Goal: Task Accomplishment & Management: Manage account settings

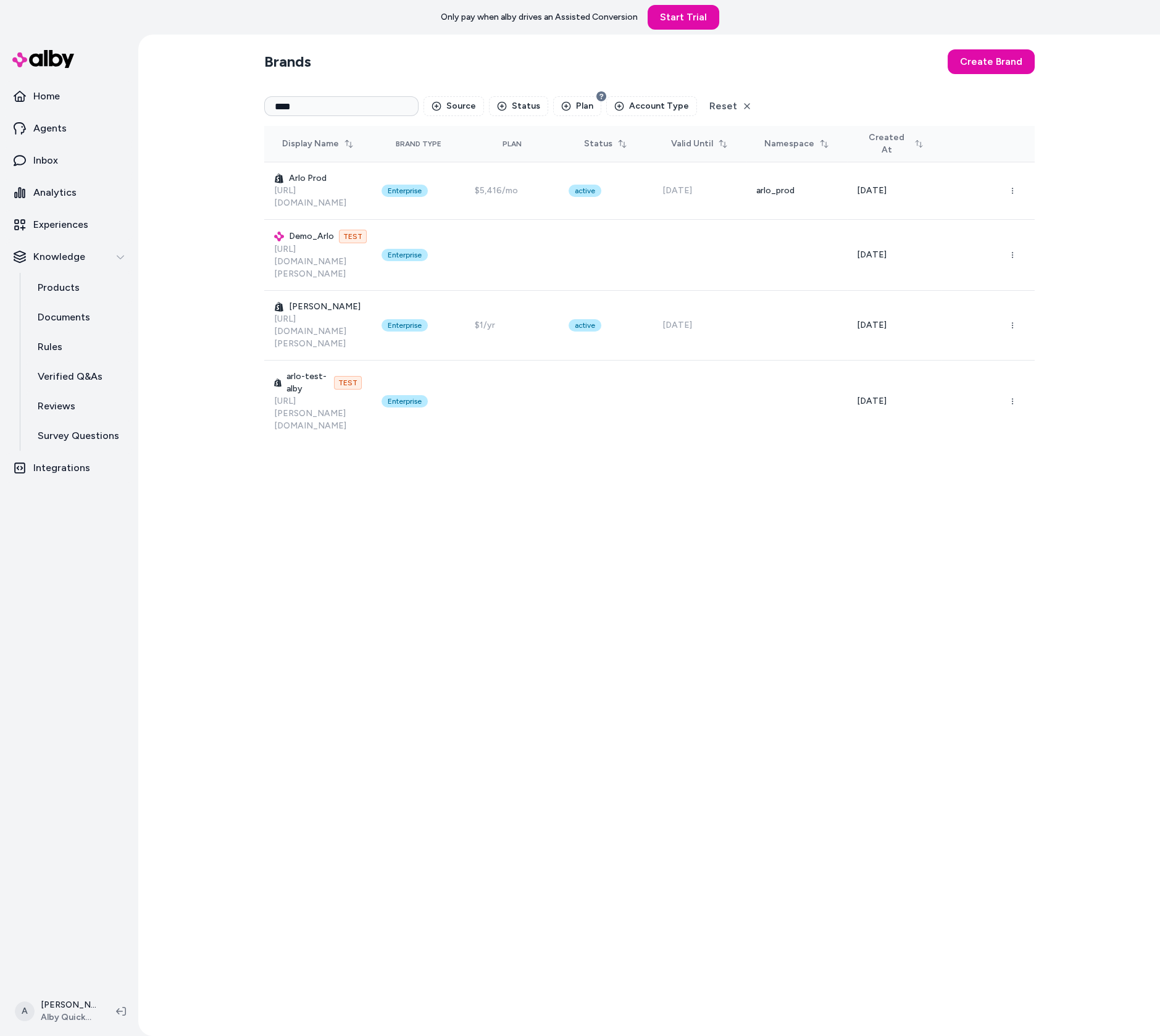
click at [497, 462] on div "Brands Create Brand **** Source Status Plan Account Type Reset Display Name Bra…" at bounding box center [649, 535] width 790 height 1001
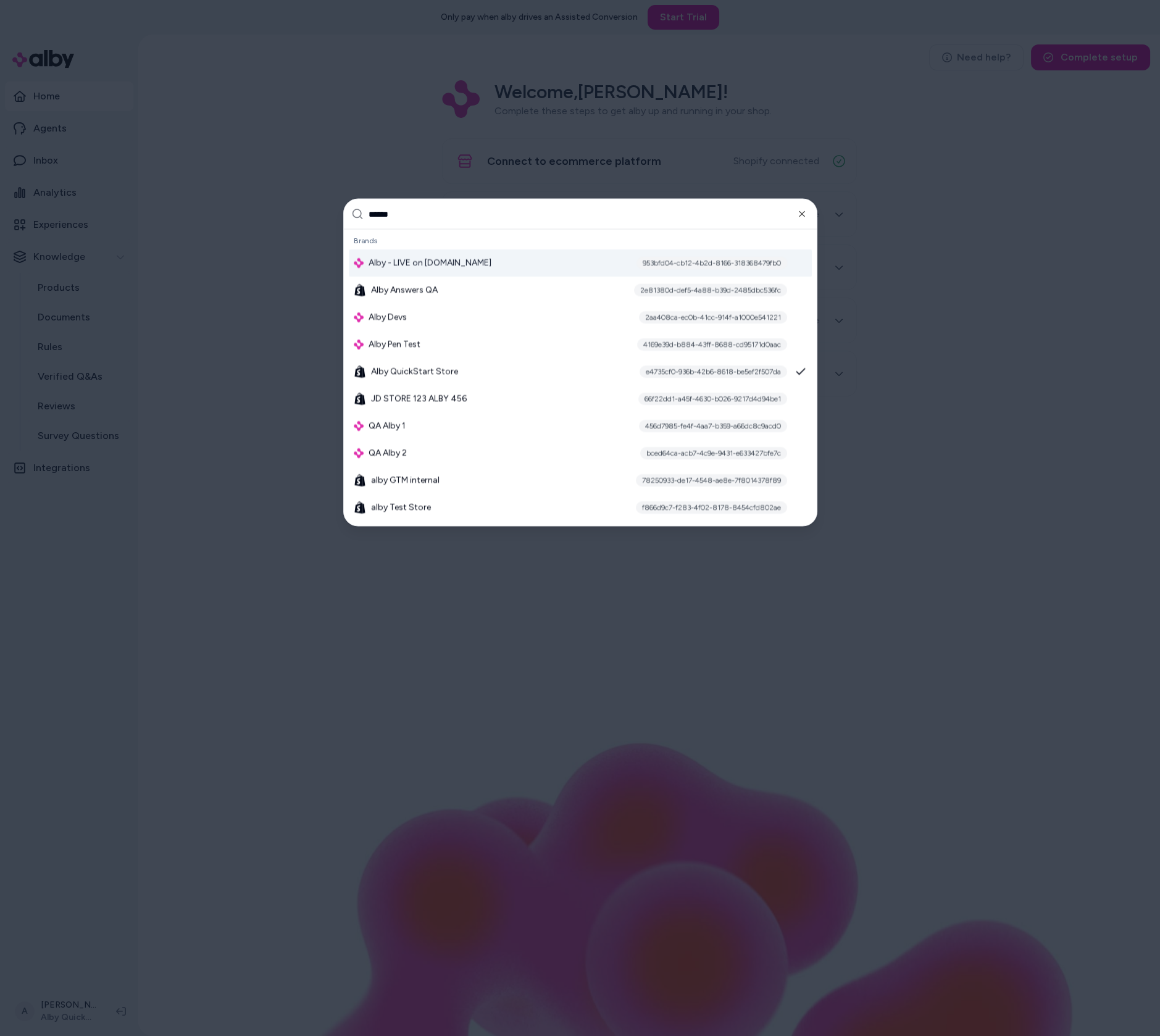
type input "*******"
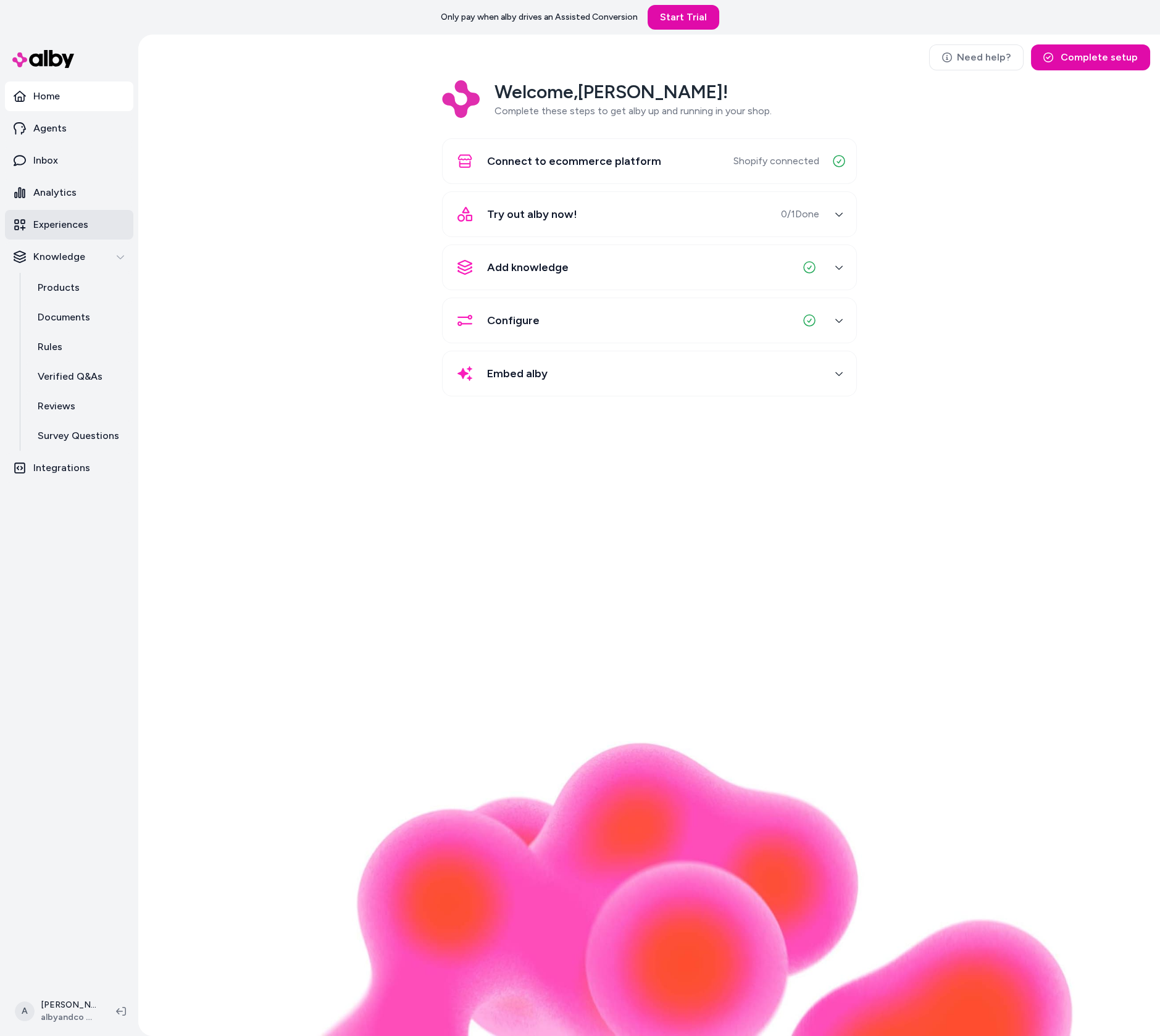
click at [84, 220] on p "Experiences" at bounding box center [61, 225] width 55 height 15
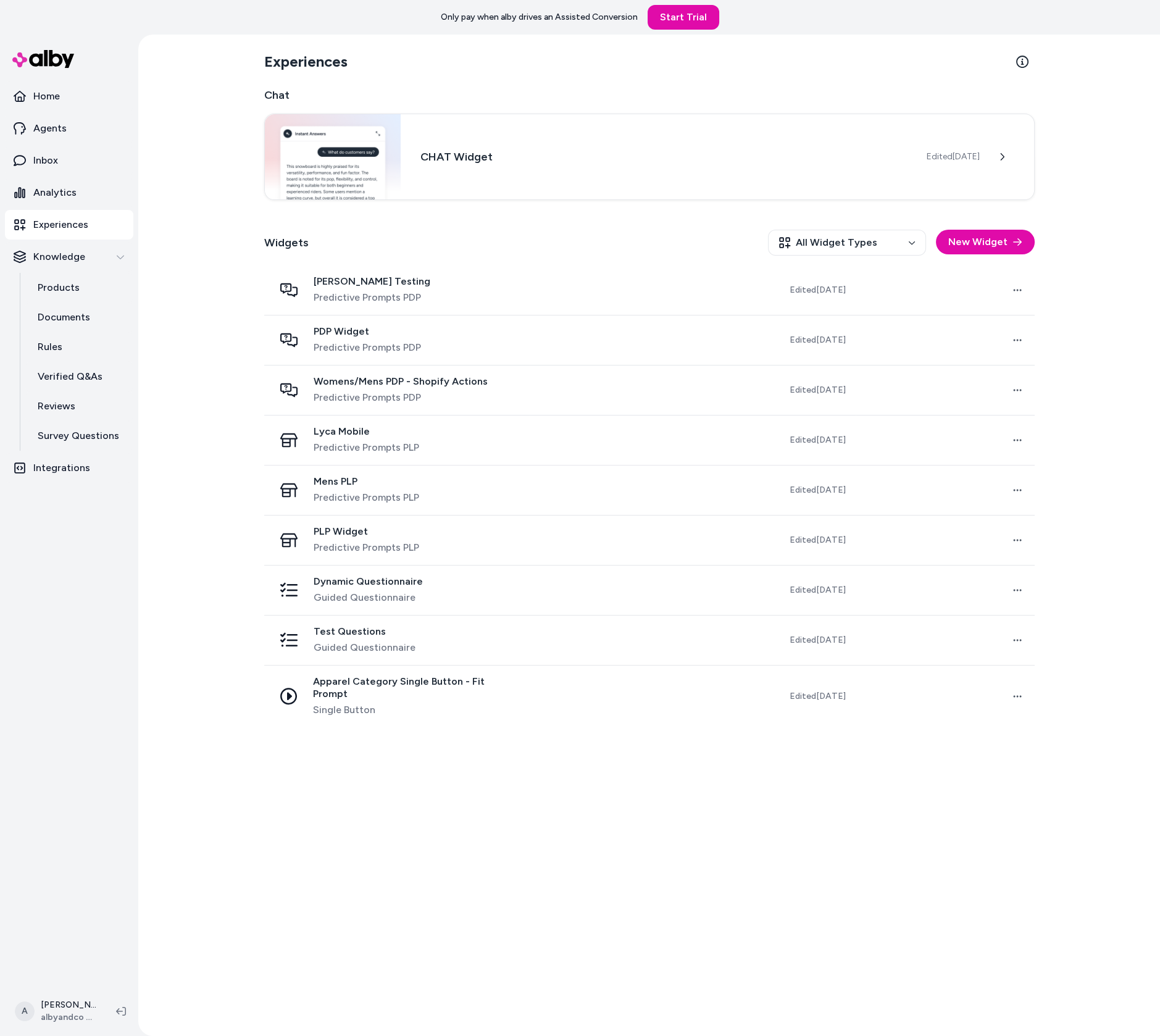
click at [439, 261] on div "Widgets All Widget Types New Widget" at bounding box center [649, 242] width 770 height 46
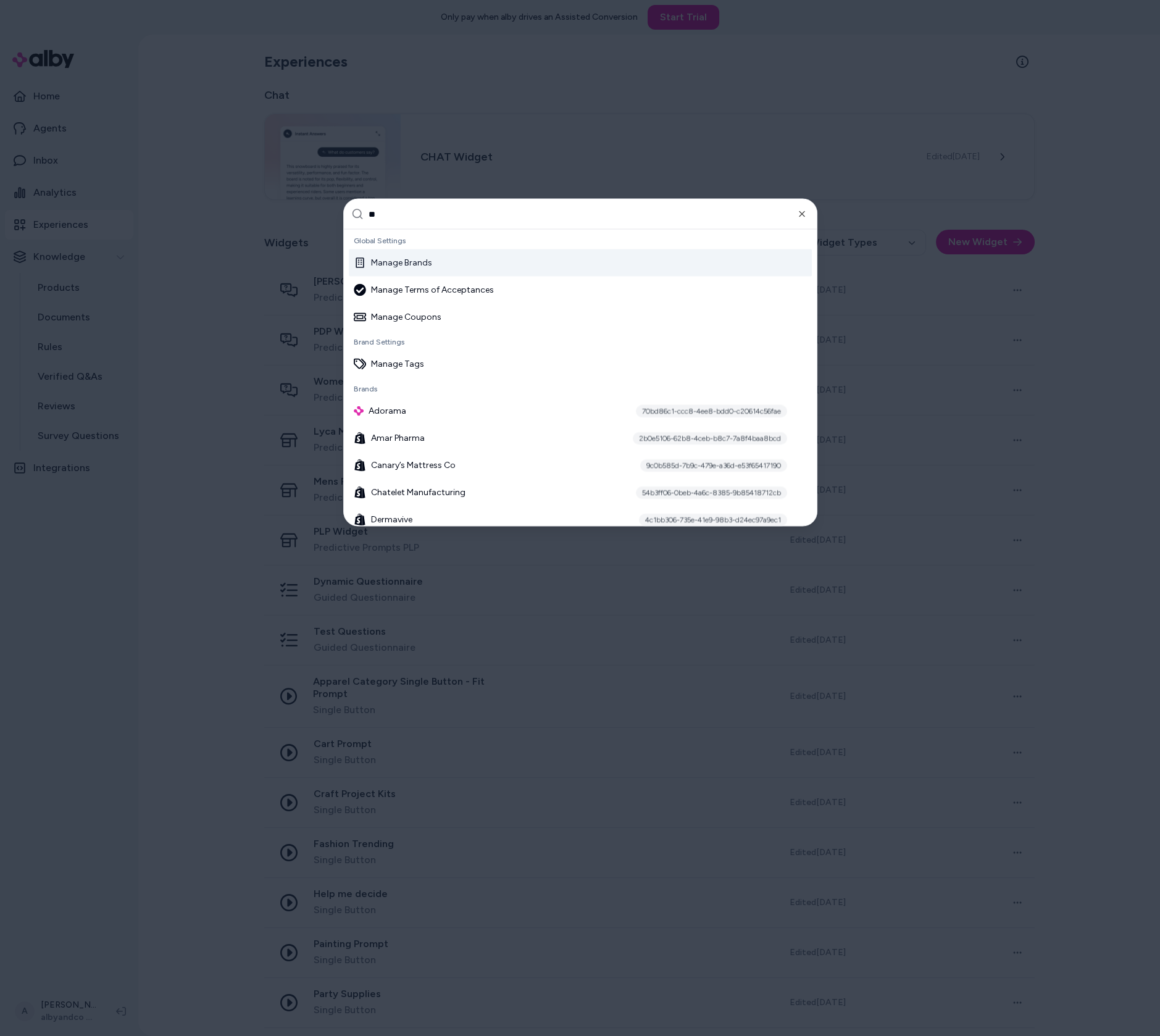
type input "***"
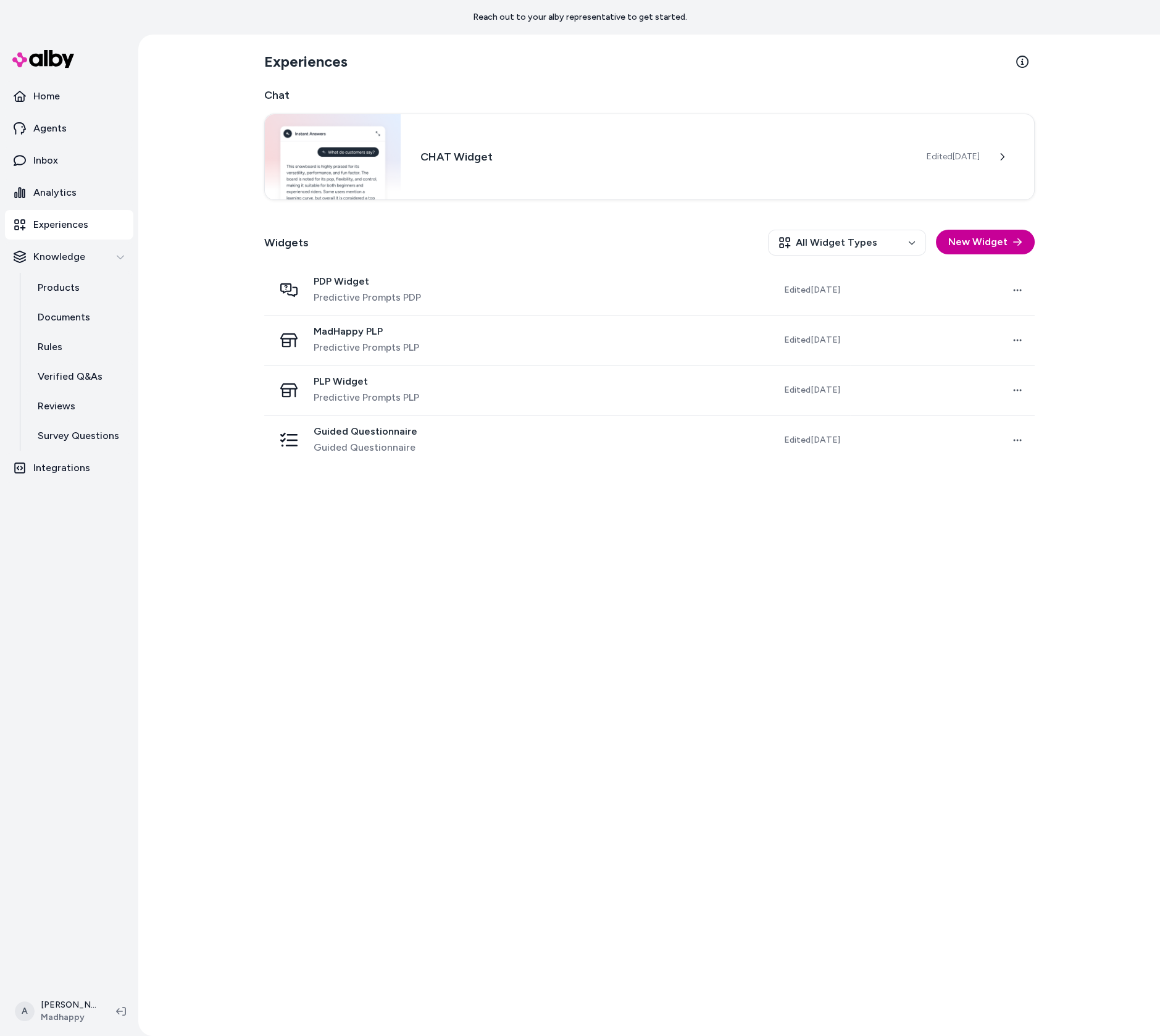
click at [1013, 233] on button "New Widget" at bounding box center [985, 242] width 99 height 25
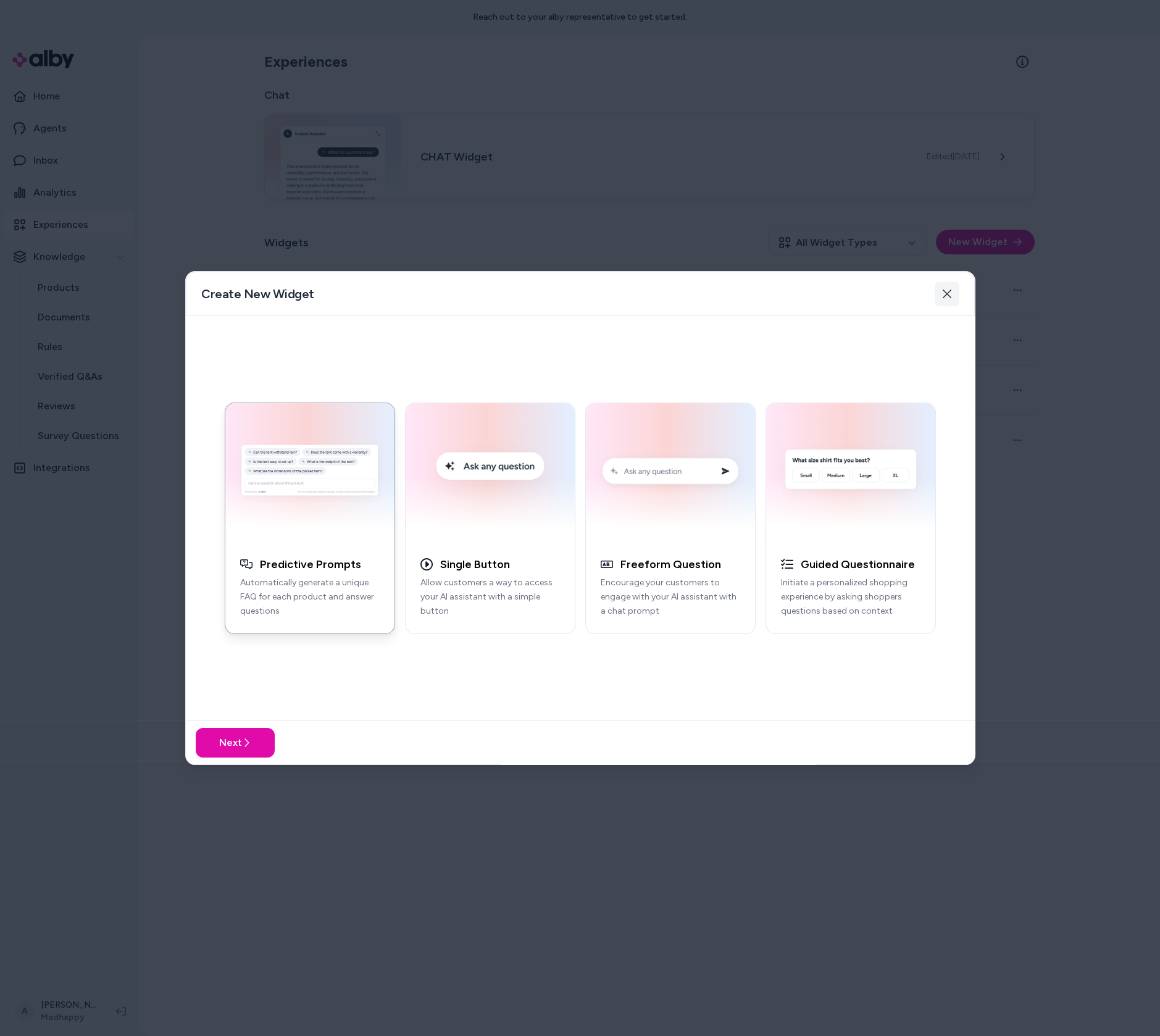
click at [944, 288] on button "Close" at bounding box center [948, 294] width 25 height 25
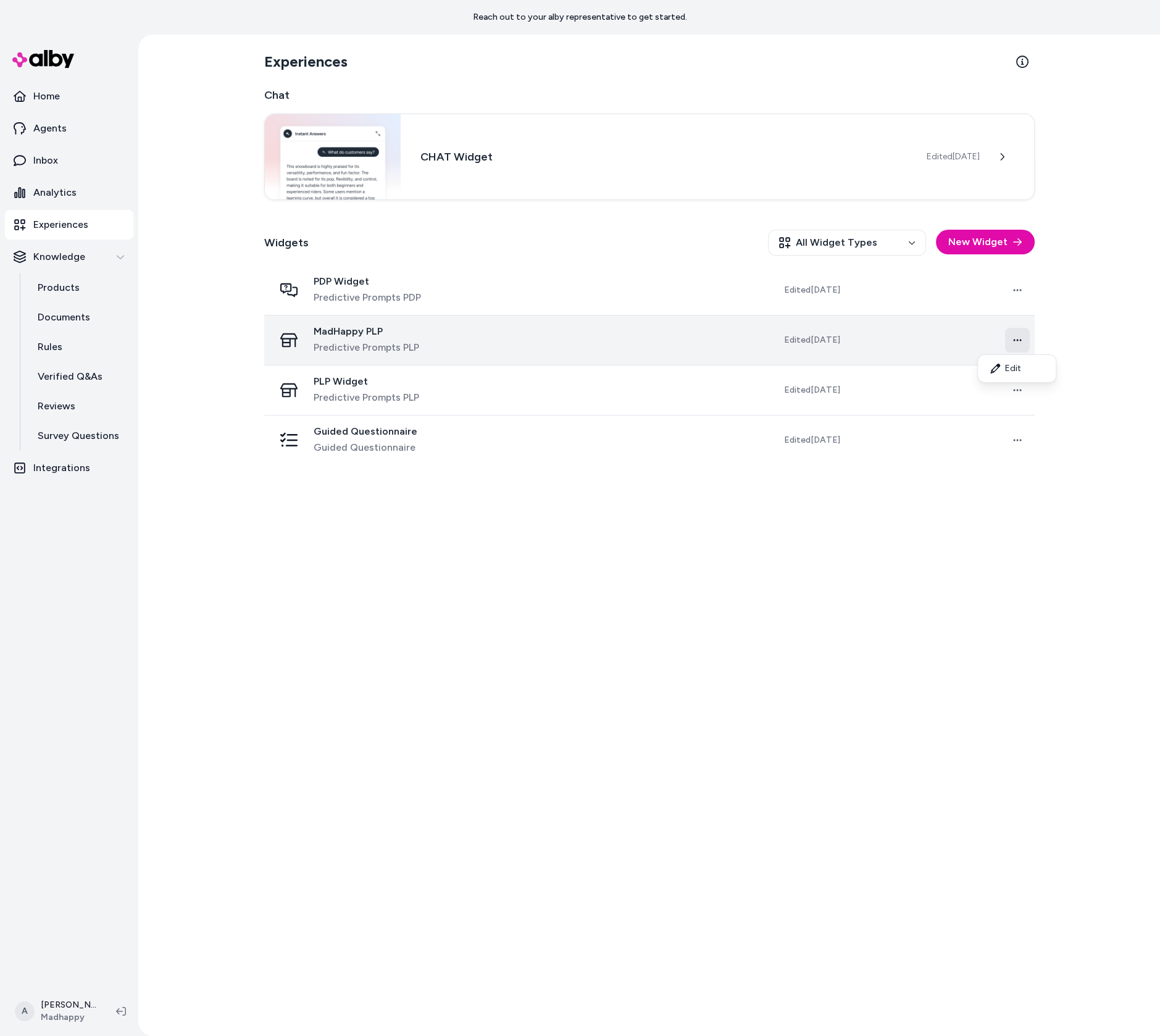
click at [1027, 334] on html "Reach out to your alby representative to get started. Home Agents Inbox Analyti…" at bounding box center [580, 518] width 1160 height 1036
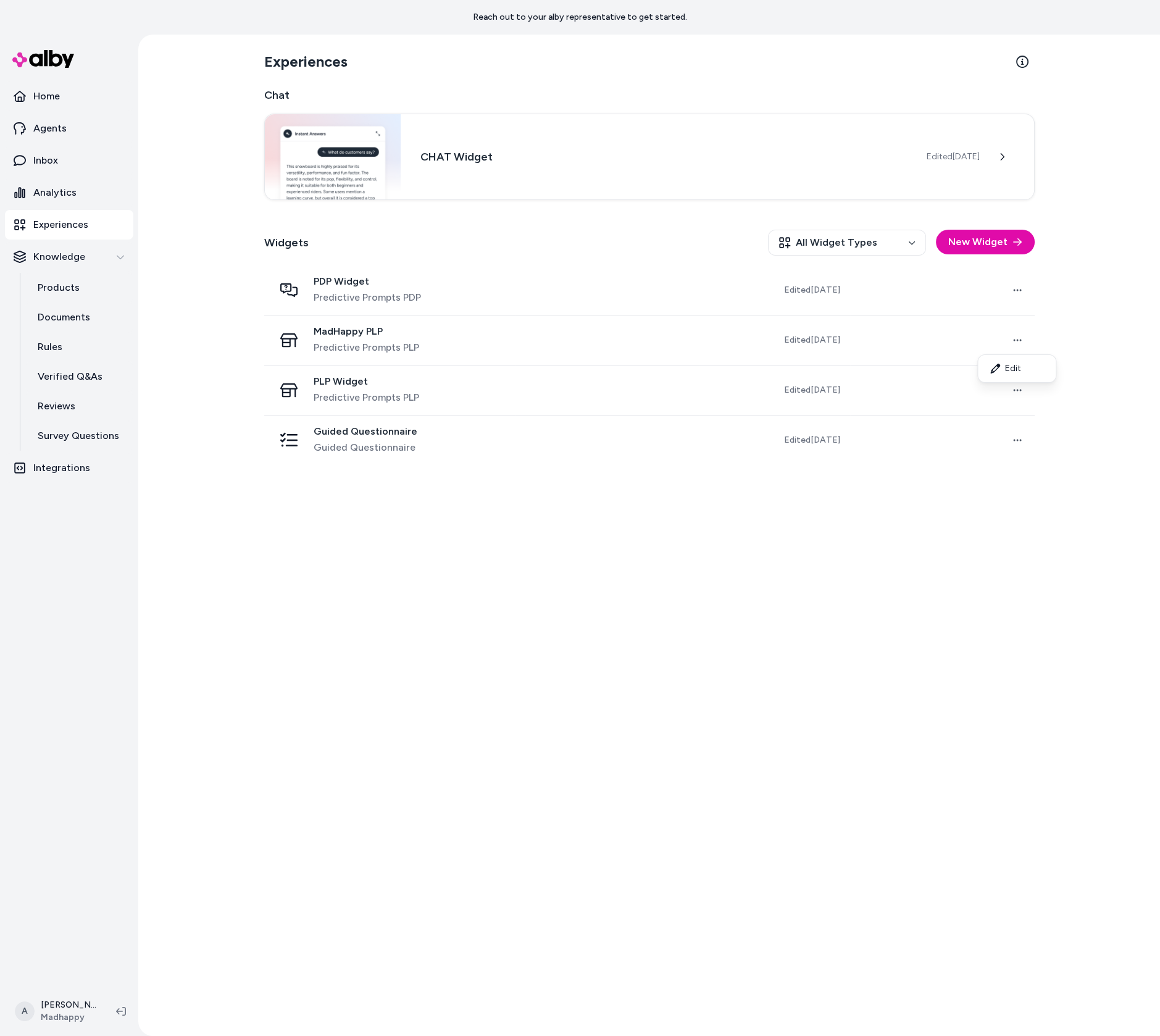
click at [1019, 240] on html "Reach out to your alby representative to get started. Home Agents Inbox Analyti…" at bounding box center [580, 518] width 1160 height 1036
click at [976, 249] on button "New Widget" at bounding box center [985, 242] width 99 height 25
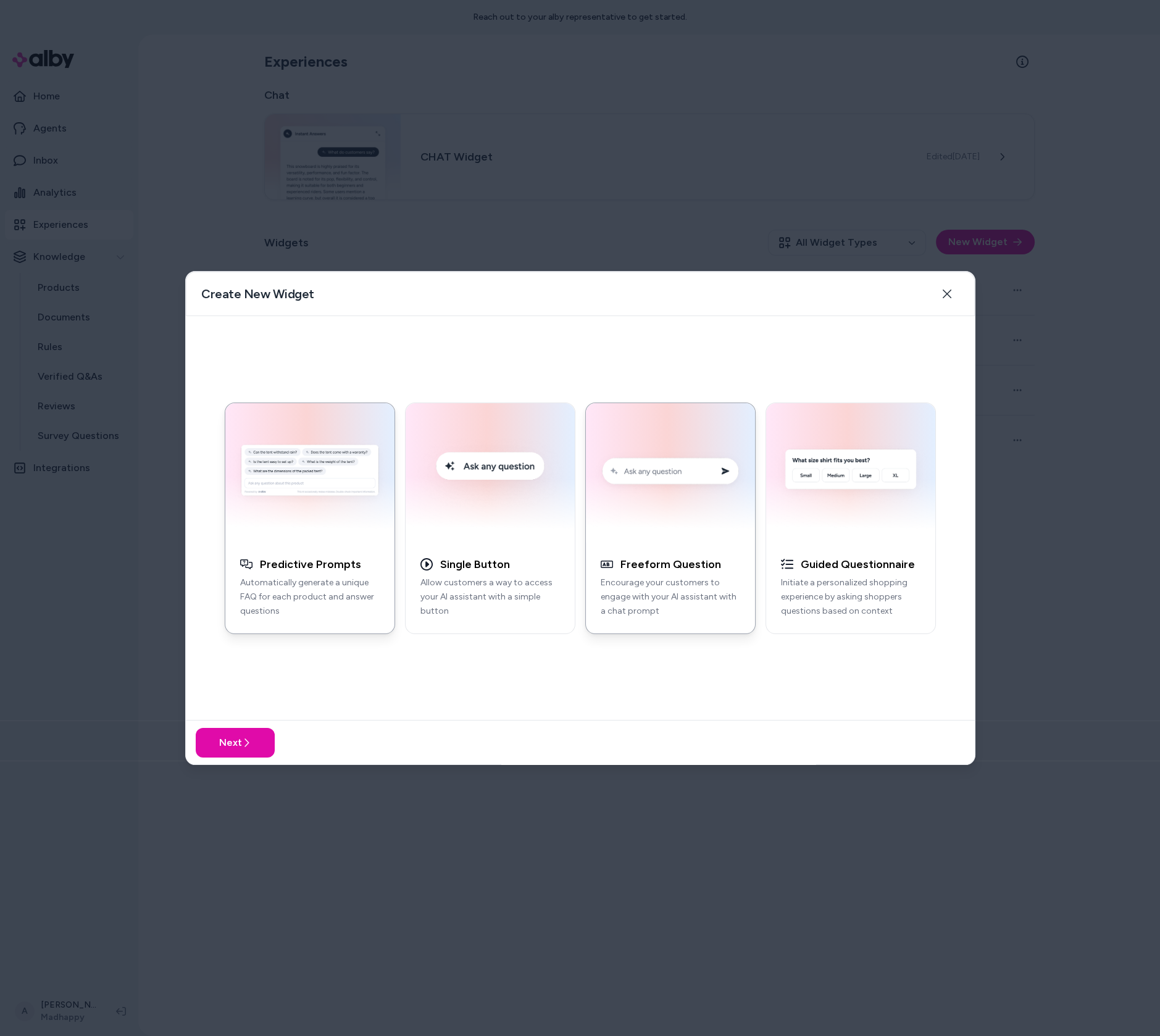
click at [630, 535] on div "button" at bounding box center [671, 472] width 169 height 139
click at [255, 748] on button "Next" at bounding box center [235, 743] width 79 height 30
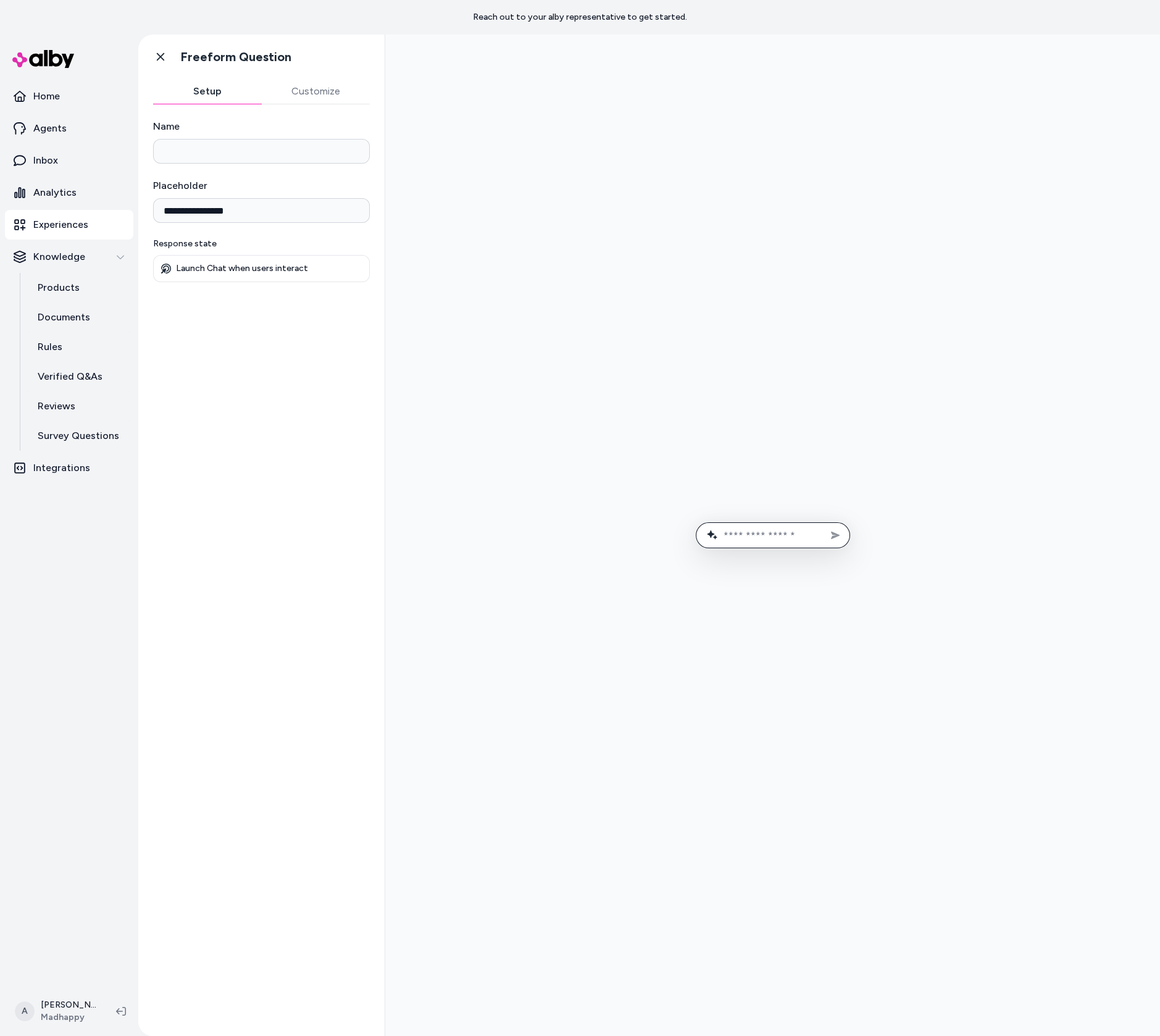
click at [751, 535] on input "text" at bounding box center [782, 535] width 116 height 12
click at [293, 267] on p "Launch Chat when users interact" at bounding box center [241, 268] width 132 height 11
click at [283, 268] on p "Launch Chat when users interact" at bounding box center [241, 268] width 132 height 11
click at [789, 545] on form at bounding box center [773, 535] width 154 height 26
click at [790, 531] on input "text" at bounding box center [782, 535] width 116 height 12
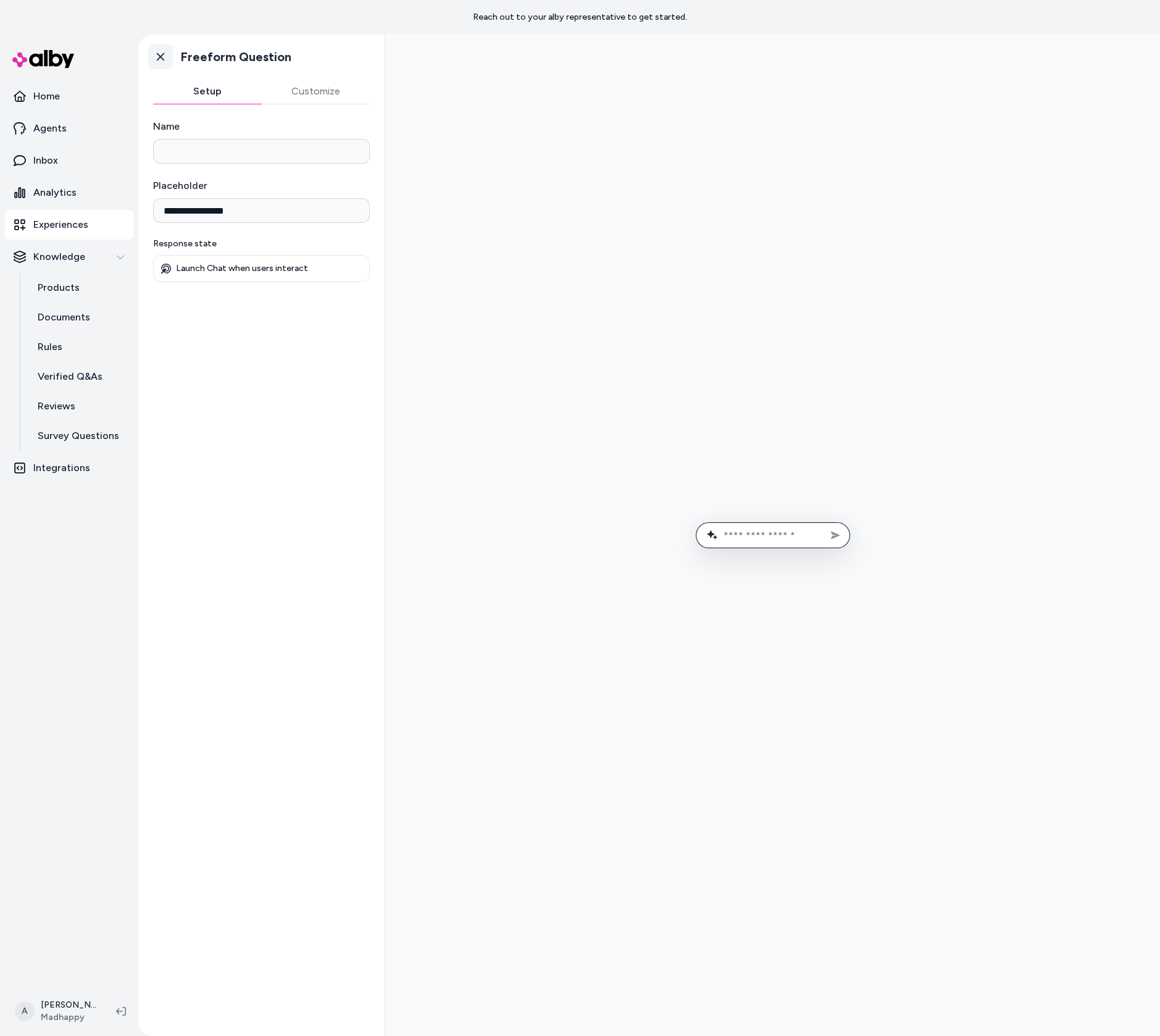
click at [158, 57] on icon at bounding box center [160, 56] width 12 height 12
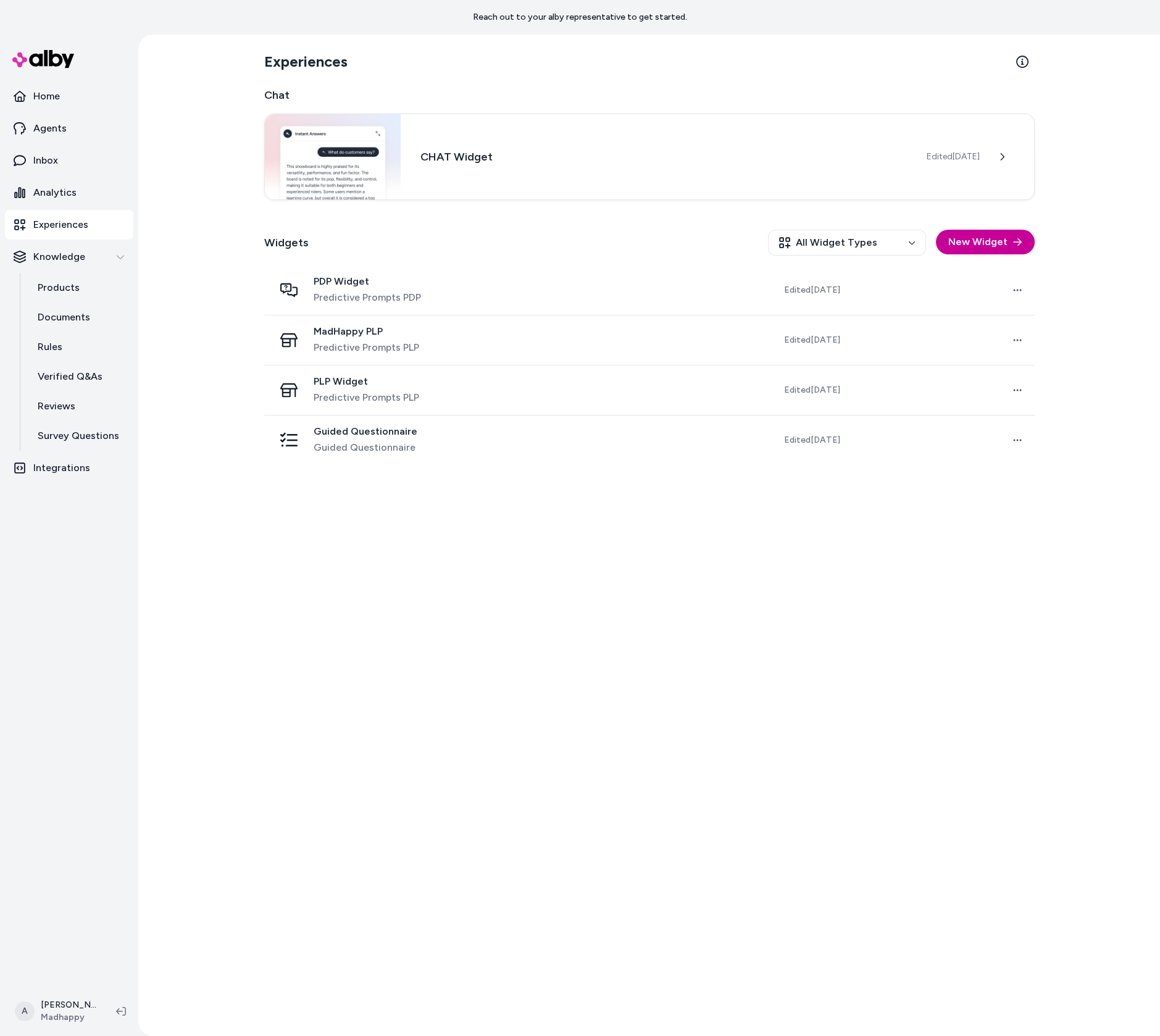
click at [988, 249] on button "New Widget" at bounding box center [985, 242] width 99 height 25
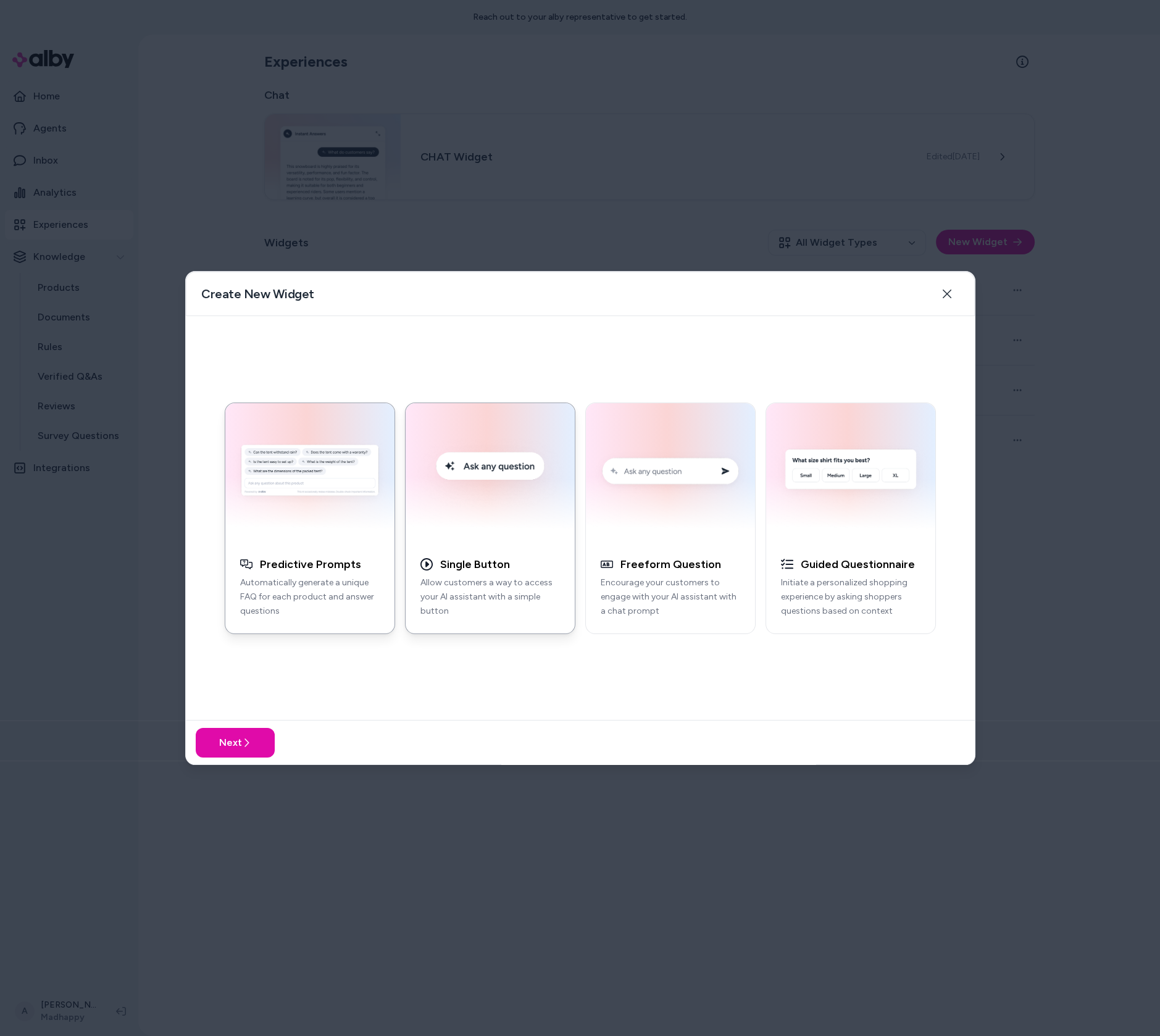
click at [522, 516] on img "button" at bounding box center [490, 472] width 154 height 124
click at [241, 770] on div at bounding box center [580, 518] width 1160 height 1036
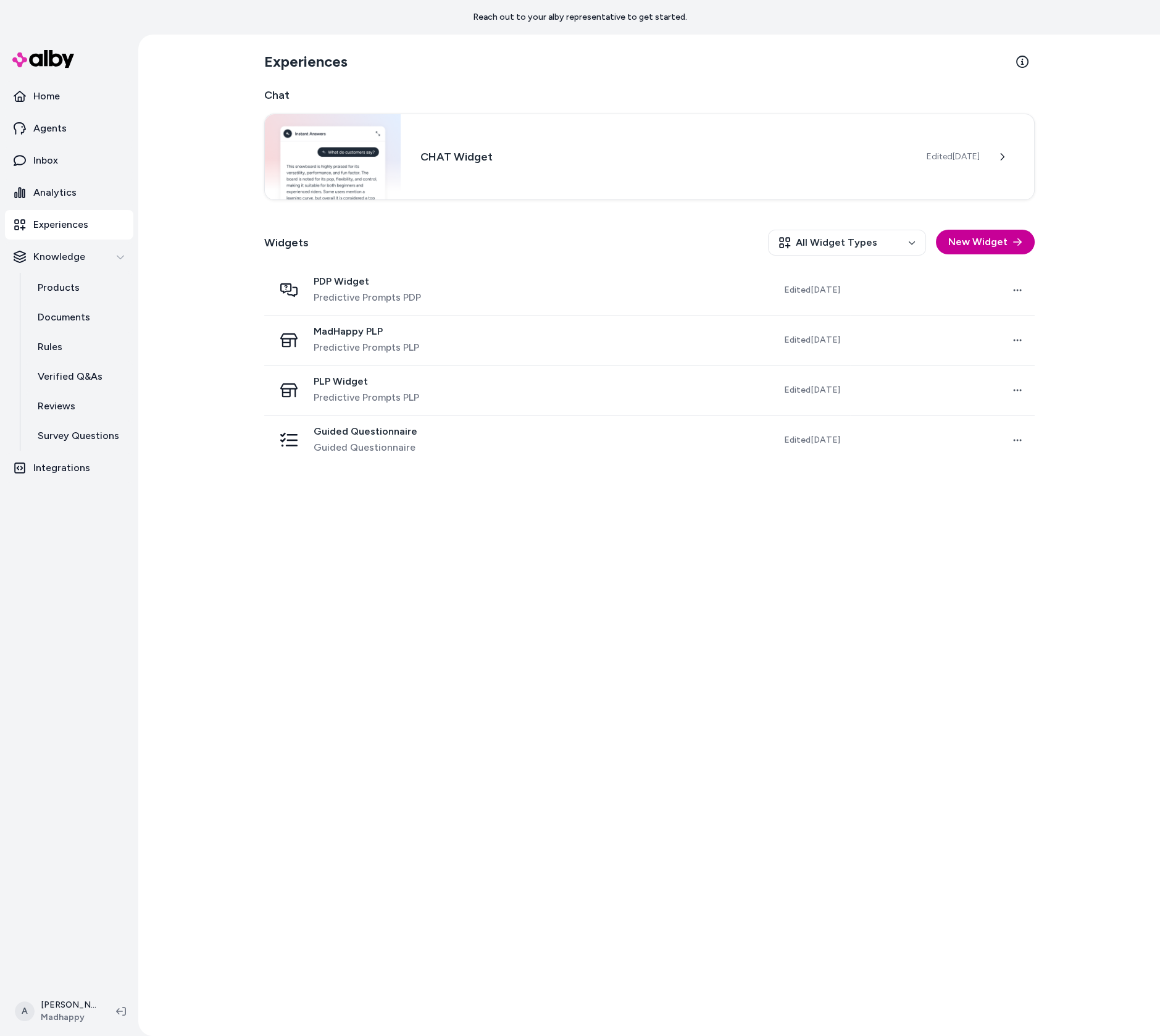
click at [1005, 244] on button "New Widget" at bounding box center [985, 242] width 99 height 25
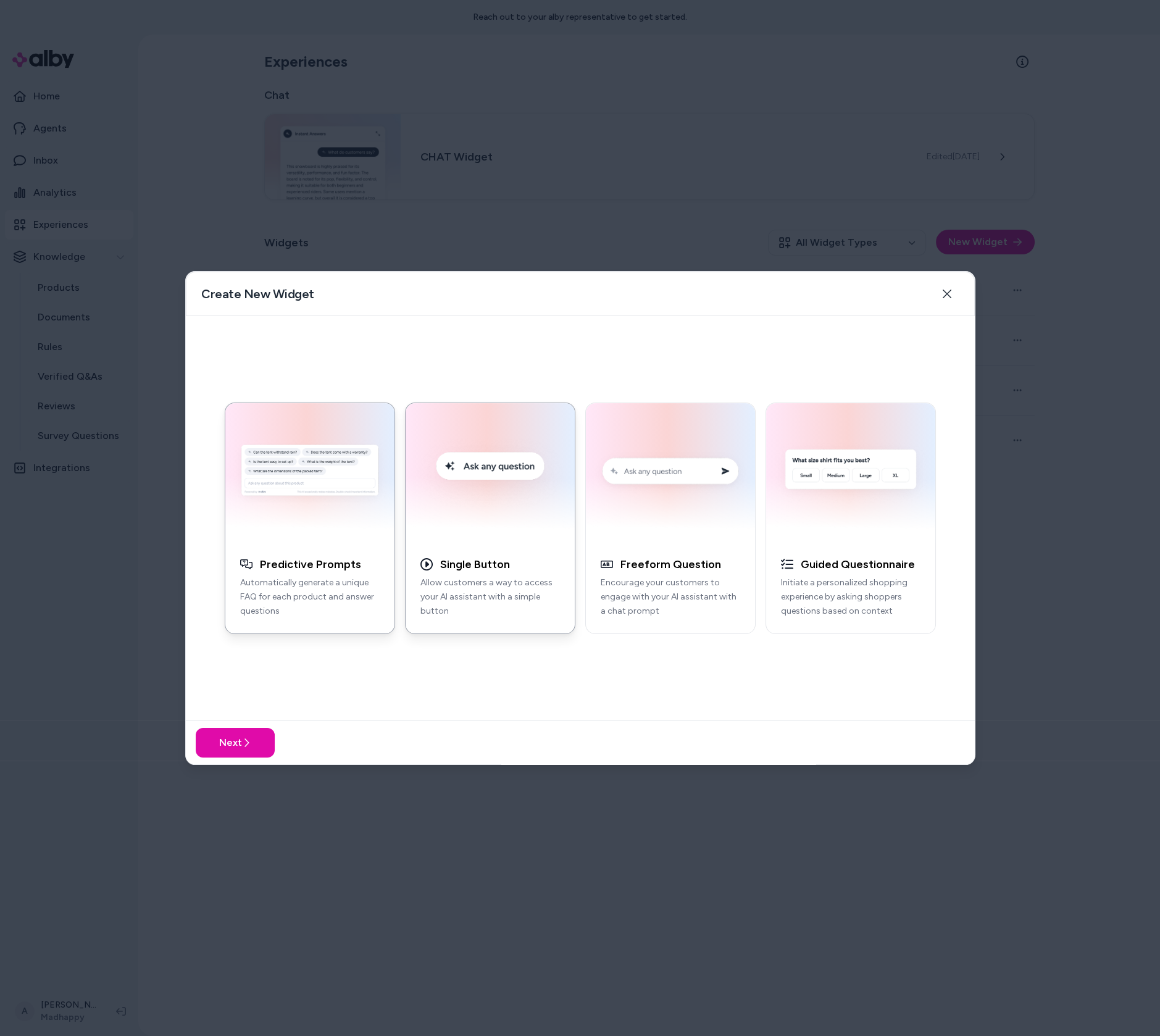
click at [480, 548] on button "Single Button Allow customers a way to access your AI assistant with a simple b…" at bounding box center [491, 518] width 171 height 231
click at [236, 748] on button "Next" at bounding box center [235, 743] width 79 height 30
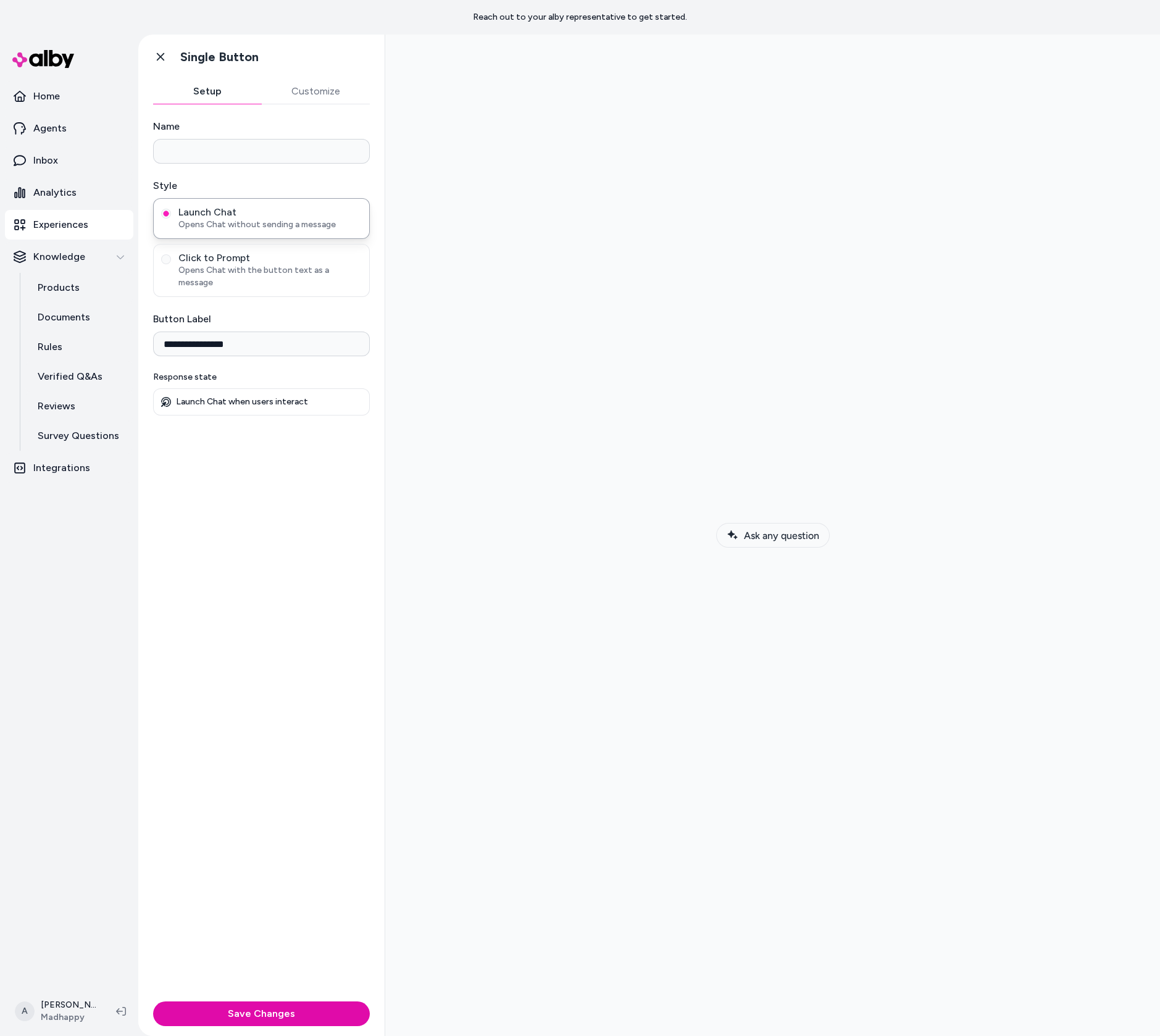
click at [760, 532] on span "Ask any question" at bounding box center [781, 535] width 75 height 12
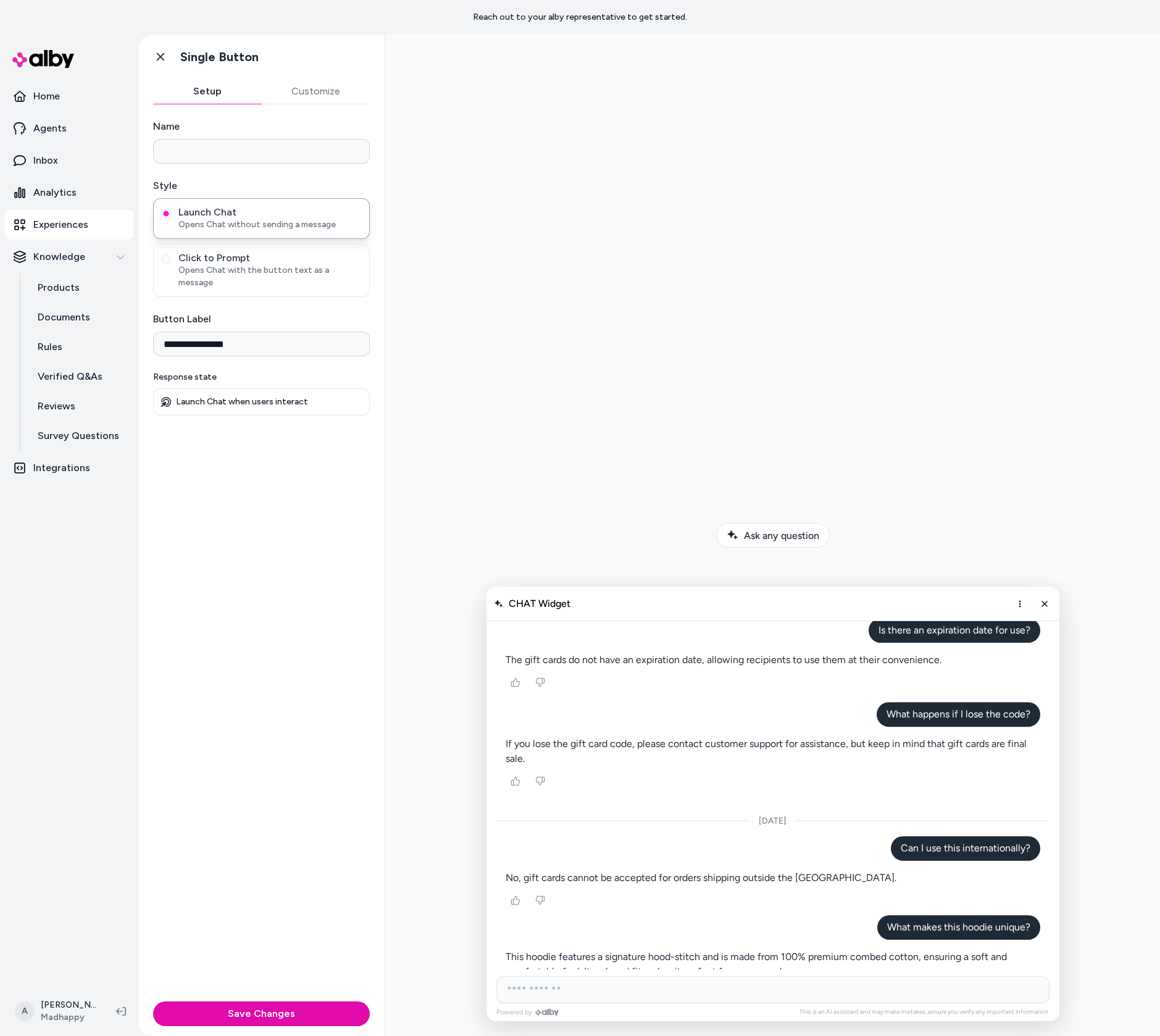
scroll to position [2426, 0]
click at [1056, 606] on div "CHAT Widget" at bounding box center [773, 604] width 573 height 35
click at [1051, 603] on button "Close chat" at bounding box center [1044, 603] width 21 height 21
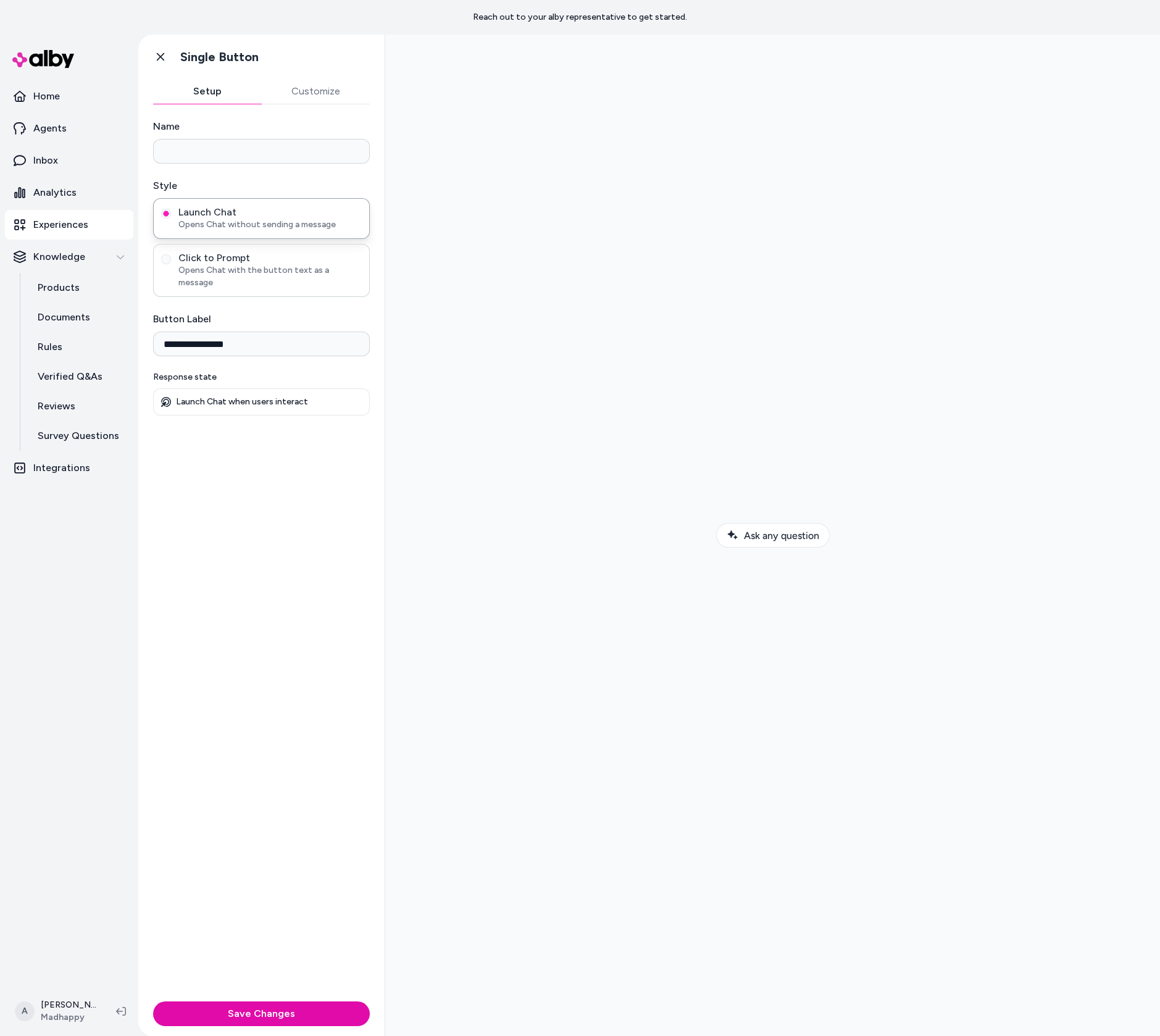
click at [250, 274] on span "Opens Chat with the button text as a message" at bounding box center [269, 277] width 183 height 25
click at [171, 264] on button "Click to Prompt Opens Chat with the button text as a message" at bounding box center [166, 259] width 10 height 10
click at [258, 332] on input "**********" at bounding box center [261, 344] width 216 height 25
type input "**********"
click at [279, 390] on input "Initial message sent to alby" at bounding box center [261, 403] width 216 height 25
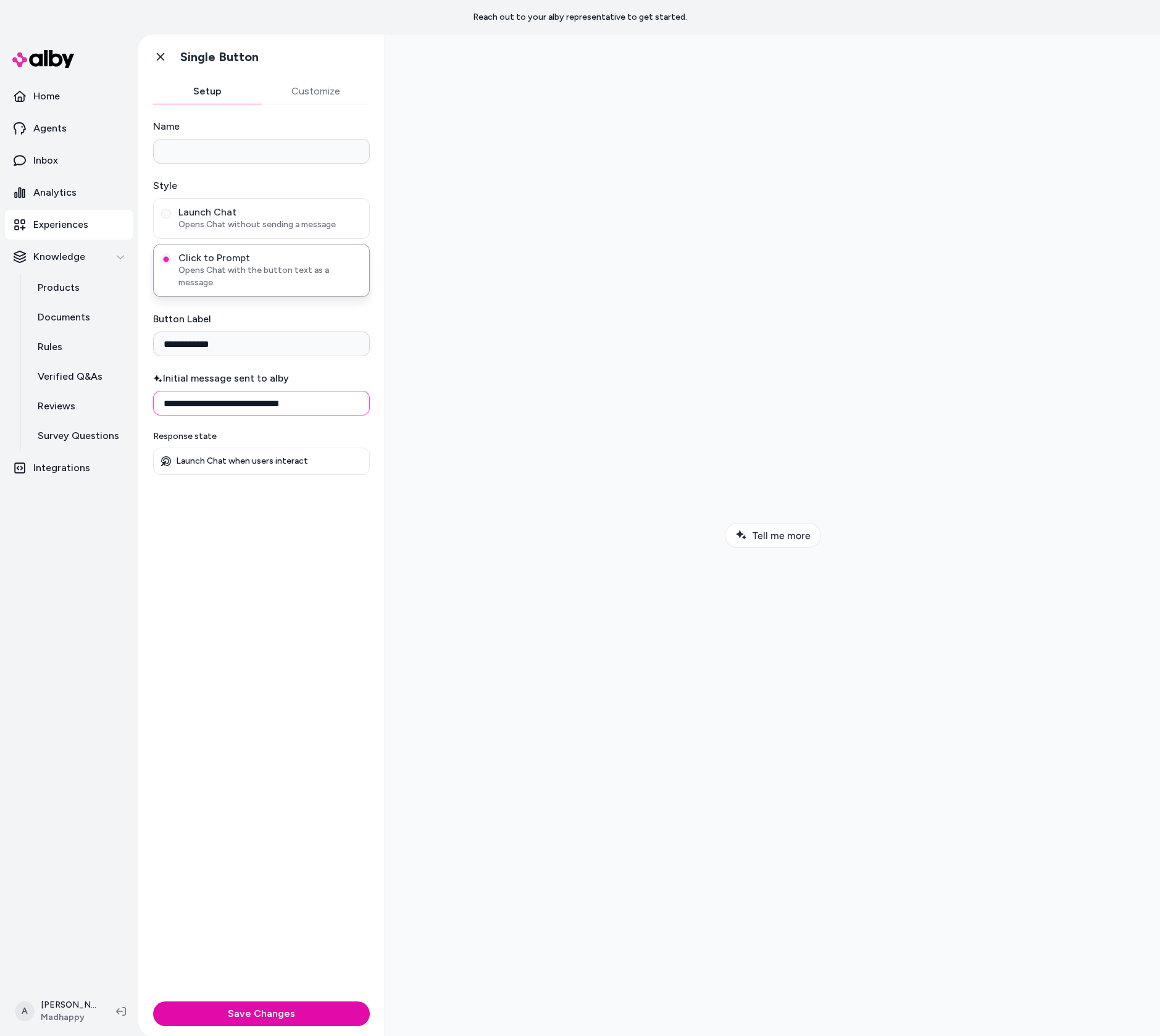
type input "**********"
click at [508, 446] on div at bounding box center [773, 535] width 755 height 981
click at [779, 537] on span "Tell me more" at bounding box center [782, 535] width 58 height 12
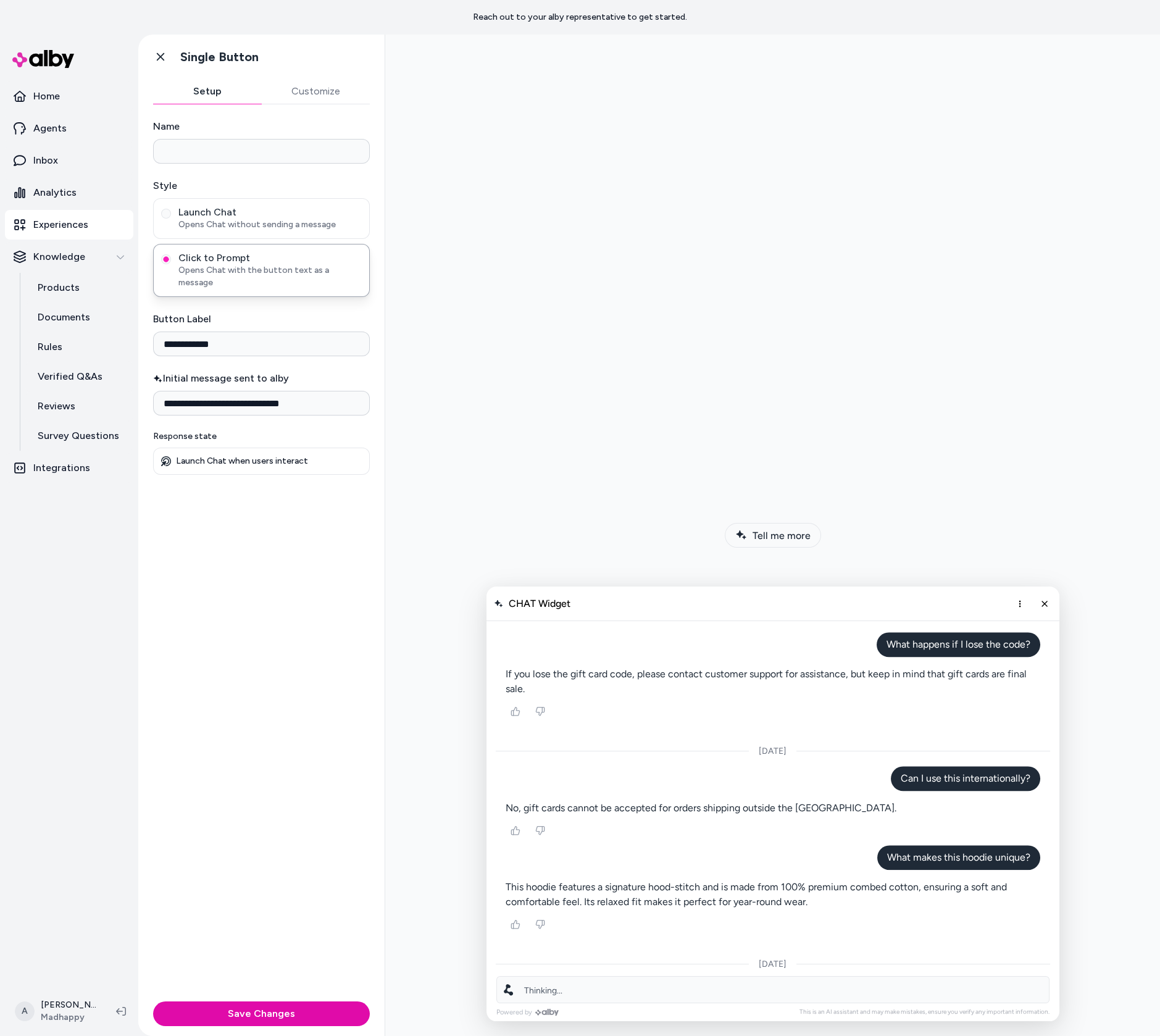
scroll to position [2536, 0]
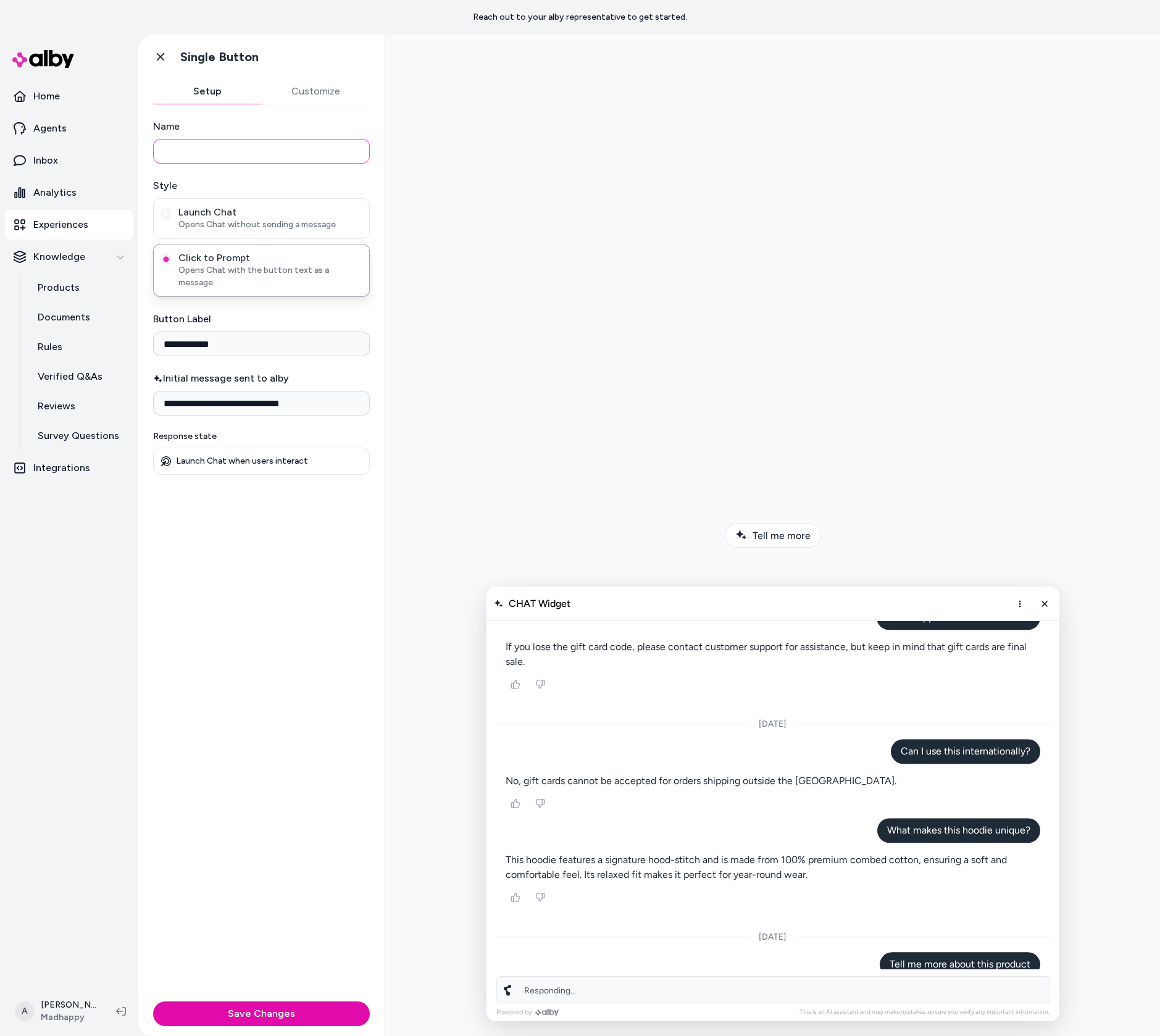
click at [263, 157] on input "Name" at bounding box center [261, 152] width 216 height 25
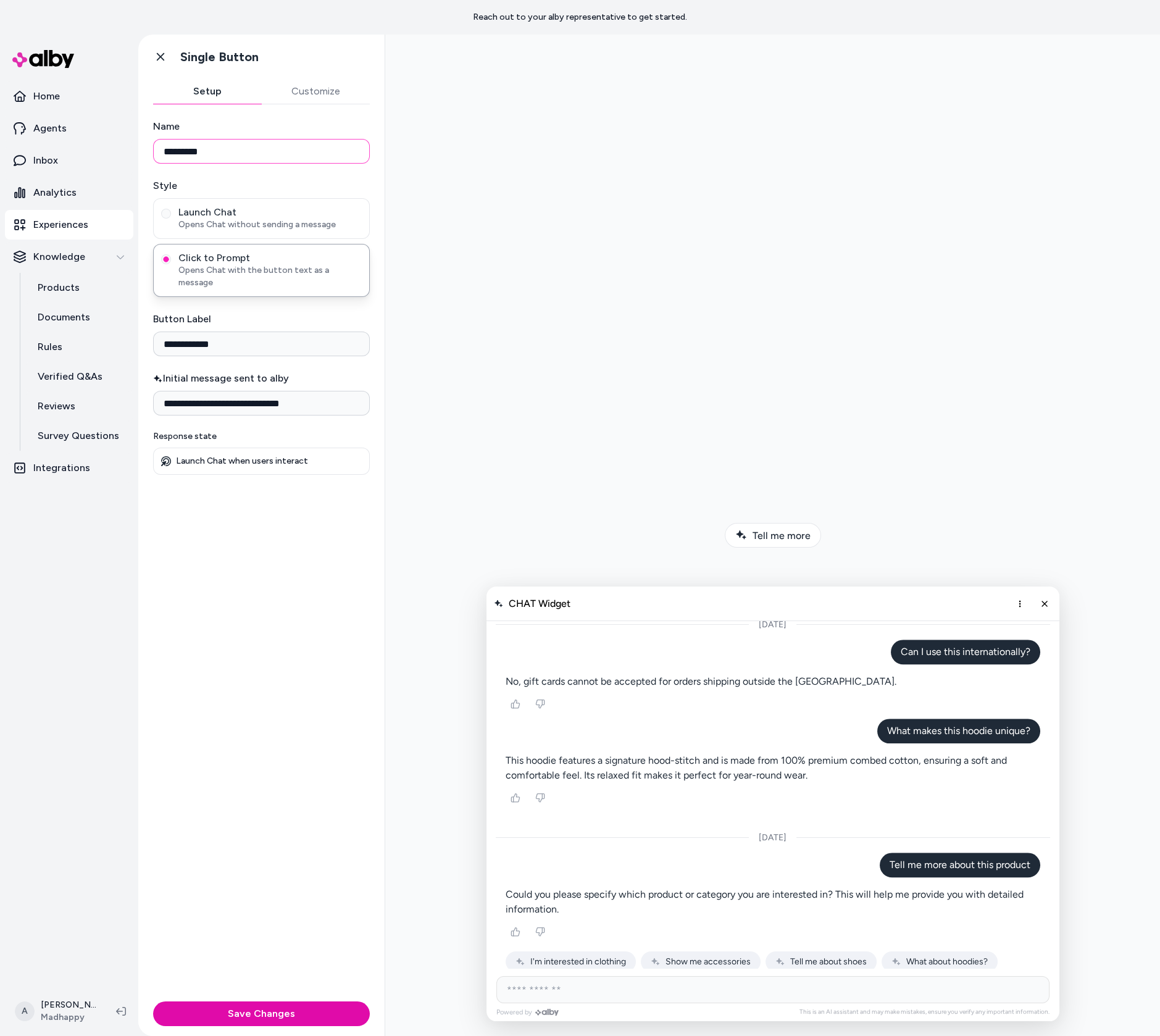
scroll to position [2622, 0]
type input "**********"
type button "ctp"
click at [265, 453] on div "Launch Chat when users interact" at bounding box center [261, 461] width 216 height 27
click at [308, 86] on button "Customize" at bounding box center [316, 91] width 109 height 25
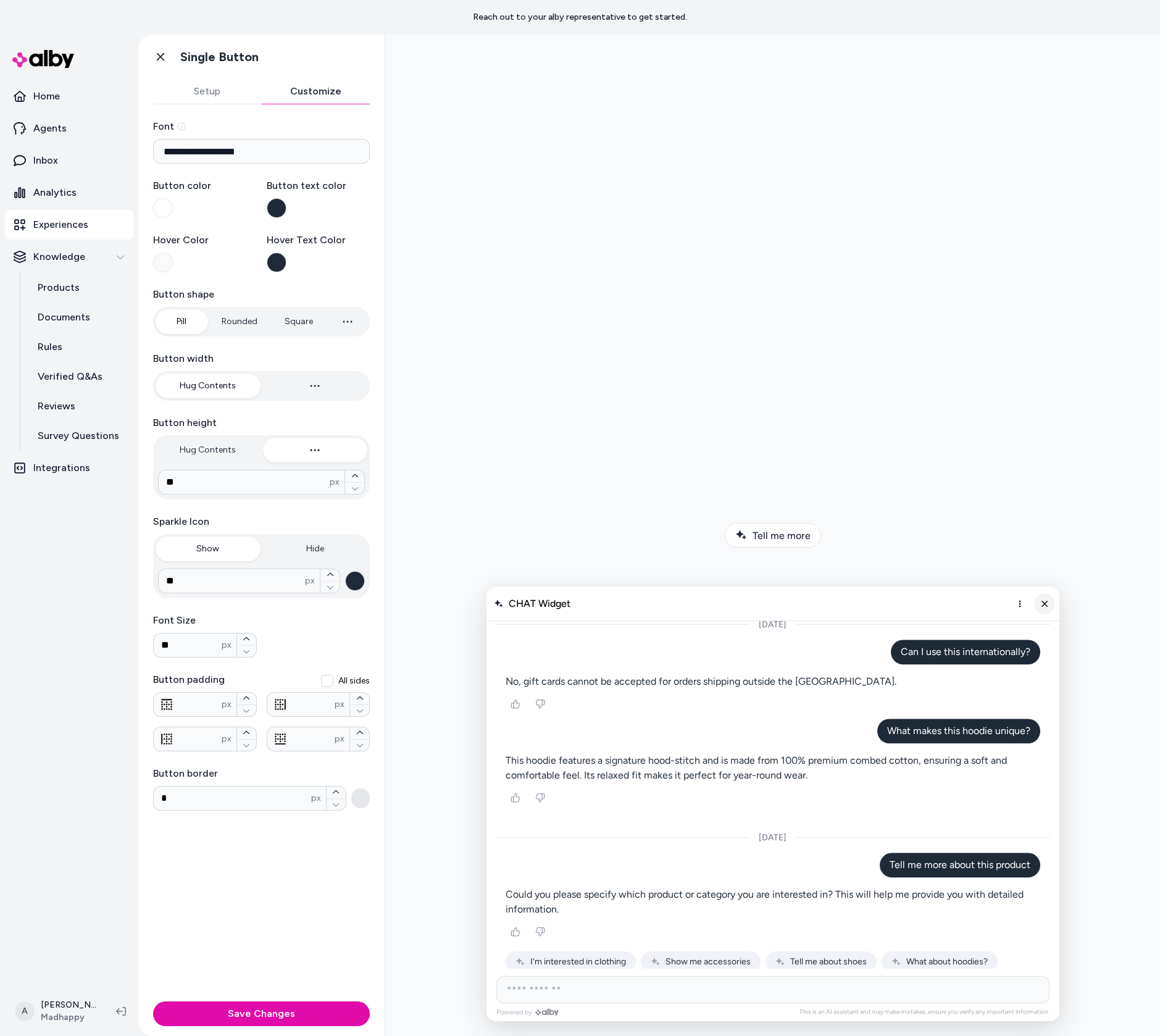
click at [1049, 596] on button "Close chat" at bounding box center [1044, 603] width 21 height 21
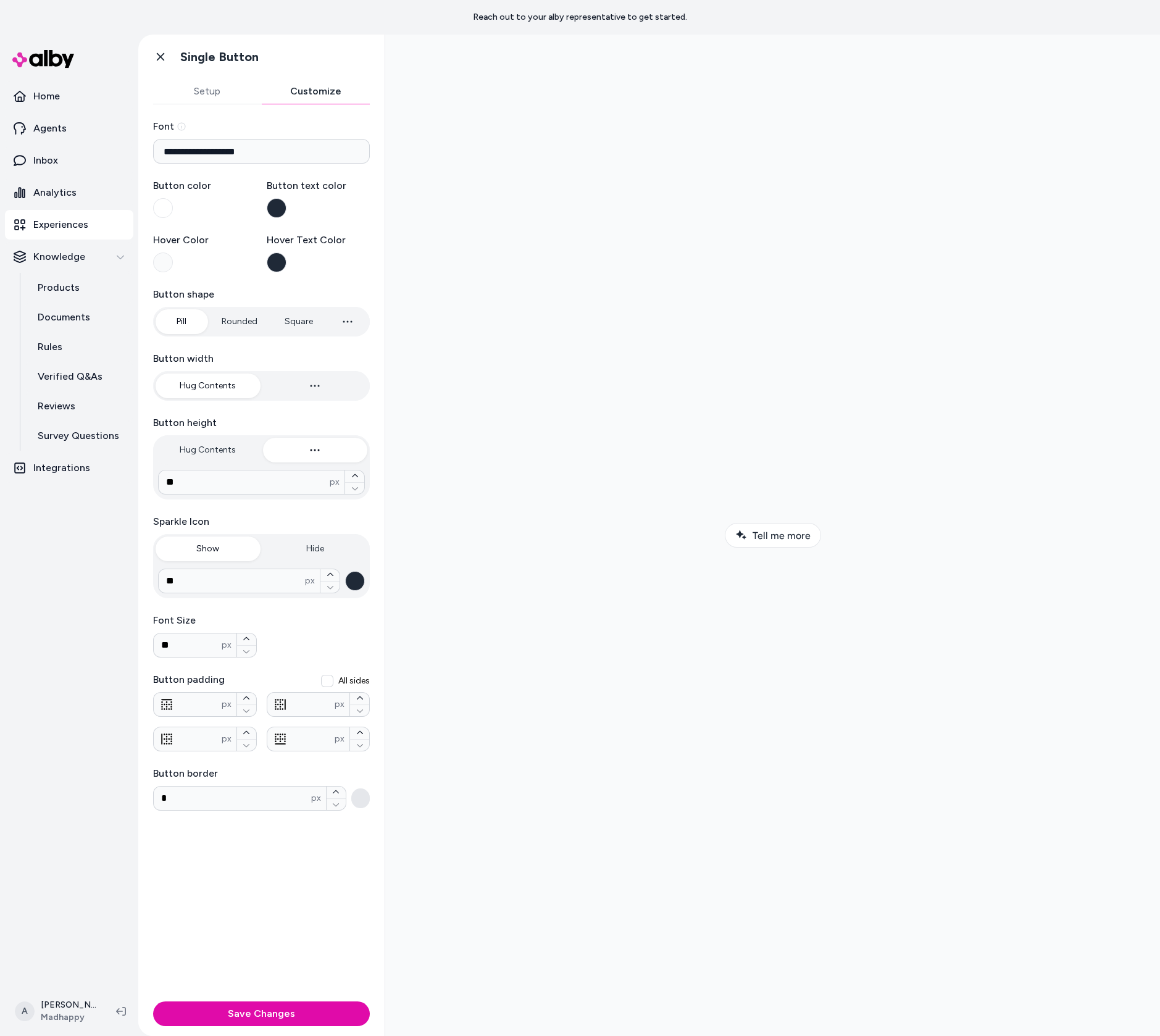
click at [83, 225] on p "Experiences" at bounding box center [61, 225] width 55 height 15
click at [294, 146] on input "**********" at bounding box center [261, 152] width 216 height 25
type input "**********"
click at [171, 267] on button "Hover Color" at bounding box center [163, 263] width 20 height 20
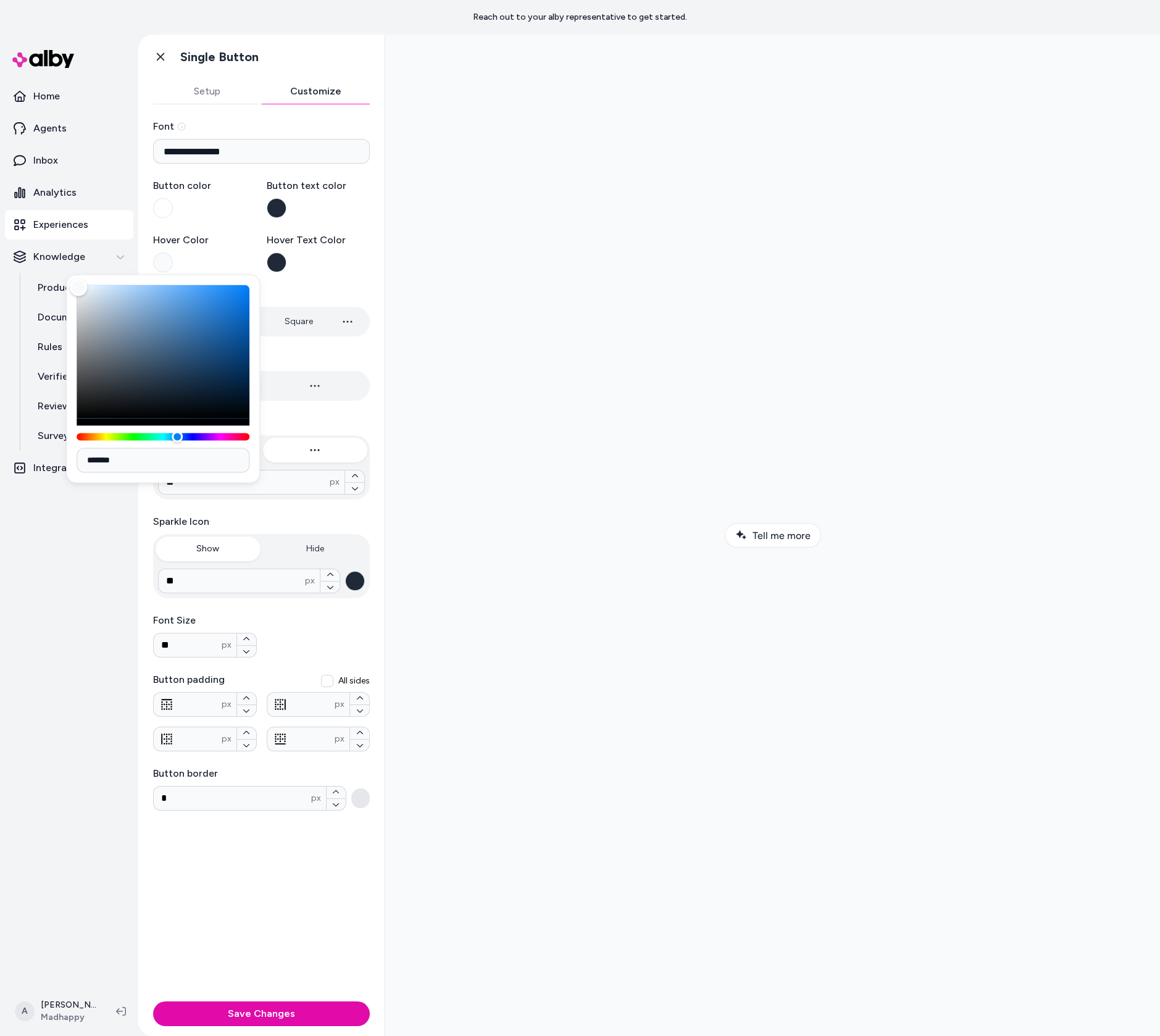
click at [444, 287] on div at bounding box center [773, 535] width 755 height 981
click at [487, 269] on div at bounding box center [773, 535] width 755 height 981
click at [324, 257] on label "Hover Text Color" at bounding box center [318, 253] width 104 height 40
click at [287, 257] on button "Hover Text Color" at bounding box center [277, 263] width 20 height 20
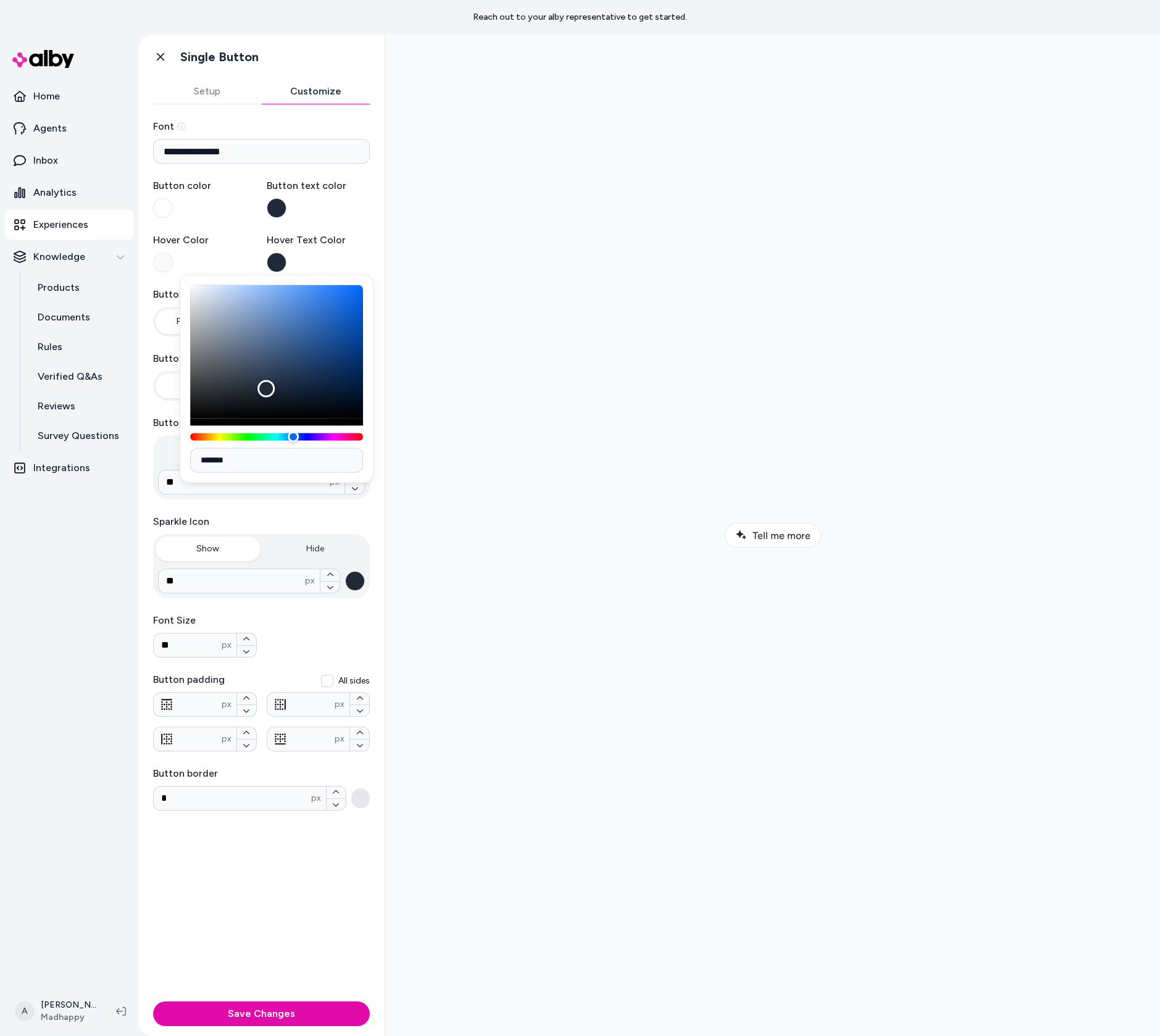
click at [371, 260] on div "**********" at bounding box center [261, 550] width 246 height 892
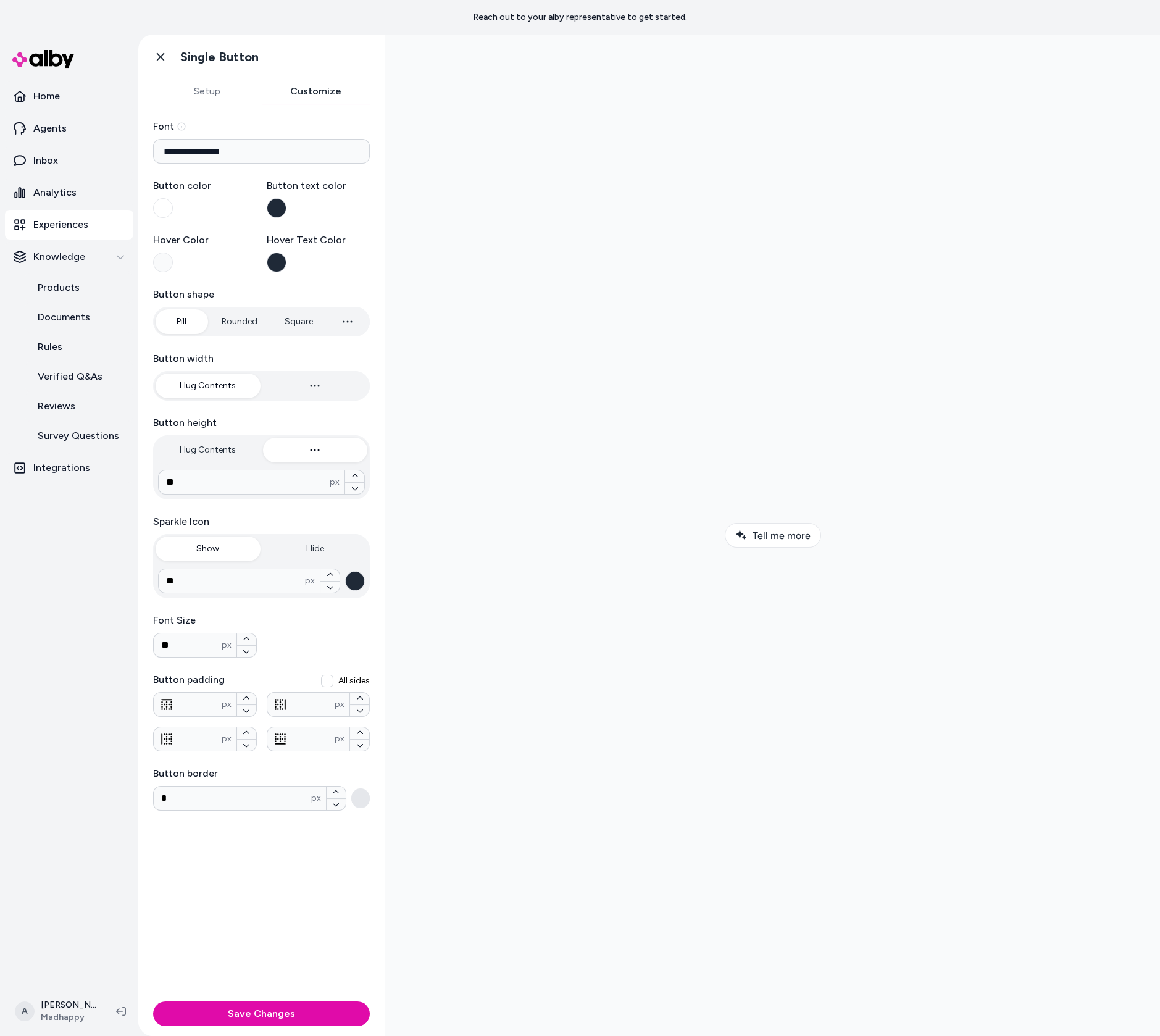
type input "*"
click at [295, 319] on button "Square" at bounding box center [298, 322] width 53 height 25
click at [294, 390] on button "button" at bounding box center [315, 386] width 105 height 25
click at [238, 390] on button "Hug Contents" at bounding box center [208, 386] width 105 height 25
click at [315, 387] on icon "button" at bounding box center [315, 386] width 15 height 15
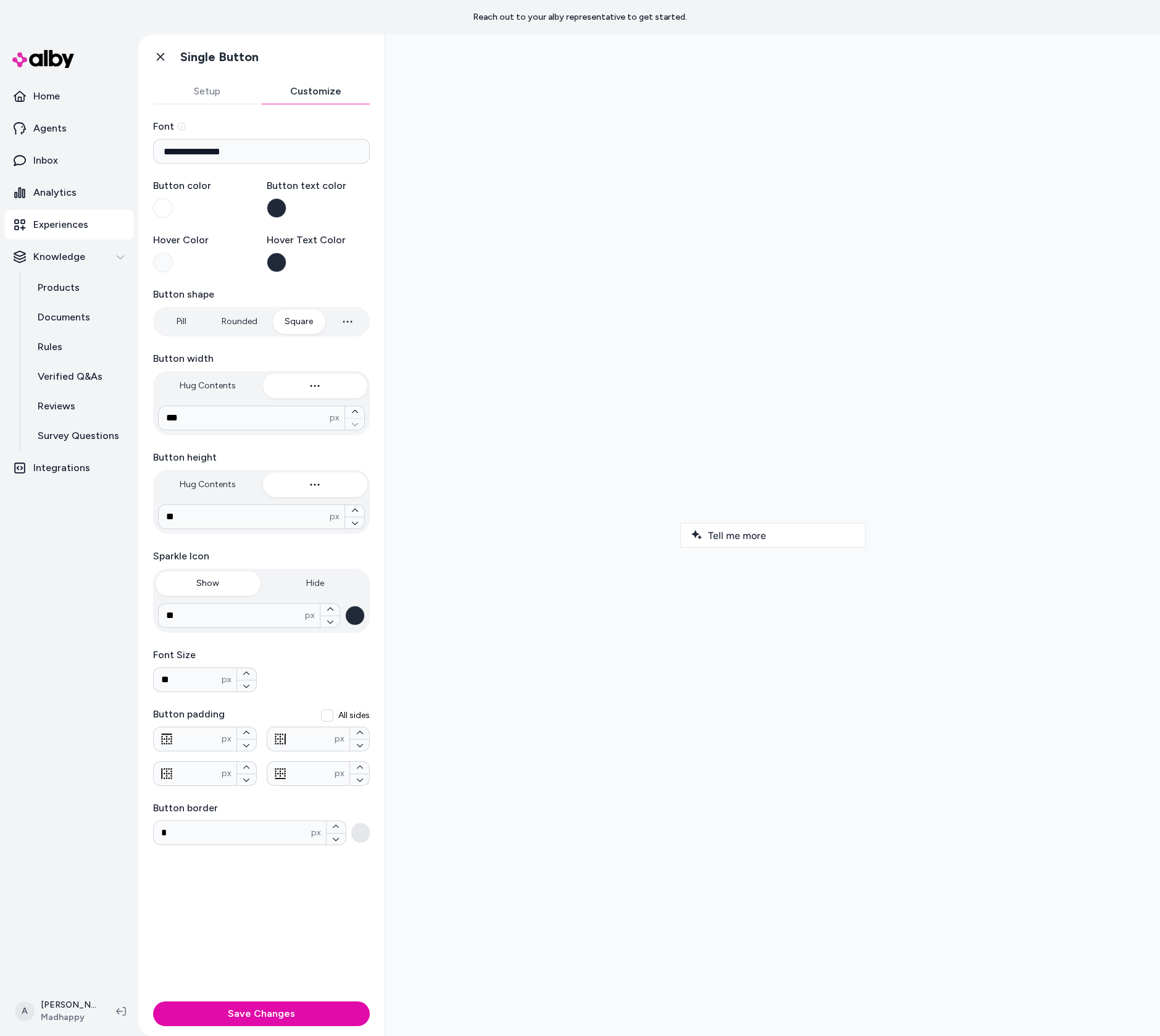
type input "***"
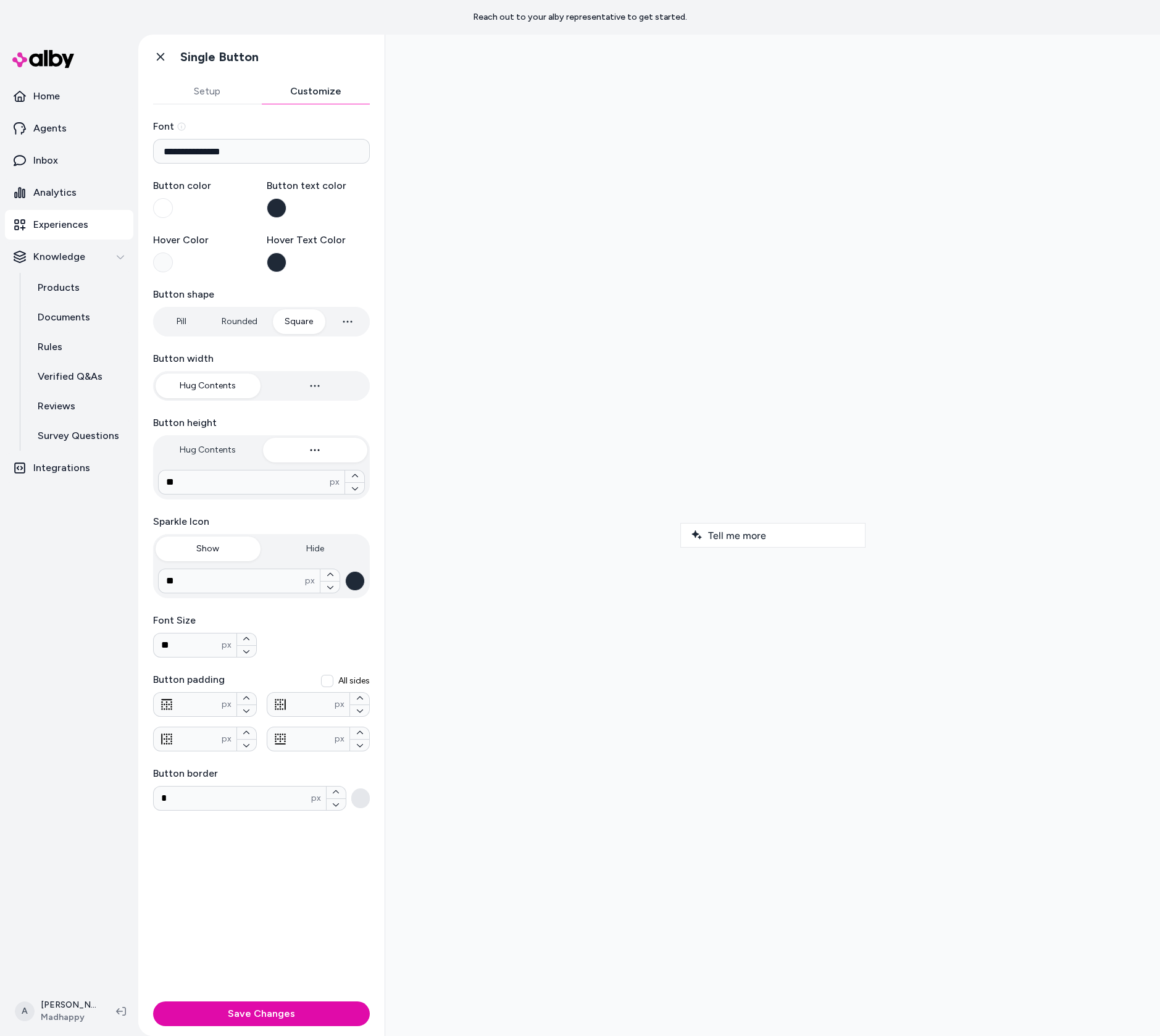
click at [203, 388] on button "Hug Contents" at bounding box center [208, 386] width 105 height 25
click at [271, 486] on input "**" at bounding box center [244, 482] width 171 height 15
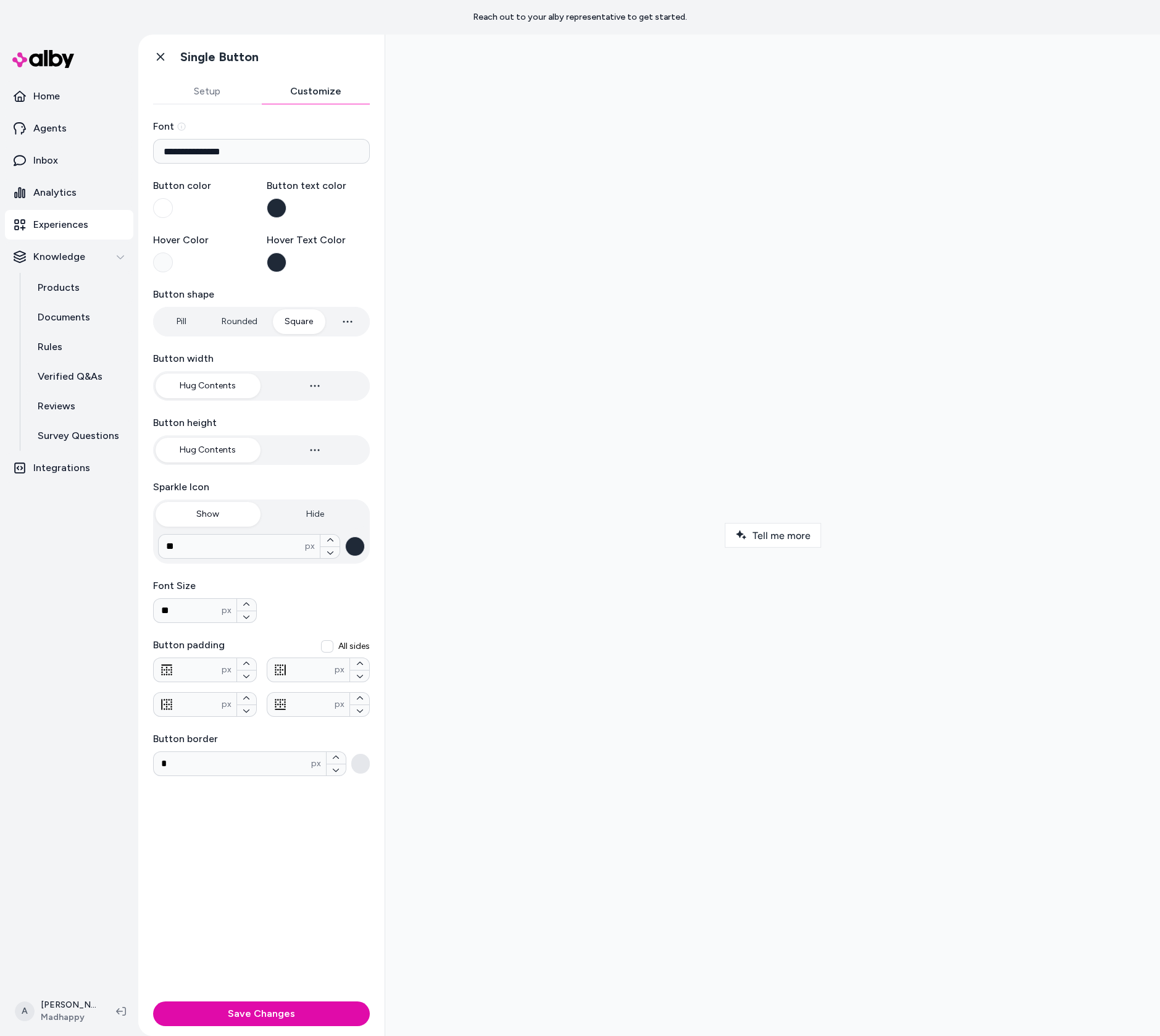
click at [222, 442] on button "Hug Contents" at bounding box center [208, 450] width 105 height 25
click at [292, 447] on button "button" at bounding box center [315, 450] width 105 height 25
click at [220, 450] on button "Hug Contents" at bounding box center [208, 450] width 105 height 25
type input "**"
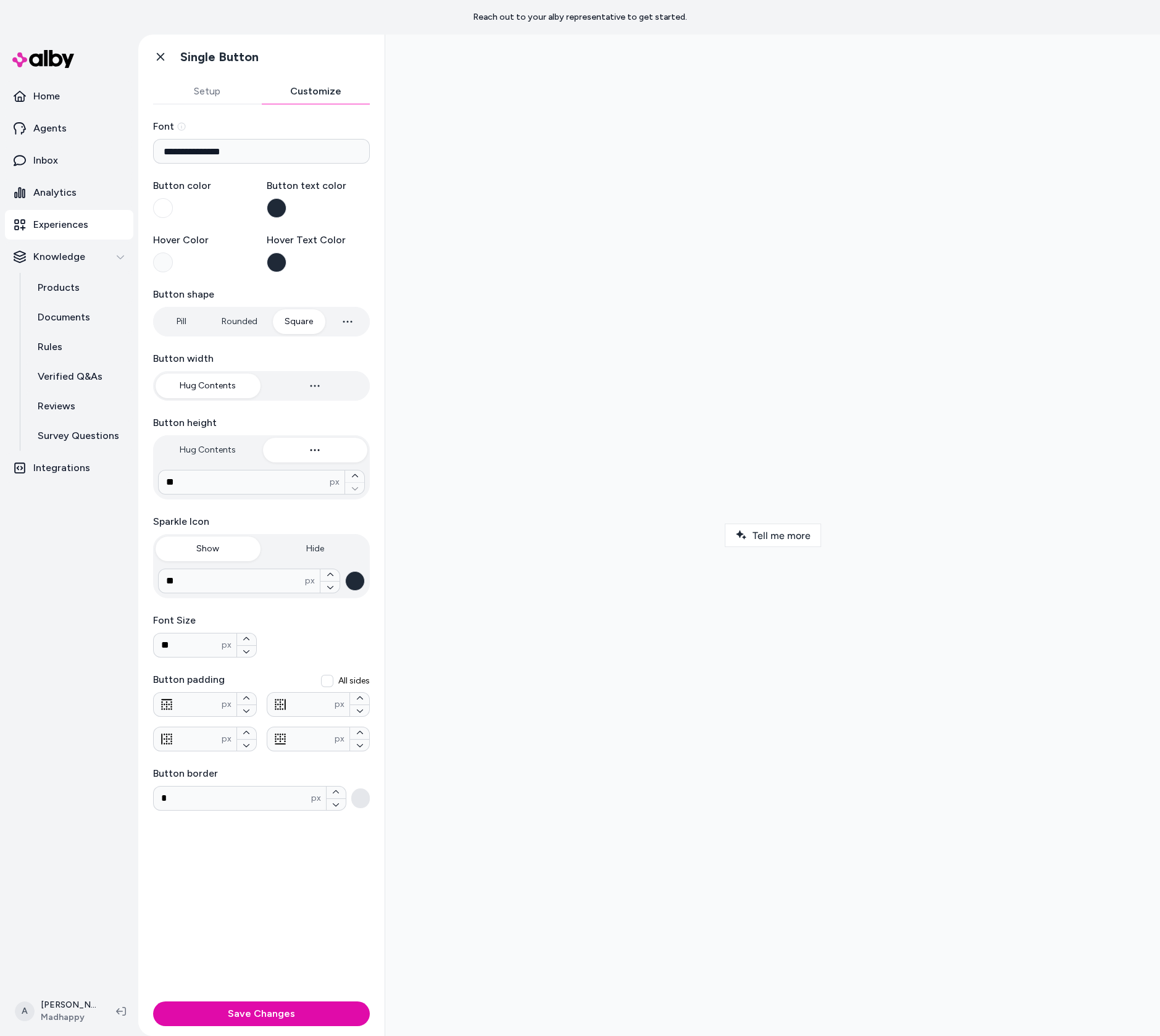
click at [288, 449] on button "button" at bounding box center [315, 450] width 105 height 25
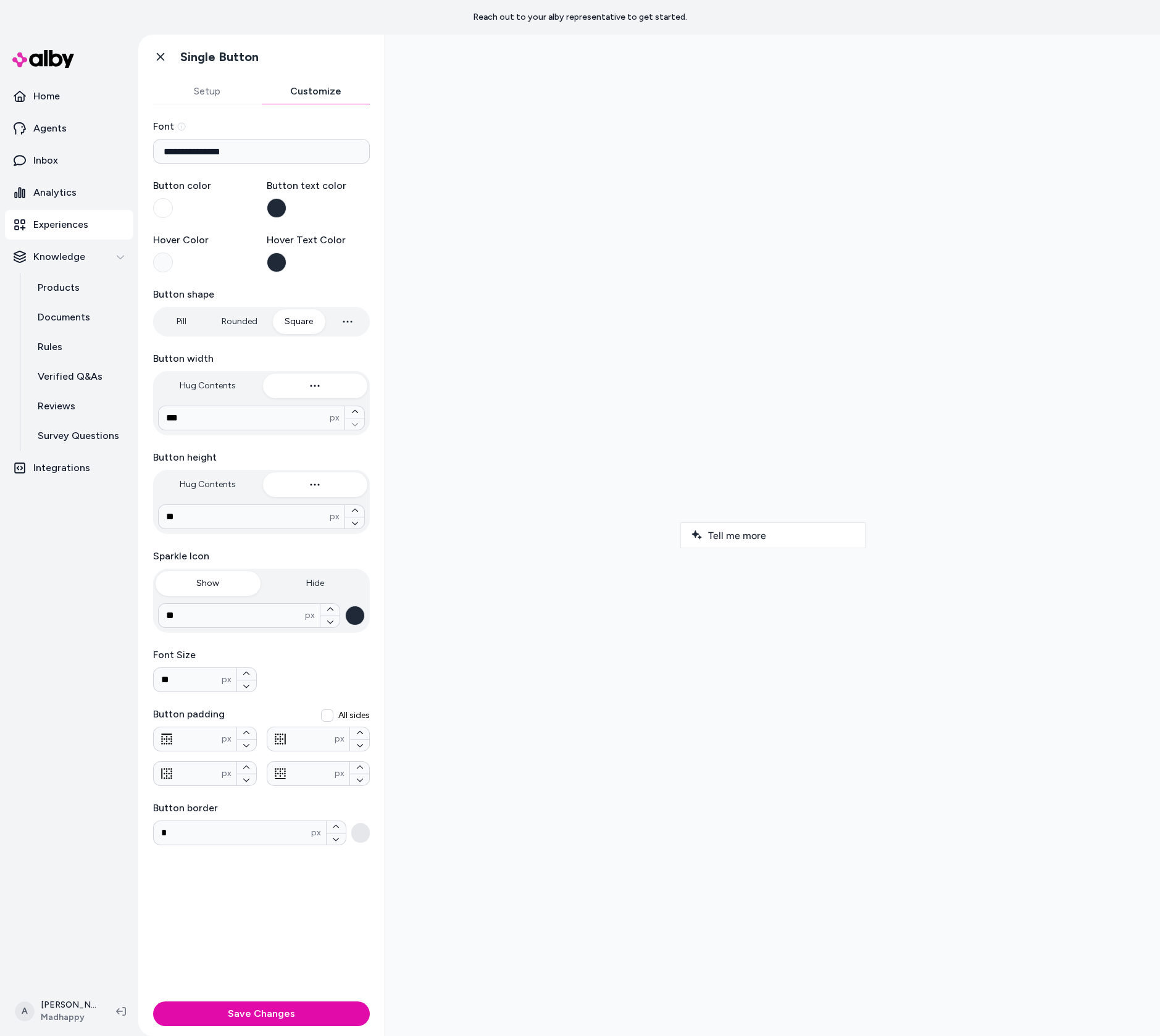
click at [301, 390] on button "button" at bounding box center [315, 386] width 105 height 25
click at [277, 420] on input "***" at bounding box center [244, 418] width 171 height 15
type input "***"
click at [215, 374] on button "Hug Contents" at bounding box center [208, 386] width 105 height 25
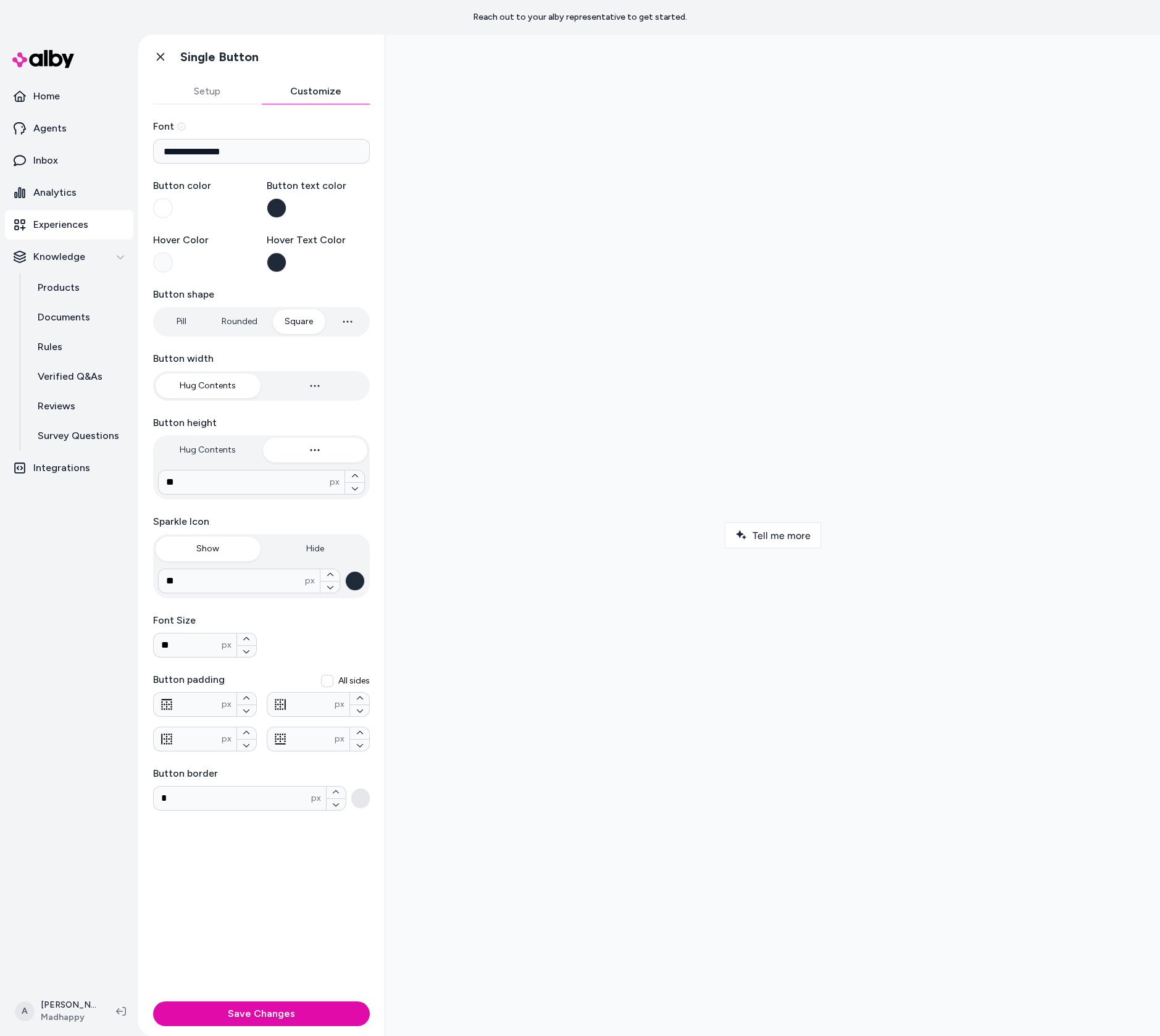
type input "***"
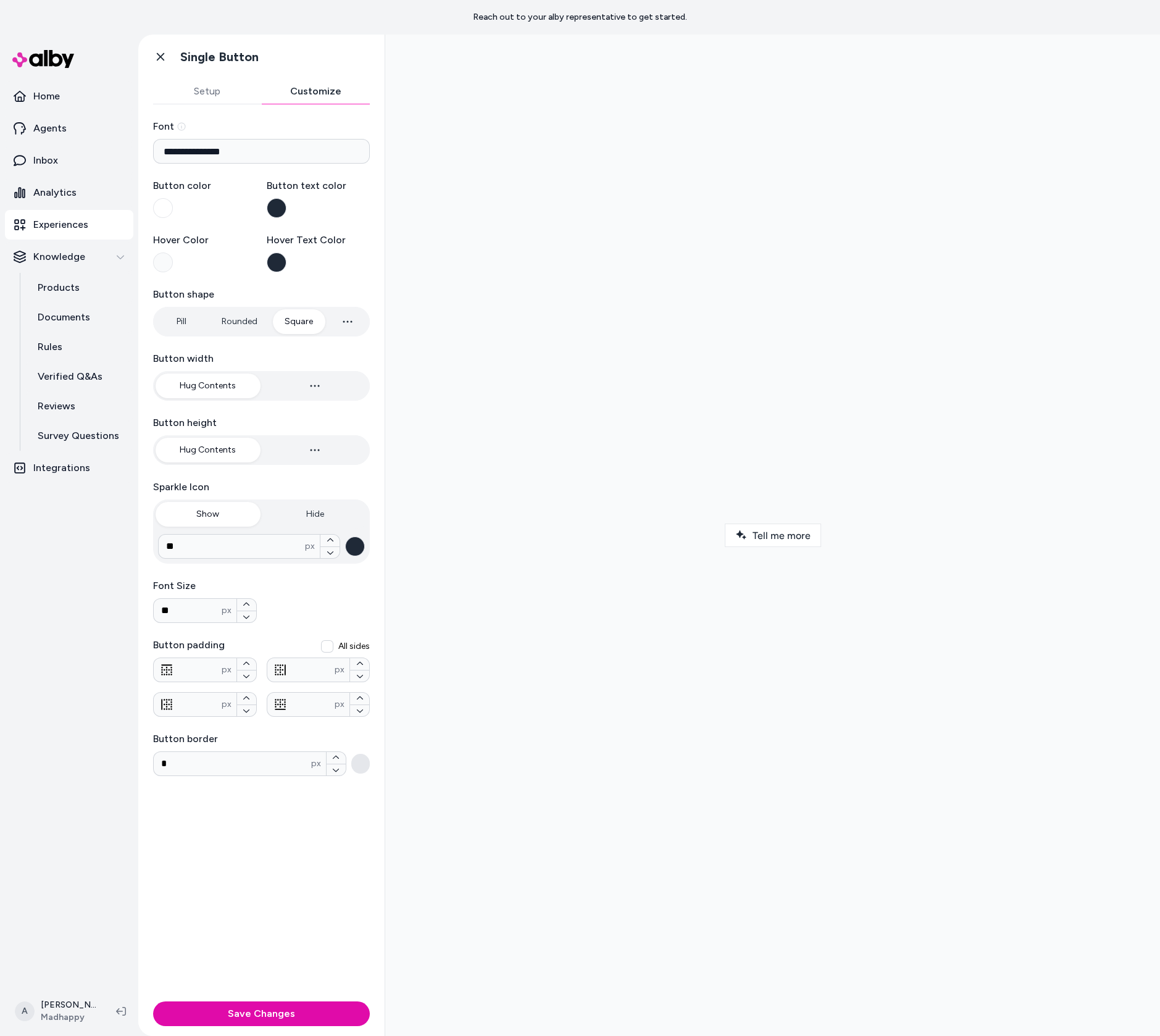
click at [231, 456] on button "Hug Contents" at bounding box center [208, 450] width 105 height 25
click at [473, 474] on div at bounding box center [773, 535] width 755 height 981
click at [313, 521] on button "Hide" at bounding box center [315, 514] width 105 height 25
click at [220, 516] on button "Show" at bounding box center [208, 514] width 105 height 25
click at [276, 550] on input "**" at bounding box center [231, 546] width 147 height 15
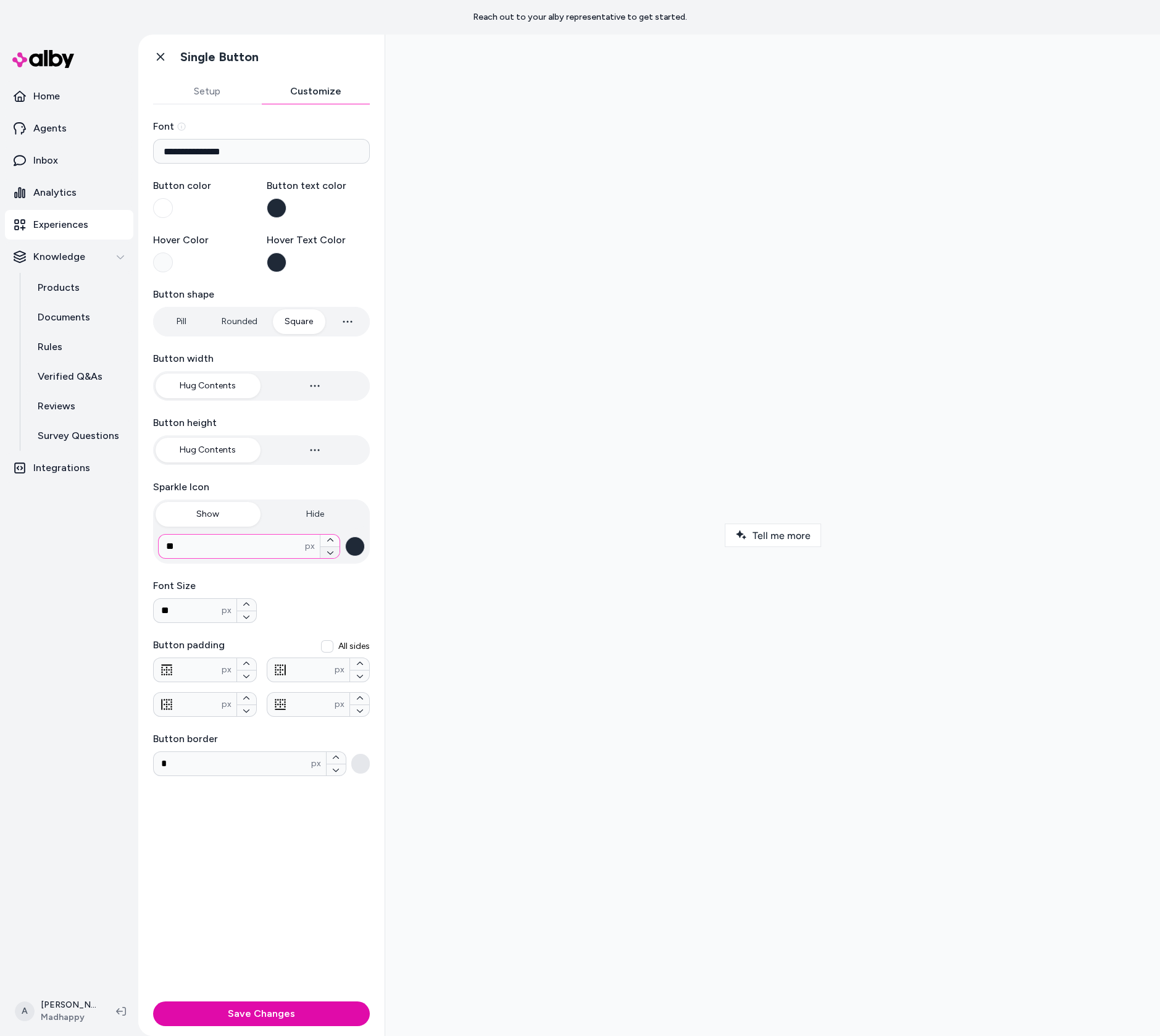
click at [334, 552] on button "button" at bounding box center [330, 552] width 19 height 12
click at [333, 553] on icon "button" at bounding box center [330, 552] width 7 height 7
click at [332, 543] on button "button" at bounding box center [330, 540] width 19 height 12
click at [331, 543] on icon "button" at bounding box center [330, 540] width 7 height 7
type input "**"
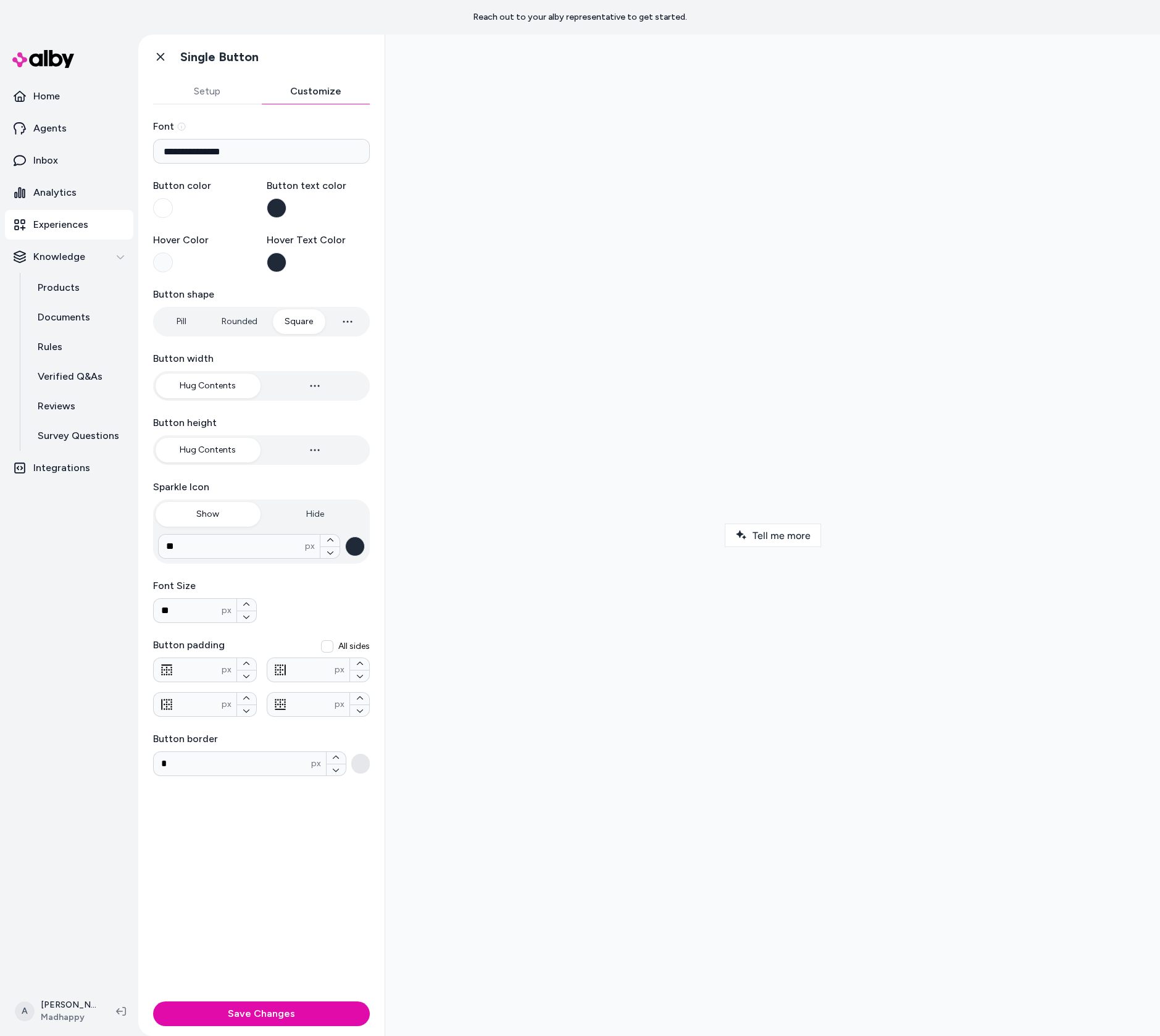
click at [311, 511] on button "Hide" at bounding box center [315, 514] width 105 height 25
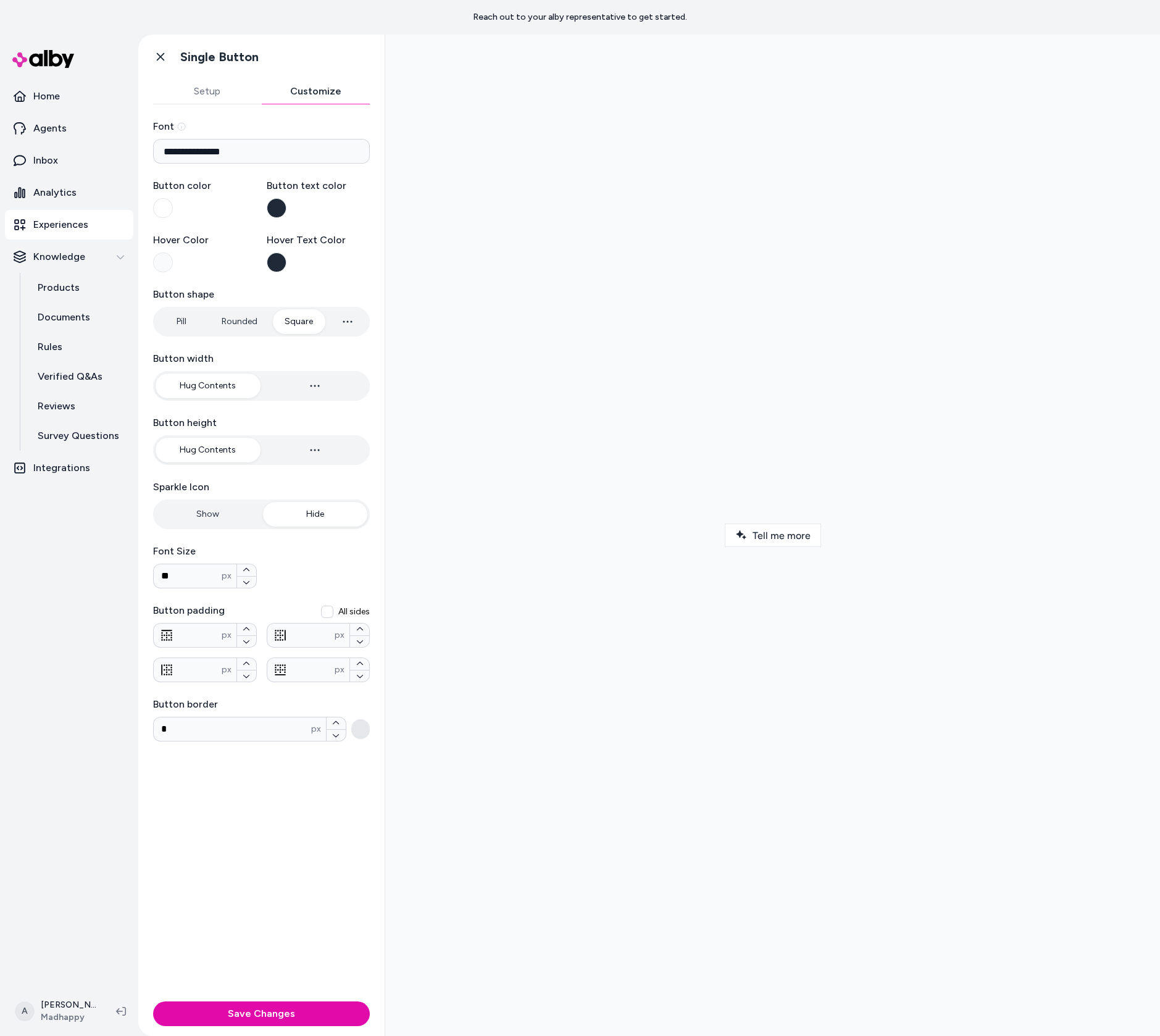
click at [224, 513] on button "Show" at bounding box center [208, 514] width 105 height 25
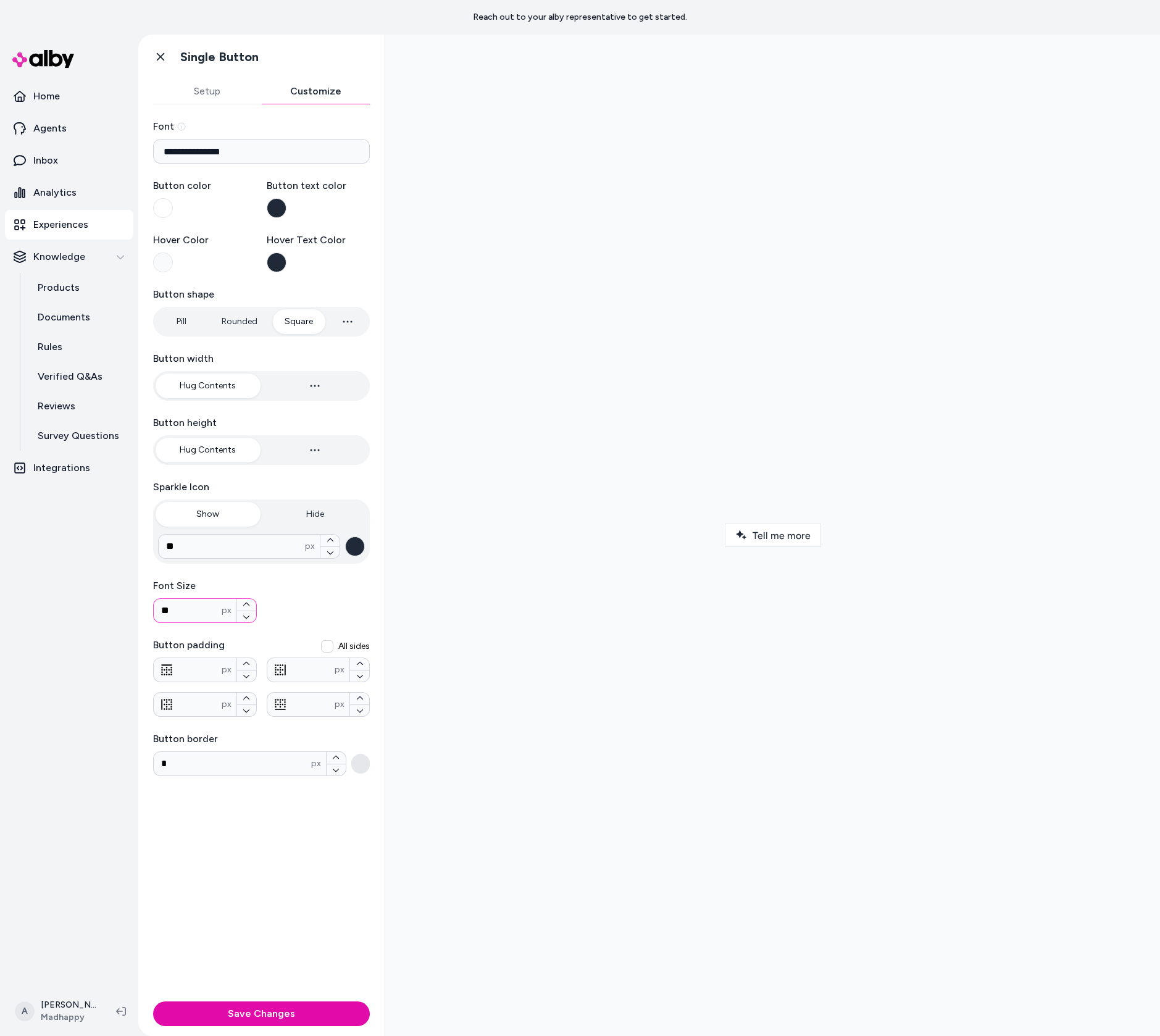
click at [210, 612] on input "**" at bounding box center [187, 611] width 68 height 15
type input "**"
click at [328, 550] on icon "button" at bounding box center [330, 552] width 7 height 7
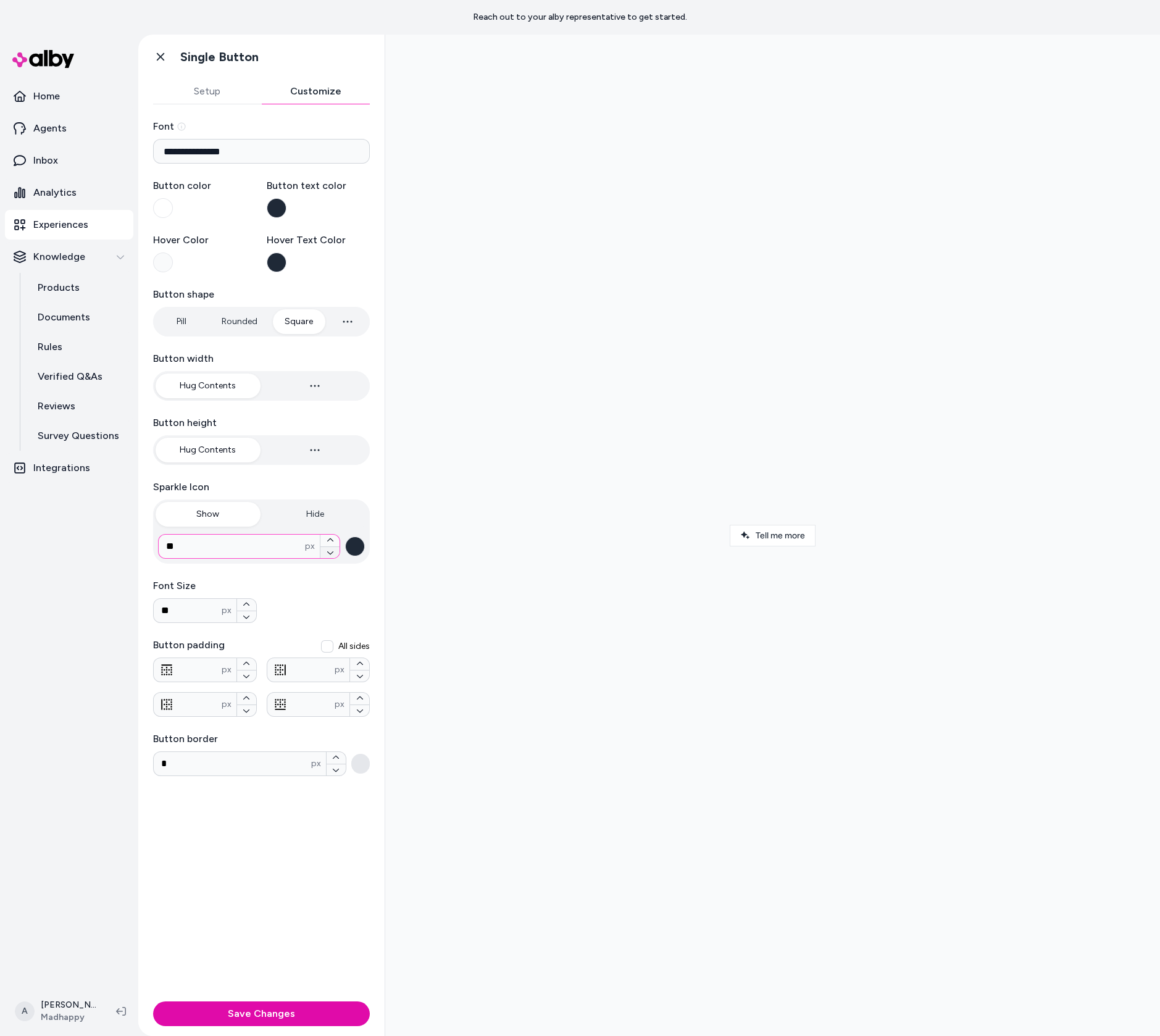
click at [328, 550] on icon "button" at bounding box center [330, 552] width 7 height 7
type input "**"
click at [434, 579] on div at bounding box center [773, 535] width 755 height 981
click at [362, 762] on button "button" at bounding box center [361, 763] width 18 height 20
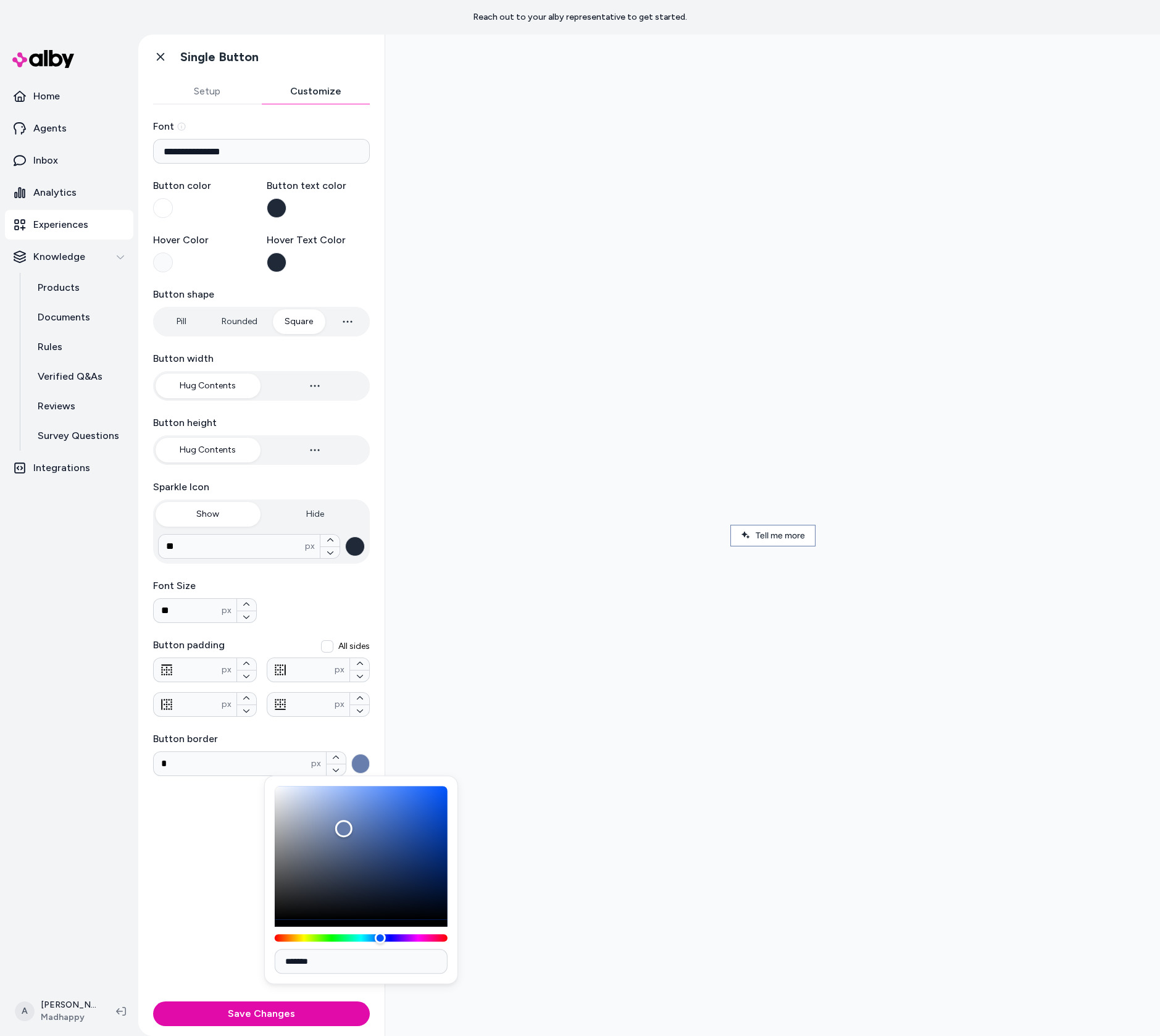
type input "*******"
drag, startPoint x: 729, startPoint y: 863, endPoint x: 562, endPoint y: 1001, distance: 216.6
click at [588, 818] on div at bounding box center [773, 535] width 755 height 981
click at [171, 261] on button "Hover Color" at bounding box center [163, 263] width 20 height 20
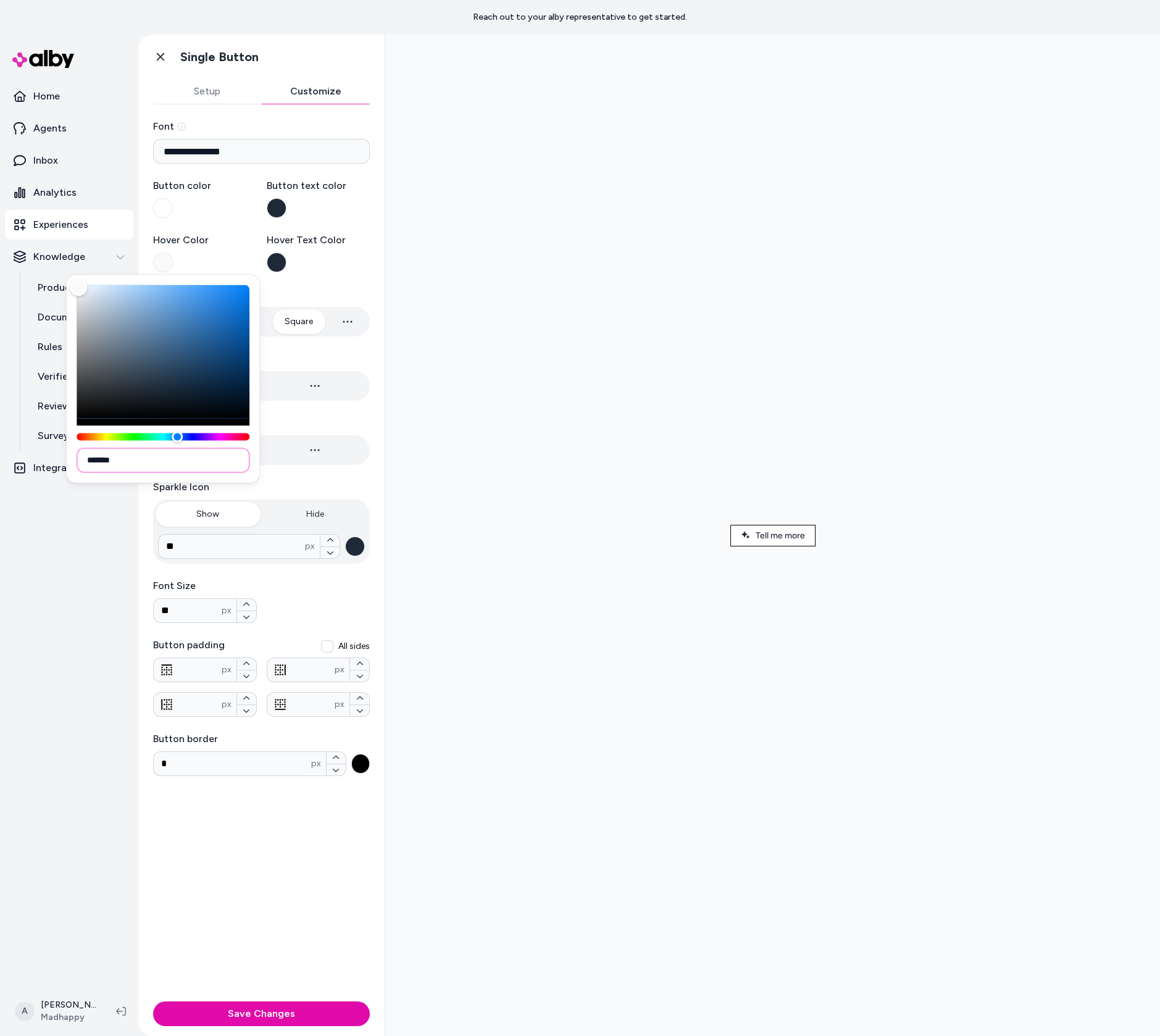
click at [205, 461] on input "*******" at bounding box center [163, 460] width 173 height 25
paste input
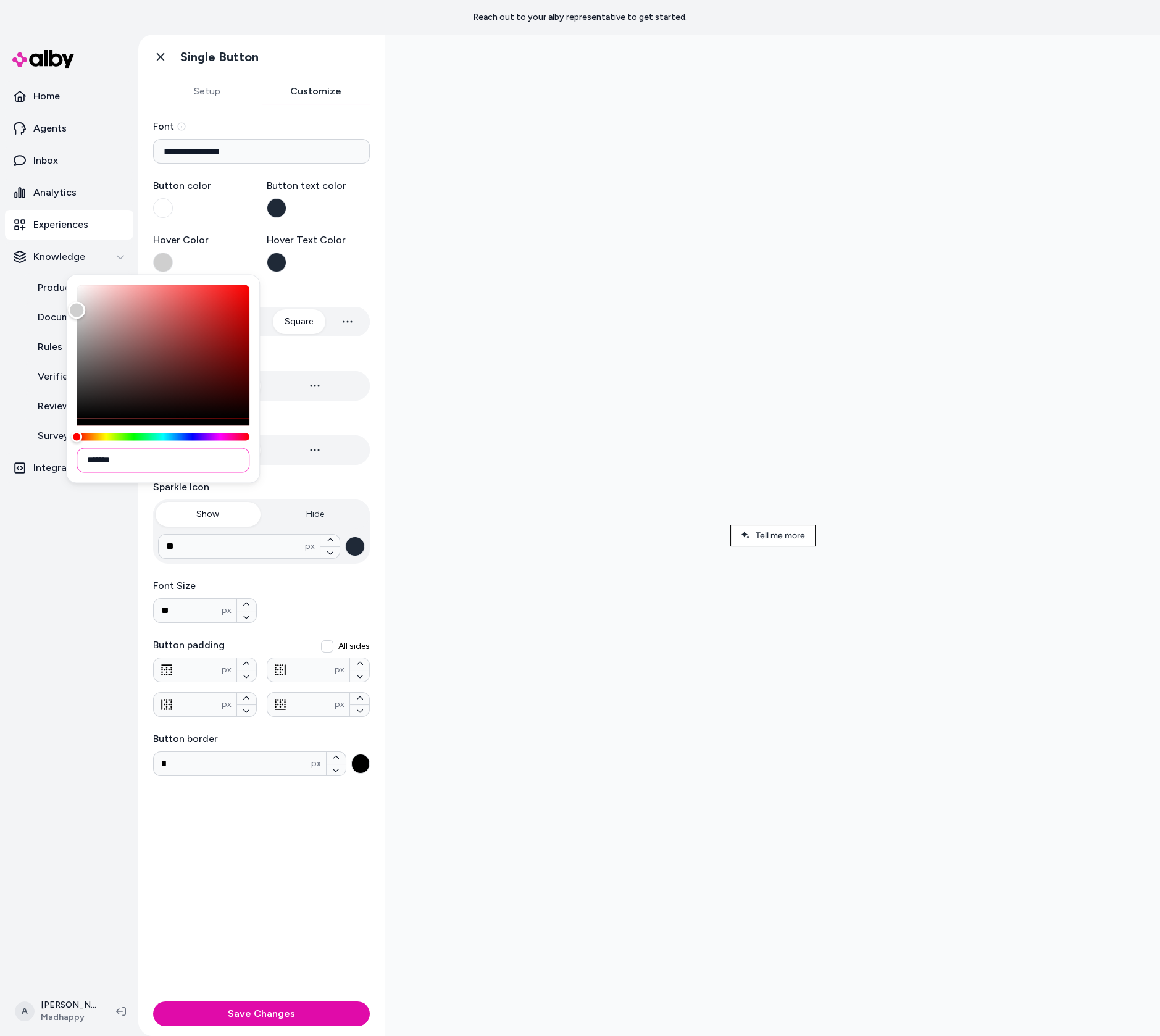
type input "*******"
click at [505, 365] on div at bounding box center [773, 535] width 755 height 981
click at [614, 511] on div at bounding box center [773, 535] width 755 height 981
click at [362, 253] on label "Hover Text Color" at bounding box center [318, 253] width 104 height 40
click at [287, 253] on button "Hover Text Color" at bounding box center [277, 263] width 20 height 20
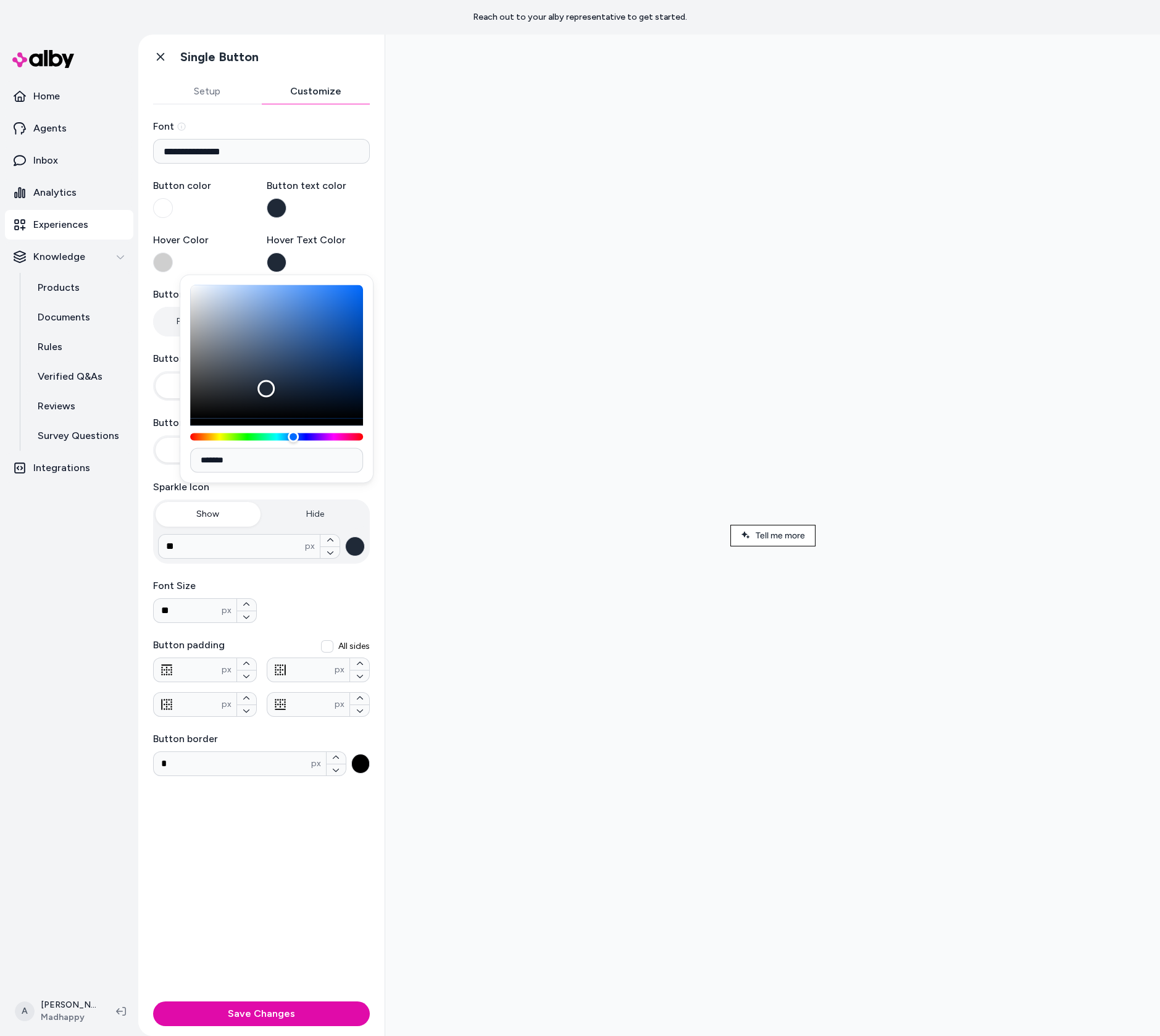
click at [274, 208] on button "Button text color" at bounding box center [277, 208] width 20 height 20
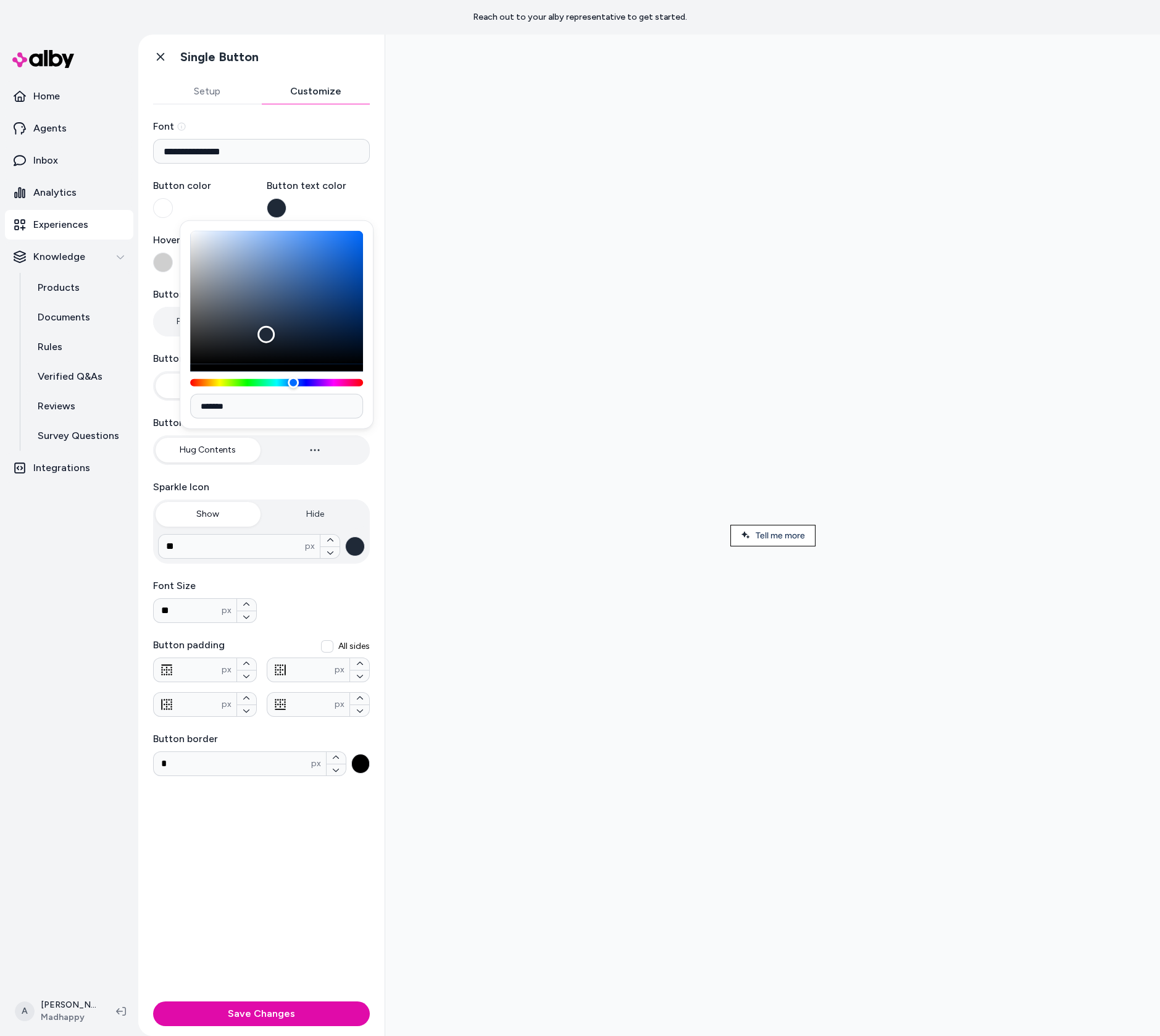
type input "*******"
drag, startPoint x: 660, startPoint y: 335, endPoint x: 509, endPoint y: 495, distance: 220.0
click at [526, 445] on div at bounding box center [773, 535] width 755 height 981
click at [387, 190] on div at bounding box center [773, 535] width 775 height 1001
click at [274, 211] on button "Button text color" at bounding box center [277, 208] width 20 height 20
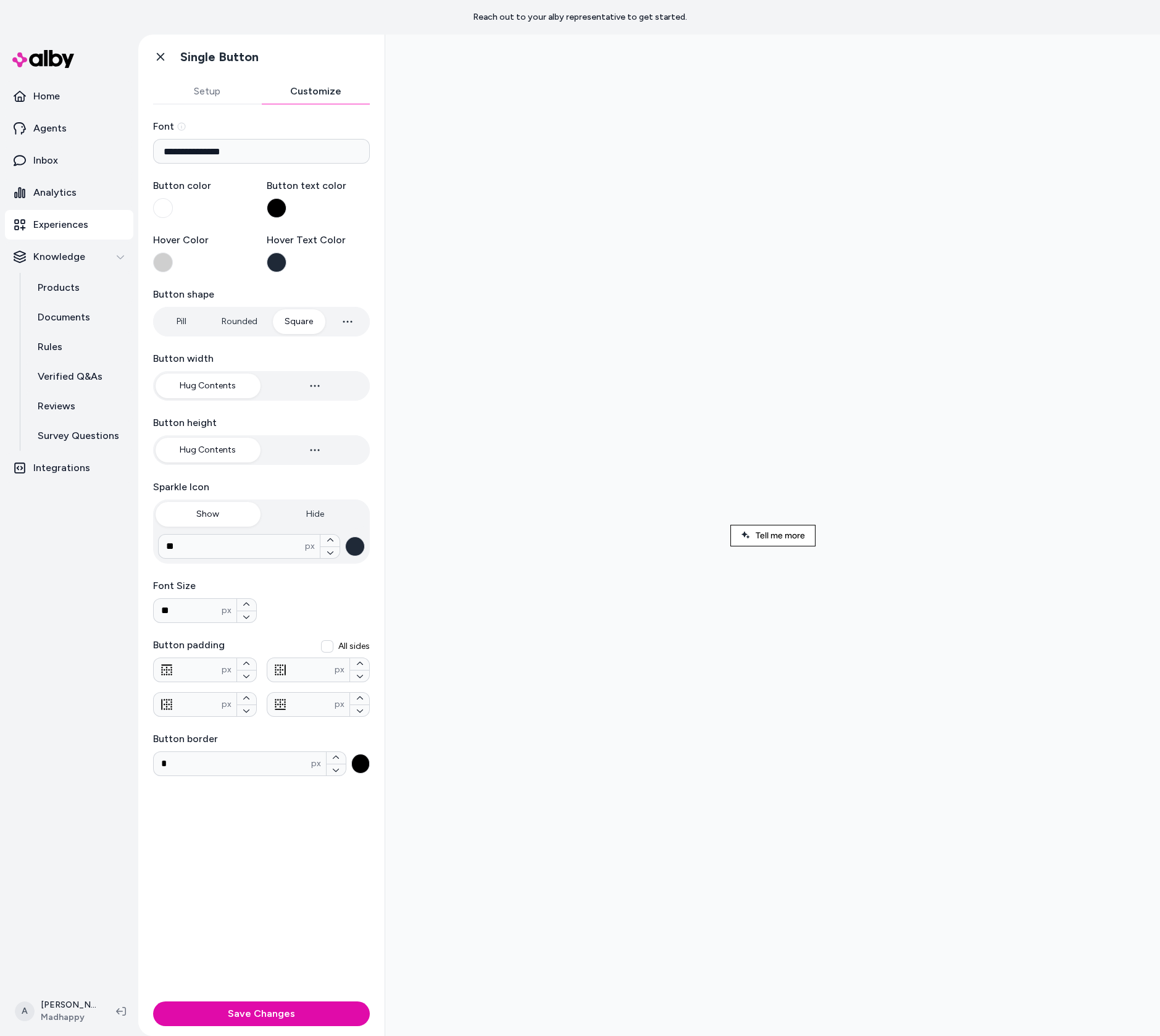
click at [280, 267] on button "Hover Text Color" at bounding box center [277, 263] width 20 height 20
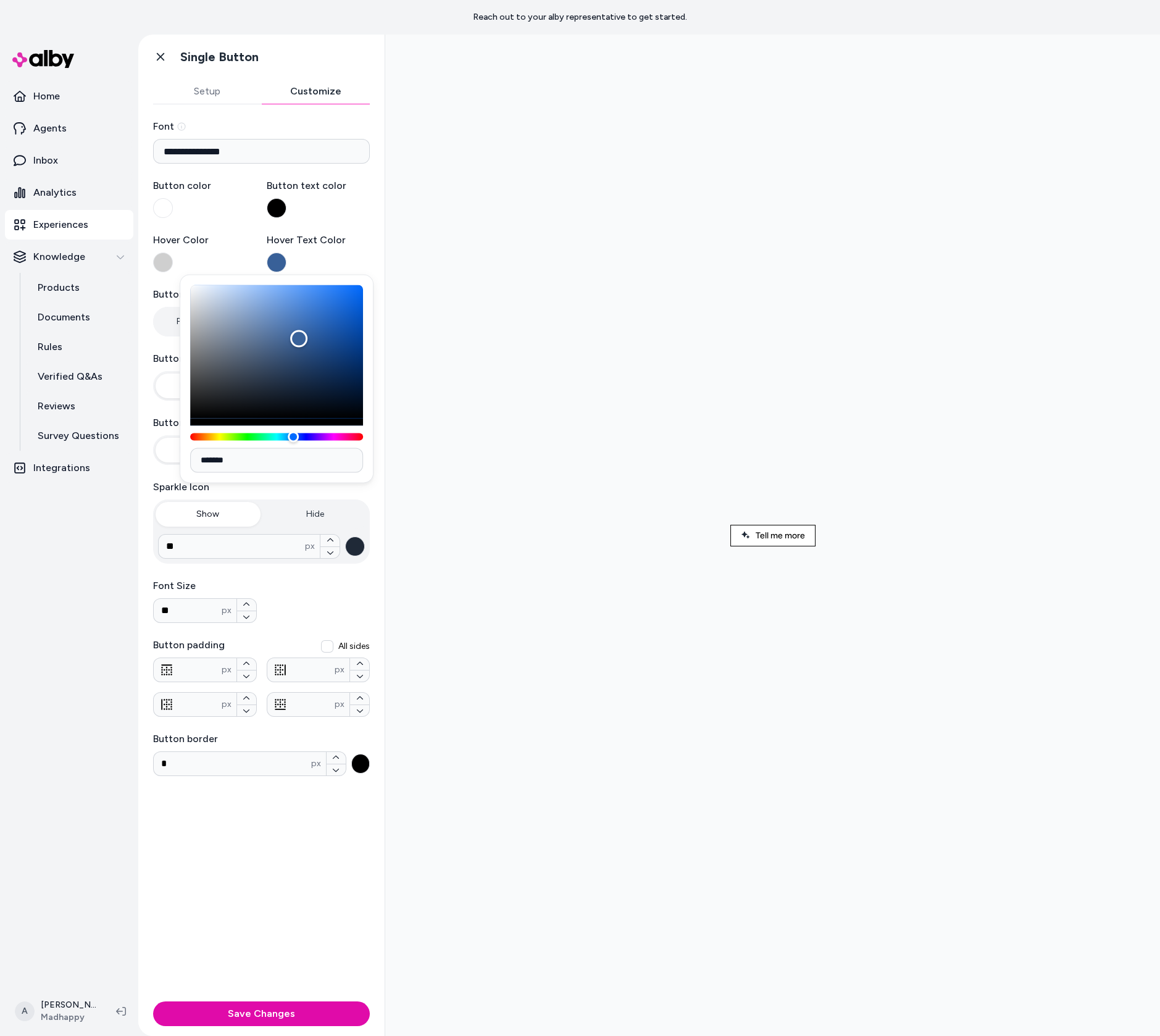
type input "*******"
drag, startPoint x: 684, startPoint y: 373, endPoint x: 478, endPoint y: 511, distance: 248.0
click at [522, 318] on div at bounding box center [773, 535] width 755 height 981
click at [273, 267] on button "Hover Text Color" at bounding box center [277, 263] width 20 height 20
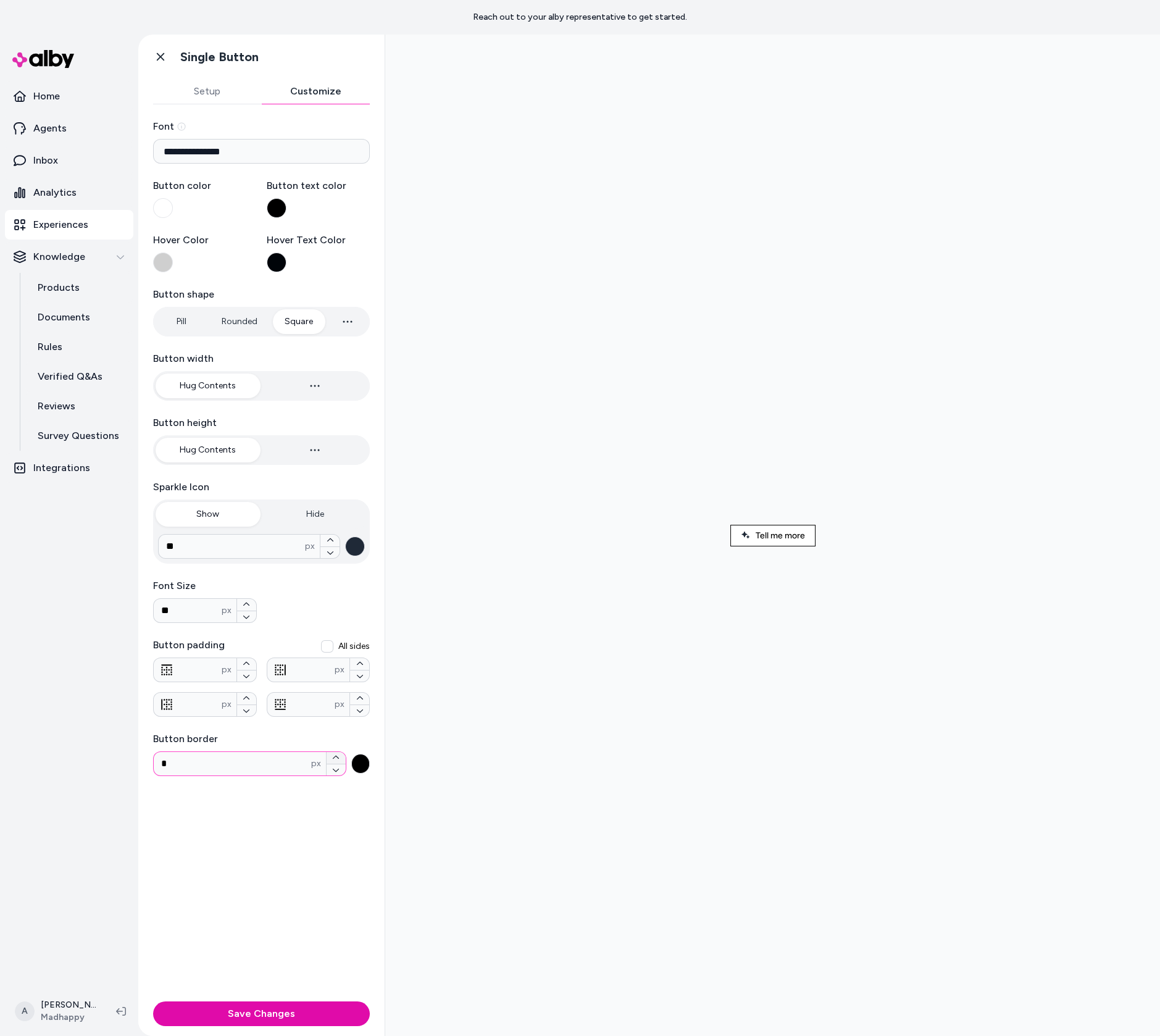
click at [337, 758] on icon "button" at bounding box center [336, 757] width 7 height 7
click at [340, 762] on button "button" at bounding box center [336, 758] width 19 height 12
click at [335, 767] on icon "button" at bounding box center [336, 769] width 7 height 7
click at [337, 762] on button "button" at bounding box center [336, 758] width 19 height 12
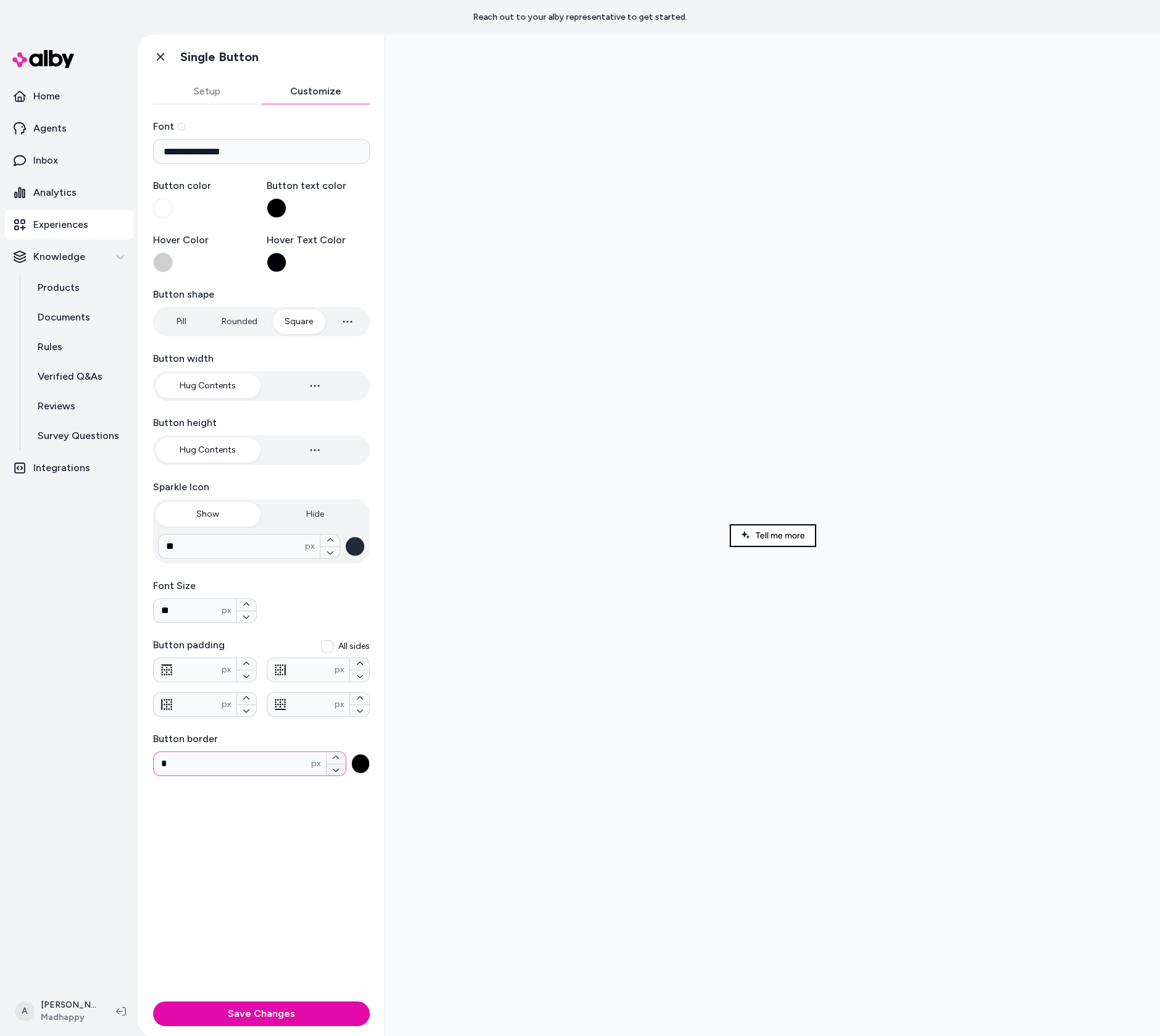
click at [335, 769] on icon "button" at bounding box center [335, 770] width 6 height 3
type input "*"
click at [323, 833] on div "**********" at bounding box center [261, 550] width 246 height 892
click at [287, 440] on button "button" at bounding box center [315, 450] width 105 height 25
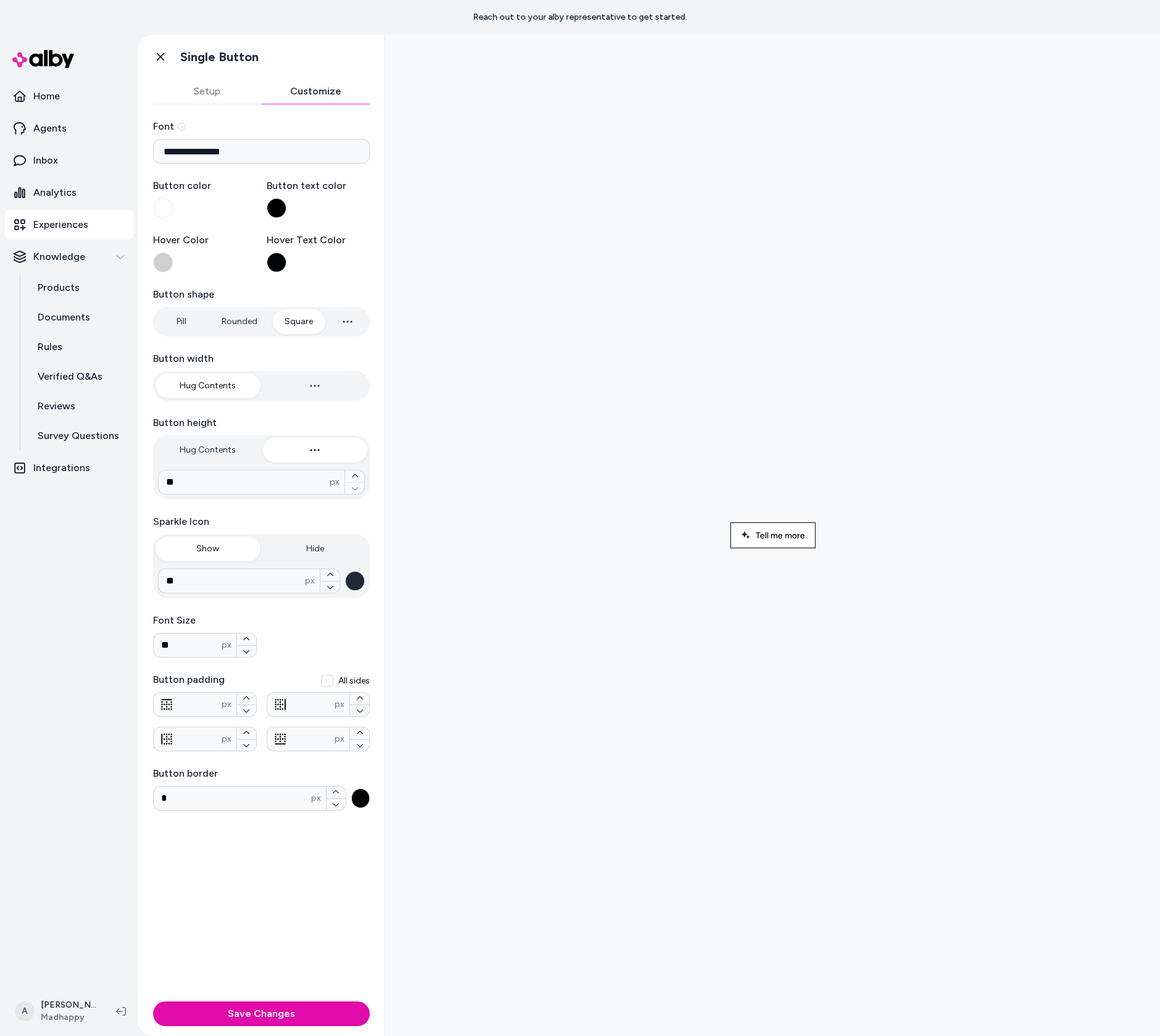
type input "***"
click at [201, 453] on button "Hug Contents" at bounding box center [208, 450] width 105 height 25
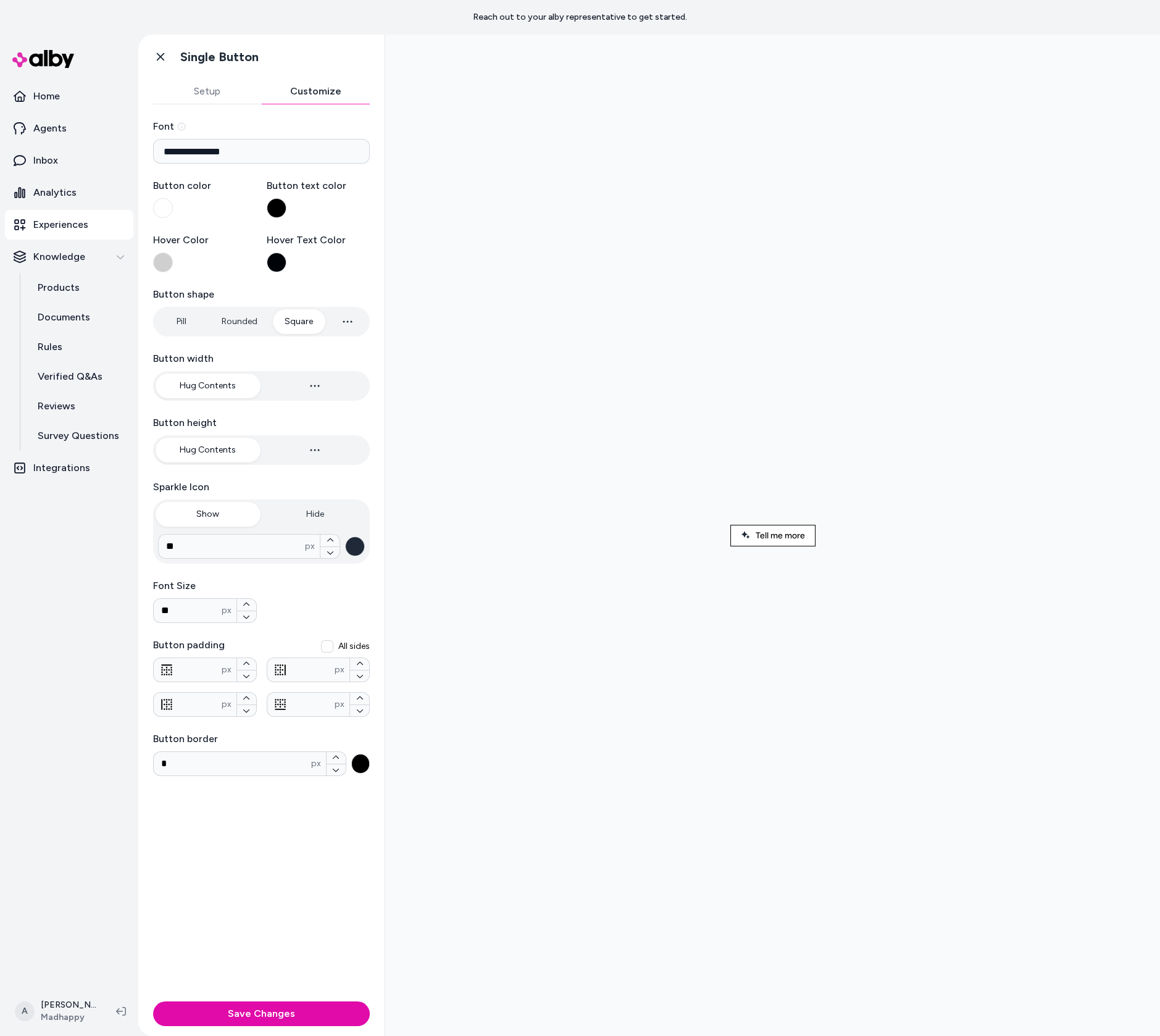
click at [206, 91] on button "Setup" at bounding box center [207, 91] width 109 height 25
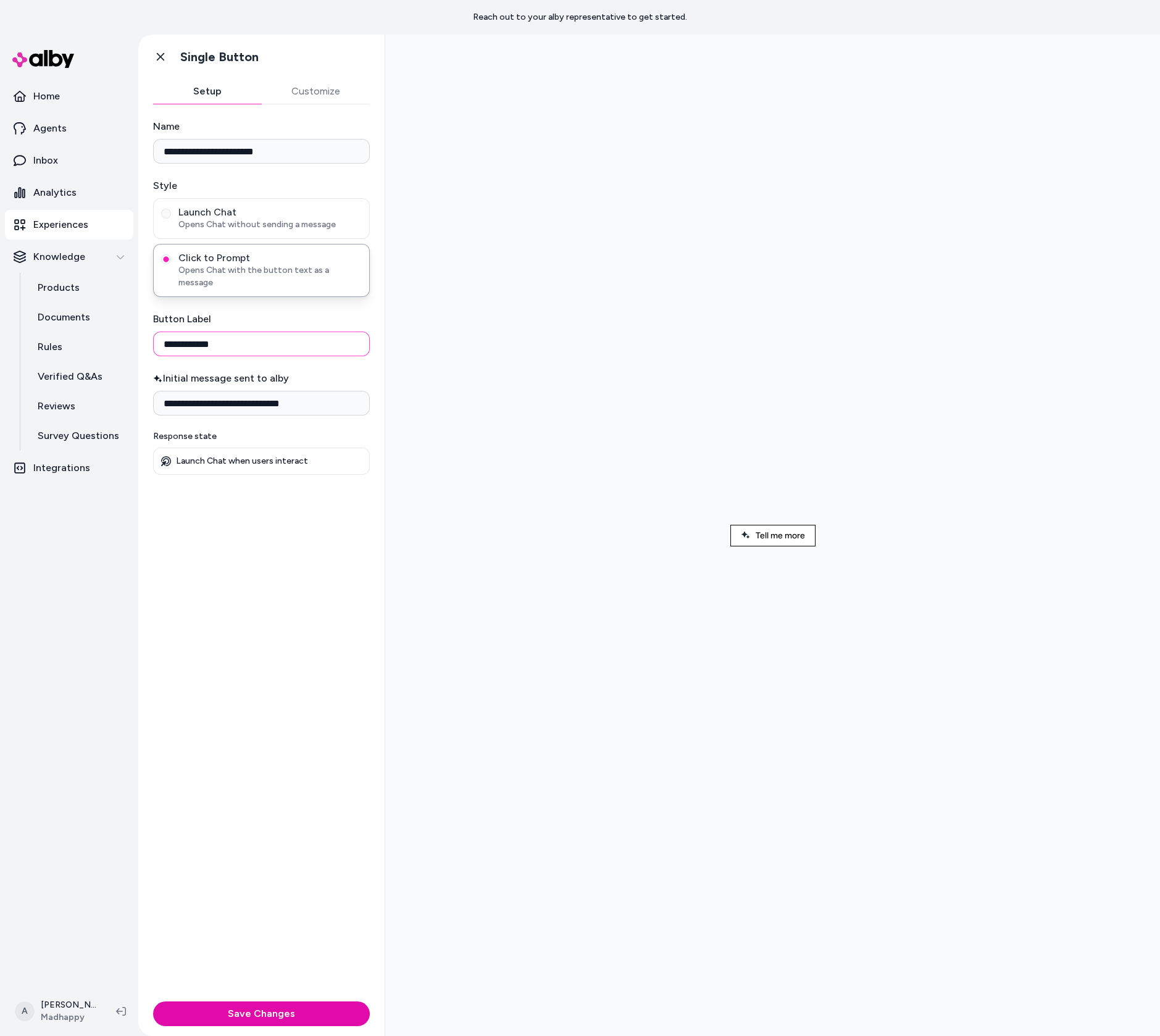
click at [284, 332] on input "**********" at bounding box center [261, 344] width 216 height 25
type input "*"
type input "*******"
type input "**********"
click at [651, 543] on div at bounding box center [773, 535] width 755 height 981
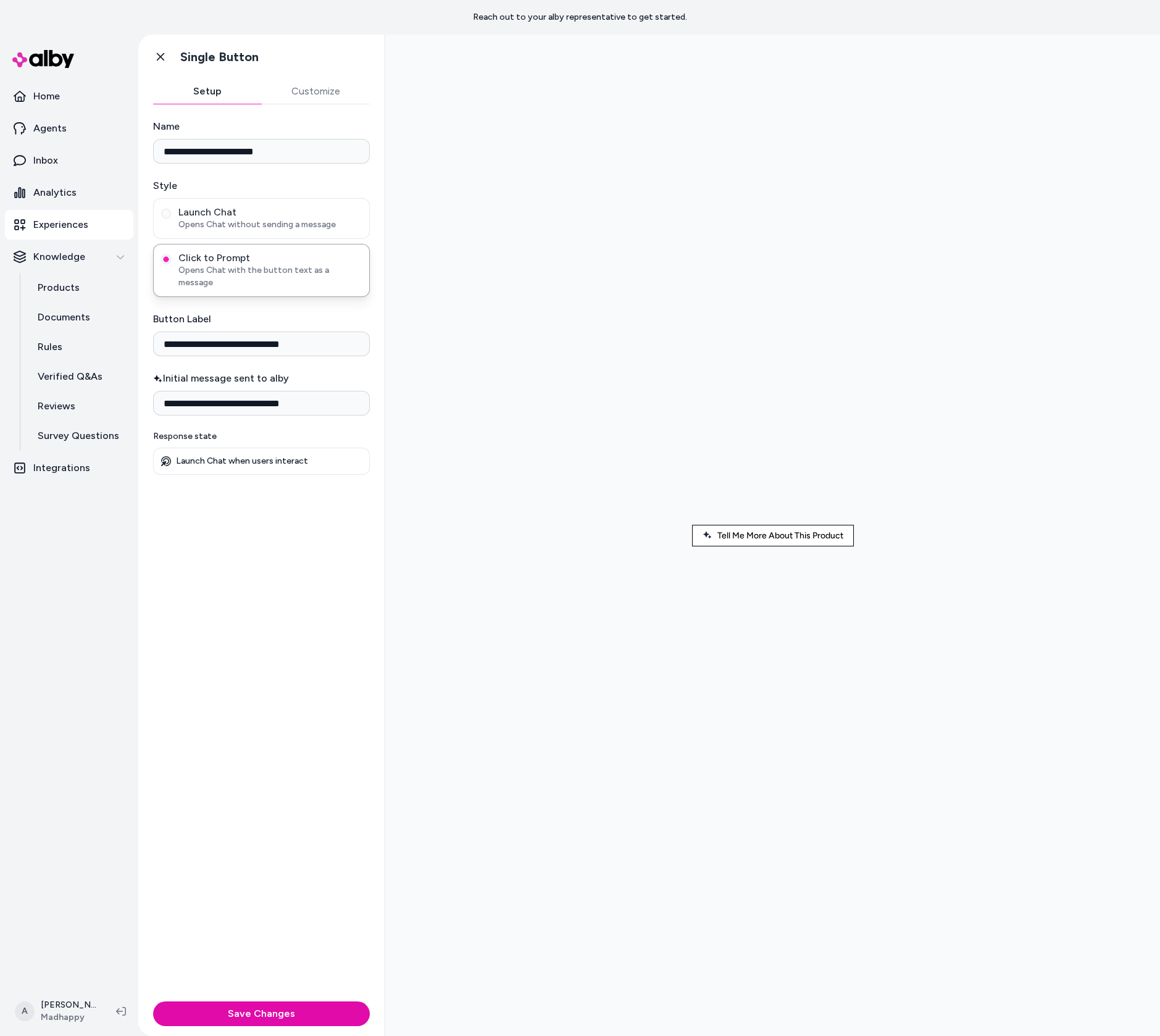
click at [273, 1000] on div "Save Changes" at bounding box center [261, 1016] width 246 height 40
click at [284, 1014] on button "Save Changes" at bounding box center [261, 1014] width 216 height 25
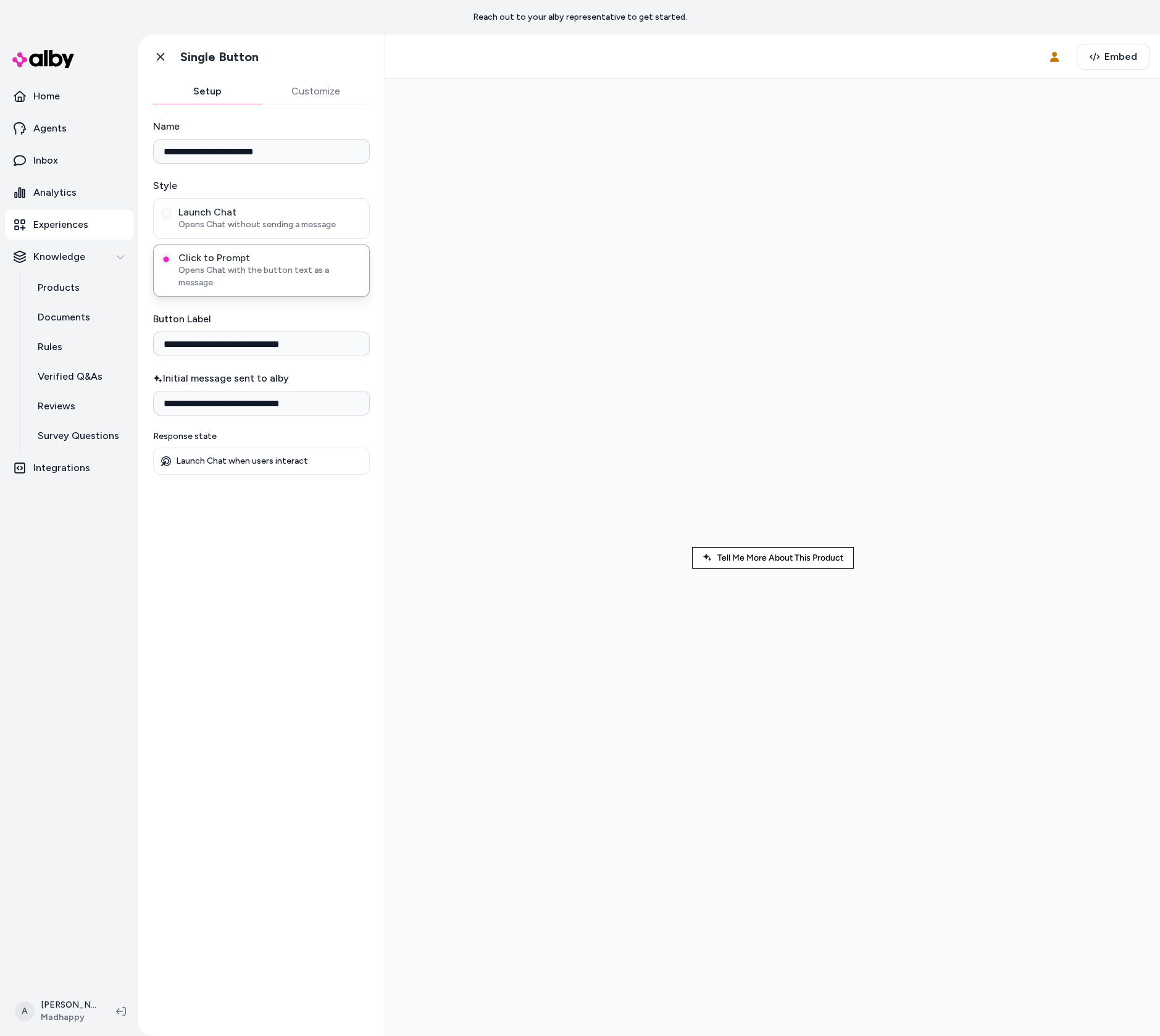
click at [330, 96] on button "Customize" at bounding box center [316, 91] width 109 height 25
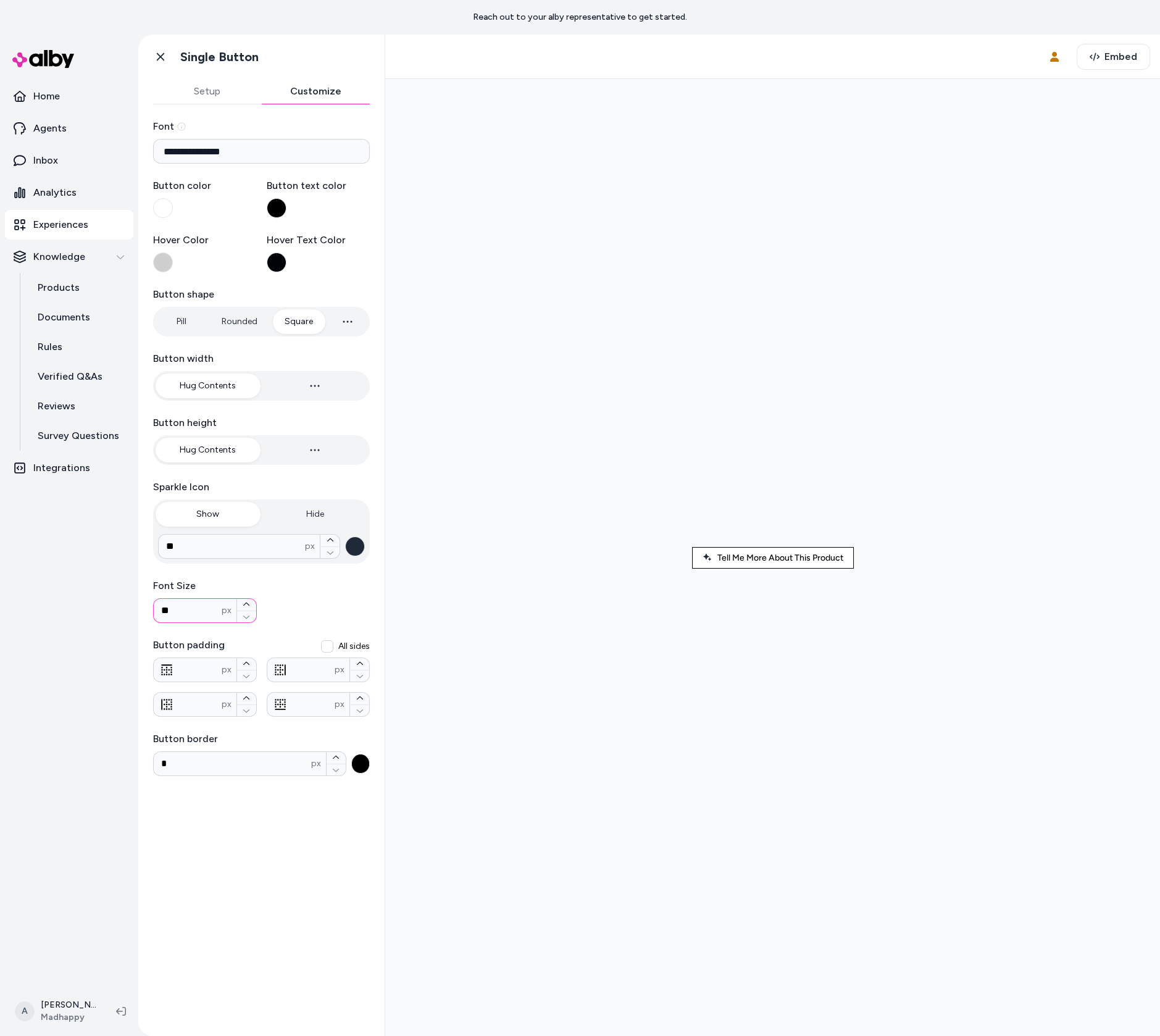
click at [182, 604] on input "**" at bounding box center [187, 611] width 68 height 15
click at [196, 613] on input "**" at bounding box center [187, 611] width 68 height 15
type input "**"
click at [335, 553] on button "button" at bounding box center [330, 552] width 19 height 12
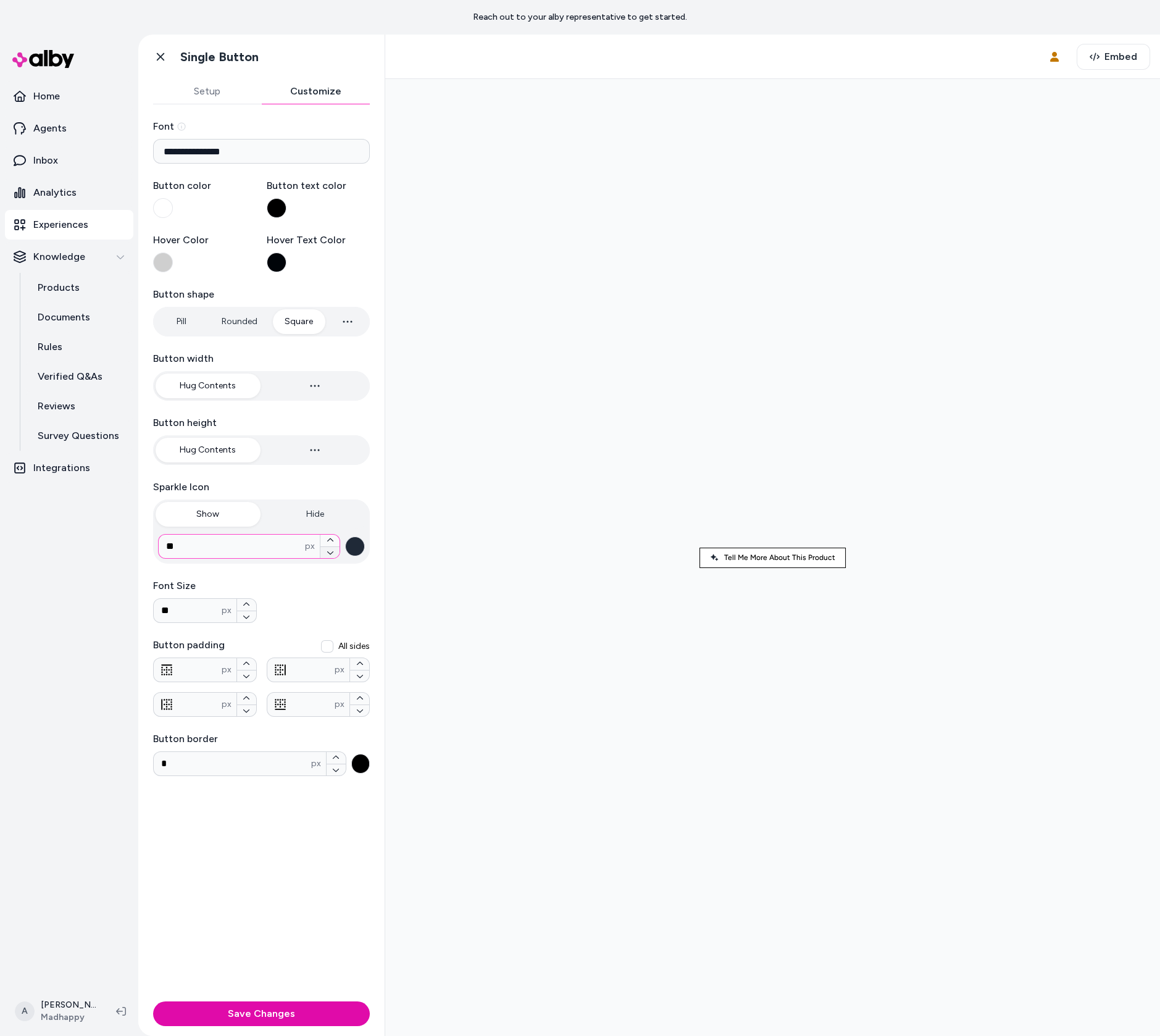
type input "**"
click at [524, 623] on div at bounding box center [773, 557] width 755 height 937
click at [249, 601] on icon "button" at bounding box center [246, 604] width 7 height 7
click at [245, 616] on icon "button" at bounding box center [246, 617] width 7 height 7
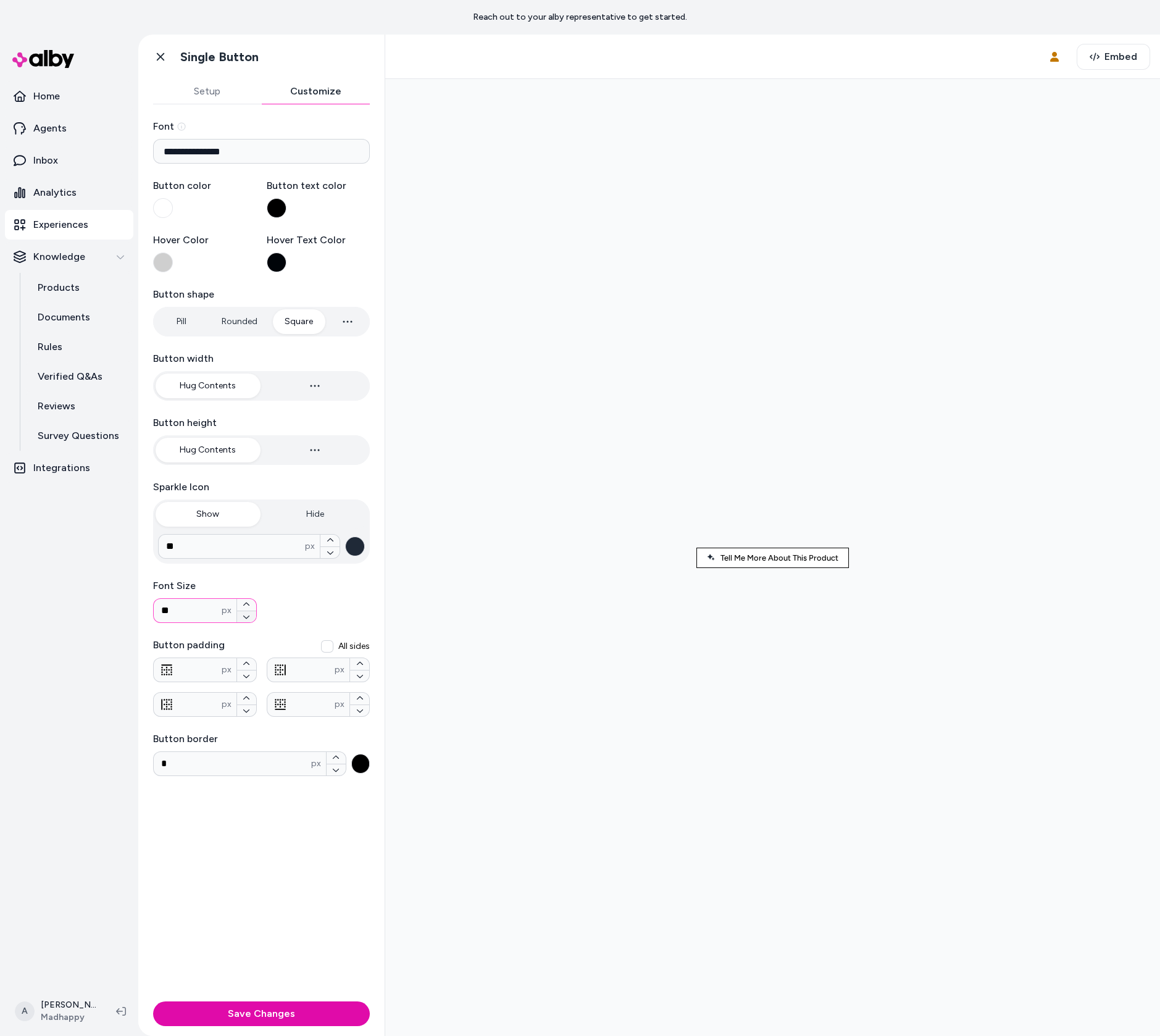
click at [245, 616] on icon "button" at bounding box center [246, 617] width 7 height 7
type input "**"
click at [1060, 52] on icon "button" at bounding box center [1055, 57] width 10 height 10
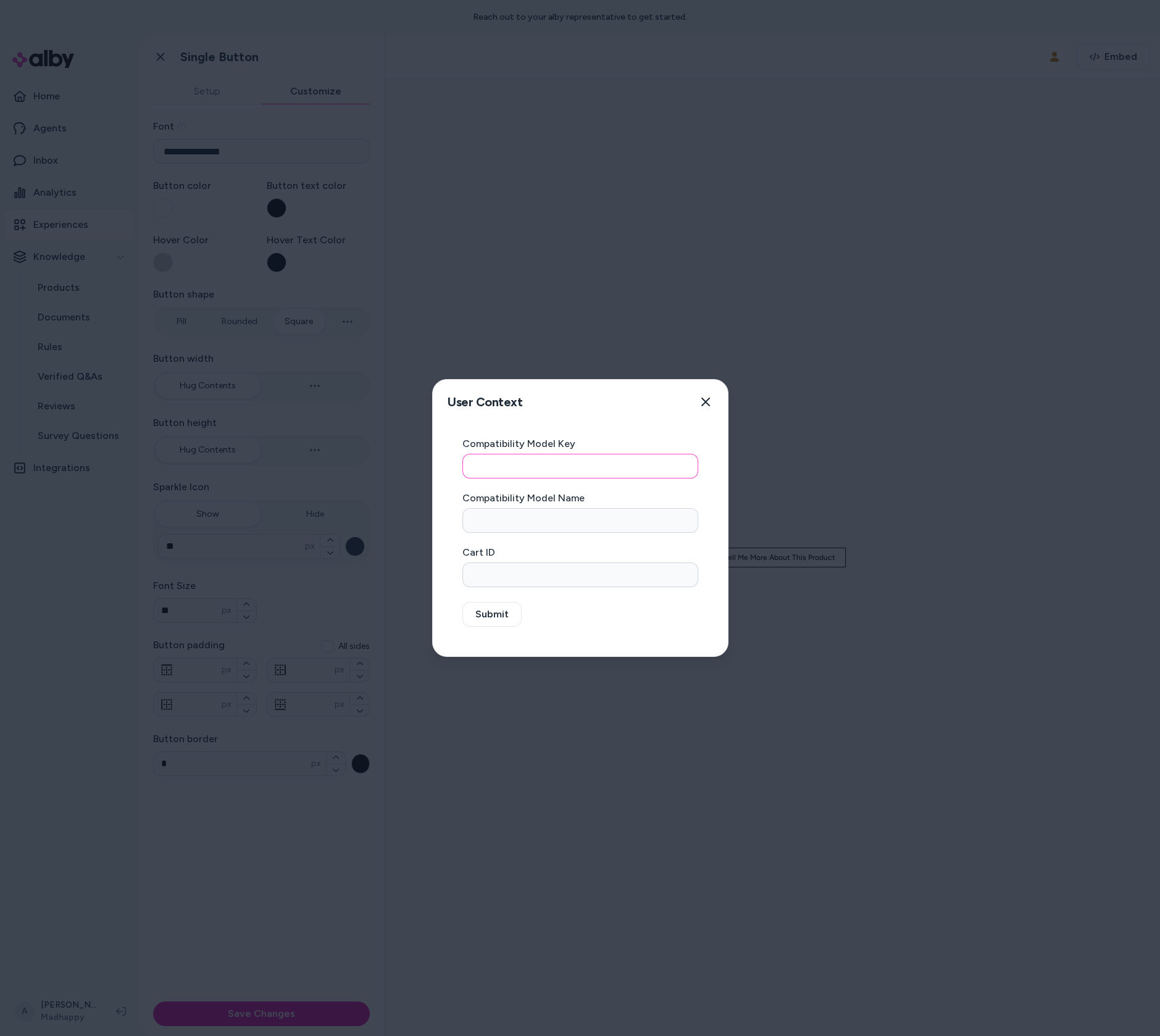
click at [565, 468] on input "Compatibility Model Key" at bounding box center [580, 466] width 235 height 25
click at [586, 525] on input "Compatibility Model Name" at bounding box center [580, 520] width 235 height 25
click at [551, 521] on input "Compatibility Model Name" at bounding box center [580, 520] width 235 height 25
click at [710, 400] on icon "button" at bounding box center [706, 402] width 10 height 10
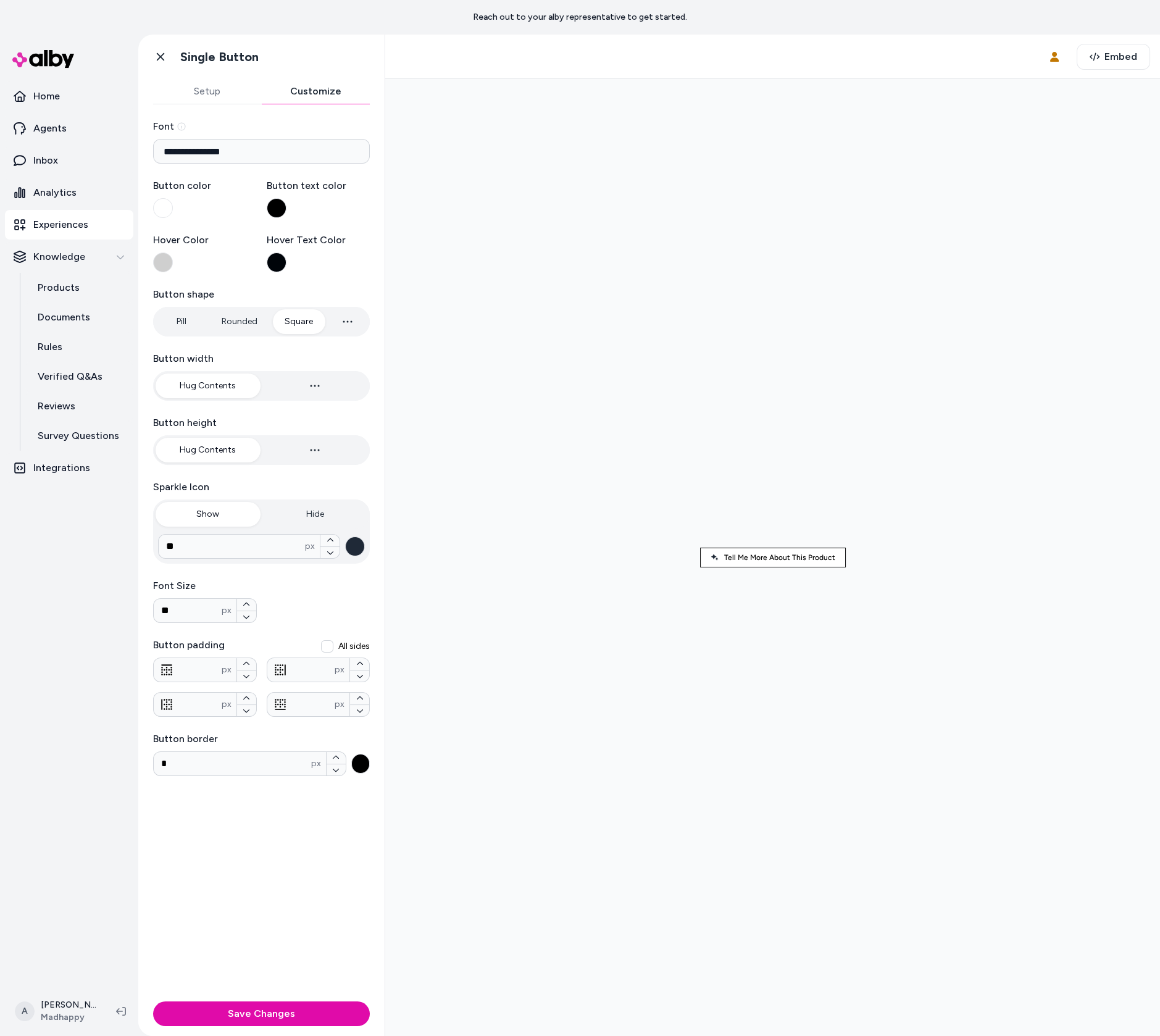
click at [746, 324] on div at bounding box center [773, 557] width 755 height 937
click at [303, 1023] on button "Save Changes" at bounding box center [261, 1014] width 216 height 25
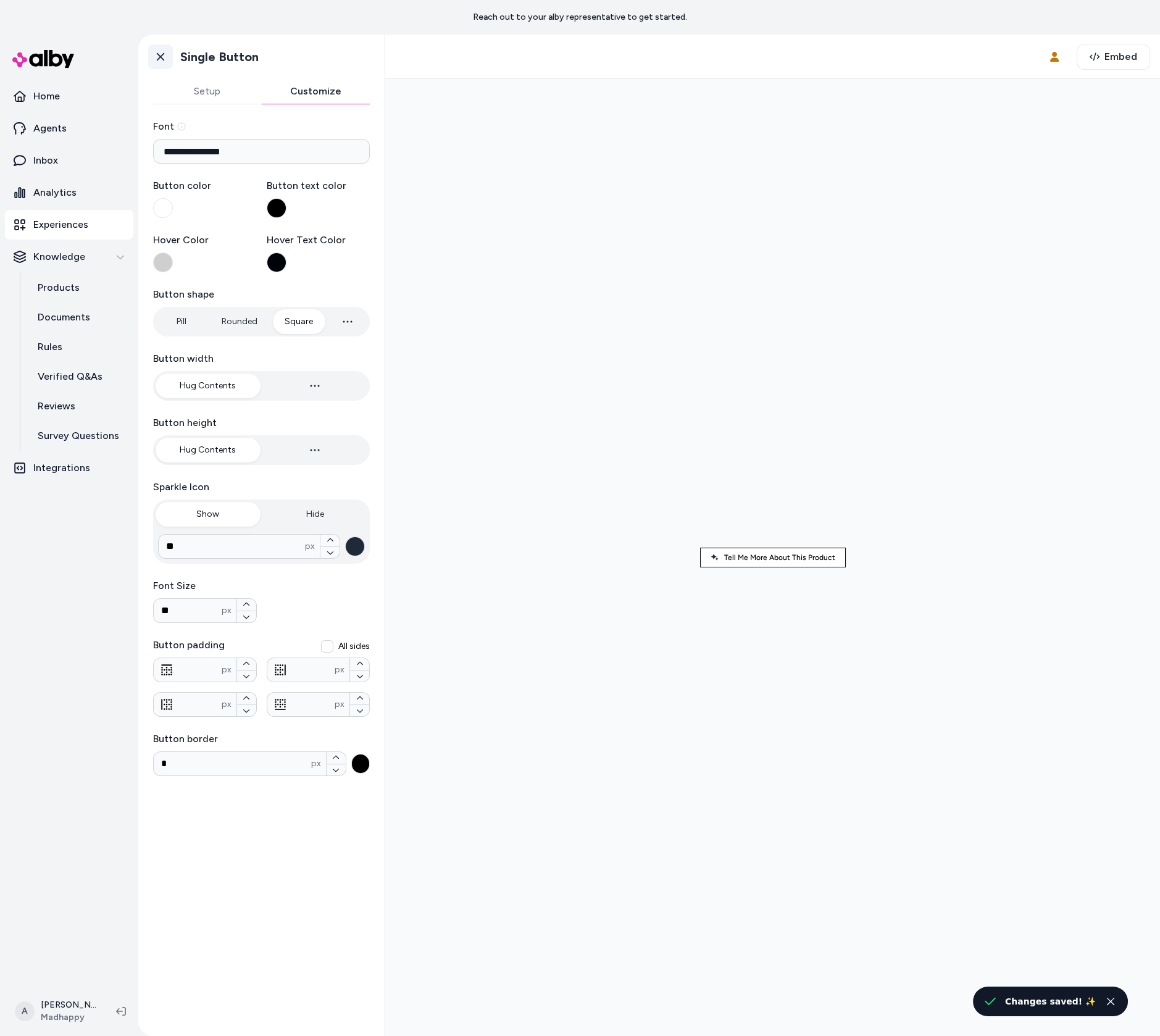
click at [163, 57] on icon at bounding box center [160, 56] width 12 height 12
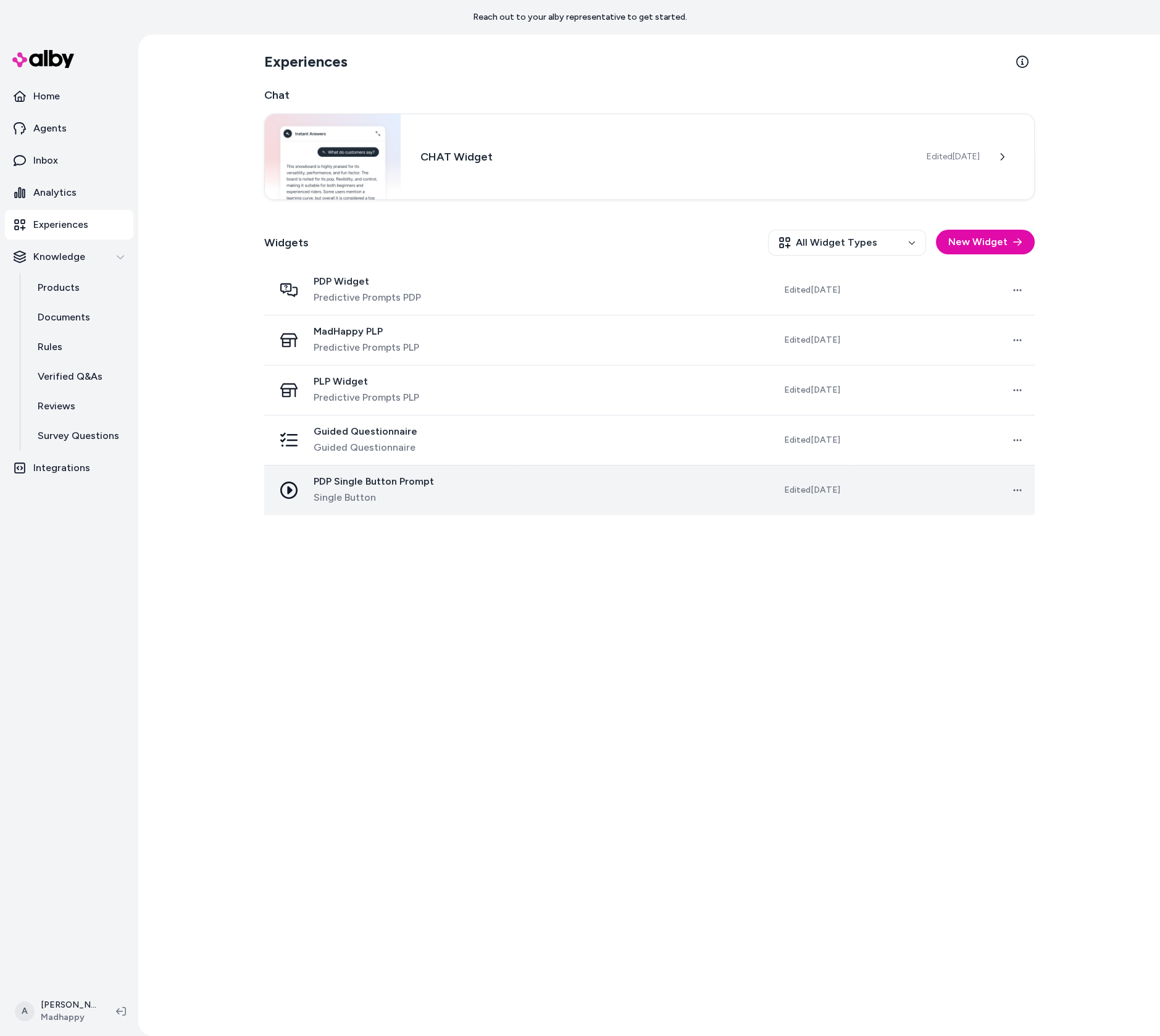
click at [328, 496] on span "Single Button" at bounding box center [373, 497] width 120 height 15
click at [337, 481] on span "PDP Single Button Prompt" at bounding box center [373, 481] width 120 height 12
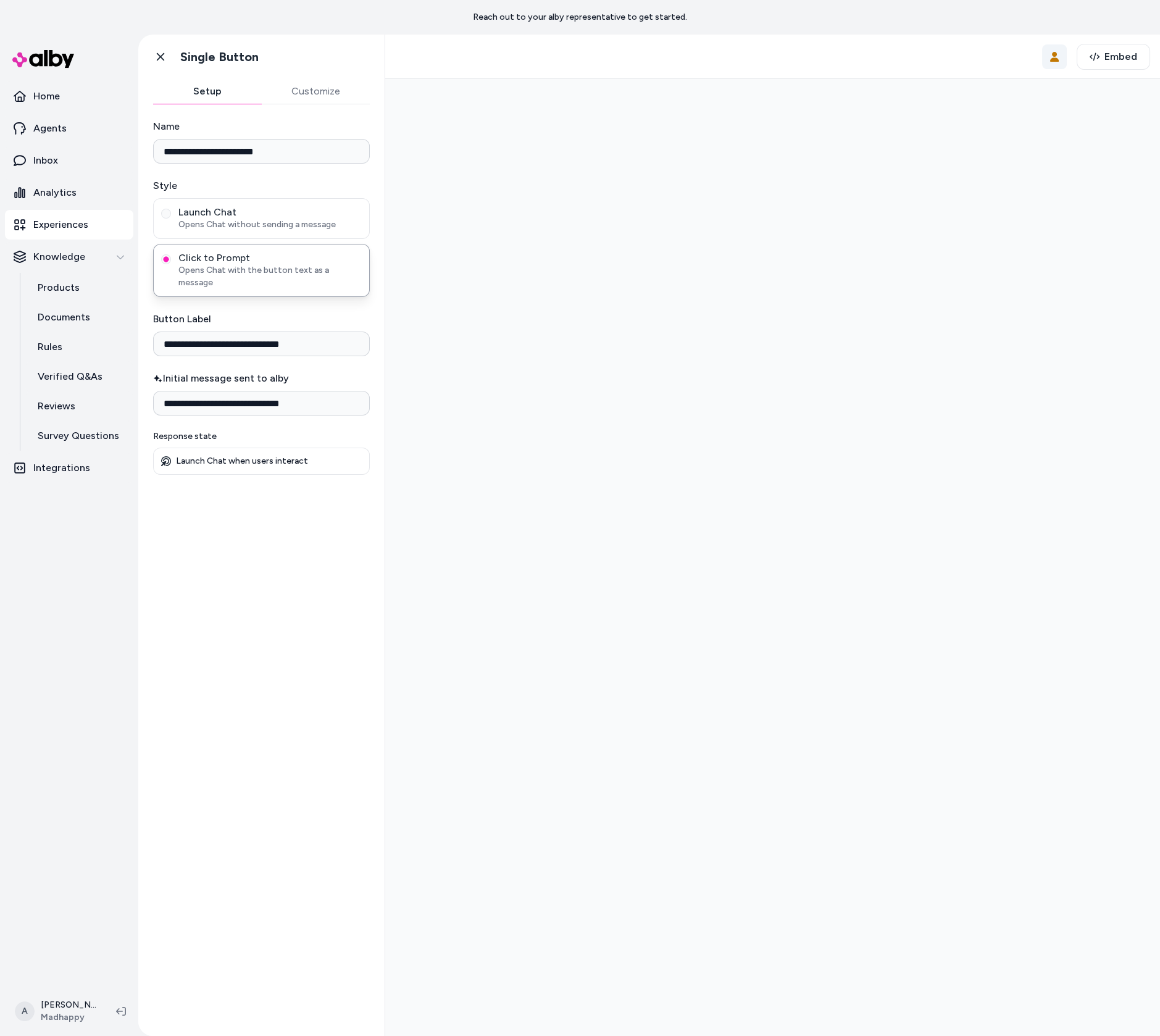
click at [1054, 55] on icon "button" at bounding box center [1055, 57] width 10 height 10
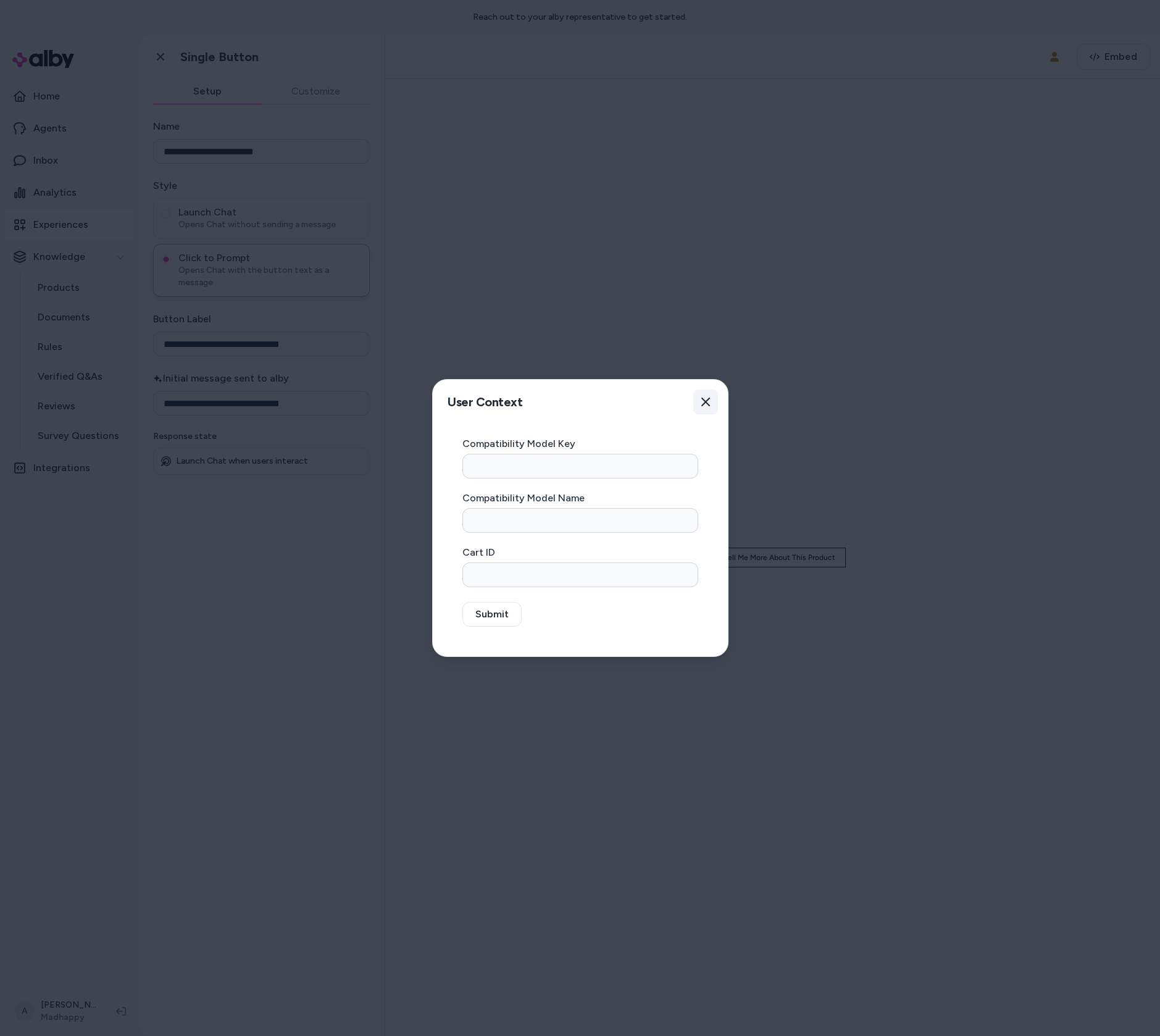
click at [707, 398] on icon "button" at bounding box center [706, 402] width 10 height 10
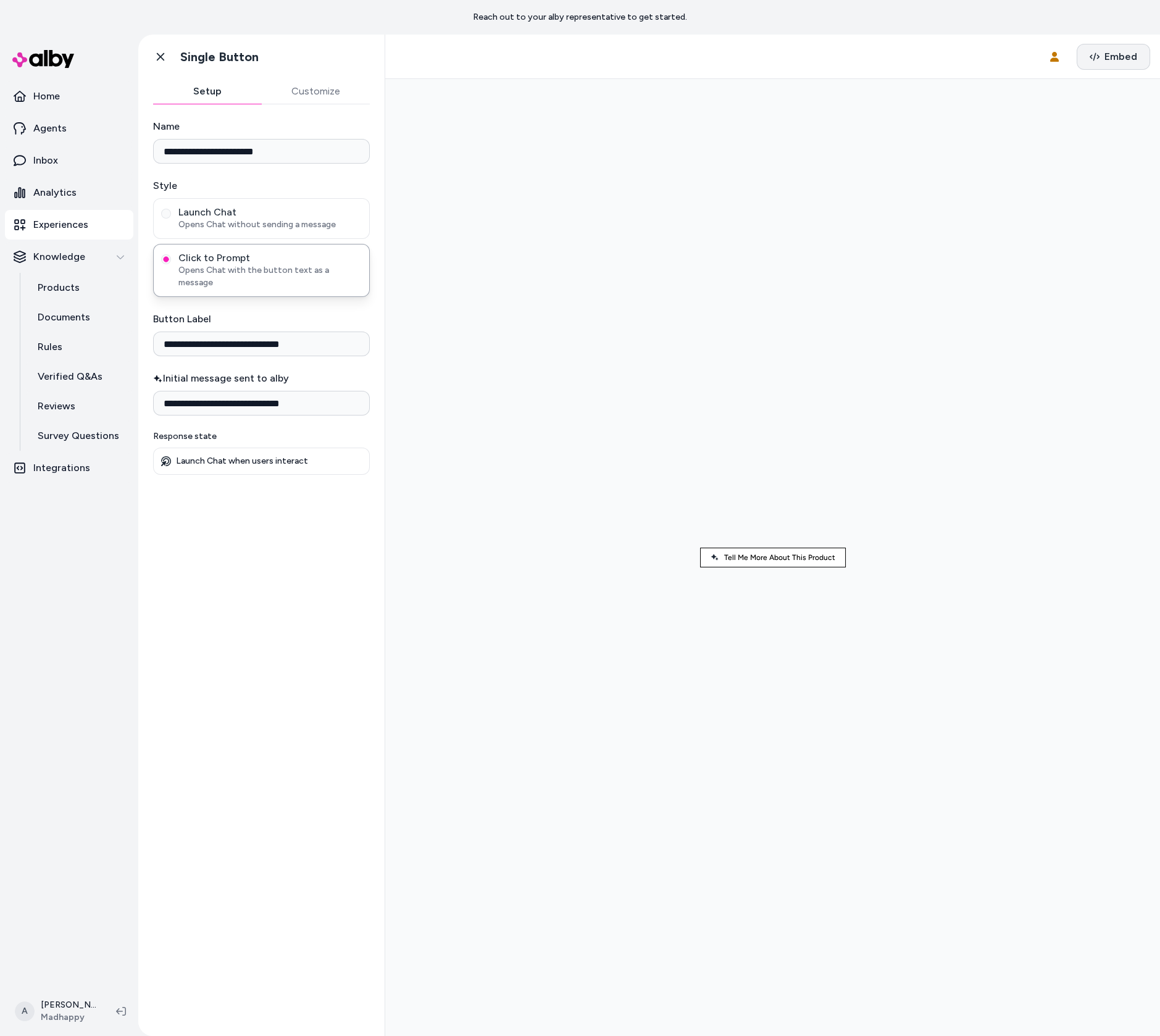
click at [1090, 55] on button "Embed" at bounding box center [1114, 56] width 74 height 26
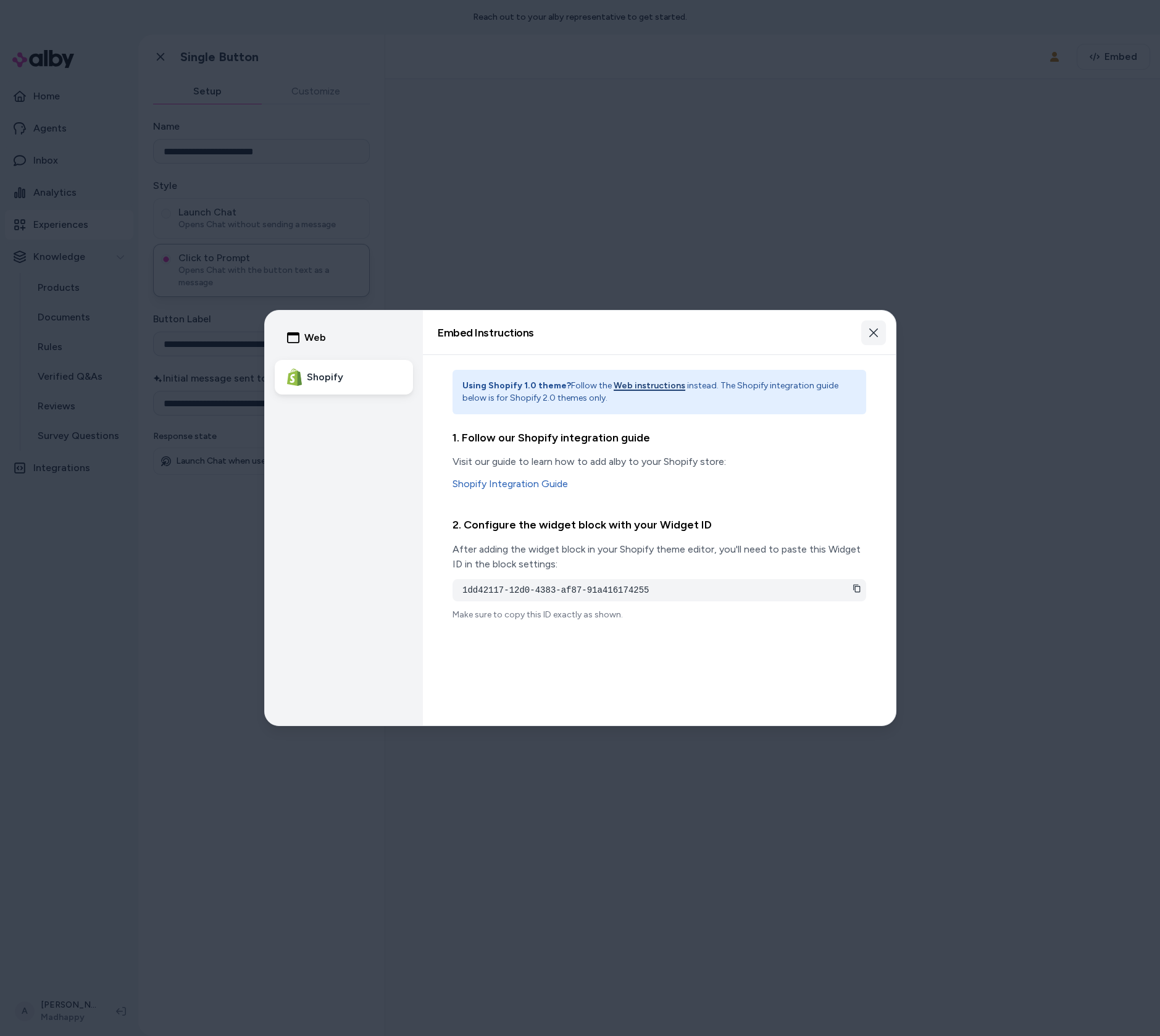
click at [880, 333] on button "Close" at bounding box center [874, 333] width 25 height 25
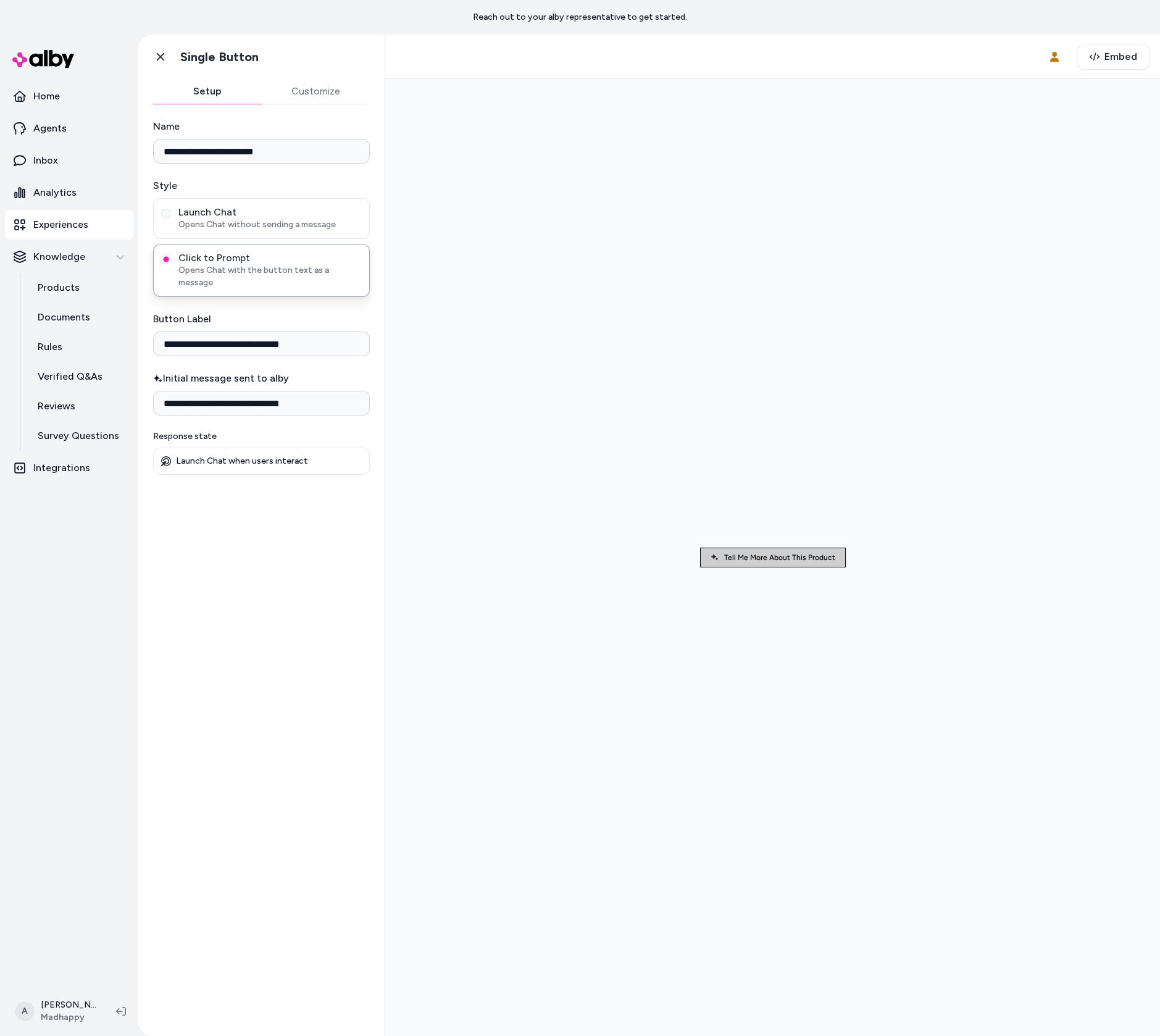
click at [756, 564] on button "Tell Me More About This Product" at bounding box center [774, 558] width 146 height 20
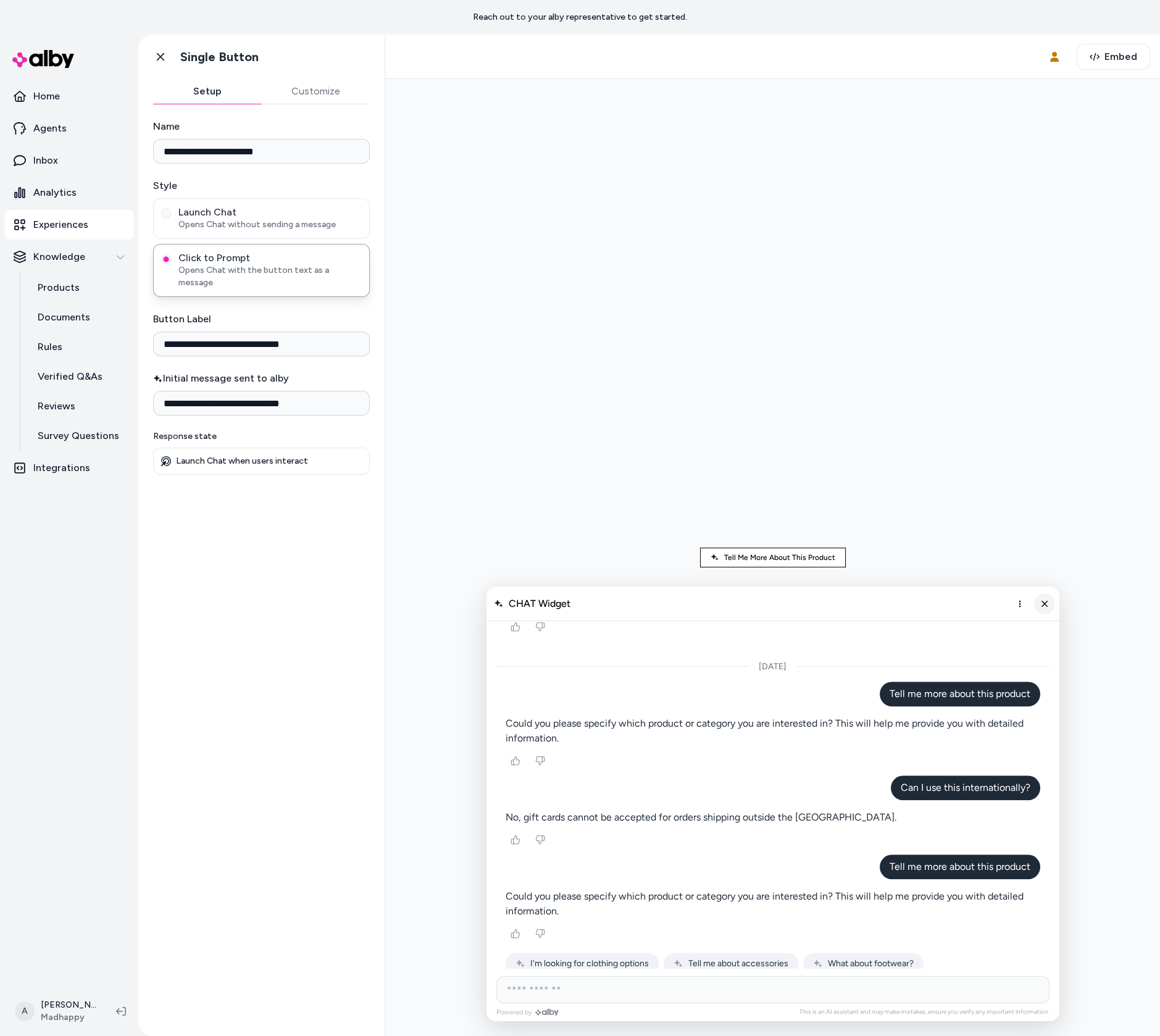
scroll to position [2637, 0]
click at [1049, 600] on button "Close chat" at bounding box center [1044, 603] width 21 height 21
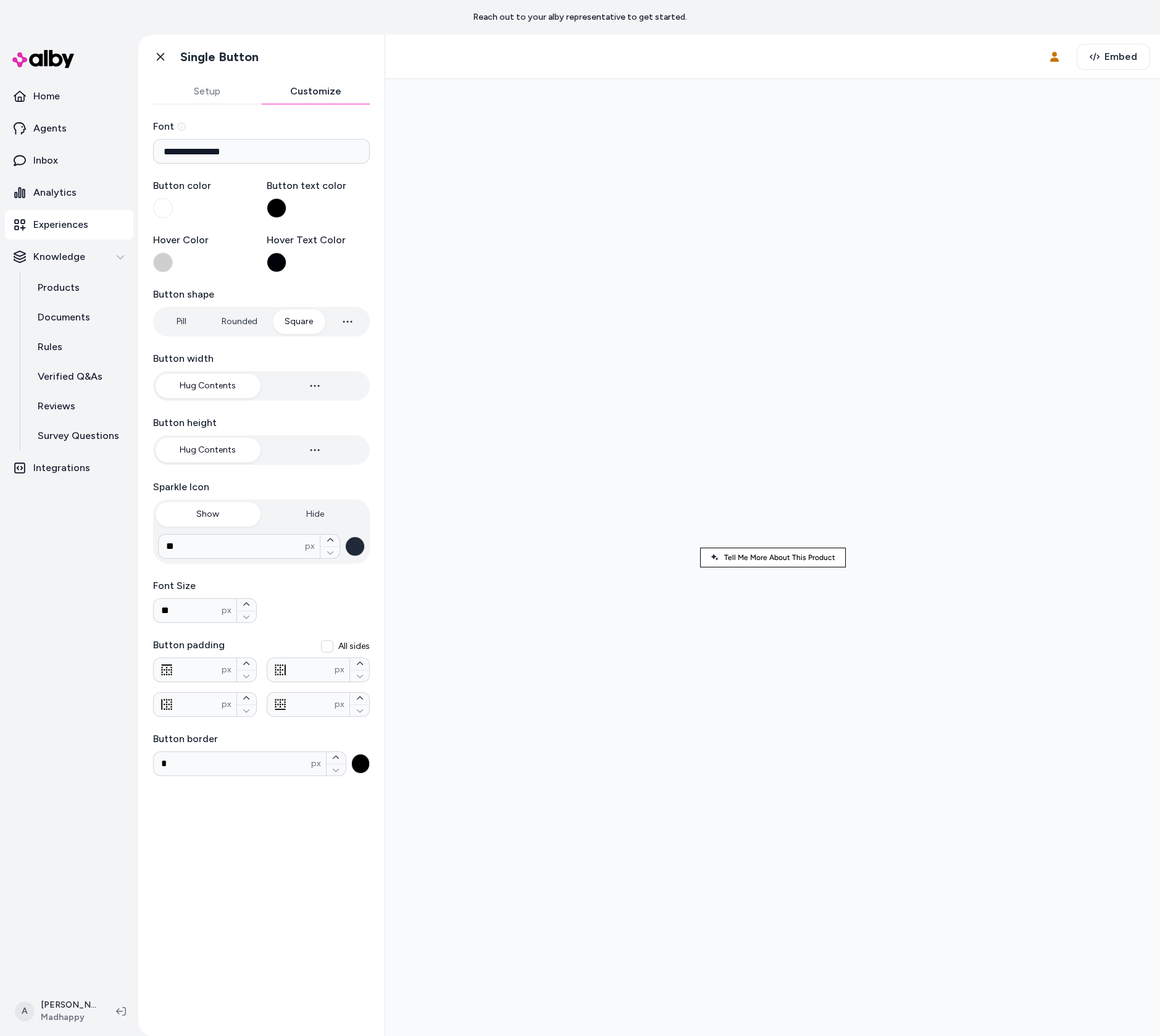
click at [310, 97] on button "Customize" at bounding box center [316, 91] width 109 height 25
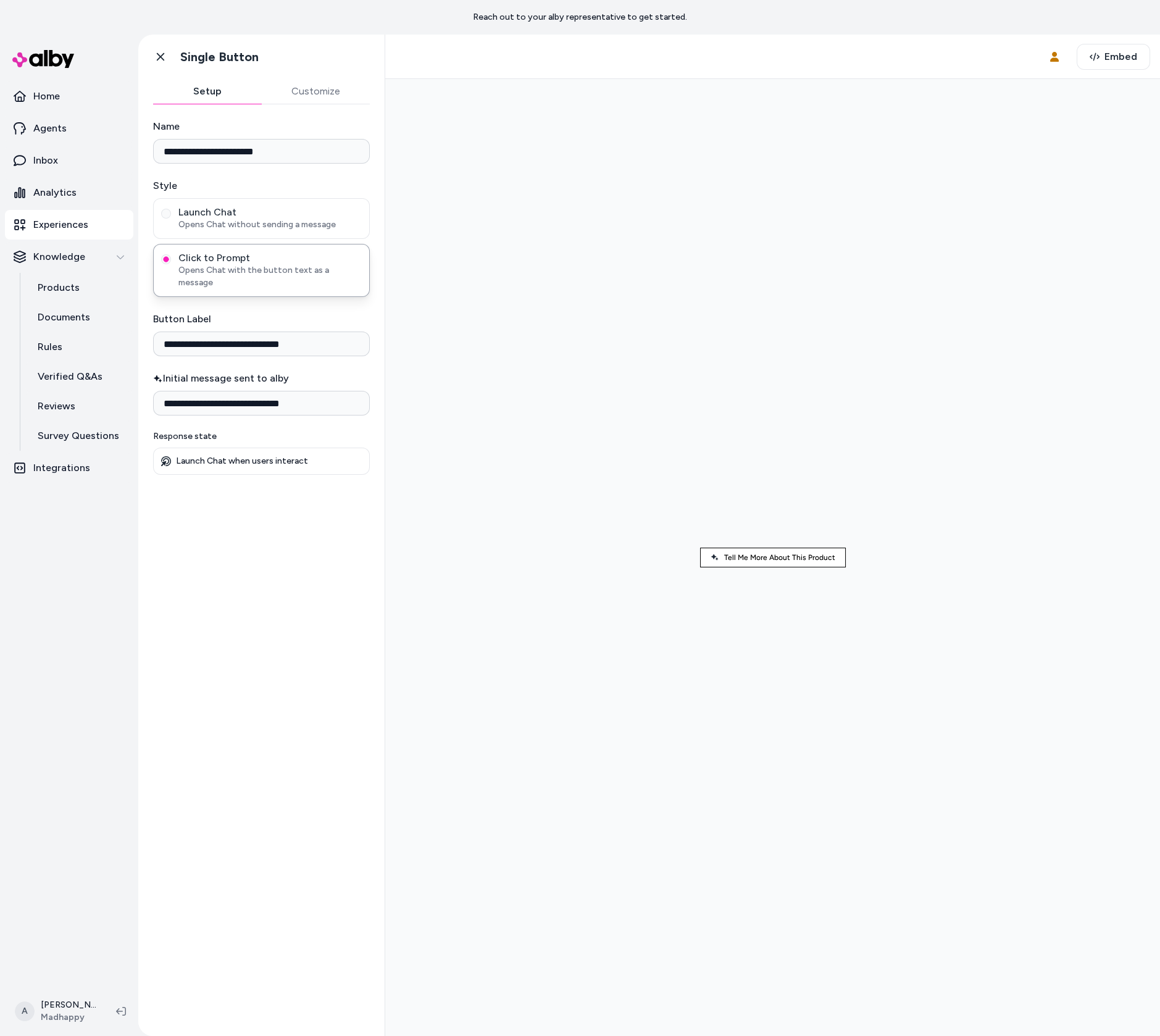
click at [224, 85] on button "Setup" at bounding box center [207, 91] width 109 height 25
click at [147, 58] on div "Go back Single Button" at bounding box center [261, 57] width 246 height 45
click at [72, 100] on link "Home" at bounding box center [69, 96] width 129 height 30
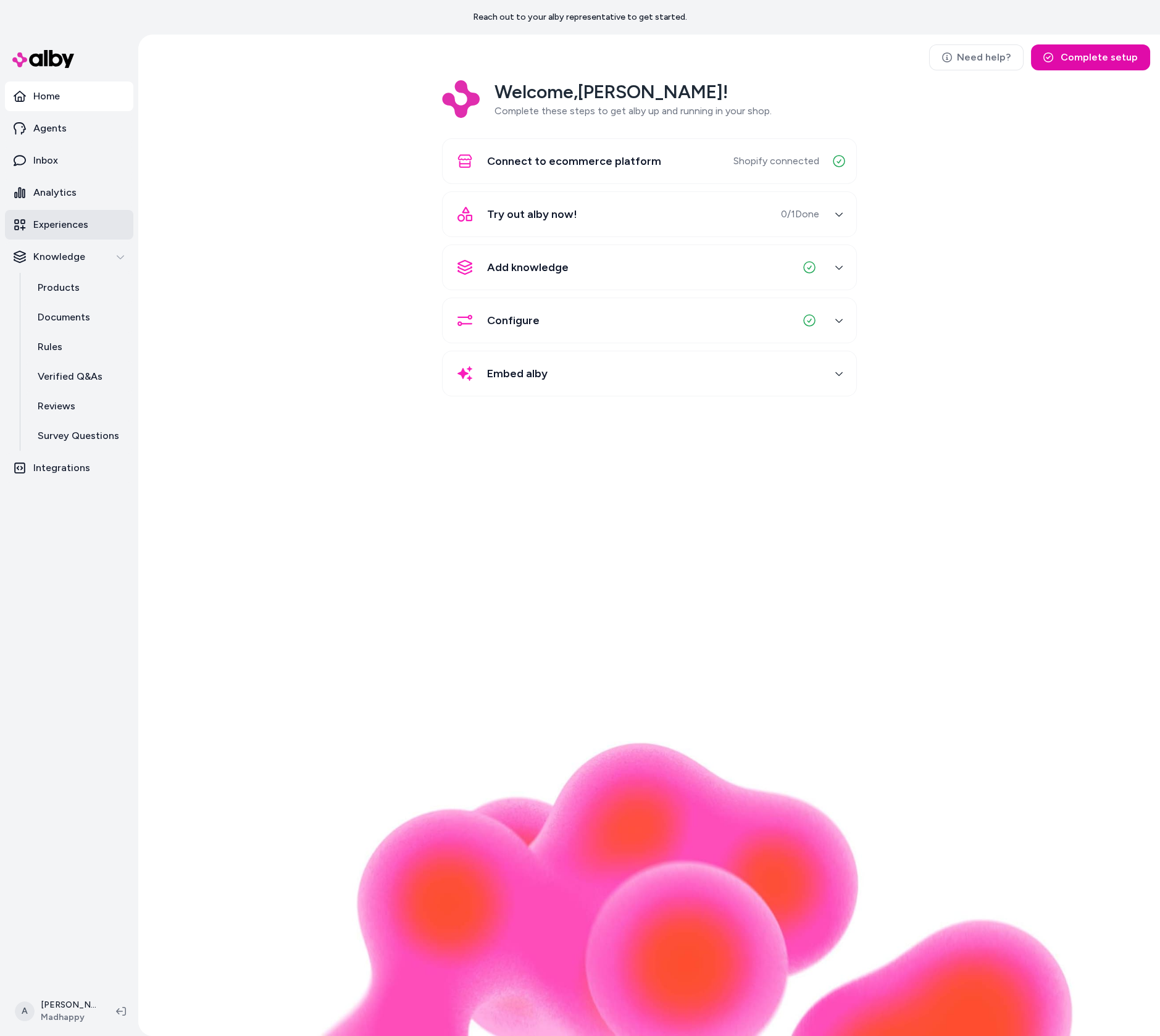
click at [63, 232] on link "Experiences" at bounding box center [69, 225] width 129 height 30
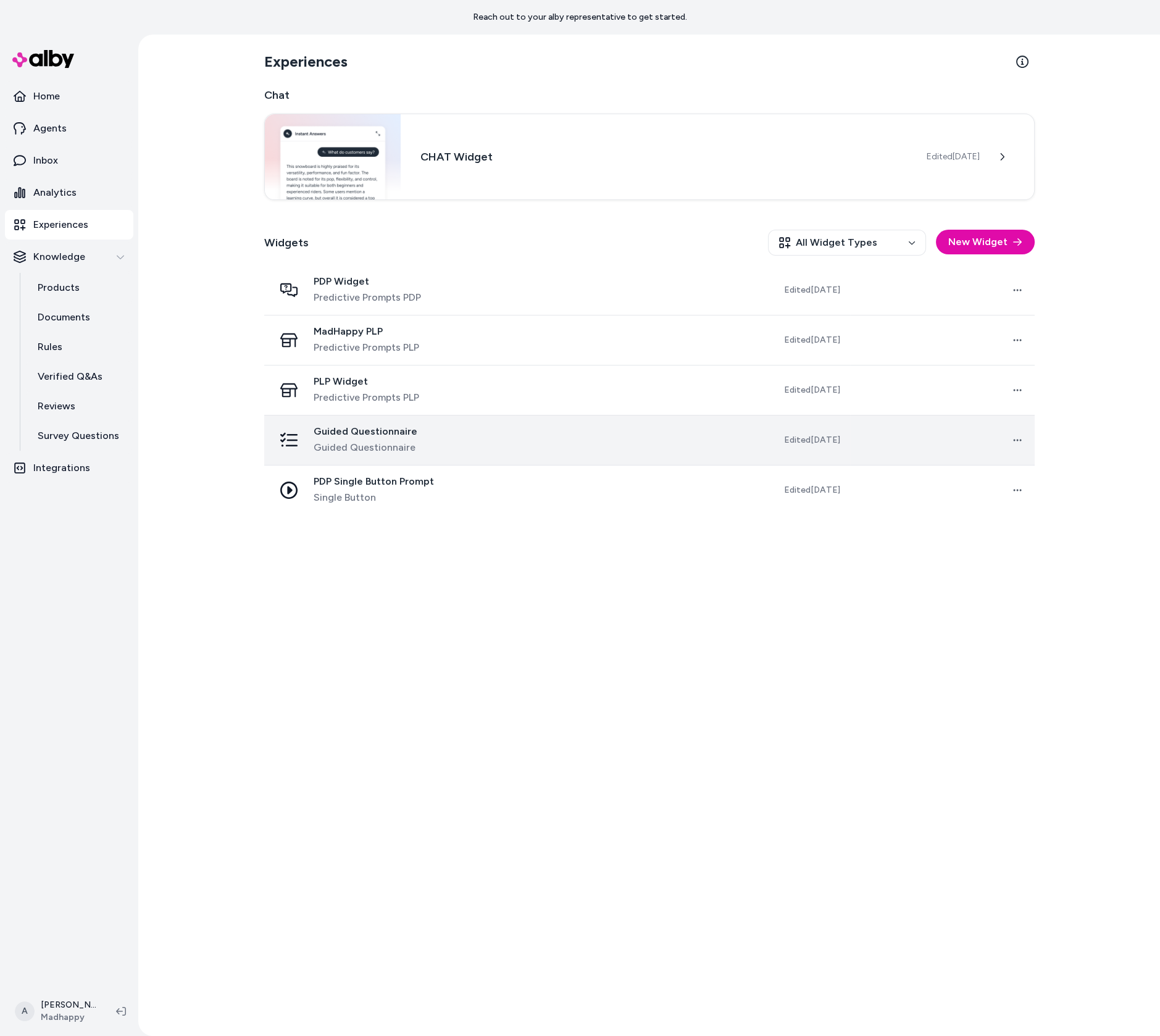
click at [359, 462] on td "Guided Questionnaire Guided Questionnaire" at bounding box center [390, 440] width 250 height 50
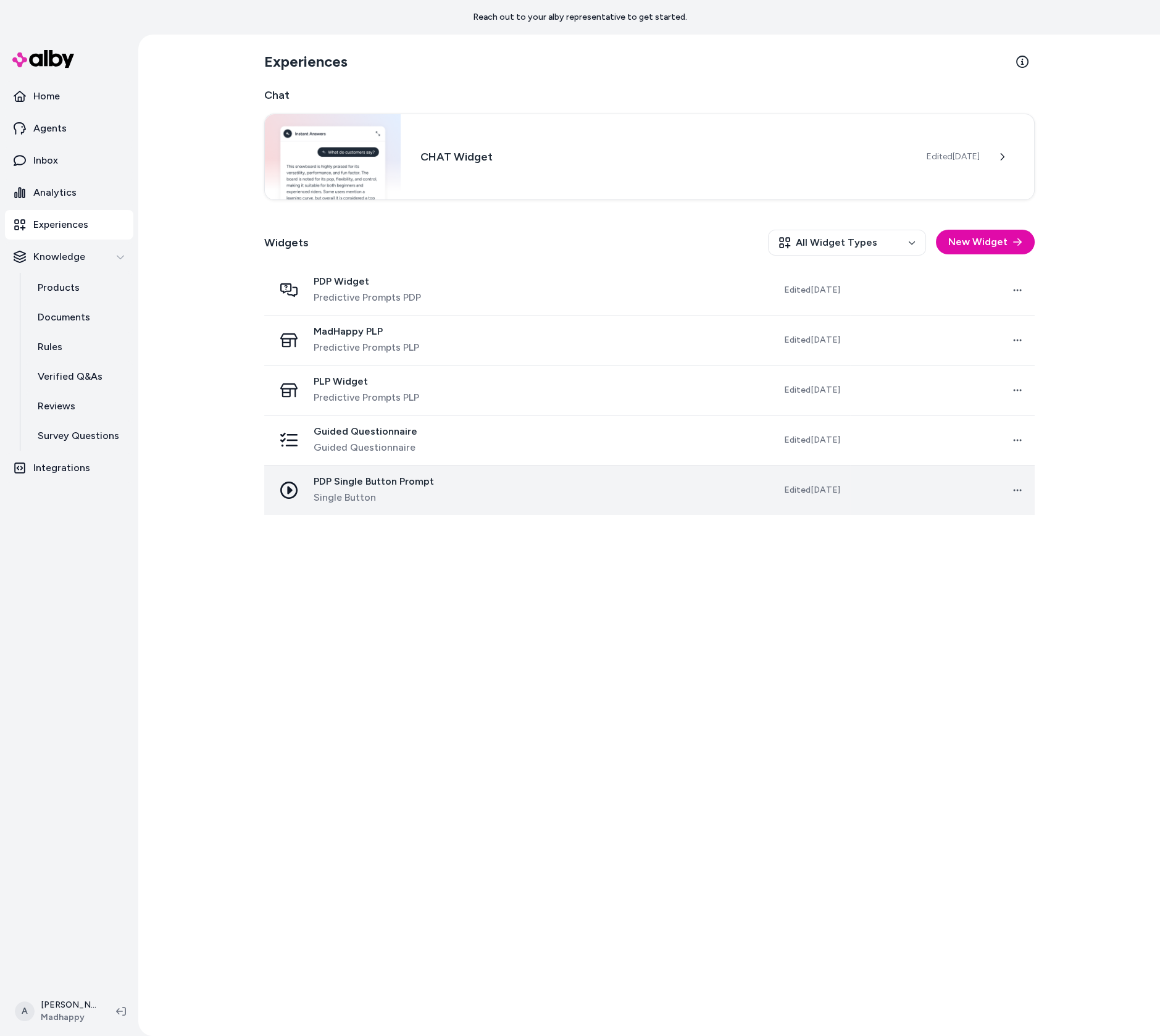
click at [376, 480] on span "PDP Single Button Prompt" at bounding box center [373, 481] width 120 height 12
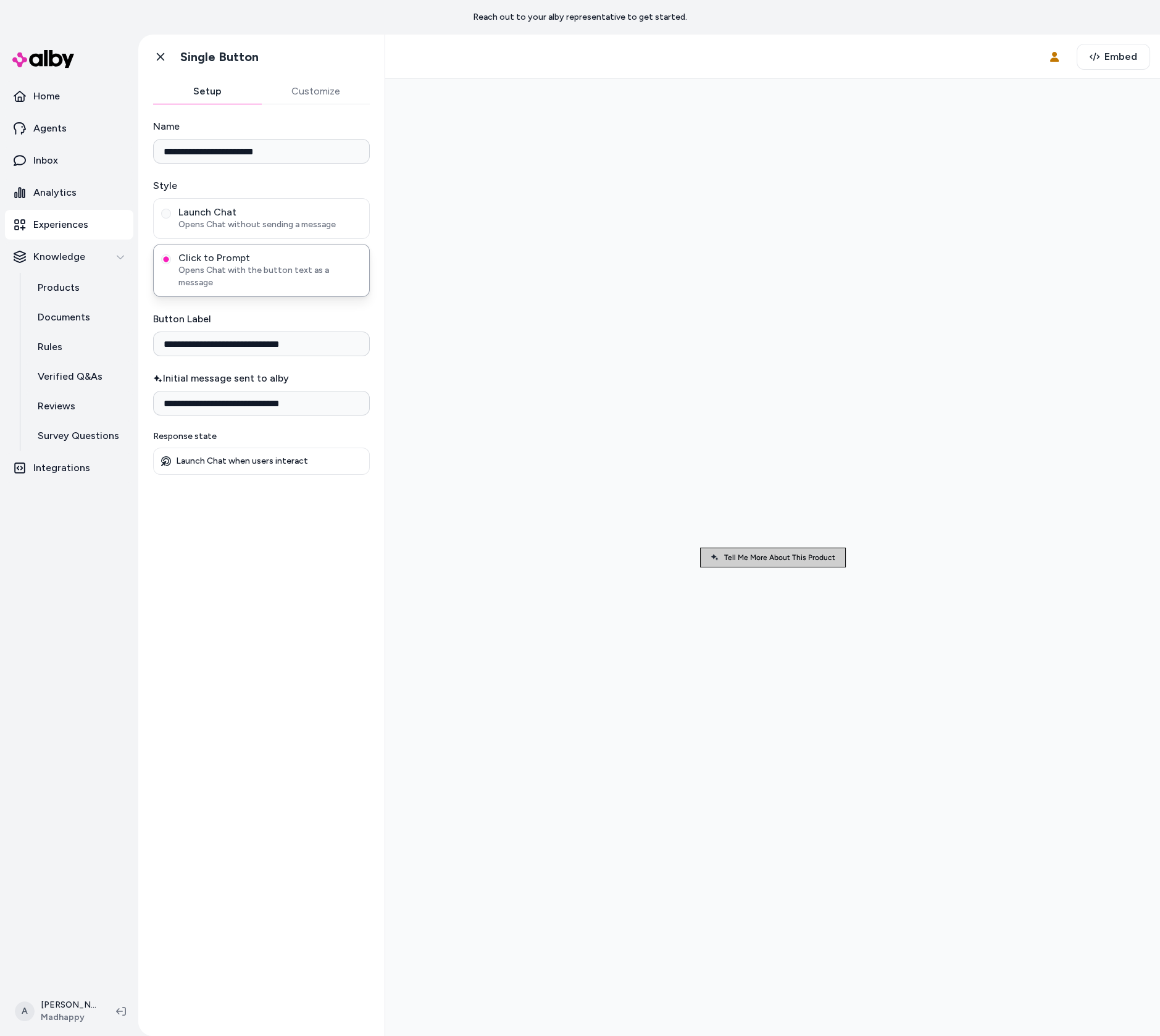
click at [798, 556] on span "Tell Me More About This Product" at bounding box center [780, 557] width 111 height 8
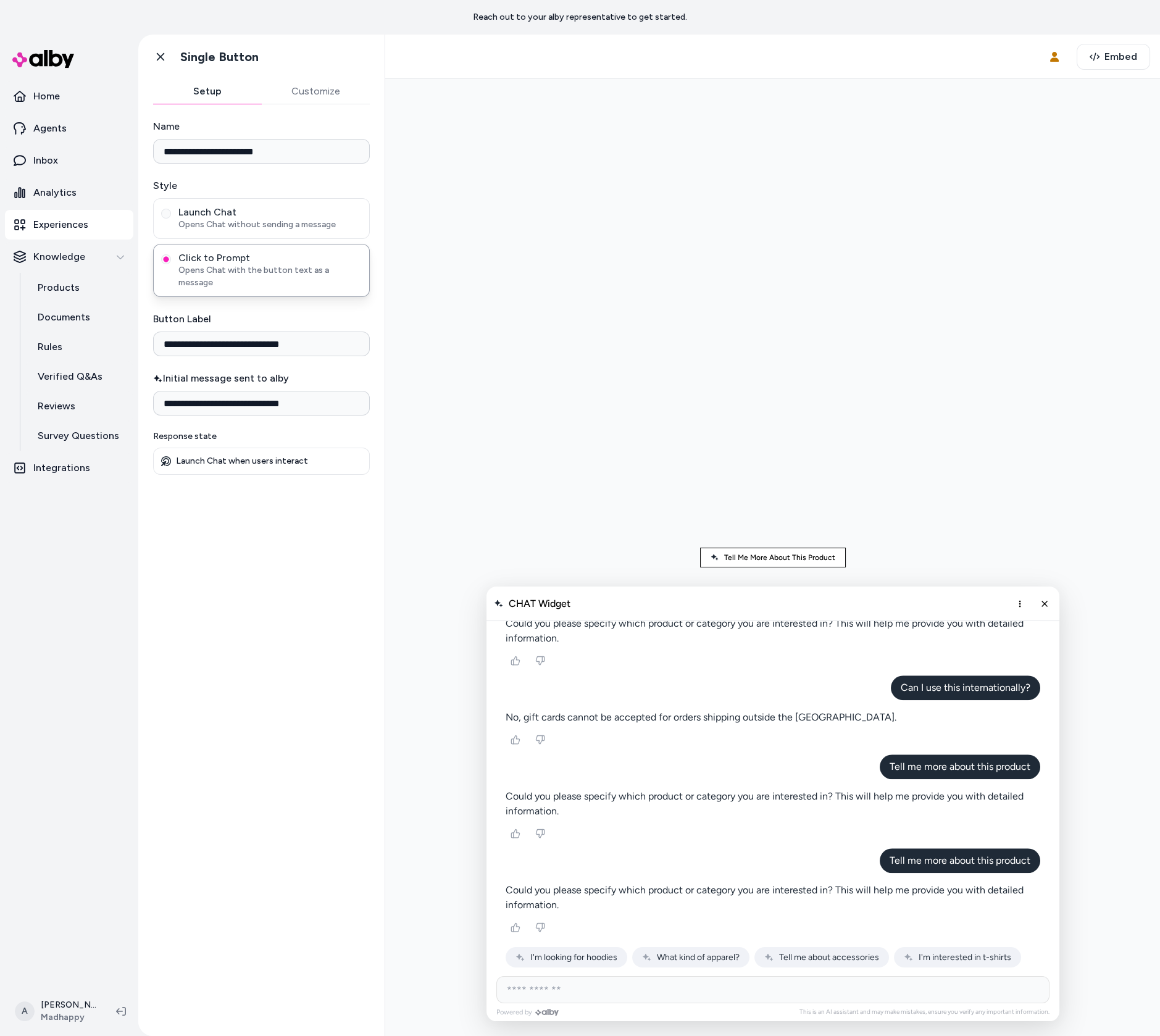
scroll to position [1460, 0]
click at [153, 57] on link "Go back" at bounding box center [161, 57] width 25 height 25
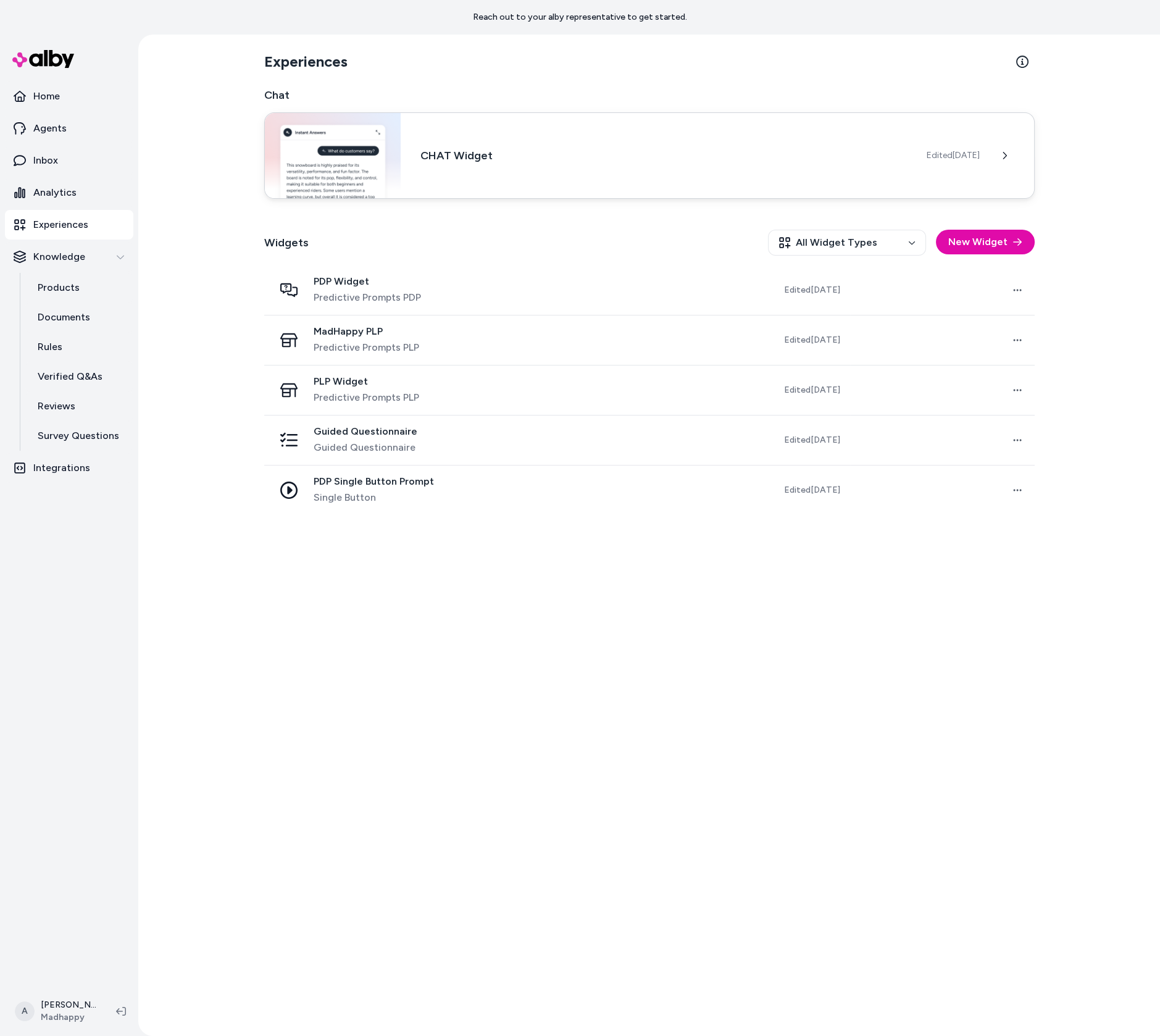
click at [450, 144] on div "CHAT Widget Edited Sep 15, 2025" at bounding box center [649, 156] width 770 height 86
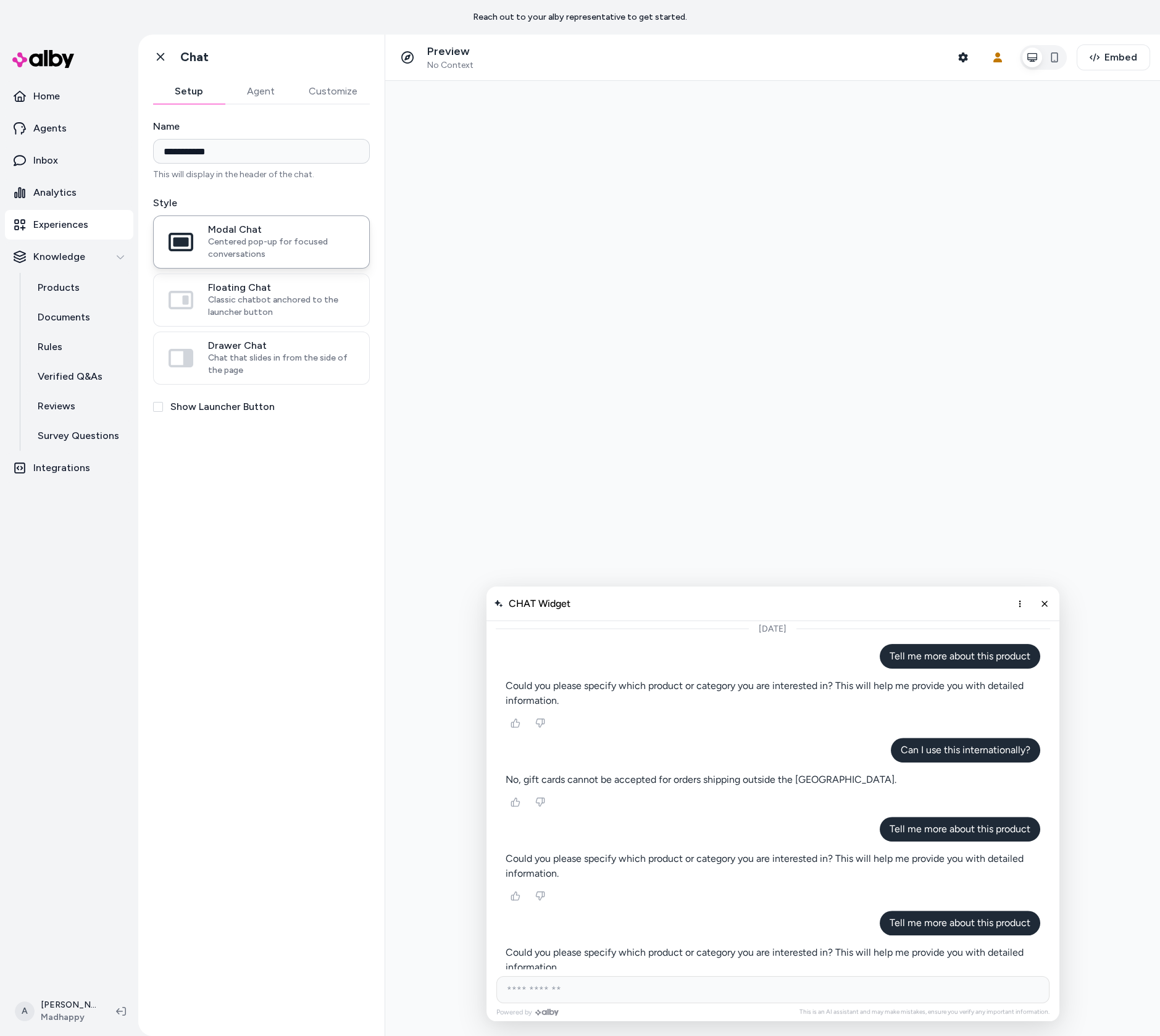
scroll to position [1244, 0]
click at [253, 400] on label "Show Launcher Button" at bounding box center [223, 407] width 104 height 15
click at [163, 402] on button "Show Launcher Button" at bounding box center [158, 407] width 10 height 10
click at [263, 1009] on button "Save Changes" at bounding box center [261, 1014] width 216 height 25
click at [1044, 608] on icon "Close chat" at bounding box center [1044, 603] width 11 height 11
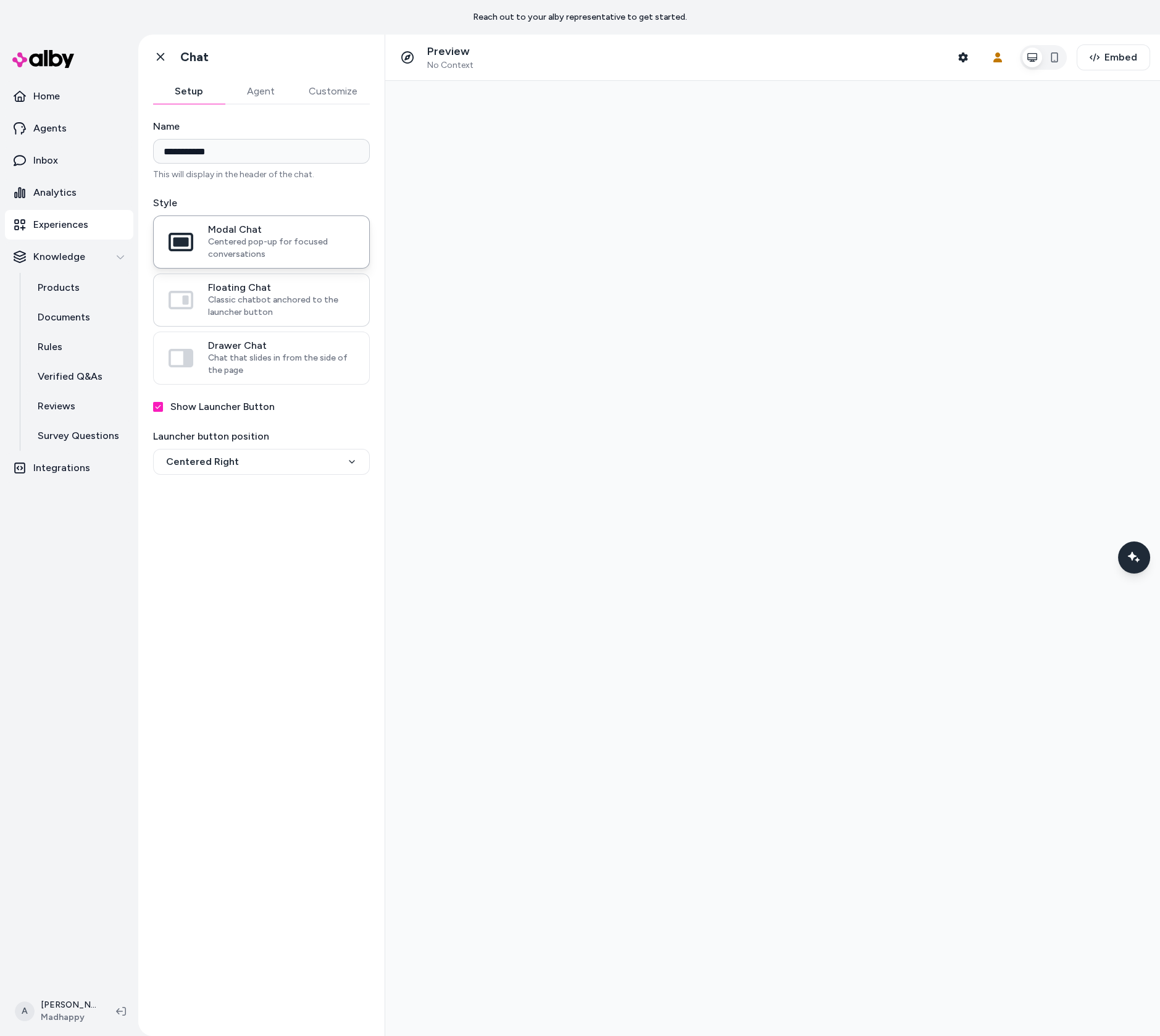
click at [265, 320] on label "Floating Chat Classic chatbot anchored to the launcher button" at bounding box center [261, 300] width 216 height 52
click at [0, 0] on button "Floating Chat Classic chatbot anchored to the launcher button" at bounding box center [0, 0] width 0 height 0
click at [1127, 550] on icon "Chat with our AI assistant" at bounding box center [1133, 557] width 16 height 16
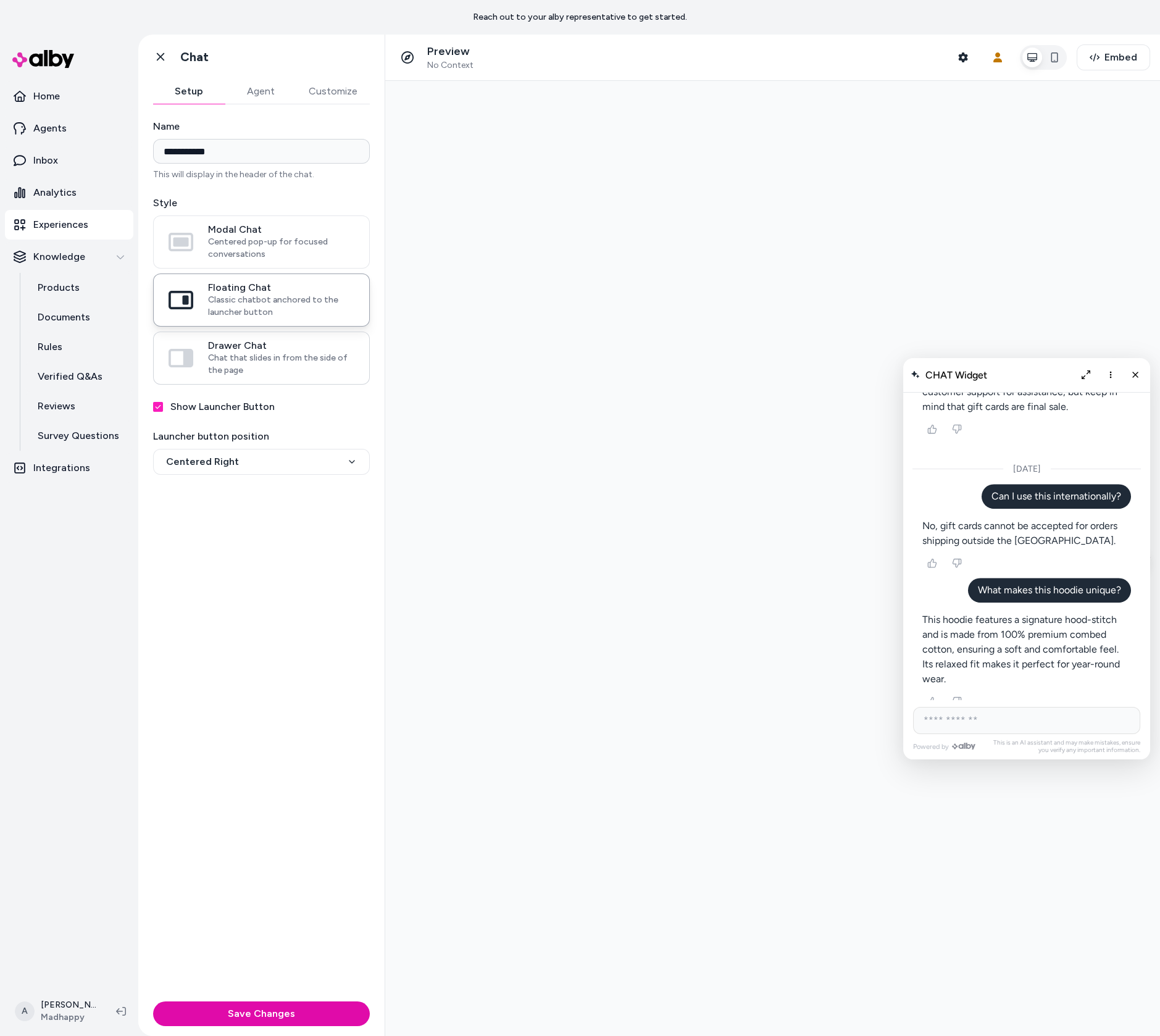
click at [263, 336] on label "Drawer Chat Chat that slides in from the side of the page" at bounding box center [261, 358] width 216 height 52
click at [0, 0] on button "Drawer Chat Chat that slides in from the side of the page" at bounding box center [0, 0] width 0 height 0
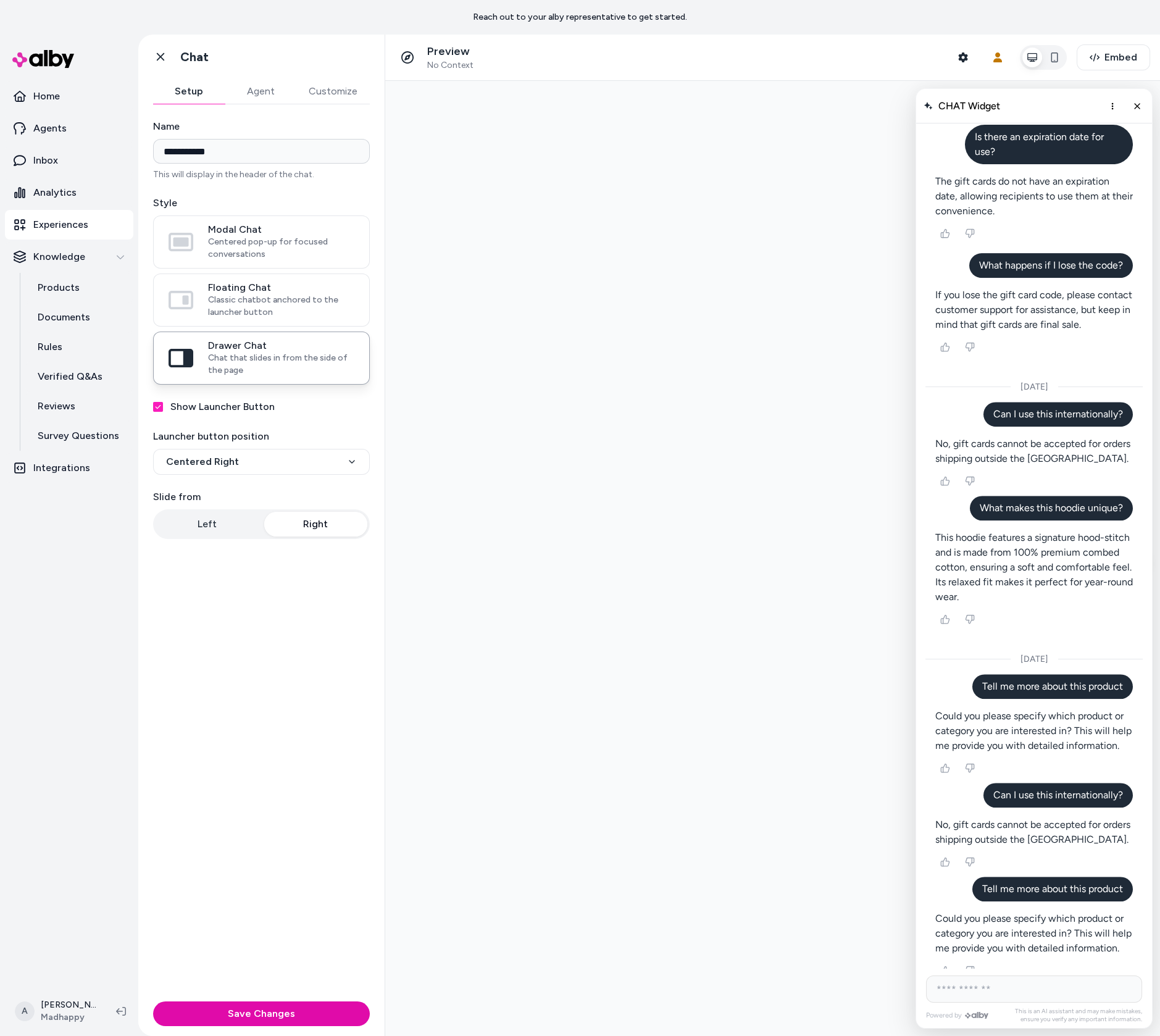
scroll to position [1161, 0]
click at [274, 215] on div "Modal Chat Centered pop-up for focused conversations" at bounding box center [261, 242] width 216 height 53
click at [284, 248] on span "Centered pop-up for focused conversations" at bounding box center [281, 248] width 147 height 25
click at [0, 0] on button "Modal Chat Centered pop-up for focused conversations" at bounding box center [0, 0] width 0 height 0
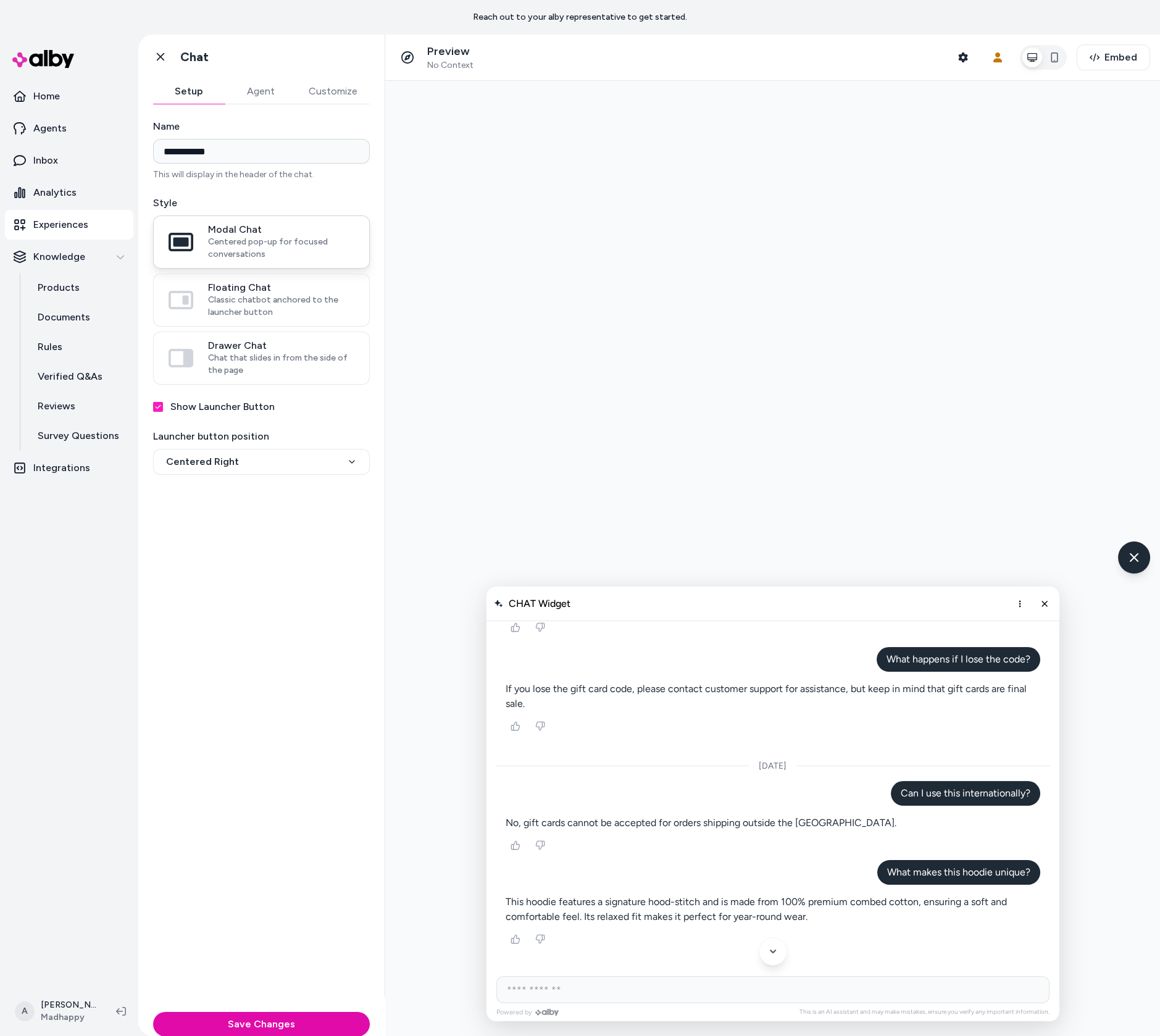
scroll to position [879, 0]
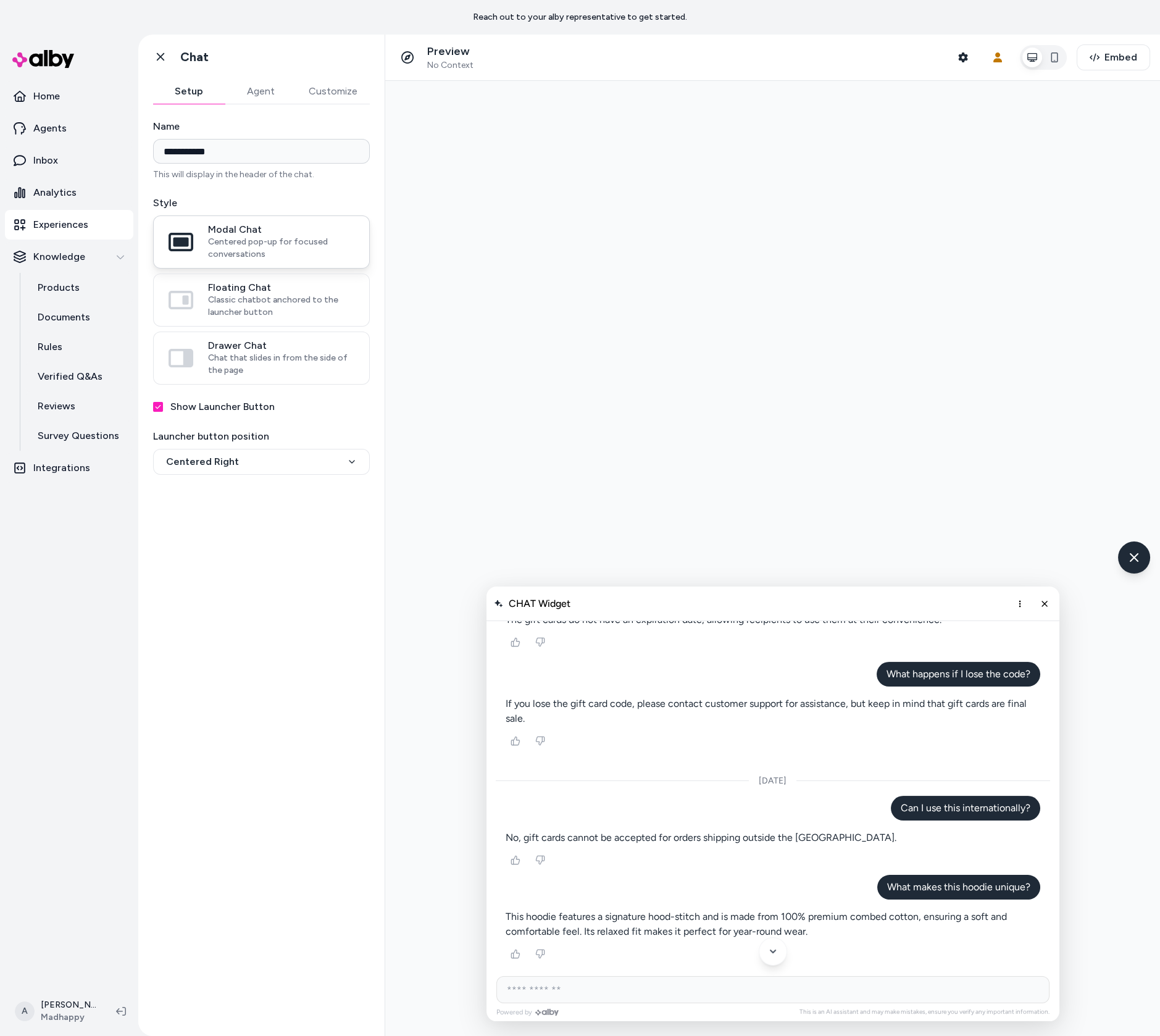
click at [284, 249] on span "Centered pop-up for focused conversations" at bounding box center [281, 248] width 147 height 25
click at [0, 0] on button "Modal Chat Centered pop-up for focused conversations" at bounding box center [0, 0] width 0 height 0
click at [292, 274] on label "Floating Chat Classic chatbot anchored to the launcher button" at bounding box center [261, 300] width 216 height 52
click at [0, 0] on button "Floating Chat Classic chatbot anchored to the launcher button" at bounding box center [0, 0] width 0 height 0
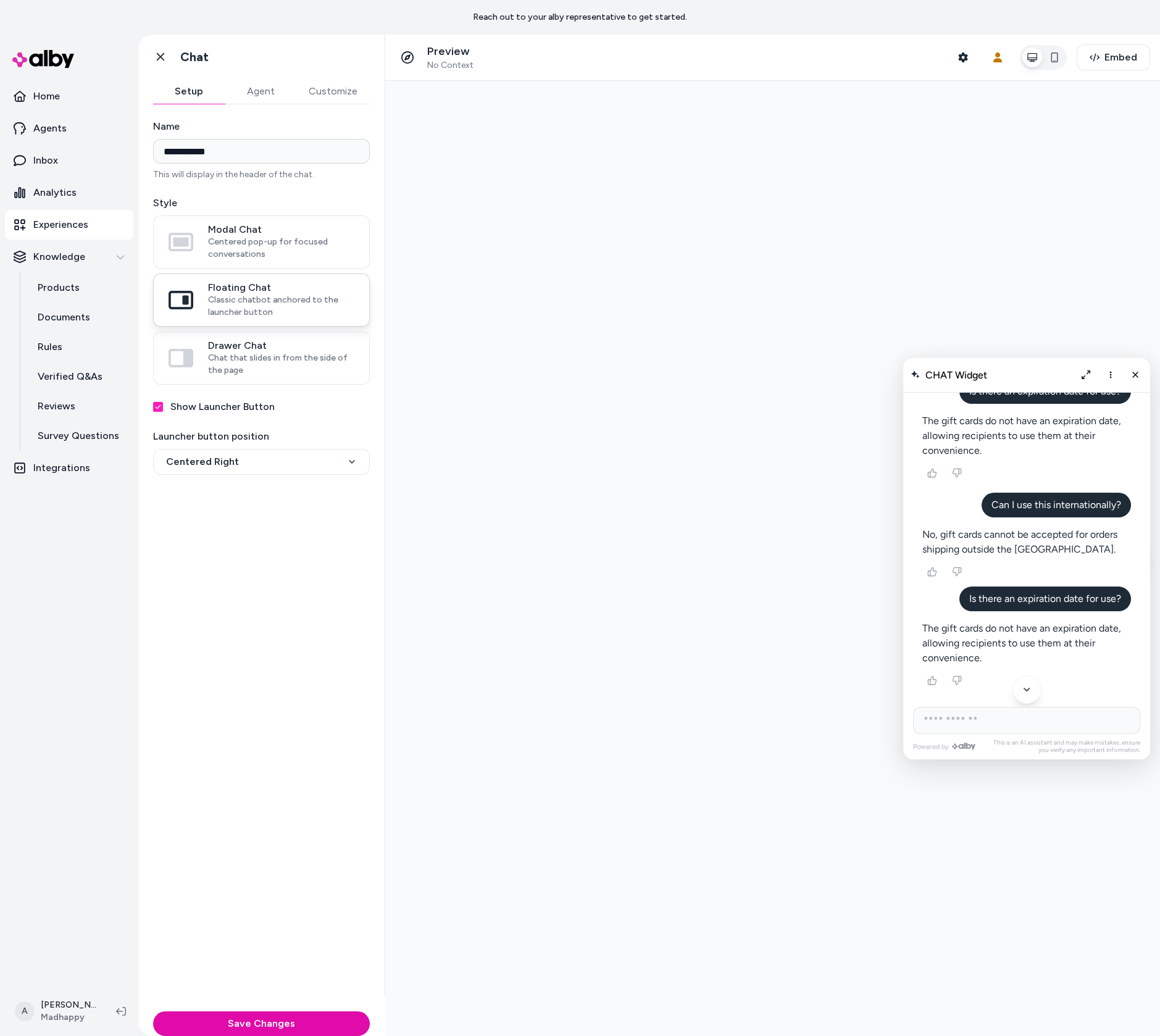
scroll to position [1146, 0]
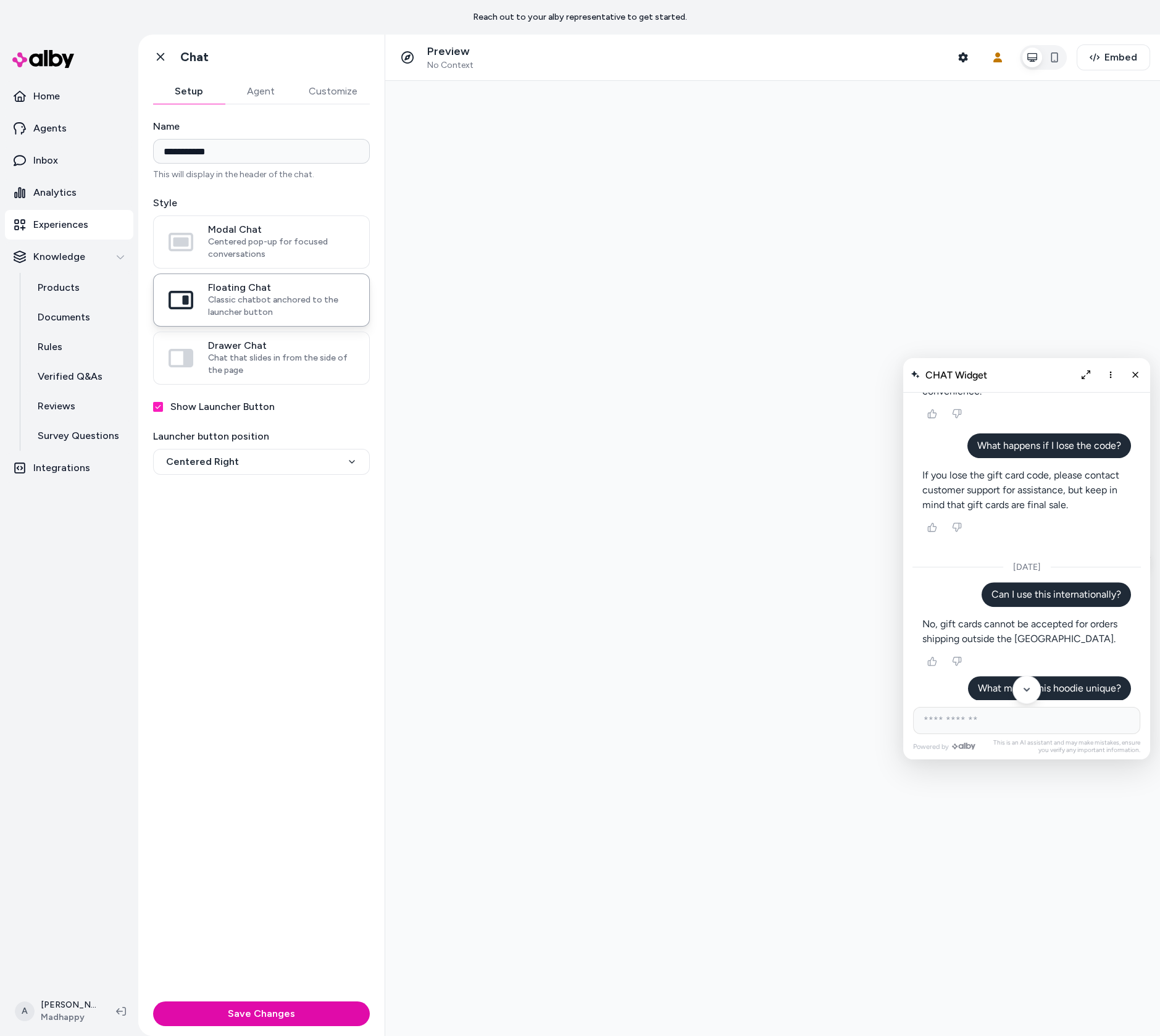
click at [316, 89] on button "Customize" at bounding box center [332, 91] width 74 height 25
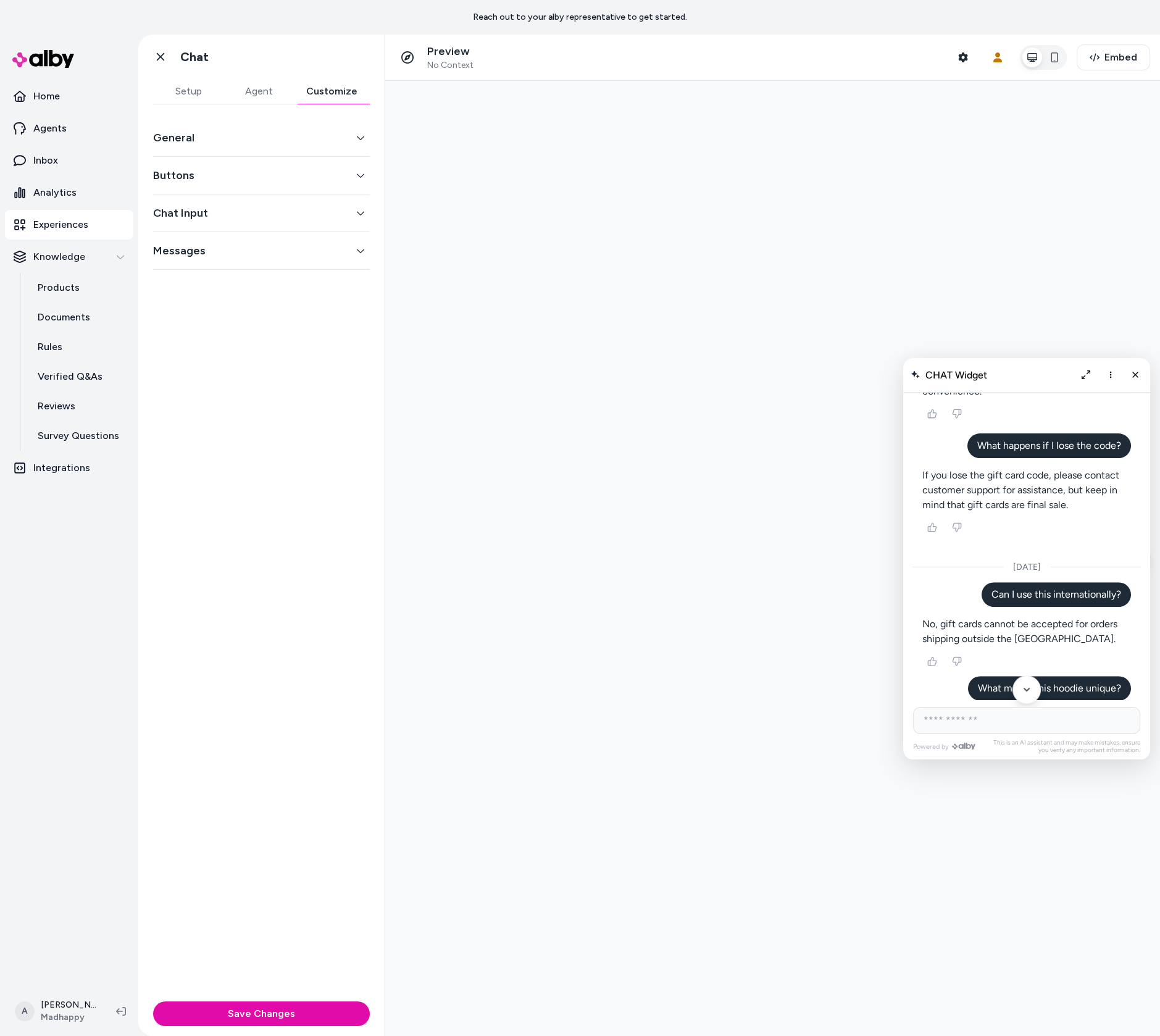
click at [303, 134] on button "General" at bounding box center [261, 138] width 216 height 17
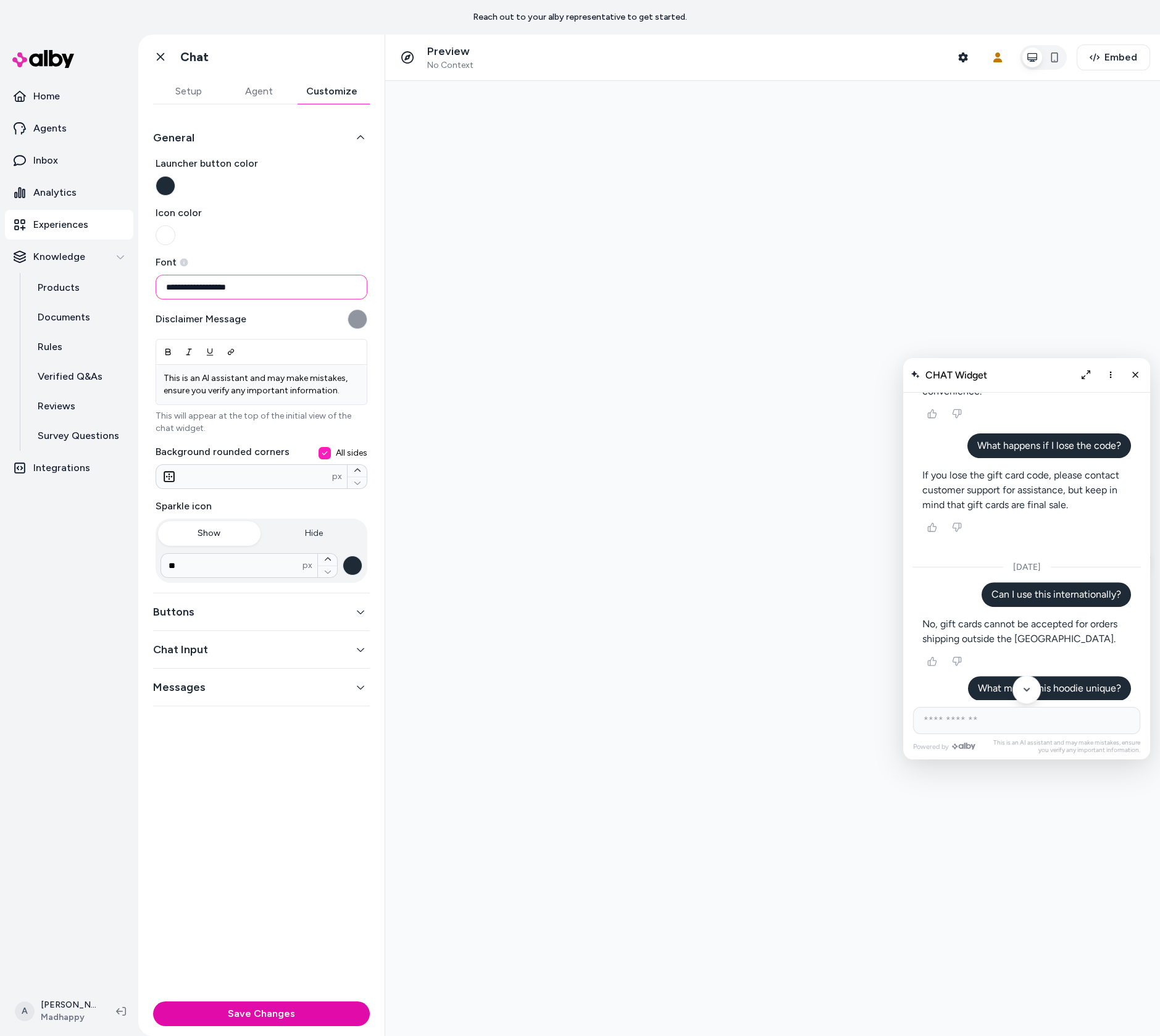
click at [179, 279] on input "**********" at bounding box center [261, 287] width 211 height 25
paste input "**********"
type input "**********"
click at [468, 369] on div at bounding box center [773, 559] width 775 height 955
click at [266, 388] on p "This is an AI assistant and may make mistakes, ensure you verify any important …" at bounding box center [261, 385] width 196 height 25
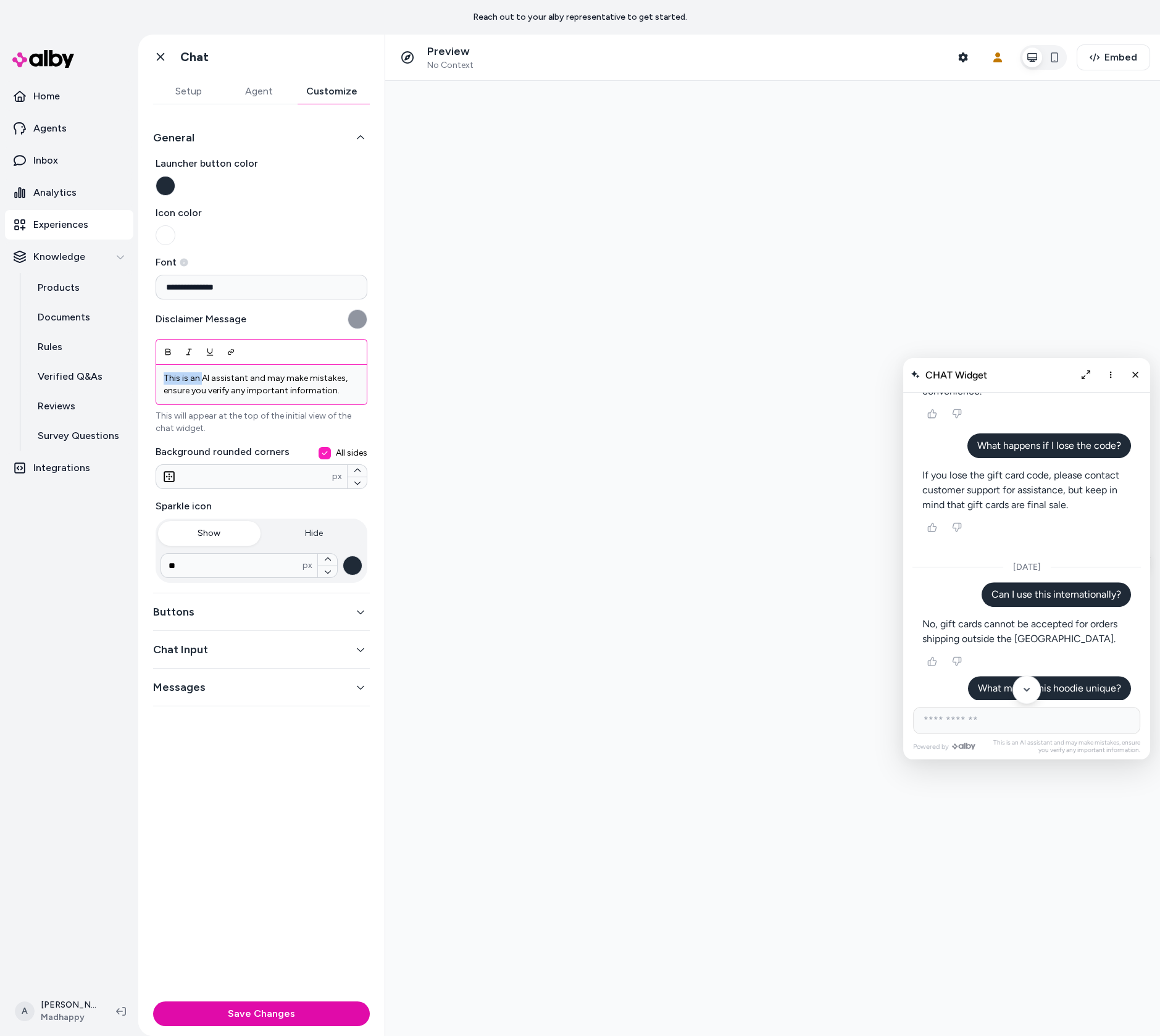
drag, startPoint x: 202, startPoint y: 380, endPoint x: 144, endPoint y: 375, distance: 58.2
click at [144, 375] on div "**********" at bounding box center [261, 550] width 246 height 892
drag, startPoint x: 226, startPoint y: 379, endPoint x: 206, endPoint y: 376, distance: 20.2
click at [206, 376] on p "AI assistant and may make mistakes, ensure you verify any important information." at bounding box center [261, 385] width 196 height 25
click at [457, 506] on div at bounding box center [773, 559] width 775 height 955
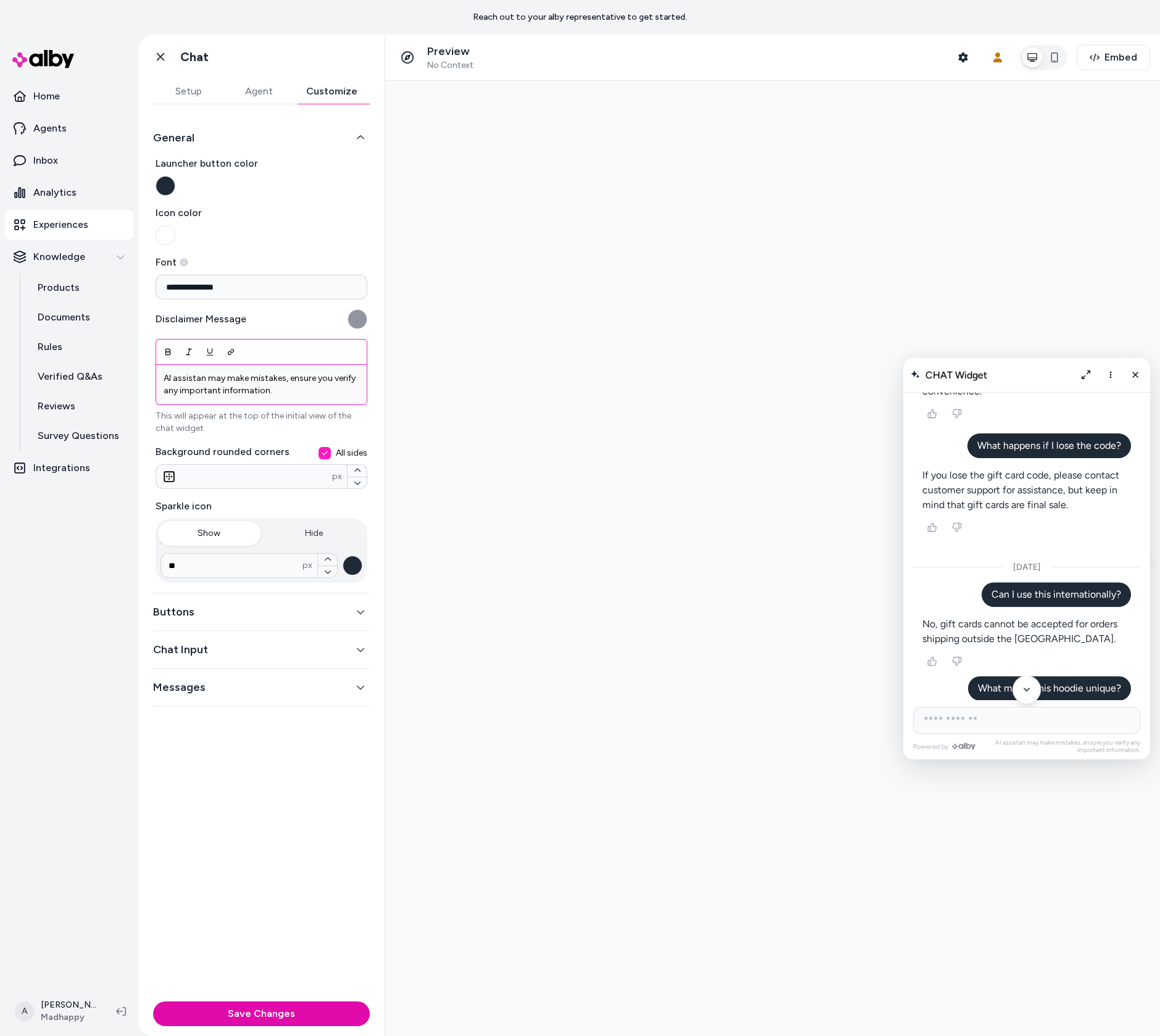
click at [205, 377] on p "AI assistan may make mistakes, ensure you verify any important information." at bounding box center [261, 385] width 196 height 25
click at [507, 405] on div at bounding box center [773, 559] width 775 height 955
click at [318, 389] on p "AI assistant may make mistakes, ensure you verify any important information." at bounding box center [261, 385] width 196 height 25
click at [360, 390] on div "This is an AI assistant and may make mistakes, ensure you verify any important …" at bounding box center [261, 385] width 211 height 40
click at [342, 456] on span "All sides" at bounding box center [352, 453] width 32 height 12
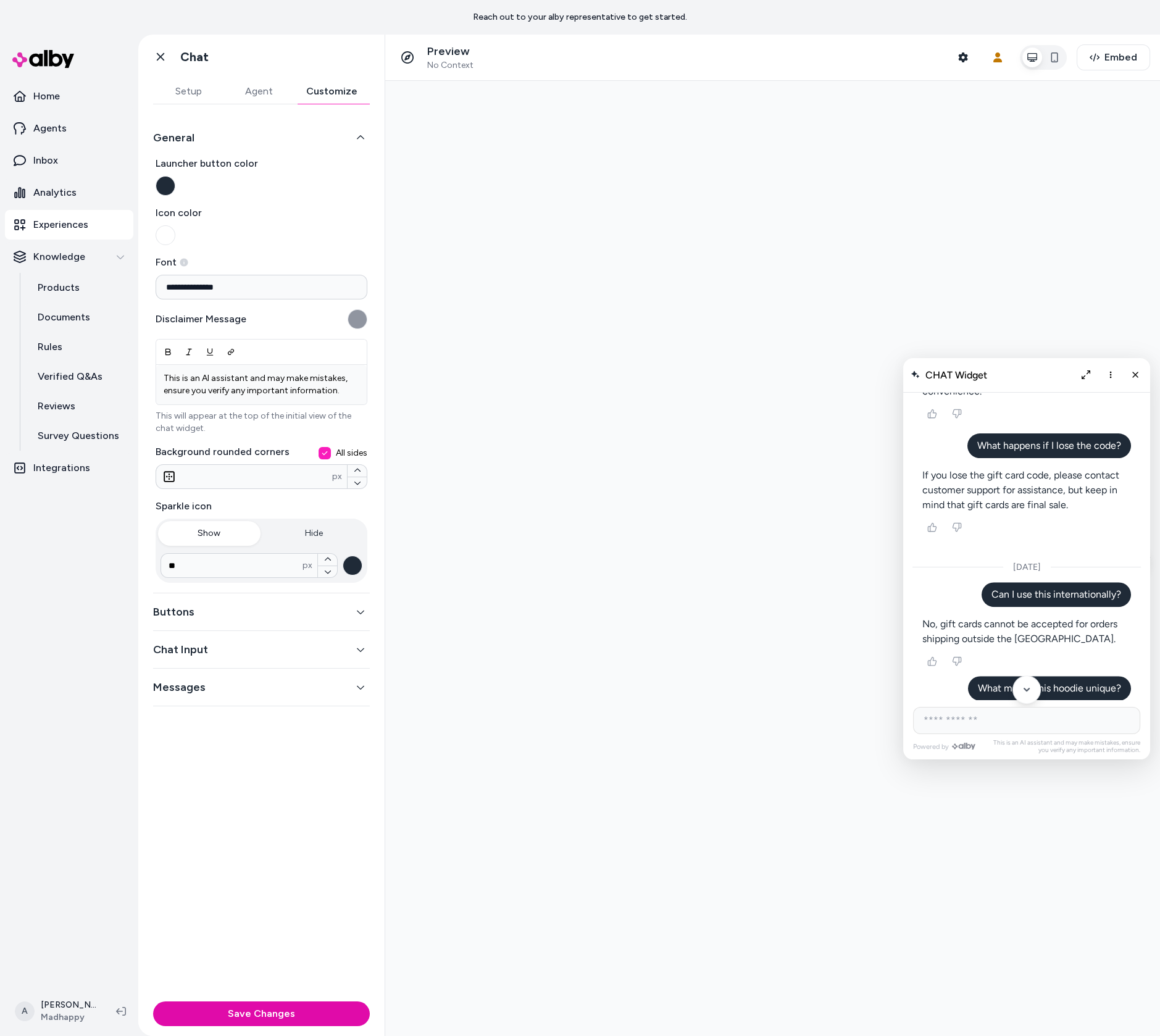
click at [331, 456] on button "All sides" at bounding box center [324, 453] width 12 height 12
click at [342, 453] on span "All sides" at bounding box center [352, 453] width 32 height 12
click at [331, 453] on button "All sides" at bounding box center [324, 453] width 12 height 12
click at [335, 455] on label "All sides" at bounding box center [342, 453] width 49 height 12
click at [331, 455] on button "All sides" at bounding box center [324, 453] width 12 height 12
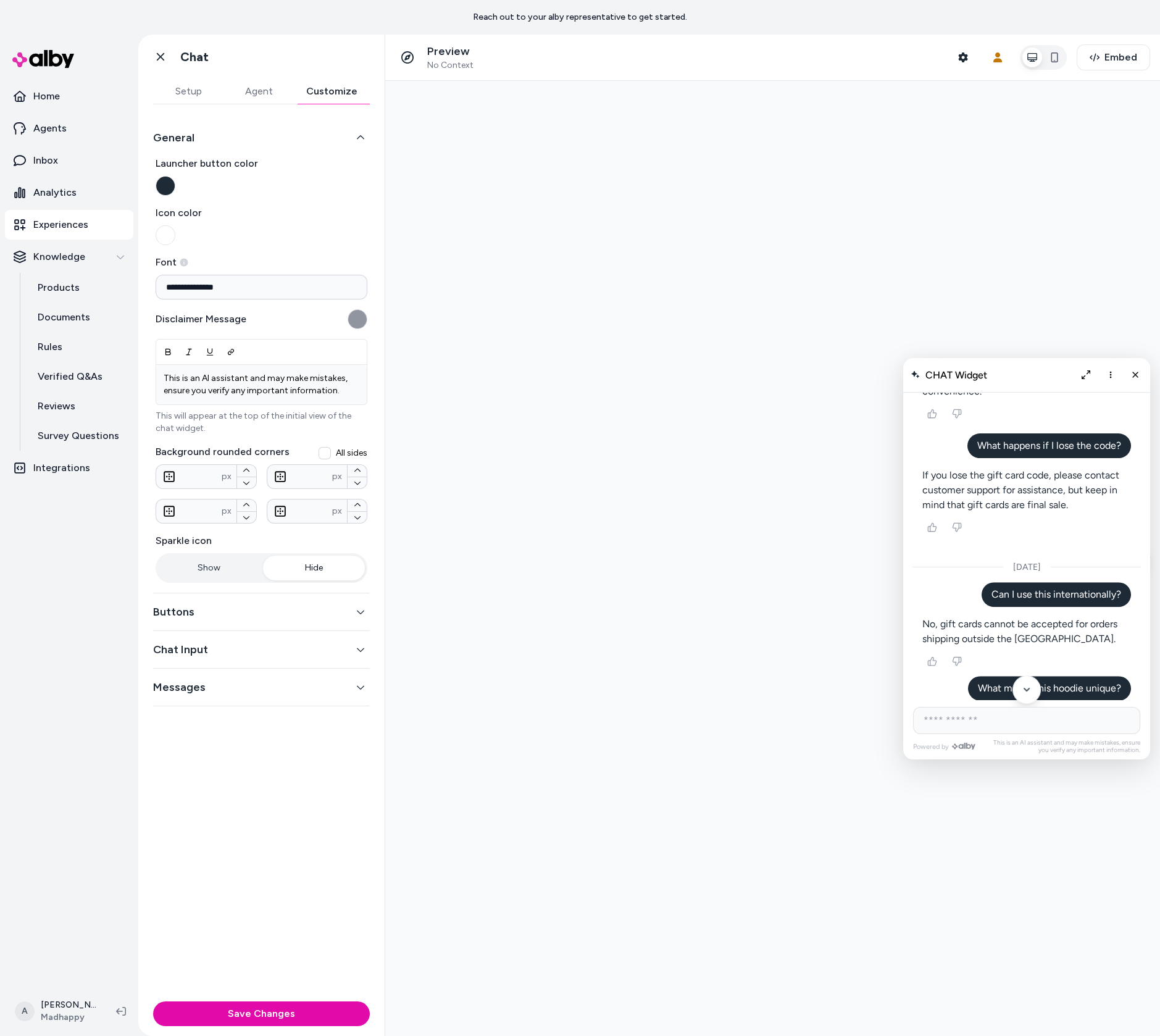
click at [328, 566] on button "Hide" at bounding box center [314, 568] width 103 height 25
click at [209, 573] on button "Show" at bounding box center [210, 568] width 103 height 25
click at [328, 606] on icon "button" at bounding box center [328, 606] width 7 height 7
click at [327, 606] on icon "button" at bounding box center [327, 607] width 6 height 3
type input "**"
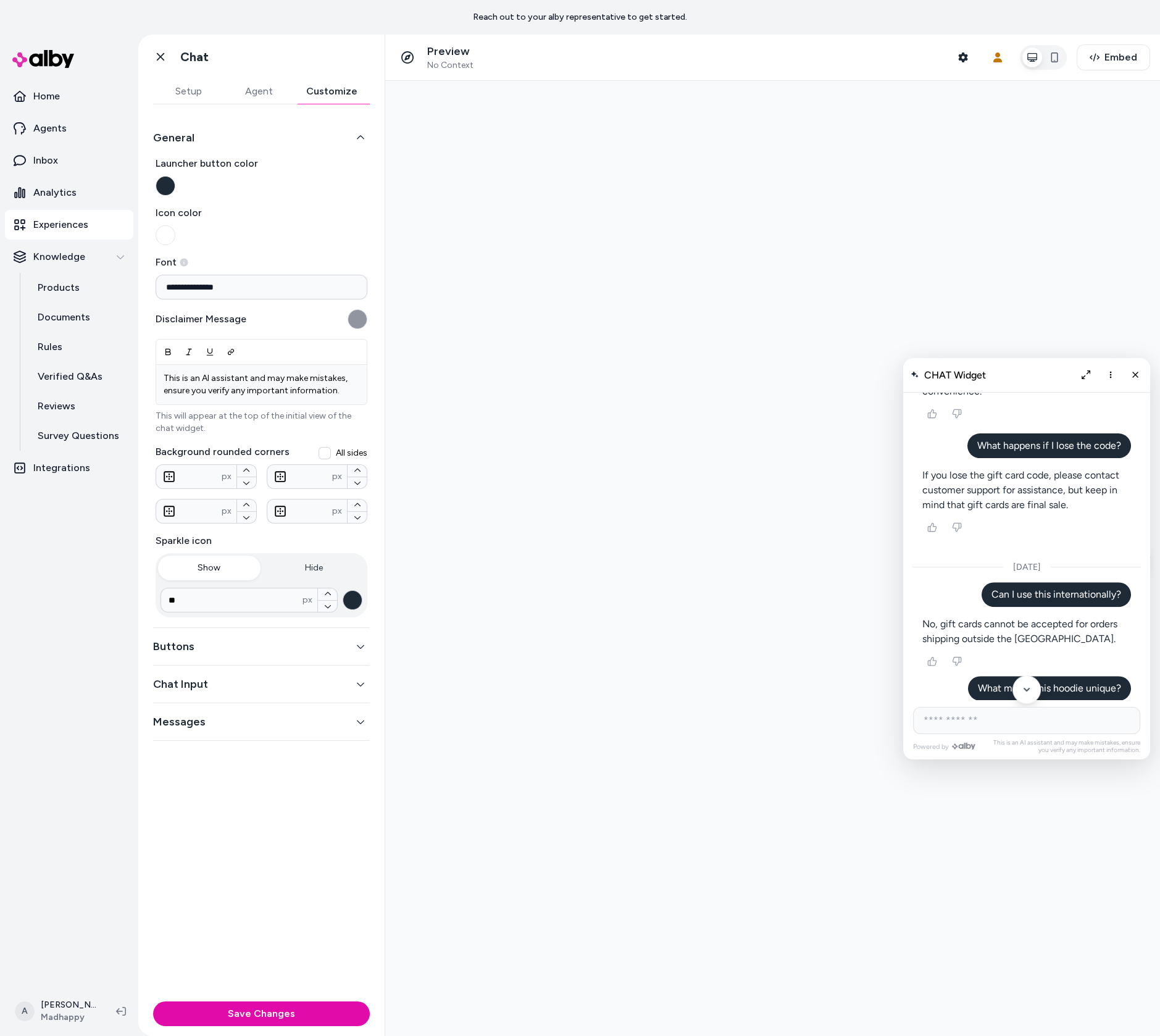
click at [357, 598] on button "button" at bounding box center [352, 600] width 20 height 20
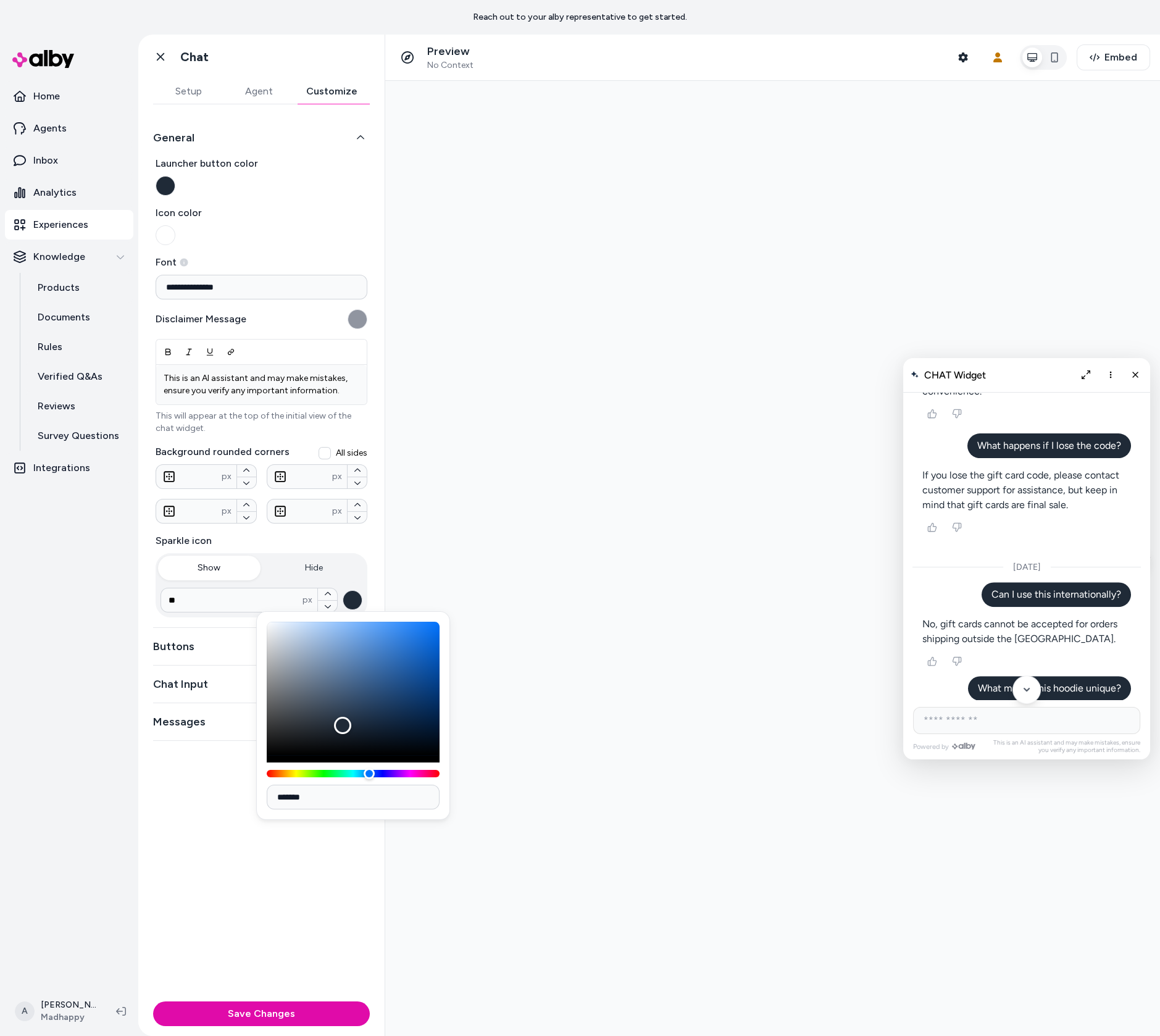
type input "*******"
drag, startPoint x: 761, startPoint y: 798, endPoint x: 587, endPoint y: 821, distance: 175.5
click at [596, 635] on div at bounding box center [773, 559] width 775 height 955
click at [482, 501] on div at bounding box center [773, 559] width 775 height 955
click at [213, 675] on button "Chat Input" at bounding box center [261, 684] width 216 height 17
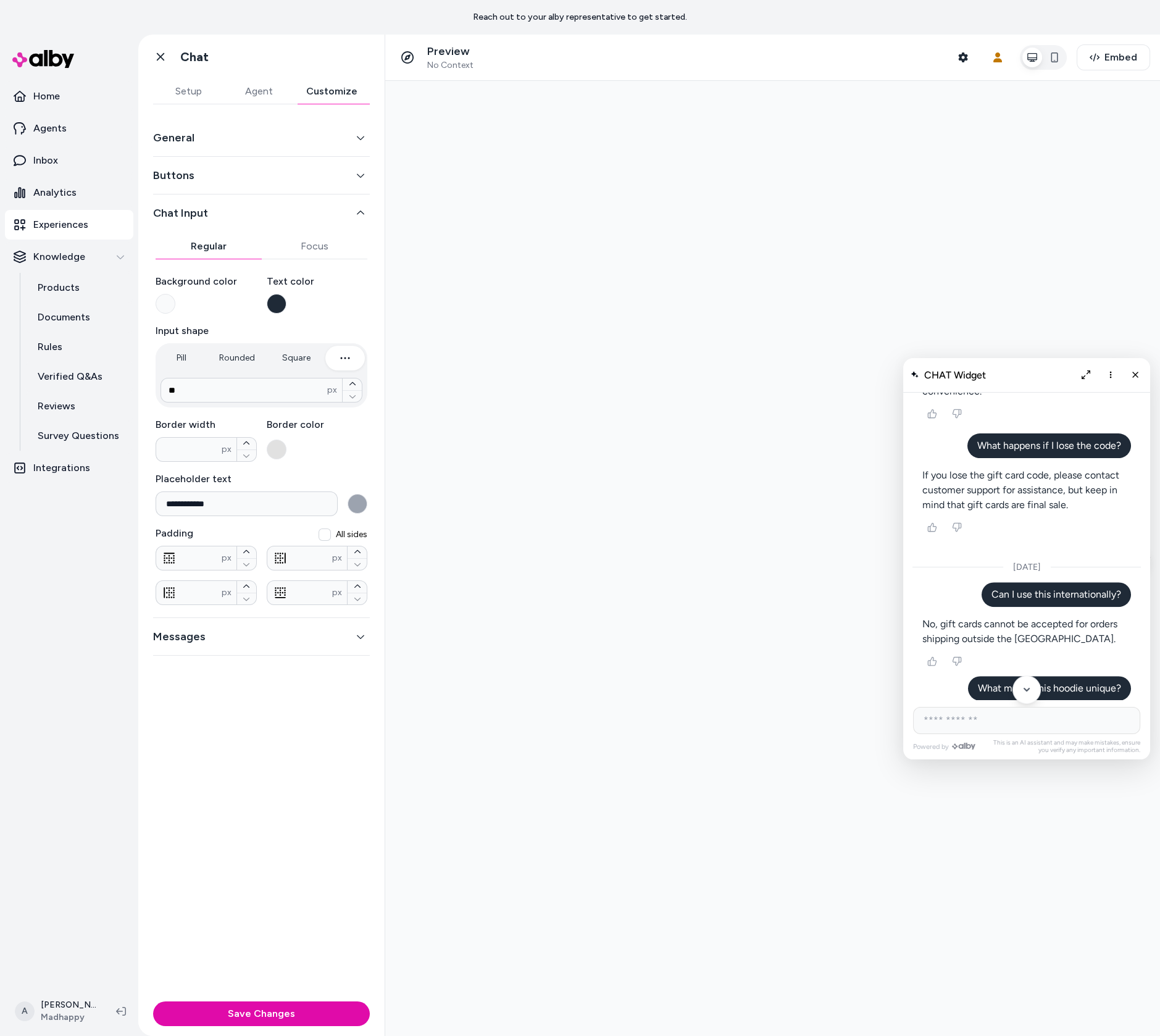
click at [245, 140] on button "General" at bounding box center [261, 138] width 216 height 17
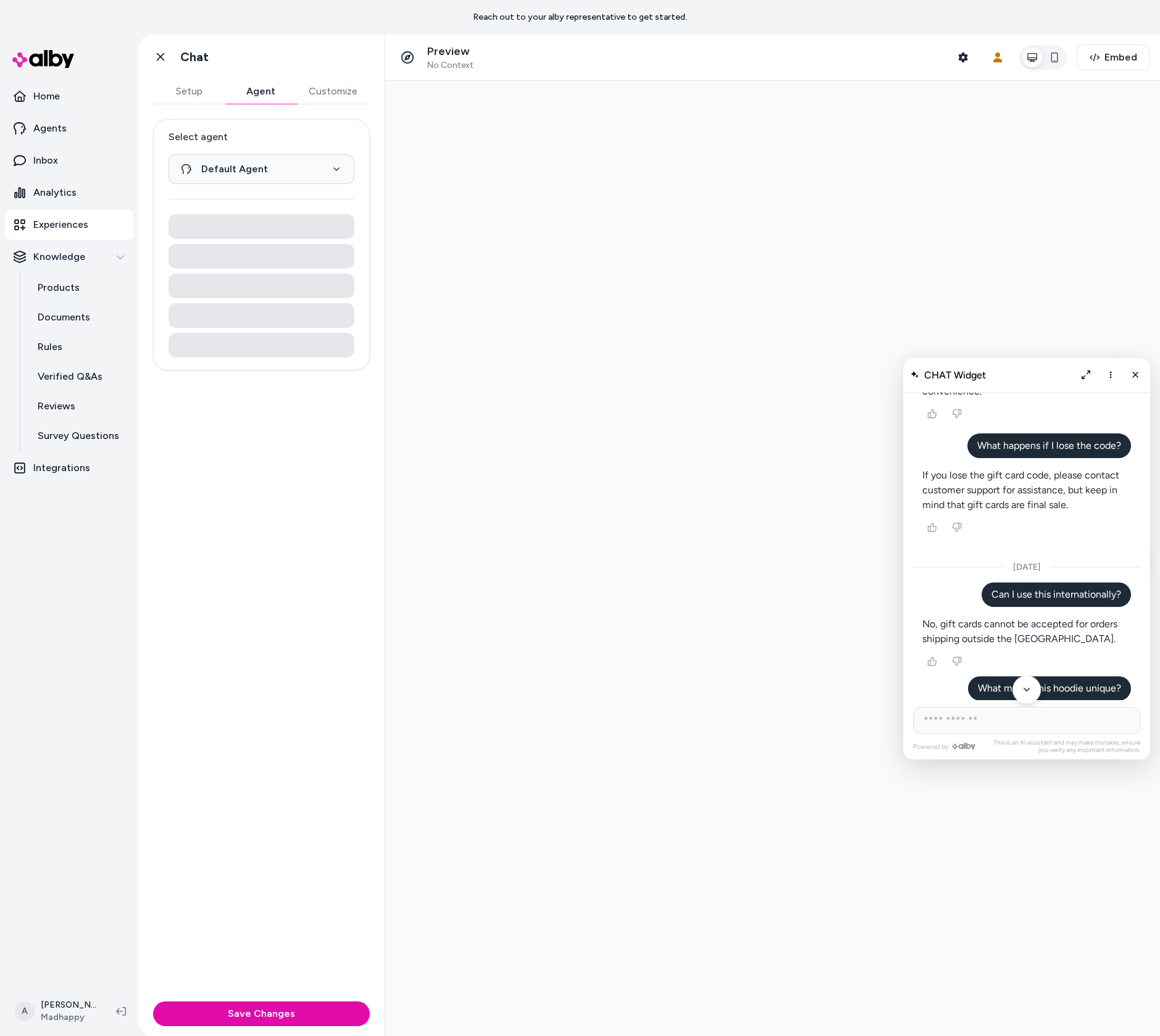
click at [260, 93] on button "Agent" at bounding box center [260, 91] width 71 height 25
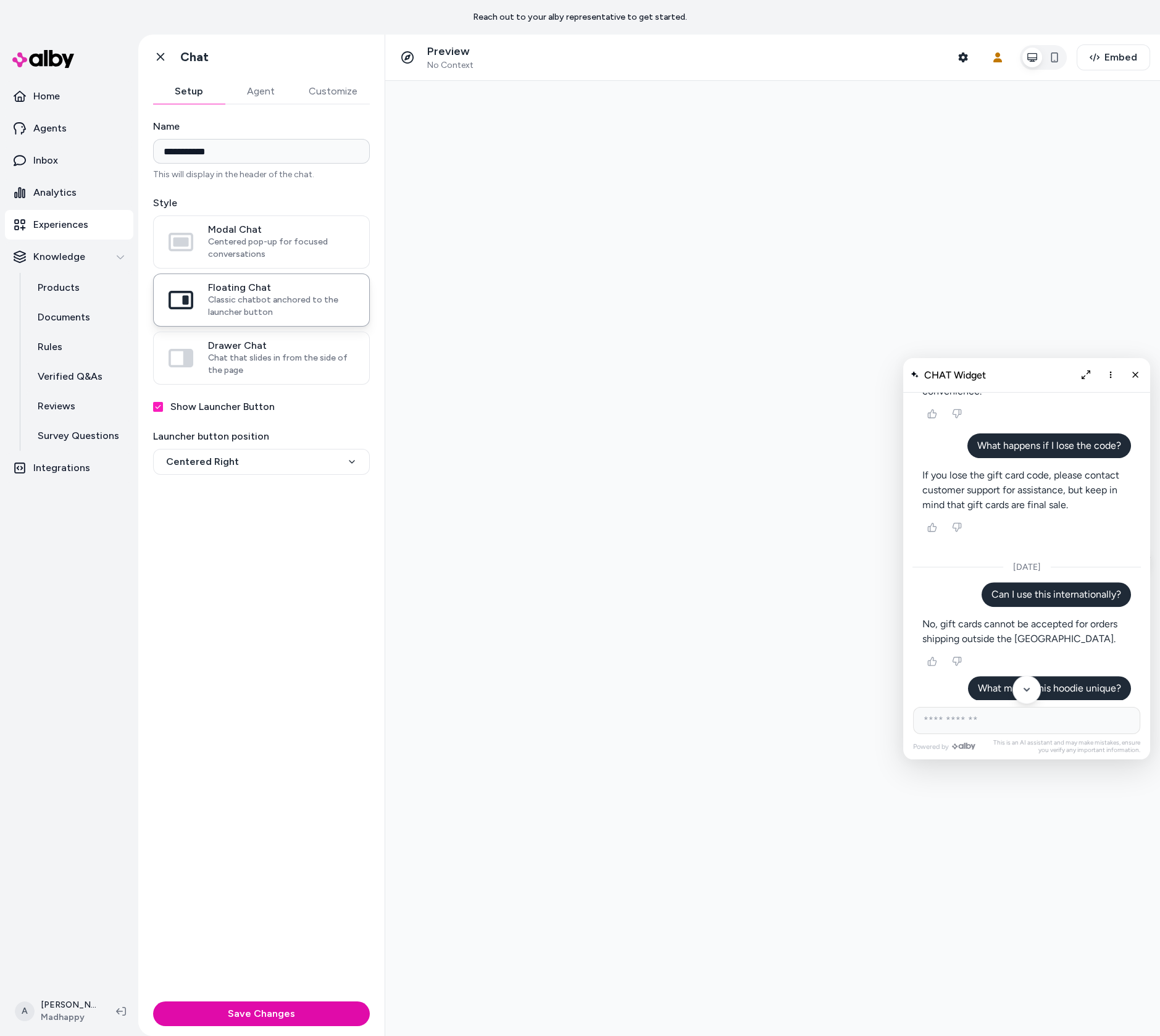
click at [186, 90] on button "Setup" at bounding box center [189, 91] width 71 height 25
click at [245, 155] on input "**********" at bounding box center [261, 152] width 216 height 25
click at [337, 1005] on button "Save Changes" at bounding box center [261, 1014] width 216 height 25
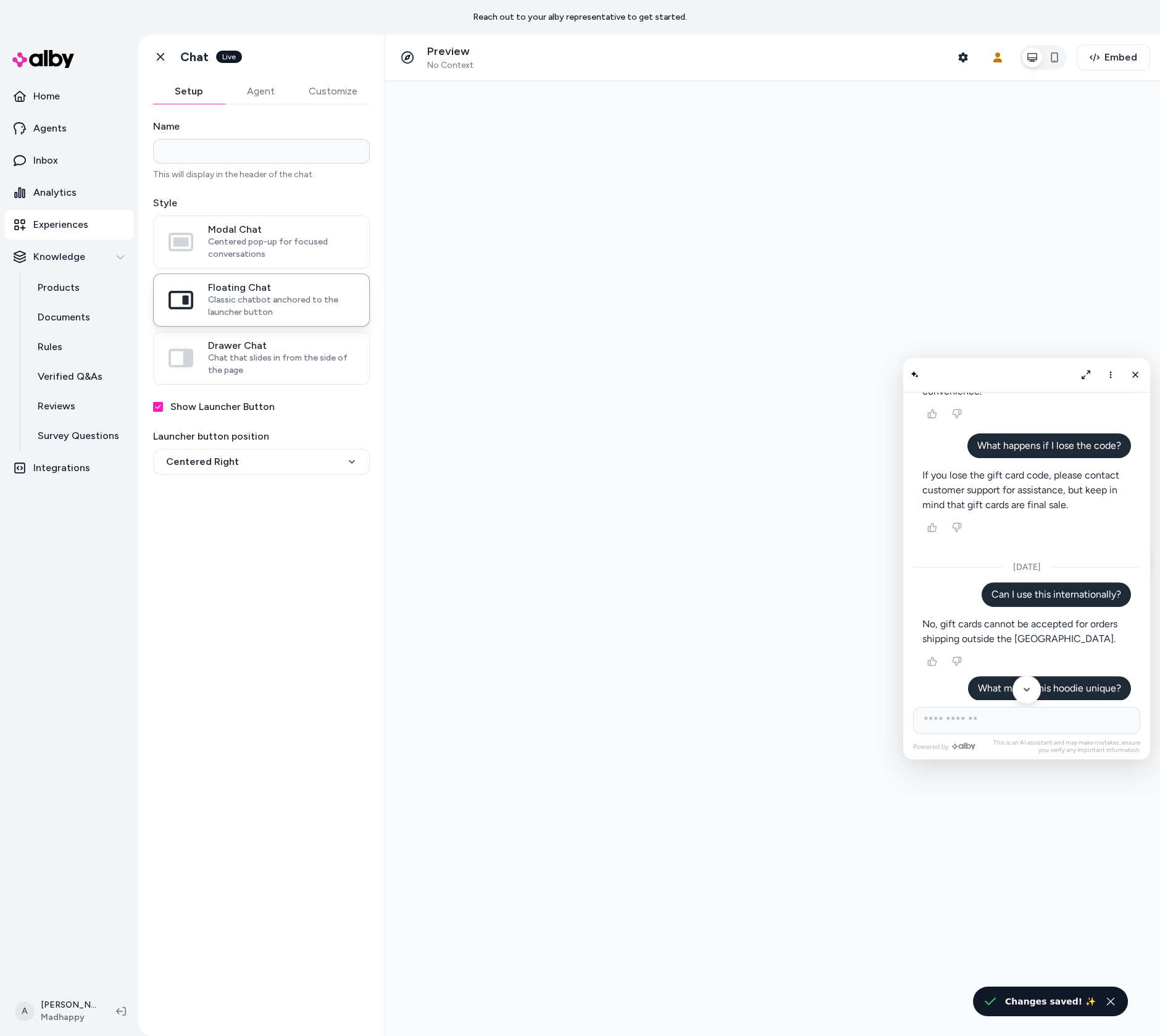
click at [320, 84] on button "Customize" at bounding box center [332, 91] width 74 height 25
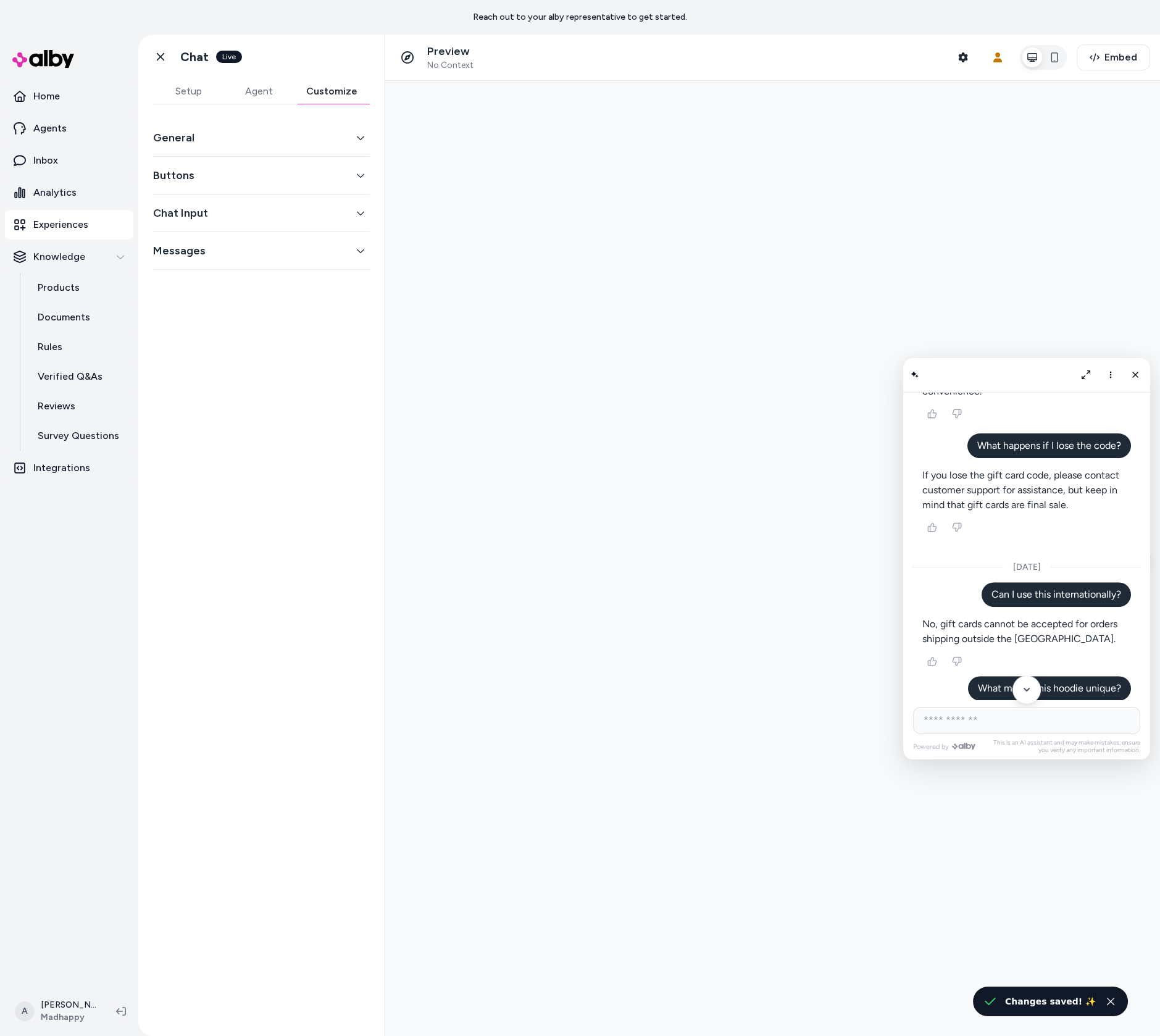
click at [258, 98] on button "Agent" at bounding box center [259, 91] width 70 height 25
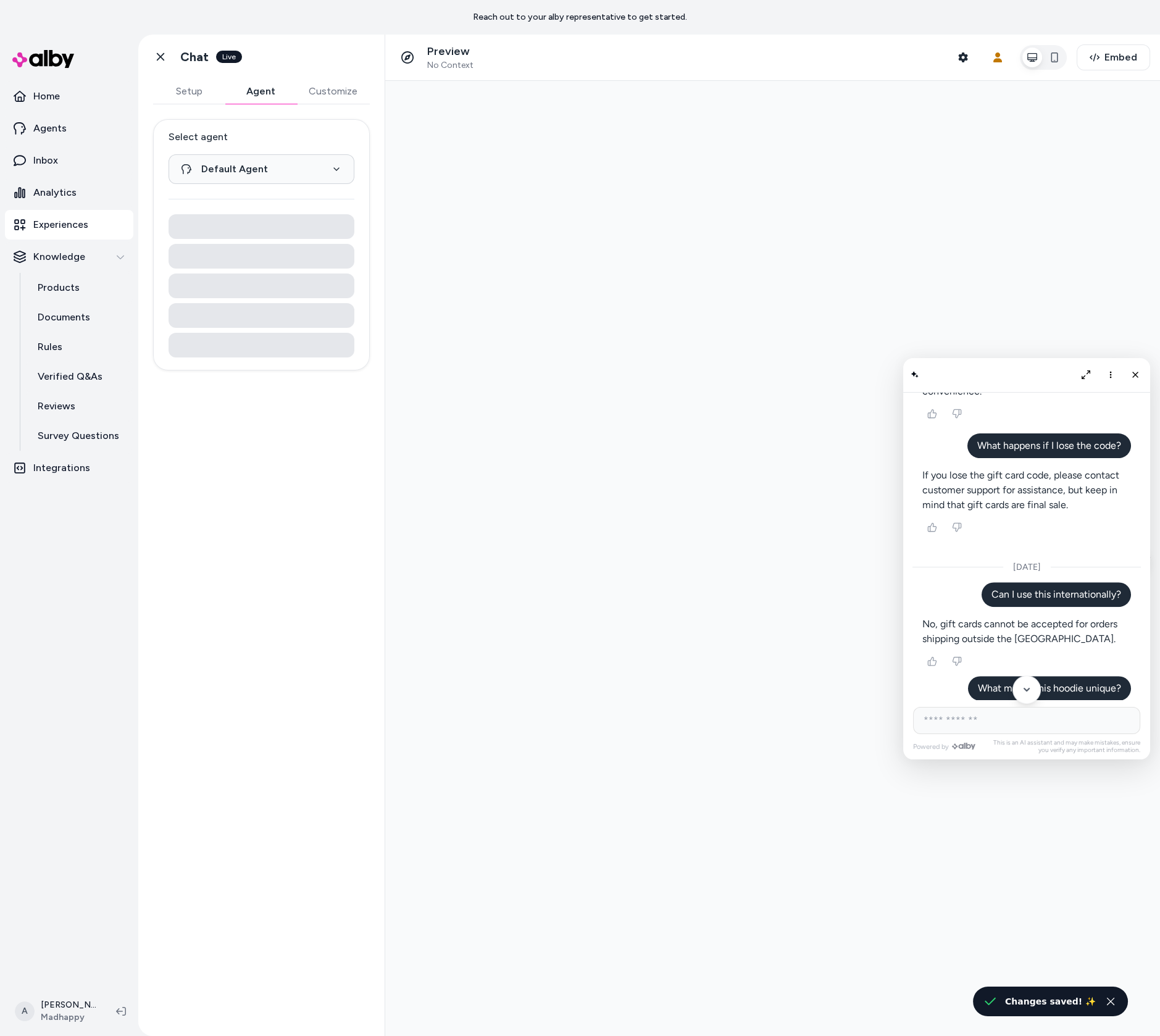
click at [176, 96] on button "Setup" at bounding box center [189, 91] width 71 height 25
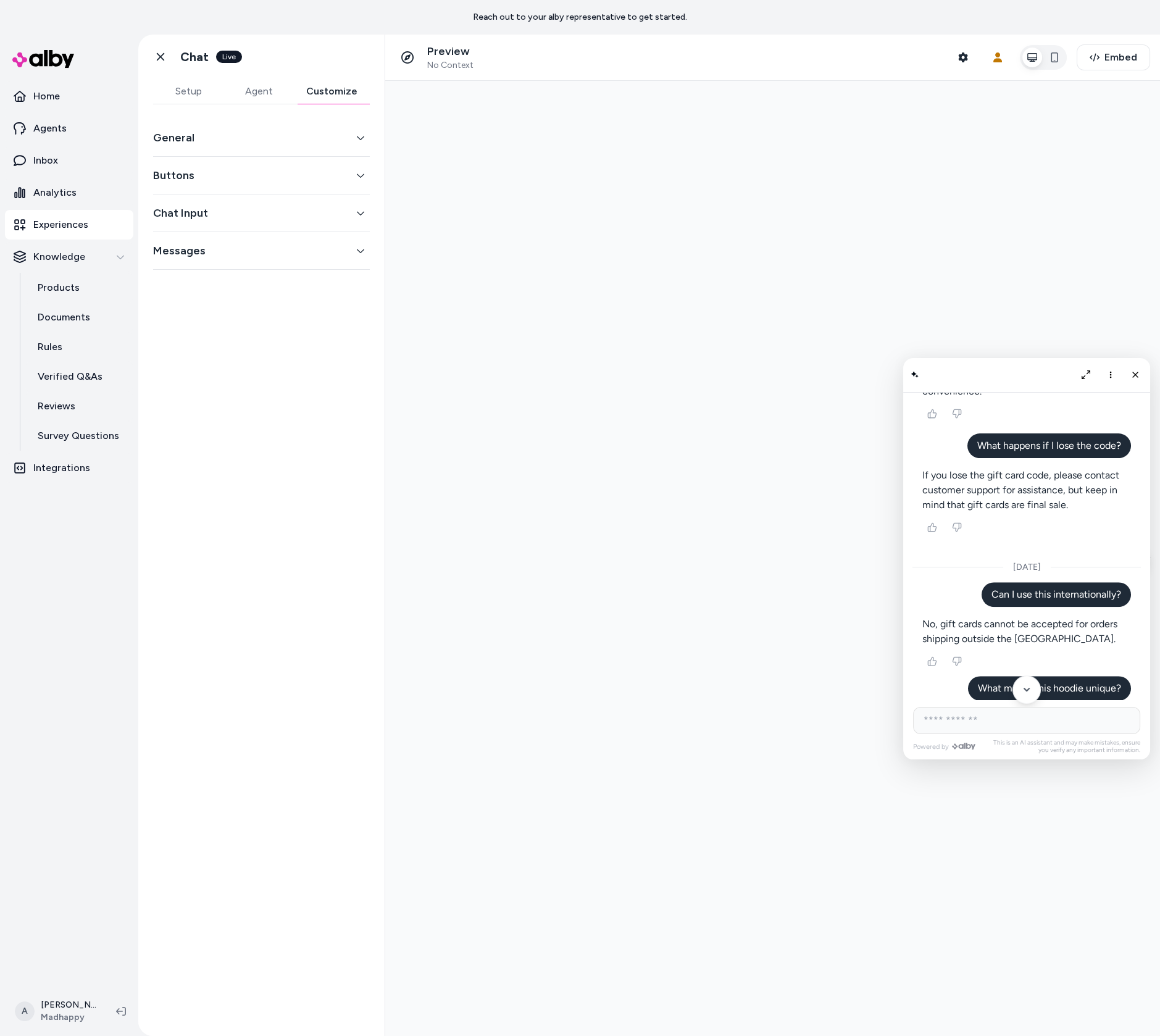
click at [342, 90] on button "Customize" at bounding box center [332, 91] width 76 height 25
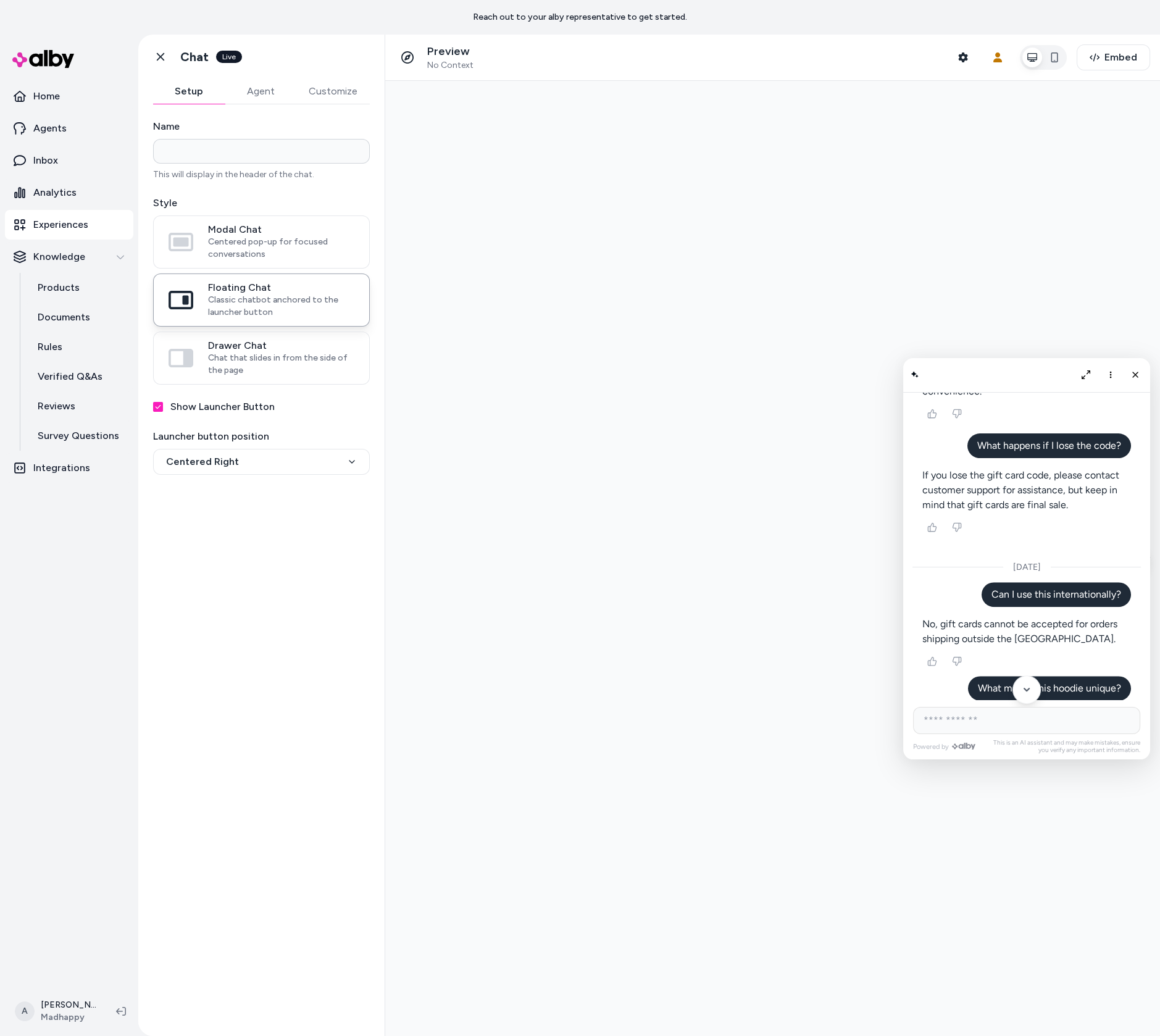
click at [182, 93] on button "Setup" at bounding box center [189, 91] width 71 height 25
click at [257, 240] on span "Centered pop-up for focused conversations" at bounding box center [281, 248] width 147 height 25
click at [0, 0] on button "Modal Chat Centered pop-up for focused conversations" at bounding box center [0, 0] width 0 height 0
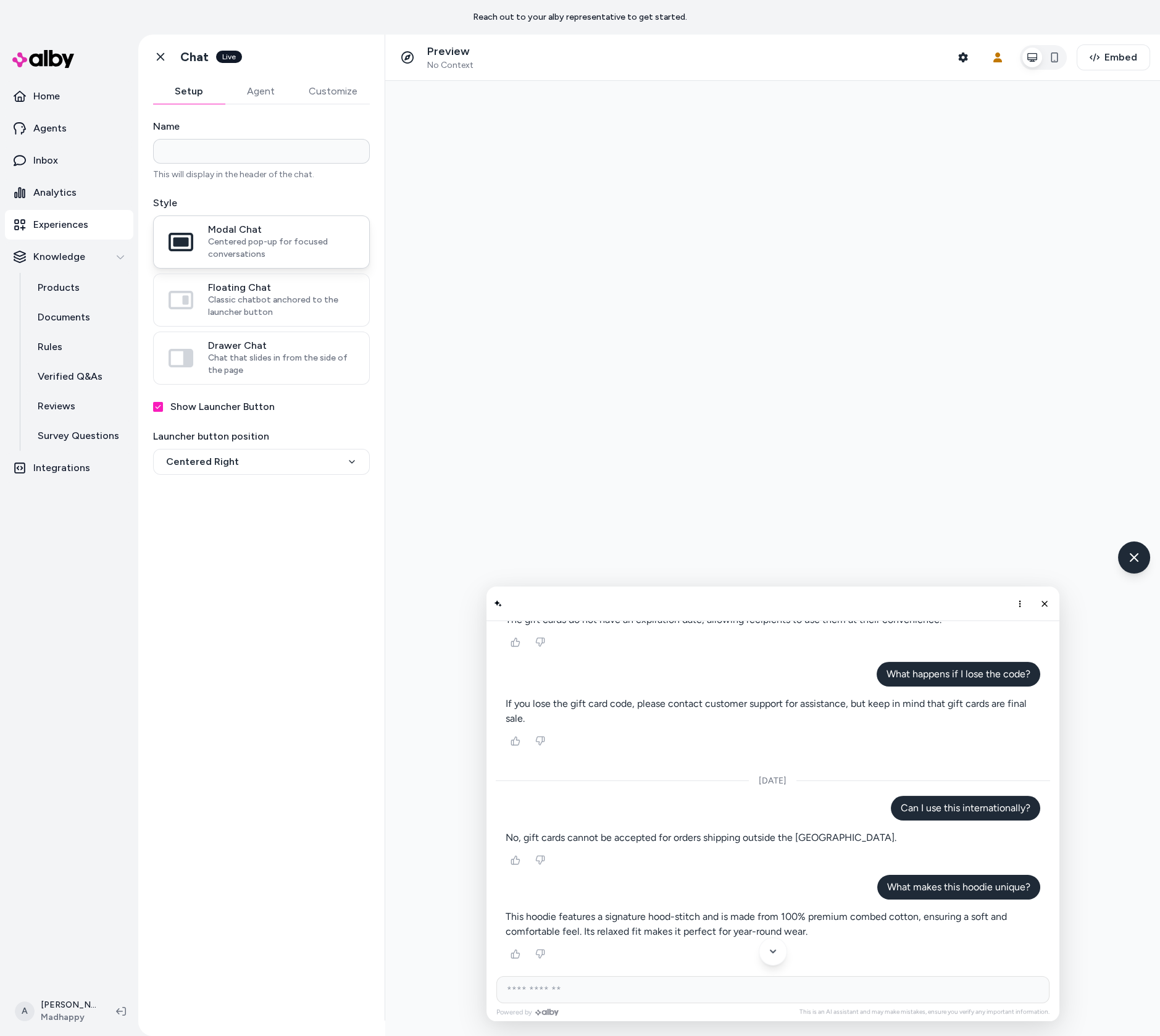
scroll to position [879, 0]
click at [331, 93] on button "Customize" at bounding box center [332, 91] width 74 height 25
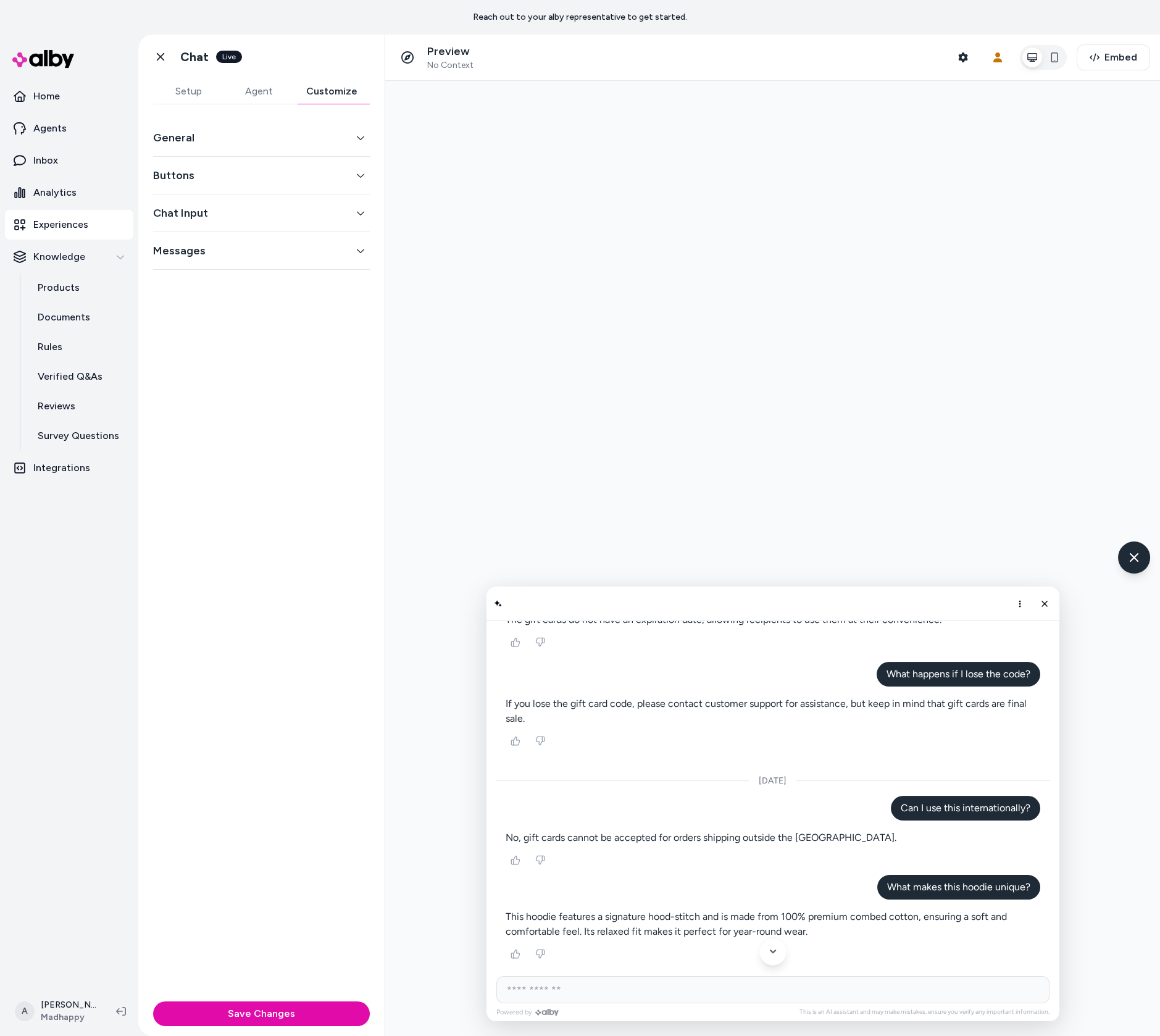
click at [305, 139] on button "General" at bounding box center [261, 138] width 216 height 17
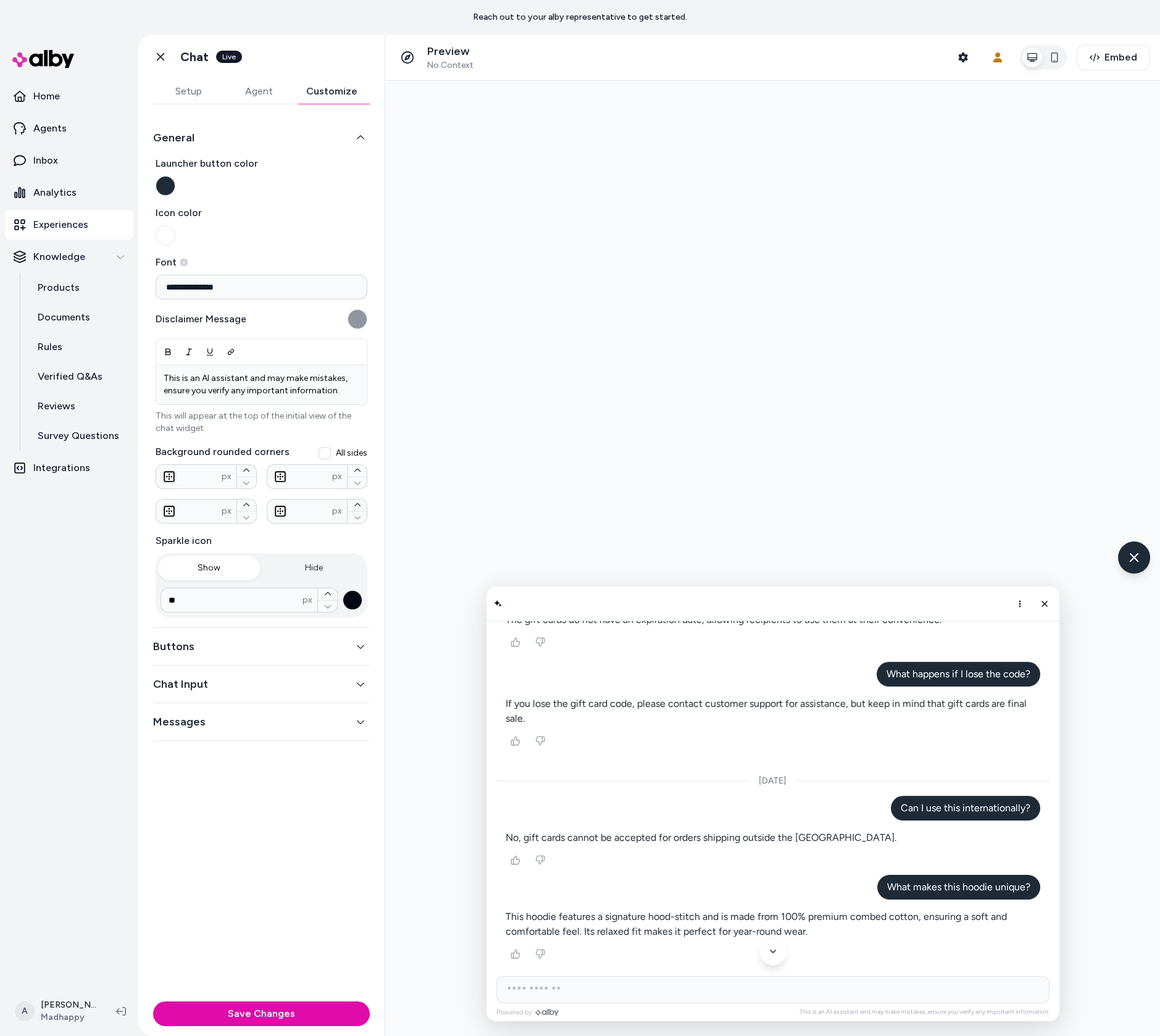
click at [357, 448] on span "All sides" at bounding box center [352, 453] width 32 height 12
click at [331, 448] on button "All sides" at bounding box center [324, 453] width 12 height 12
click at [302, 472] on input "**" at bounding box center [244, 477] width 176 height 15
type input "*"
click at [500, 468] on div at bounding box center [773, 559] width 775 height 955
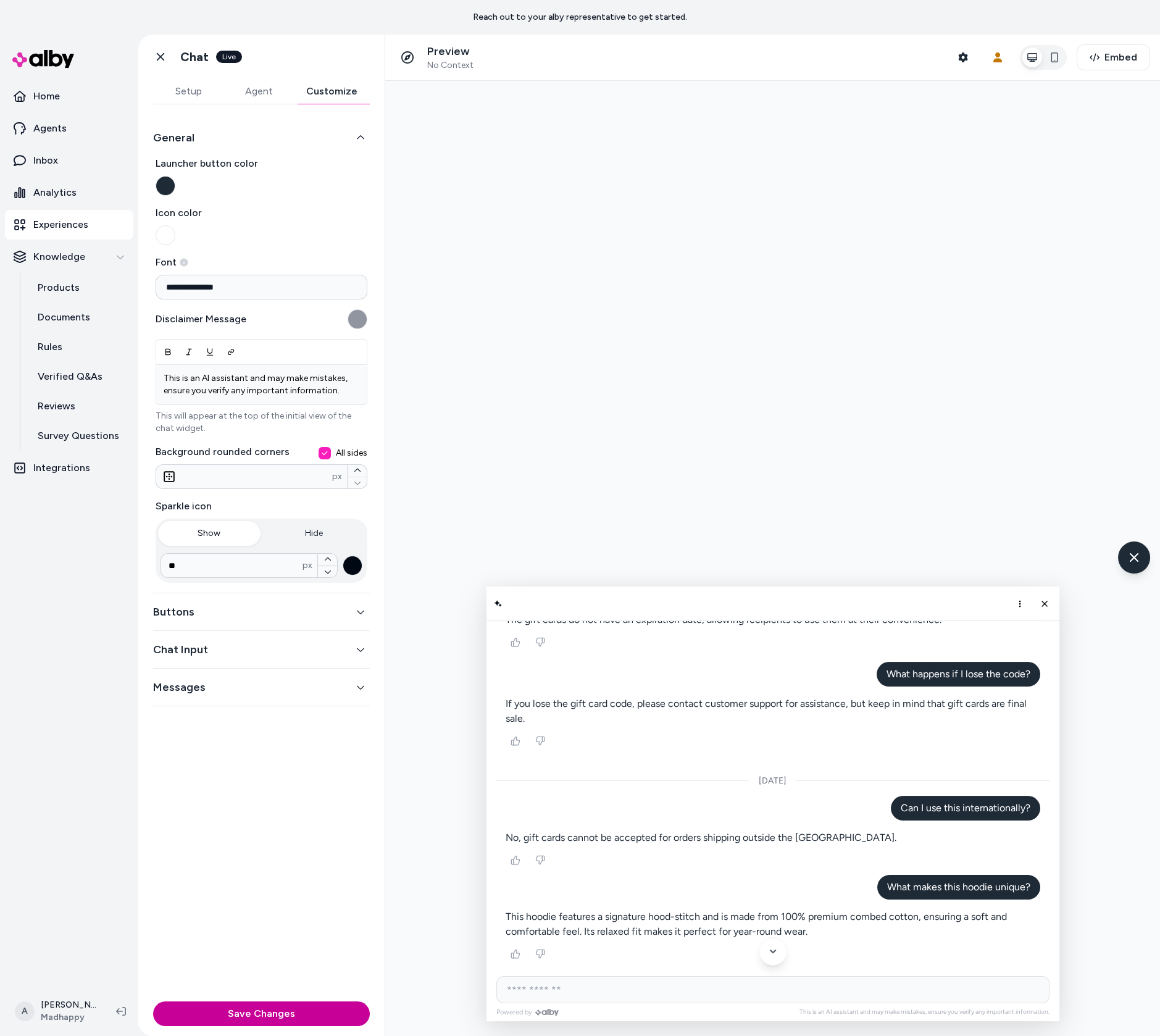
click at [337, 1004] on button "Save Changes" at bounding box center [261, 1014] width 216 height 25
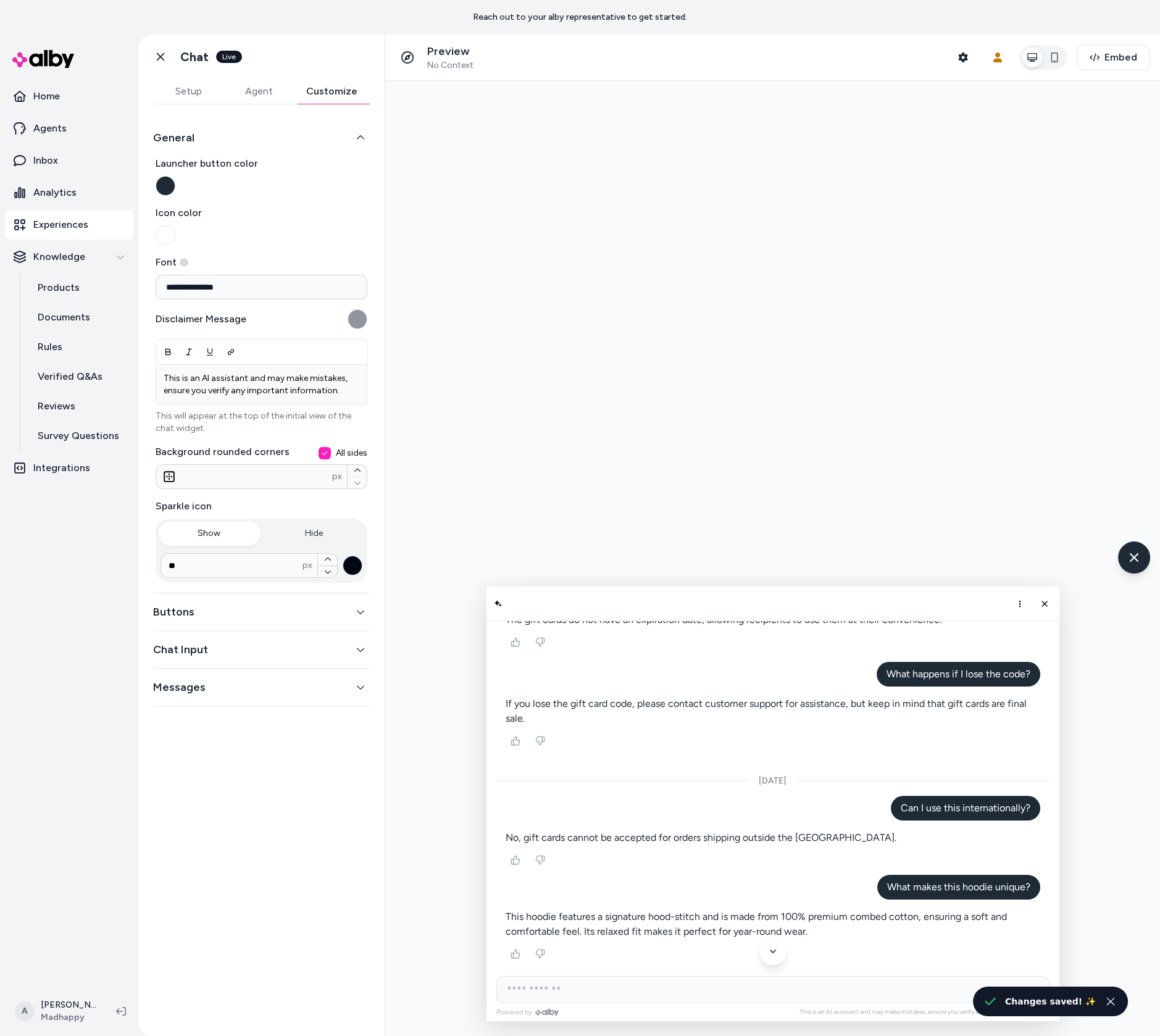
click at [313, 603] on button "Buttons" at bounding box center [261, 612] width 216 height 17
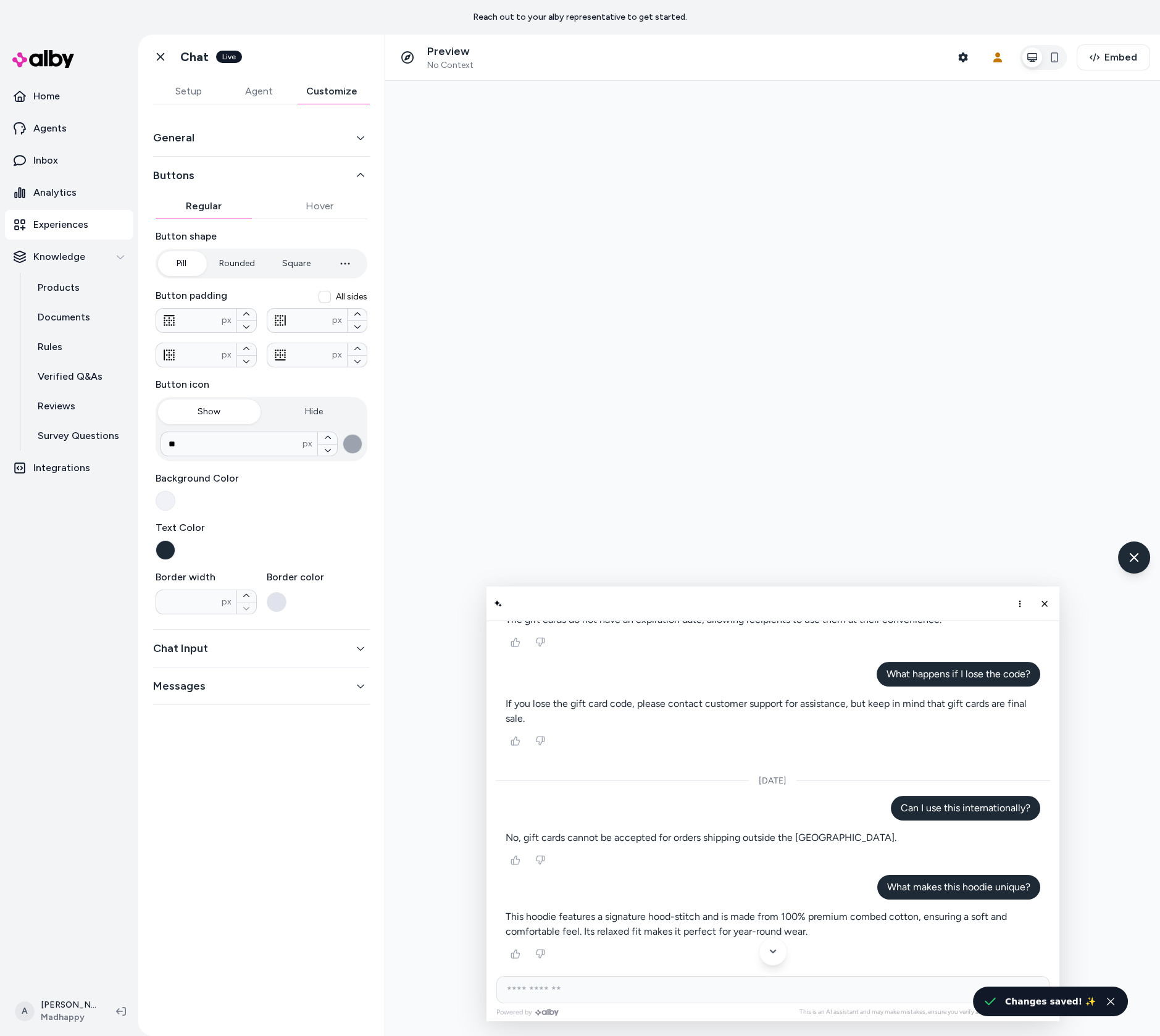
type input "*"
click at [309, 272] on button "Square" at bounding box center [296, 264] width 53 height 25
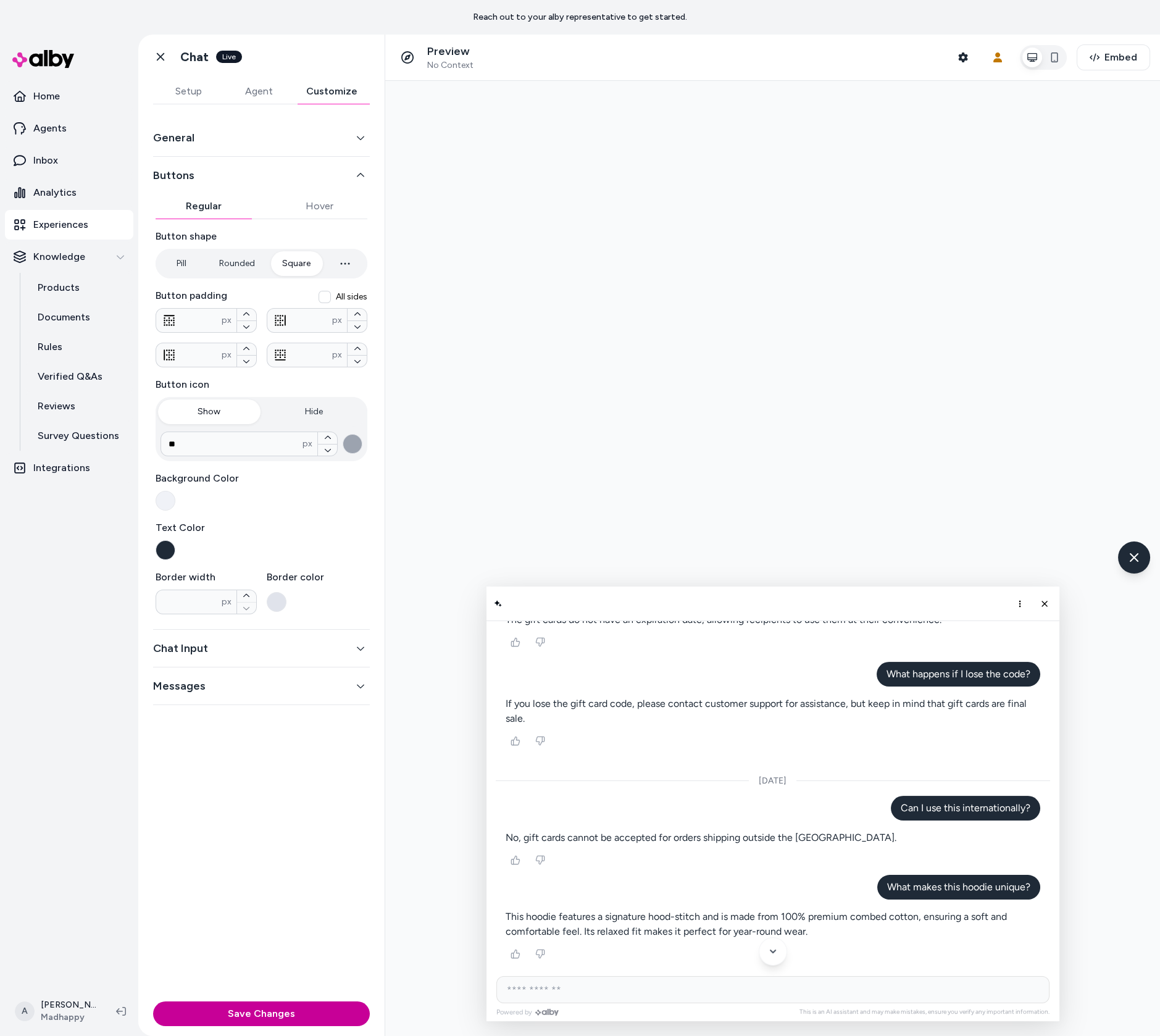
click at [342, 1005] on button "Save Changes" at bounding box center [261, 1014] width 216 height 25
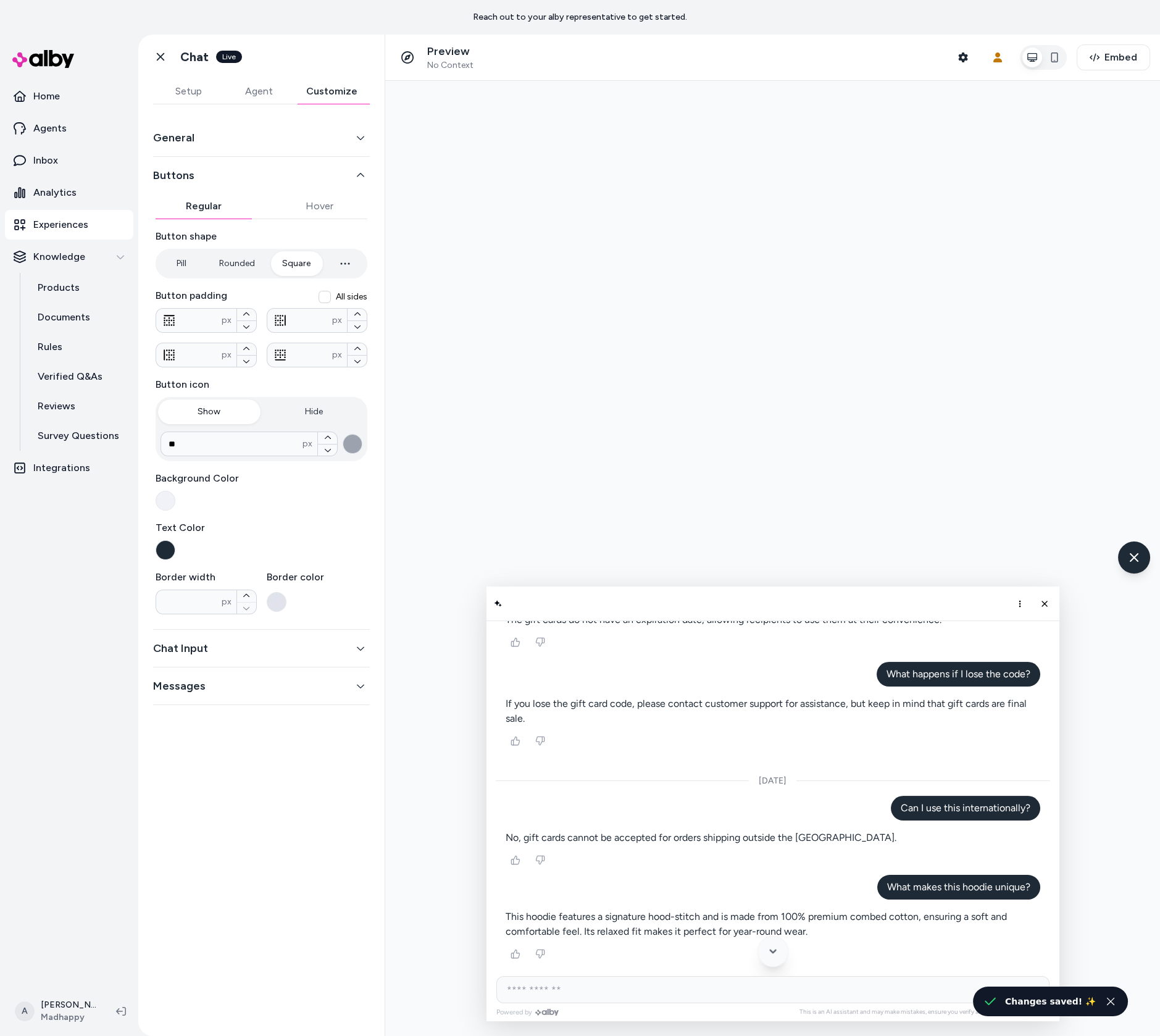
click at [767, 951] on icon "Scroll to bottom" at bounding box center [773, 951] width 13 height 13
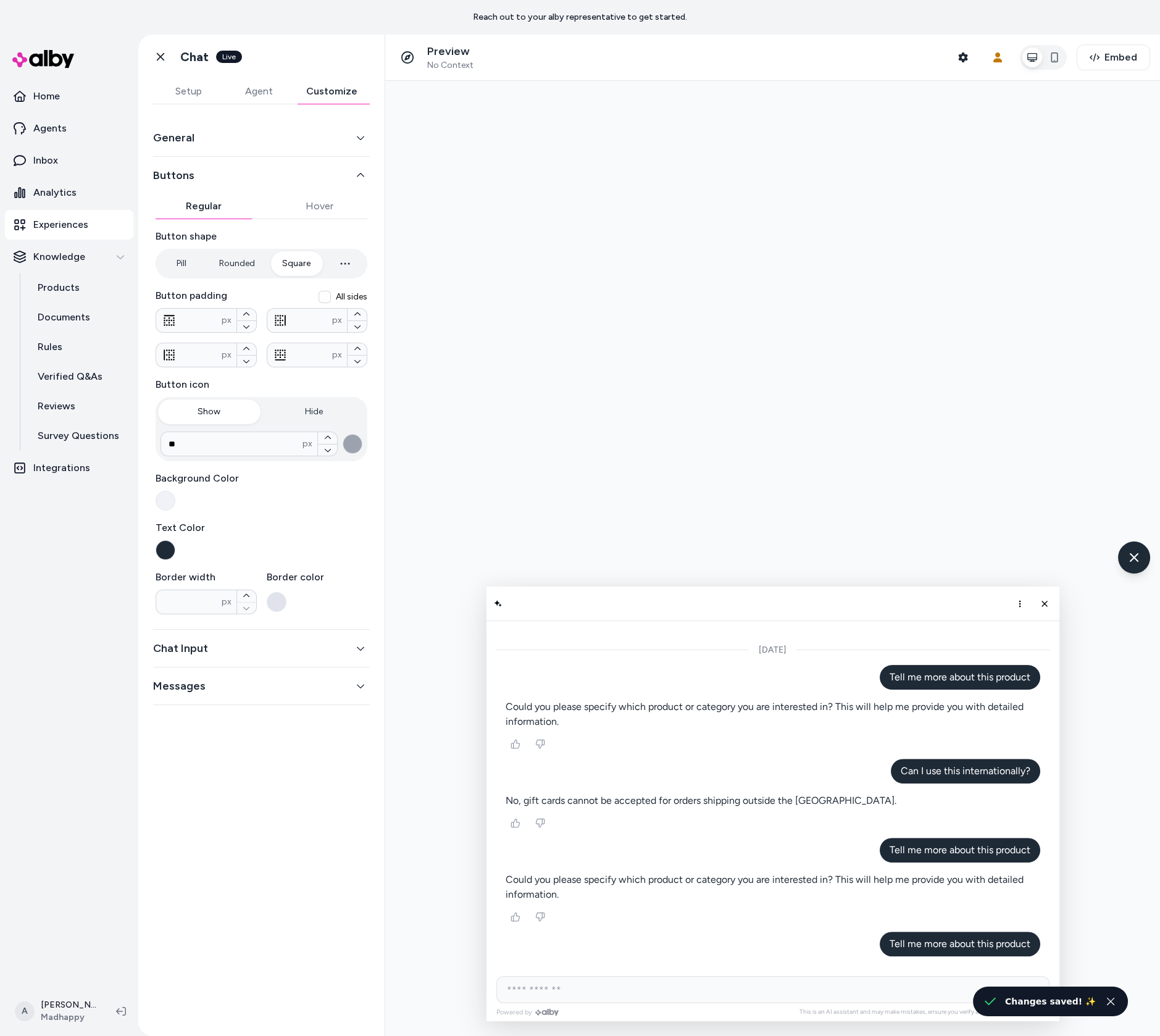
scroll to position [1244, 0]
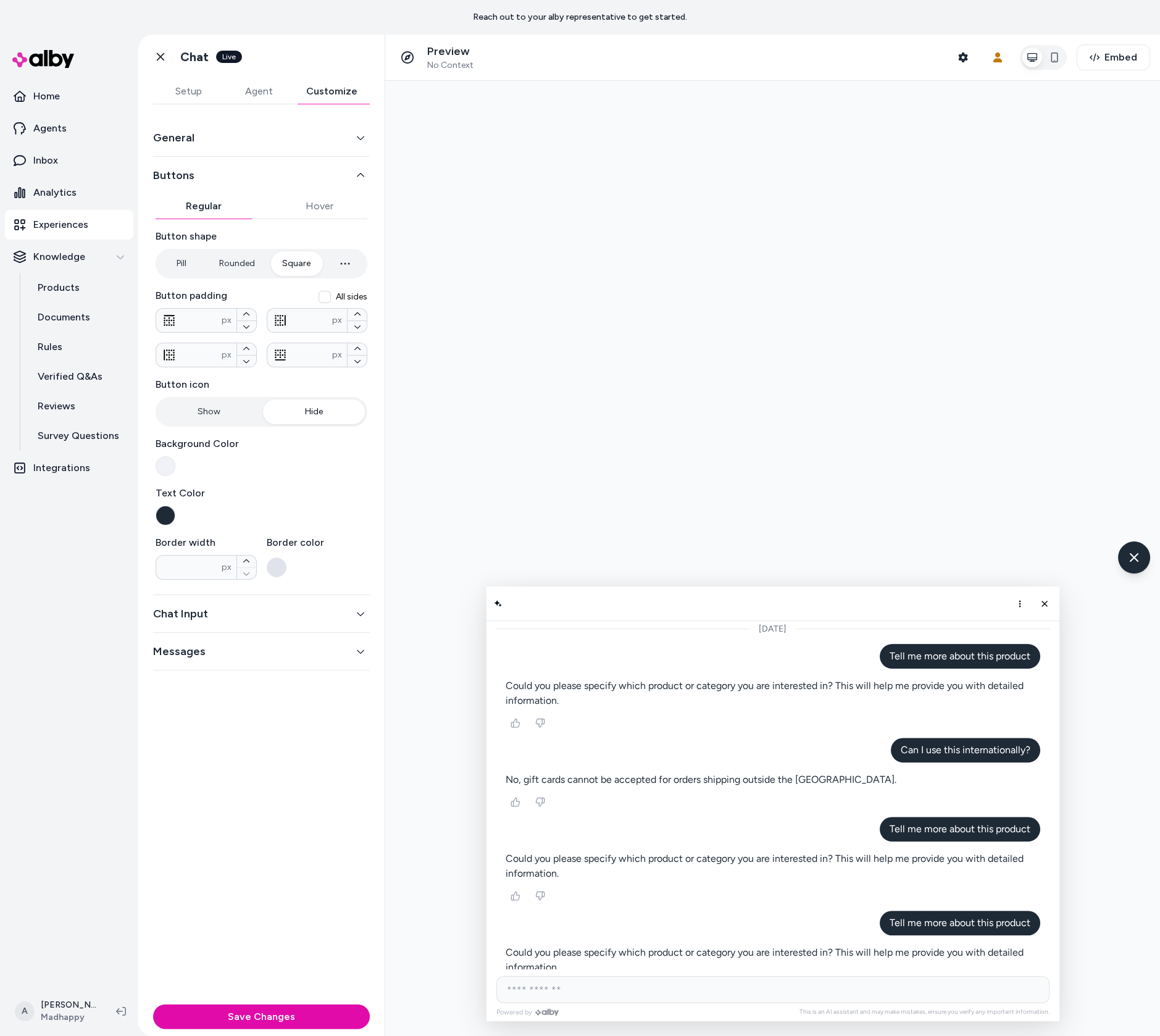
click at [303, 416] on button "Hide" at bounding box center [314, 412] width 103 height 25
click at [226, 416] on button "Show" at bounding box center [210, 412] width 103 height 25
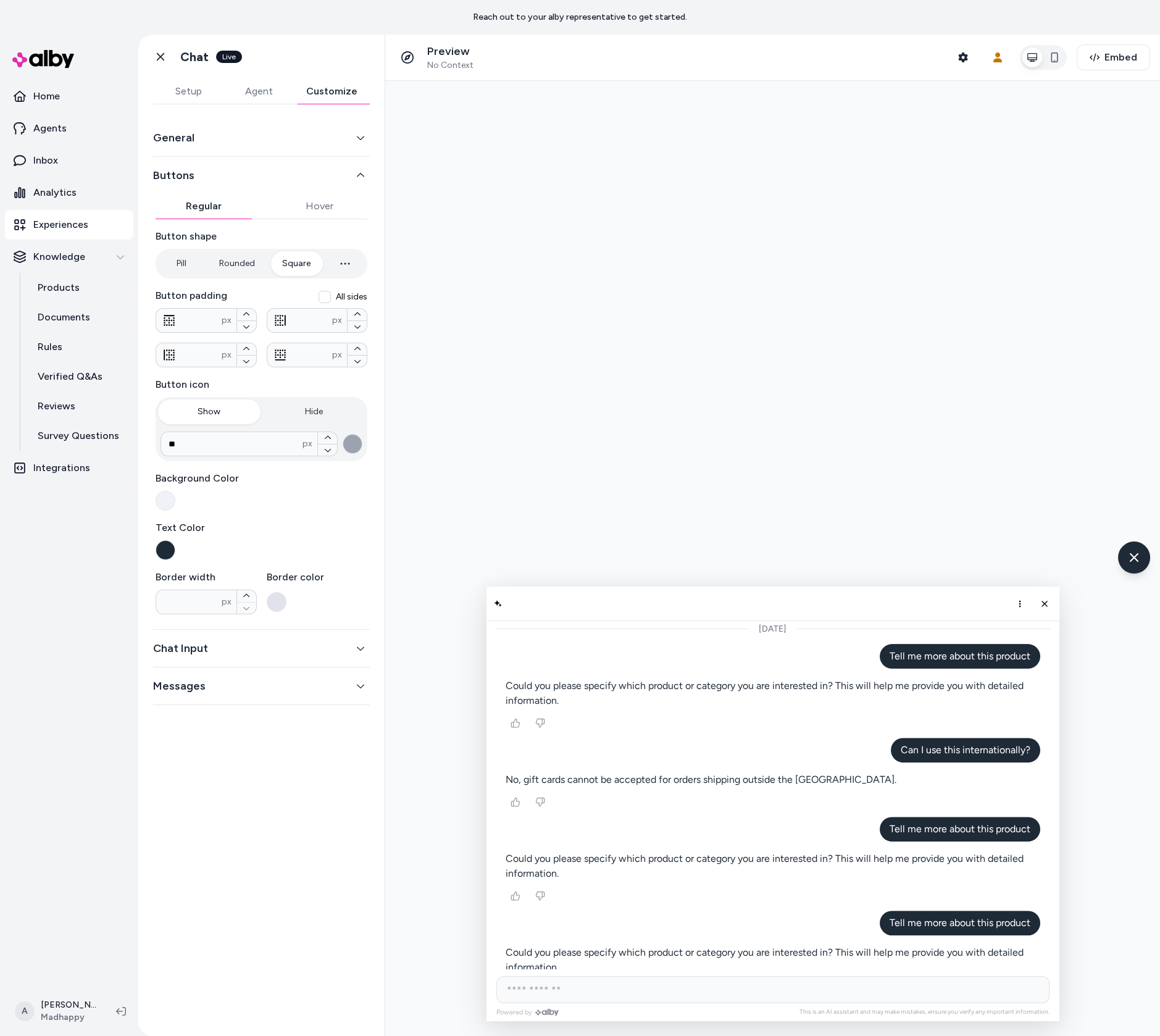
click at [287, 403] on button "Hide" at bounding box center [314, 412] width 103 height 25
click at [238, 415] on button "Show" at bounding box center [210, 412] width 103 height 25
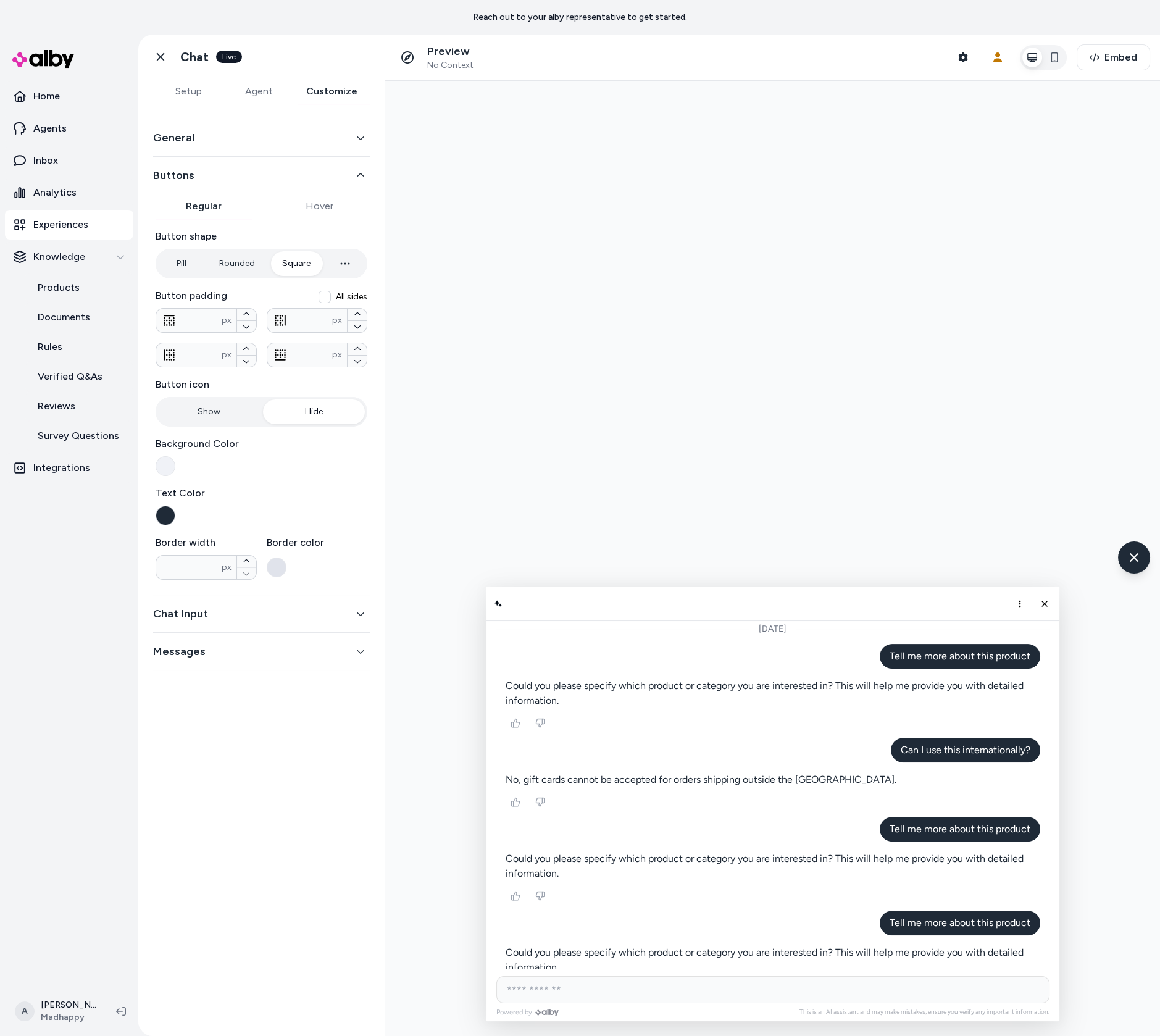
click at [308, 404] on button "Hide" at bounding box center [314, 412] width 103 height 25
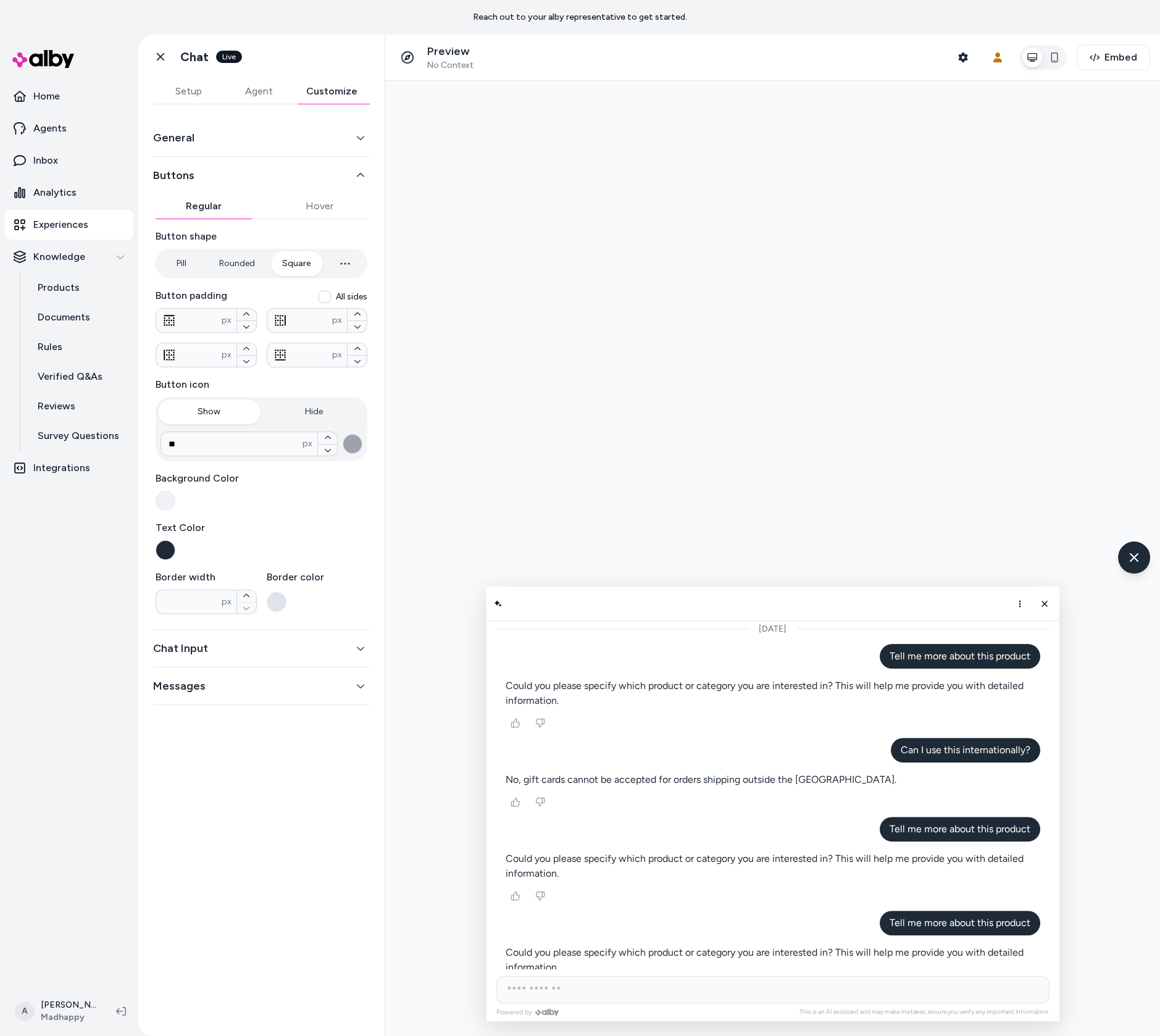
click at [245, 415] on button "Show" at bounding box center [210, 412] width 103 height 25
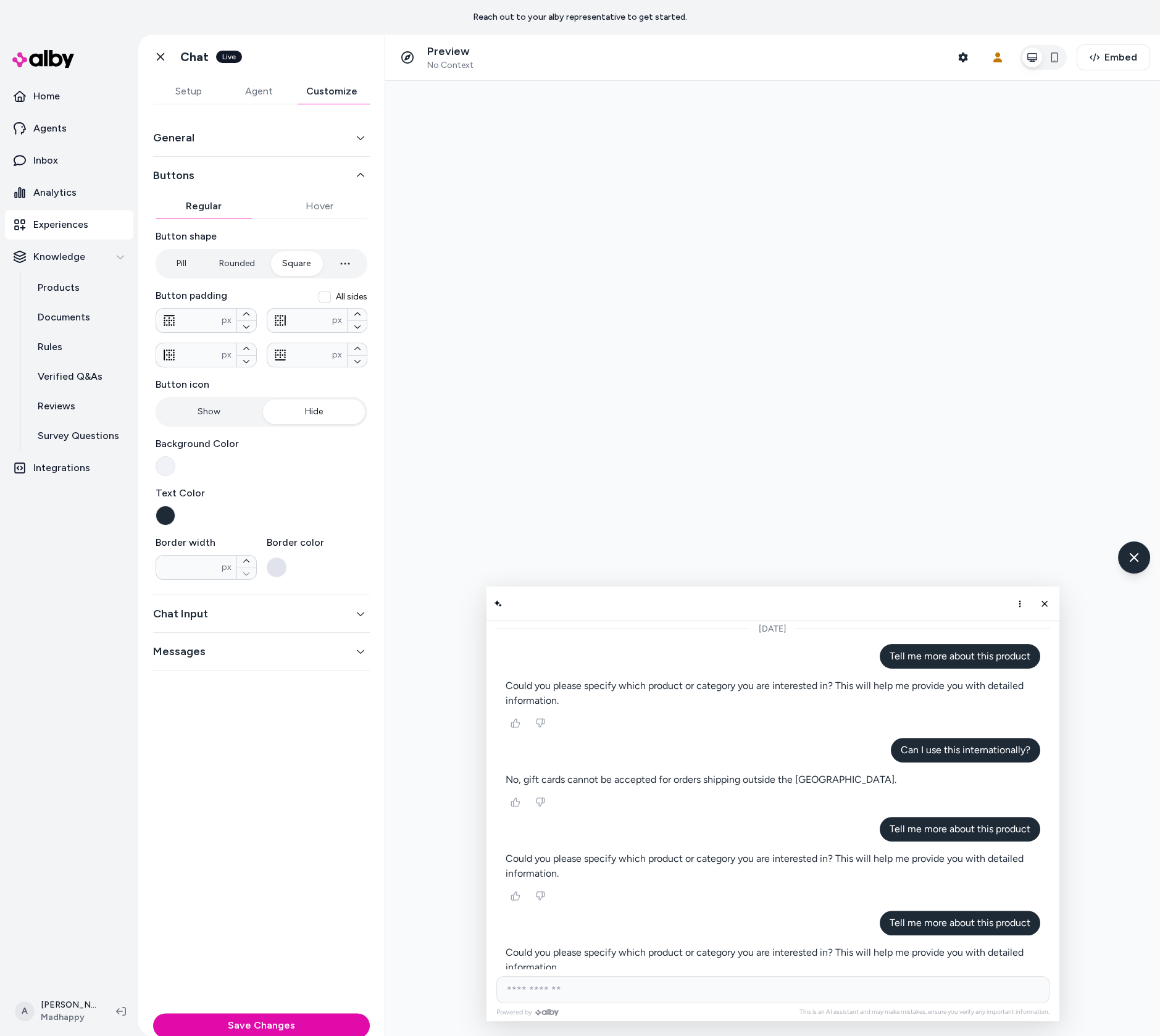
click at [306, 405] on button "Hide" at bounding box center [314, 412] width 103 height 25
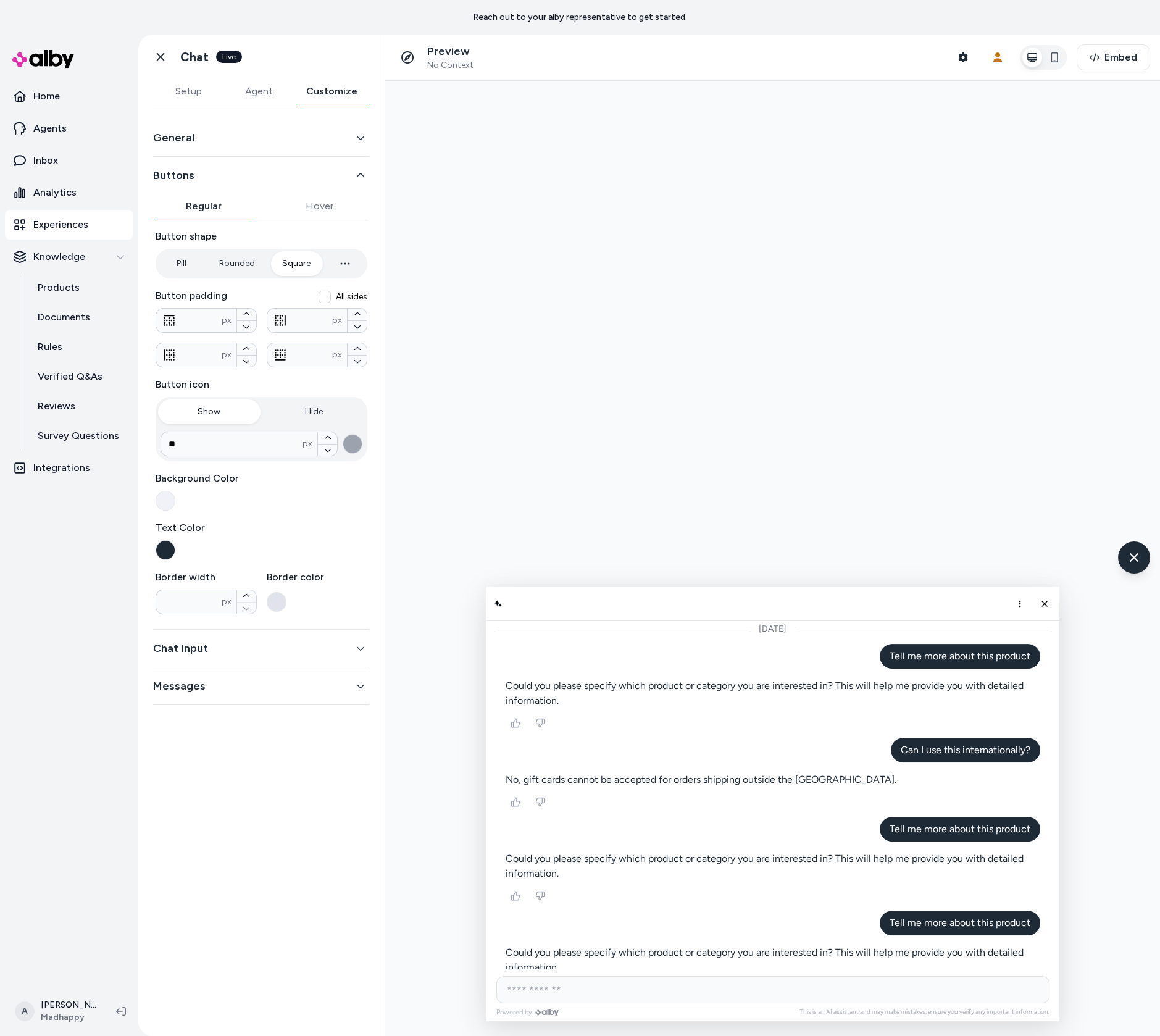
click at [231, 409] on button "Show" at bounding box center [210, 412] width 103 height 25
click at [243, 595] on icon "button" at bounding box center [246, 595] width 7 height 7
type input "*"
click at [274, 602] on button "button" at bounding box center [277, 602] width 20 height 20
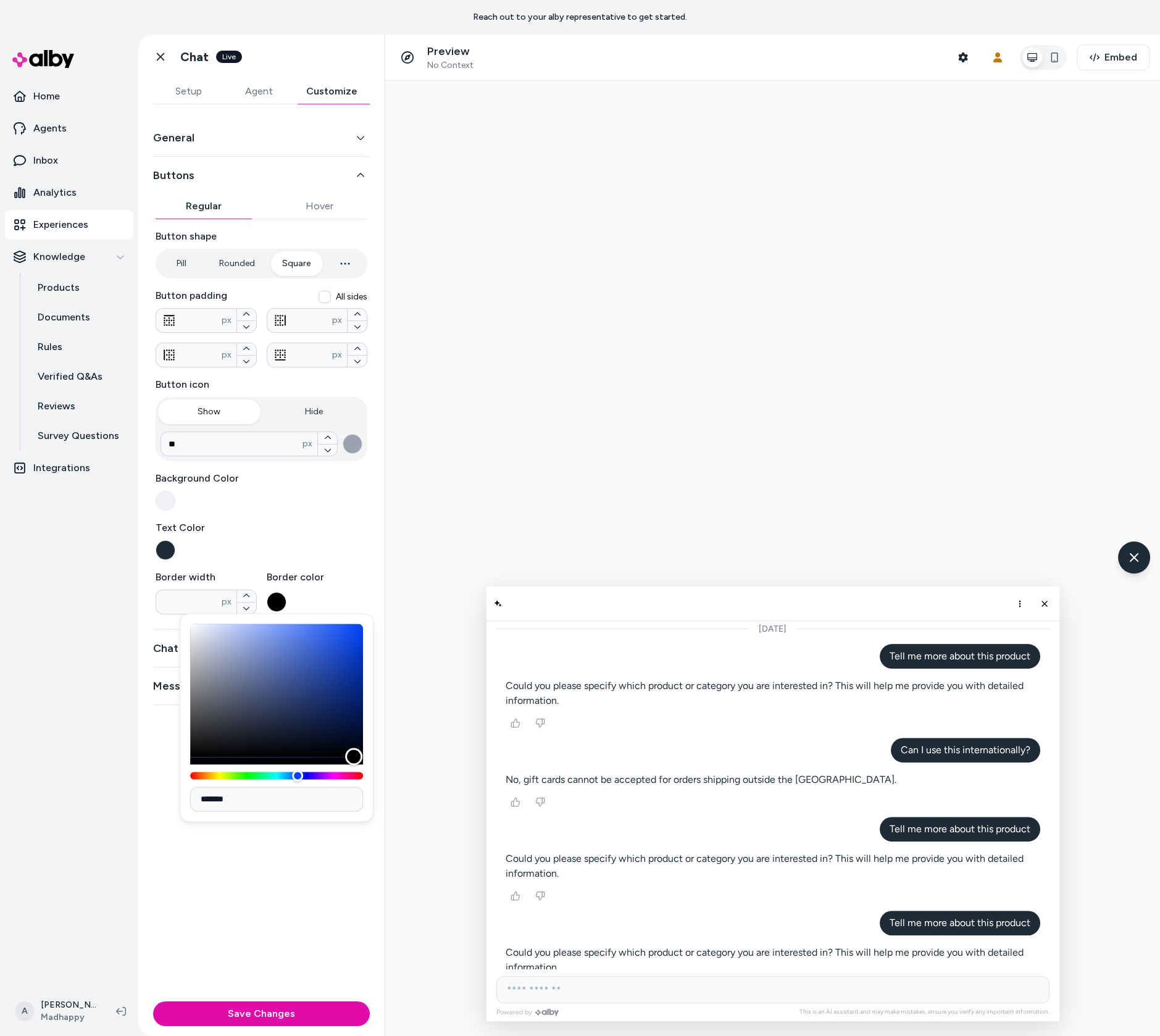
drag, startPoint x: 687, startPoint y: 811, endPoint x: 540, endPoint y: 859, distance: 154.6
type input "*******"
drag, startPoint x: 735, startPoint y: 835, endPoint x: 445, endPoint y: 826, distance: 290.1
click at [434, 828] on div at bounding box center [773, 559] width 775 height 955
click at [359, 527] on label "Text Color" at bounding box center [261, 528] width 211 height 15
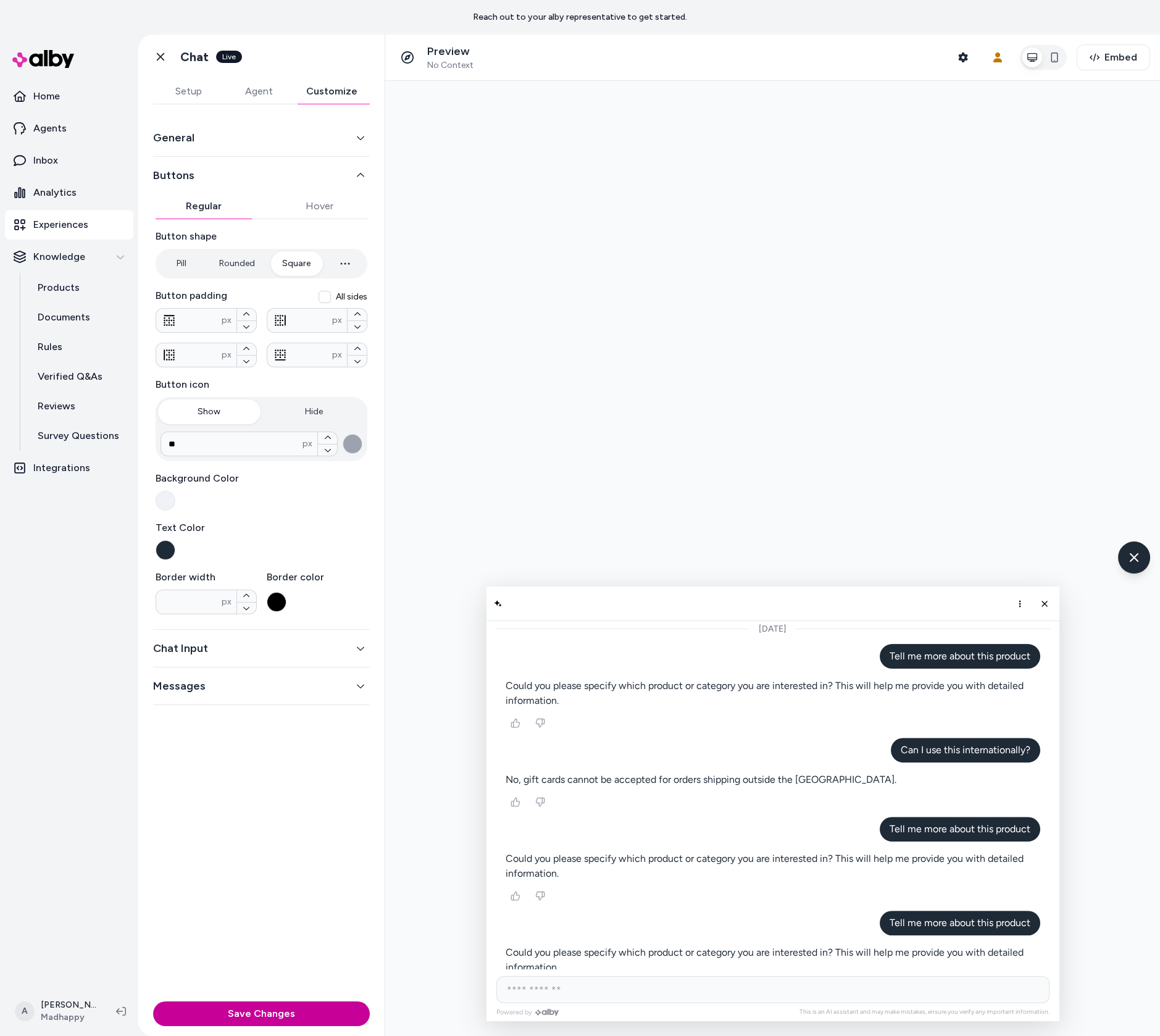
click at [306, 1011] on button "Save Changes" at bounding box center [261, 1014] width 216 height 25
click at [333, 652] on button "Chat Input" at bounding box center [261, 648] width 216 height 17
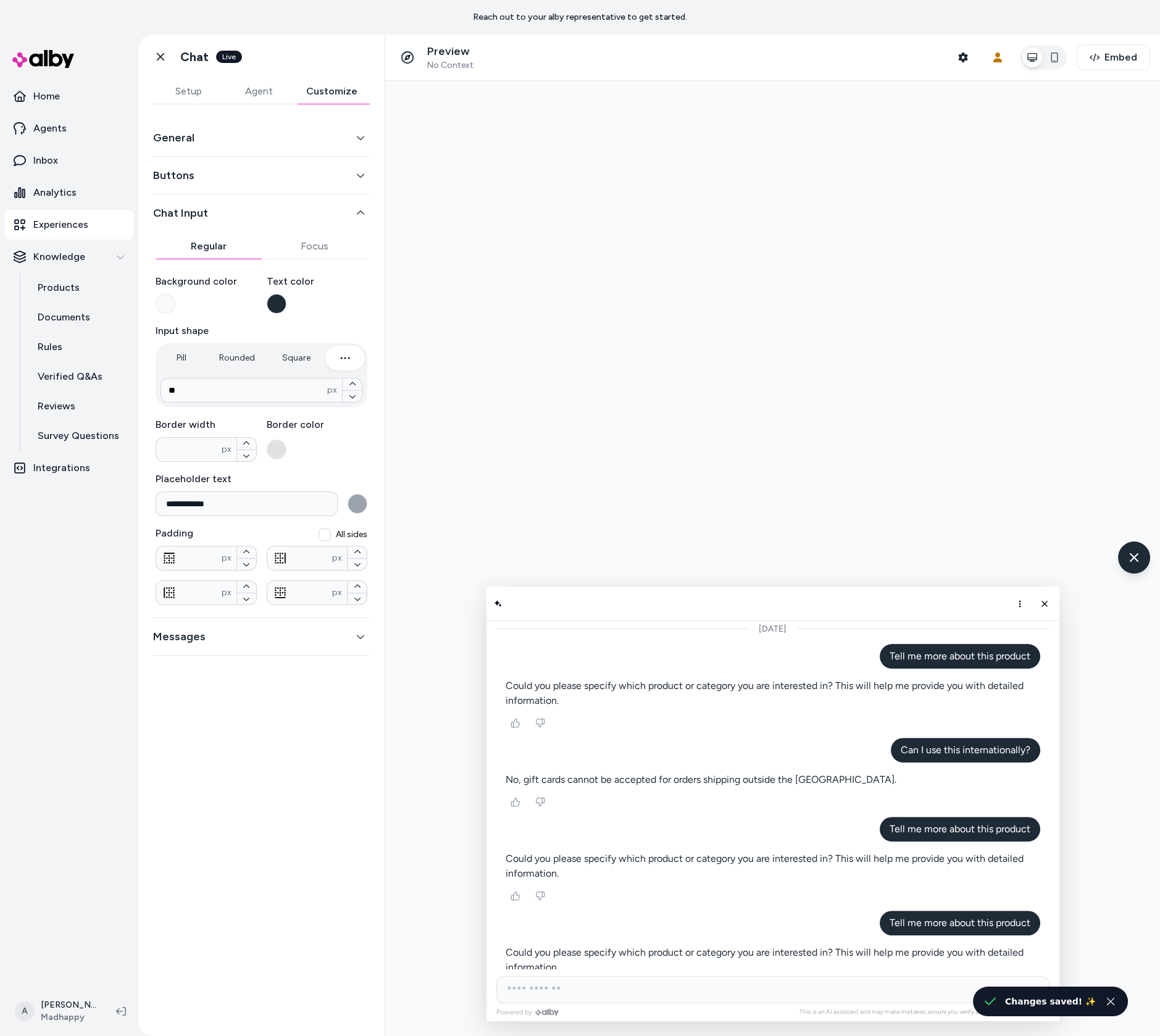
type input "*"
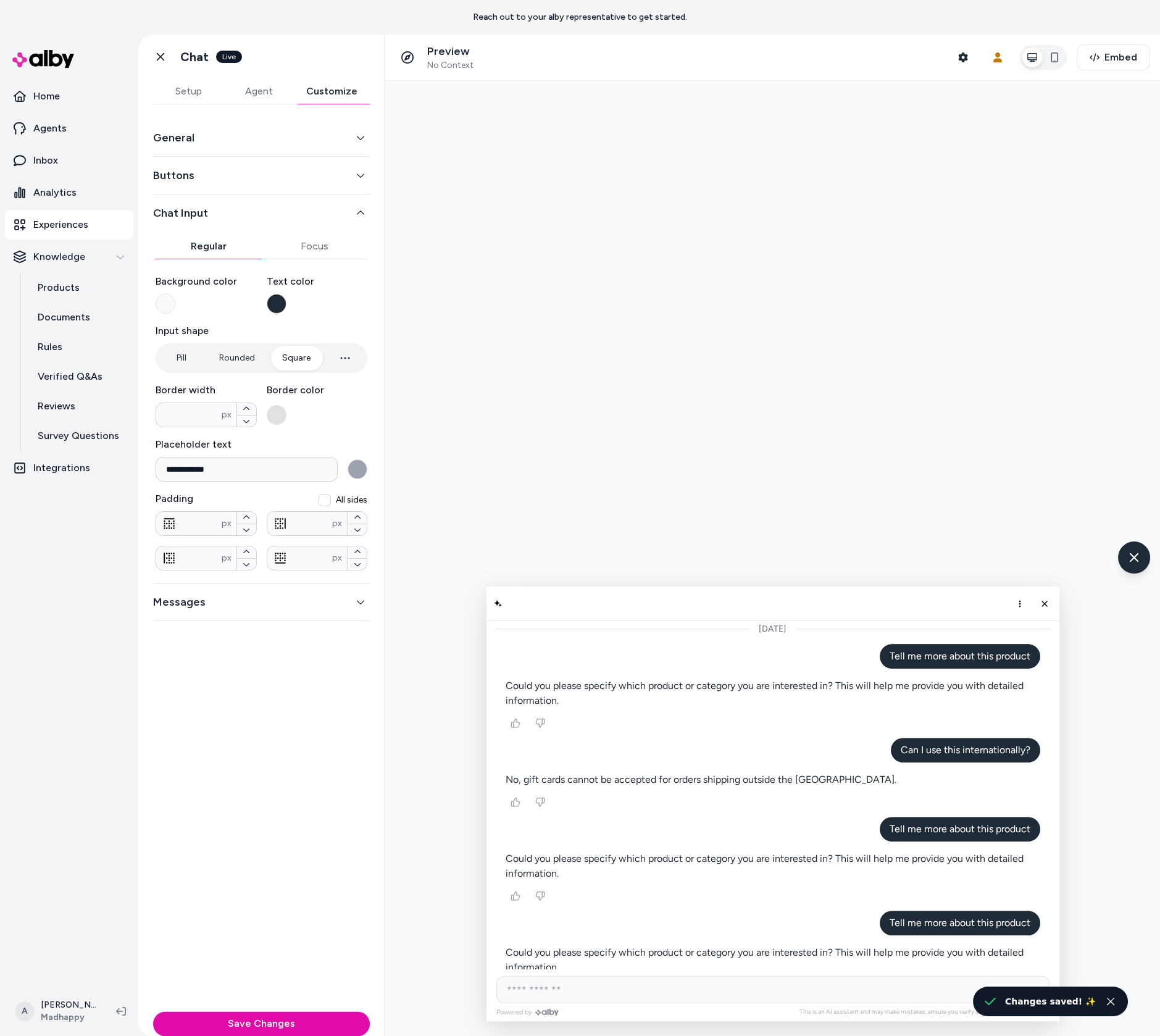
click at [292, 357] on button "Square" at bounding box center [296, 358] width 53 height 25
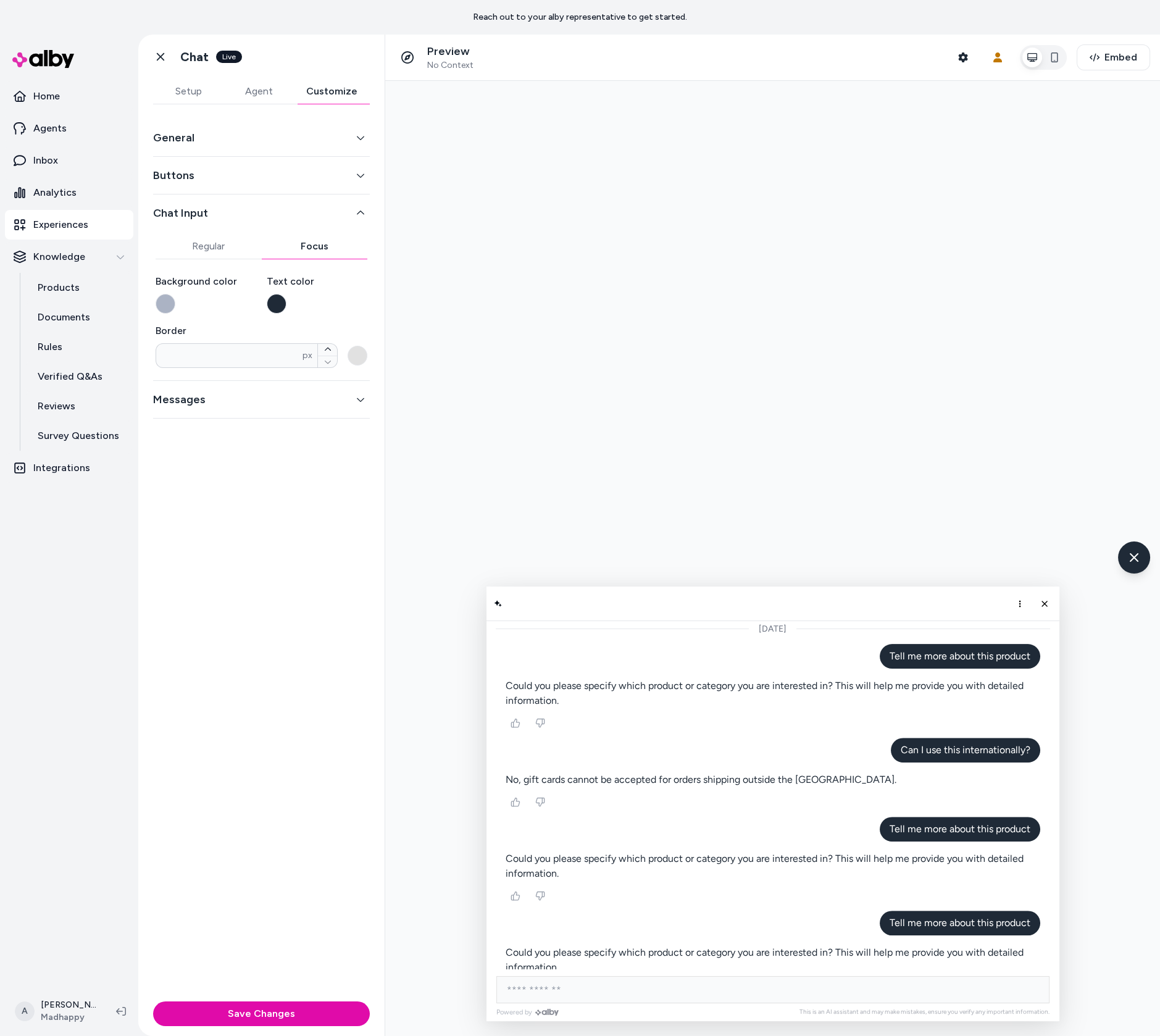
click at [301, 250] on button "Focus" at bounding box center [315, 246] width 106 height 25
click at [207, 248] on button "Regular" at bounding box center [209, 246] width 106 height 25
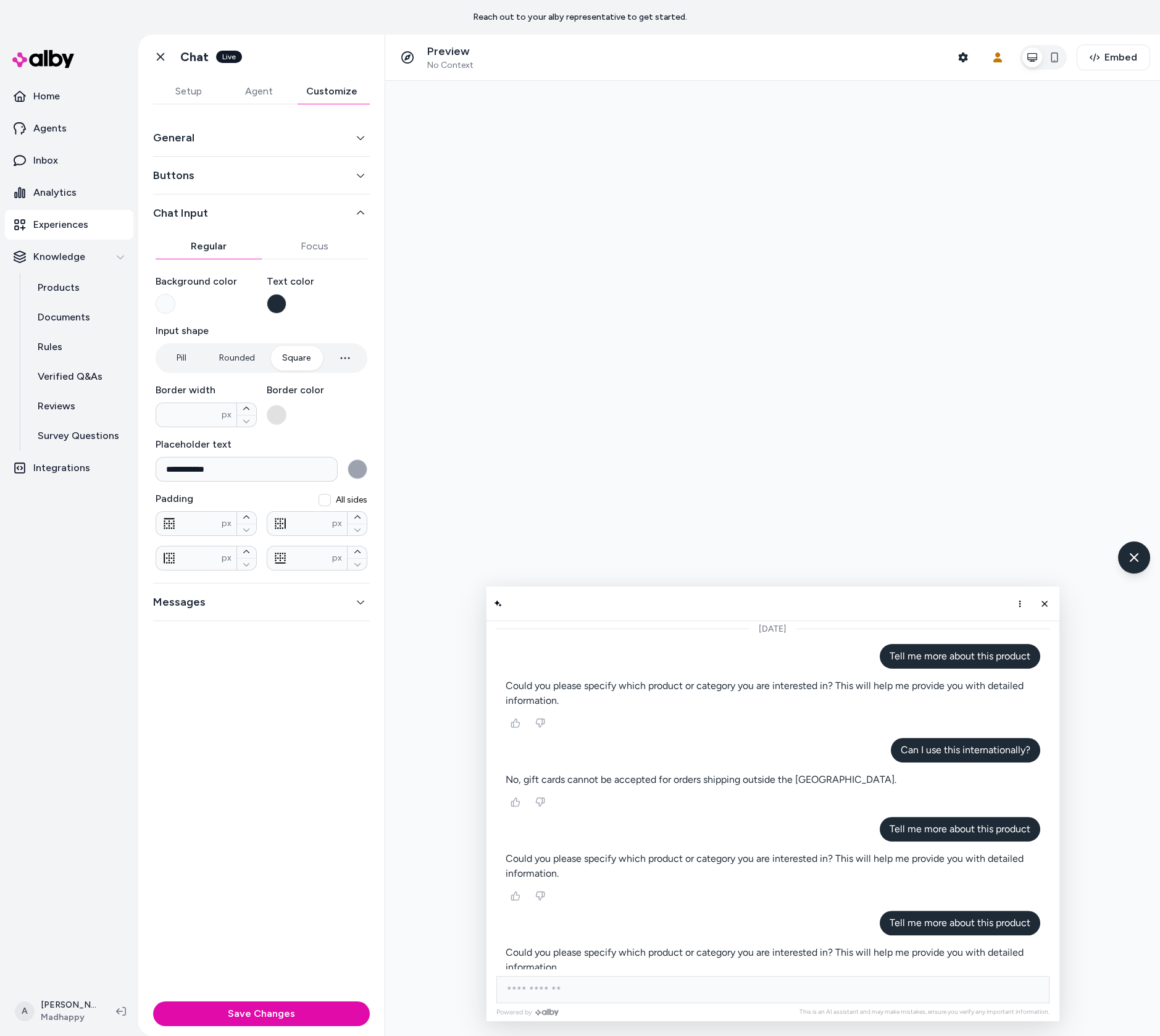
click at [289, 596] on button "Messages" at bounding box center [261, 602] width 216 height 17
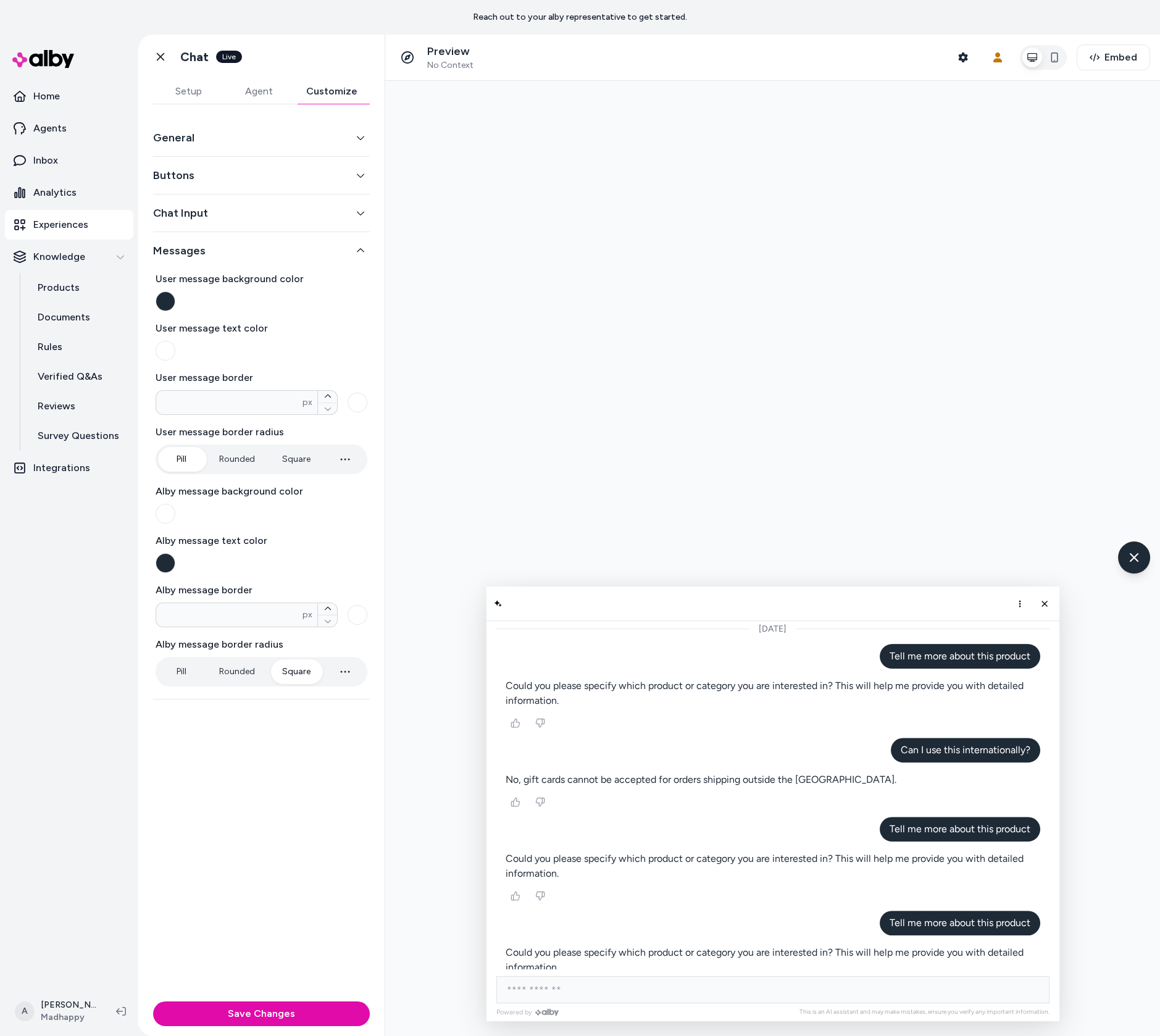
type input "*"
click at [288, 457] on button "Square" at bounding box center [296, 459] width 53 height 25
click at [328, 995] on div "General Buttons Chat Input Messages User message background color User message …" at bounding box center [261, 550] width 246 height 892
click at [330, 1000] on div "Save Changes" at bounding box center [261, 1016] width 246 height 40
click at [331, 1006] on button "Save Changes" at bounding box center [261, 1014] width 216 height 25
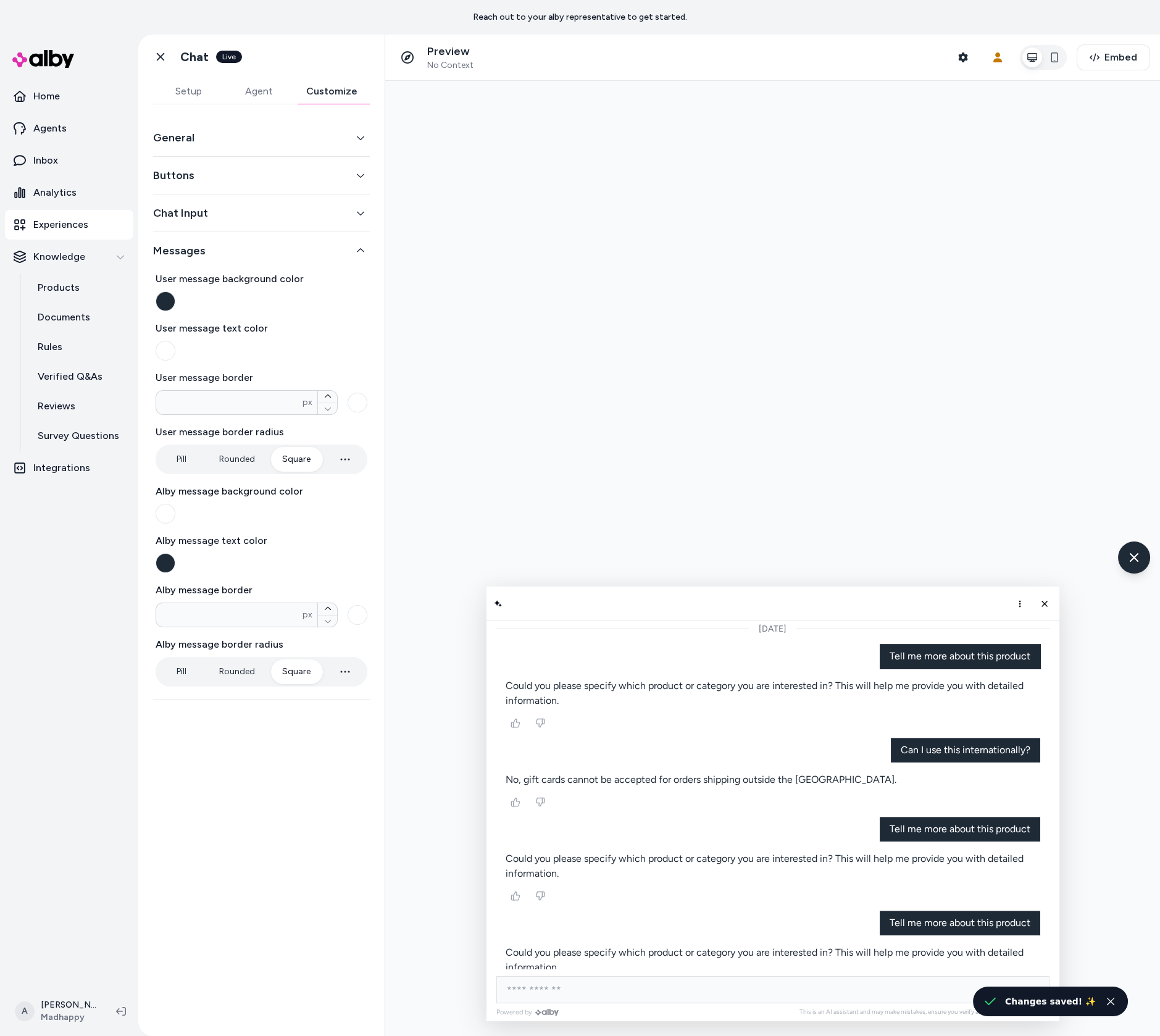
click at [321, 202] on div "Chat Input" at bounding box center [261, 213] width 216 height 37
click at [322, 216] on button "Chat Input" at bounding box center [261, 213] width 216 height 17
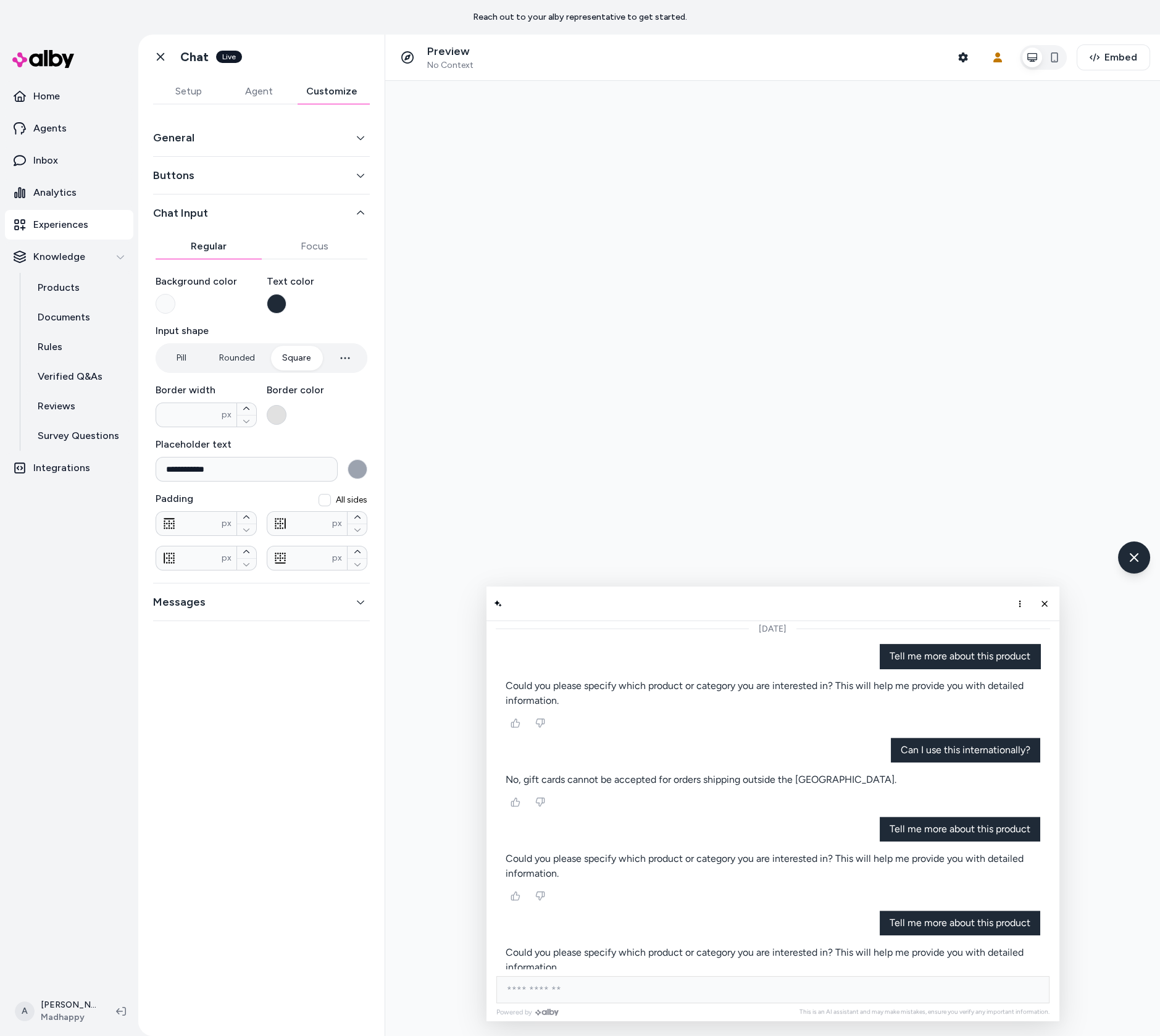
click at [269, 416] on button "button" at bounding box center [277, 415] width 20 height 20
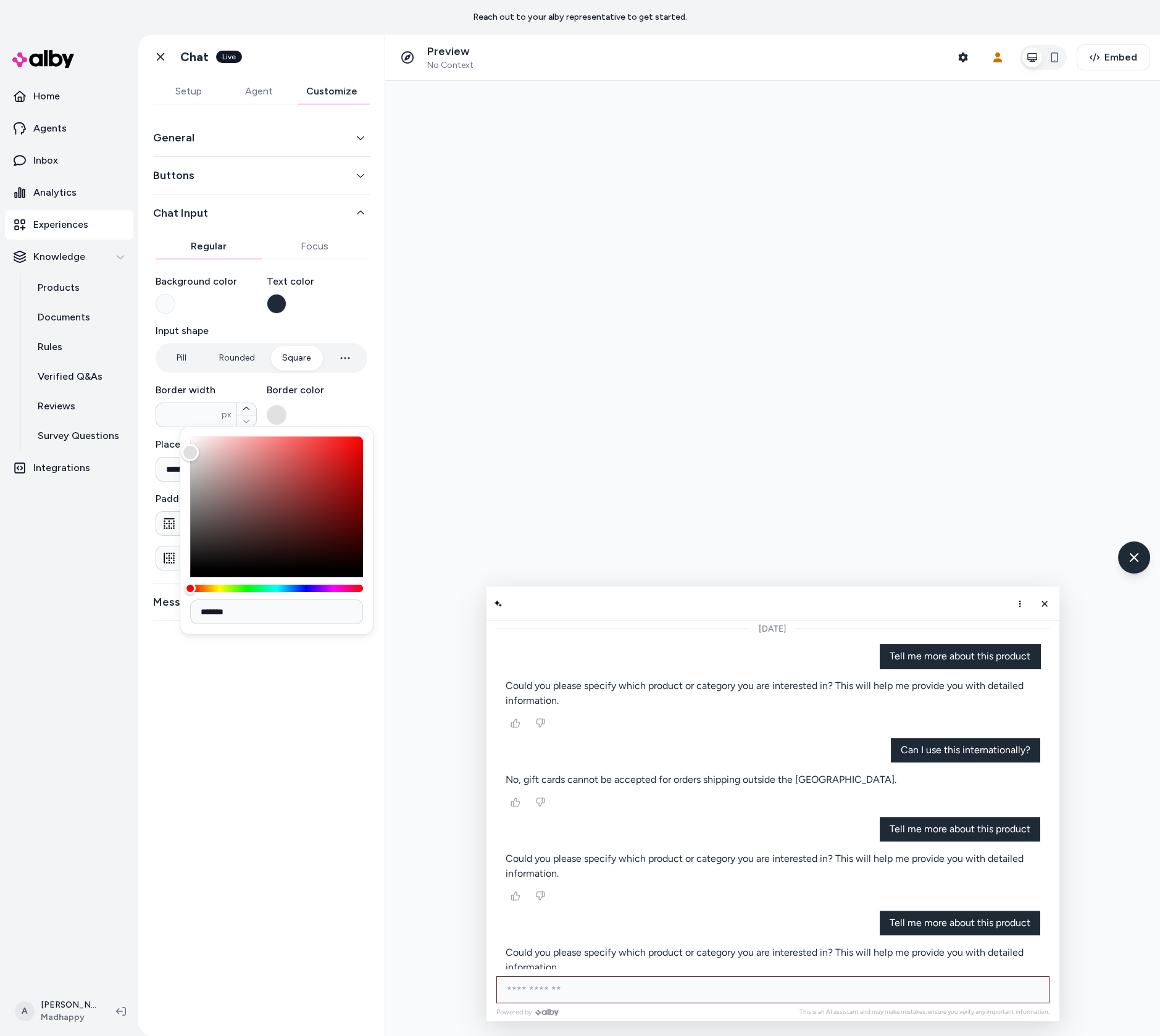
type input "*******"
drag, startPoint x: 677, startPoint y: 615, endPoint x: 430, endPoint y: 617, distance: 247.0
click at [458, 402] on div at bounding box center [773, 559] width 775 height 955
click at [294, 848] on div "**********" at bounding box center [261, 550] width 246 height 892
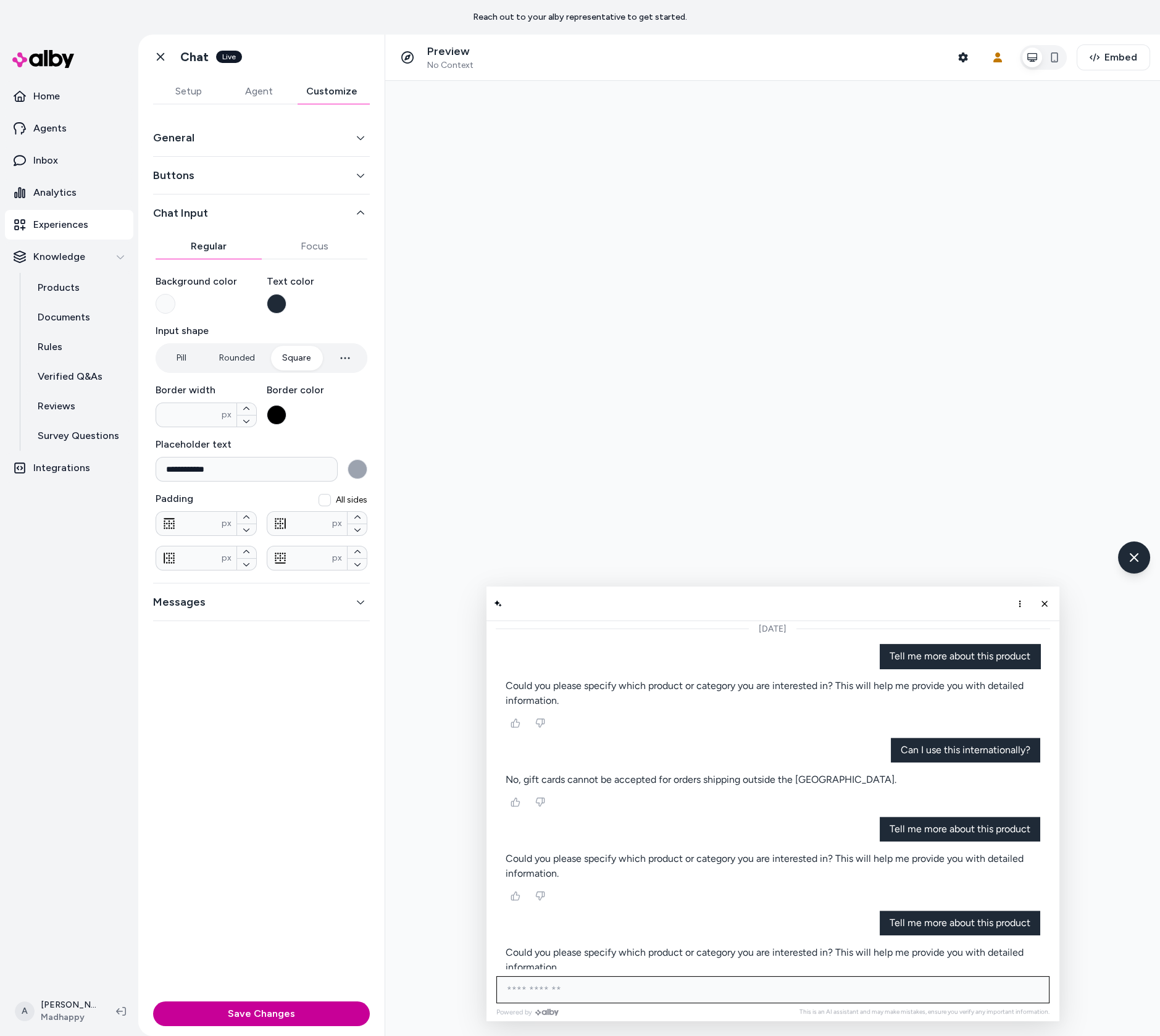
click at [347, 1005] on button "Save Changes" at bounding box center [261, 1014] width 216 height 25
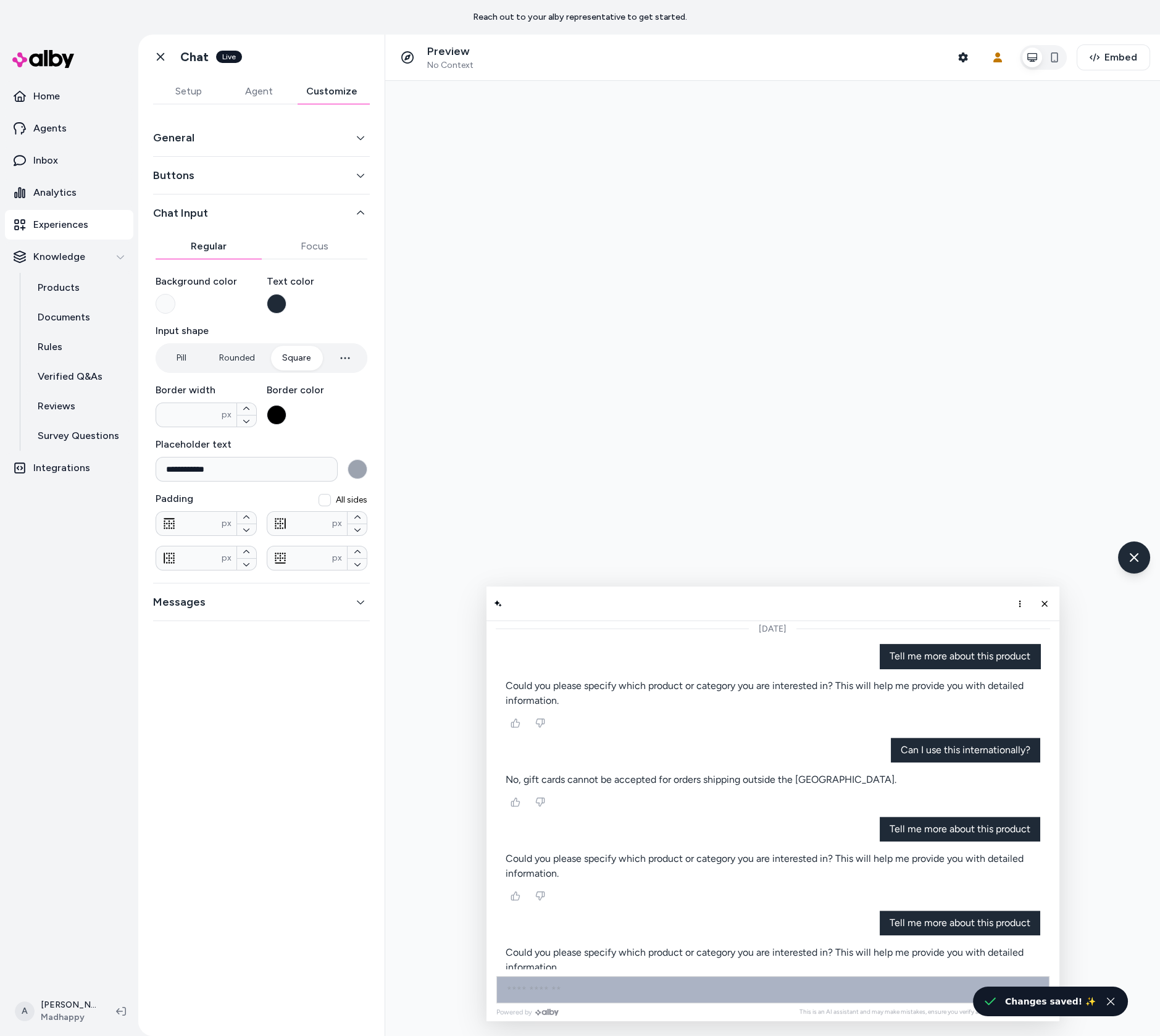
click at [641, 995] on input "AI Shopping Assistant" at bounding box center [773, 989] width 553 height 27
type input "**********"
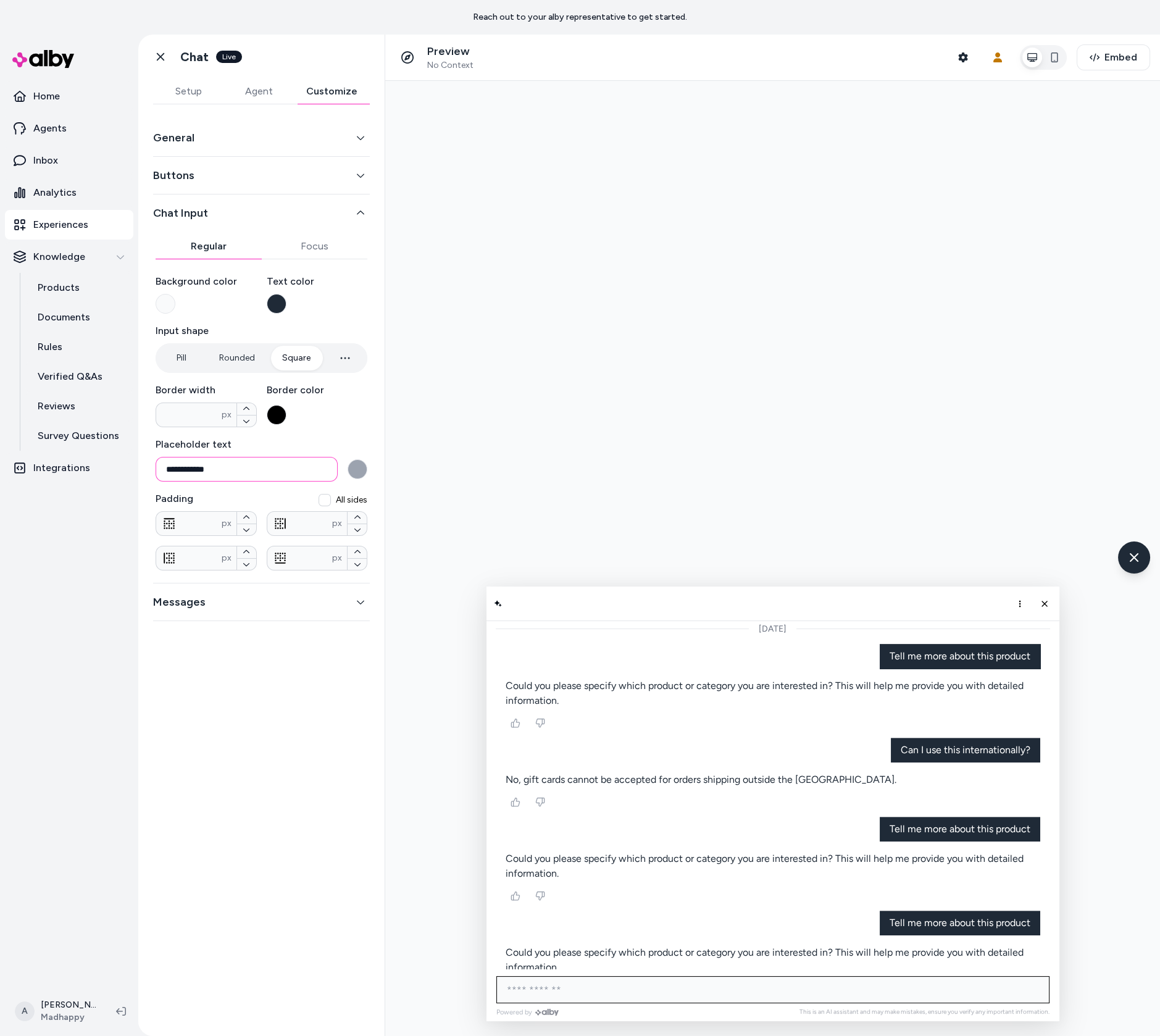
click at [332, 472] on input "**********" at bounding box center [247, 469] width 182 height 25
click at [366, 470] on button "button" at bounding box center [357, 469] width 20 height 20
click at [250, 424] on button "button" at bounding box center [246, 420] width 19 height 12
type input "*"
click at [369, 412] on div "**********" at bounding box center [261, 397] width 216 height 351
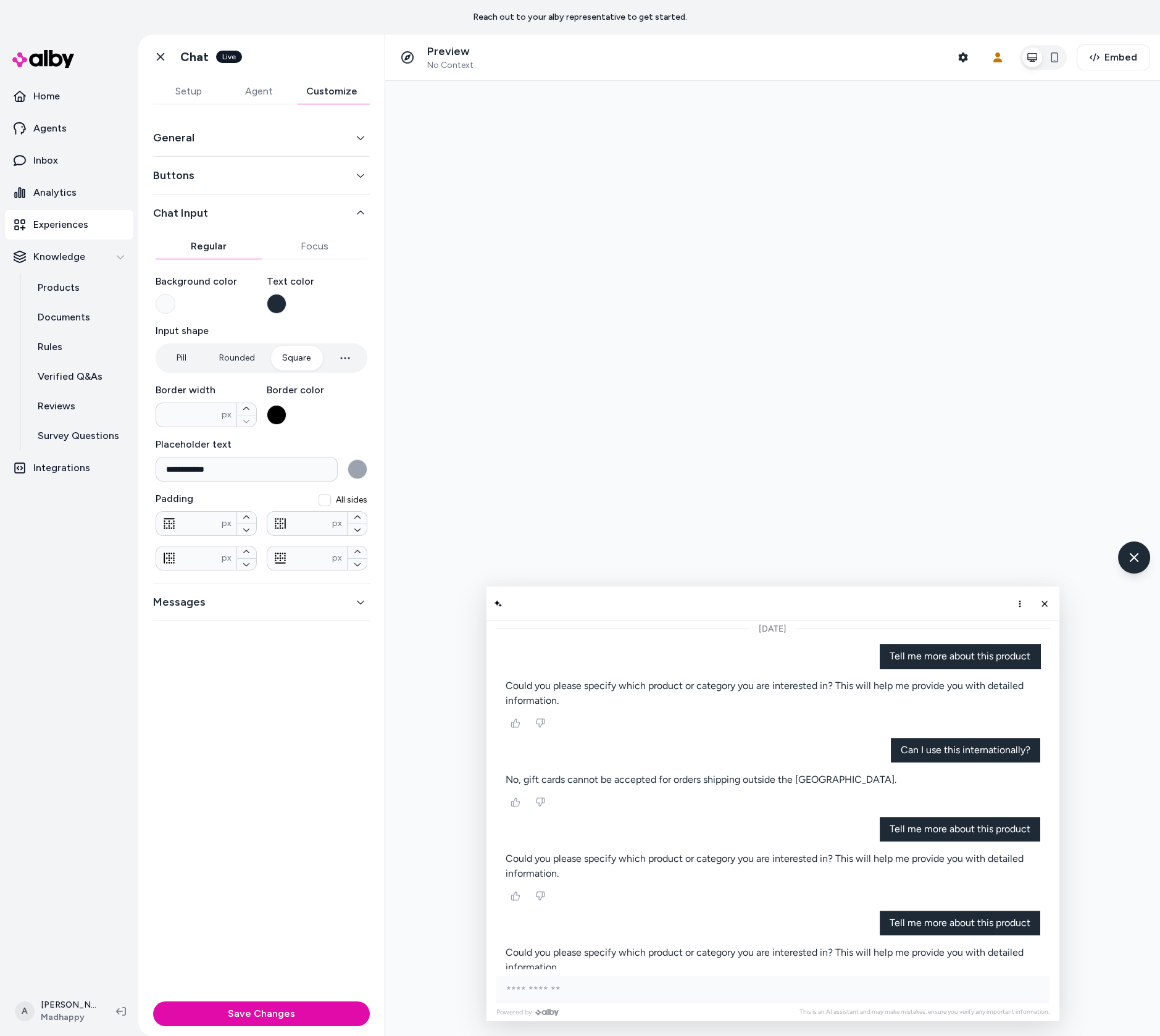
click at [316, 237] on button "Focus" at bounding box center [315, 246] width 106 height 25
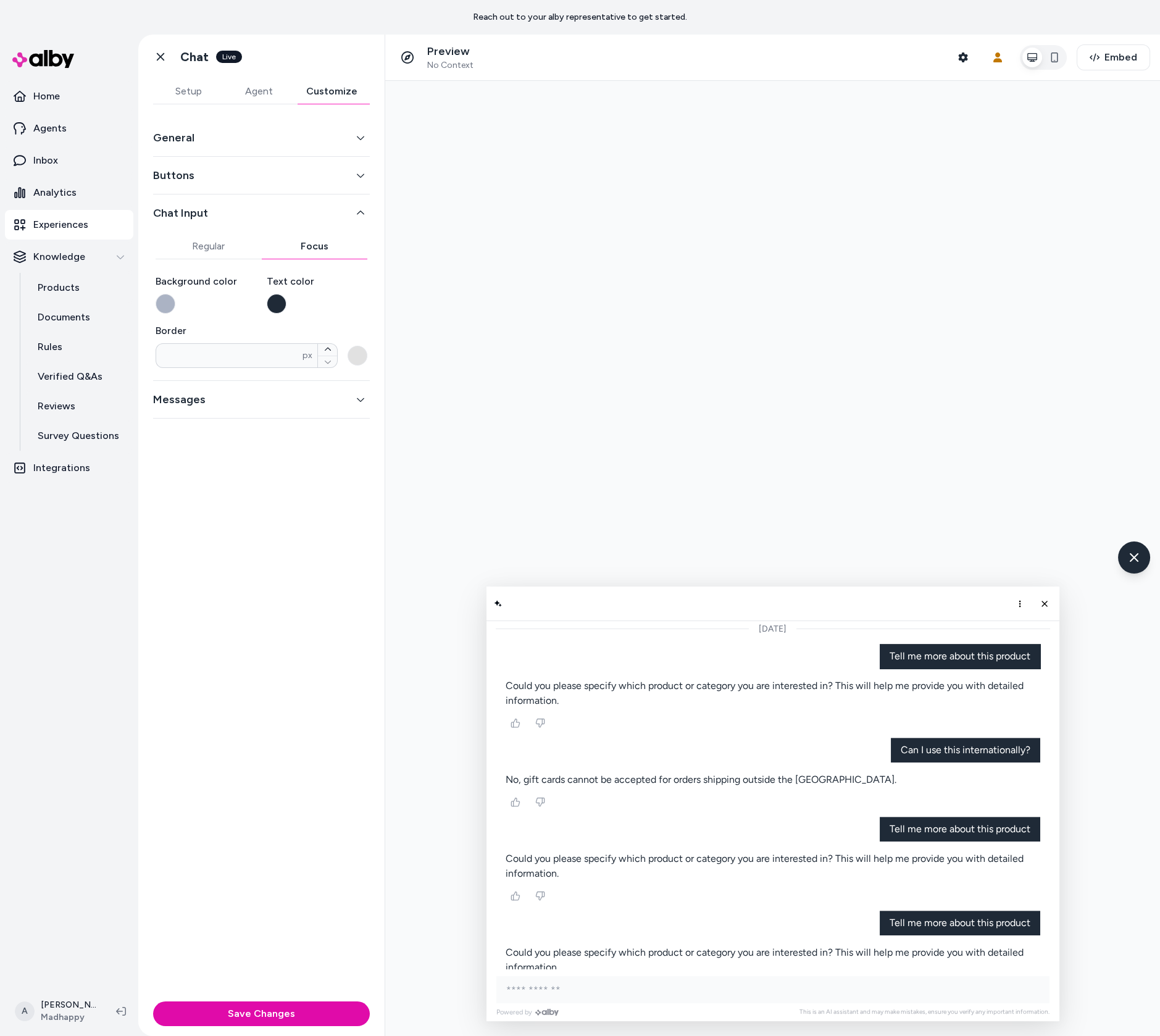
click at [770, 124] on div "Powered by This is an AI assistant and may make mistakes, ensure you verify any…" at bounding box center [773, 104] width 535 height 40
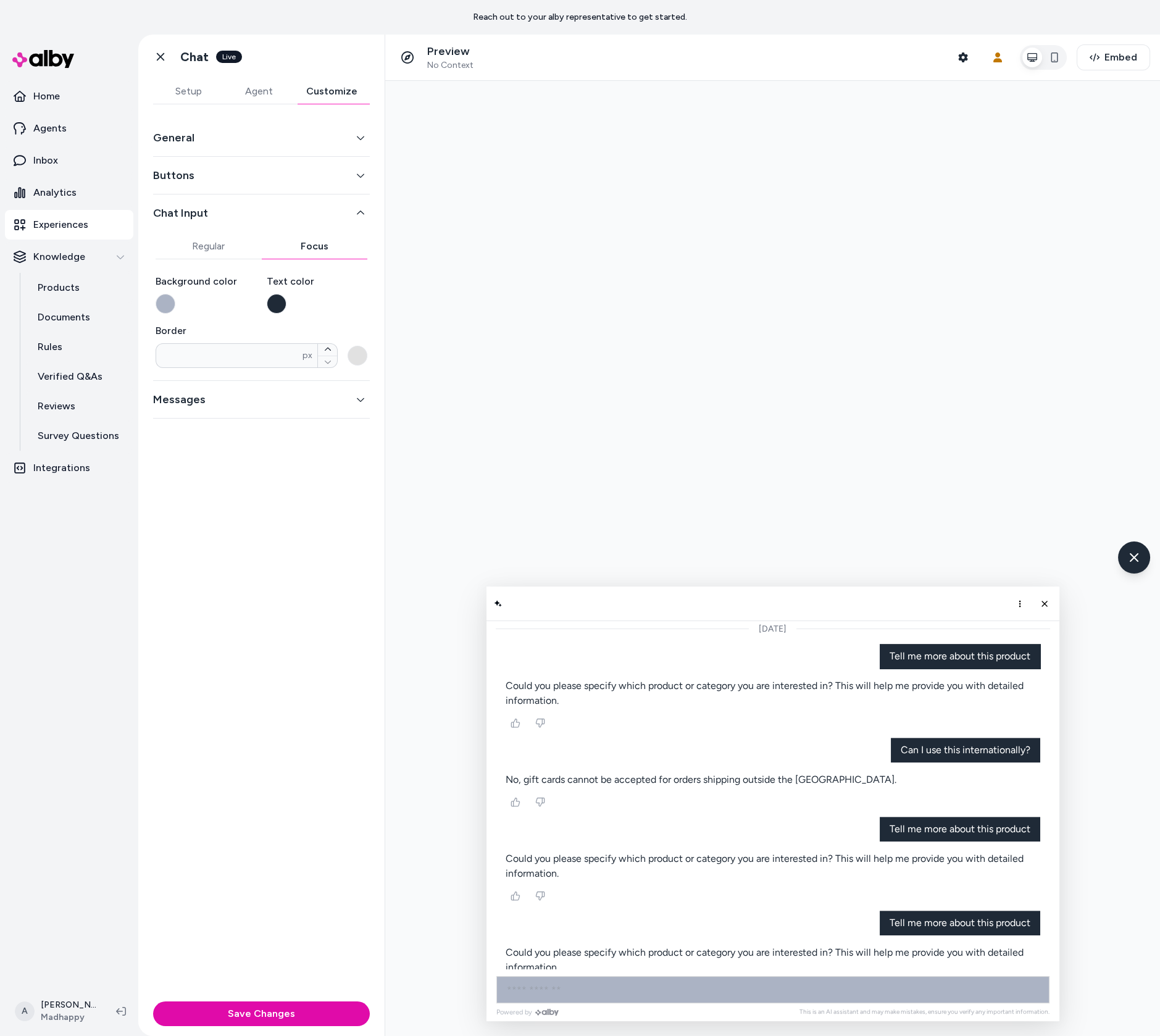
click at [770, 993] on input "AI Shopping Assistant" at bounding box center [773, 989] width 553 height 27
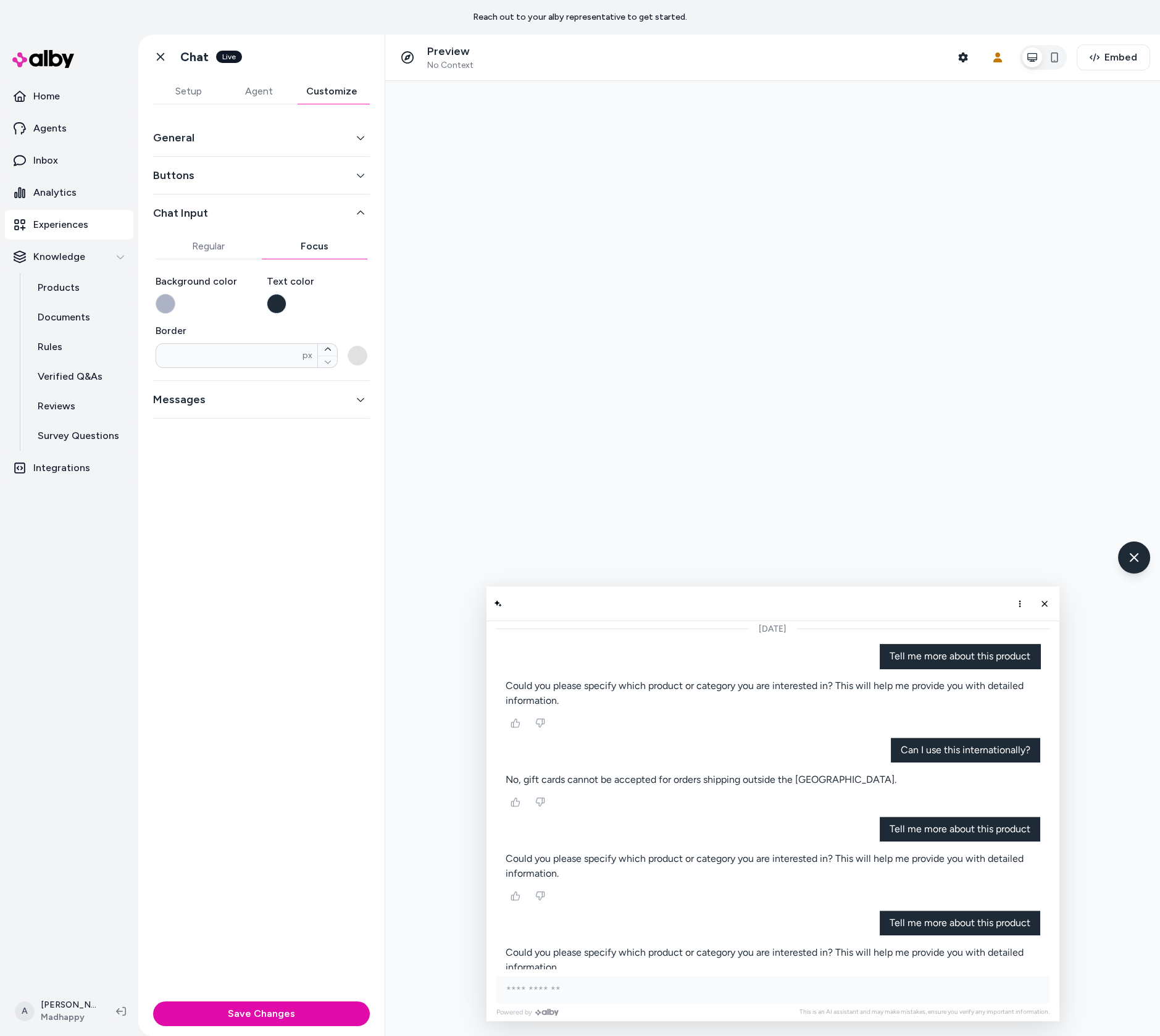
click at [163, 307] on button "button" at bounding box center [166, 304] width 20 height 20
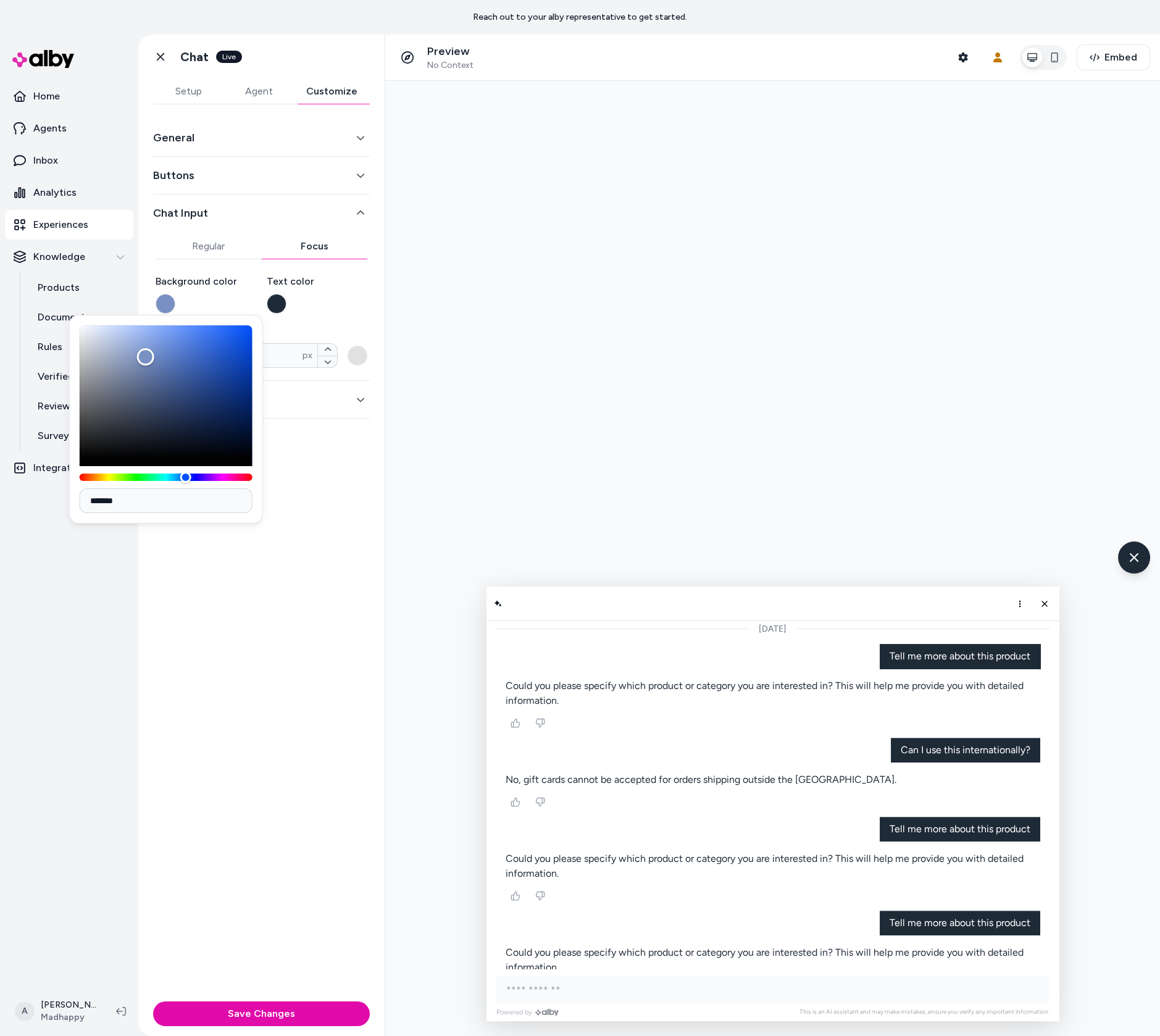
type input "*******"
drag, startPoint x: 145, startPoint y: 356, endPoint x: -69, endPoint y: 262, distance: 233.7
click at [0, 262] on html "Reach out to your alby representative to get started. Home Agents Inbox Analyti…" at bounding box center [580, 518] width 1160 height 1036
click at [687, 990] on input "AI Shopping Assistant" at bounding box center [773, 989] width 553 height 27
click at [318, 301] on div "Text color" at bounding box center [318, 294] width 101 height 40
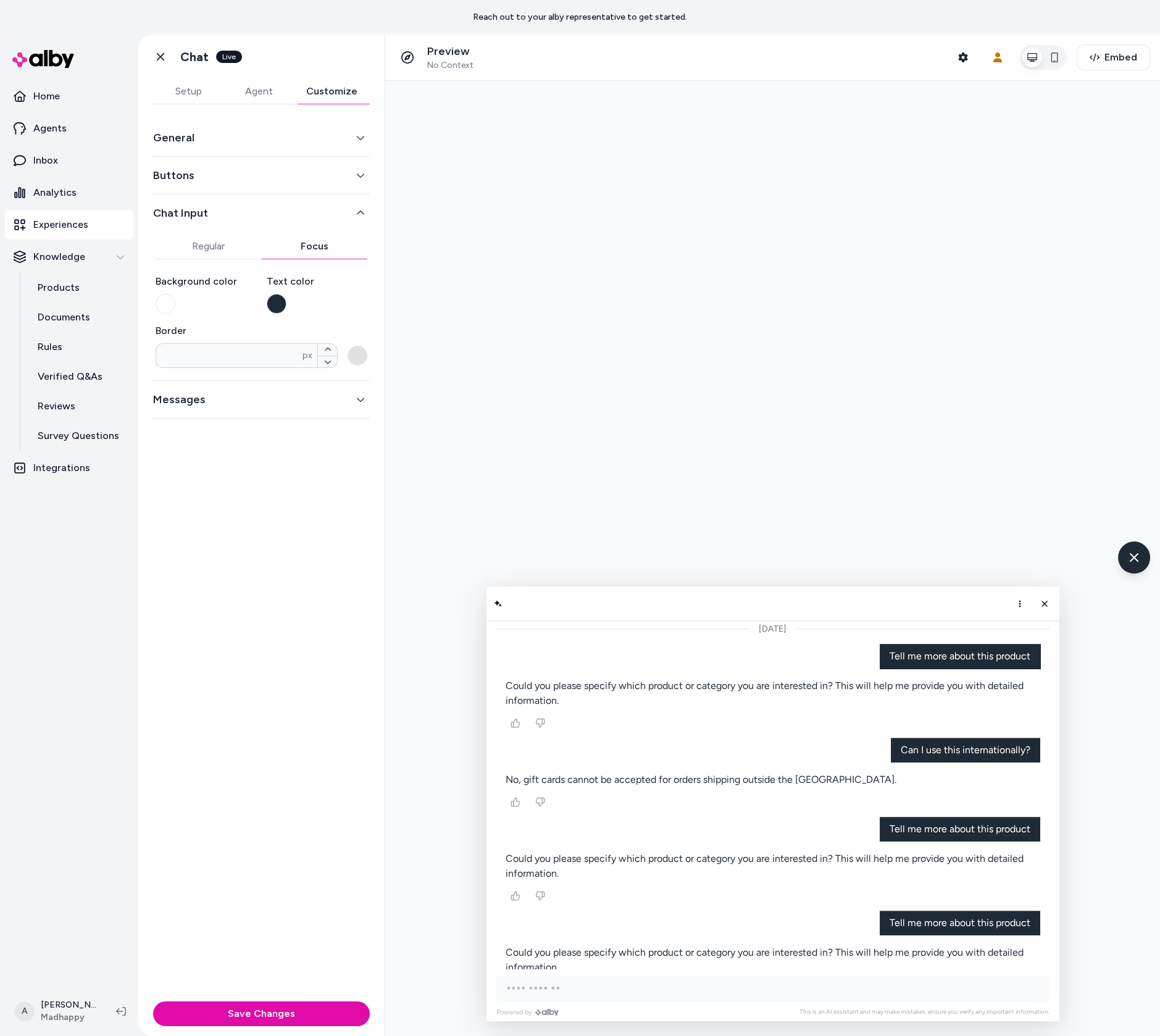
click at [273, 303] on button "button" at bounding box center [277, 304] width 20 height 20
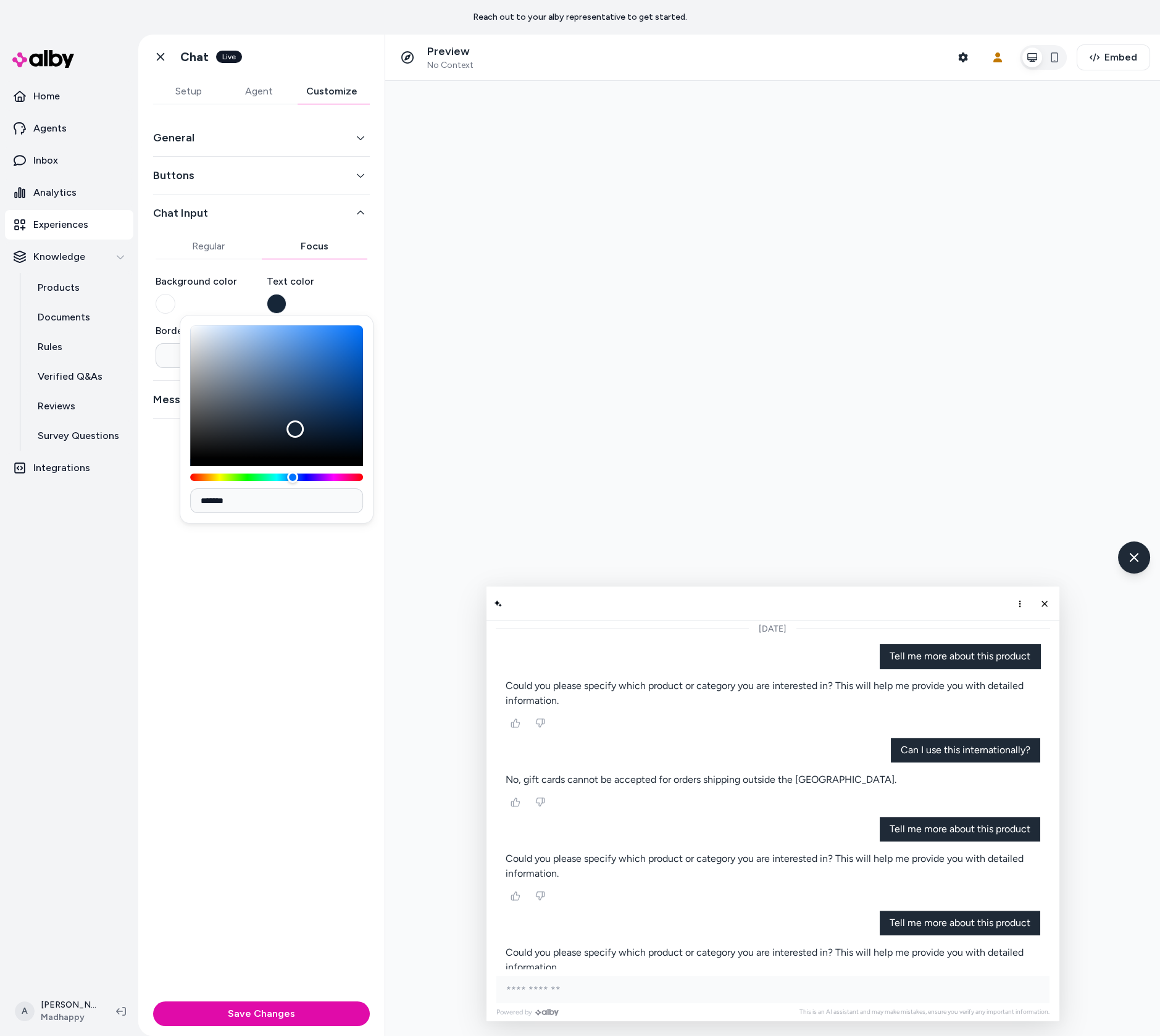
type input "*******"
drag, startPoint x: 681, startPoint y: 510, endPoint x: 464, endPoint y: 526, distance: 217.6
click at [466, 511] on div at bounding box center [773, 559] width 775 height 955
click at [340, 598] on div "General Buttons Chat Input Regular Focus Background color Text color Border * p…" at bounding box center [261, 550] width 246 height 892
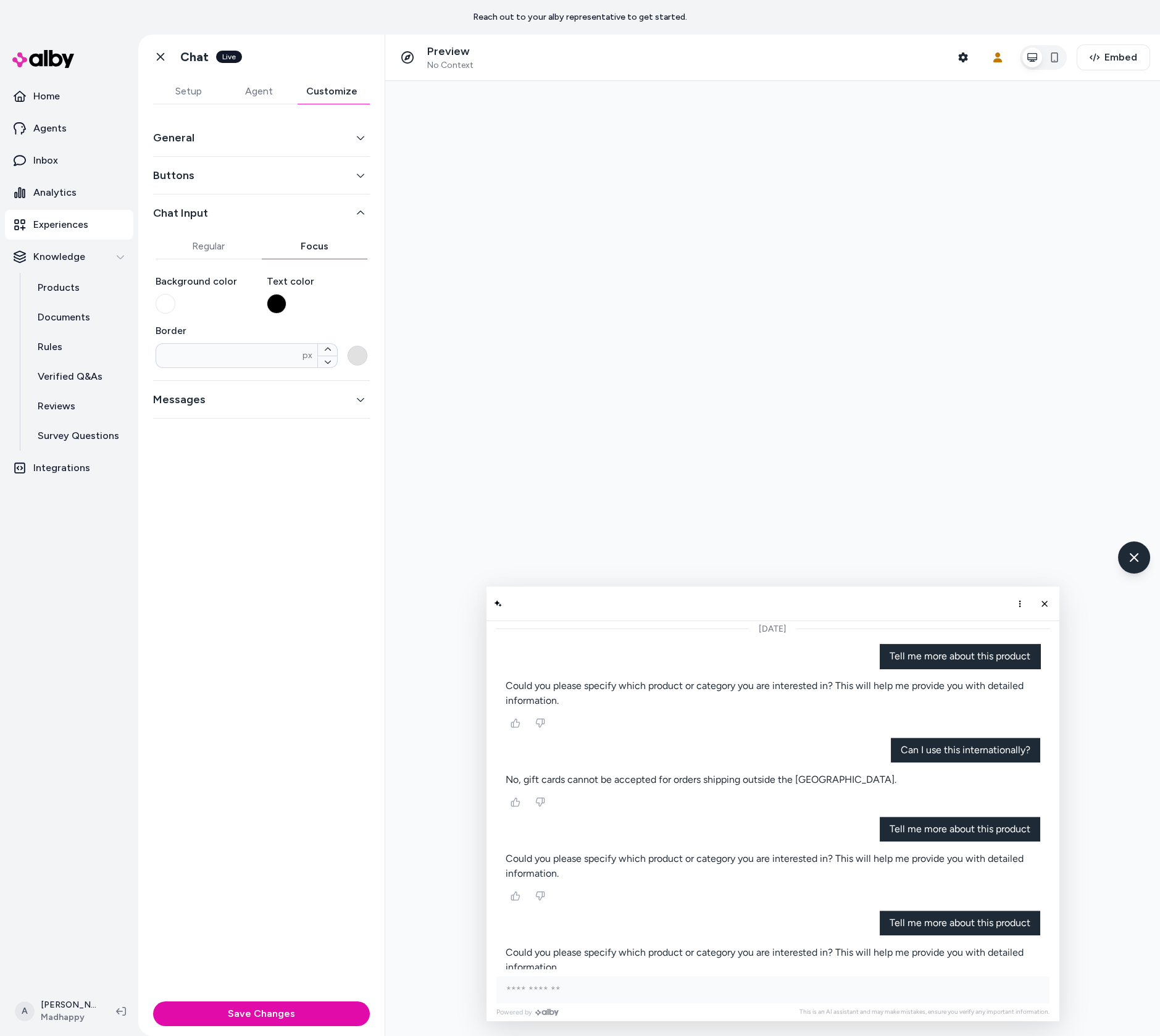
click at [359, 356] on button "button" at bounding box center [357, 356] width 20 height 20
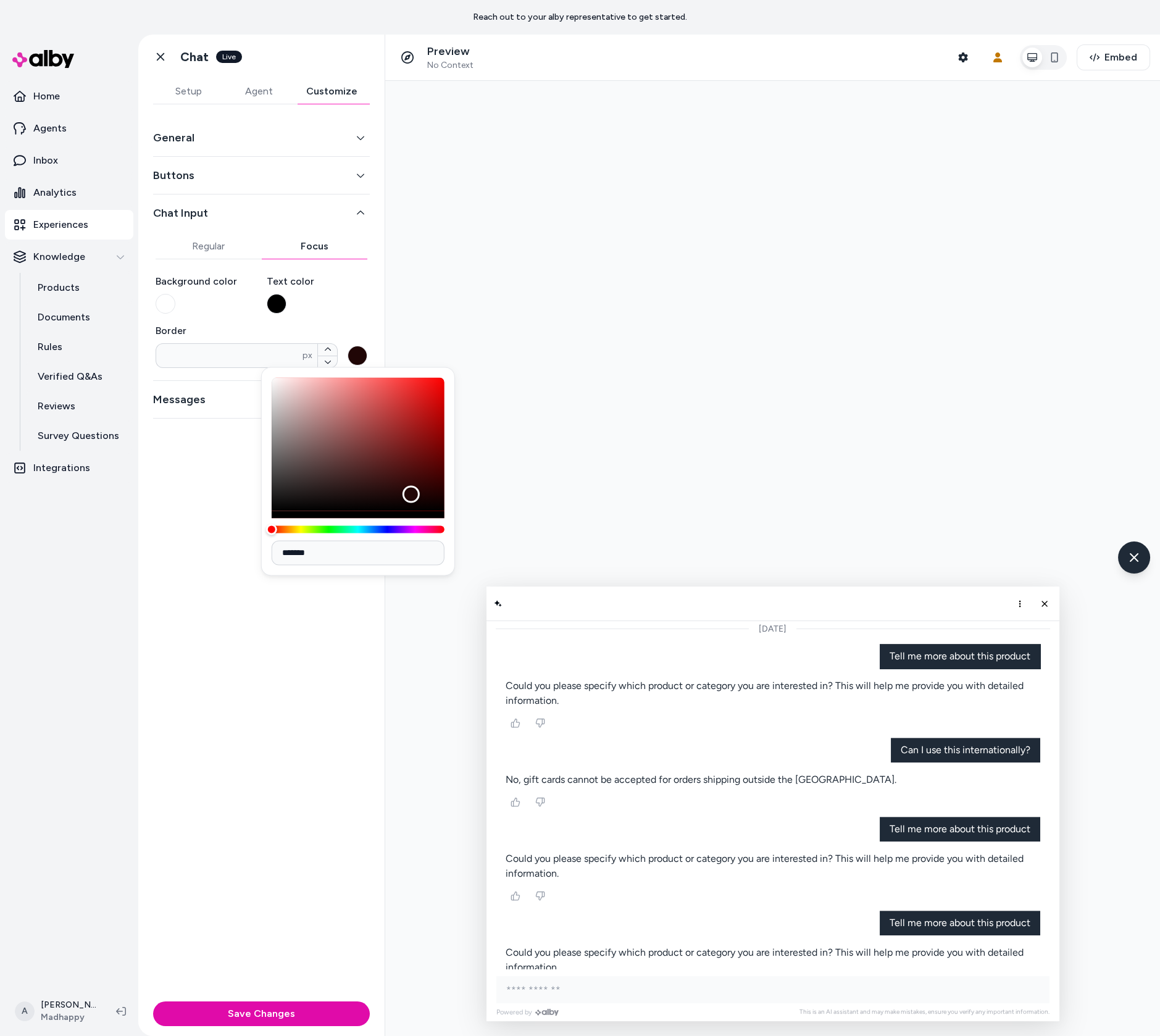
drag, startPoint x: 755, startPoint y: 574, endPoint x: 620, endPoint y: 520, distance: 145.4
click at [620, 523] on div at bounding box center [773, 559] width 775 height 955
type input "*******"
drag, startPoint x: 802, startPoint y: 571, endPoint x: 493, endPoint y: 558, distance: 309.3
click at [508, 492] on div at bounding box center [773, 559] width 775 height 955
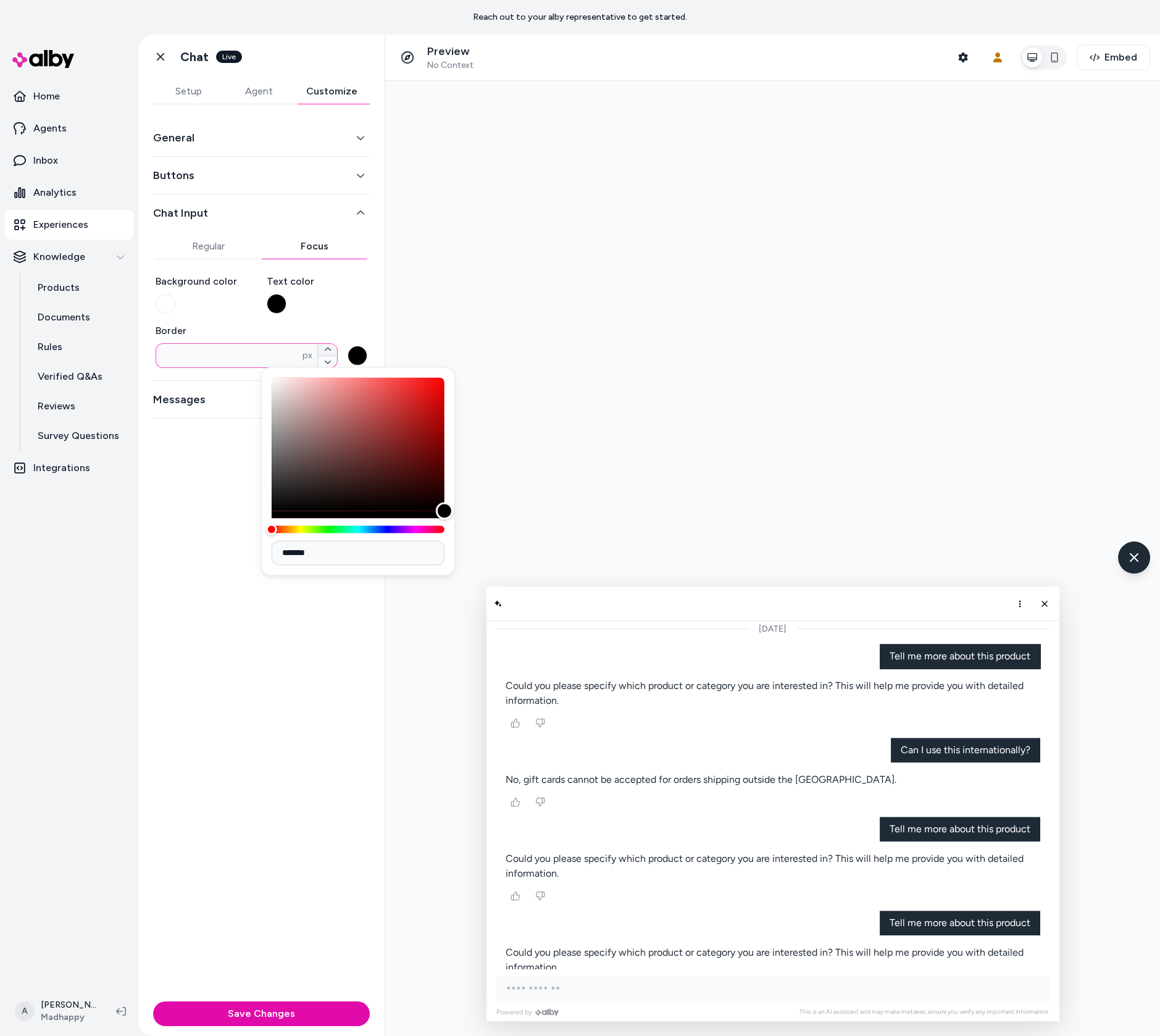
click at [332, 345] on button "button" at bounding box center [328, 350] width 19 height 12
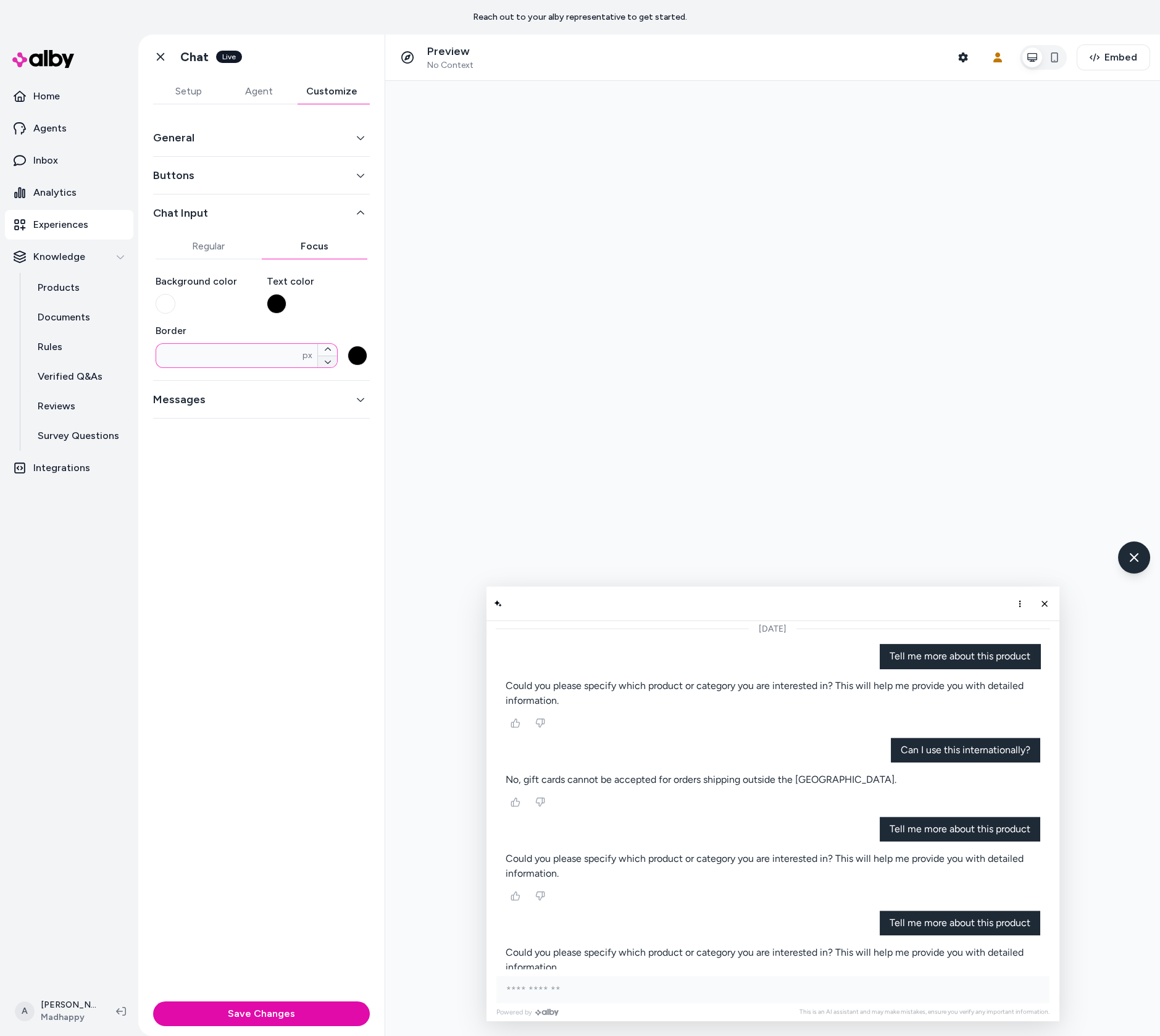
click at [328, 361] on icon "button" at bounding box center [328, 361] width 7 height 7
type input "*"
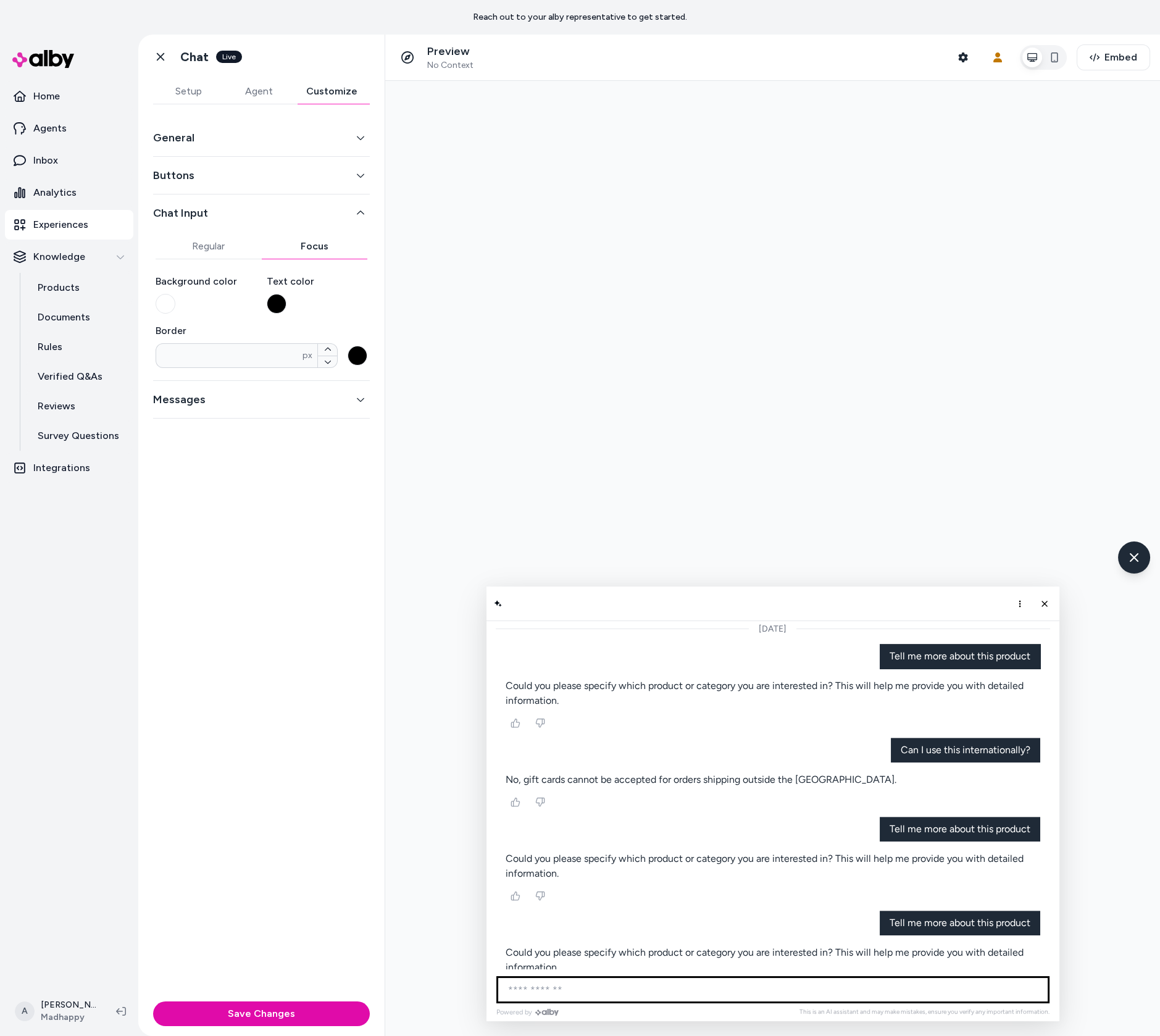
click at [703, 979] on input "AI Shopping Assistant" at bounding box center [773, 989] width 553 height 27
type input "******"
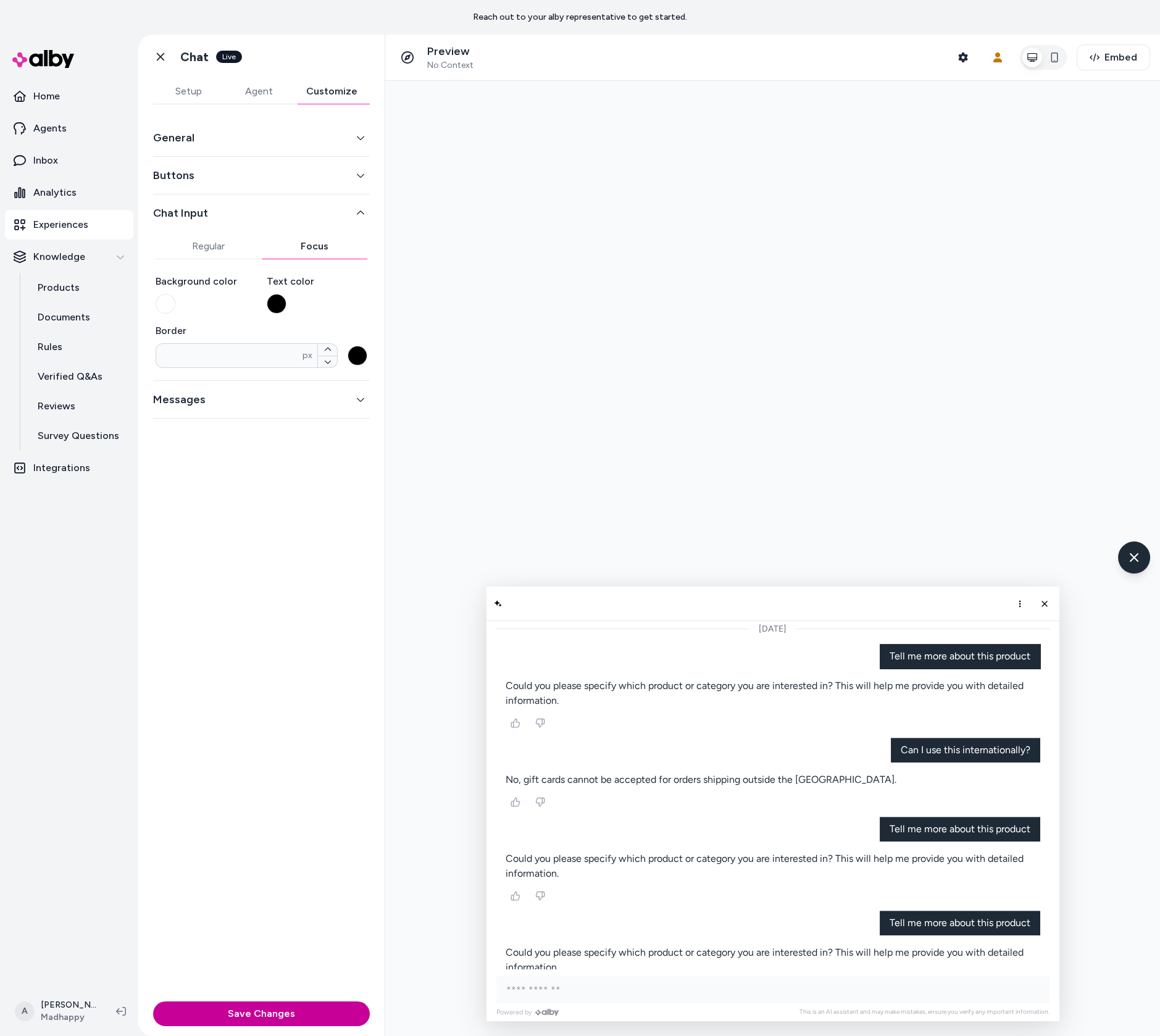
click at [312, 1014] on button "Save Changes" at bounding box center [261, 1014] width 216 height 25
click at [222, 248] on button "Regular" at bounding box center [209, 246] width 106 height 25
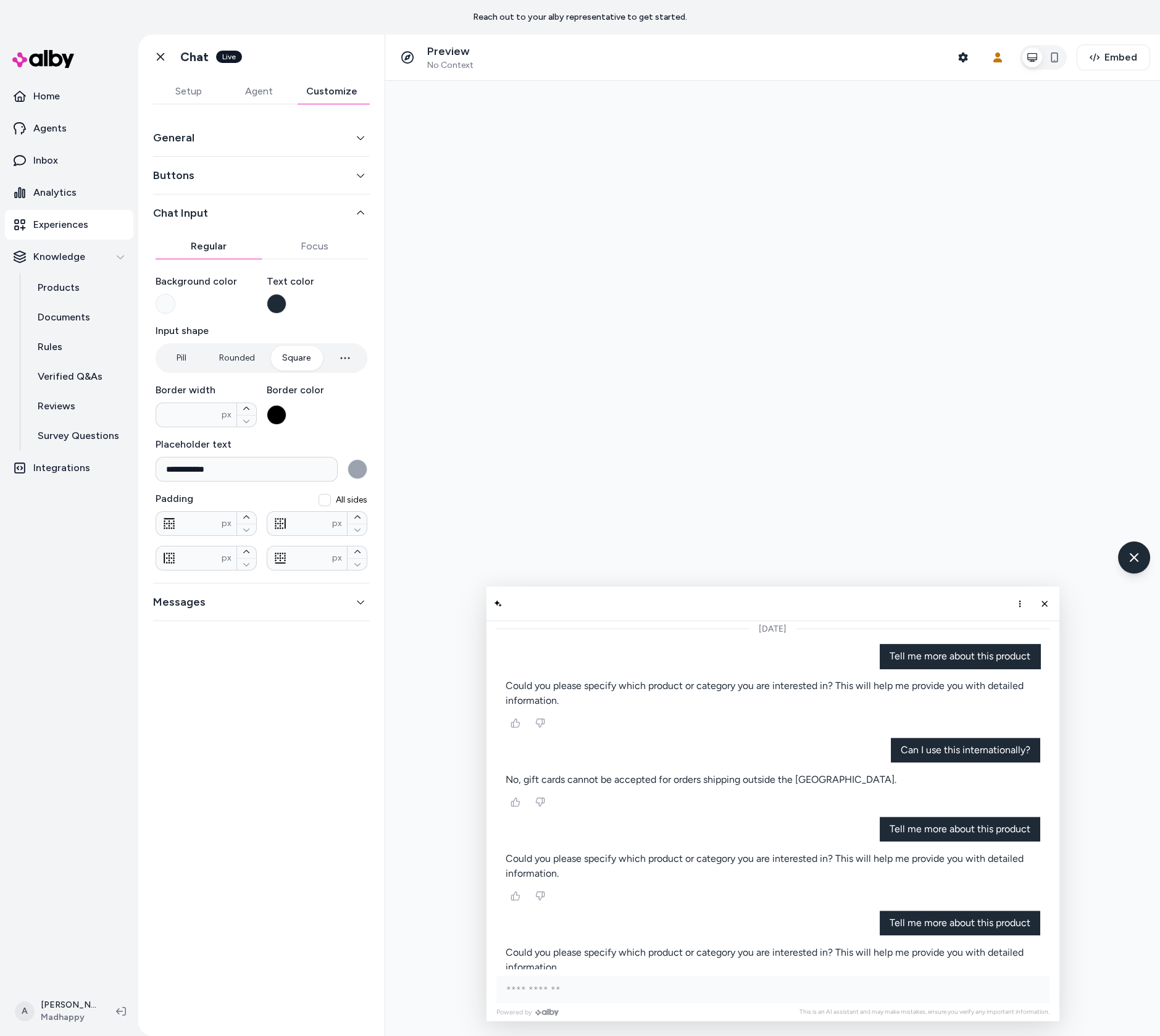
click at [308, 224] on div "Regular Focus" at bounding box center [261, 241] width 211 height 35
click at [318, 170] on button "Buttons" at bounding box center [261, 175] width 216 height 17
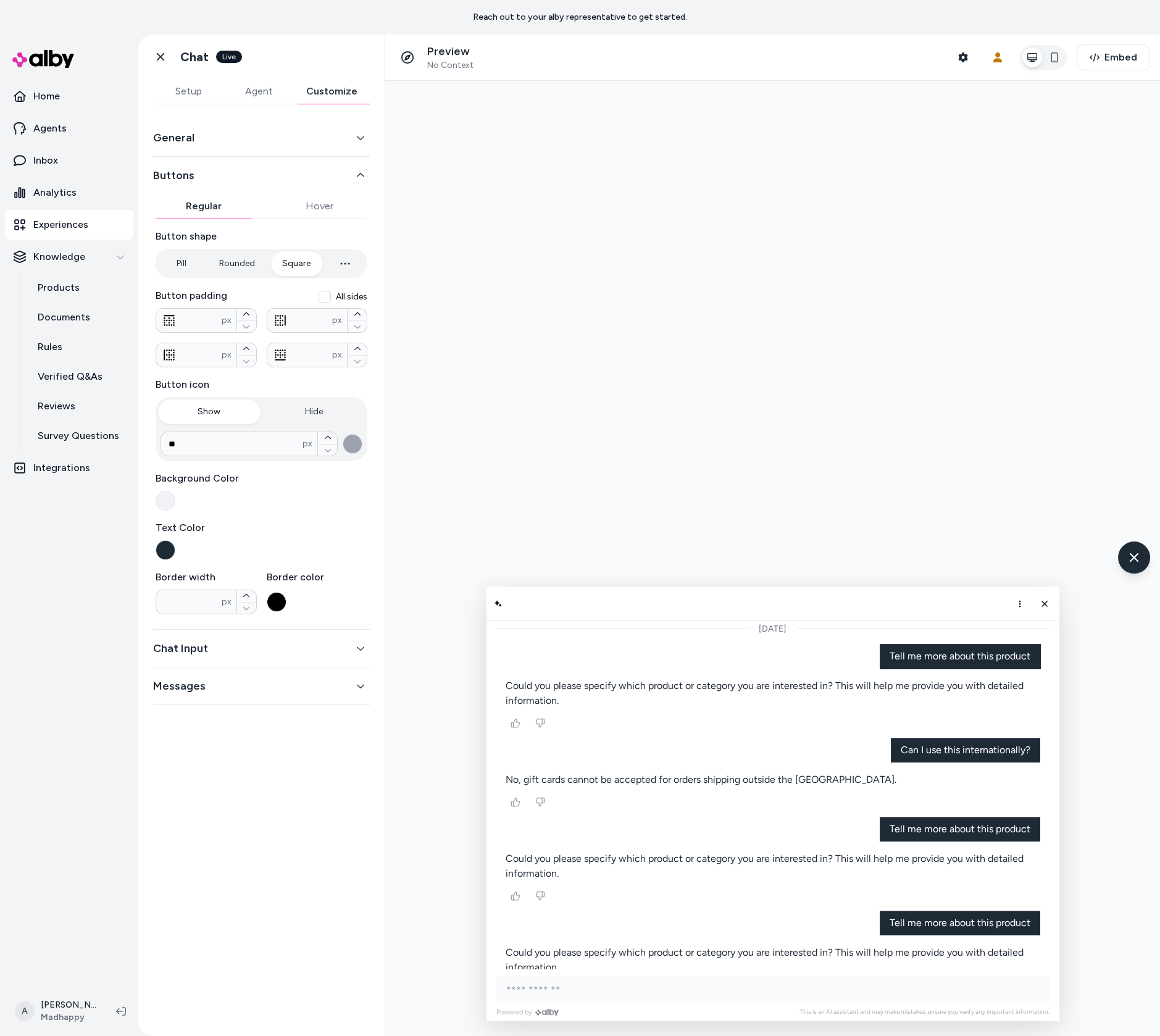
click at [329, 294] on button "All sides" at bounding box center [324, 297] width 12 height 12
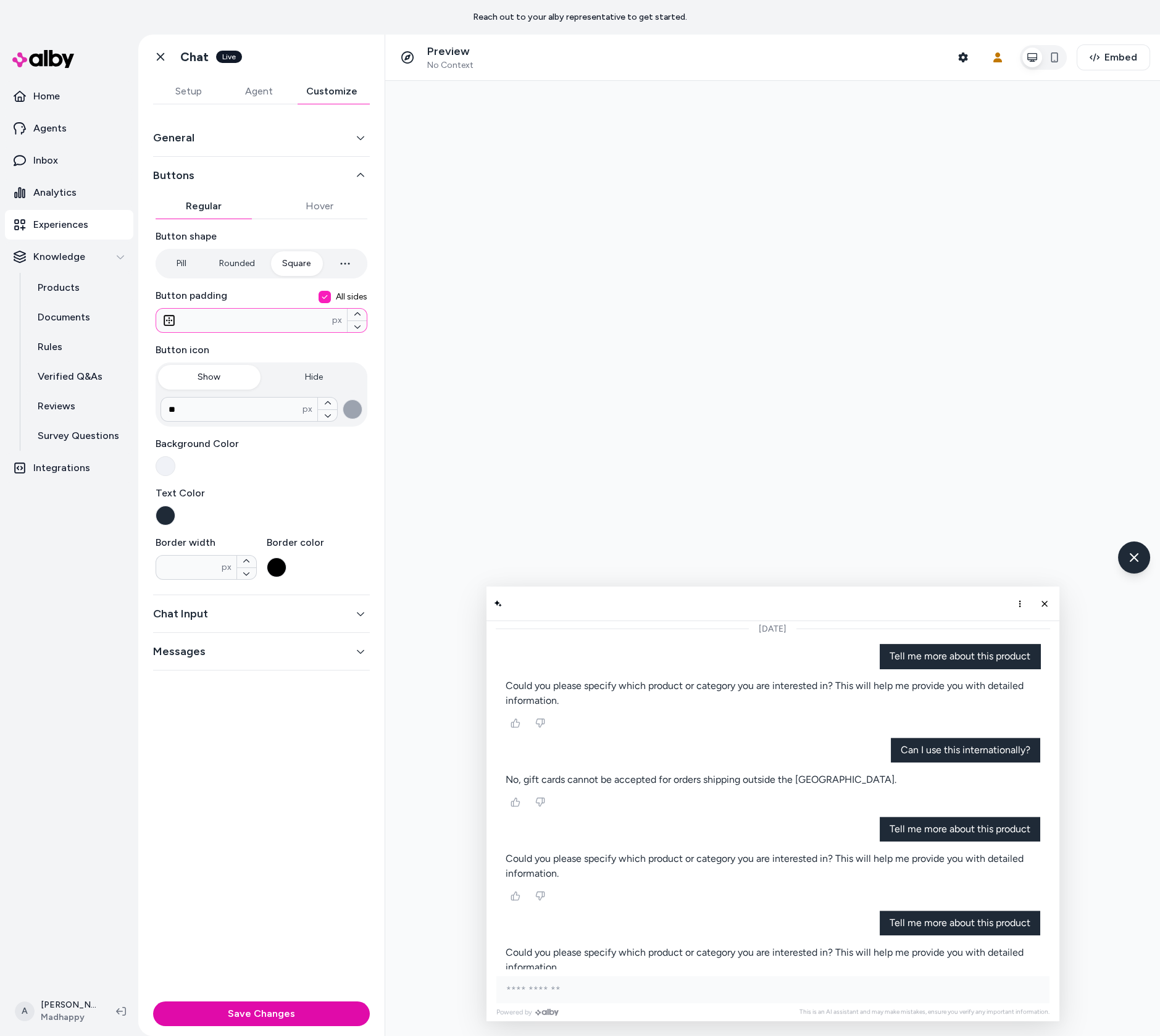
click at [258, 323] on input "*" at bounding box center [244, 320] width 176 height 12
type input "*"
click at [153, 1001] on button "Save Changes" at bounding box center [261, 1014] width 216 height 25
click at [509, 341] on div at bounding box center [773, 559] width 775 height 955
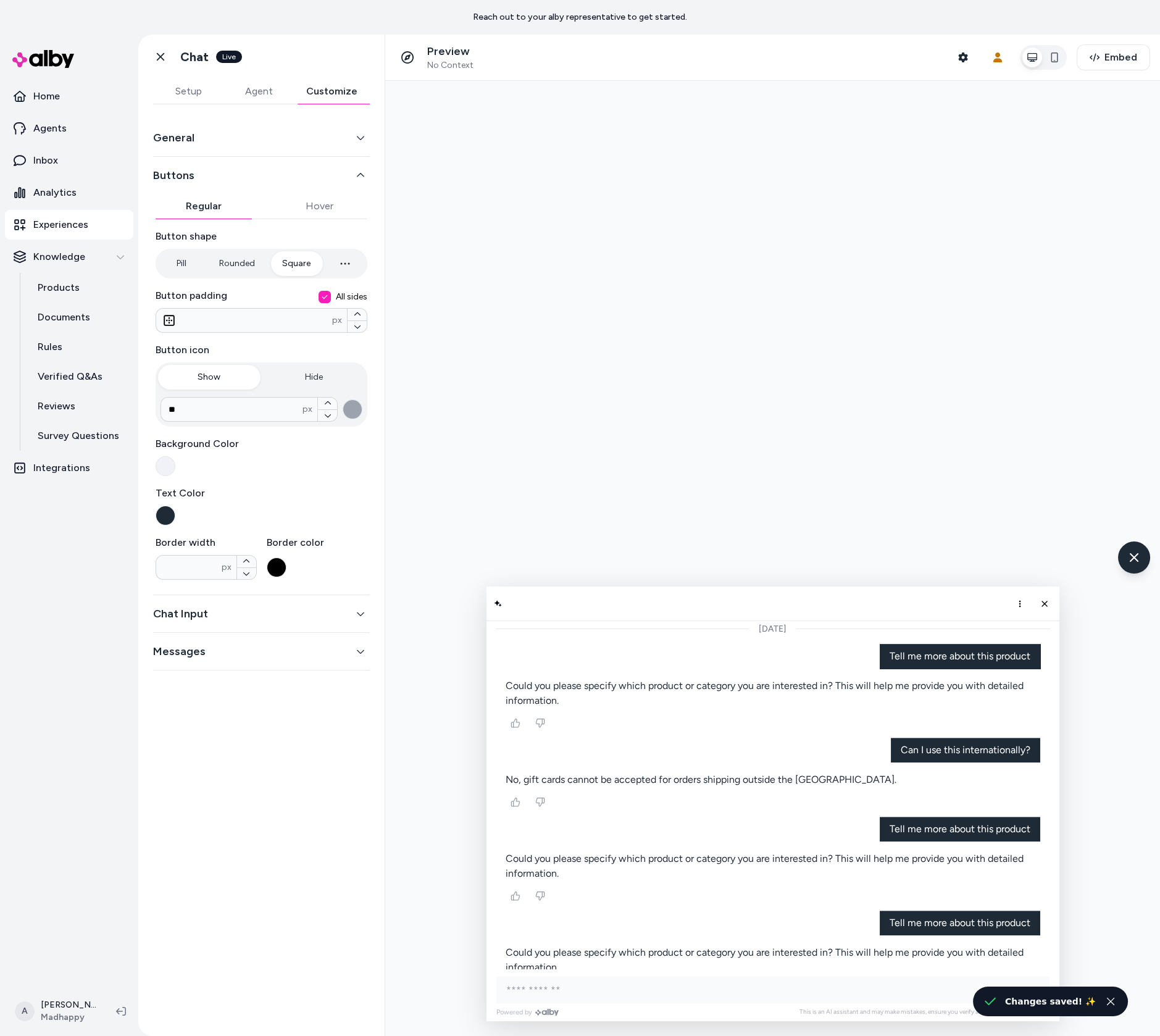
click at [939, 945] on p "Could you please specify which product or category you are interested in? This …" at bounding box center [773, 960] width 535 height 30
click at [1046, 603] on button "Close chat" at bounding box center [1044, 603] width 21 height 21
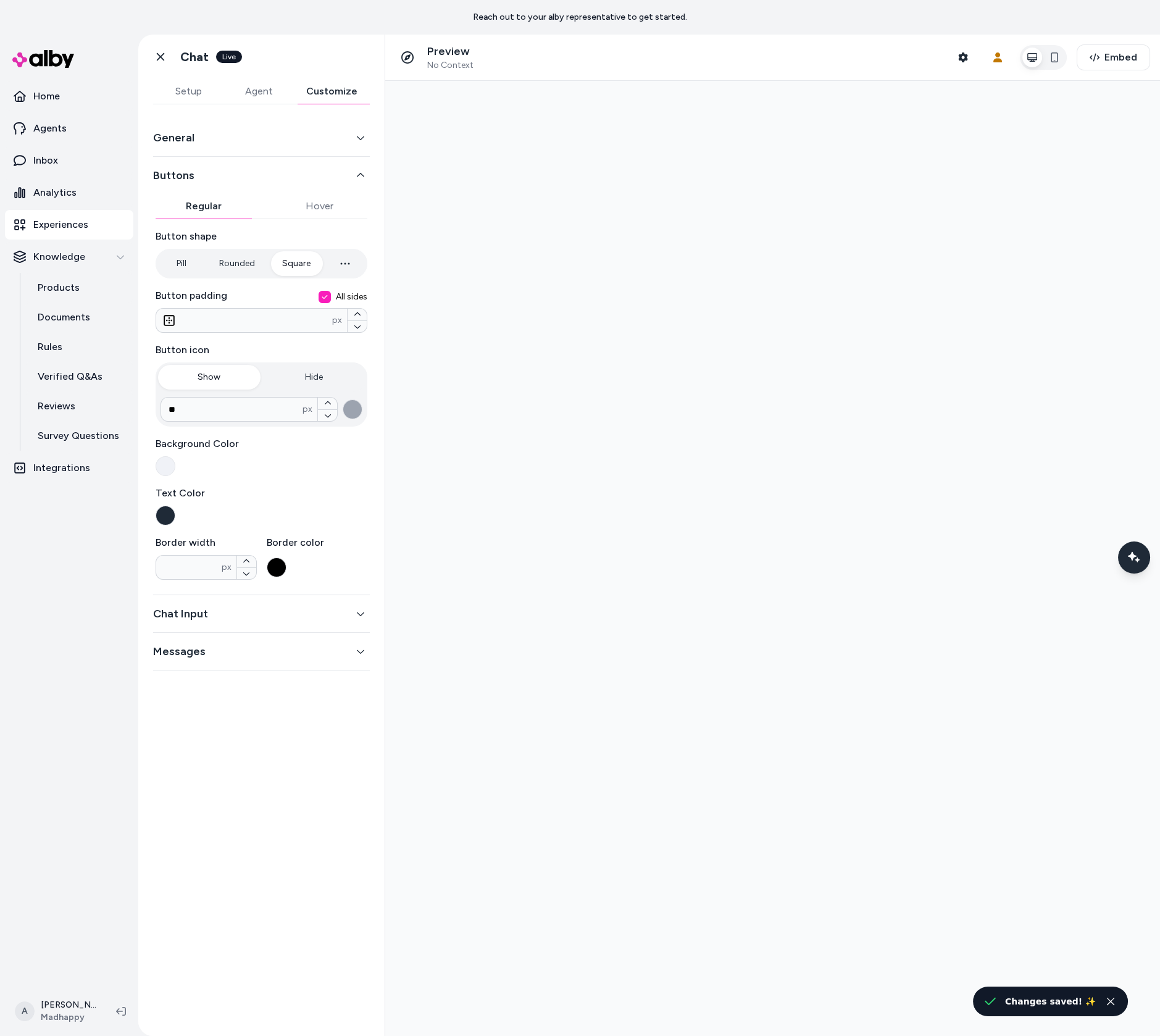
click at [1141, 574] on div at bounding box center [1134, 559] width 32 height 35
click at [1135, 577] on div at bounding box center [773, 559] width 775 height 955
click at [1136, 559] on icon "Chat with our AI assistant" at bounding box center [1135, 557] width 8 height 8
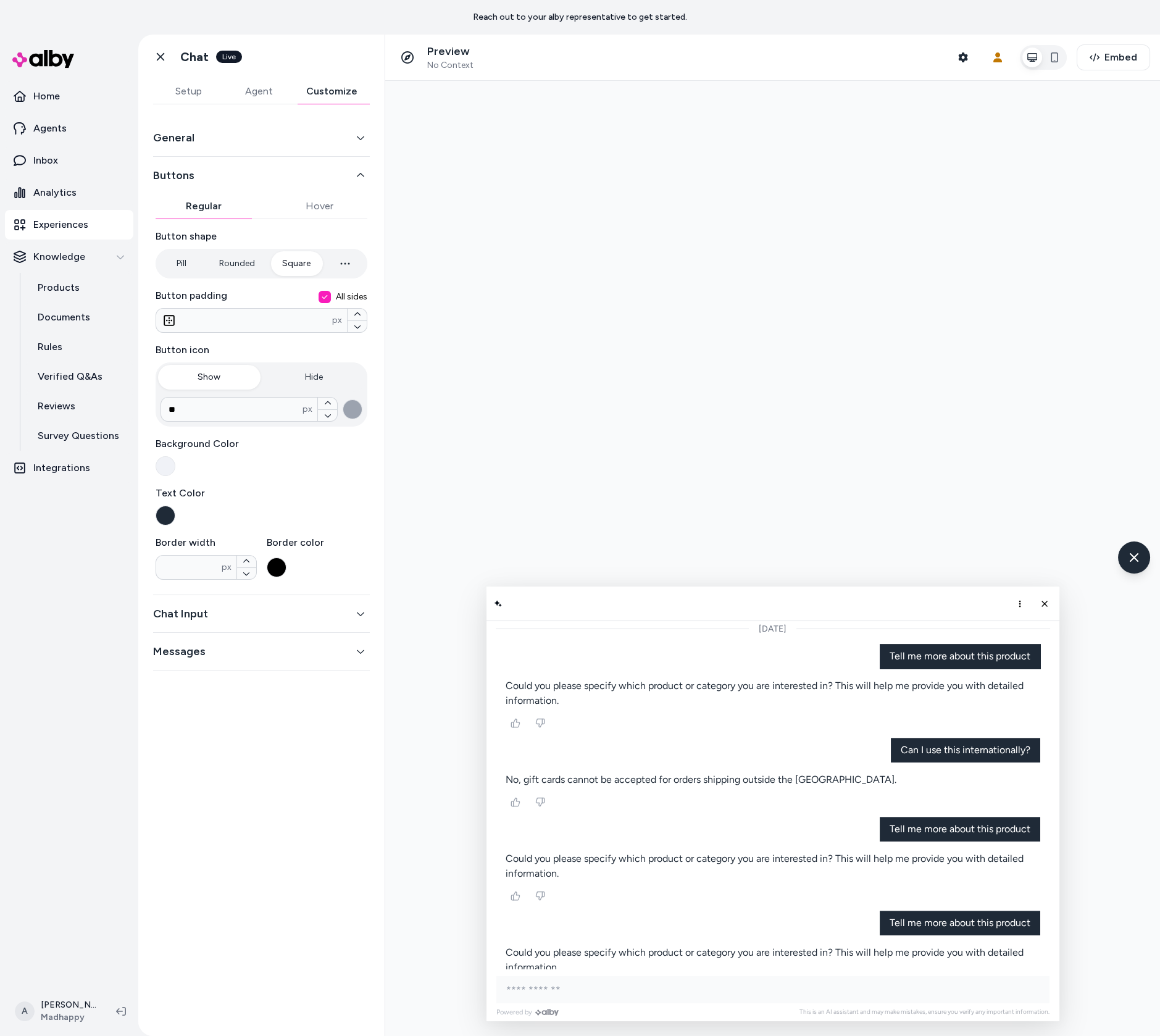
click at [599, 983] on input "AI Shopping Assistant" at bounding box center [773, 989] width 553 height 27
type input "**********"
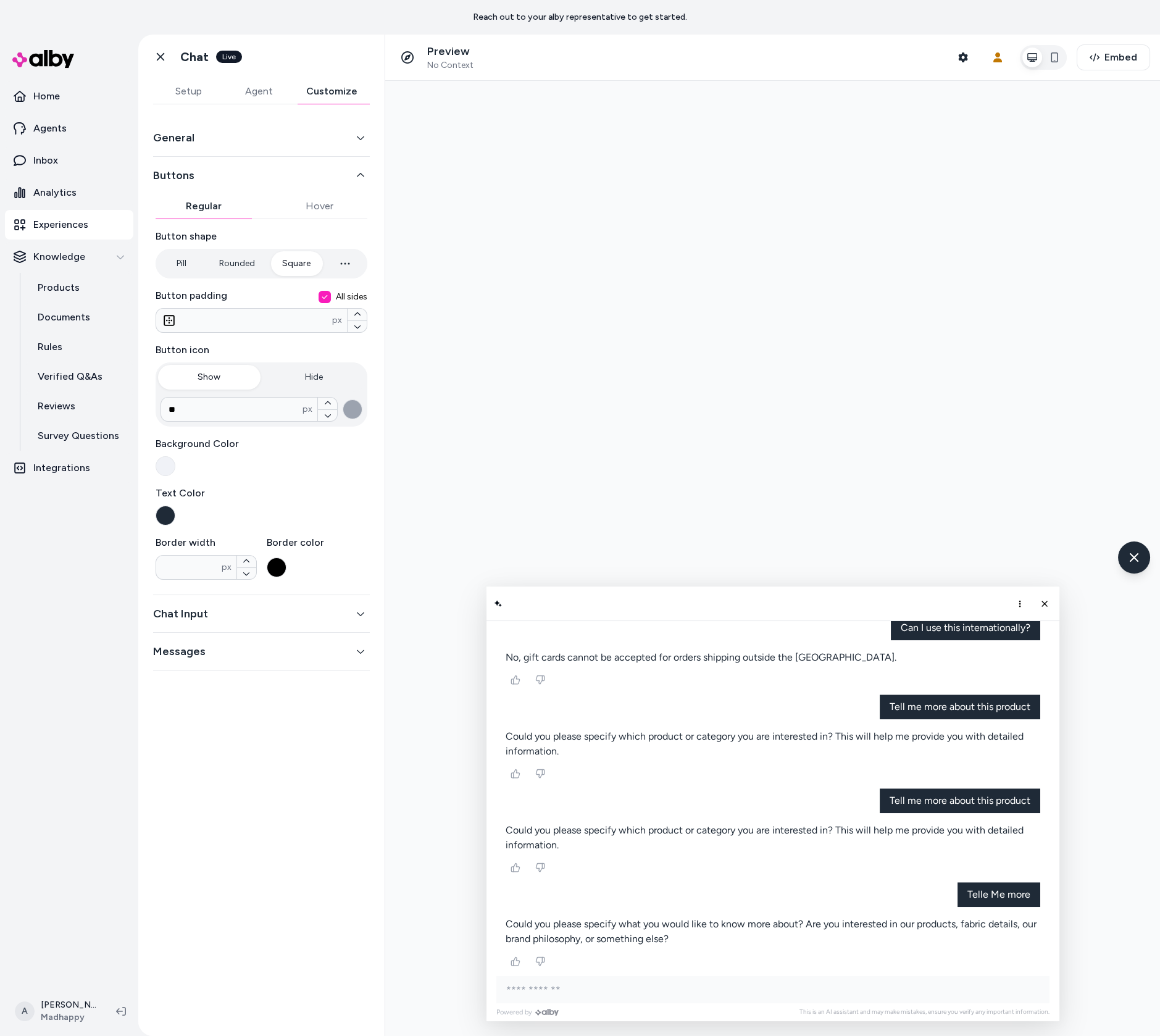
scroll to position [1372, 0]
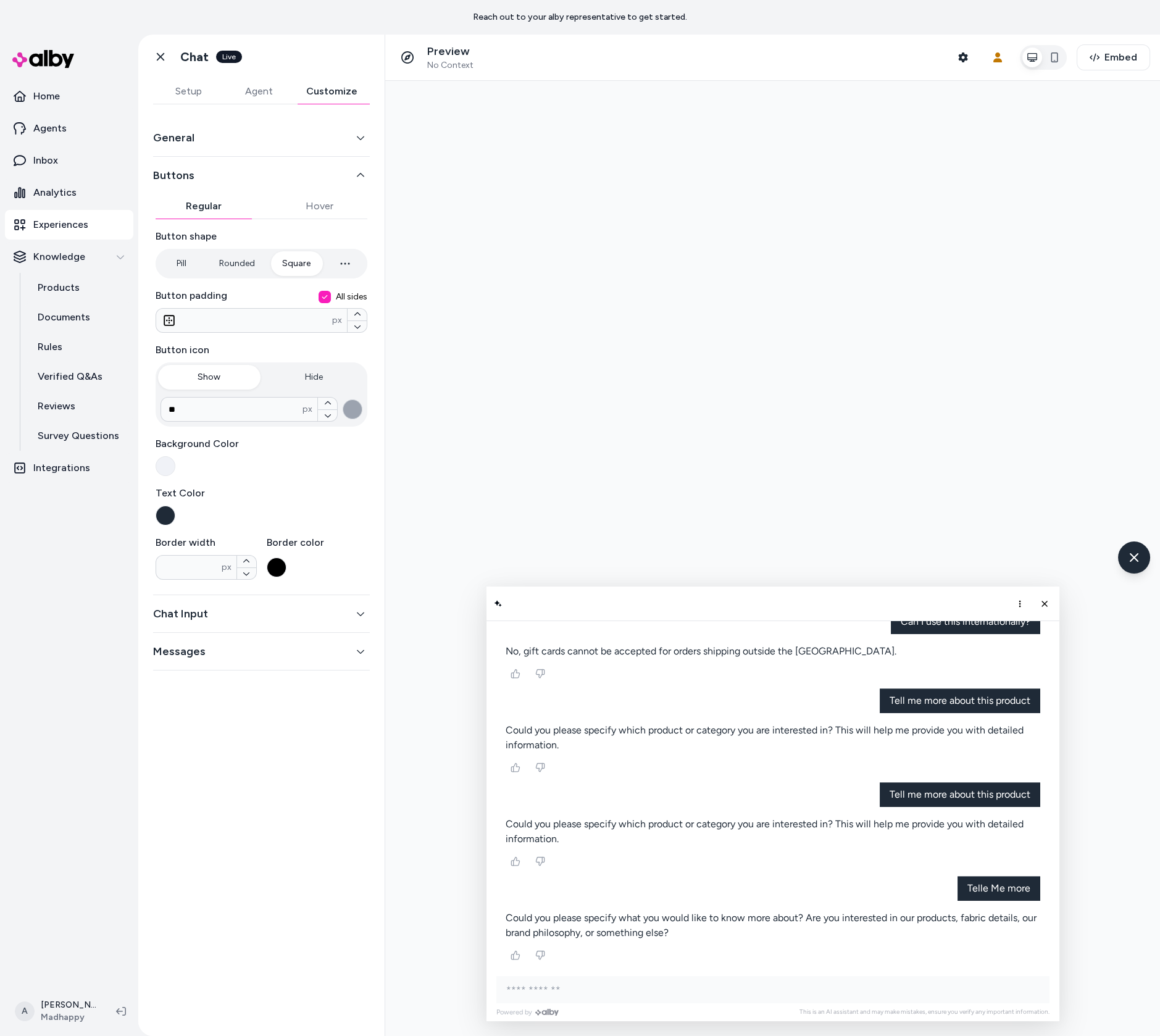
click at [352, 405] on button "button" at bounding box center [352, 409] width 20 height 20
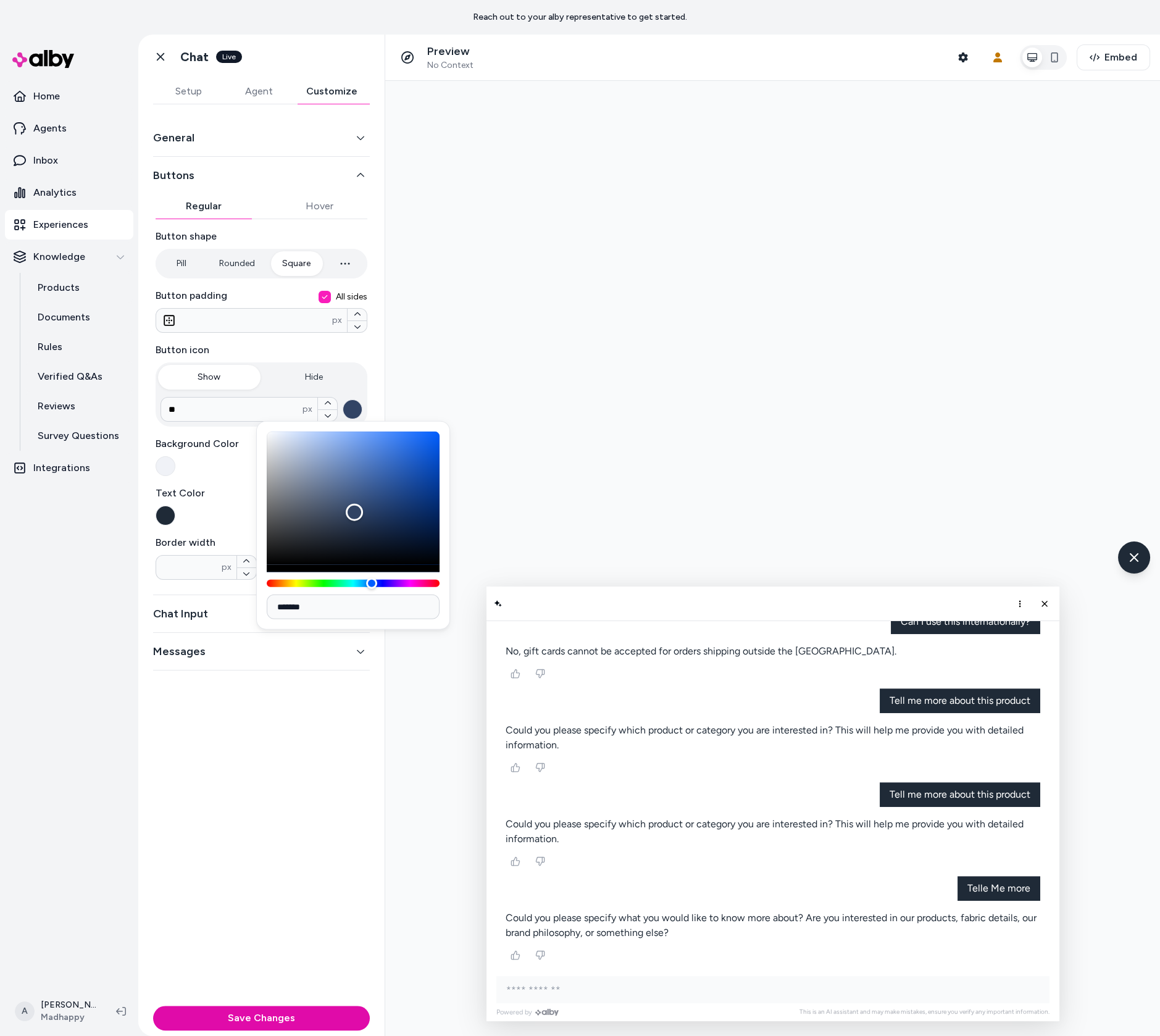
type input "*******"
drag, startPoint x: 713, startPoint y: 574, endPoint x: 513, endPoint y: 618, distance: 204.8
click at [493, 428] on div at bounding box center [773, 559] width 775 height 955
click at [489, 528] on div at bounding box center [773, 559] width 775 height 955
click at [221, 506] on div "Text Color" at bounding box center [261, 506] width 211 height 40
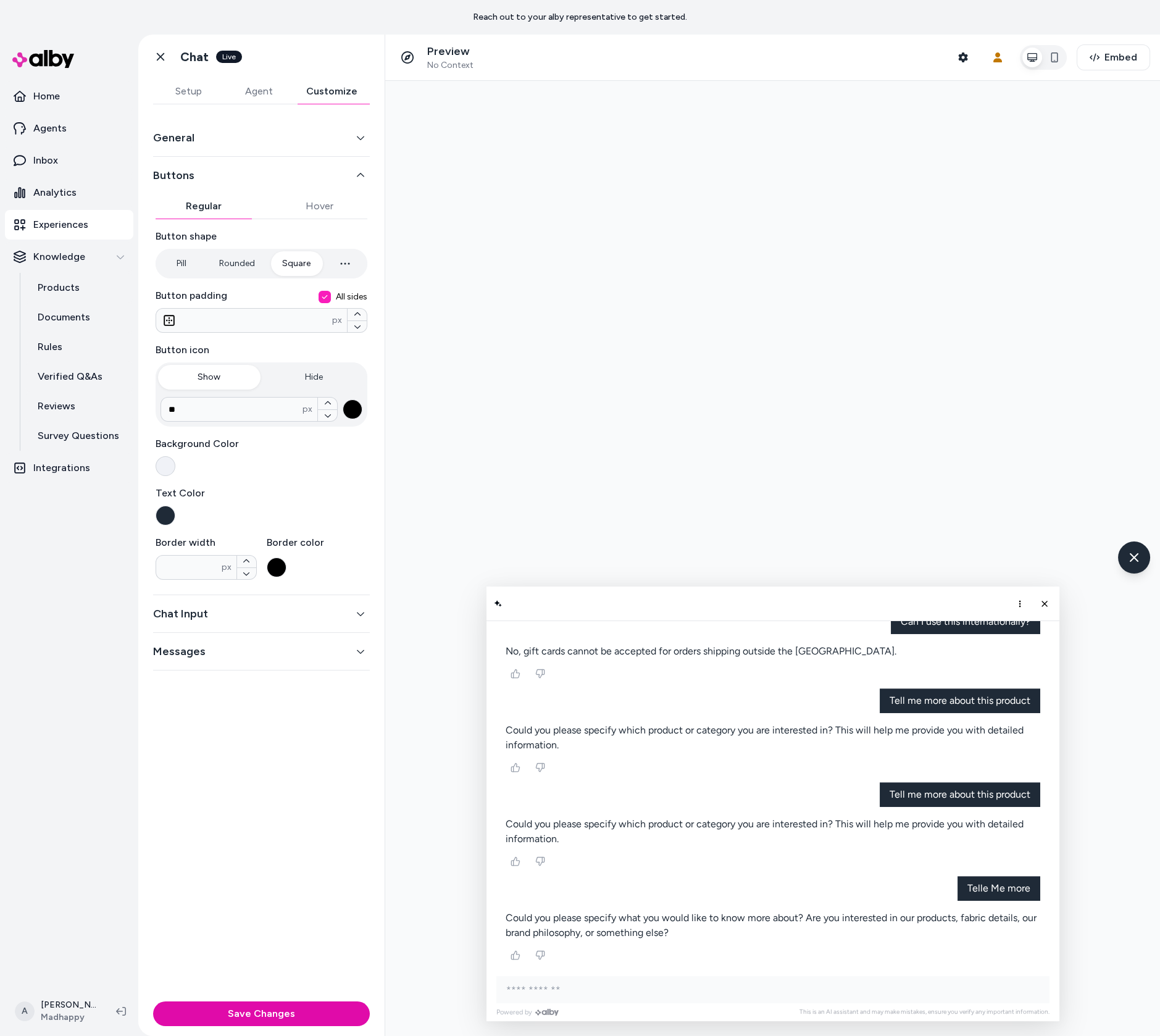
click at [166, 463] on button "button" at bounding box center [166, 466] width 20 height 20
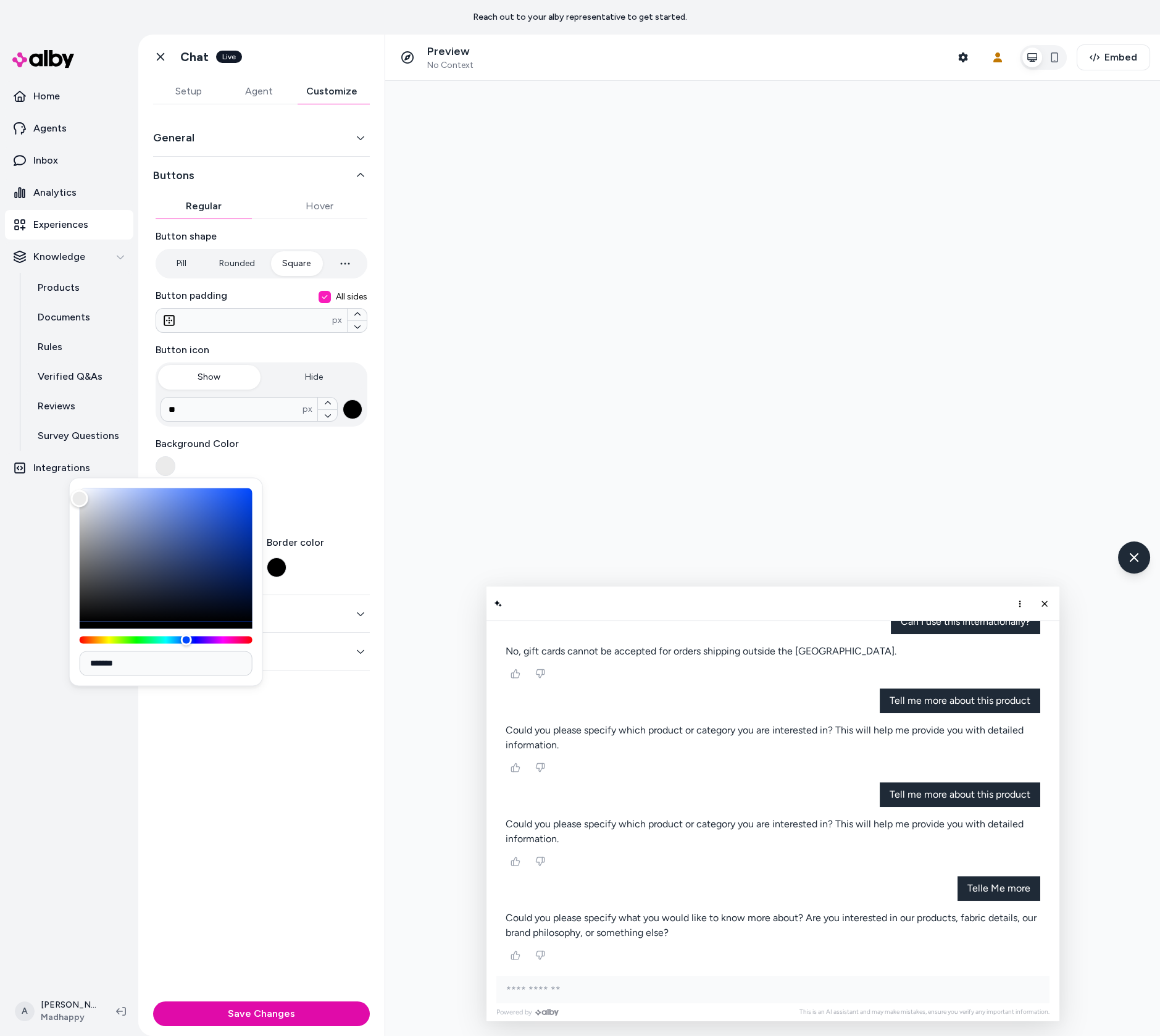
type input "*******"
drag, startPoint x: 177, startPoint y: 514, endPoint x: 2, endPoint y: 388, distance: 215.6
click at [2, 388] on body "Reach out to your alby representative to get started. Home Agents Inbox Analyti…" at bounding box center [580, 518] width 1160 height 1036
click at [511, 309] on div at bounding box center [773, 559] width 775 height 955
click at [347, 465] on div "Background Color" at bounding box center [261, 457] width 211 height 40
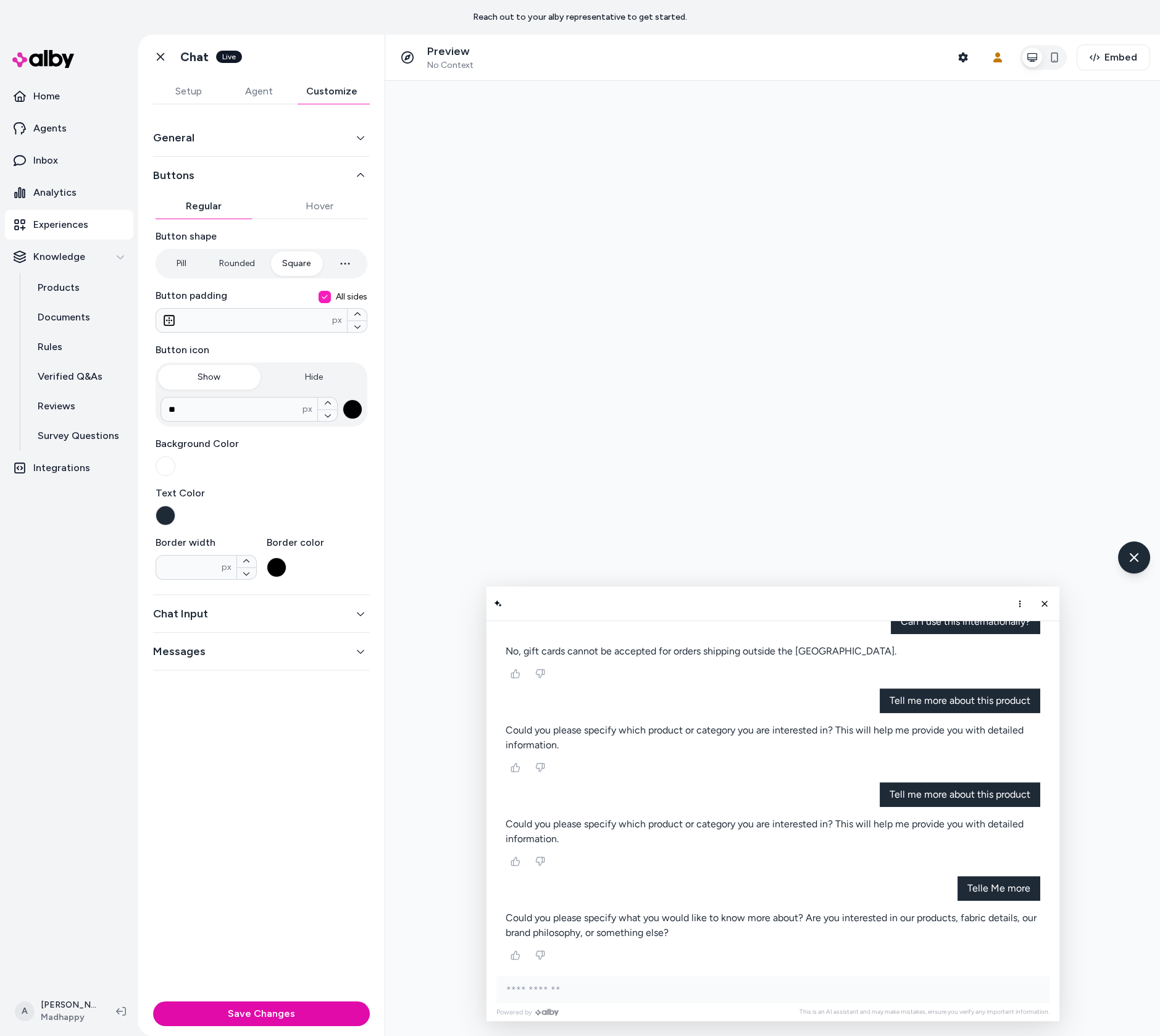
click at [166, 509] on button "button" at bounding box center [166, 516] width 20 height 20
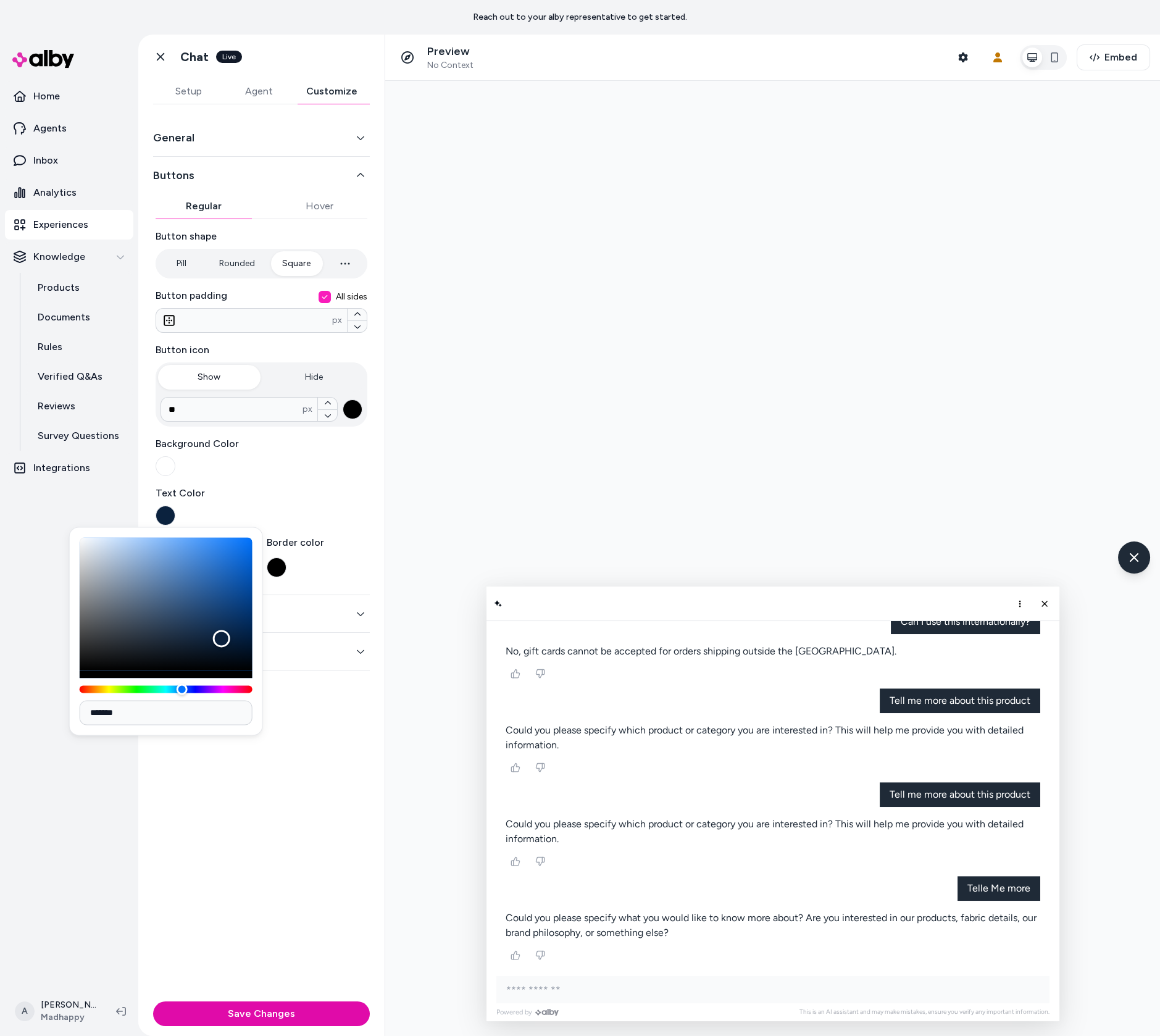
type input "*******"
drag, startPoint x: 221, startPoint y: 638, endPoint x: 367, endPoint y: 788, distance: 209.3
click at [370, 787] on body "Reach out to your alby representative to get started. Home Agents Inbox Analyti…" at bounding box center [580, 518] width 1160 height 1036
click at [352, 788] on div "General Buttons Regular Hover Button shape Pill Rounded Square * px Button padd…" at bounding box center [261, 550] width 246 height 892
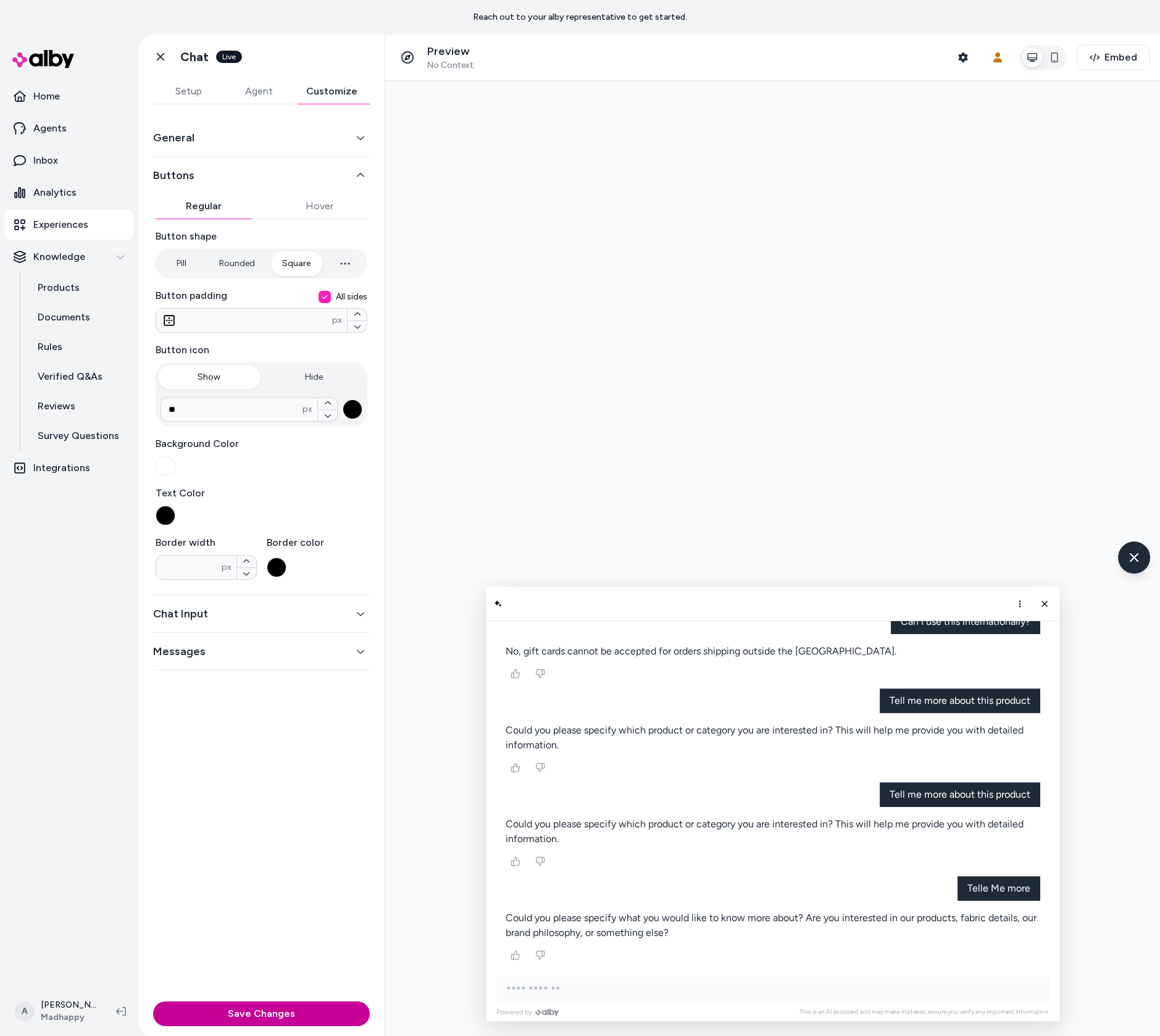
click at [343, 1017] on button "Save Changes" at bounding box center [261, 1014] width 216 height 25
click at [303, 142] on button "General" at bounding box center [261, 138] width 216 height 17
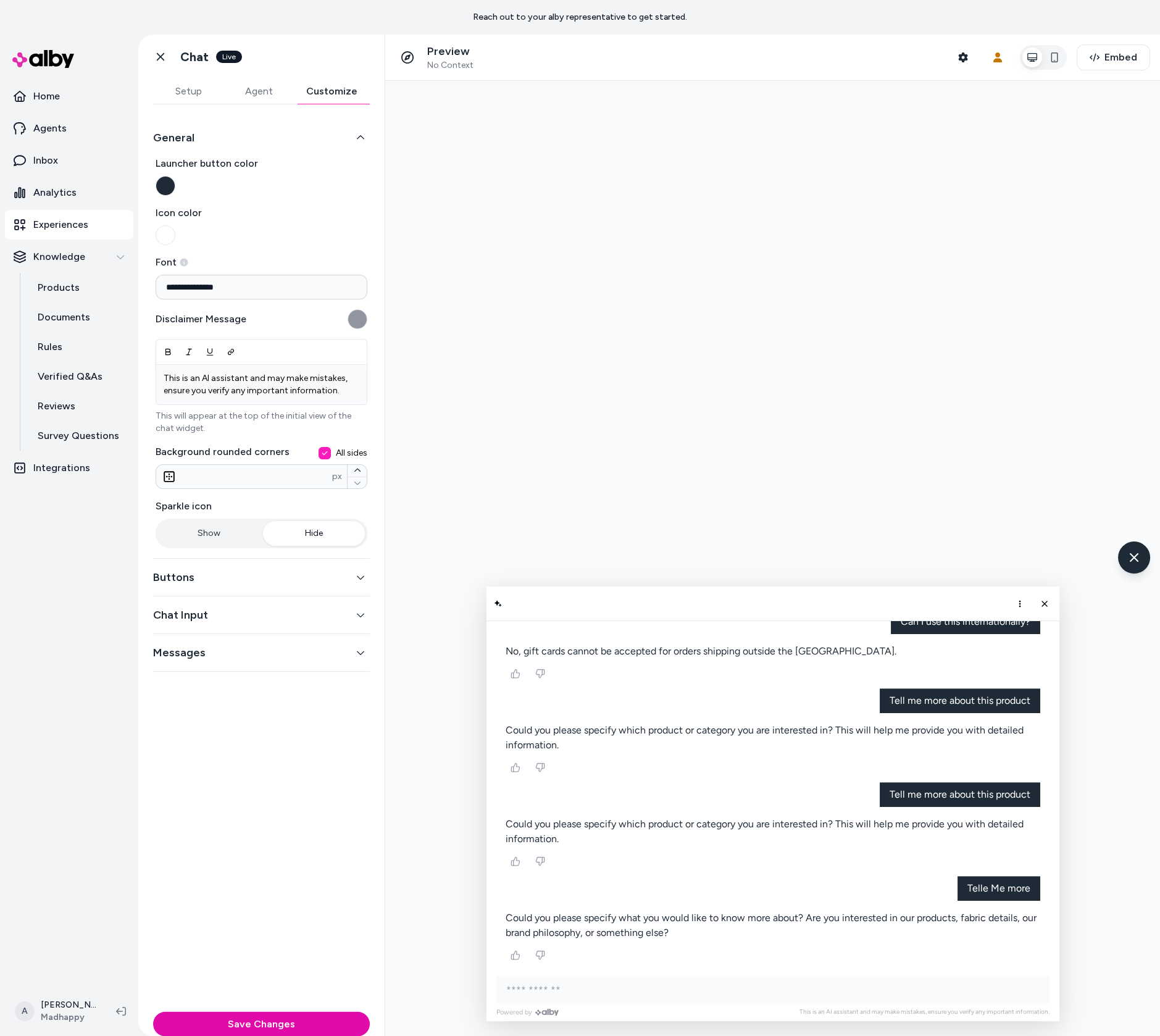
click at [308, 535] on button "Hide" at bounding box center [314, 534] width 103 height 25
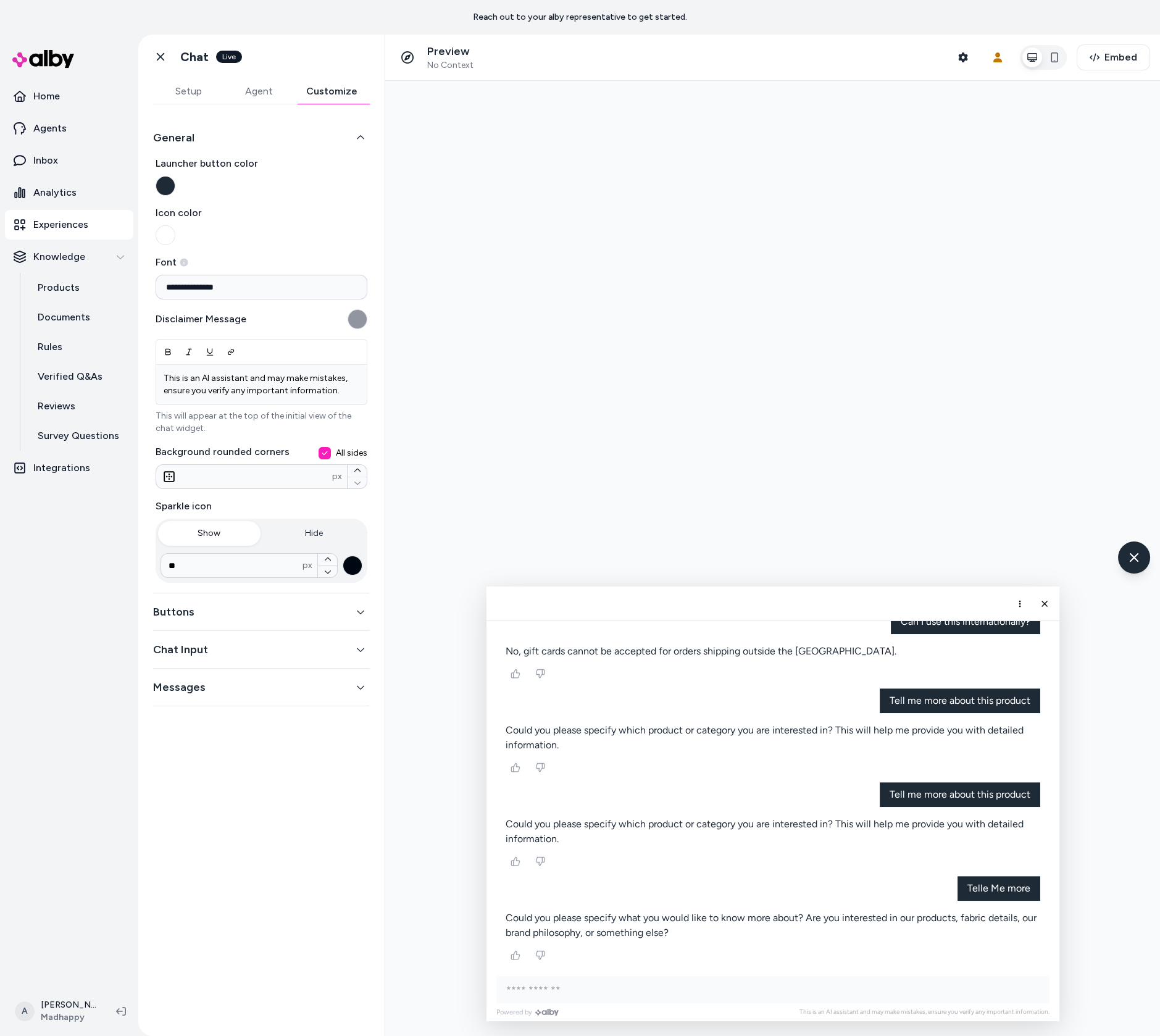
click at [185, 535] on button "Show" at bounding box center [210, 534] width 103 height 25
click at [301, 139] on button "General" at bounding box center [261, 138] width 216 height 17
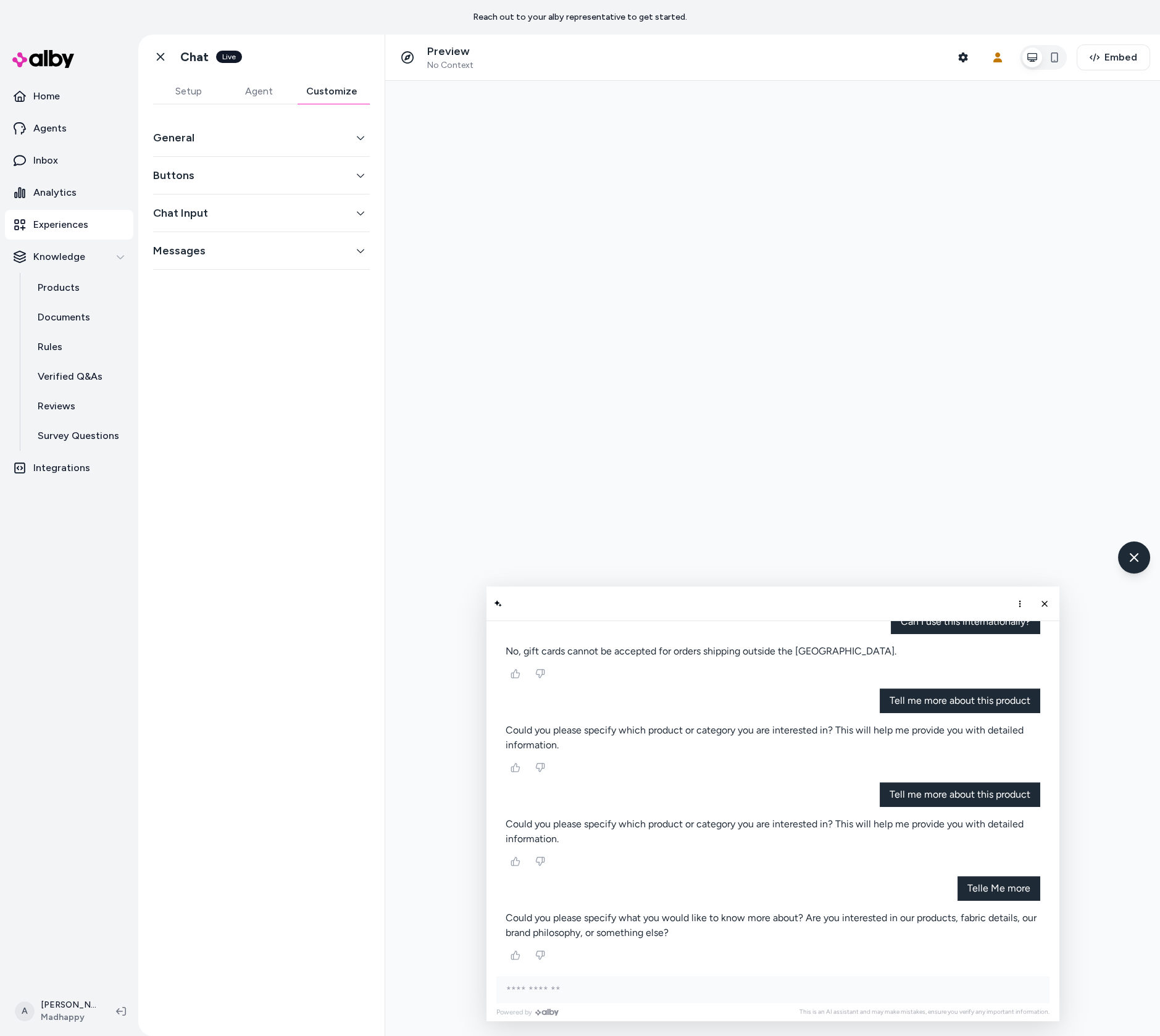
click at [250, 104] on div "General Buttons Chat Input Messages" at bounding box center [261, 563] width 246 height 917
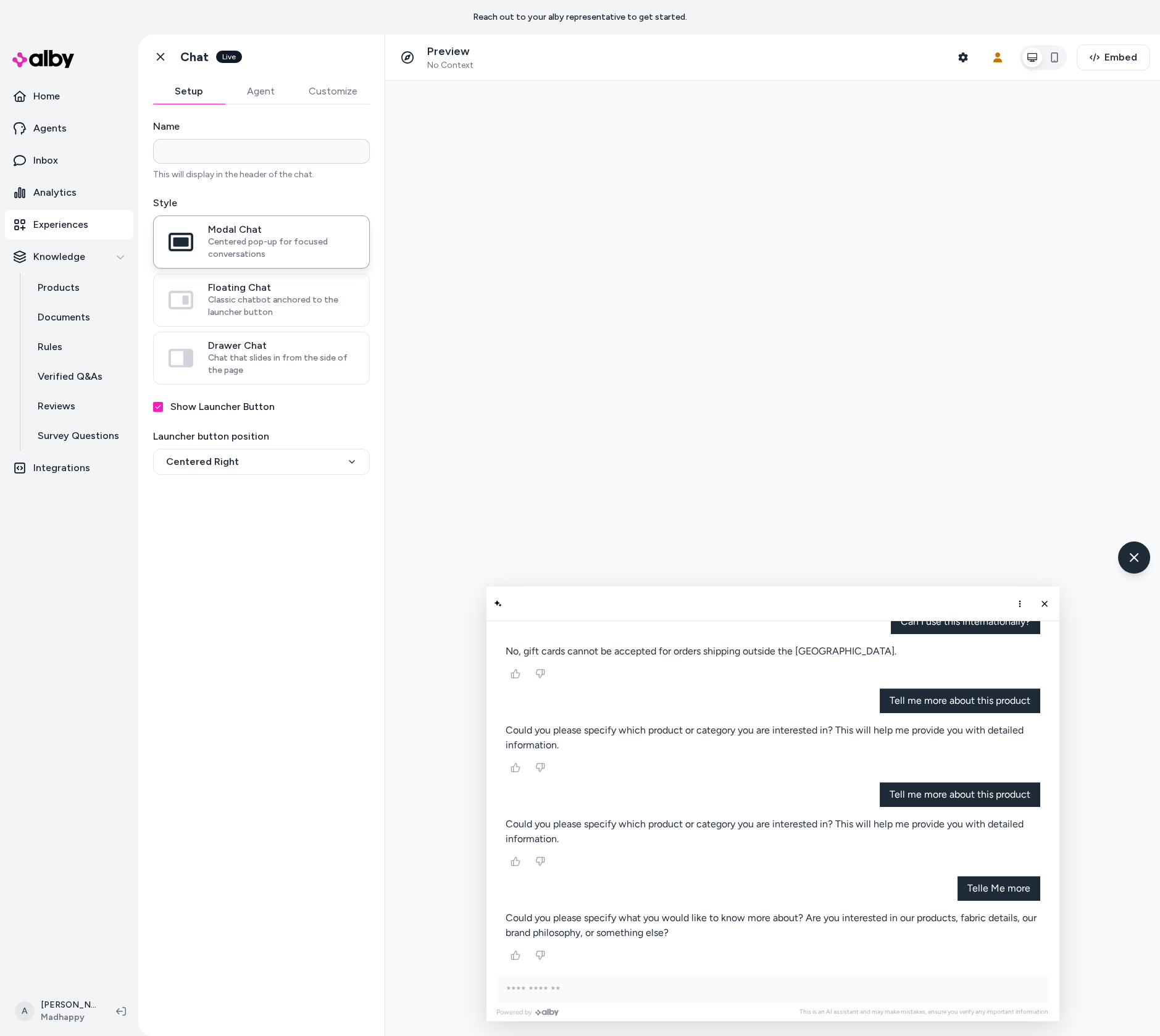
click at [206, 90] on button "Setup" at bounding box center [189, 91] width 71 height 25
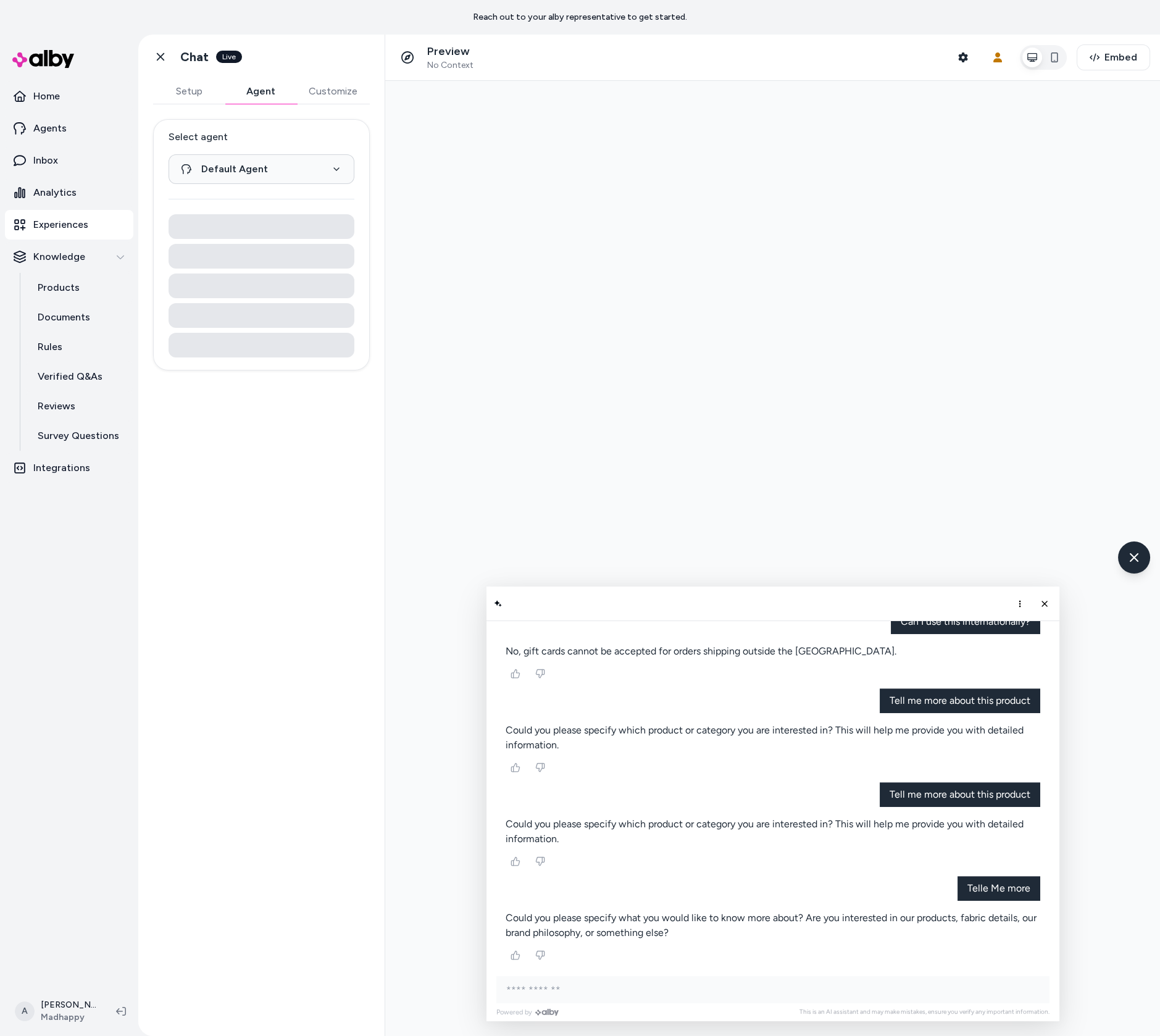
click at [259, 90] on button "Agent" at bounding box center [260, 91] width 71 height 25
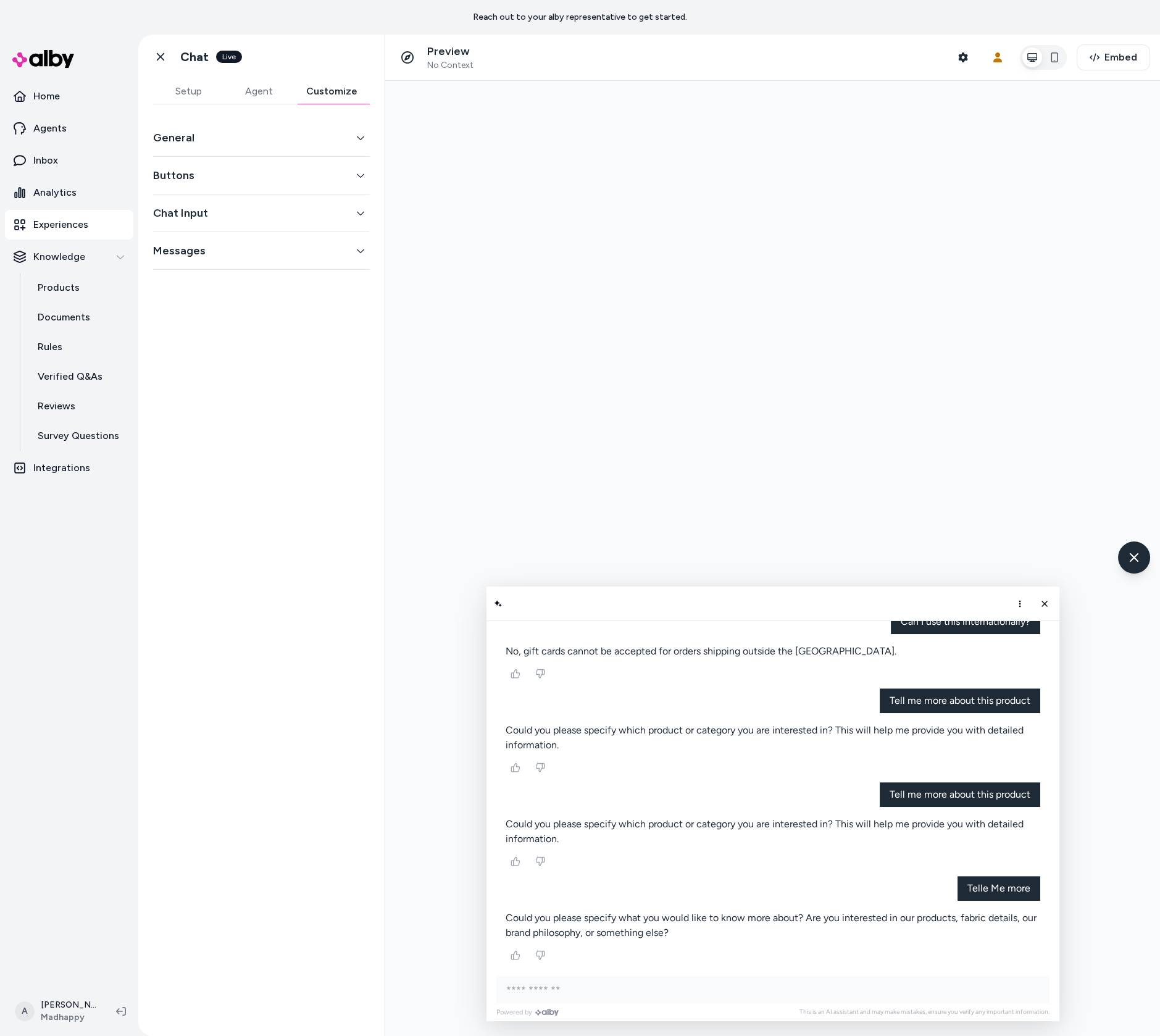
click at [342, 80] on button "Customize" at bounding box center [332, 91] width 76 height 25
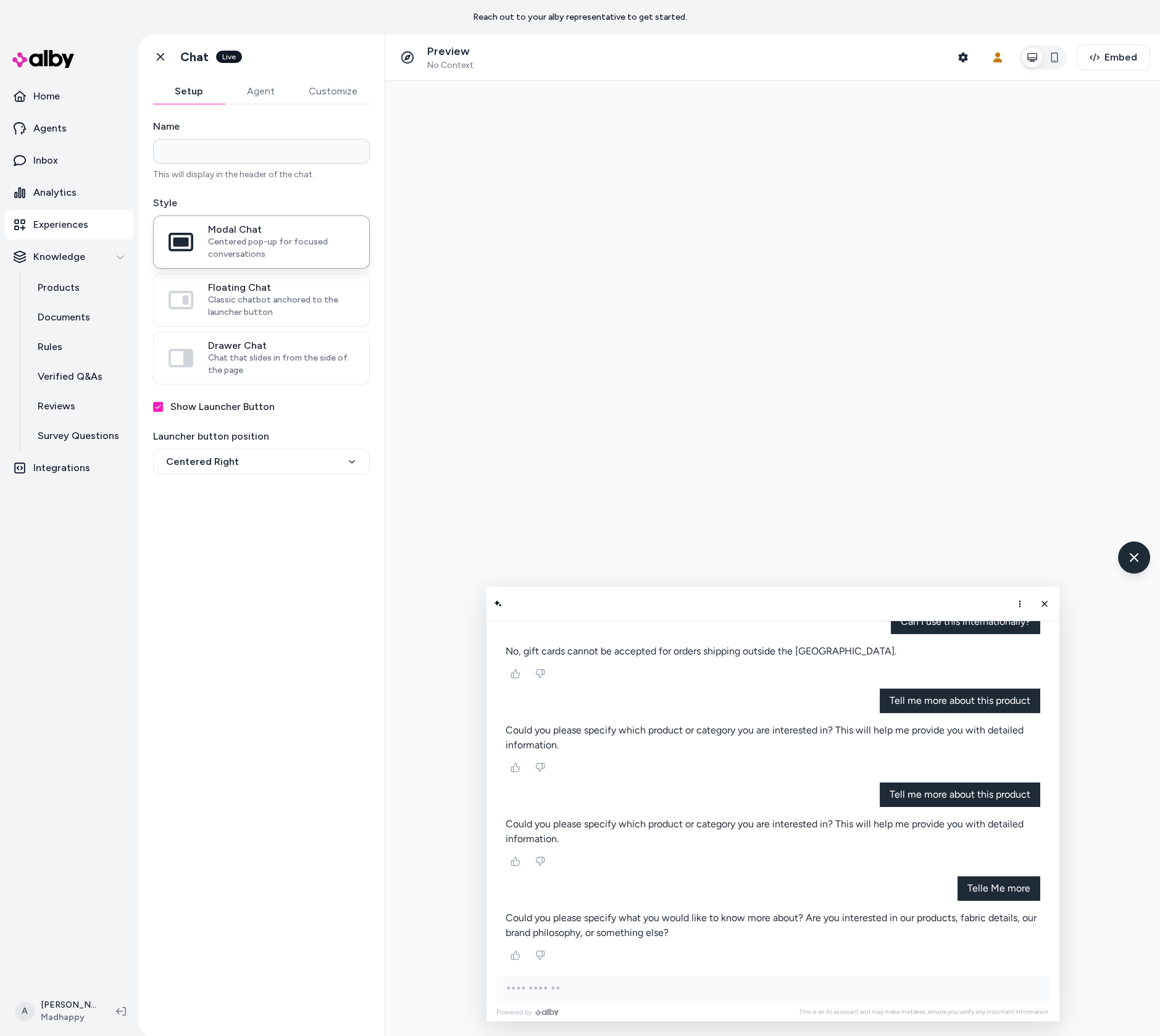
click at [195, 88] on button "Setup" at bounding box center [189, 91] width 71 height 25
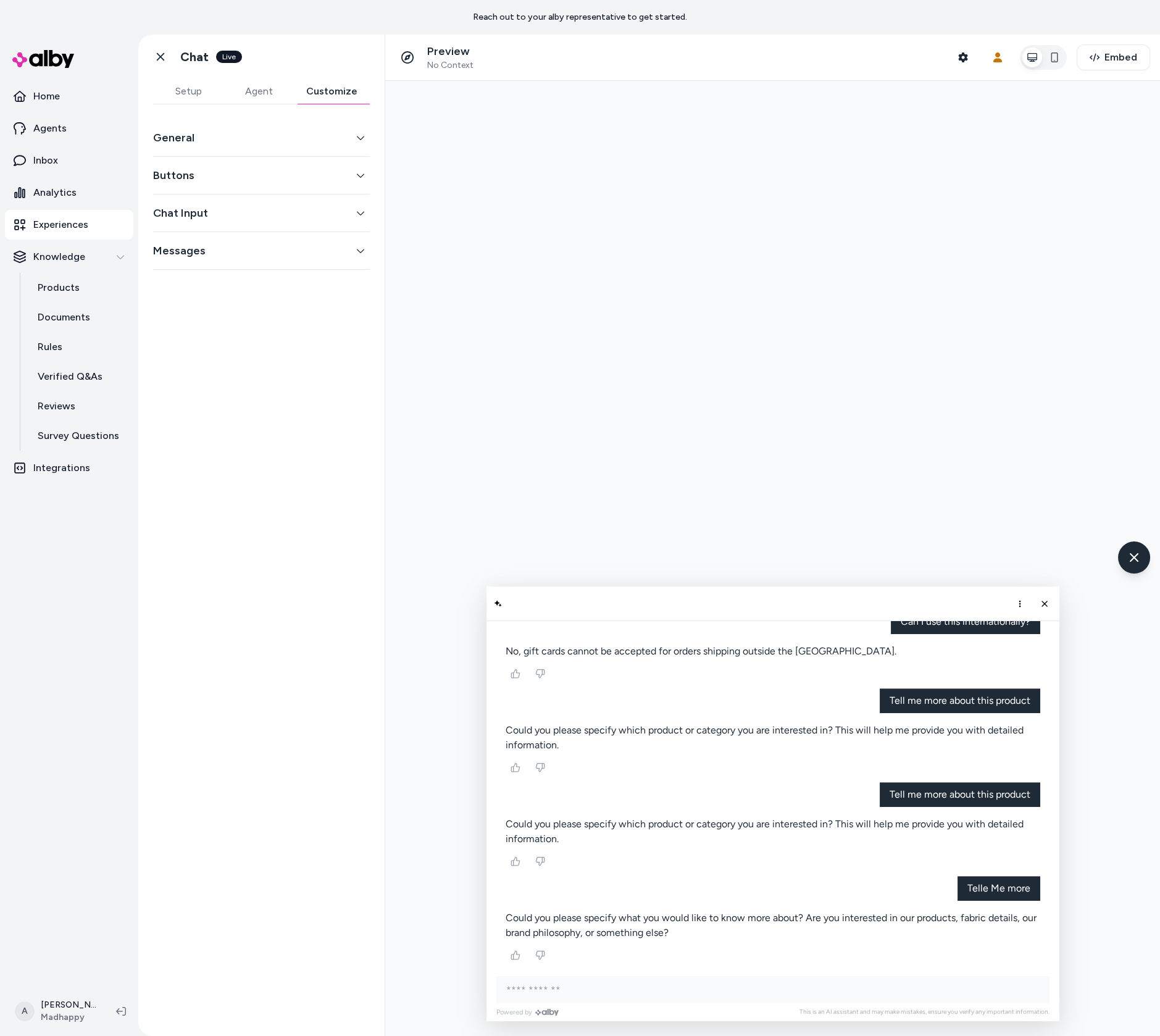
click at [304, 90] on button "Customize" at bounding box center [332, 91] width 76 height 25
click at [325, 93] on button "Customize" at bounding box center [332, 91] width 76 height 25
click at [298, 155] on div "General Buttons Chat Input Messages" at bounding box center [261, 195] width 216 height 151
click at [309, 129] on button "General" at bounding box center [261, 138] width 216 height 17
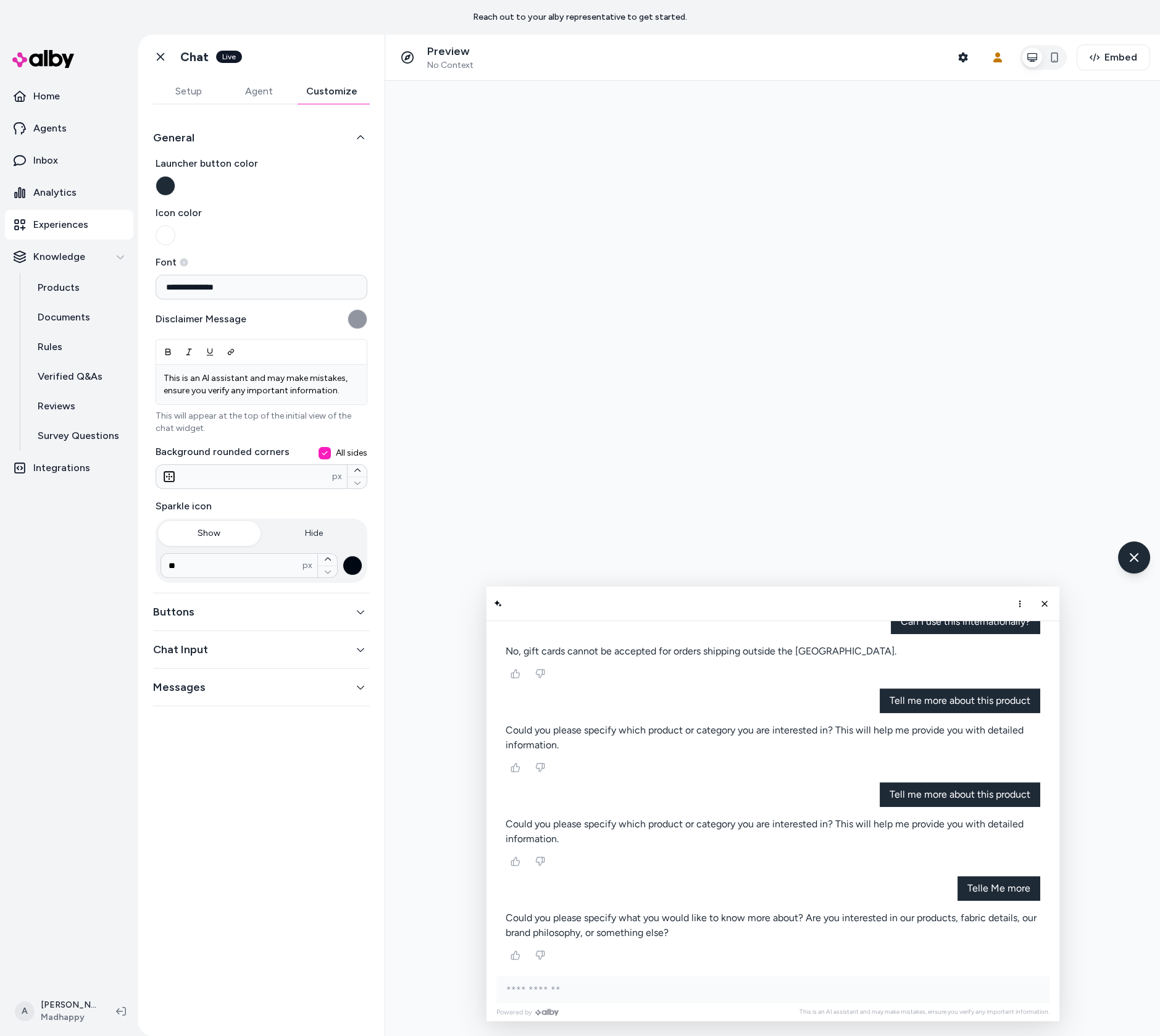
click at [342, 230] on label "Icon color" at bounding box center [261, 225] width 211 height 40
click at [176, 230] on button "Icon color" at bounding box center [166, 235] width 20 height 20
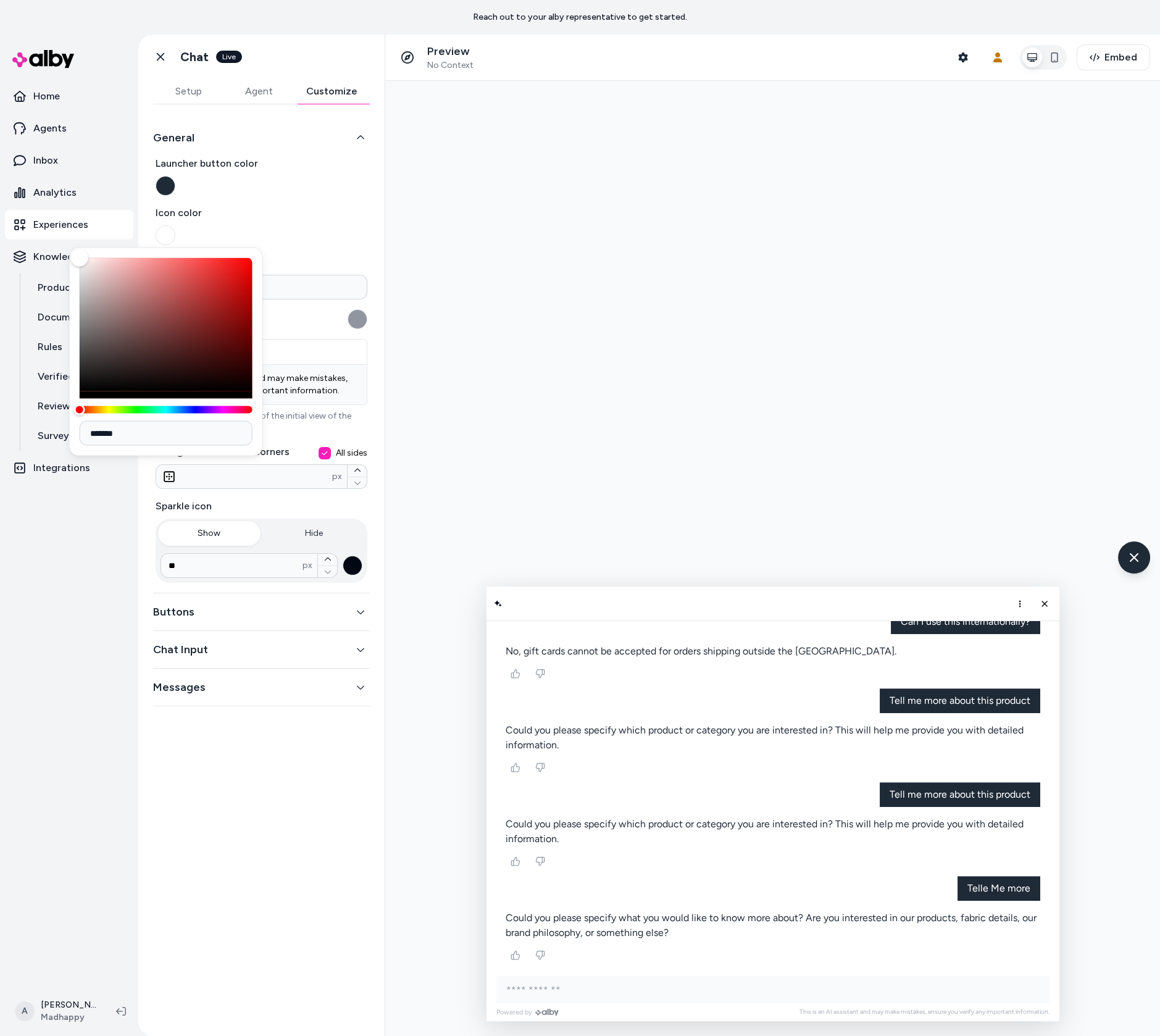
click at [347, 240] on label "Icon color" at bounding box center [261, 225] width 211 height 40
click at [176, 240] on button "Icon color" at bounding box center [166, 235] width 20 height 20
click at [424, 273] on div at bounding box center [773, 559] width 775 height 955
click at [342, 325] on div "Disclaimer Message" at bounding box center [261, 319] width 211 height 20
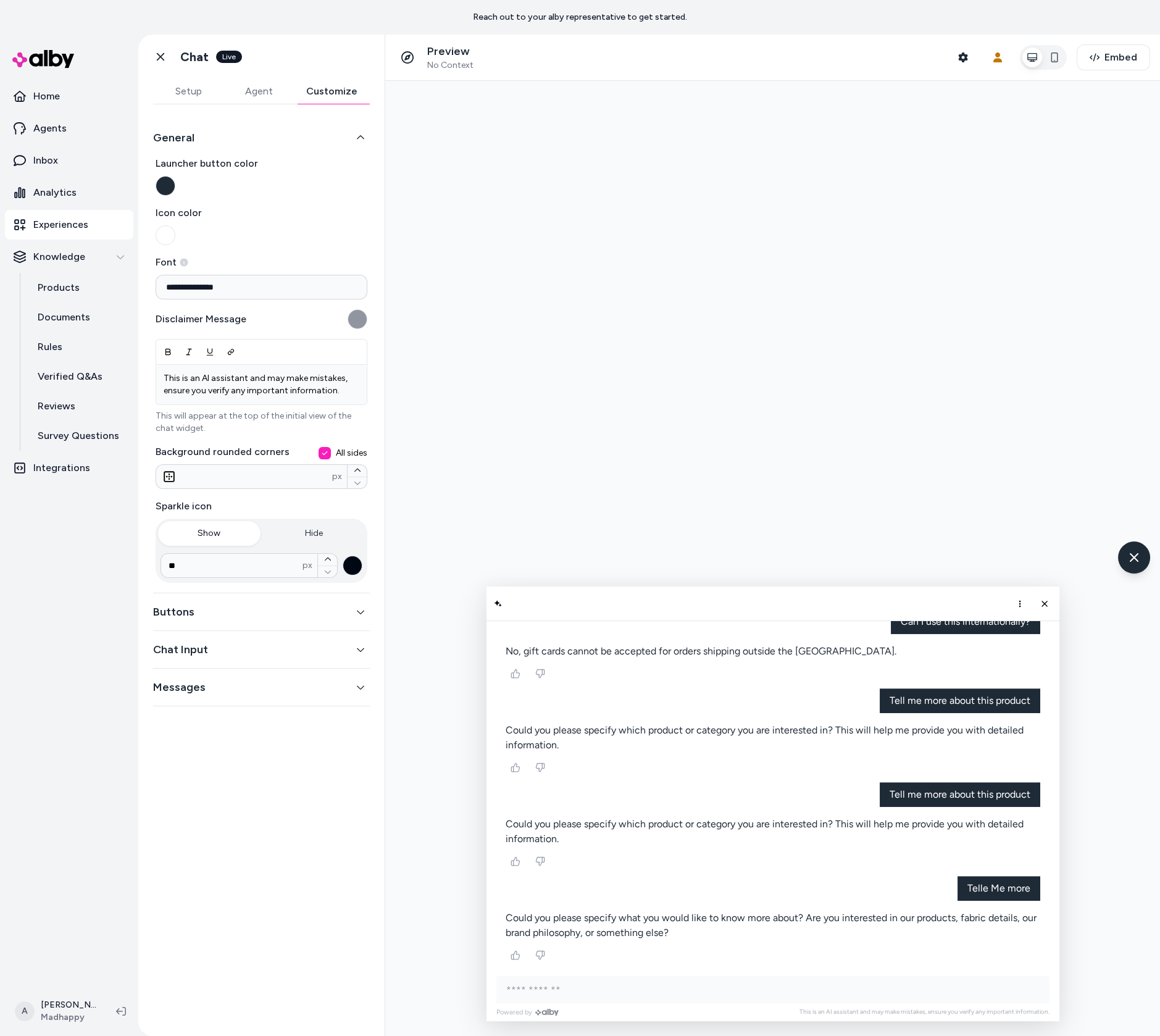
click at [294, 613] on button "Buttons" at bounding box center [261, 612] width 216 height 17
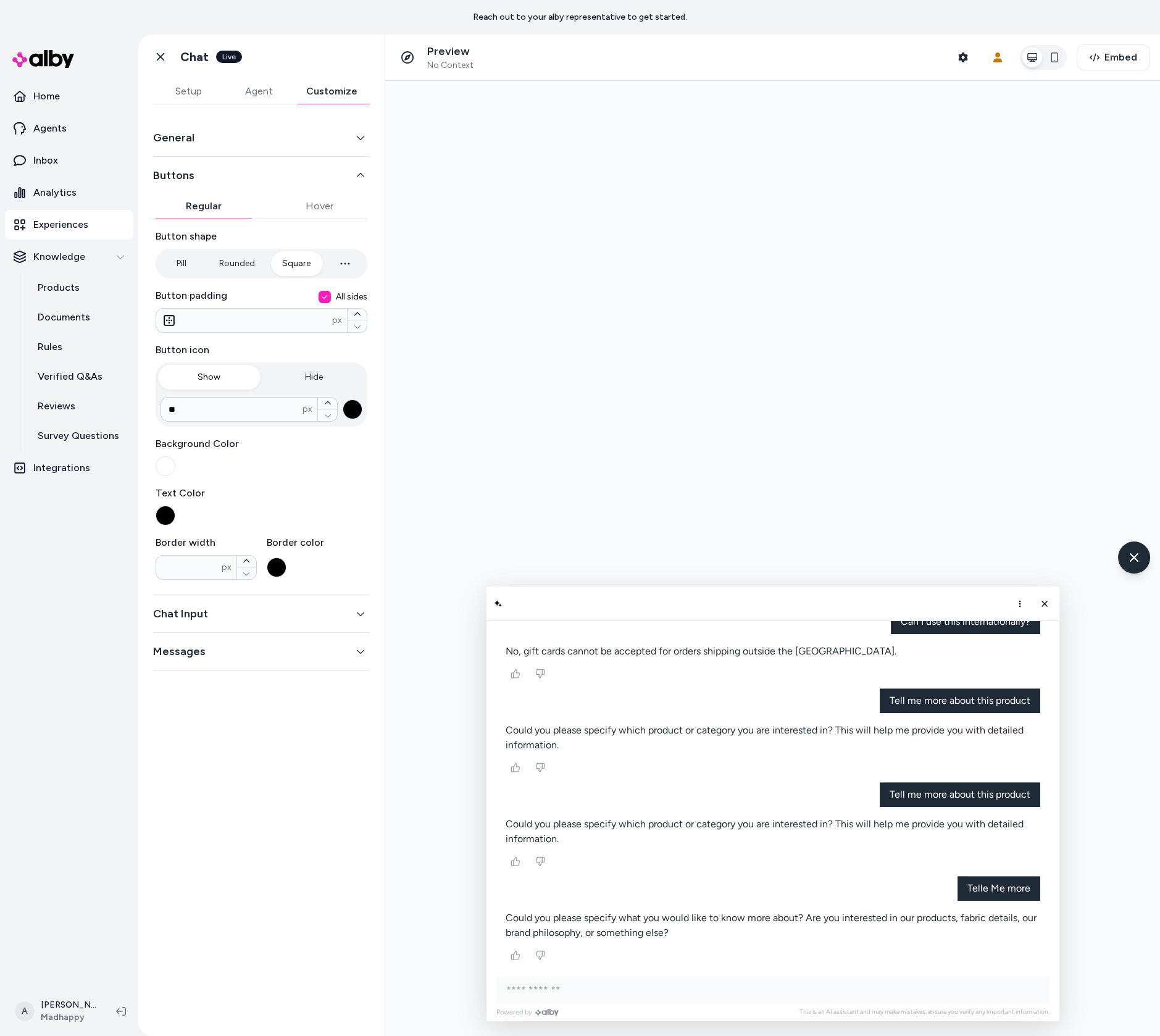
click at [293, 614] on button "Chat Input" at bounding box center [261, 613] width 216 height 17
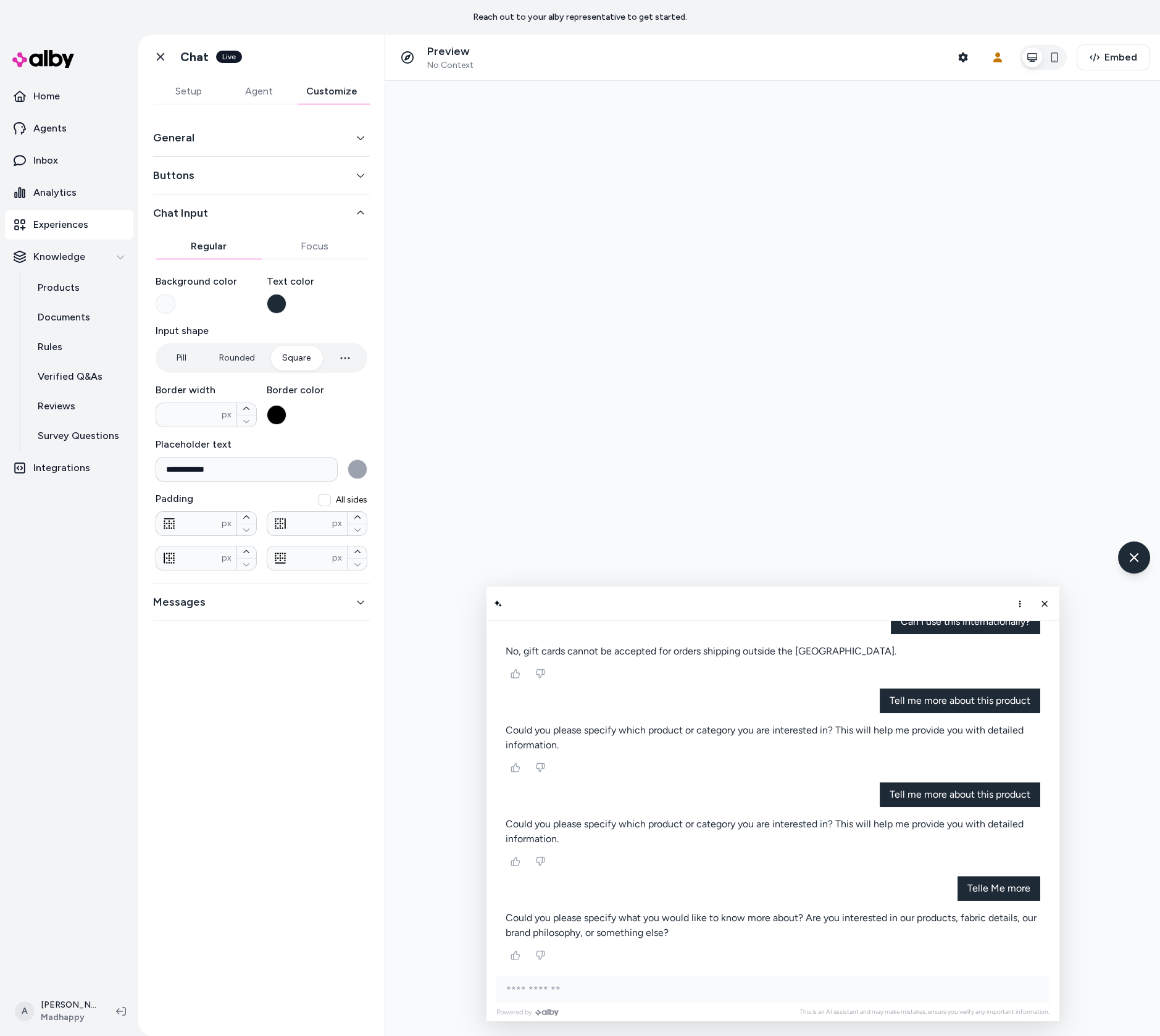
drag, startPoint x: 291, startPoint y: 598, endPoint x: 332, endPoint y: 649, distance: 65.4
click at [332, 649] on div "**********" at bounding box center [261, 563] width 246 height 917
click at [327, 259] on div "**********" at bounding box center [261, 397] width 211 height 346
drag, startPoint x: 1039, startPoint y: 607, endPoint x: 783, endPoint y: 670, distance: 263.6
click at [783, 670] on div "AI Shopping Assistant" at bounding box center [773, 804] width 573 height 434
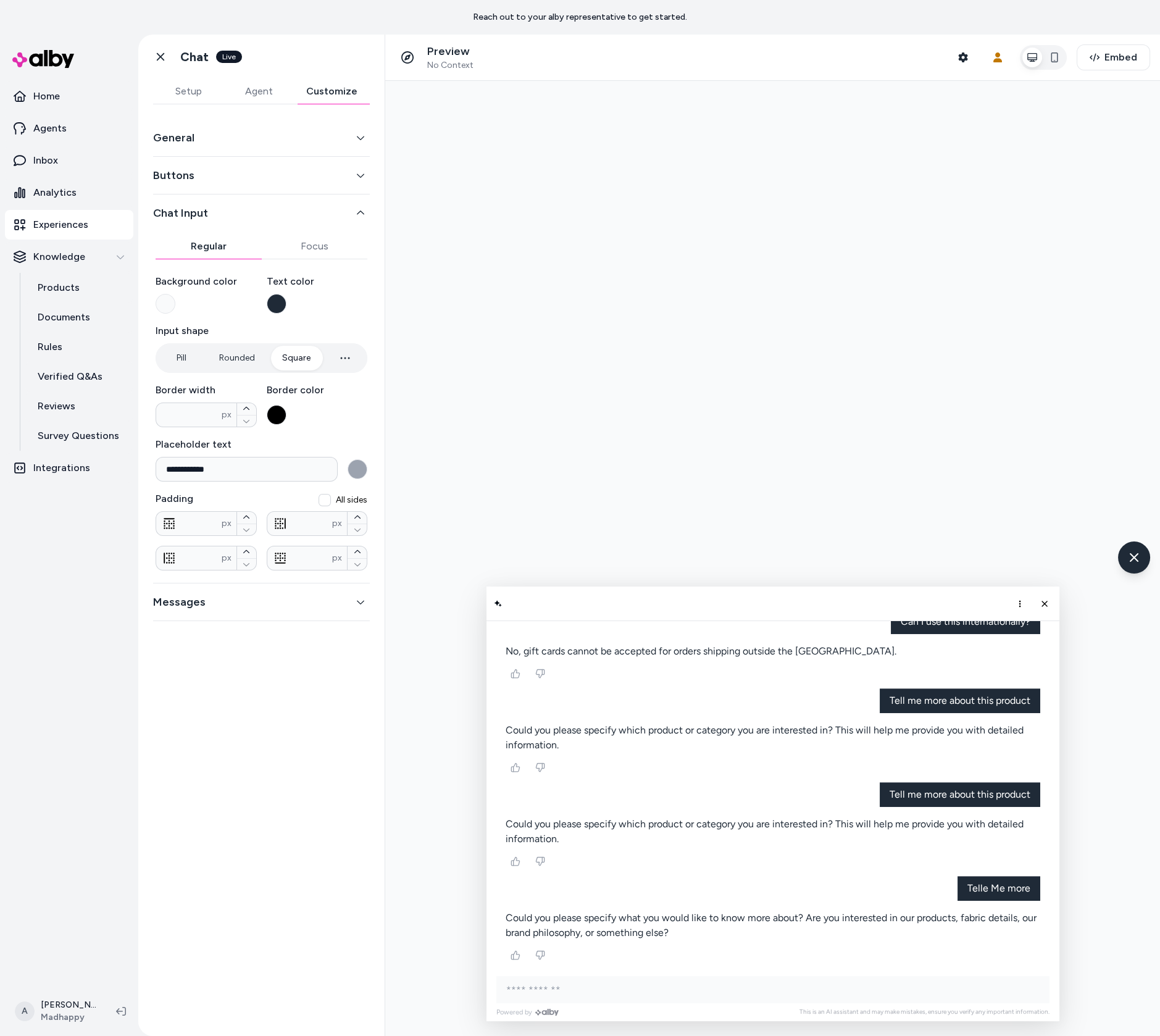
click at [173, 50] on div "Go back Chat Live" at bounding box center [195, 57] width 94 height 25
click at [161, 60] on icon at bounding box center [160, 56] width 12 height 12
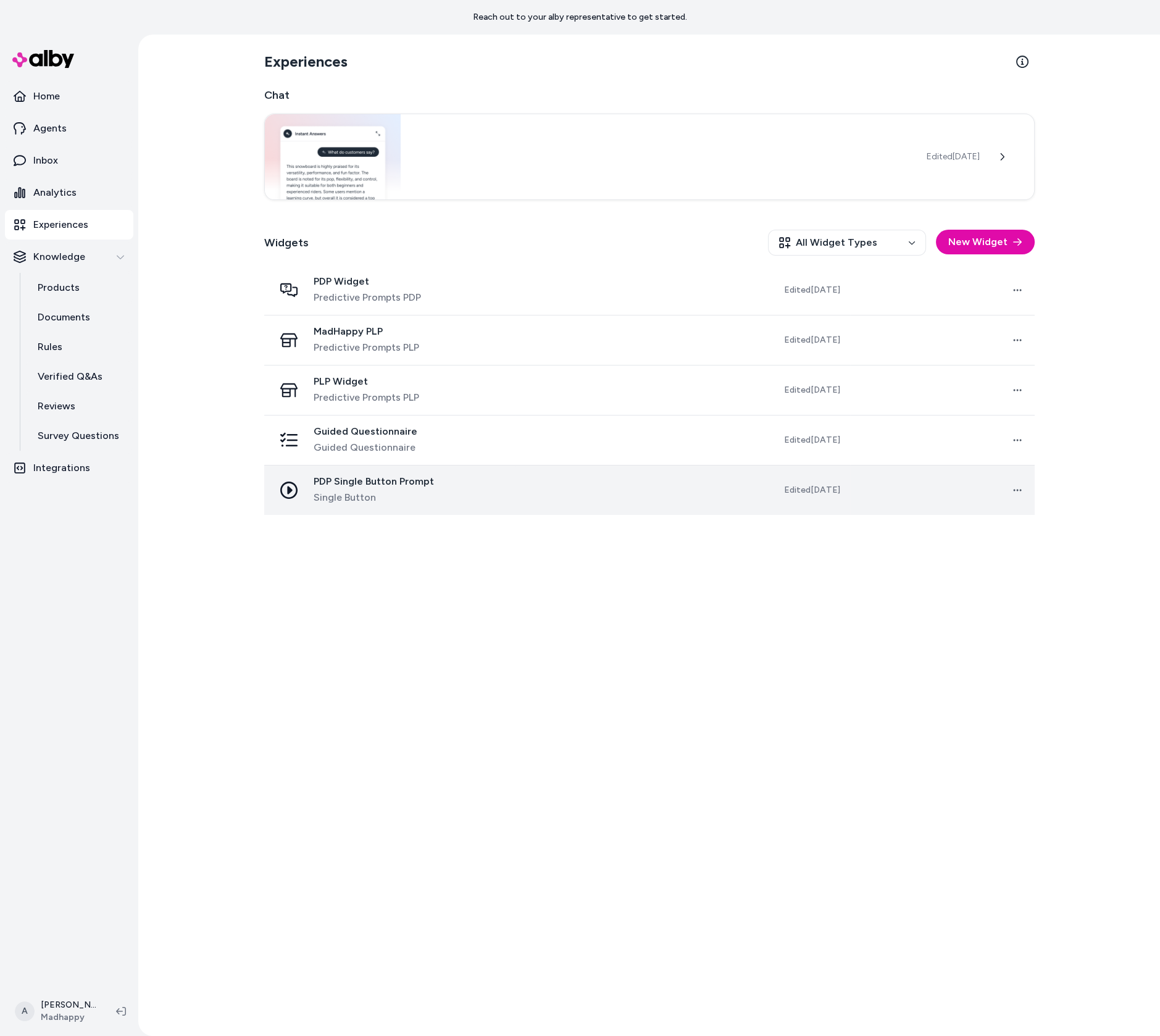
click at [396, 482] on span "PDP Single Button Prompt" at bounding box center [373, 481] width 120 height 12
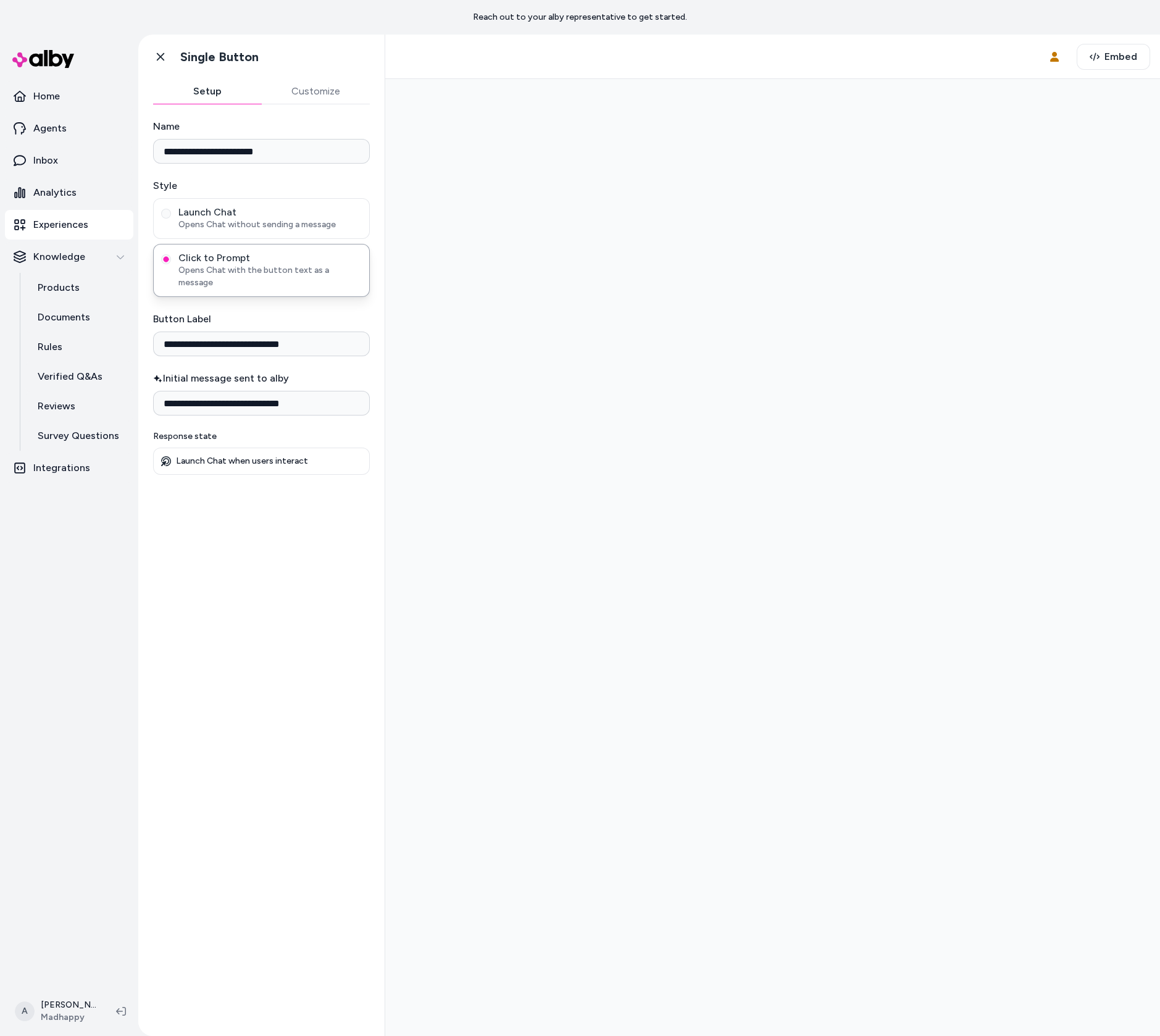
click at [318, 405] on div "**********" at bounding box center [261, 297] width 216 height 356
click at [323, 390] on input "**********" at bounding box center [261, 403] width 216 height 25
click at [585, 424] on div at bounding box center [773, 557] width 755 height 937
click at [585, 395] on div at bounding box center [773, 557] width 755 height 937
click at [536, 497] on div at bounding box center [773, 557] width 755 height 937
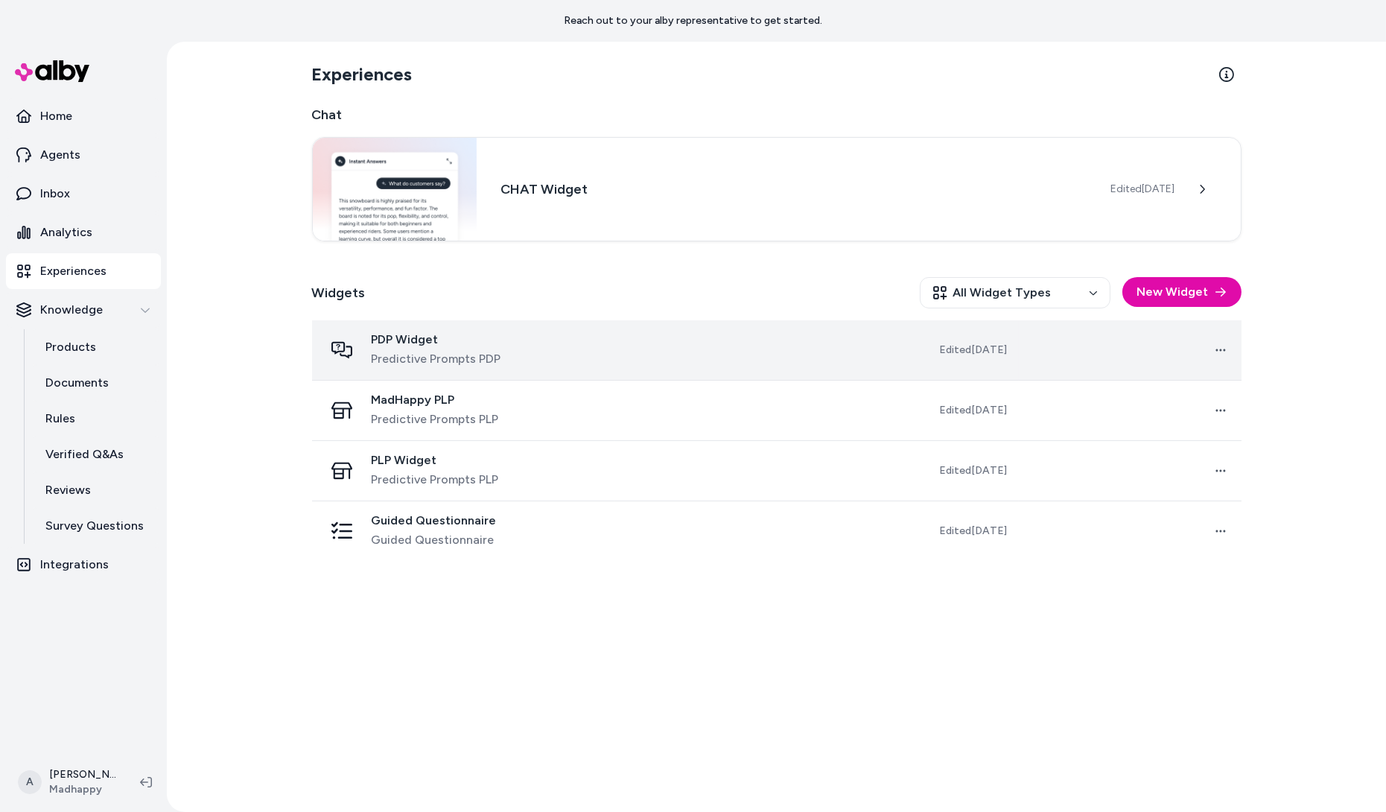
click at [439, 357] on span "Predictive Prompts PDP" at bounding box center [437, 359] width 130 height 18
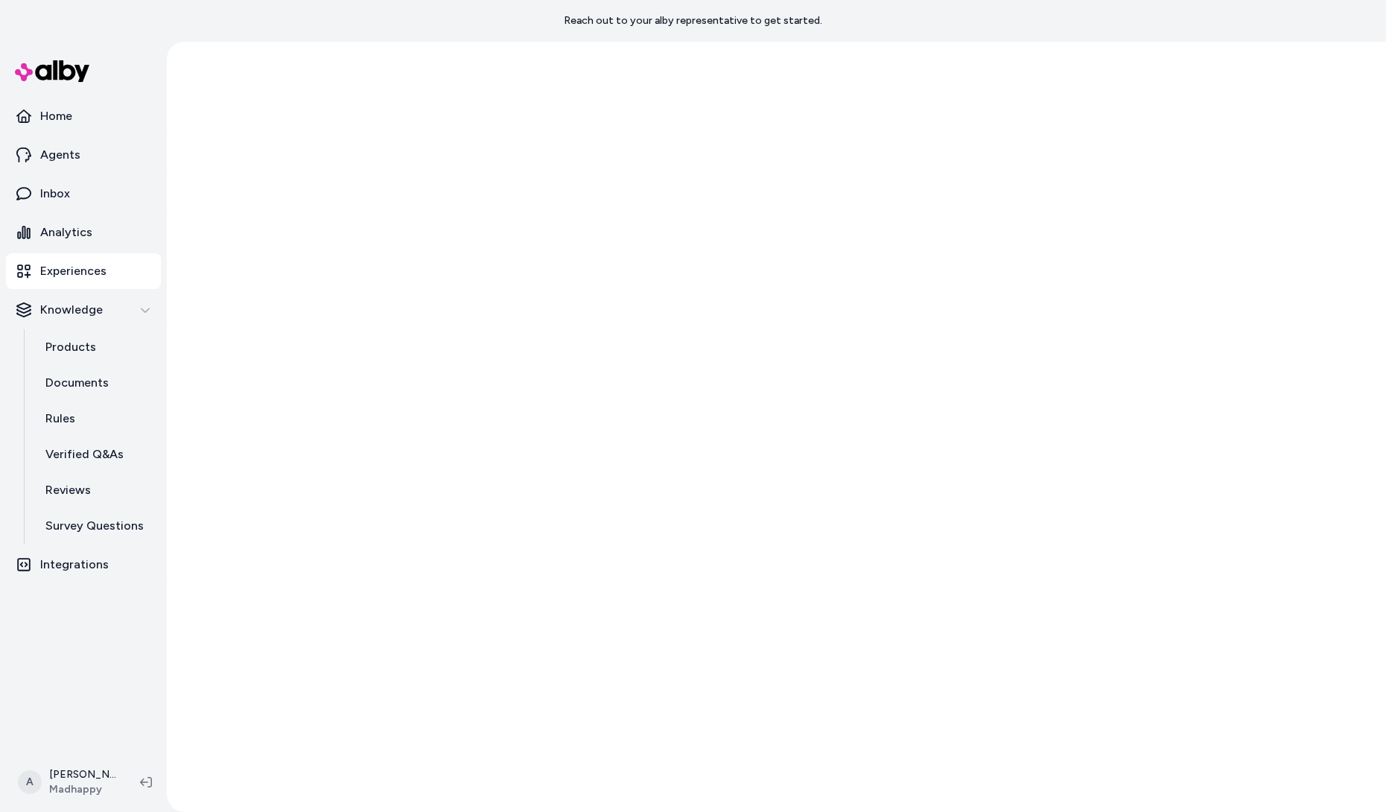
click at [410, 339] on div at bounding box center [776, 427] width 1219 height 770
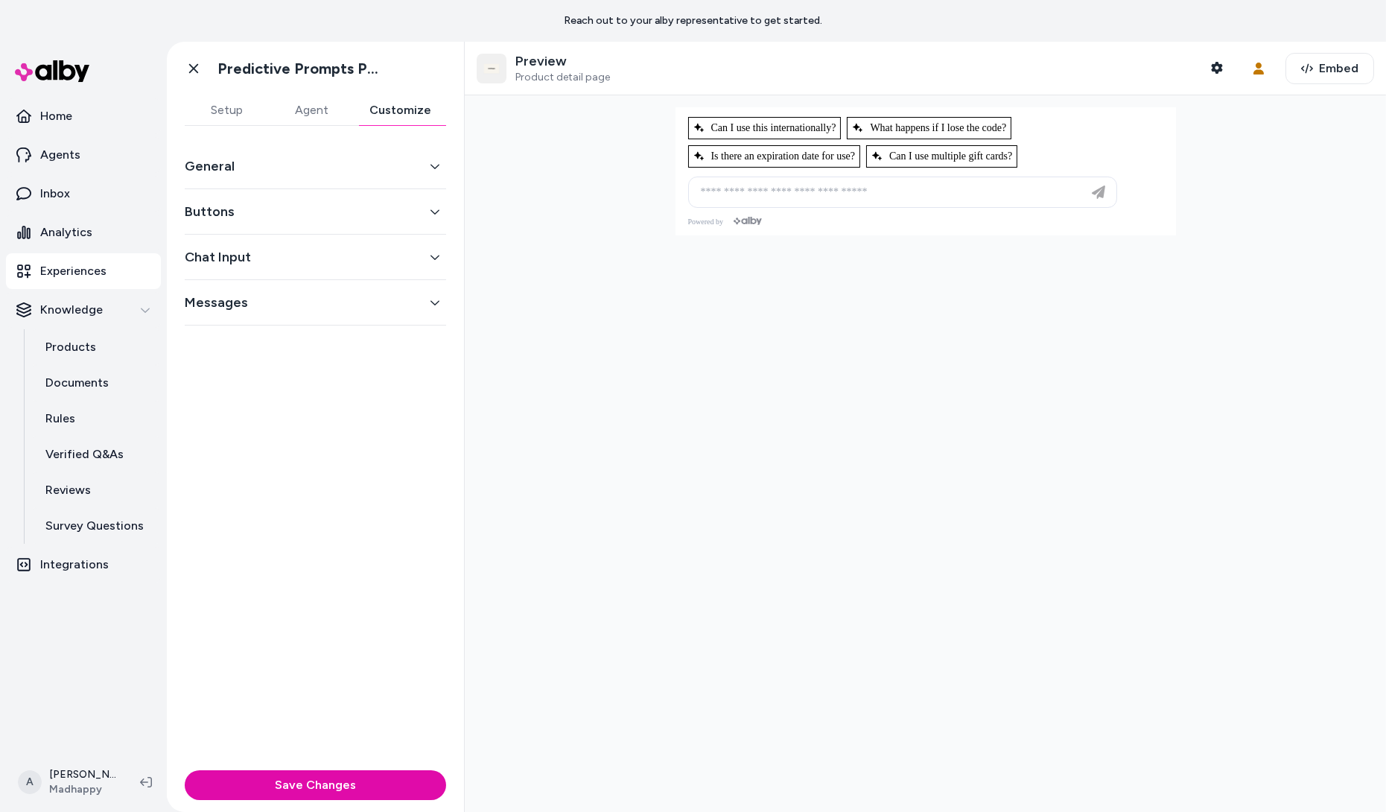
click at [402, 109] on button "Customize" at bounding box center [401, 110] width 92 height 30
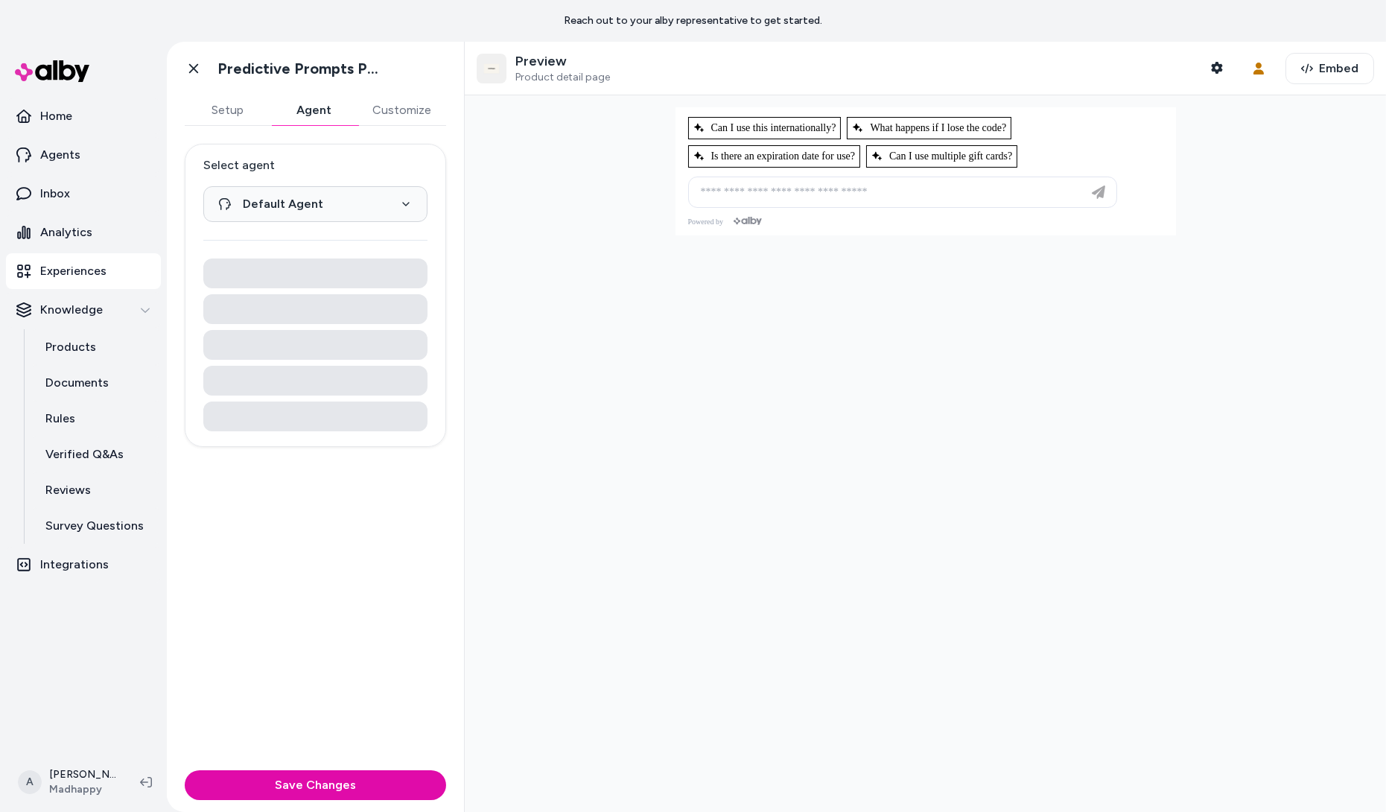
click at [347, 112] on button "Agent" at bounding box center [314, 110] width 86 height 30
click at [229, 120] on button "Setup" at bounding box center [228, 110] width 86 height 30
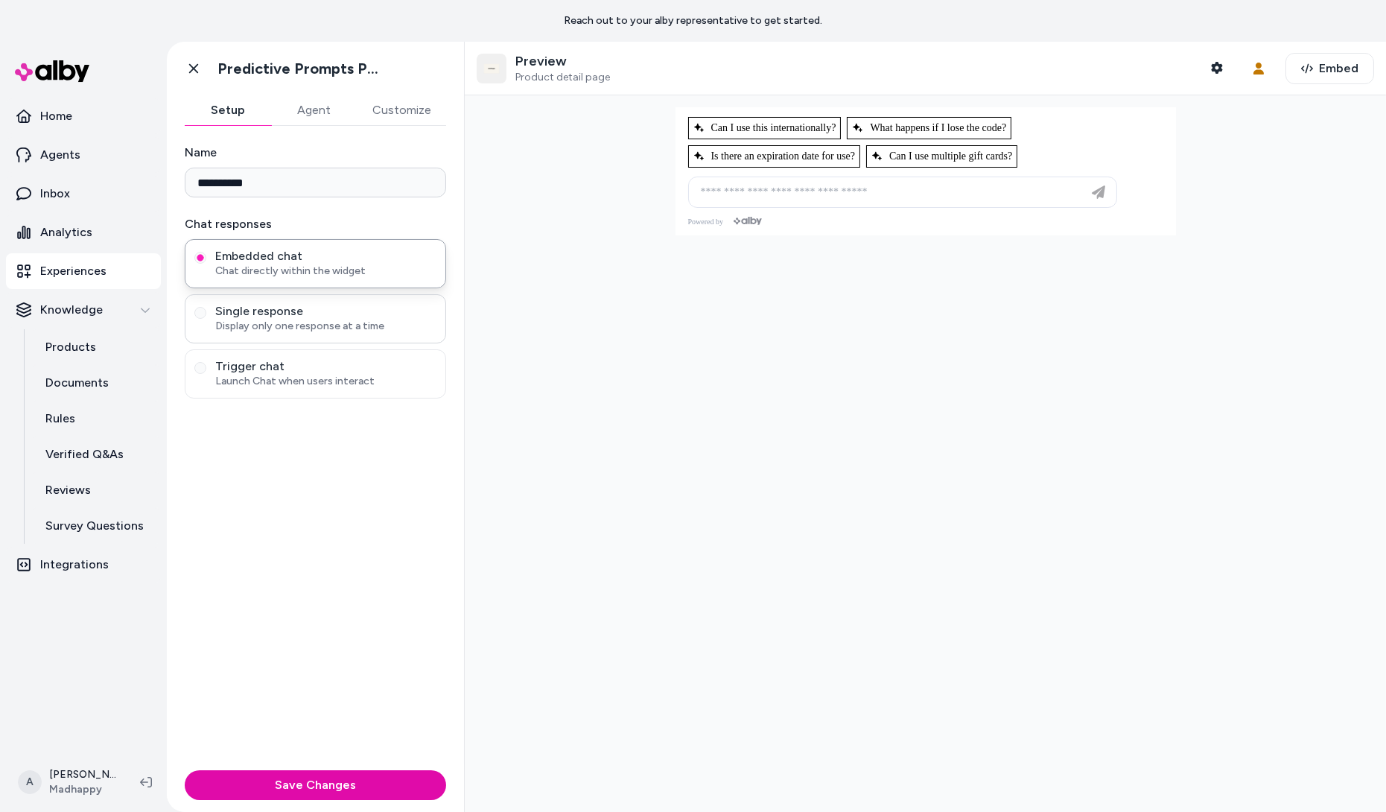
click at [319, 328] on span "Display only one response at a time" at bounding box center [325, 326] width 221 height 15
click at [206, 319] on button "Single response Display only one response at a time" at bounding box center [200, 313] width 12 height 12
click at [340, 375] on span "Launch Chat when users interact" at bounding box center [325, 381] width 221 height 15
click at [206, 374] on button "Trigger chat Launch Chat when users interact" at bounding box center [200, 368] width 12 height 12
click at [761, 190] on icon at bounding box center [748, 189] width 30 height 9
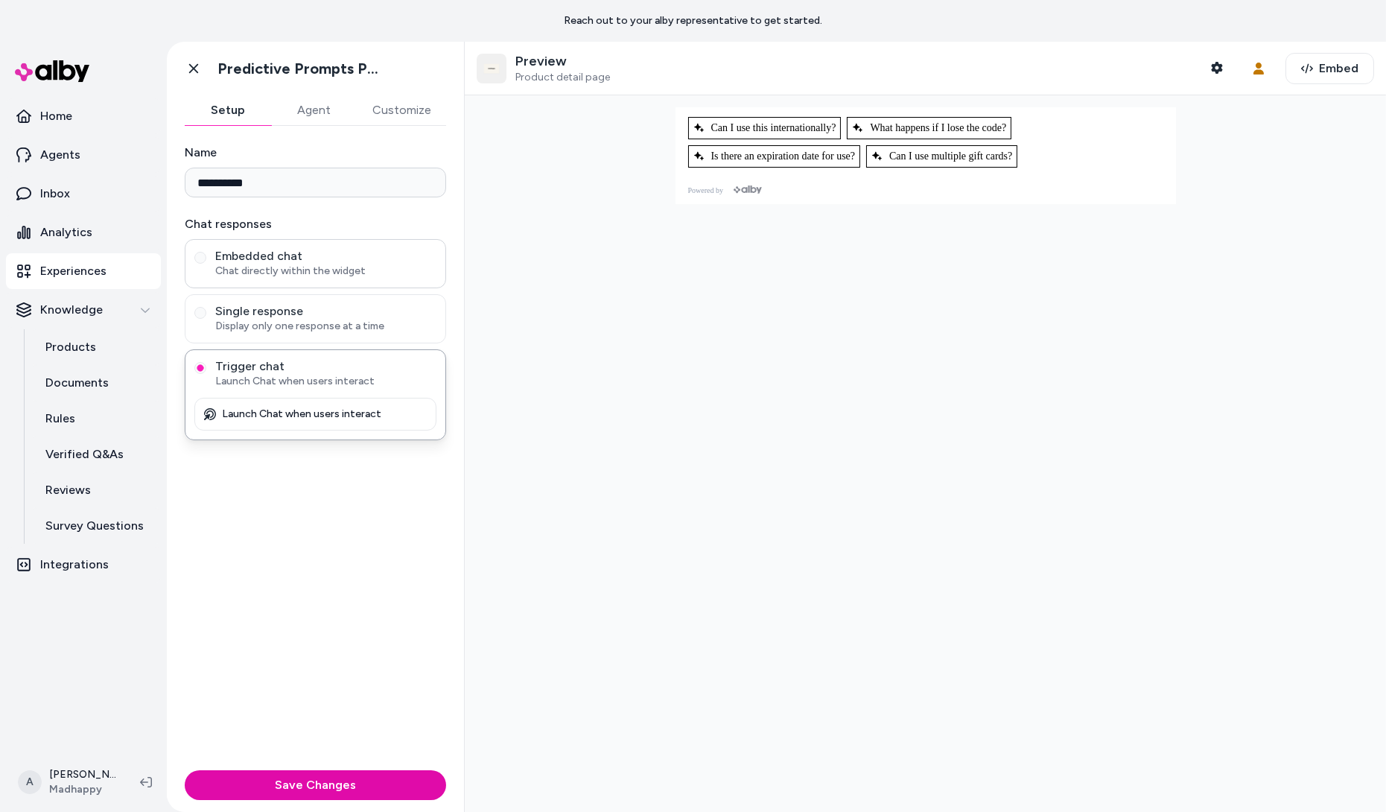
click at [410, 247] on div "Embedded chat Chat directly within the widget" at bounding box center [315, 263] width 261 height 49
click at [398, 250] on span "Embedded chat" at bounding box center [325, 256] width 221 height 15
click at [206, 252] on button "Embedded chat Chat directly within the widget" at bounding box center [200, 258] width 12 height 12
click at [401, 320] on span "Display only one response at a time" at bounding box center [325, 326] width 221 height 15
click at [206, 319] on button "Single response Display only one response at a time" at bounding box center [200, 313] width 12 height 12
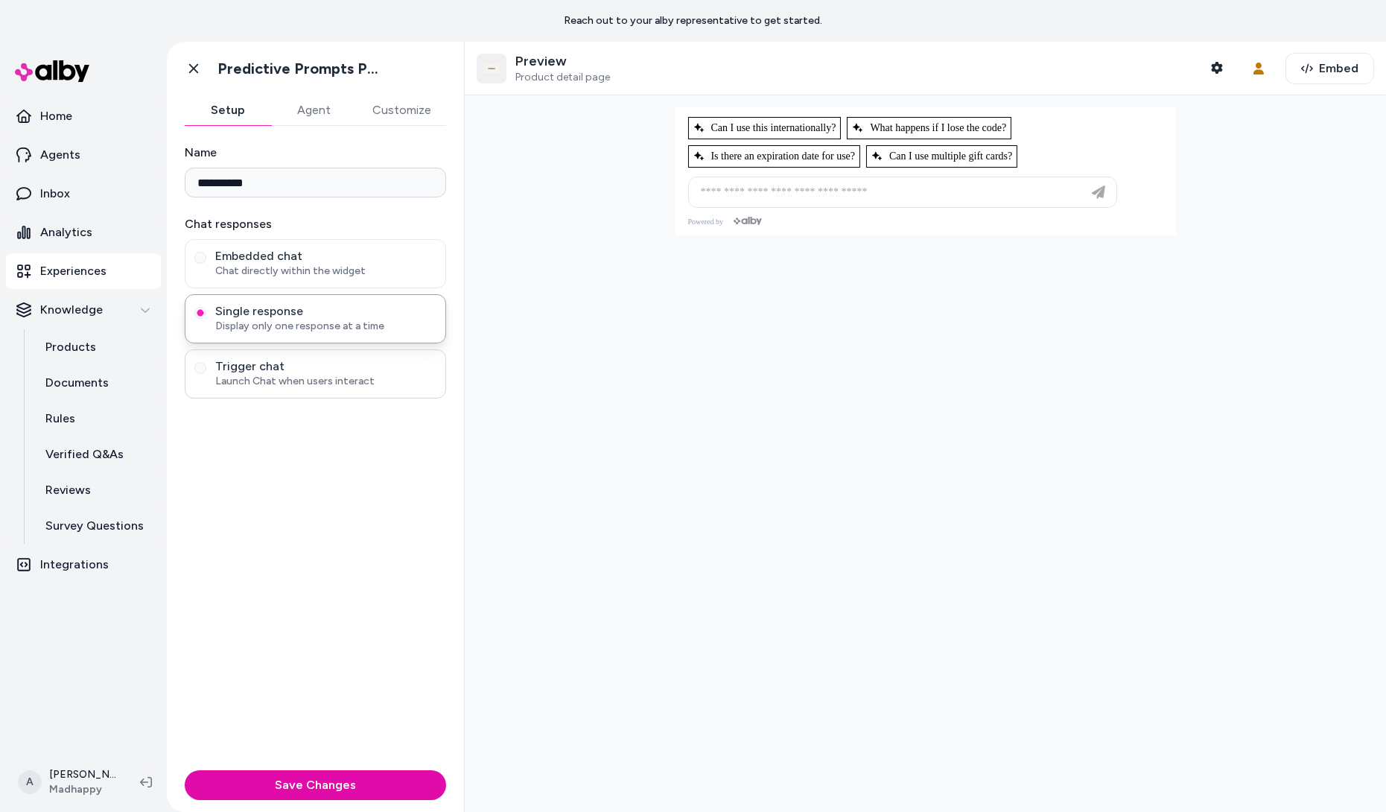
click at [390, 374] on span "Launch Chat when users interact" at bounding box center [325, 381] width 221 height 15
click at [206, 371] on button "Trigger chat Launch Chat when users interact" at bounding box center [200, 368] width 12 height 12
click at [388, 279] on div "Embedded chat Chat directly within the widget" at bounding box center [315, 263] width 261 height 49
click at [386, 272] on span "Chat directly within the widget" at bounding box center [325, 271] width 221 height 15
click at [206, 264] on button "Embedded chat Chat directly within the widget" at bounding box center [200, 258] width 12 height 12
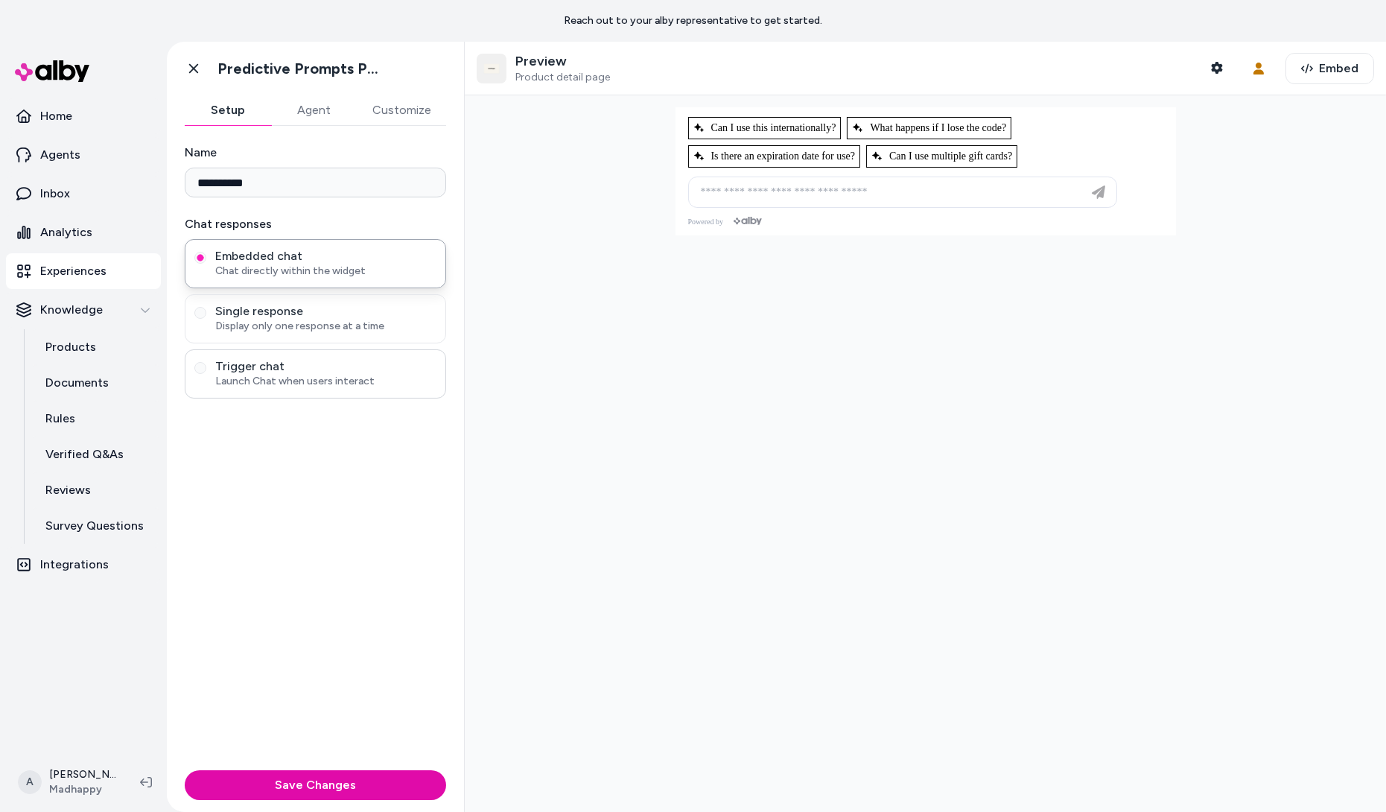
click at [388, 374] on span "Launch Chat when users interact" at bounding box center [325, 381] width 221 height 15
click at [206, 374] on button "Trigger chat Launch Chat when users interact" at bounding box center [200, 368] width 12 height 12
drag, startPoint x: 766, startPoint y: 185, endPoint x: 658, endPoint y: 192, distance: 108.2
click at [660, 191] on div at bounding box center [925, 453] width 921 height 716
click at [696, 404] on div at bounding box center [925, 453] width 921 height 716
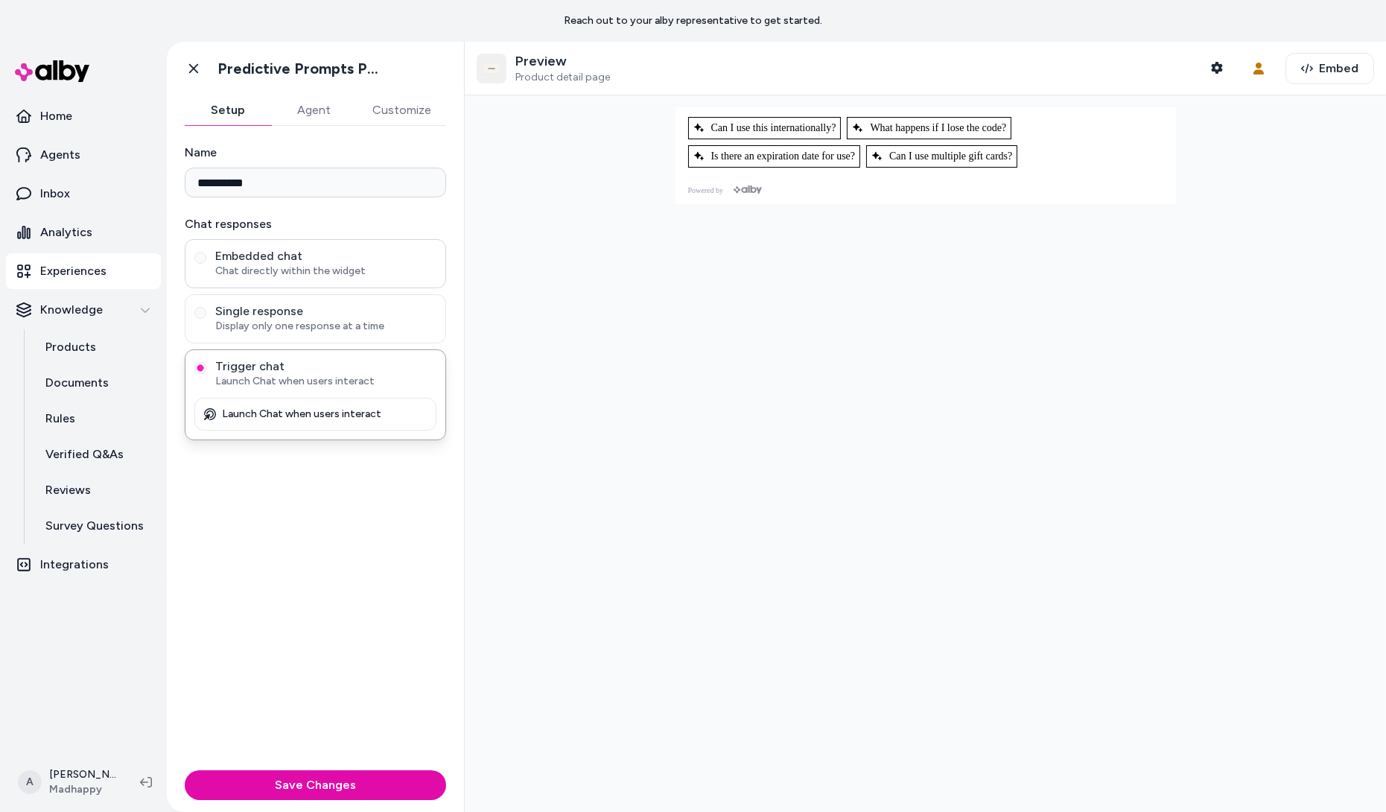
click at [408, 270] on span "Chat directly within the widget" at bounding box center [325, 271] width 221 height 15
click at [206, 264] on button "Embedded chat Chat directly within the widget" at bounding box center [200, 258] width 12 height 12
click at [409, 375] on span "Launch Chat when users interact" at bounding box center [325, 381] width 221 height 15
click at [206, 374] on button "Trigger chat Launch Chat when users interact" at bounding box center [200, 368] width 12 height 12
click at [410, 265] on span "Chat directly within the widget" at bounding box center [325, 271] width 221 height 15
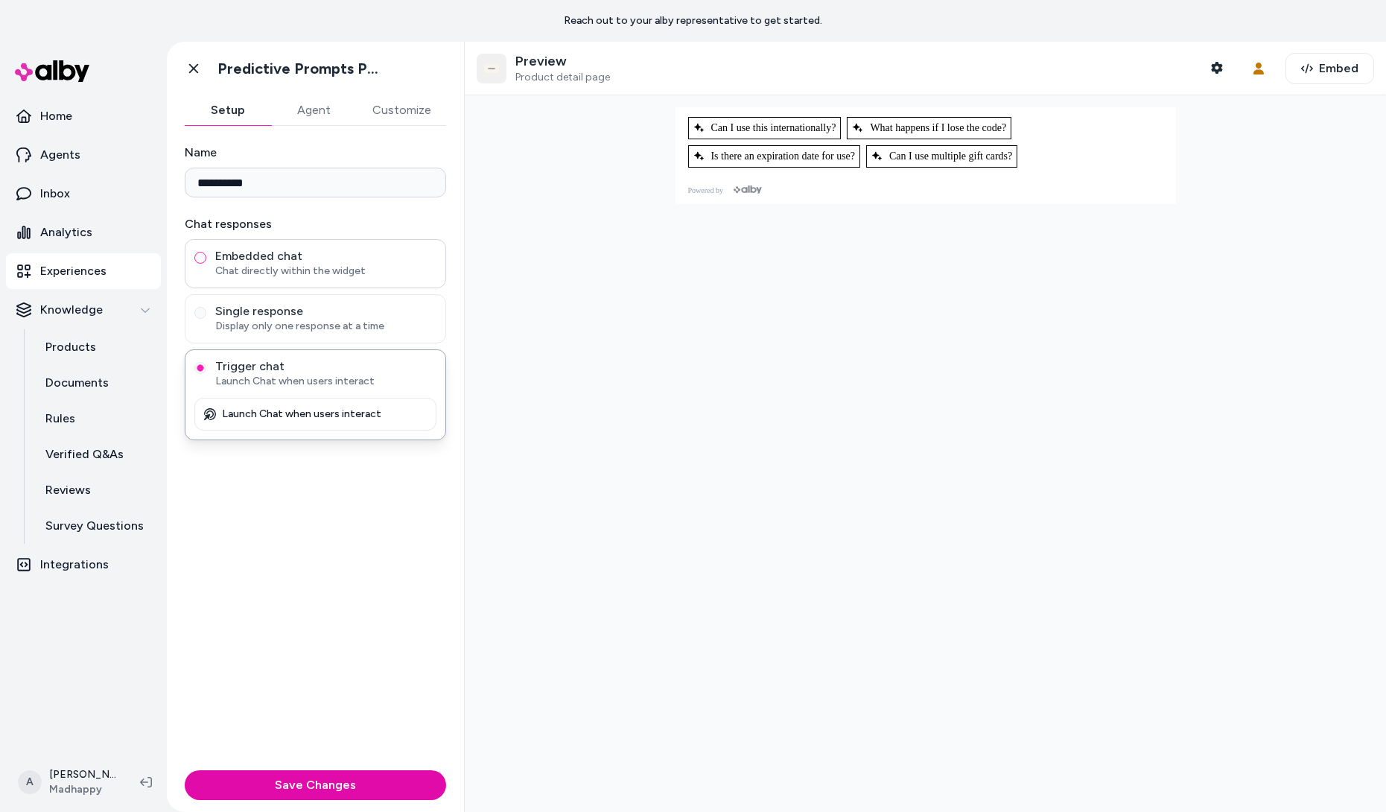
click at [206, 264] on button "Embedded chat Chat directly within the widget" at bounding box center [200, 258] width 12 height 12
click at [407, 404] on div "**********" at bounding box center [315, 445] width 297 height 638
click at [402, 367] on span "Trigger chat" at bounding box center [325, 366] width 221 height 15
click at [206, 367] on button "Trigger chat Launch Chat when users interact" at bounding box center [200, 368] width 12 height 12
click at [787, 133] on span "Can I use this internationally?" at bounding box center [764, 128] width 143 height 12
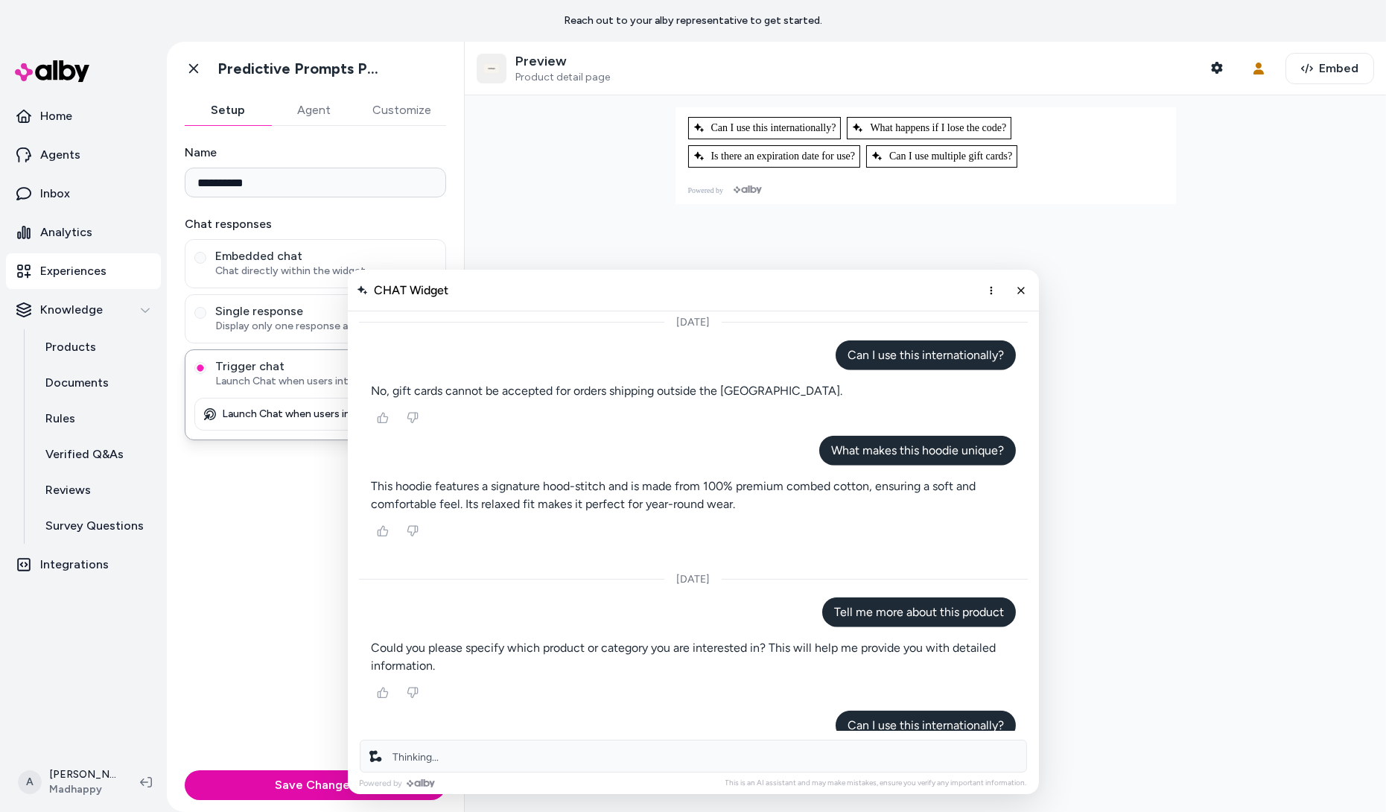
scroll to position [3062, 0]
click at [1027, 289] on button "Close chat" at bounding box center [1020, 290] width 25 height 25
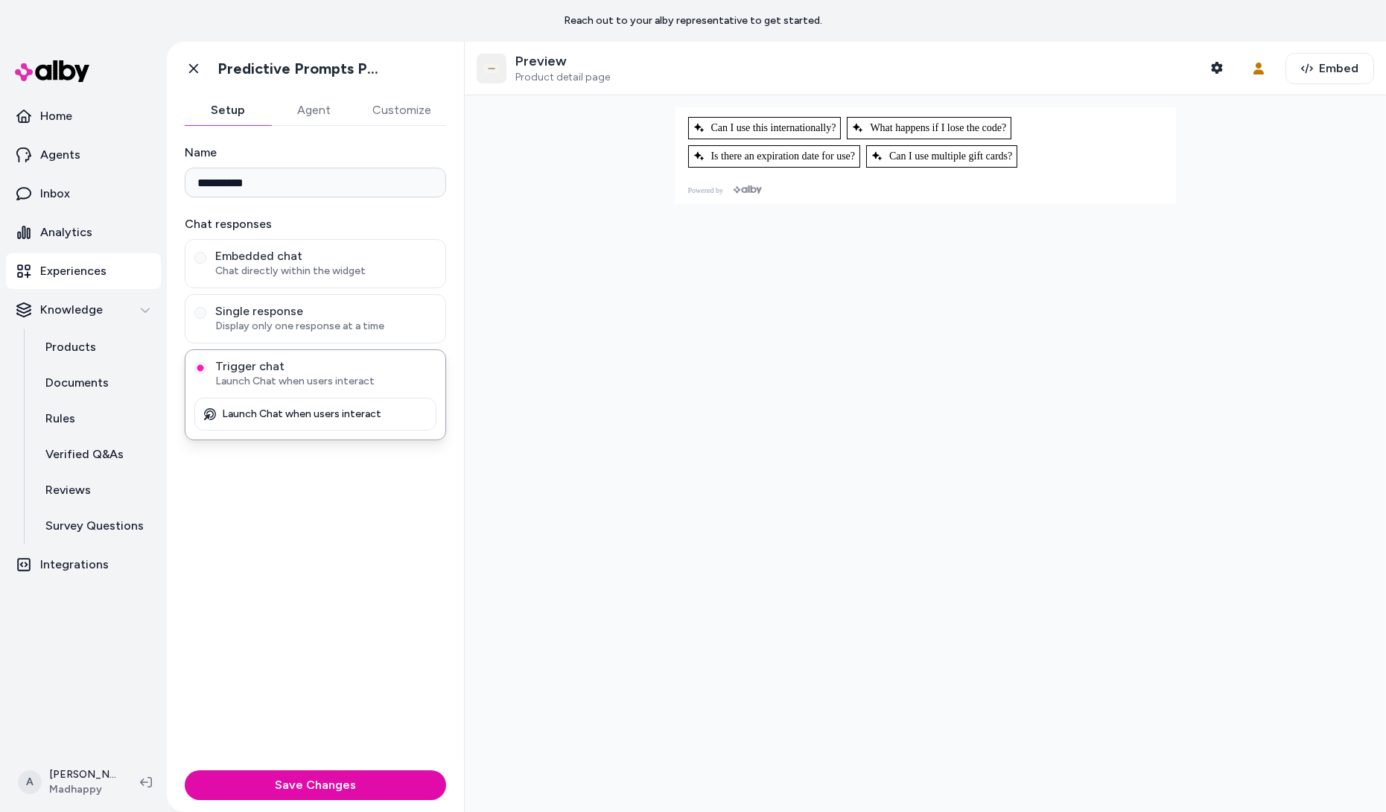
scroll to position [0, 0]
click at [387, 270] on span "Chat directly within the widget" at bounding box center [325, 271] width 221 height 15
click at [206, 264] on button "Embedded chat Chat directly within the widget" at bounding box center [200, 258] width 12 height 12
click at [410, 106] on button "Customize" at bounding box center [401, 110] width 89 height 30
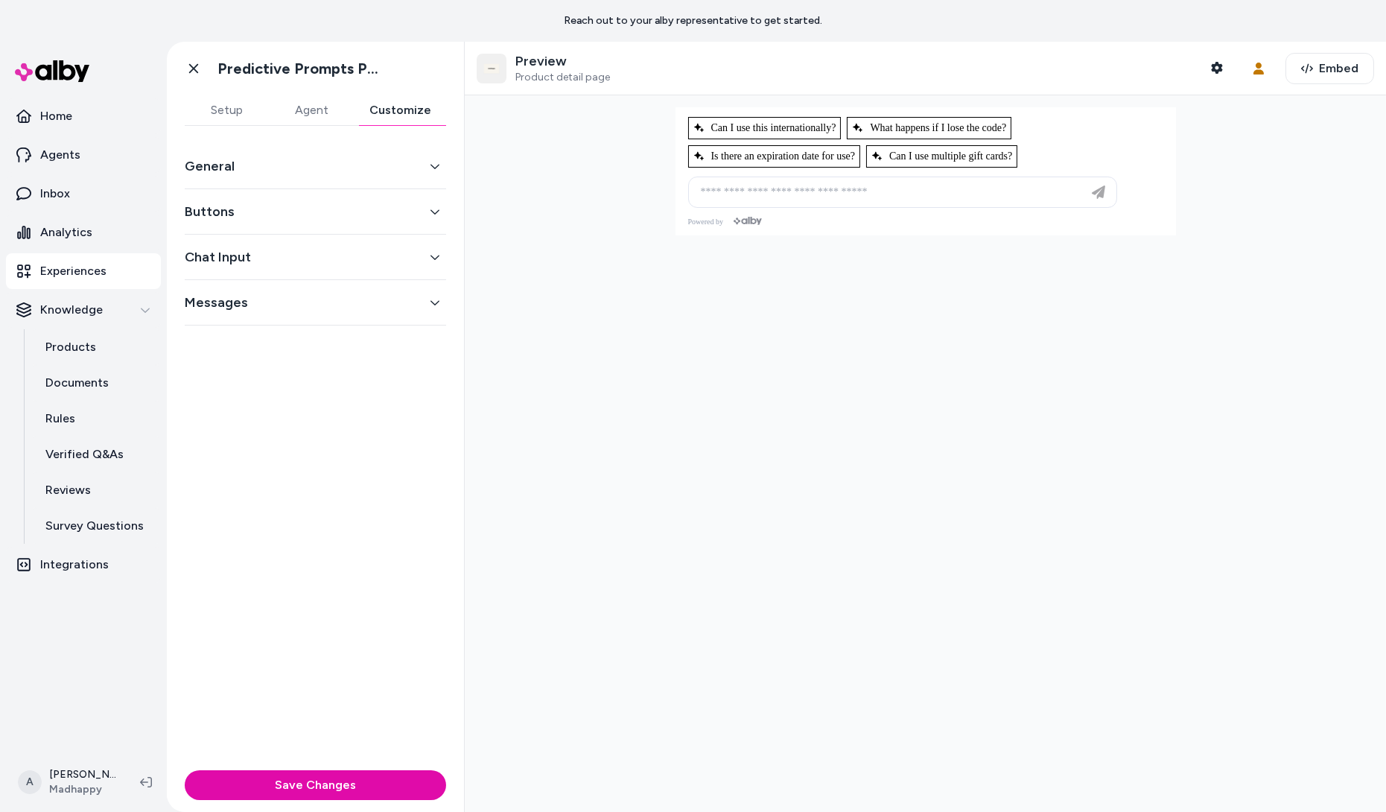
click at [392, 168] on button "General" at bounding box center [315, 166] width 261 height 21
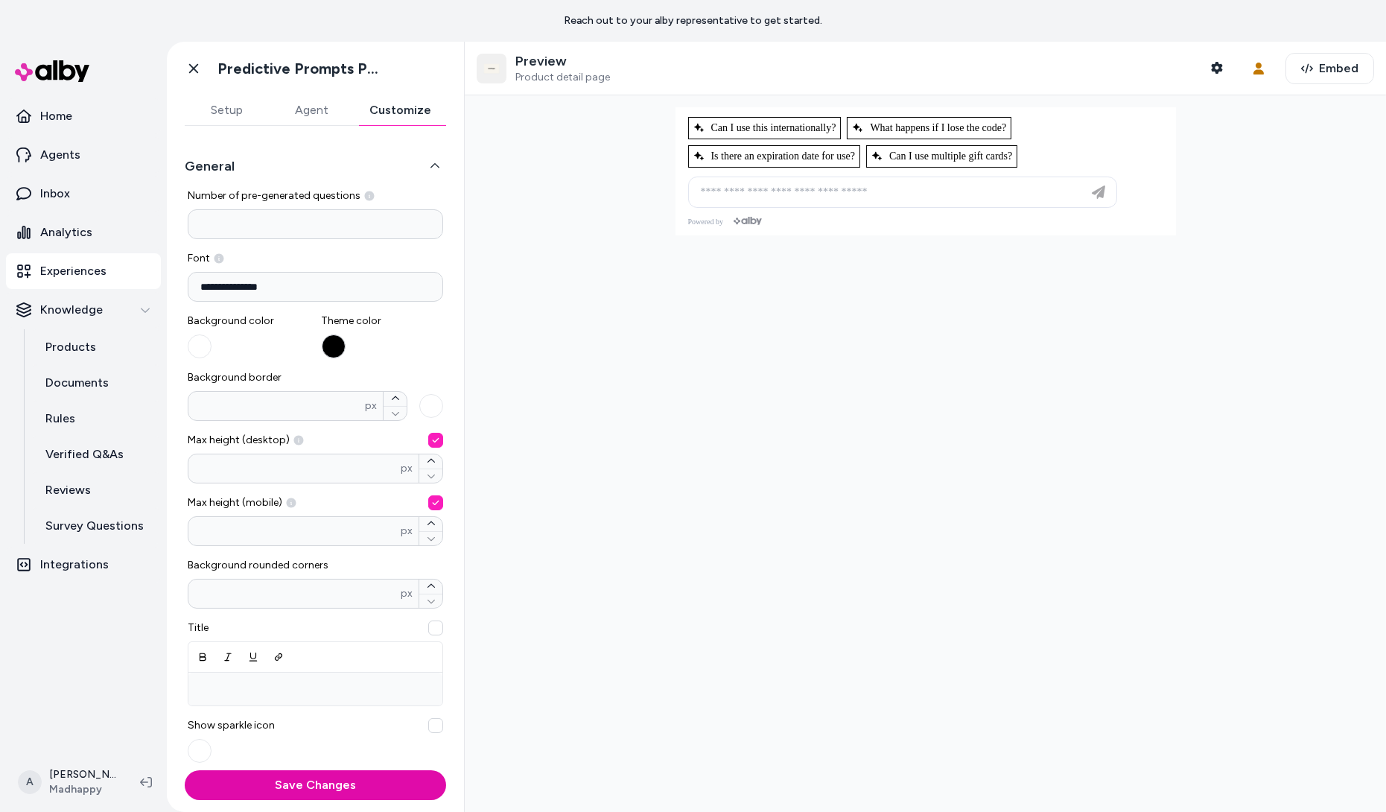
click at [339, 344] on button "button" at bounding box center [334, 346] width 24 height 24
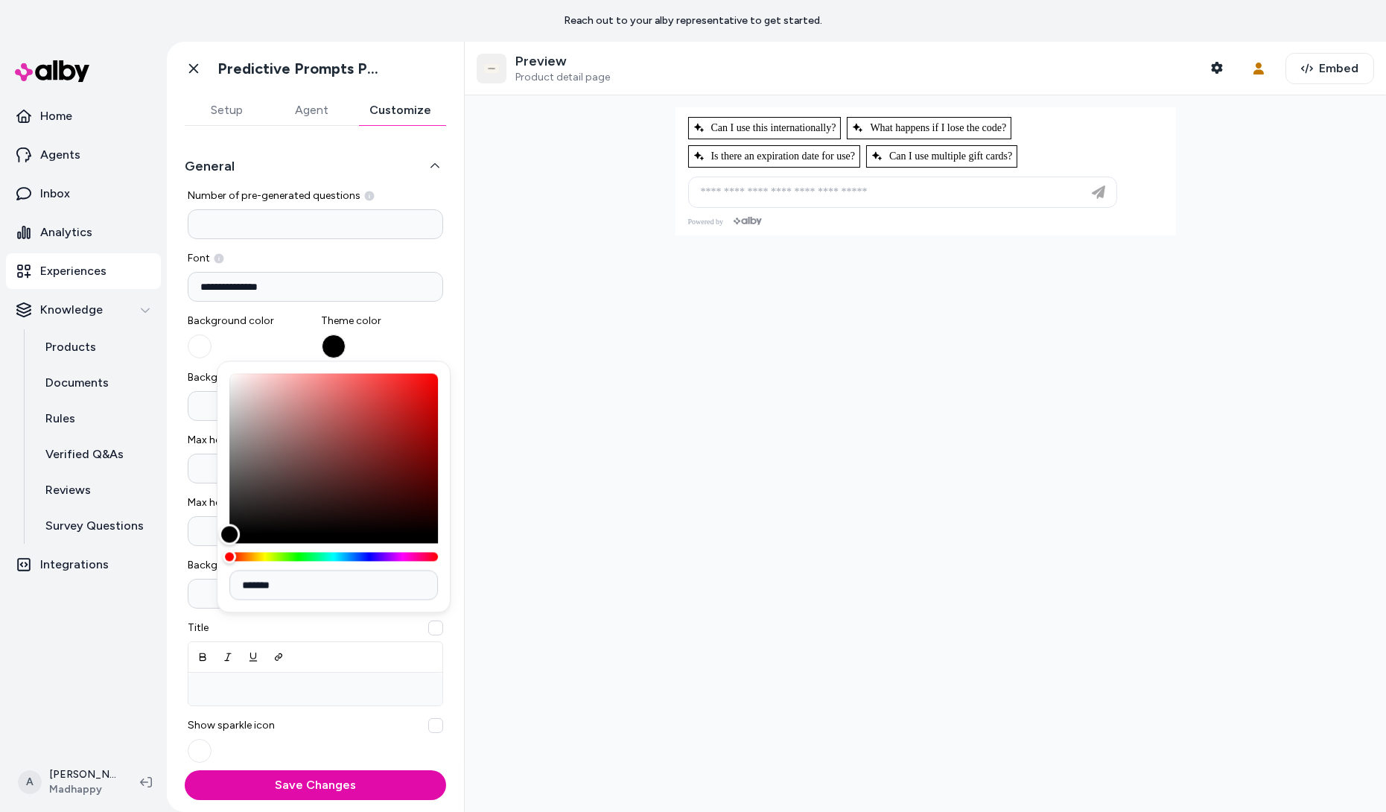
click at [675, 462] on div at bounding box center [925, 453] width 921 height 716
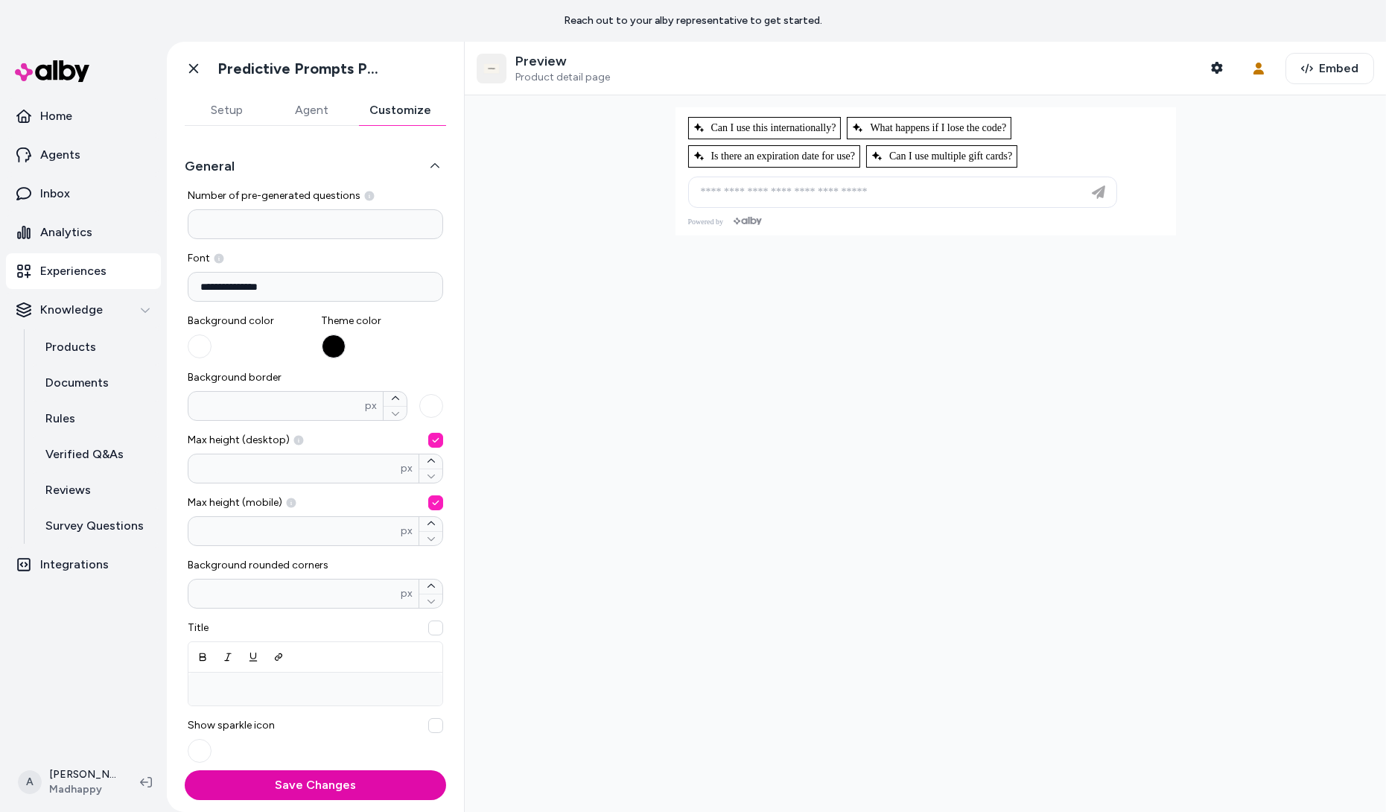
scroll to position [376, 0]
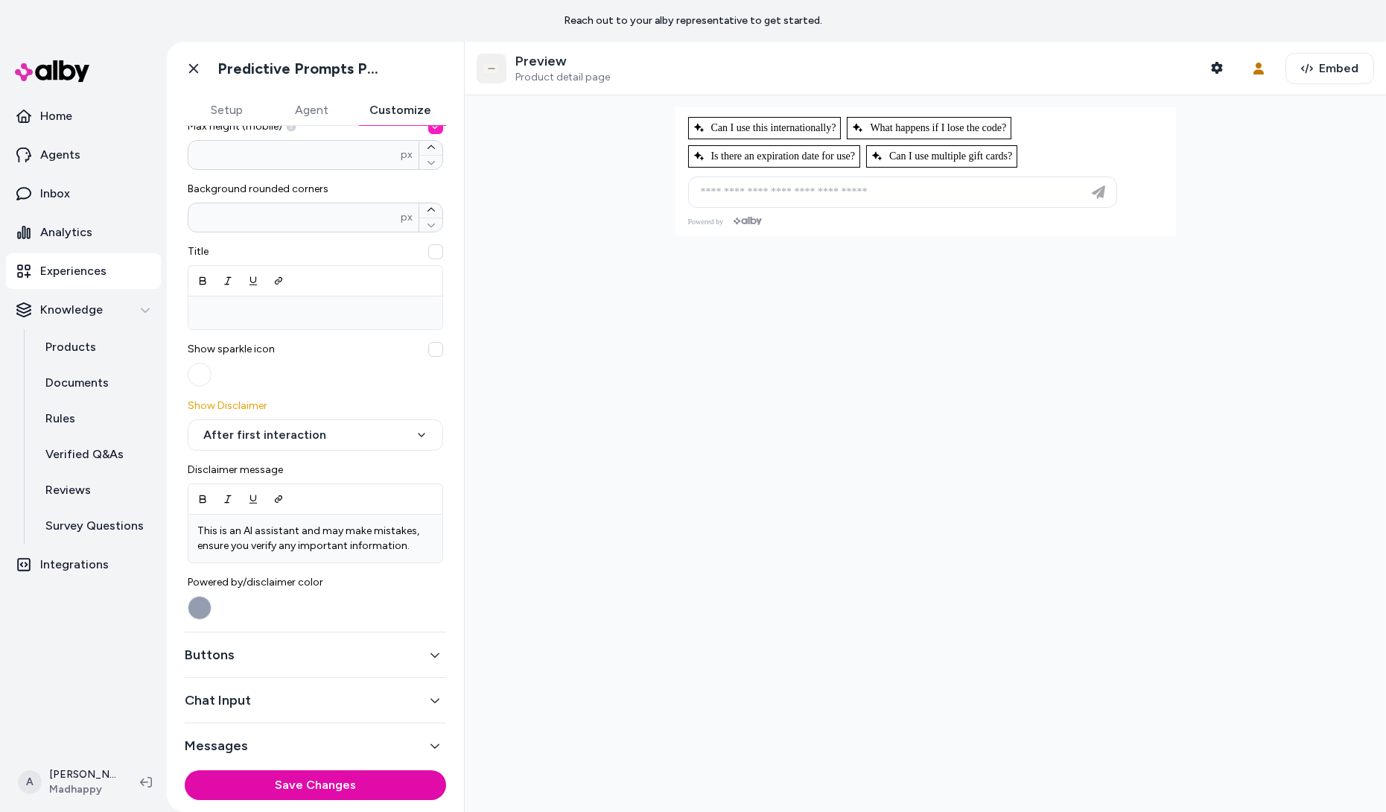
click at [396, 650] on button "Buttons" at bounding box center [315, 654] width 261 height 21
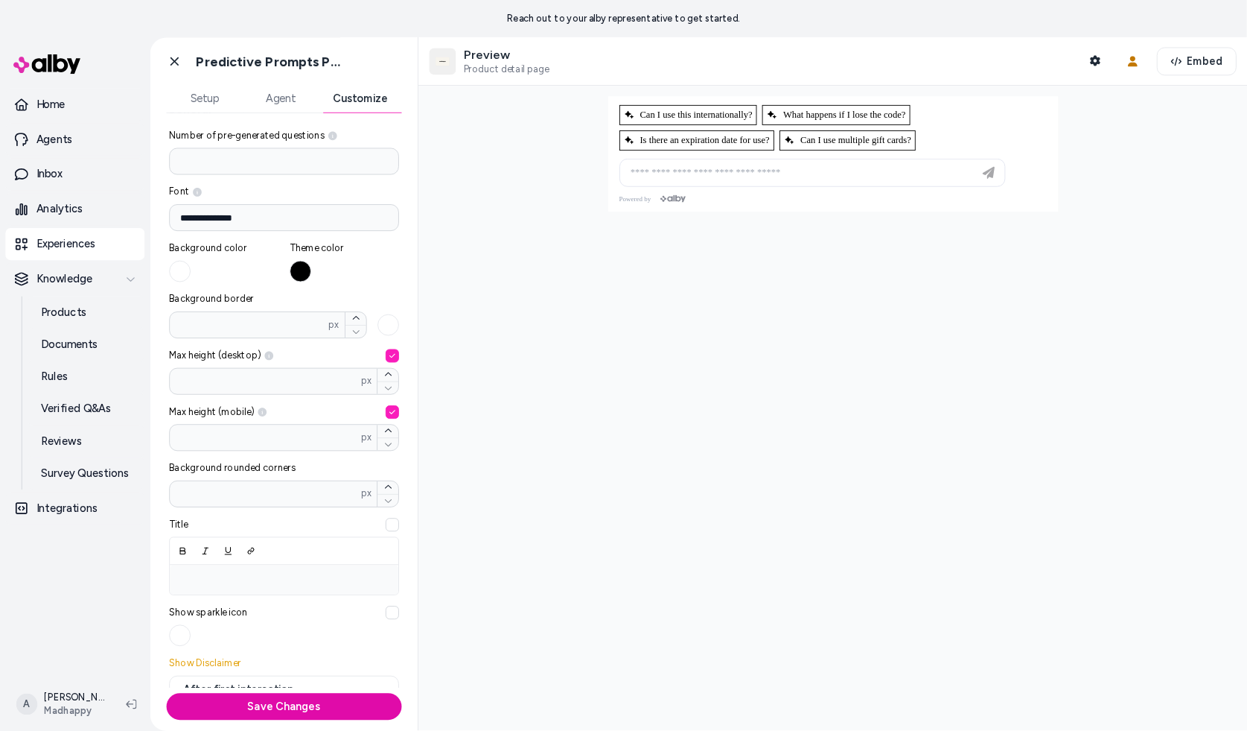
scroll to position [0, 0]
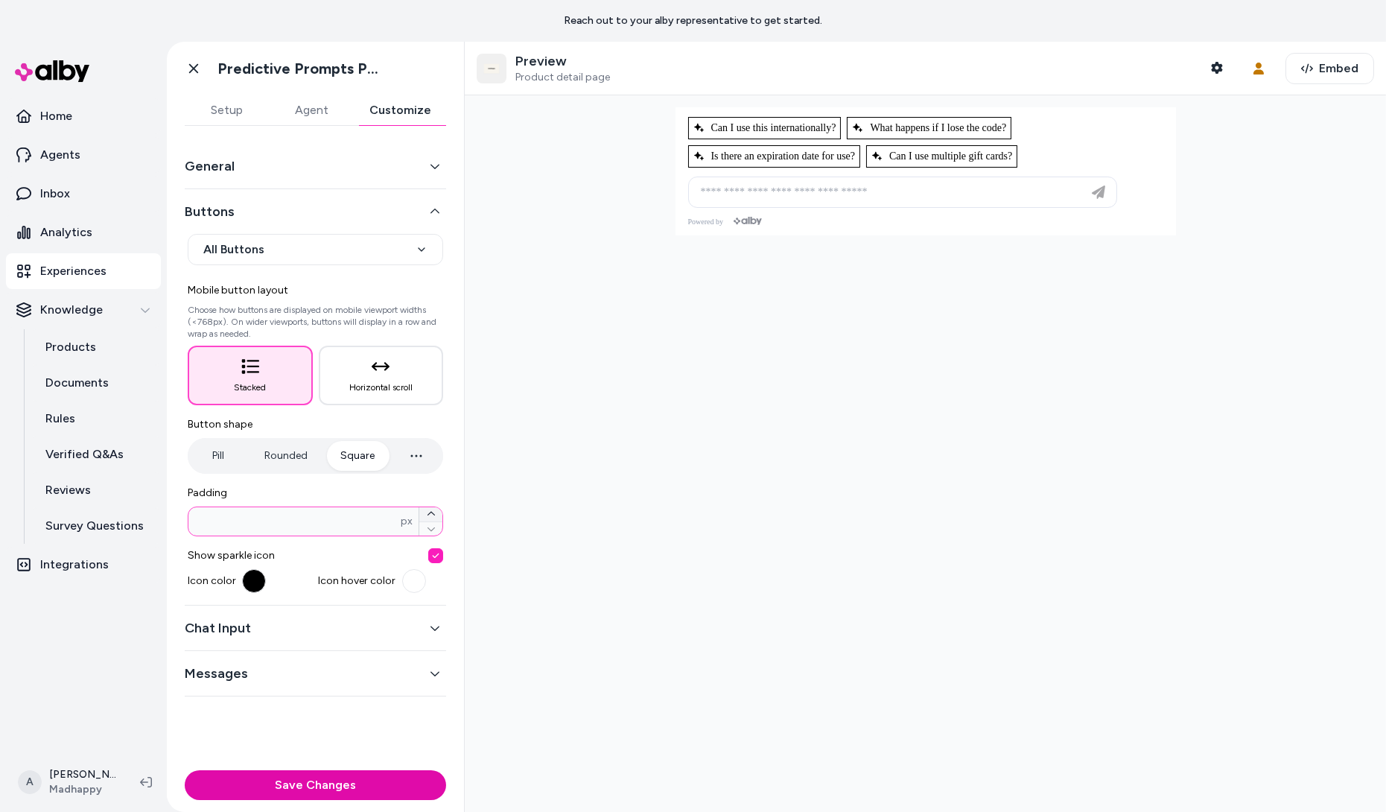
click at [437, 512] on button "button" at bounding box center [430, 514] width 23 height 14
click at [436, 534] on button "button" at bounding box center [430, 528] width 23 height 15
type input "*"
click at [413, 579] on button "button" at bounding box center [414, 581] width 24 height 24
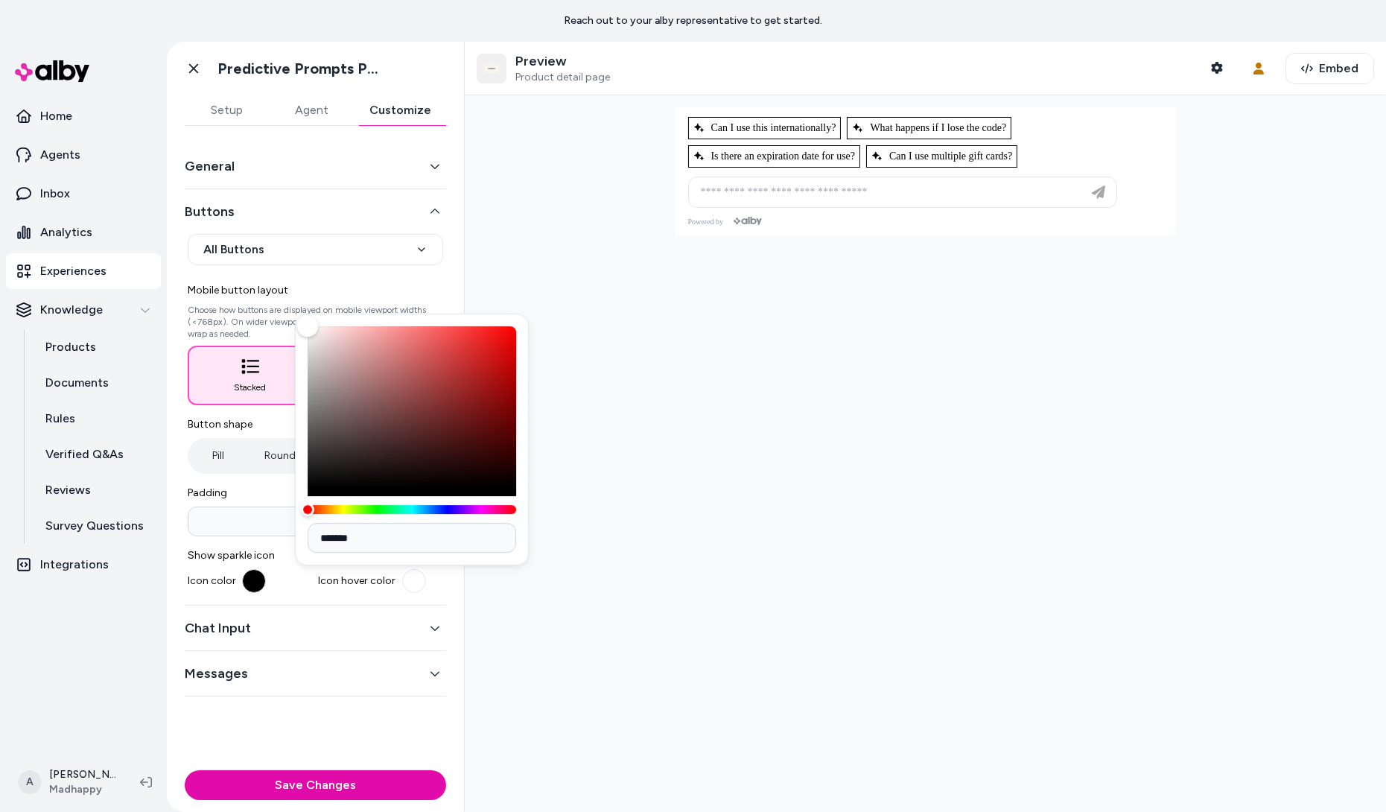
click at [658, 375] on div at bounding box center [925, 453] width 921 height 716
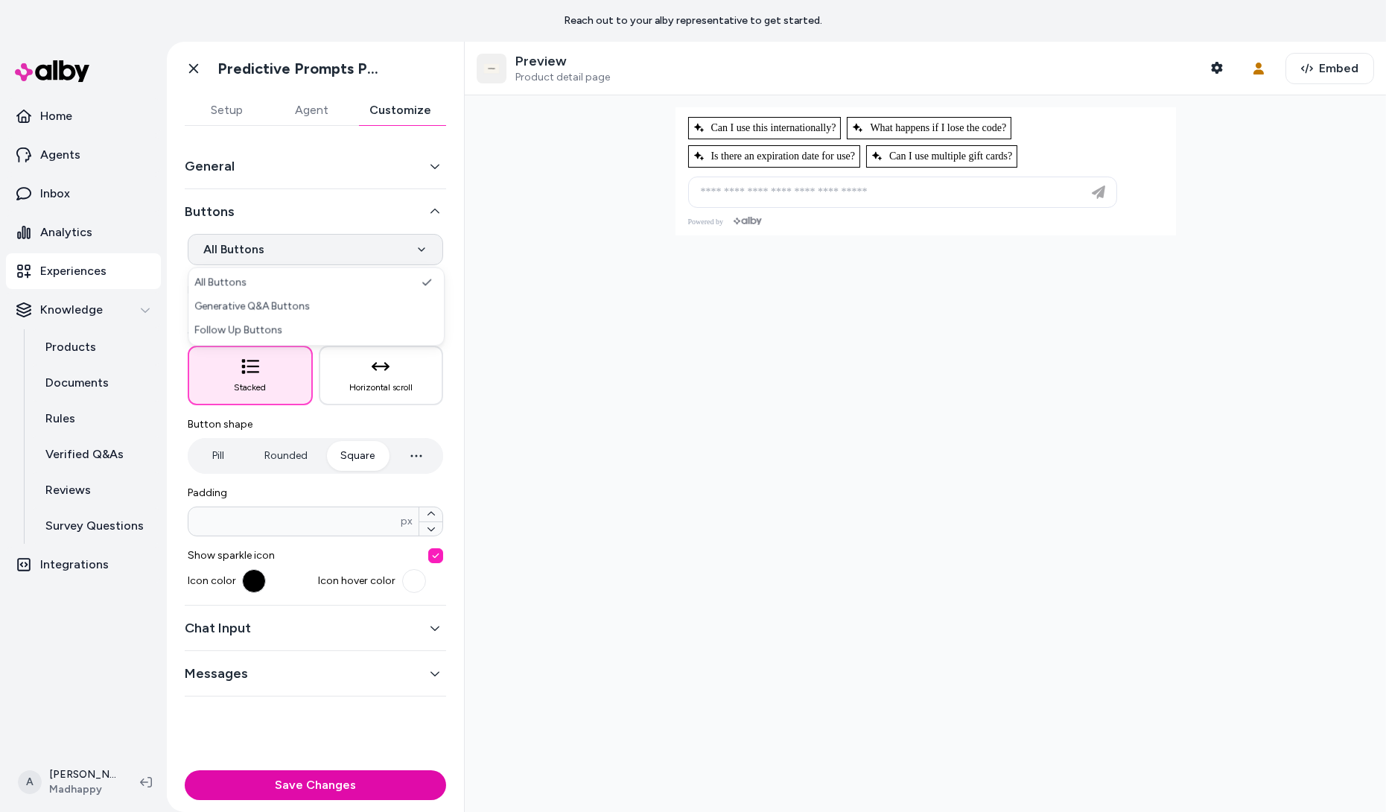
click at [338, 245] on html "**********" at bounding box center [693, 406] width 1386 height 812
select select "*******"
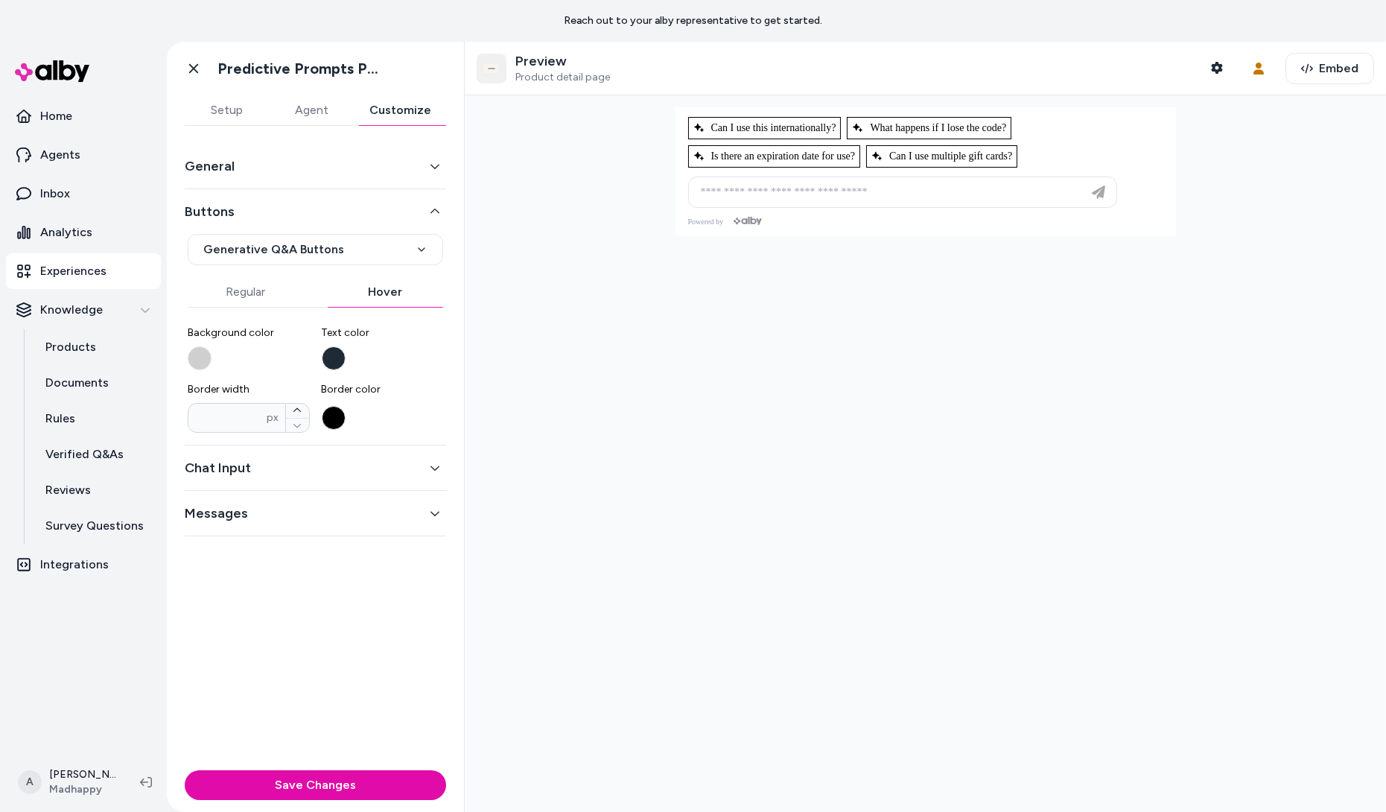
click at [384, 302] on button "Hover" at bounding box center [386, 292] width 116 height 30
click at [215, 350] on label "Background color" at bounding box center [249, 347] width 122 height 45
click at [212, 350] on button "Background color" at bounding box center [200, 358] width 24 height 24
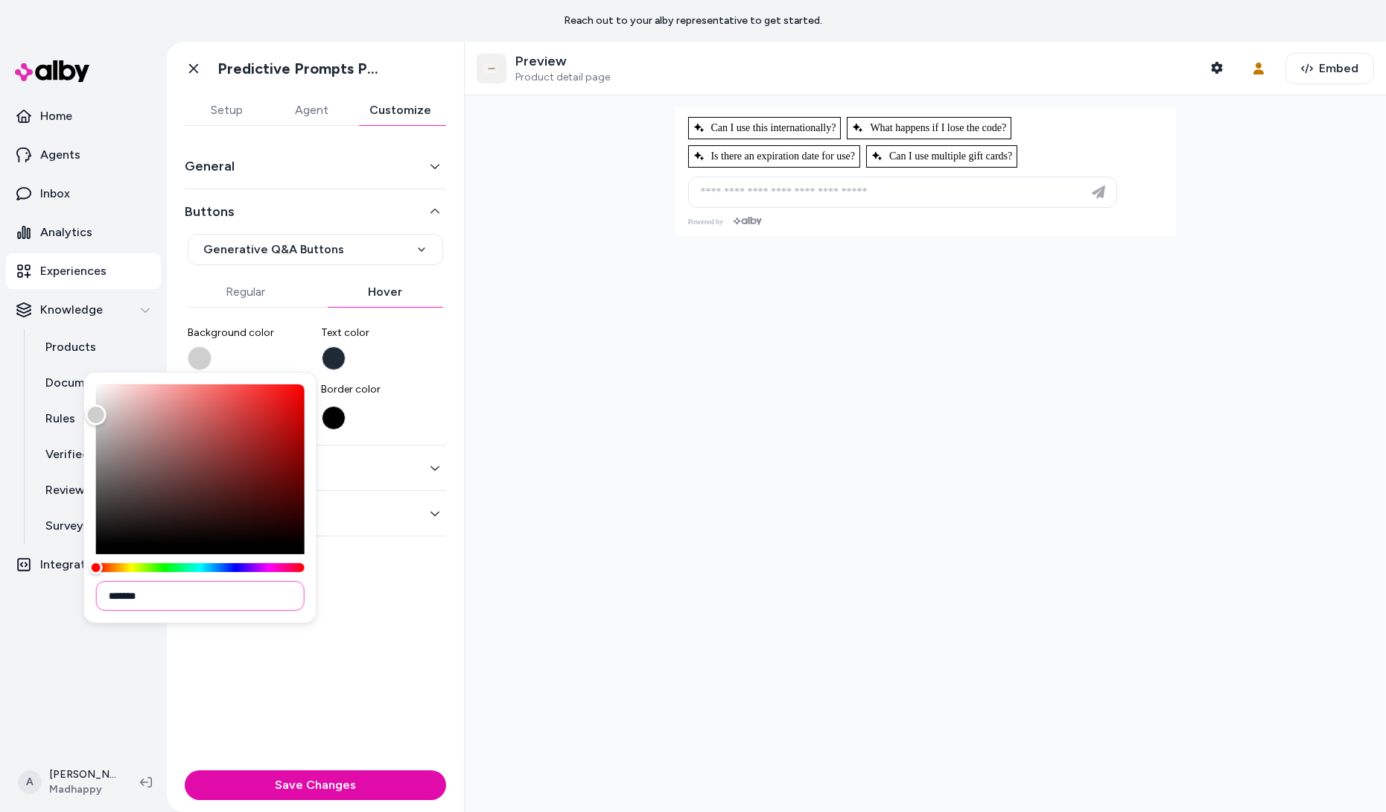
click at [234, 605] on input "*******" at bounding box center [200, 596] width 209 height 30
click at [655, 606] on div at bounding box center [925, 453] width 921 height 716
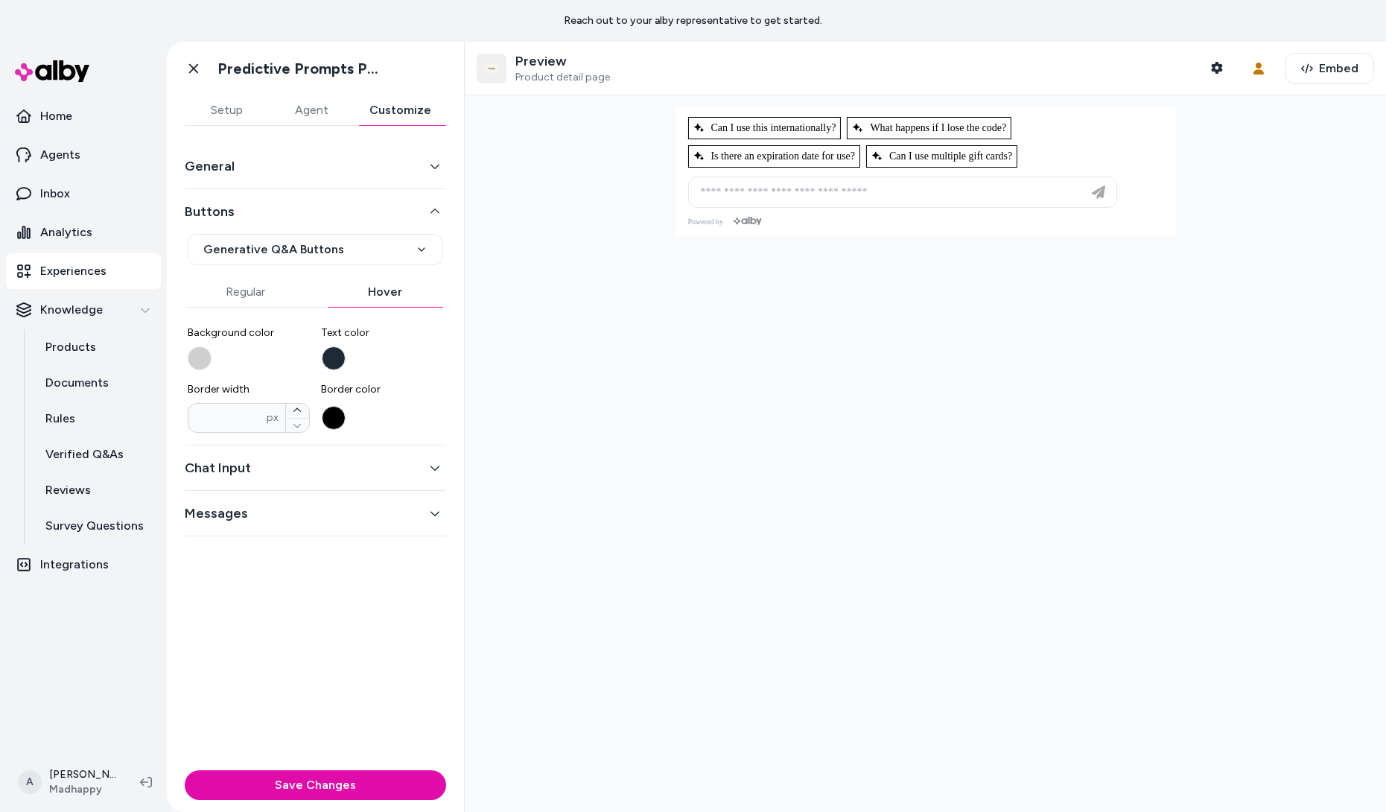
click at [328, 165] on button "General" at bounding box center [315, 166] width 261 height 21
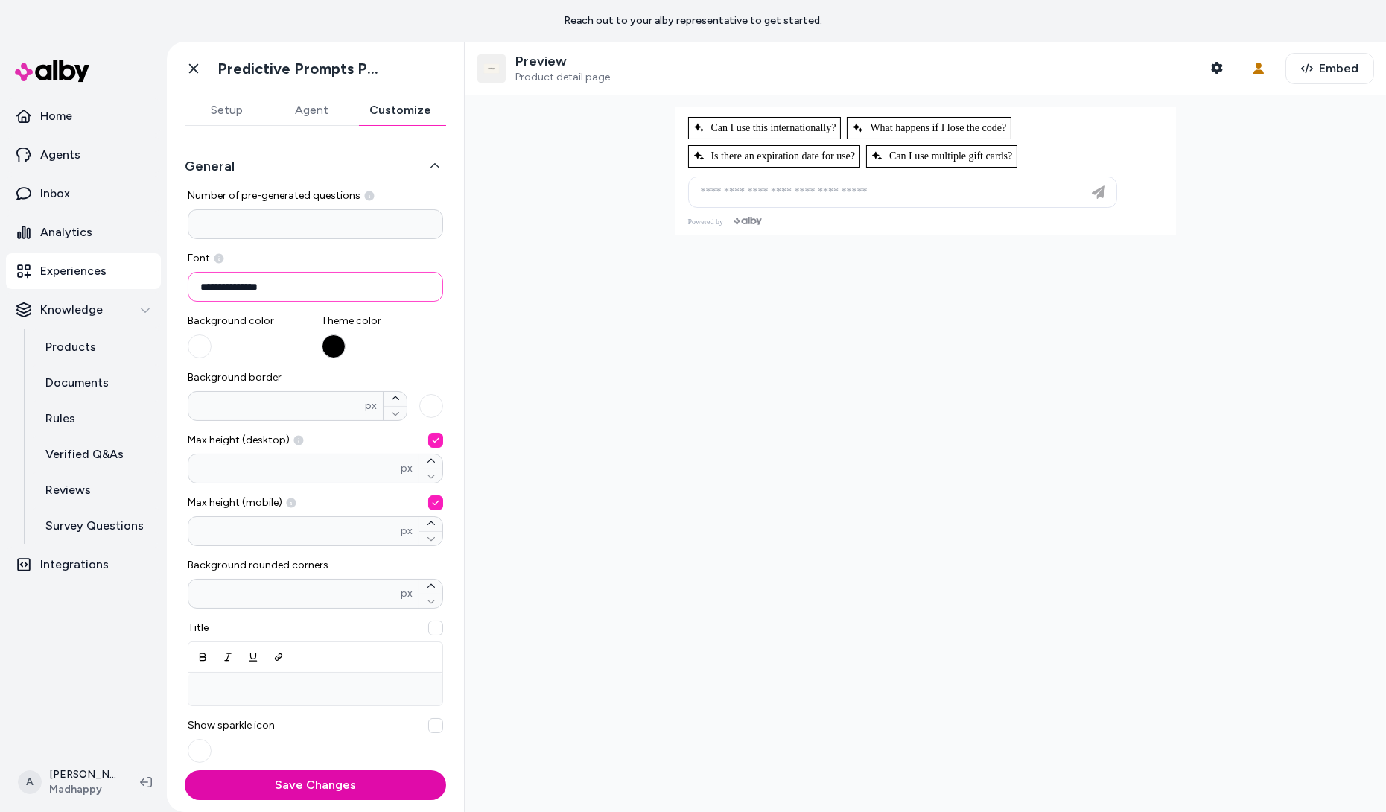
click at [306, 275] on input "**********" at bounding box center [315, 287] width 255 height 30
click at [760, 154] on span "Is there an expiration date for use?" at bounding box center [774, 156] width 162 height 12
type input "**********"
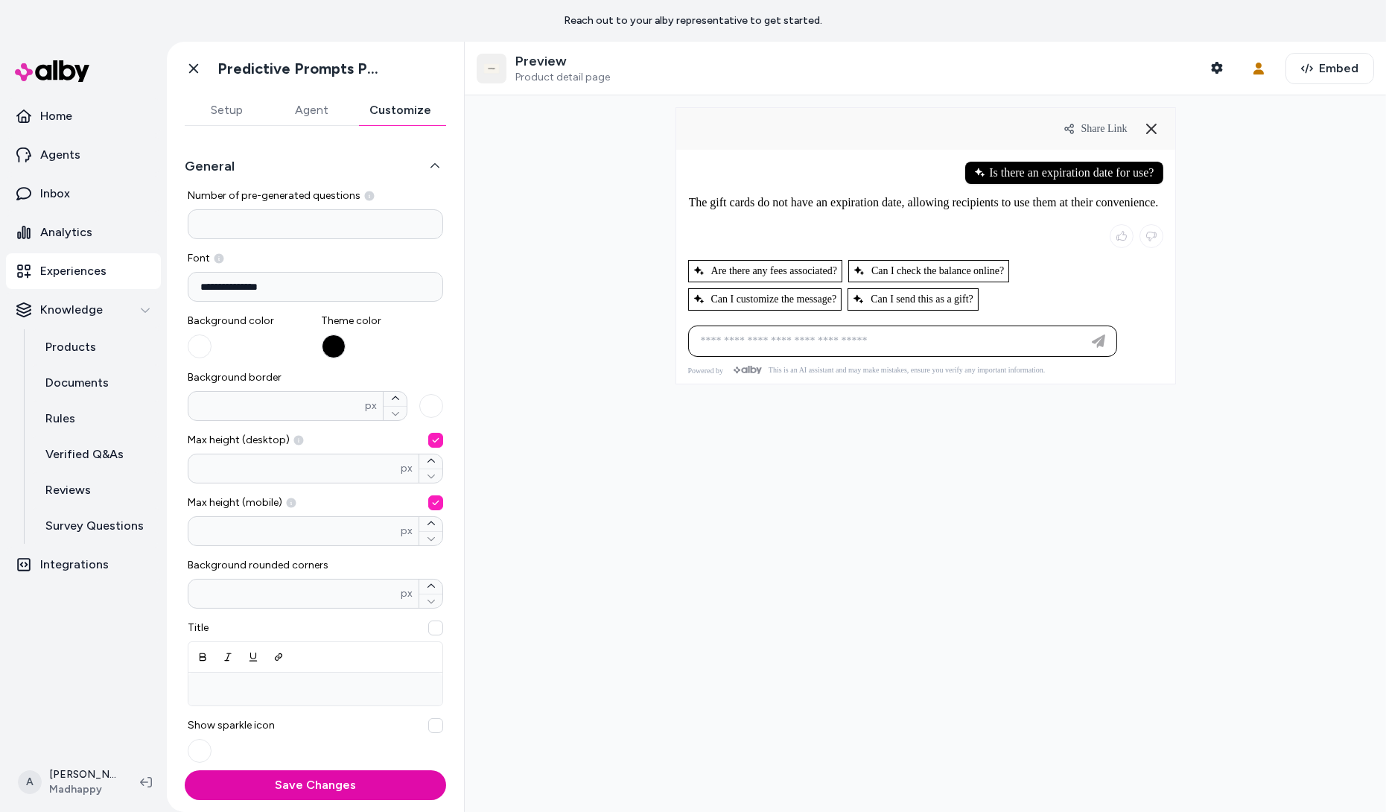
click at [731, 337] on input at bounding box center [888, 341] width 392 height 18
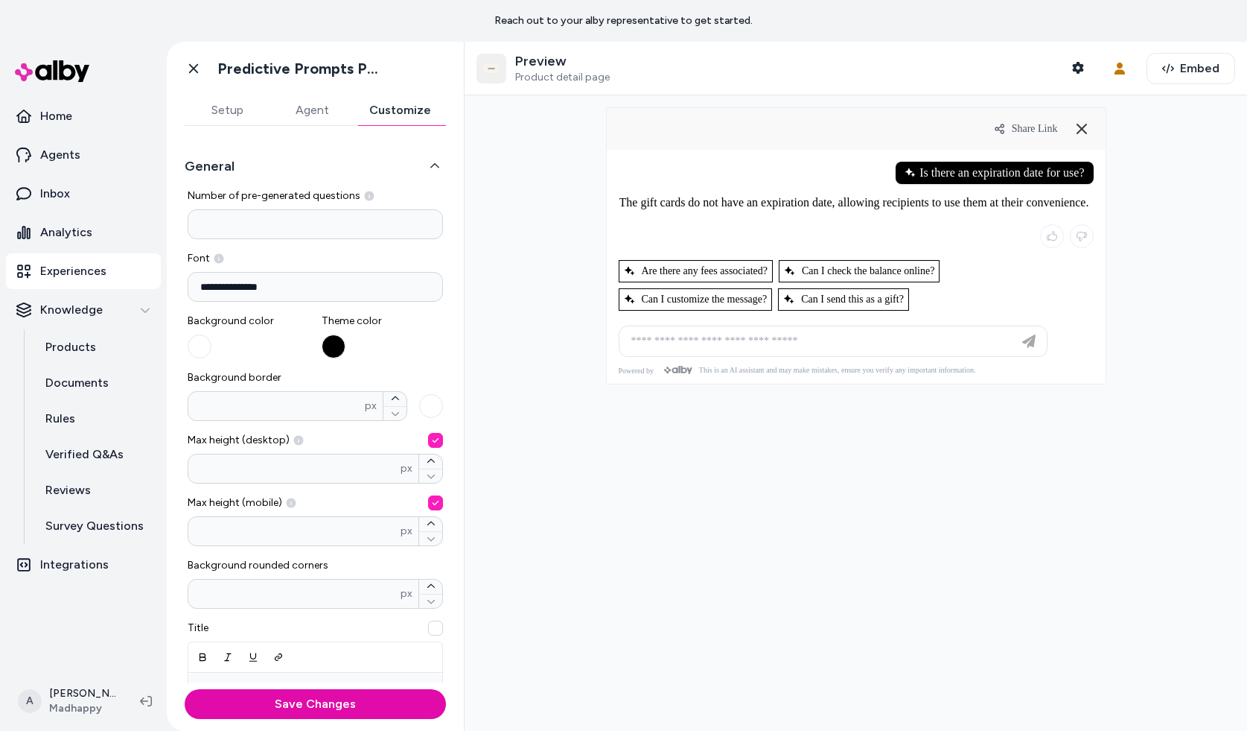
click at [226, 98] on button "Setup" at bounding box center [227, 110] width 85 height 30
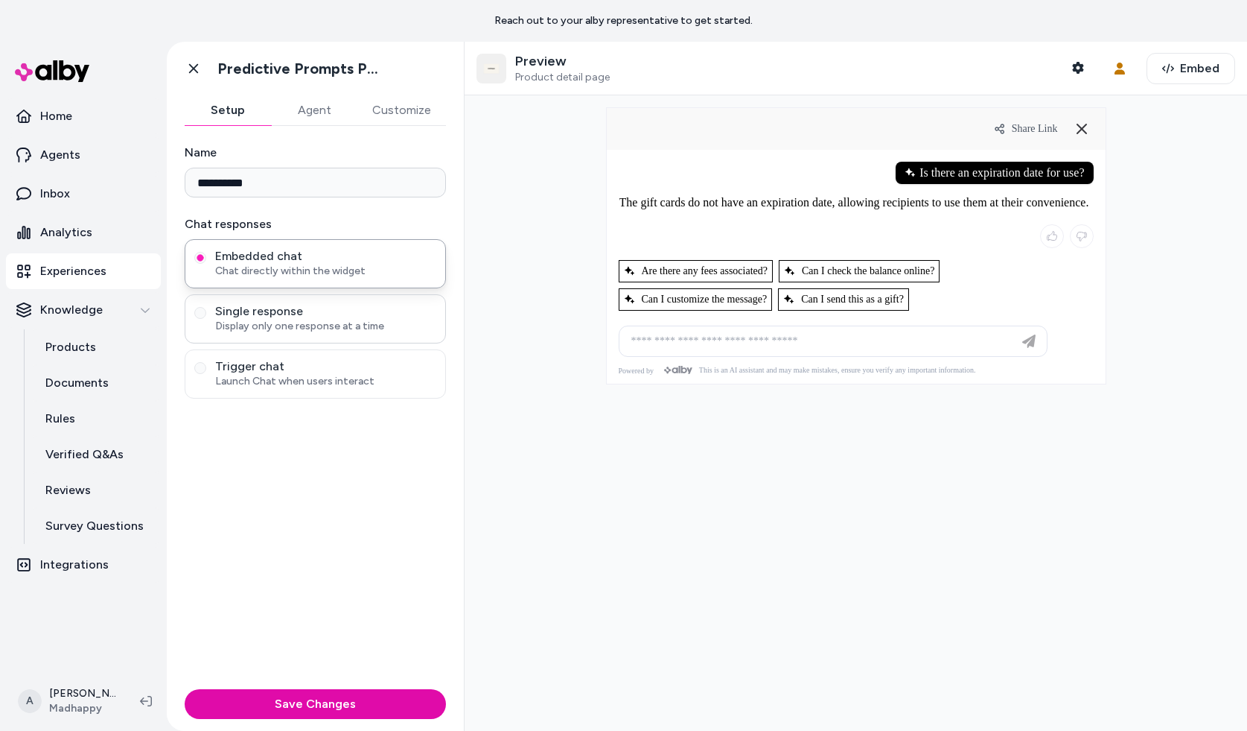
click at [333, 325] on span "Display only one response at a time" at bounding box center [325, 326] width 221 height 15
click at [206, 319] on button "Single response Display only one response at a time" at bounding box center [200, 313] width 12 height 12
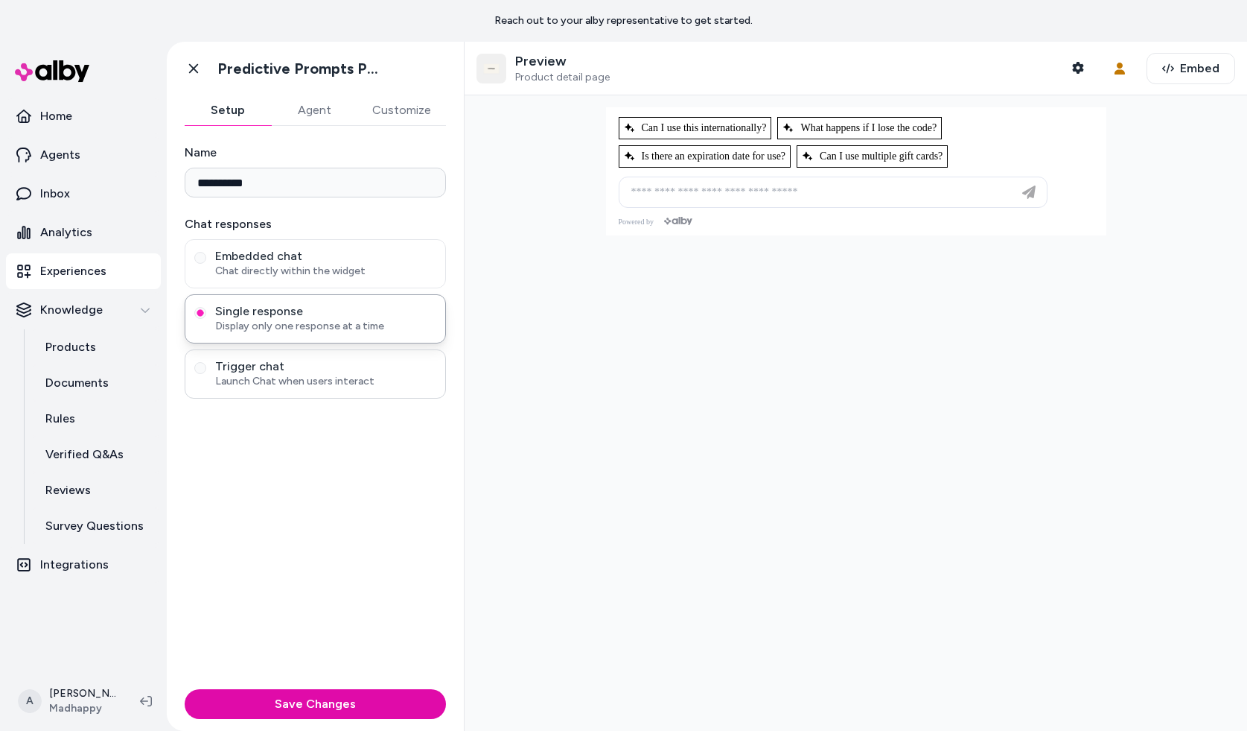
click at [340, 356] on div "Trigger chat Launch Chat when users interact" at bounding box center [315, 373] width 261 height 49
click at [341, 365] on span "Trigger chat" at bounding box center [325, 366] width 221 height 15
click at [206, 365] on button "Trigger chat Launch Chat when users interact" at bounding box center [200, 368] width 12 height 12
click at [326, 317] on span "Single response" at bounding box center [325, 311] width 221 height 15
click at [206, 317] on button "Single response Display only one response at a time" at bounding box center [200, 313] width 12 height 12
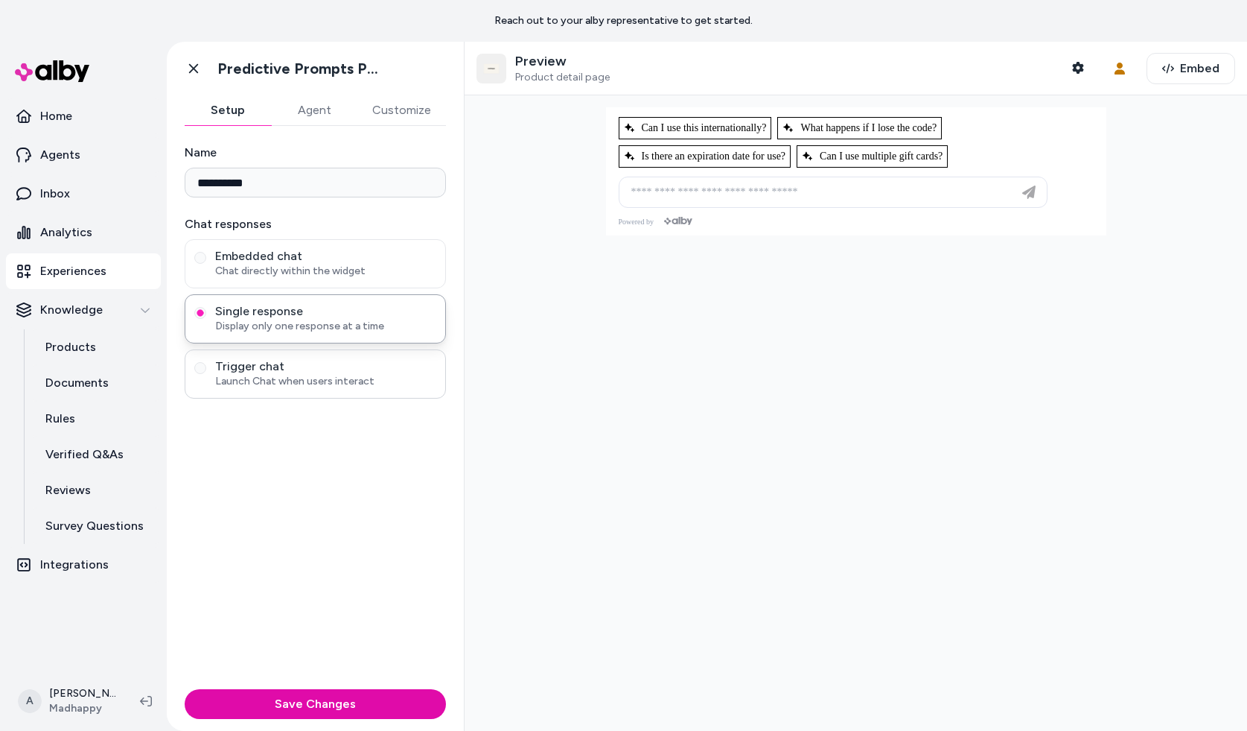
click at [347, 358] on div "Trigger chat Launch Chat when users interact" at bounding box center [315, 373] width 261 height 49
click at [360, 345] on div "Embedded chat Chat directly within the widget Single response Display only one …" at bounding box center [315, 318] width 261 height 159
click at [376, 387] on span "Launch Chat when users interact" at bounding box center [325, 381] width 221 height 15
click at [206, 374] on button "Trigger chat Launch Chat when users interact" at bounding box center [200, 368] width 12 height 12
click at [388, 270] on span "Chat directly within the widget" at bounding box center [325, 271] width 221 height 15
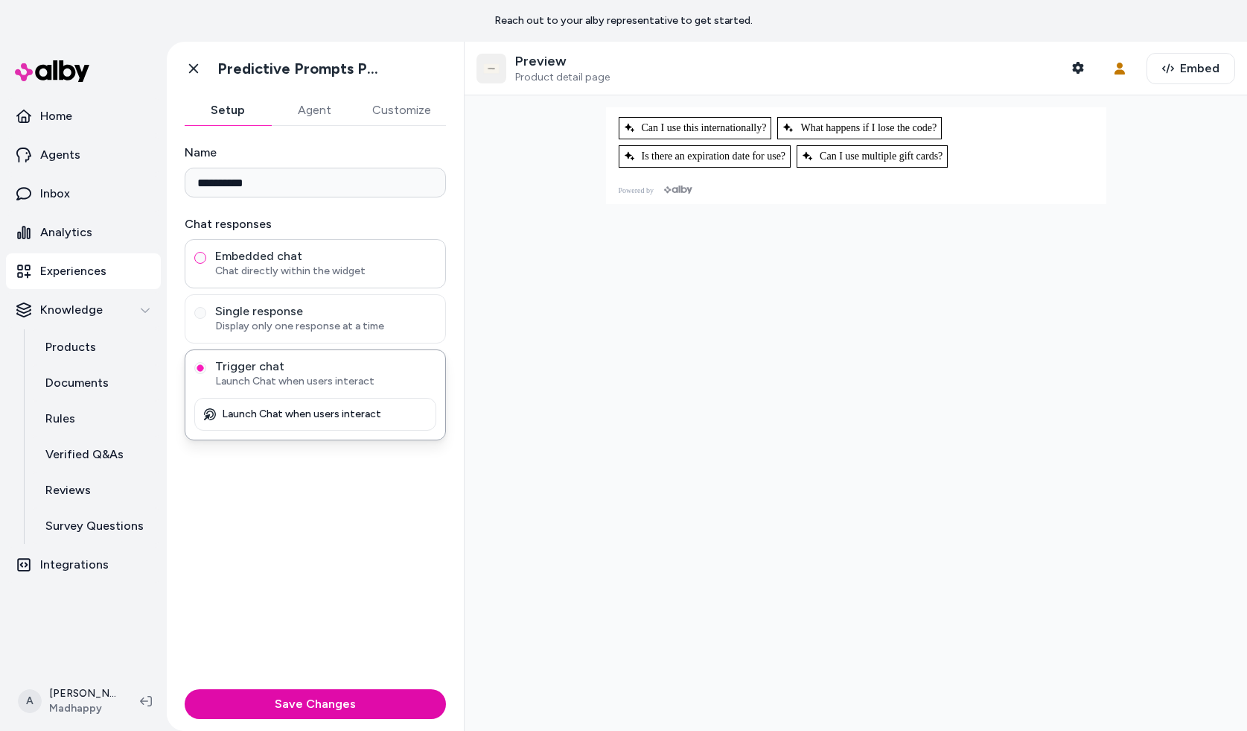
click at [206, 264] on button "Embedded chat Chat directly within the widget" at bounding box center [200, 258] width 12 height 12
click at [396, 384] on span "Launch Chat when users interact" at bounding box center [325, 381] width 221 height 15
click at [206, 374] on button "Trigger chat Launch Chat when users interact" at bounding box center [200, 368] width 12 height 12
click at [728, 130] on span "Can I use this internationally?" at bounding box center [695, 128] width 143 height 12
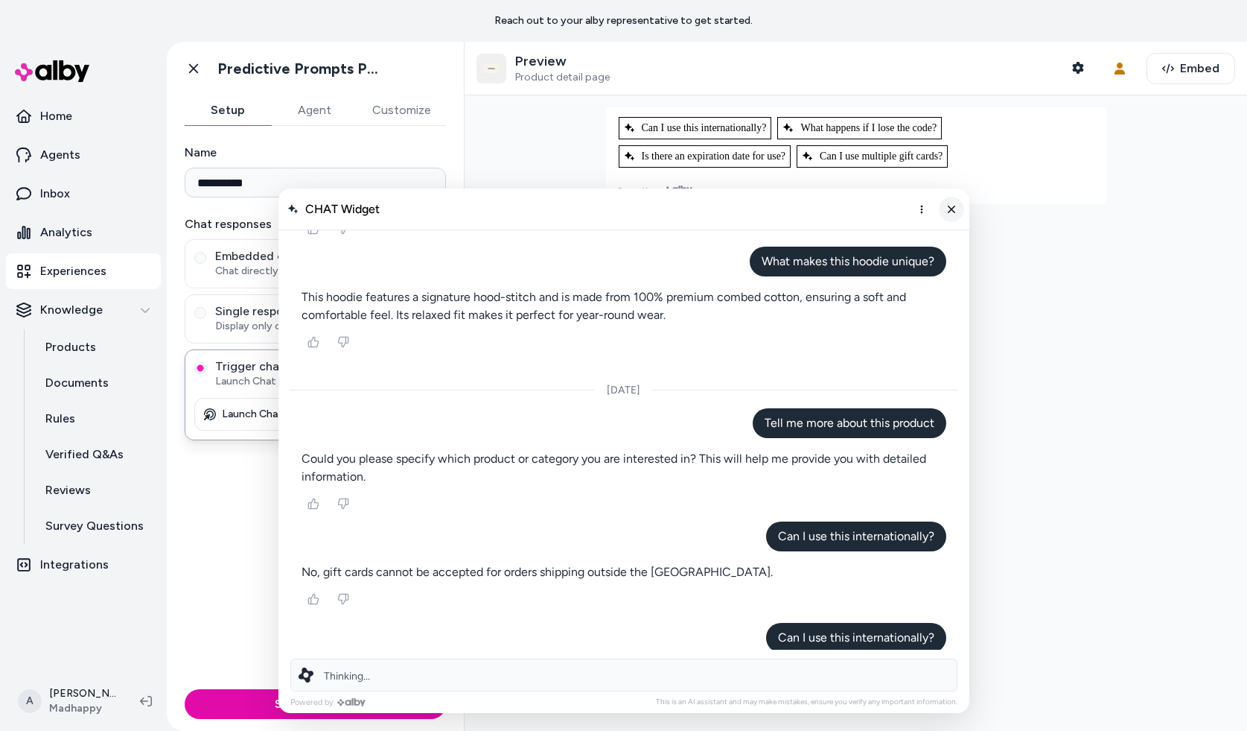
scroll to position [3188, 0]
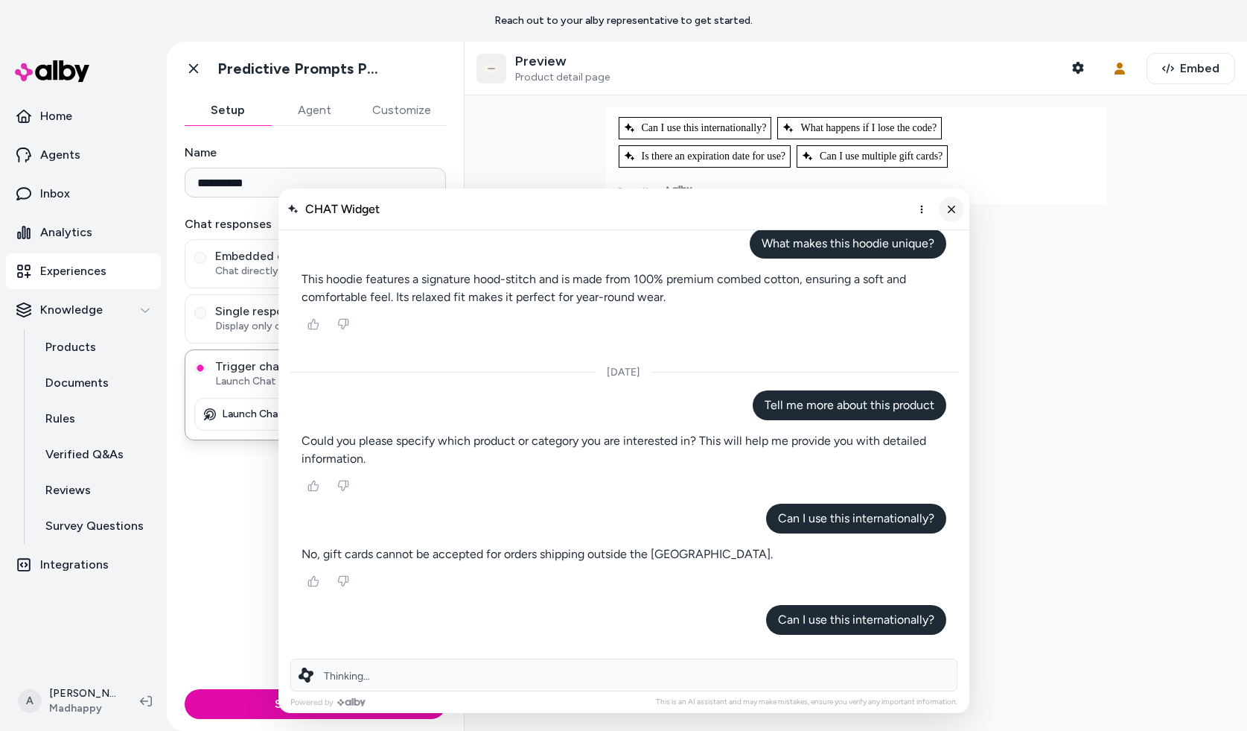
click at [944, 207] on button "Close chat" at bounding box center [951, 209] width 25 height 25
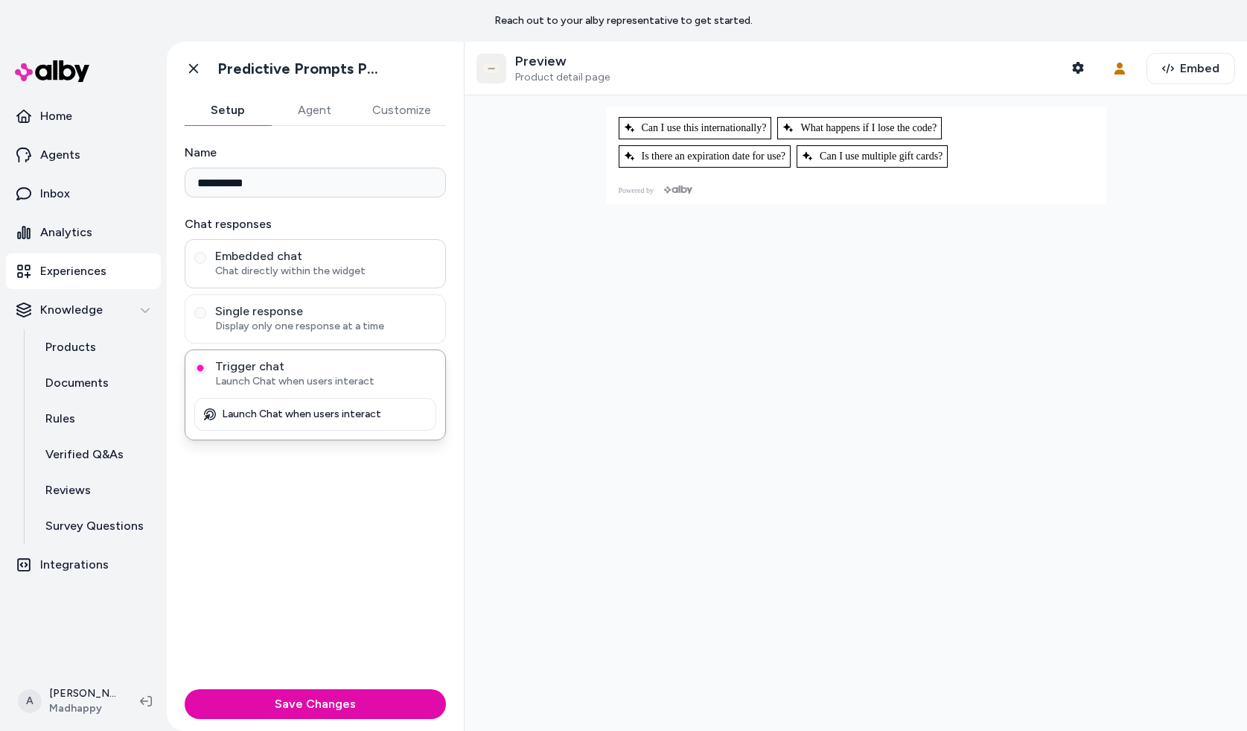
click at [402, 272] on span "Chat directly within the widget" at bounding box center [325, 271] width 221 height 15
click at [206, 264] on button "Embedded chat Chat directly within the widget" at bounding box center [200, 258] width 12 height 12
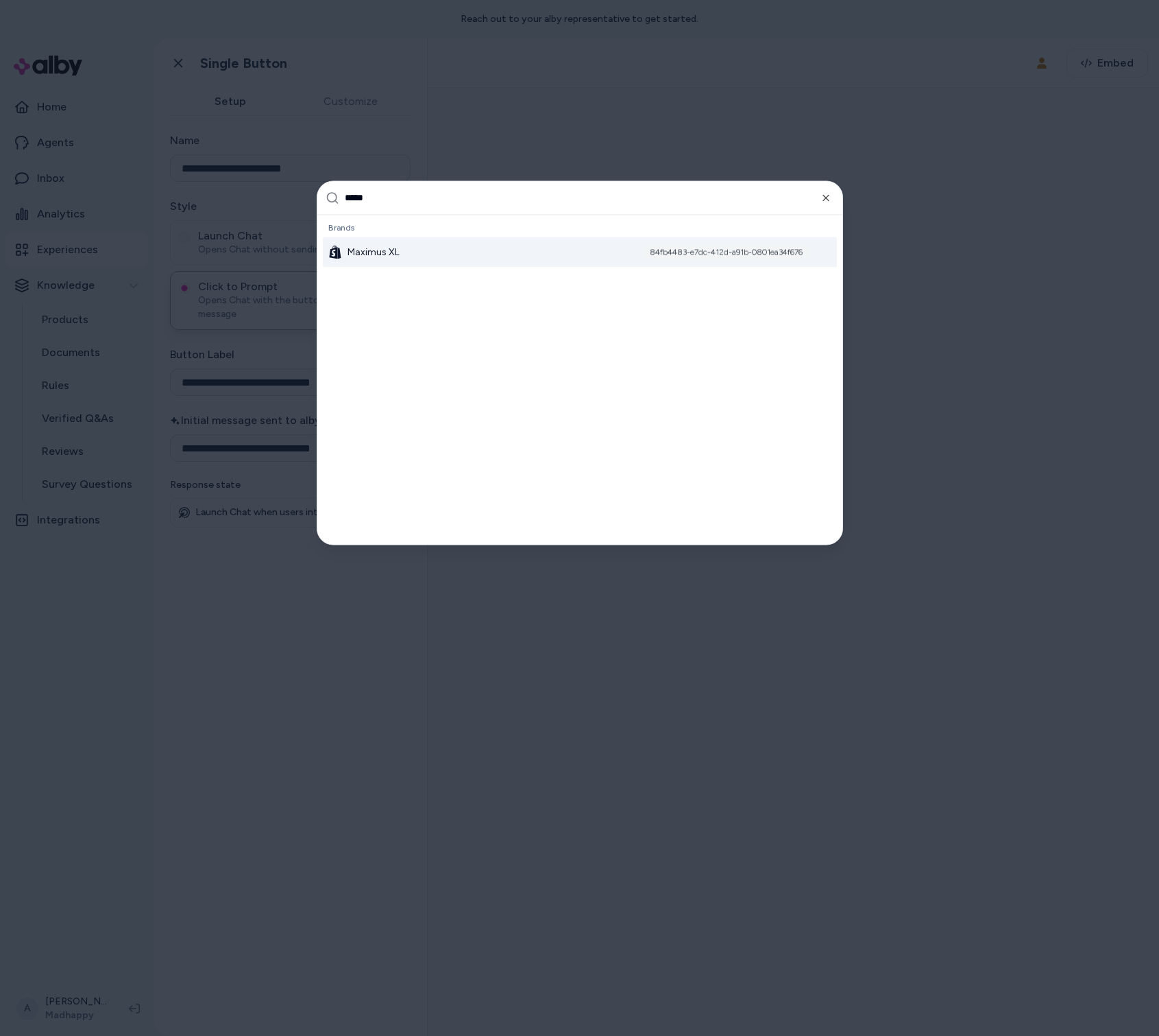
type input "******"
type input "**********"
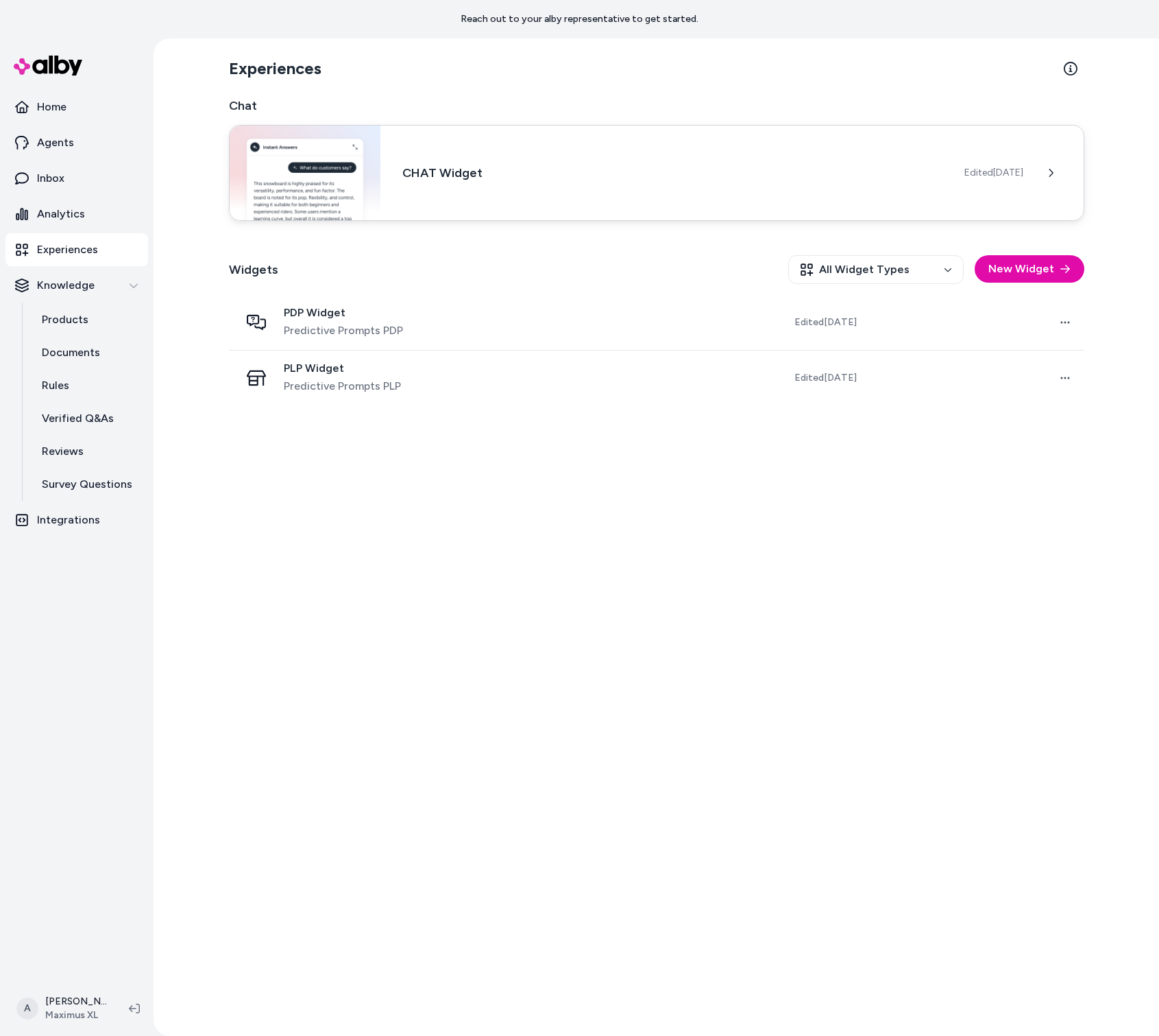
click at [784, 184] on div "CHAT Widget Edited Aug 26, 2025" at bounding box center [656, 173] width 855 height 96
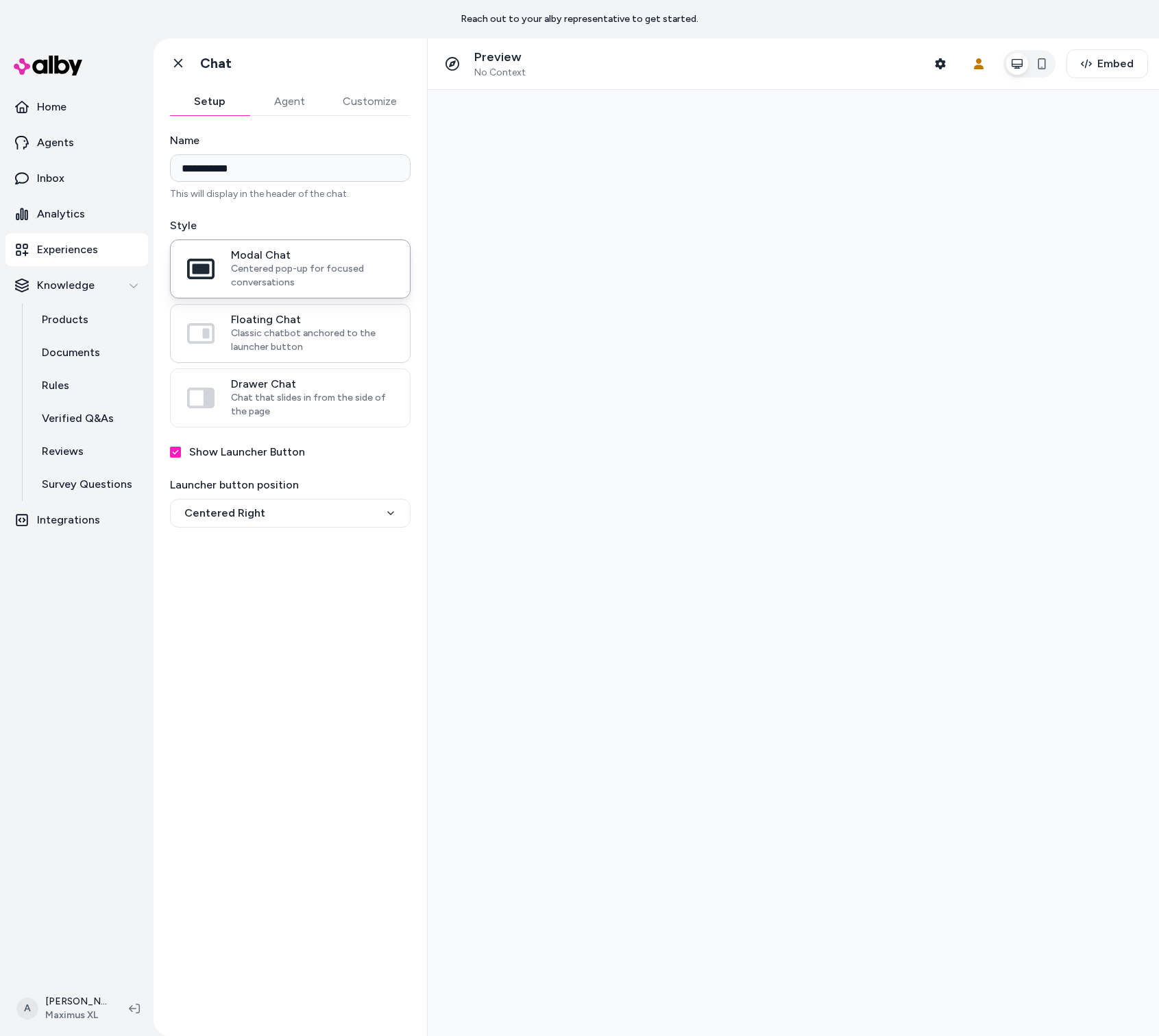
click at [349, 345] on span "Classic chatbot anchored to the launcher button" at bounding box center [312, 341] width 163 height 28
click at [0, 0] on button "Floating Chat Classic chatbot anchored to the launcher button" at bounding box center [0, 0] width 0 height 0
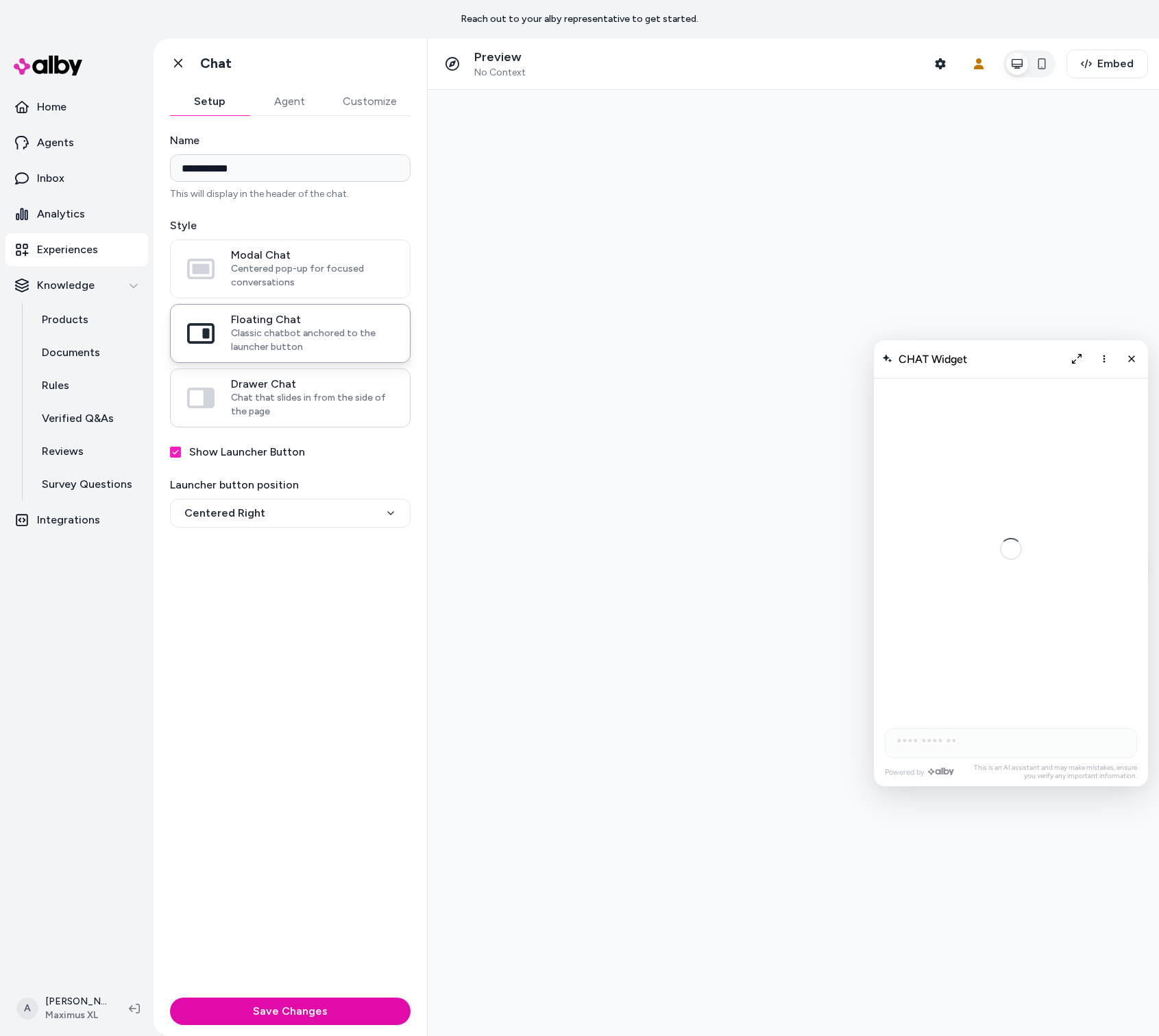
click at [353, 406] on span "Chat that slides in from the side of the page" at bounding box center [312, 405] width 163 height 28
click at [0, 0] on button "Drawer Chat Chat that slides in from the side of the page" at bounding box center [0, 0] width 0 height 0
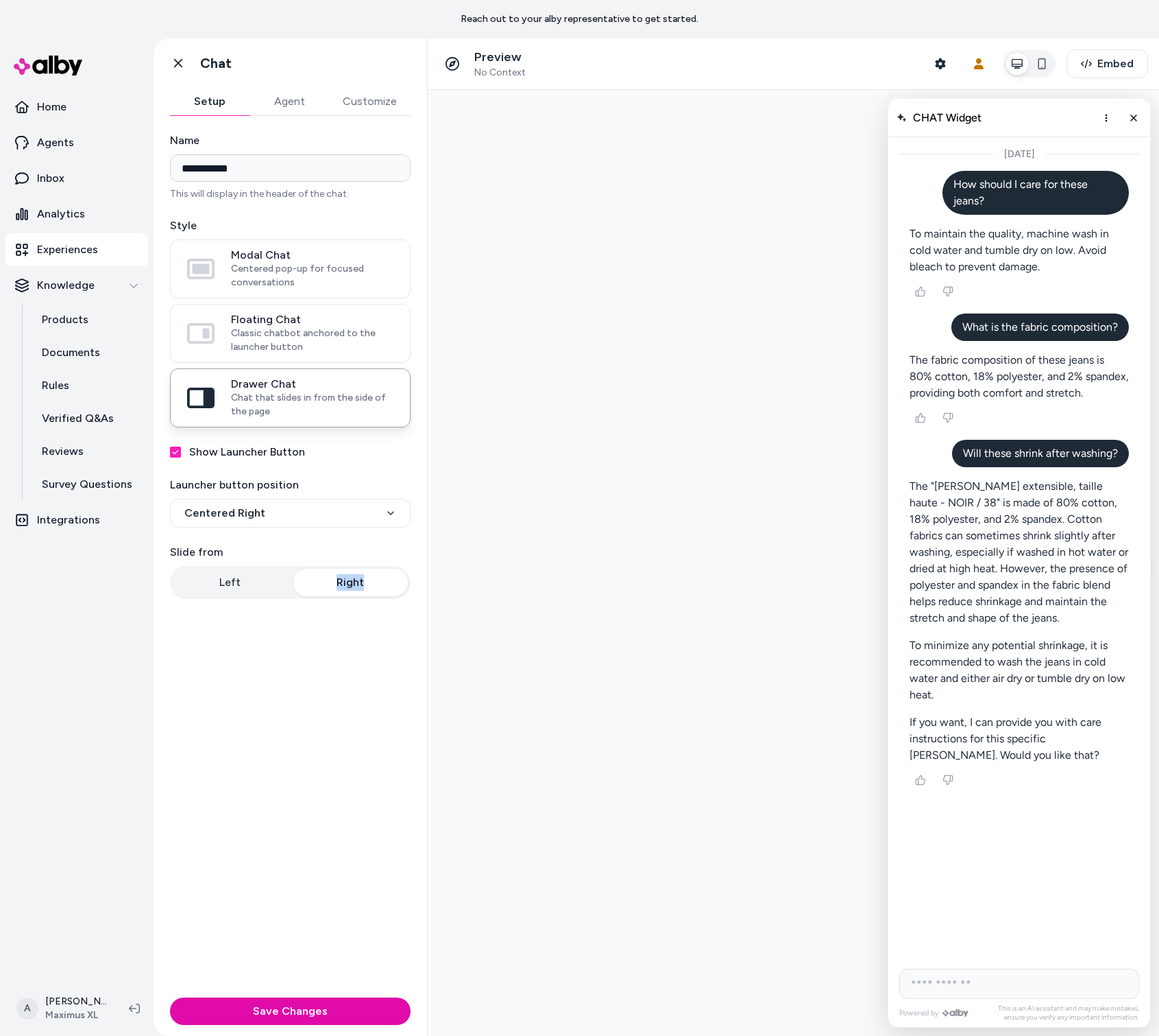
click at [260, 596] on div "**********" at bounding box center [290, 553] width 273 height 876
click at [258, 588] on button "Left" at bounding box center [230, 582] width 115 height 28
click at [332, 582] on button "Right" at bounding box center [351, 582] width 115 height 28
click at [249, 570] on button "Left" at bounding box center [230, 582] width 115 height 28
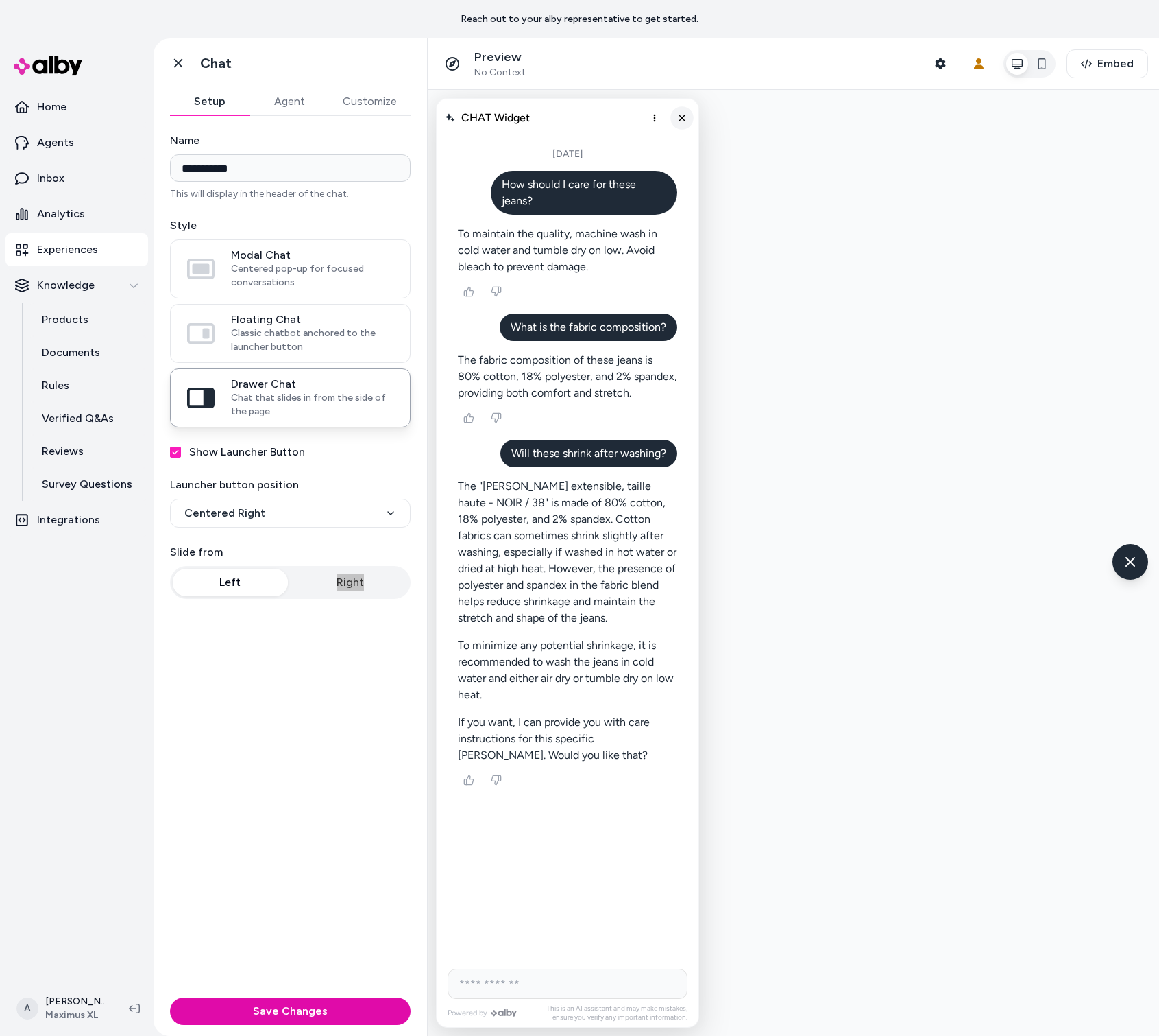
click at [679, 121] on icon "Close chat" at bounding box center [682, 117] width 12 height 12
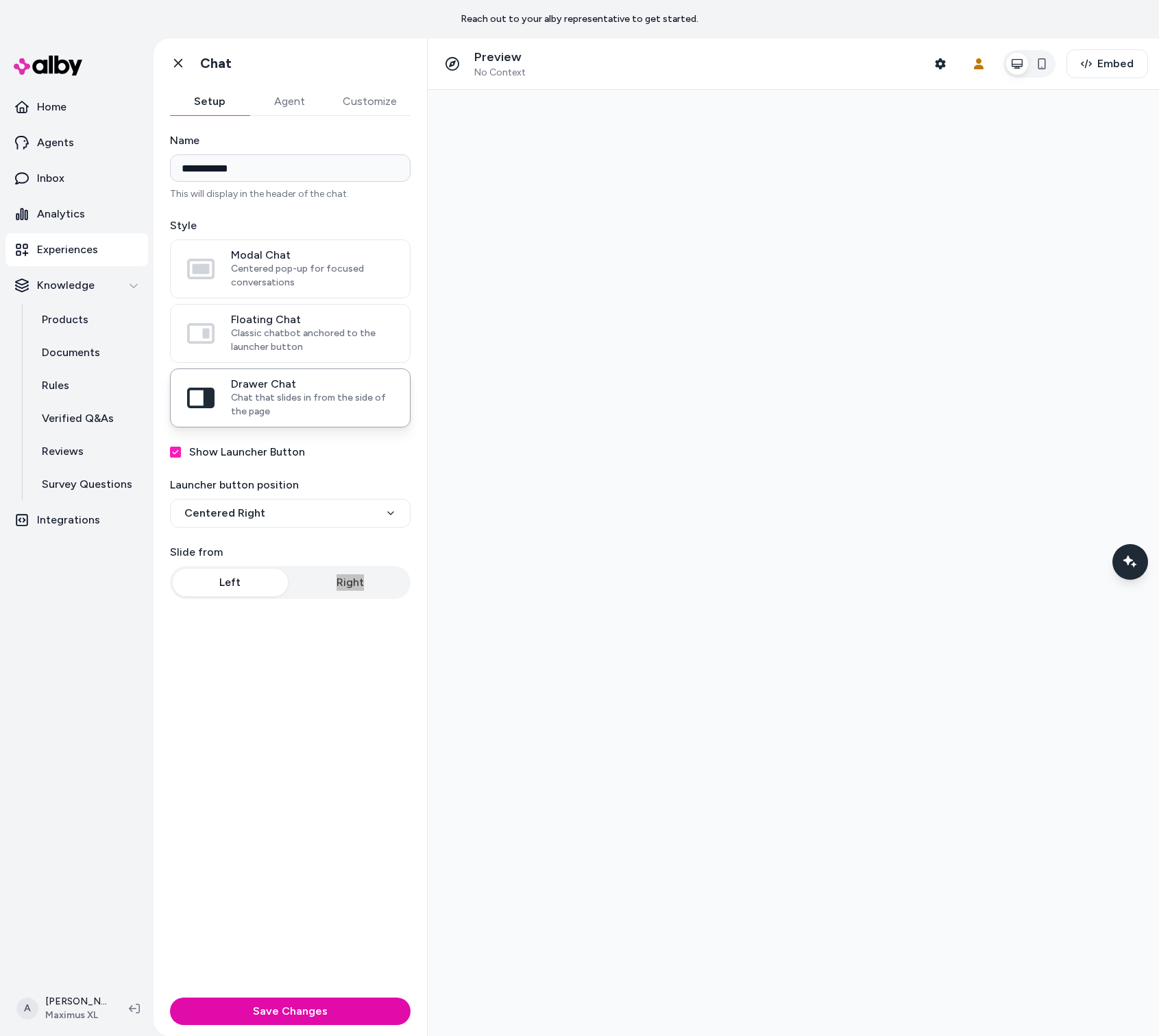
click at [694, 298] on div at bounding box center [794, 563] width 732 height 946
click at [178, 67] on icon at bounding box center [178, 63] width 14 height 14
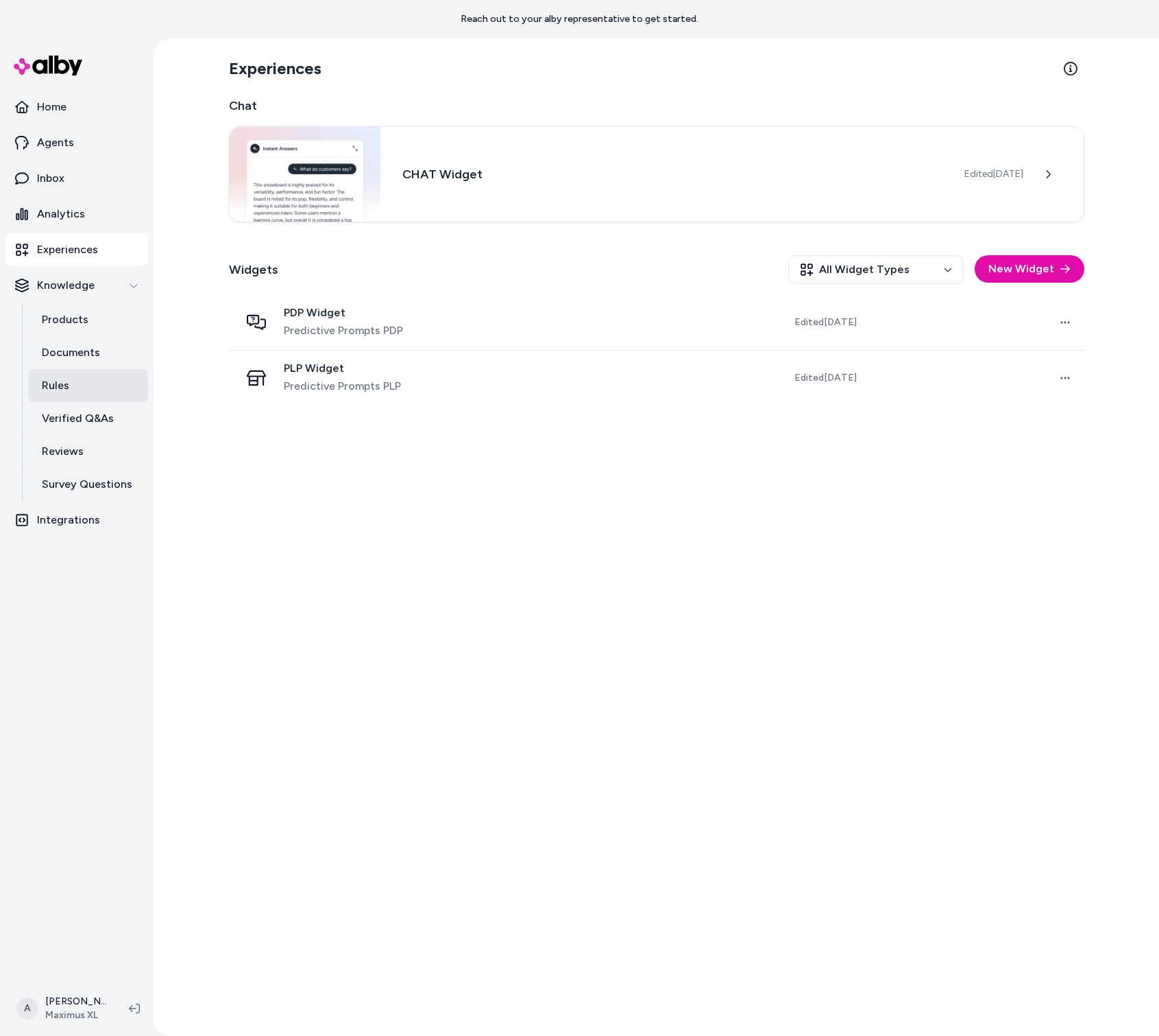
click at [85, 389] on link "Rules" at bounding box center [88, 386] width 120 height 33
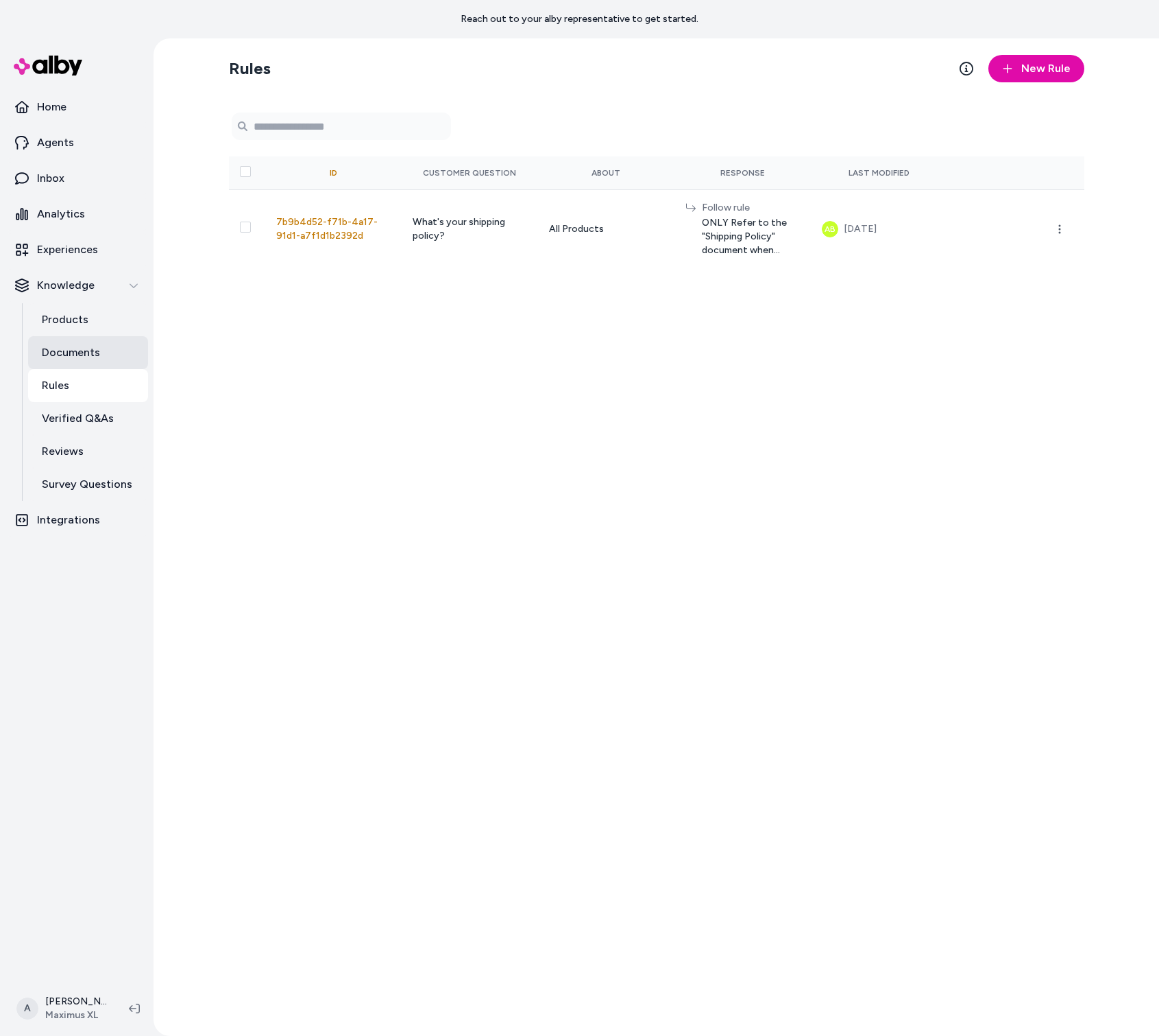
click at [104, 355] on link "Documents" at bounding box center [88, 353] width 120 height 33
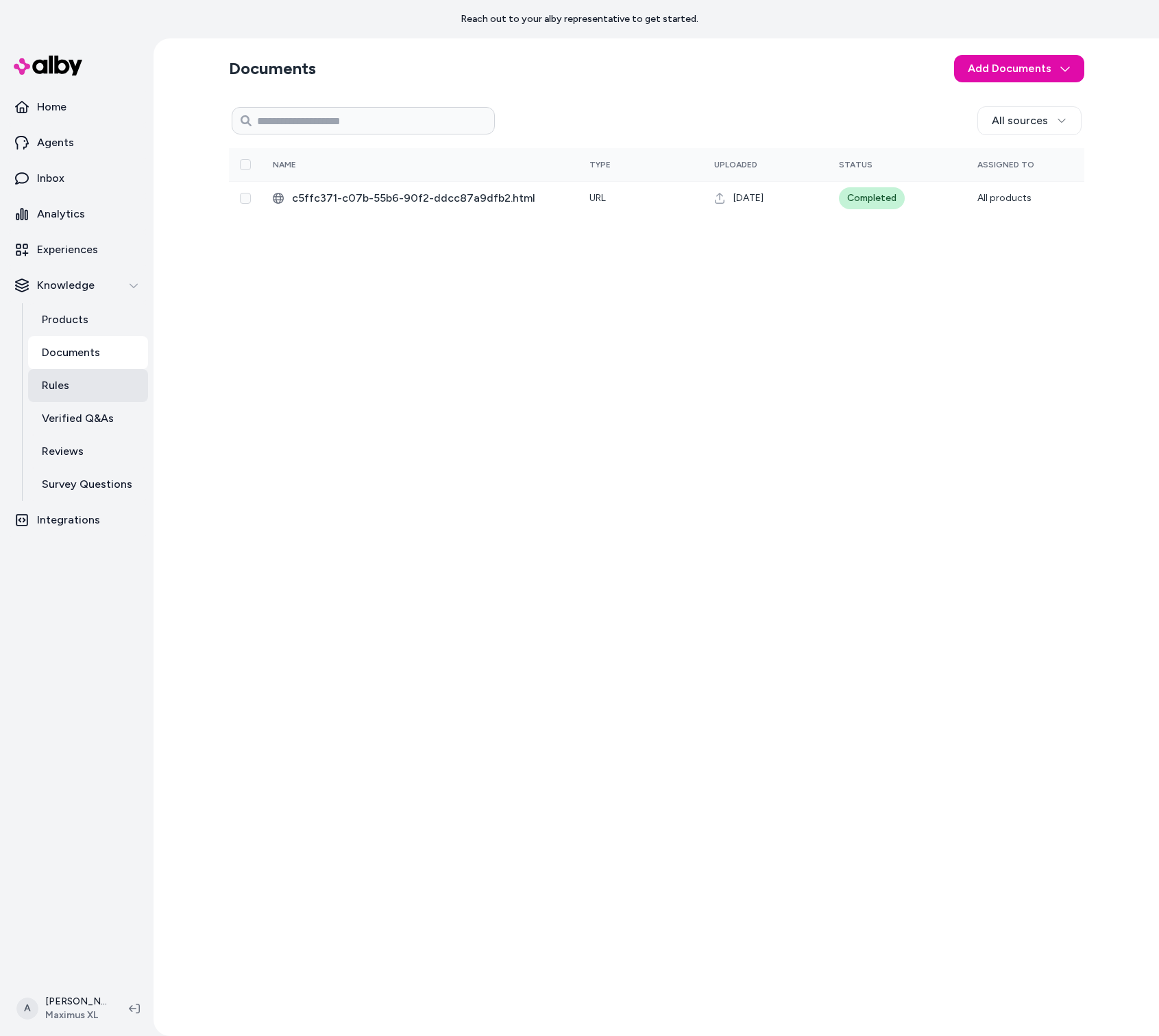
click at [93, 395] on link "Rules" at bounding box center [88, 386] width 120 height 33
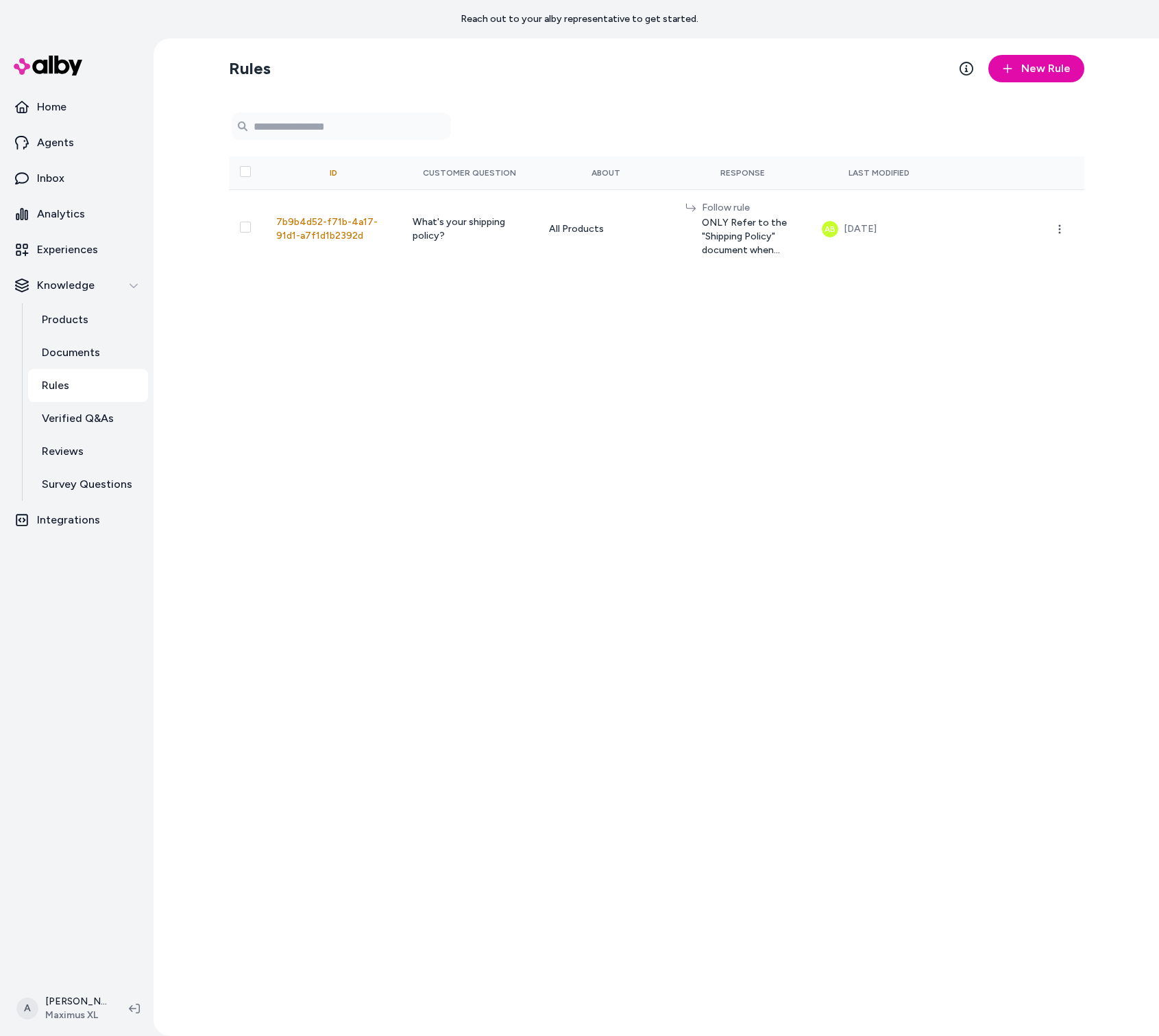
click at [93, 369] on link "Rules" at bounding box center [88, 386] width 120 height 33
click at [95, 353] on p "Documents" at bounding box center [70, 353] width 58 height 17
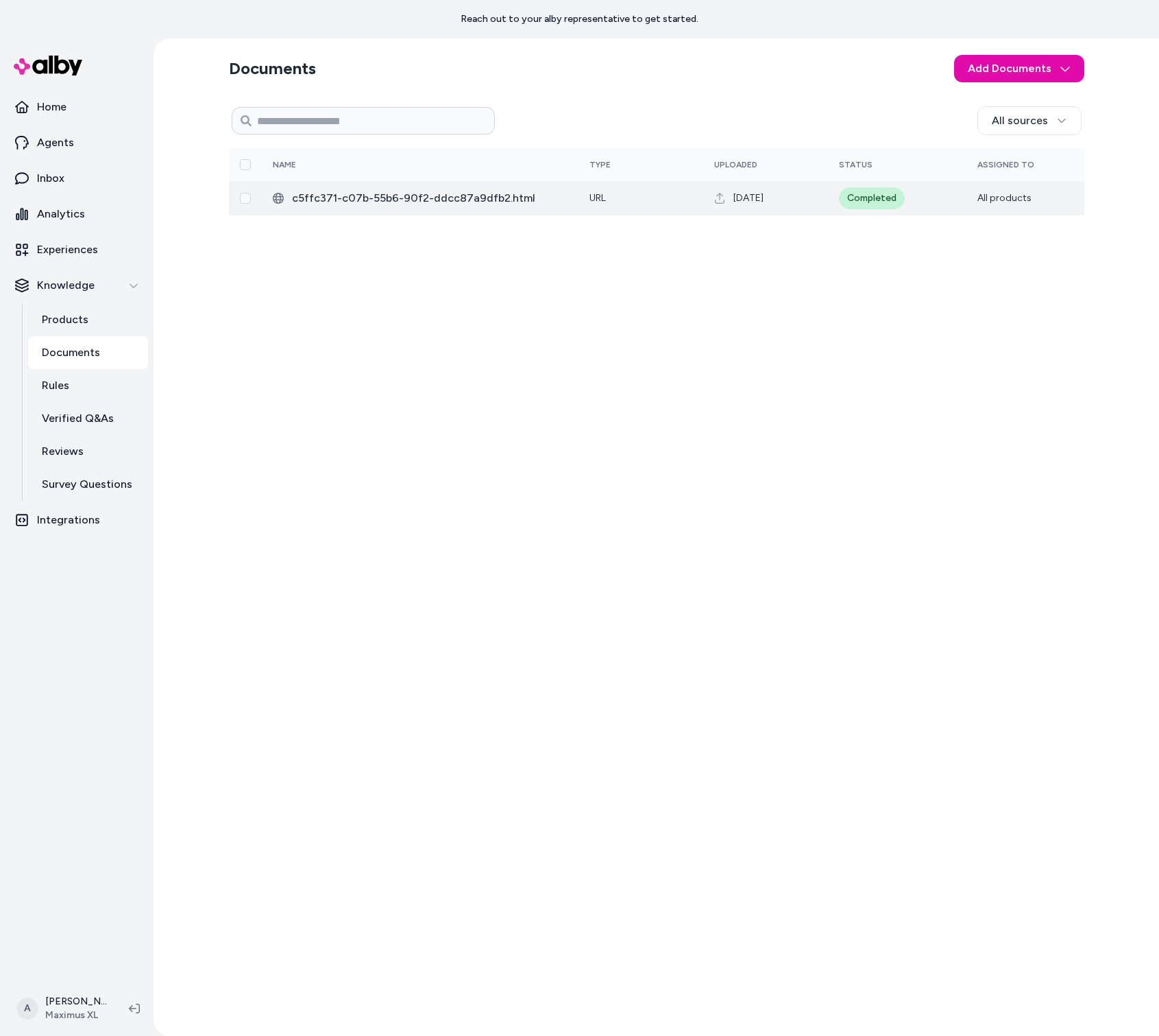
click at [461, 203] on span "c5ffc371-c07b-55b6-90f2-ddcc87a9dfb2.html" at bounding box center [429, 198] width 275 height 17
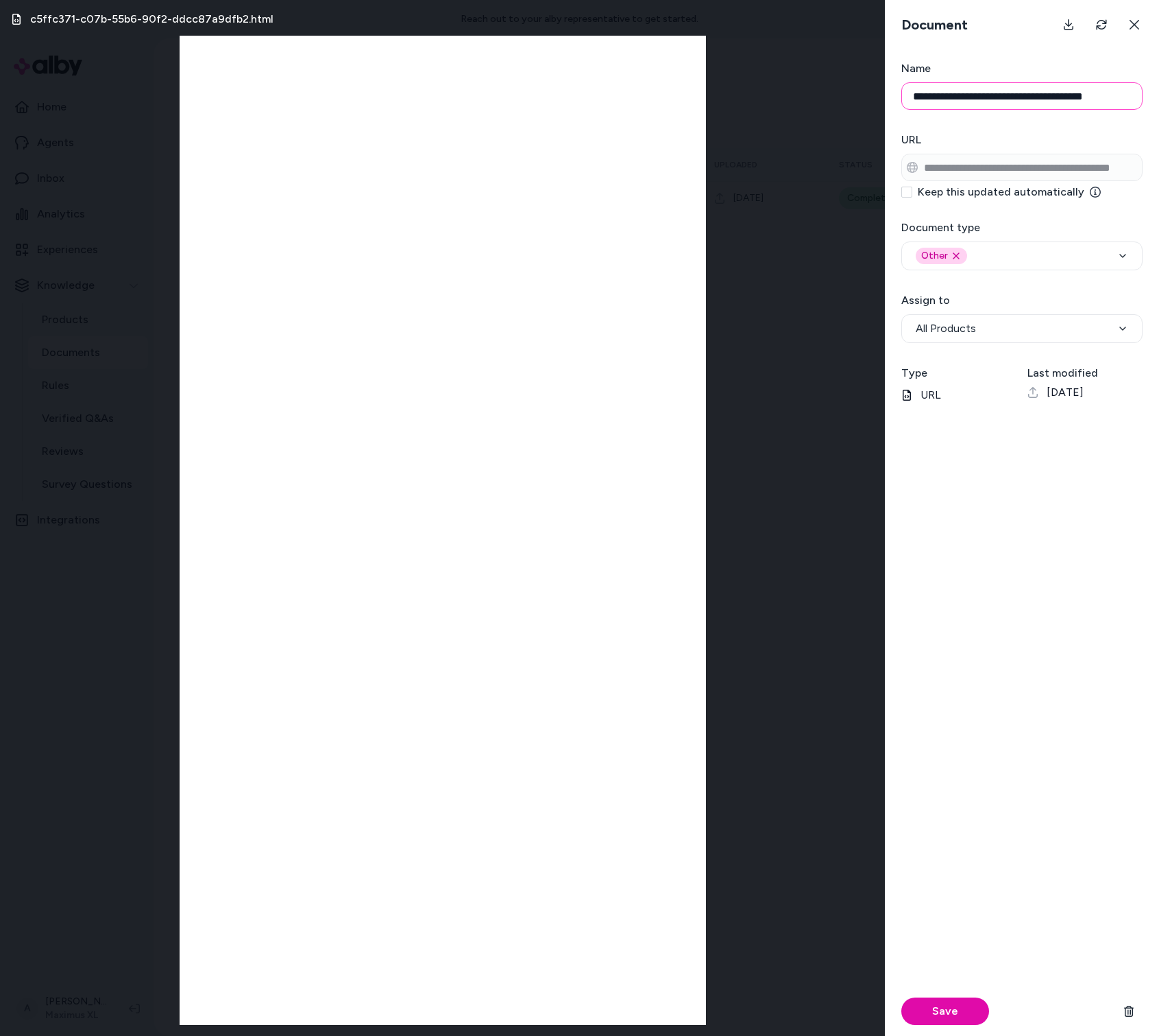
click at [989, 104] on input "**********" at bounding box center [1022, 96] width 241 height 28
drag, startPoint x: 974, startPoint y: 102, endPoint x: 1102, endPoint y: 86, distance: 129.0
click at [1102, 87] on input "**********" at bounding box center [1022, 96] width 241 height 28
type input "**********"
click at [971, 1011] on button "Save" at bounding box center [945, 1011] width 87 height 28
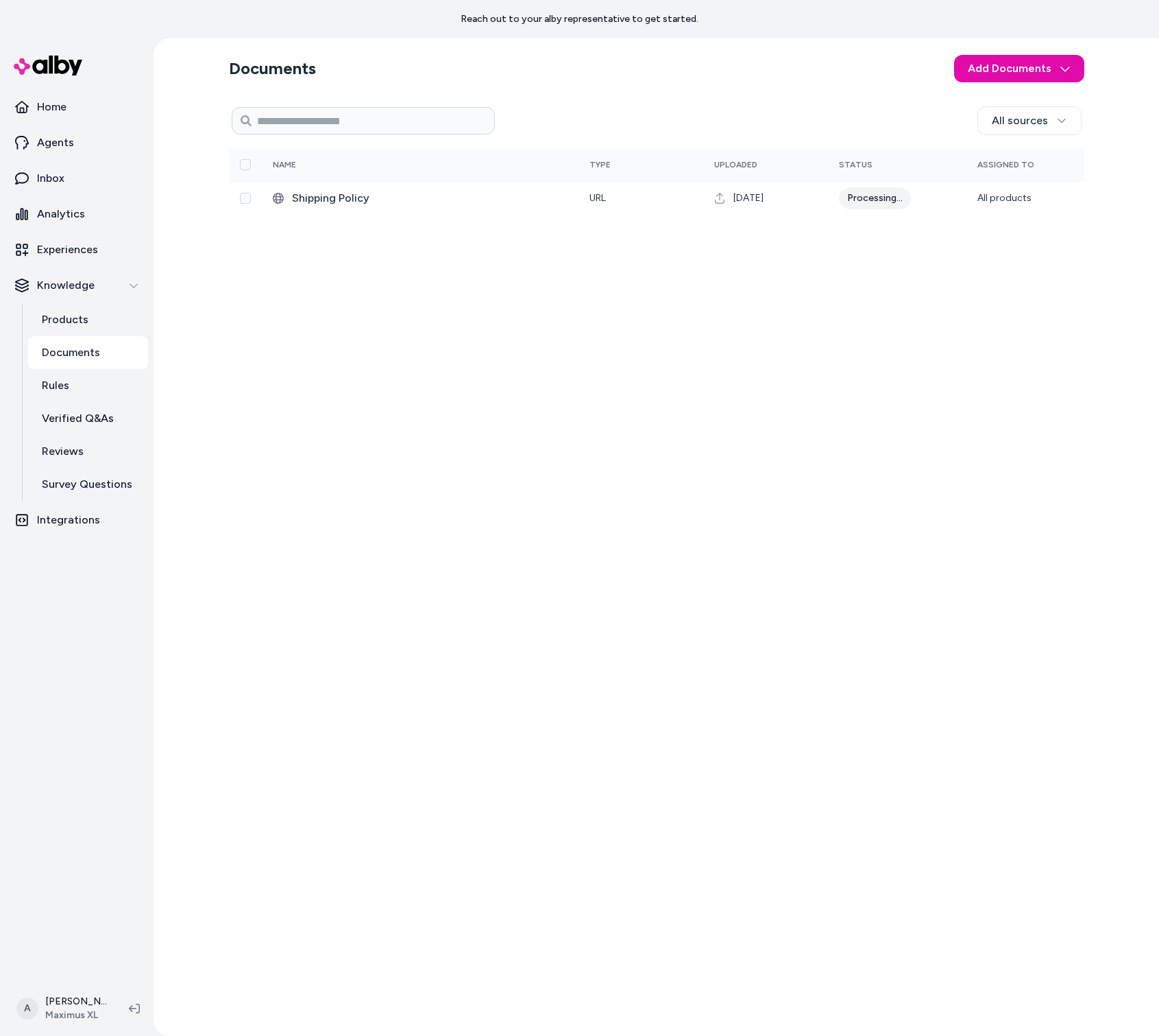
drag, startPoint x: 533, startPoint y: 568, endPoint x: 533, endPoint y: 528, distance: 40.0
click at [533, 568] on div "All sources 0 Selected Edit Name Type Uploaded Status Assigned To Shipping Poli…" at bounding box center [656, 563] width 855 height 923
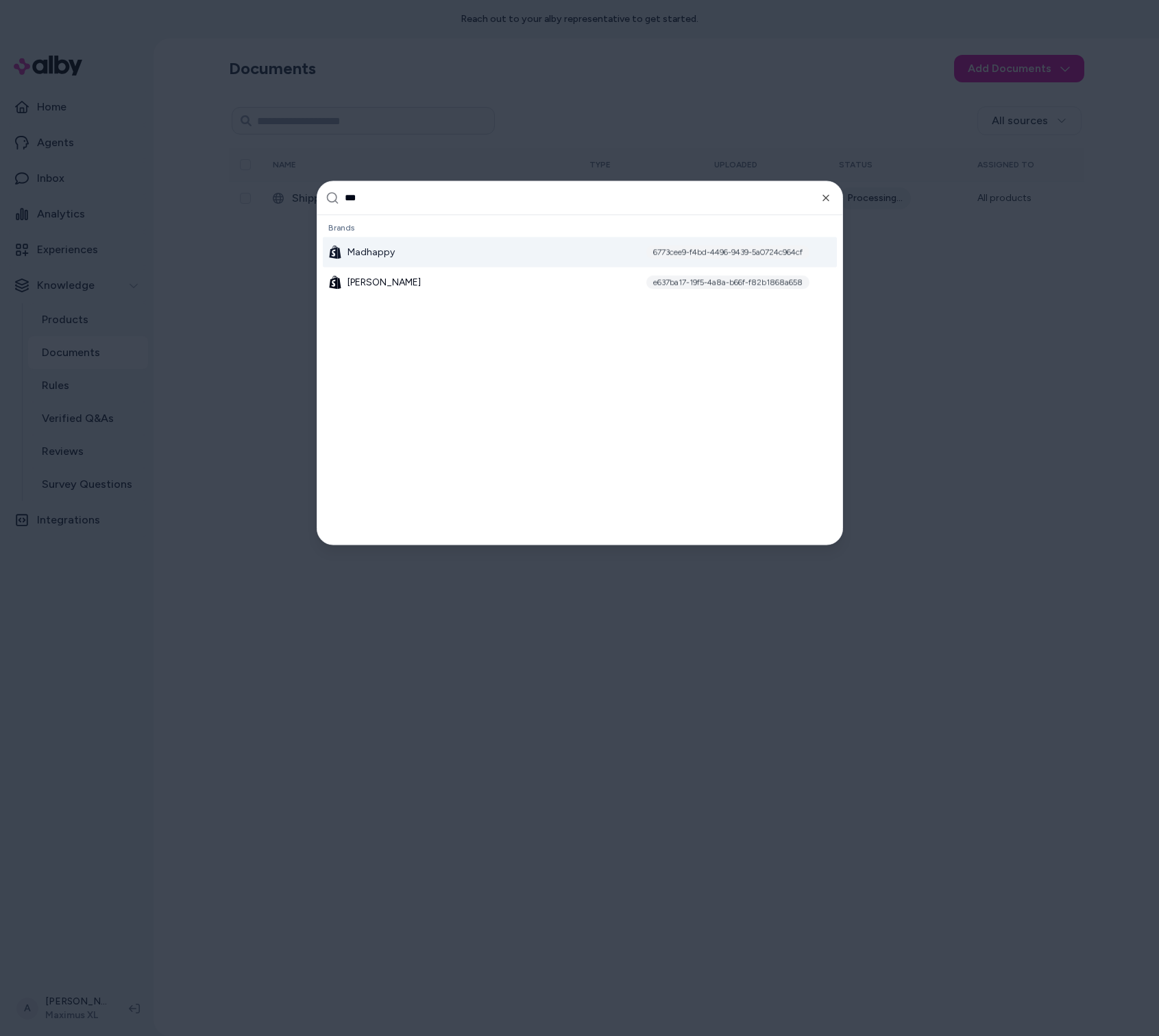
type input "****"
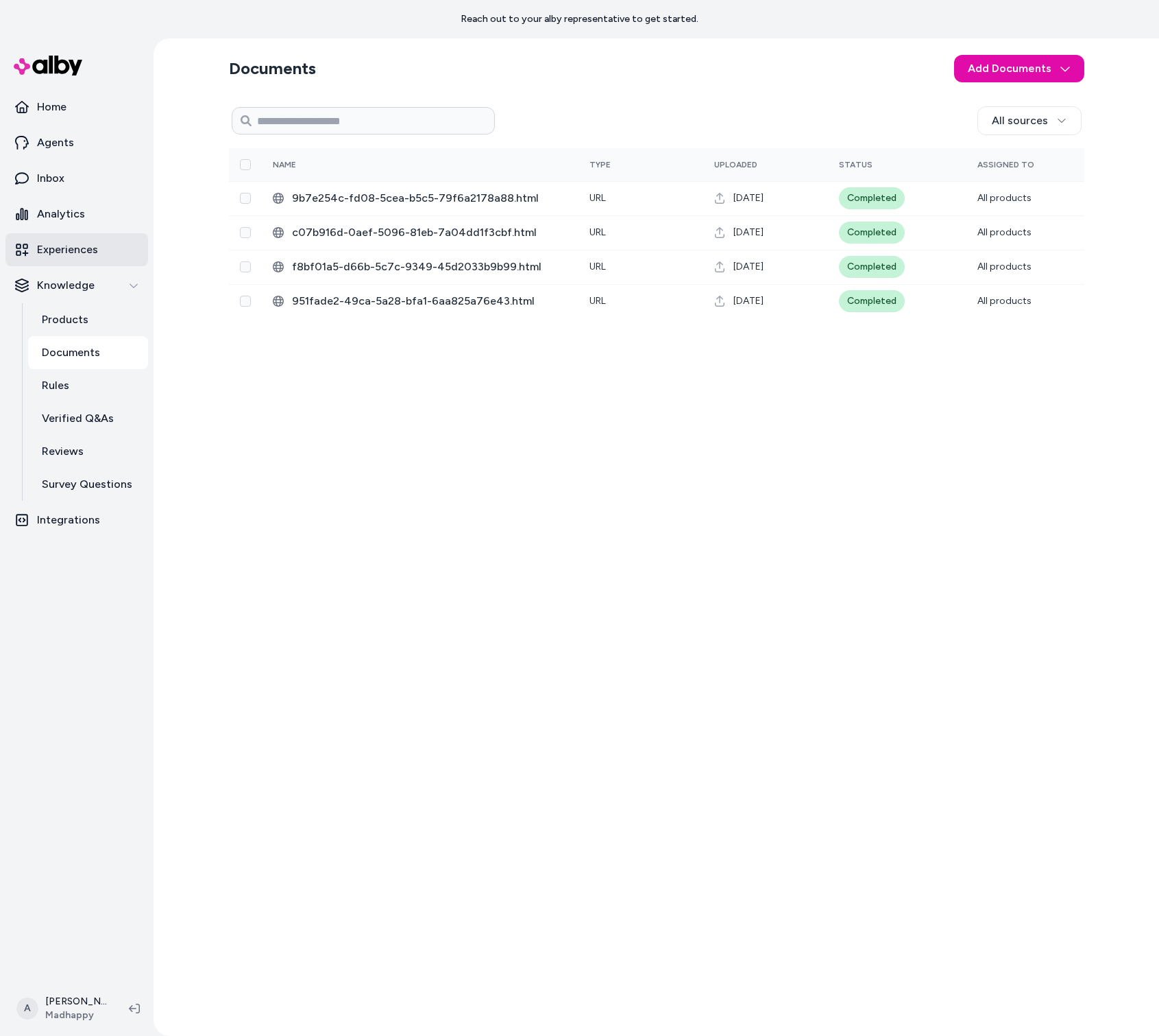
click at [85, 248] on p "Experiences" at bounding box center [67, 250] width 61 height 17
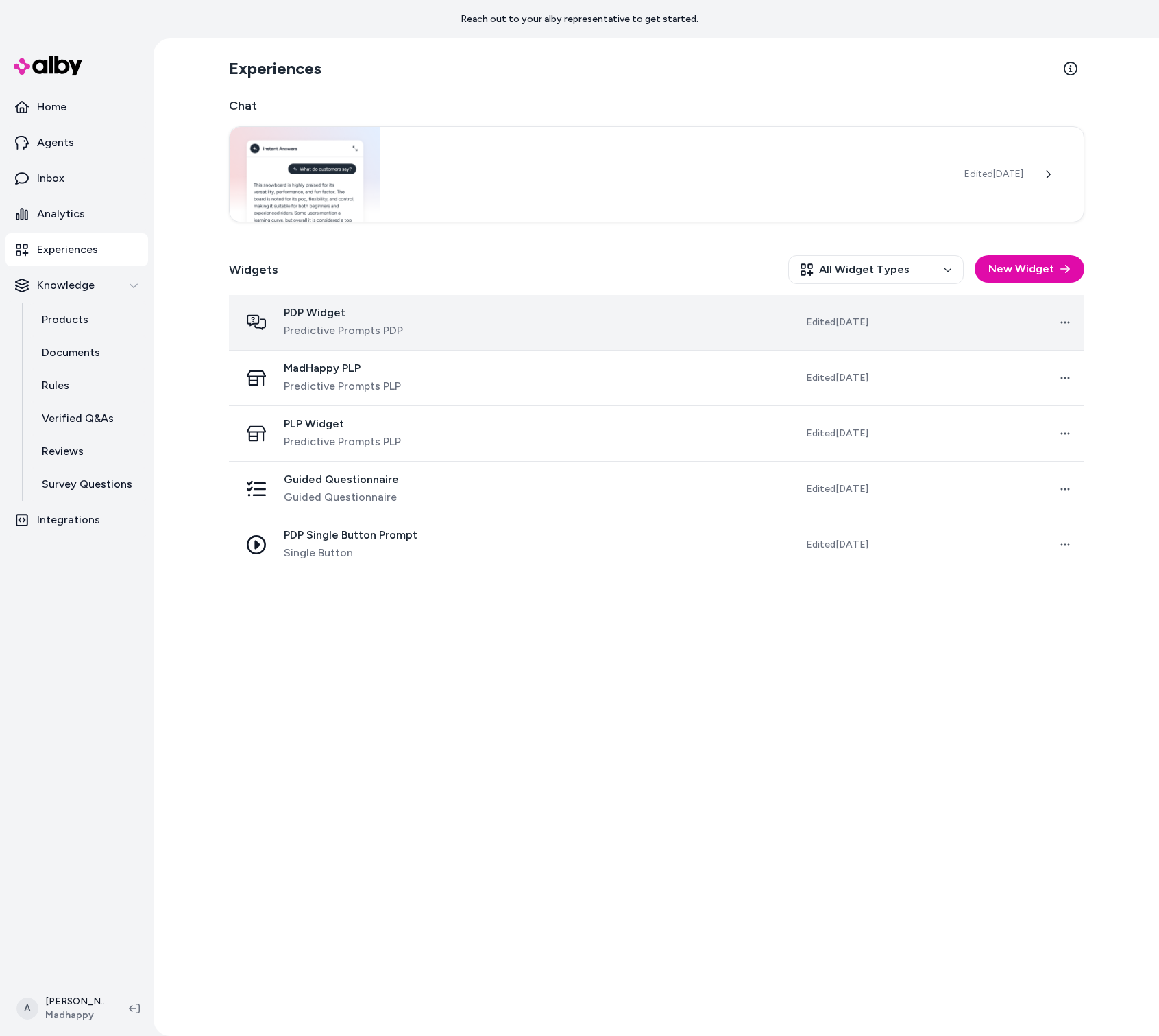
click at [327, 322] on span "Predictive Prompts PDP" at bounding box center [343, 331] width 120 height 17
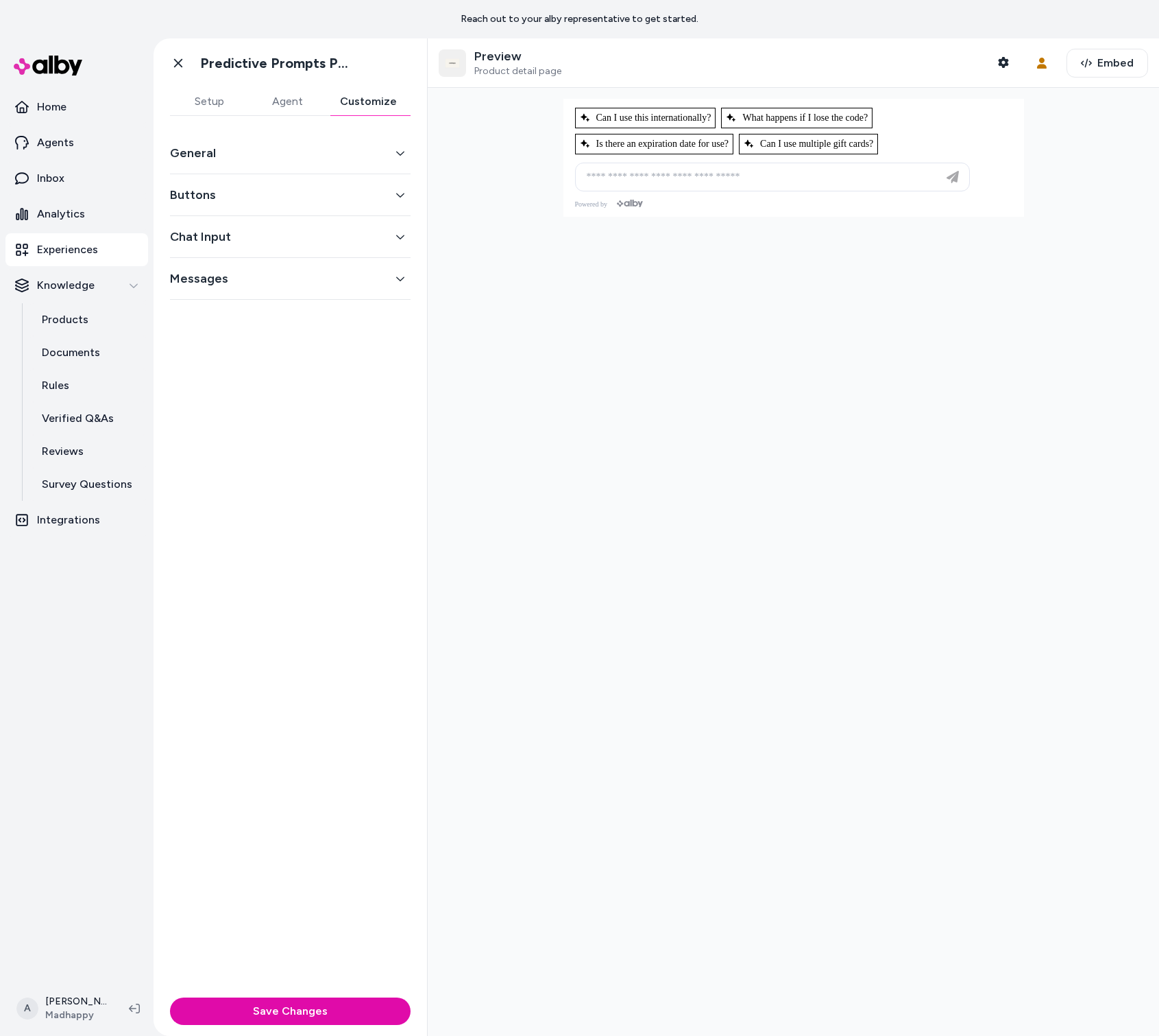
click at [356, 94] on button "Customize" at bounding box center [369, 101] width 85 height 28
click at [326, 152] on button "General" at bounding box center [290, 153] width 240 height 19
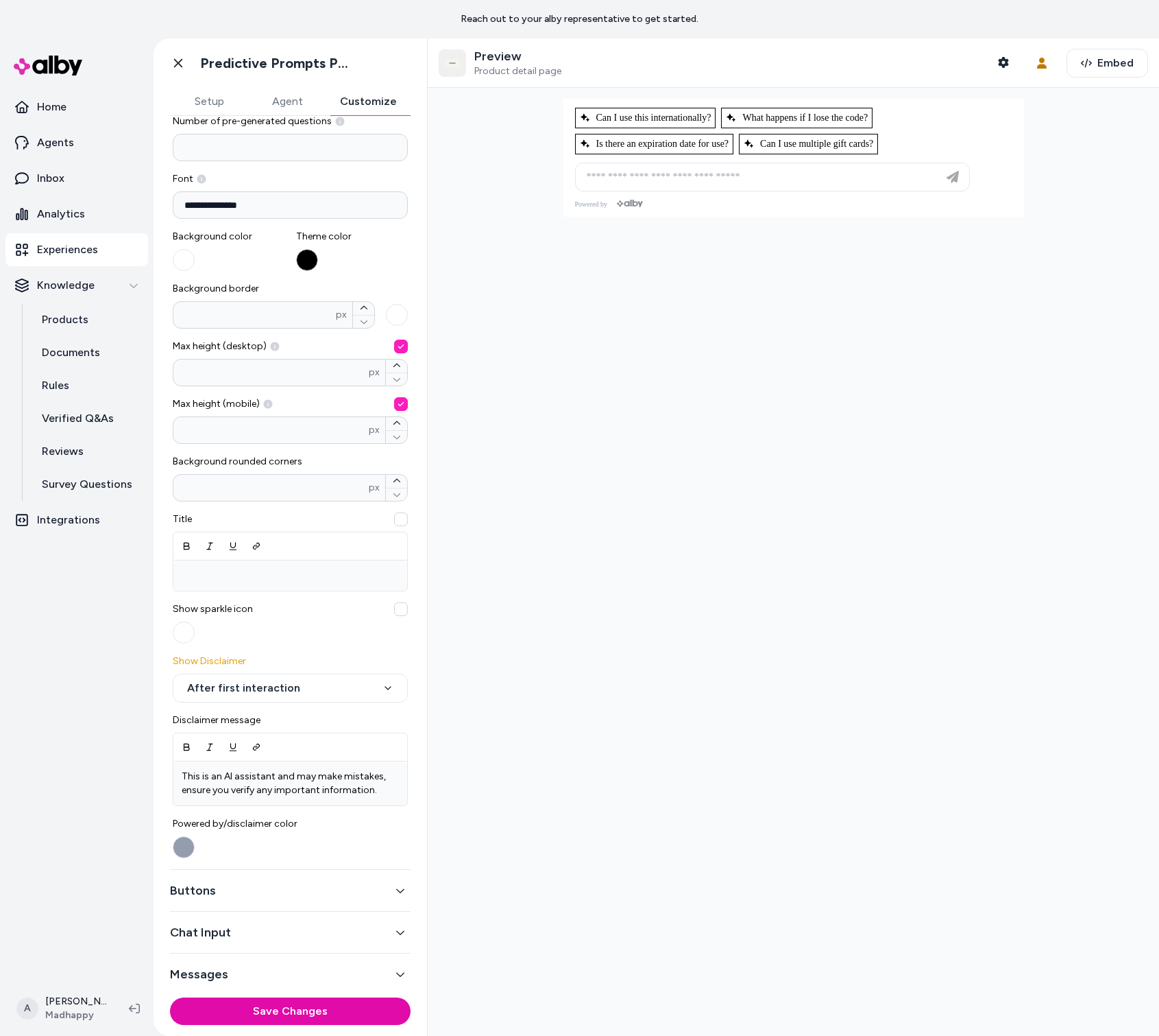
scroll to position [63, 0]
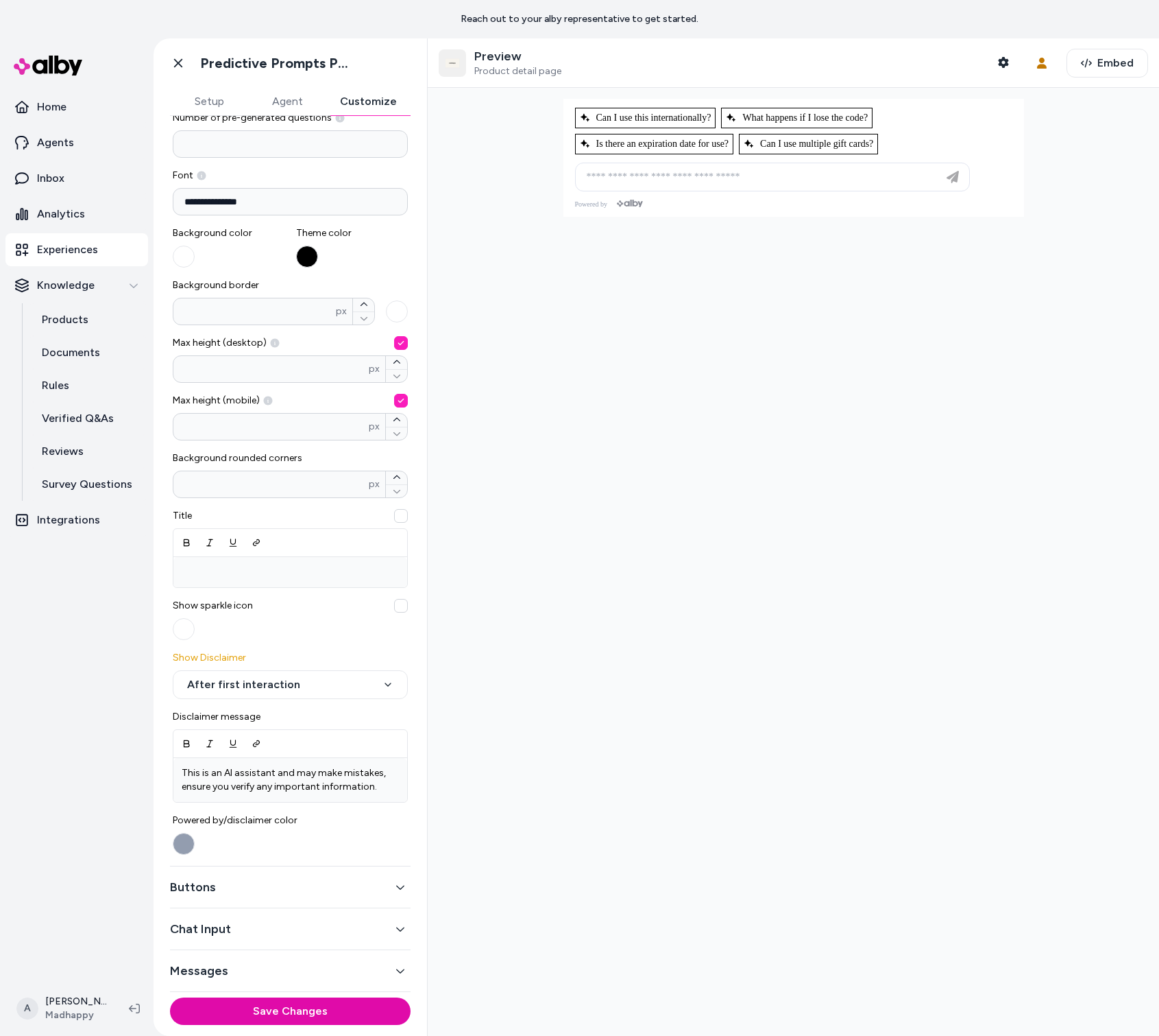
click at [387, 878] on button "Buttons" at bounding box center [290, 887] width 240 height 19
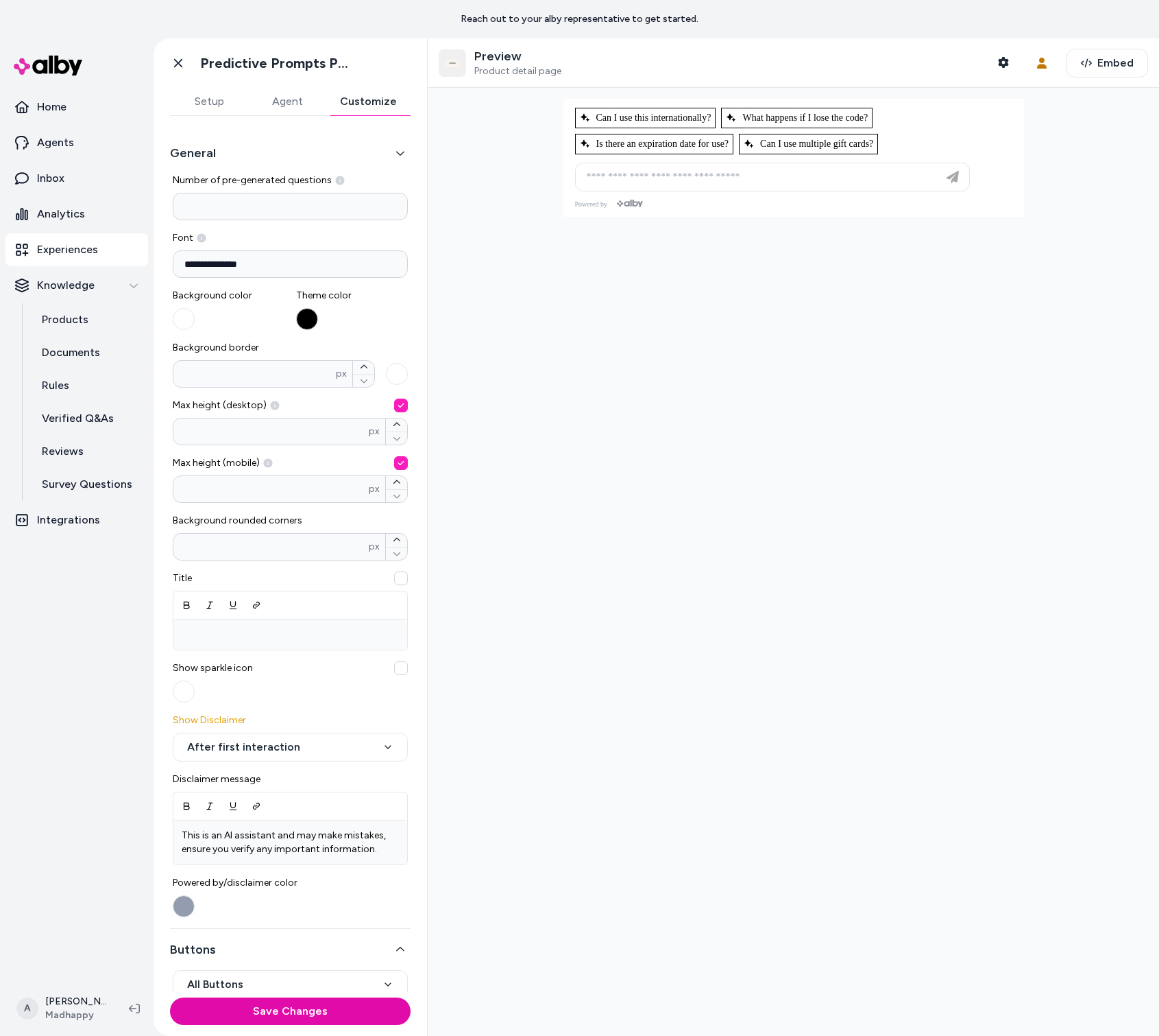
scroll to position [0, 0]
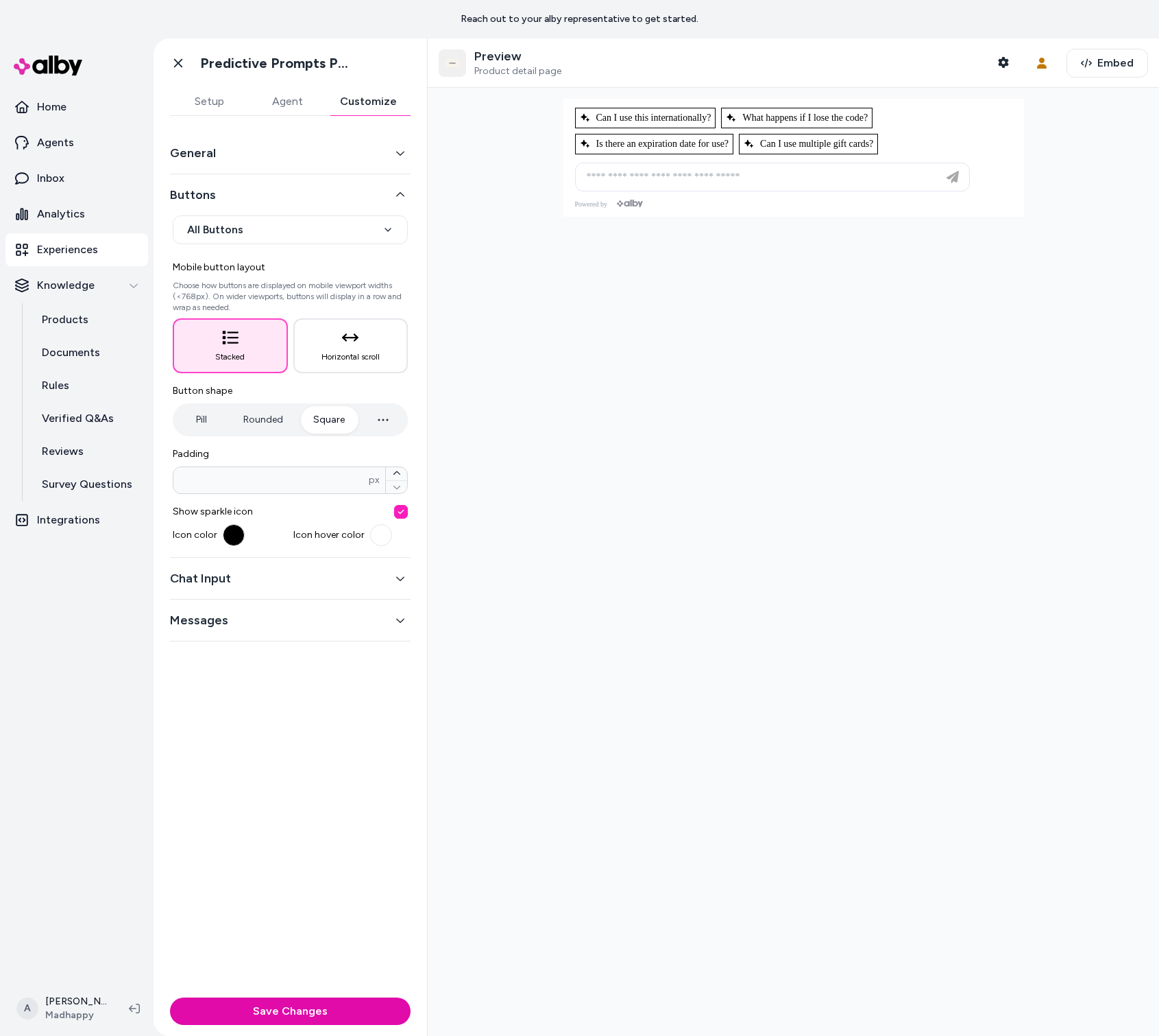
click at [305, 585] on button "Chat Input" at bounding box center [290, 577] width 240 height 19
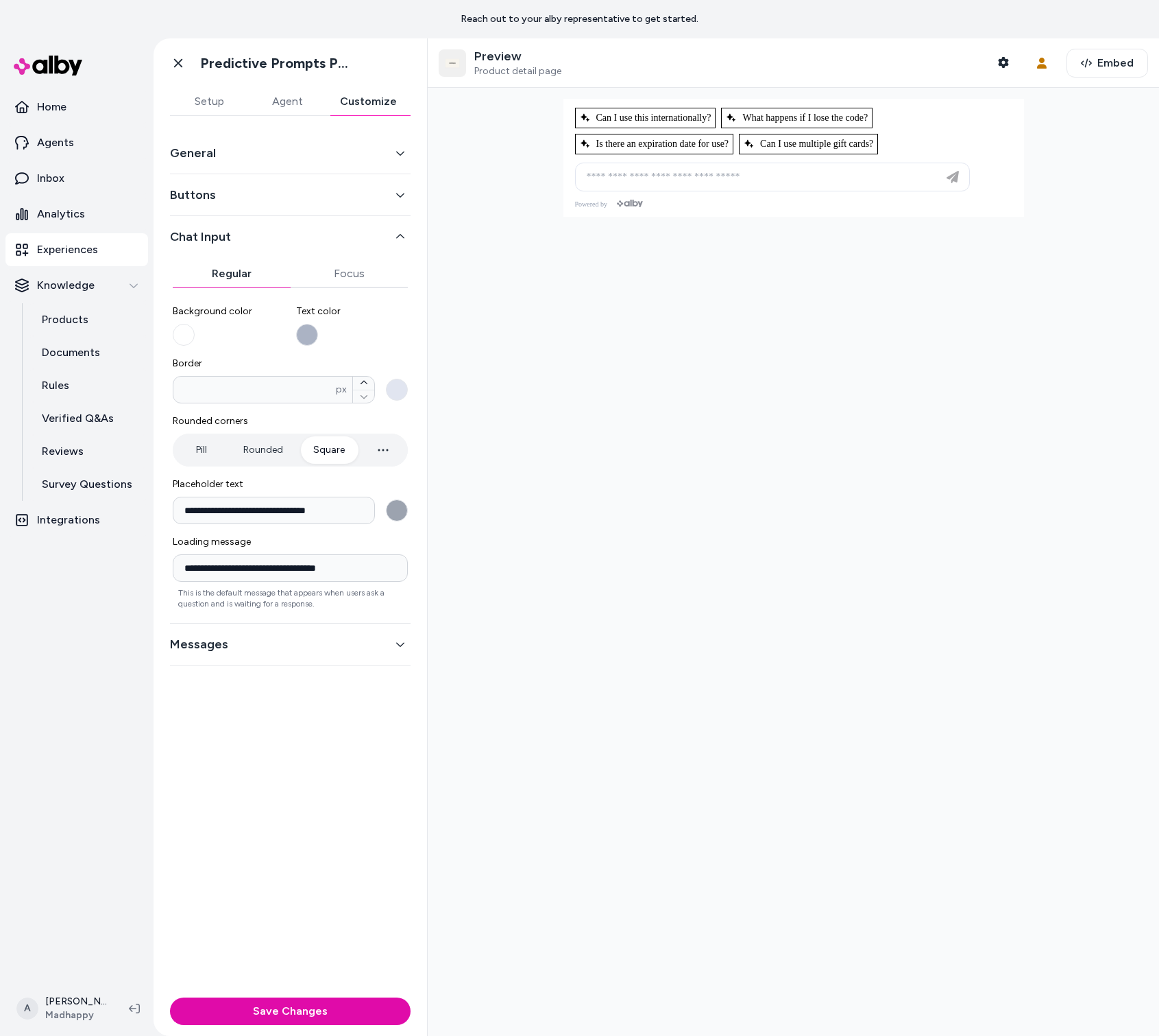
click at [339, 654] on div "Messages" at bounding box center [290, 644] width 240 height 41
click at [365, 644] on button "Messages" at bounding box center [290, 644] width 240 height 19
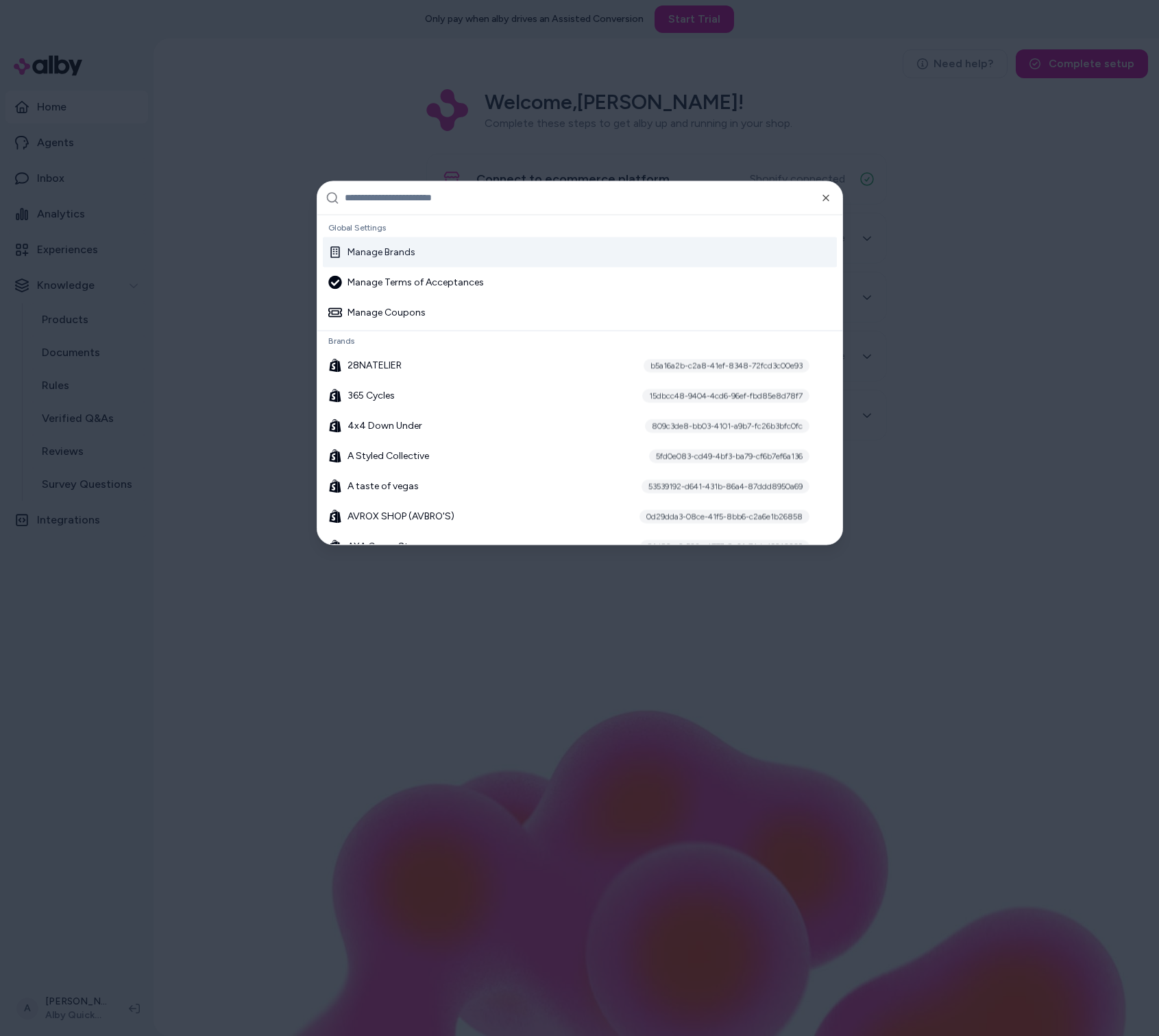
click at [650, 243] on div "Manage Brands" at bounding box center [580, 251] width 515 height 30
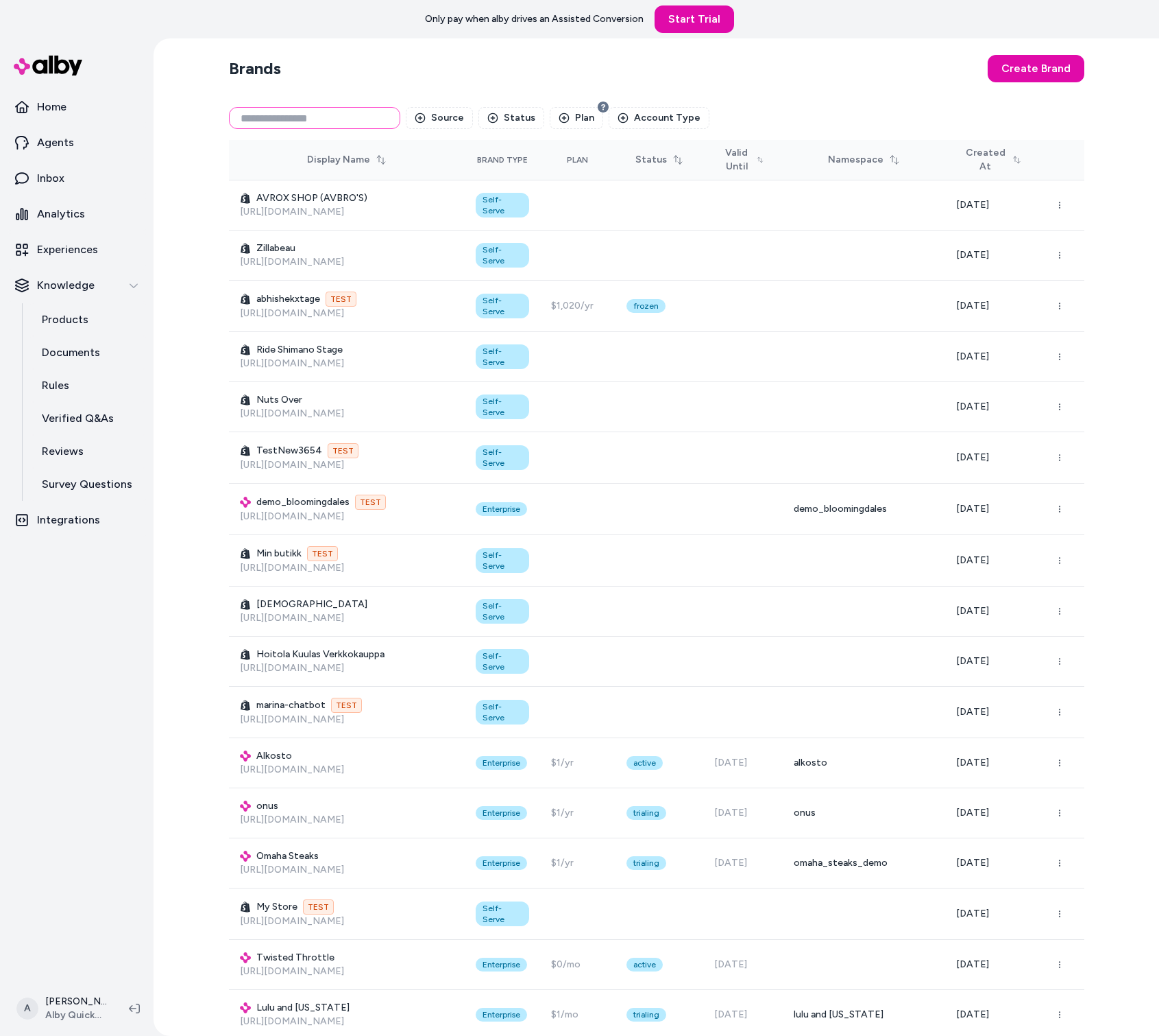
click at [284, 122] on input at bounding box center [315, 118] width 171 height 22
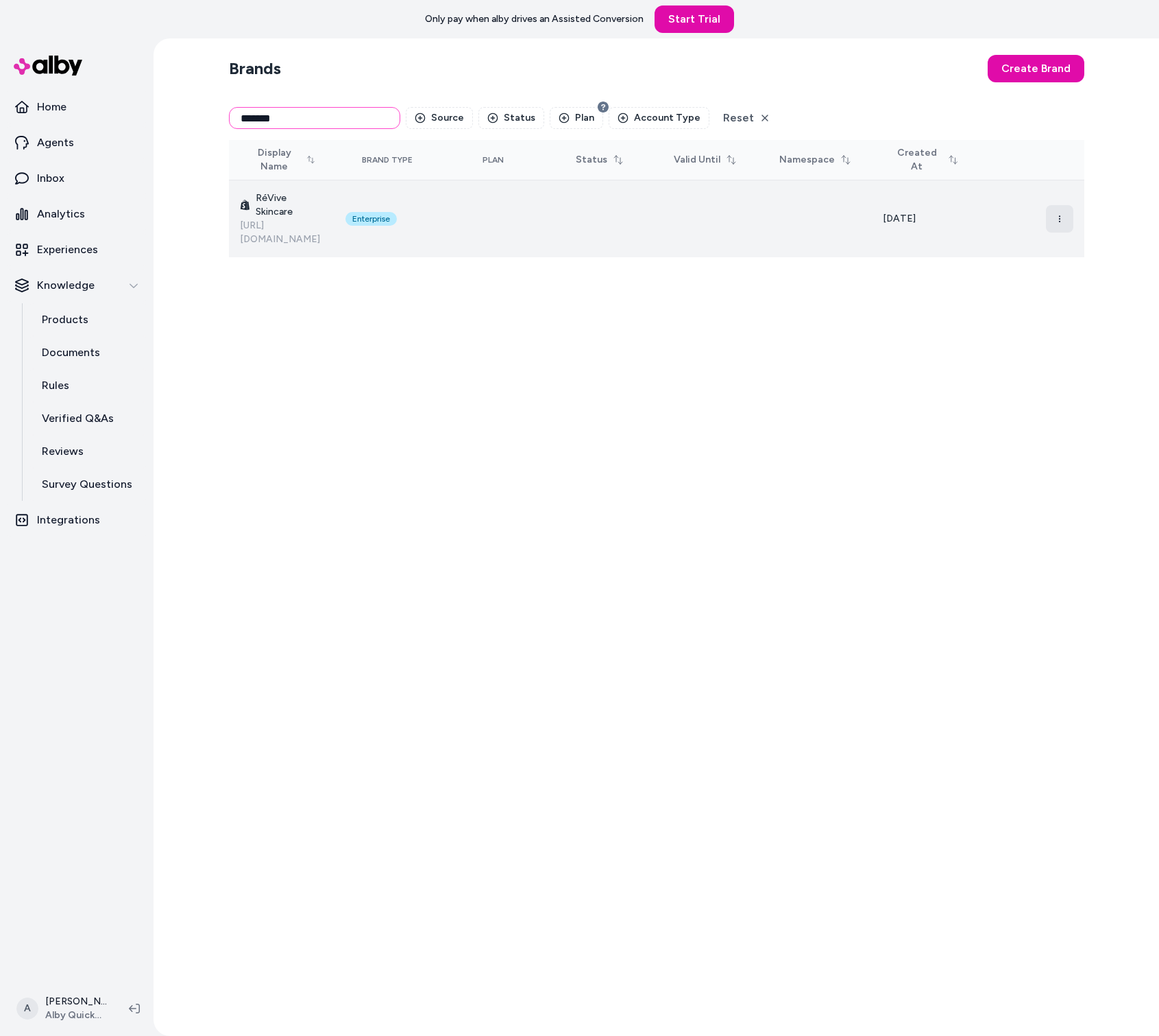
type input "*******"
click at [1057, 210] on button "button" at bounding box center [1060, 219] width 28 height 28
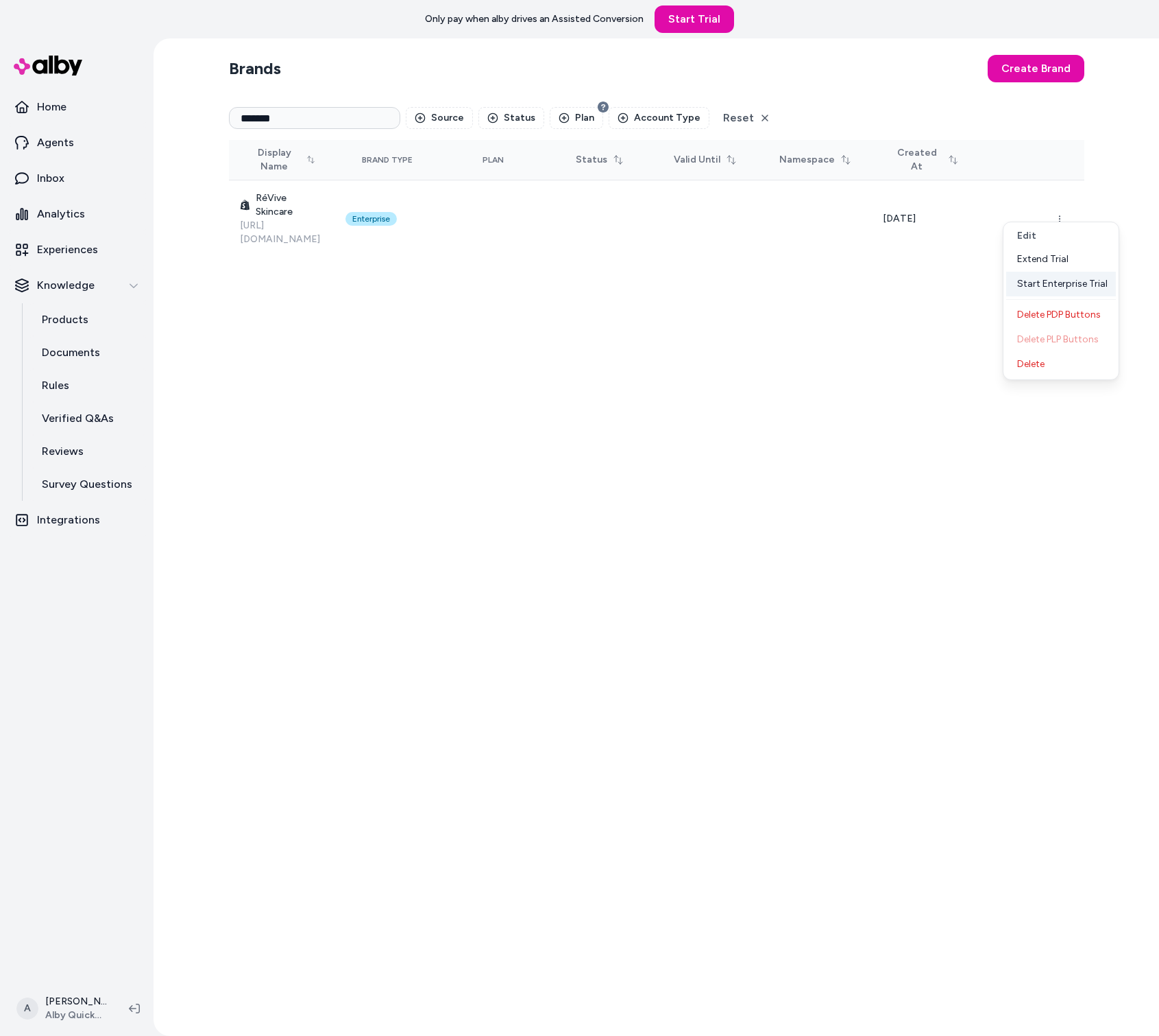
click at [1079, 286] on div "Start Enterprise Trial" at bounding box center [1060, 284] width 110 height 25
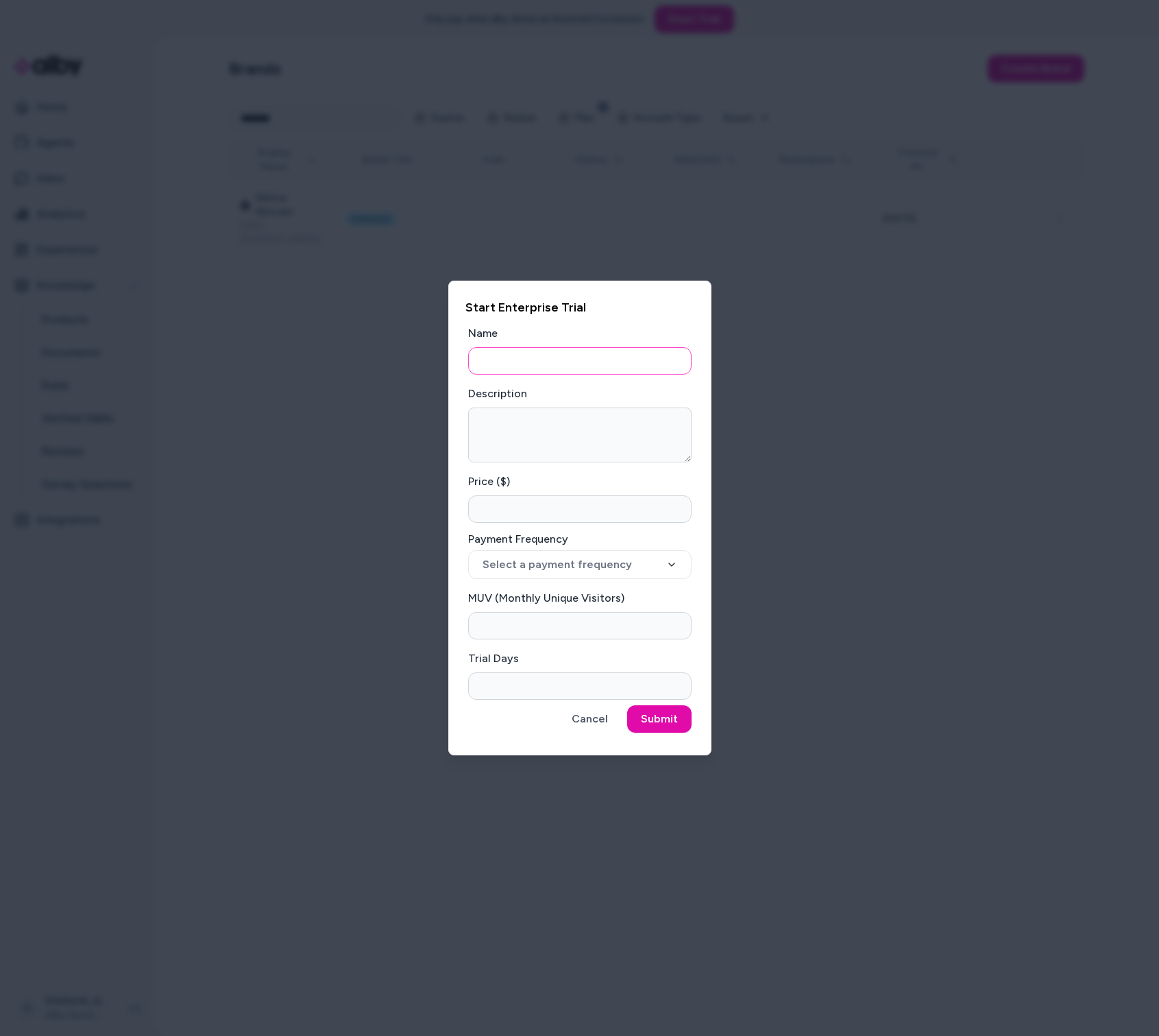
click at [627, 356] on input "Name" at bounding box center [580, 361] width 224 height 28
drag, startPoint x: 512, startPoint y: 363, endPoint x: 364, endPoint y: 343, distance: 149.3
click at [364, 343] on body "**********" at bounding box center [579, 518] width 1159 height 1036
paste input "*"
type input "**********"
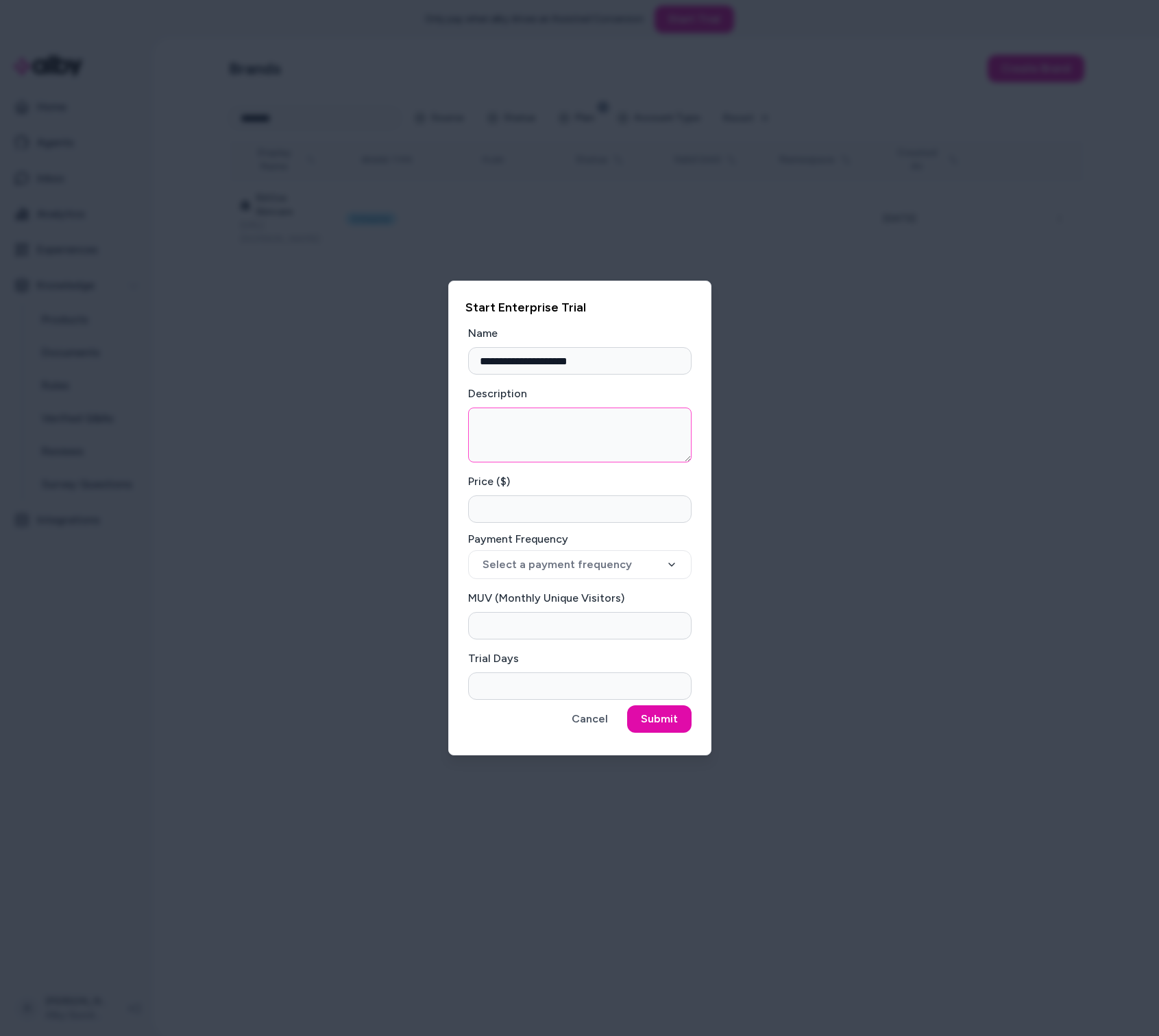
click at [635, 445] on textarea "Description" at bounding box center [580, 435] width 224 height 55
type textarea "**********"
type input "*****"
select select "******"
click at [544, 633] on input "MUV (Monthly Unique Visitors)" at bounding box center [580, 625] width 224 height 28
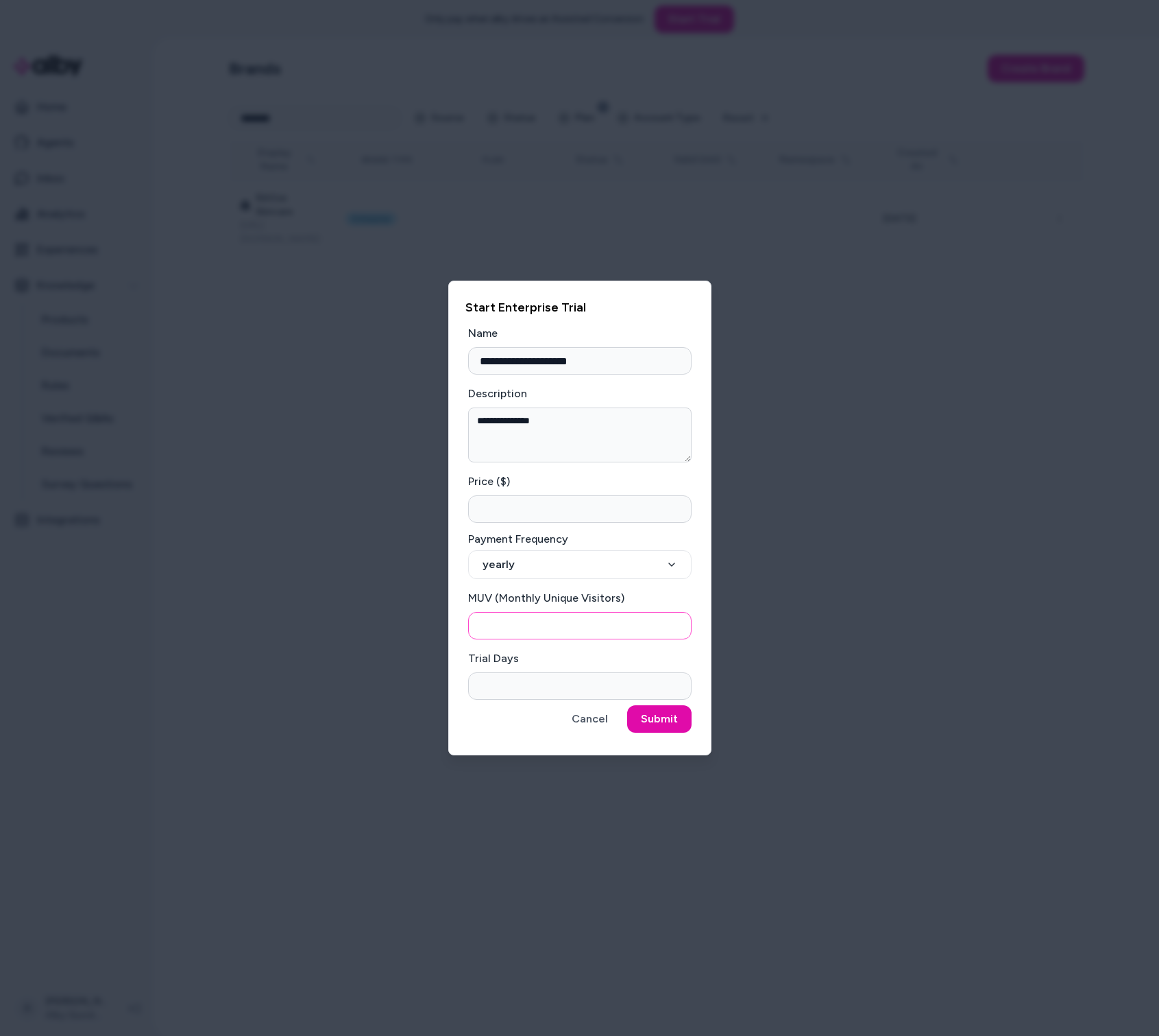
type input "*****"
type input "**"
click at [489, 515] on input "*****" at bounding box center [580, 509] width 224 height 28
click at [553, 477] on div "Price ($) *****" at bounding box center [580, 498] width 224 height 50
click at [682, 715] on button "Submit" at bounding box center [659, 719] width 64 height 28
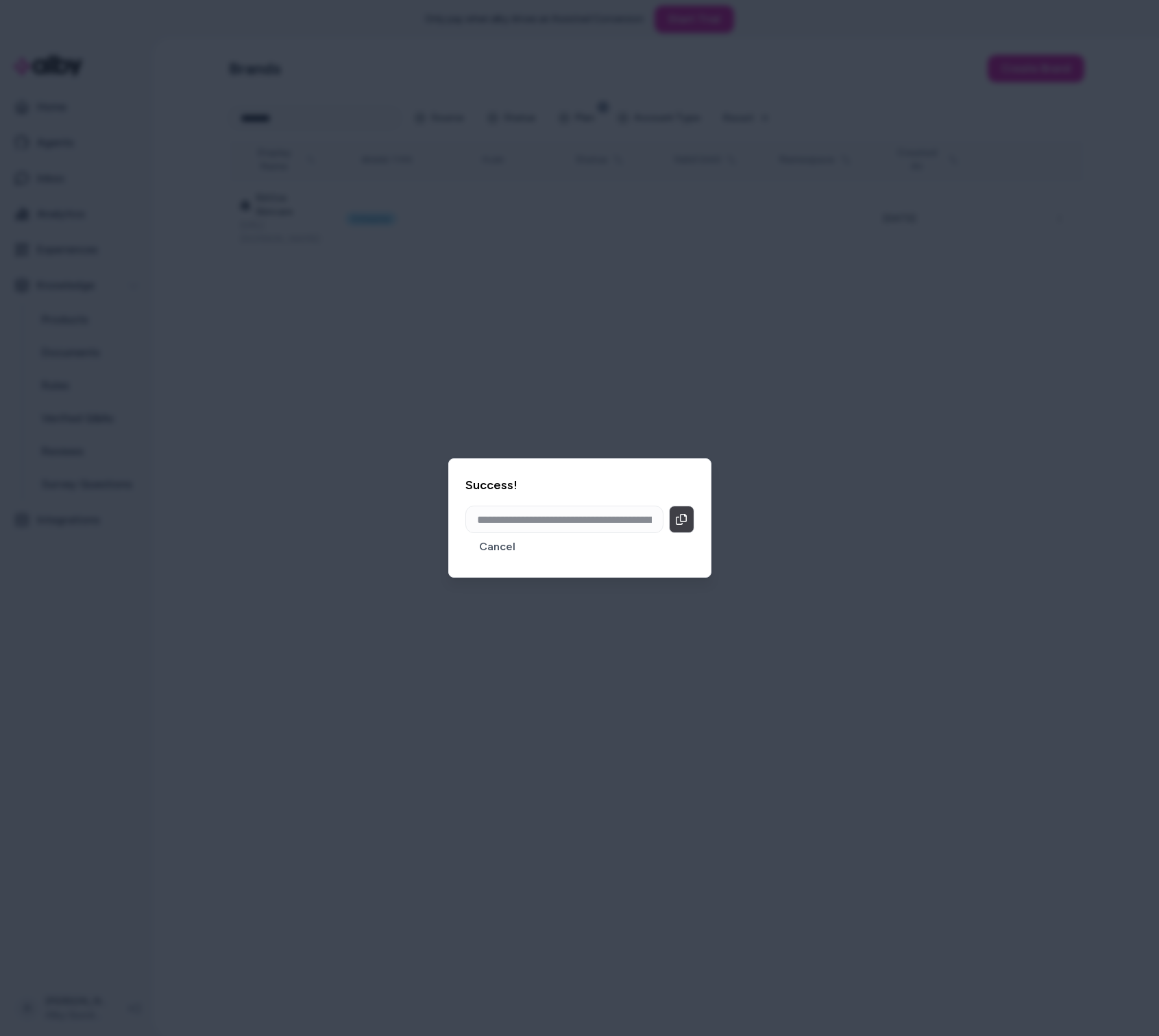
click at [678, 525] on button "Copy" at bounding box center [682, 519] width 26 height 28
click at [766, 258] on div at bounding box center [579, 518] width 1159 height 1036
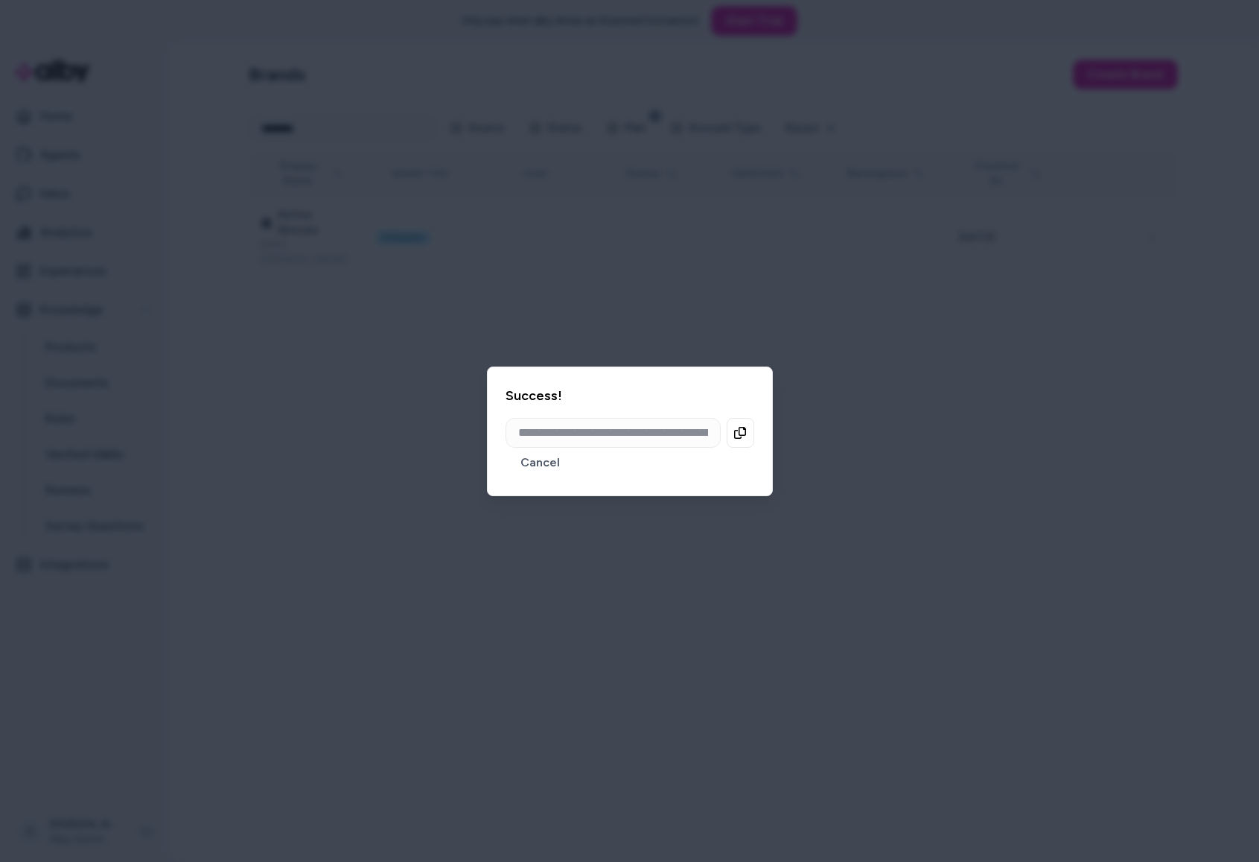
click at [404, 528] on div at bounding box center [629, 431] width 1259 height 862
click at [543, 471] on button "Cancel" at bounding box center [540, 463] width 69 height 30
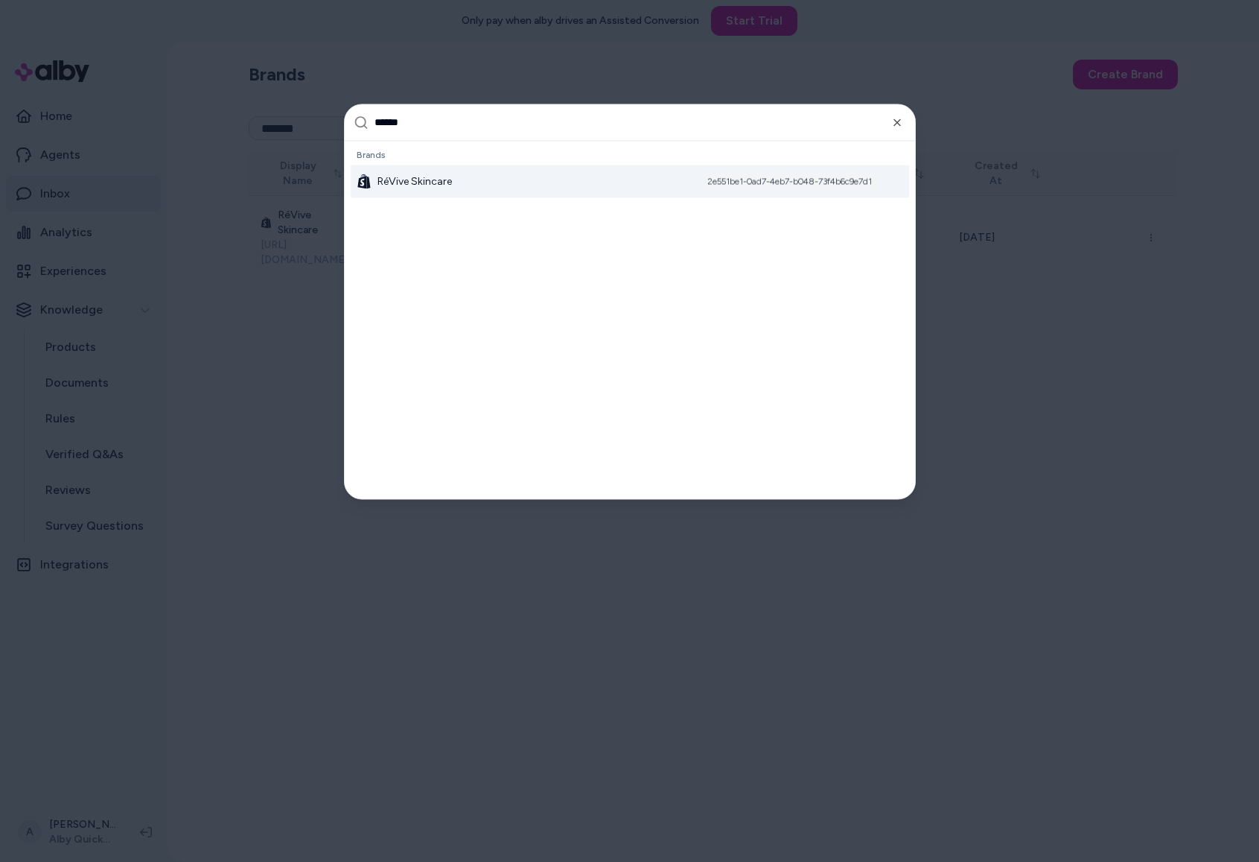
type input "*******"
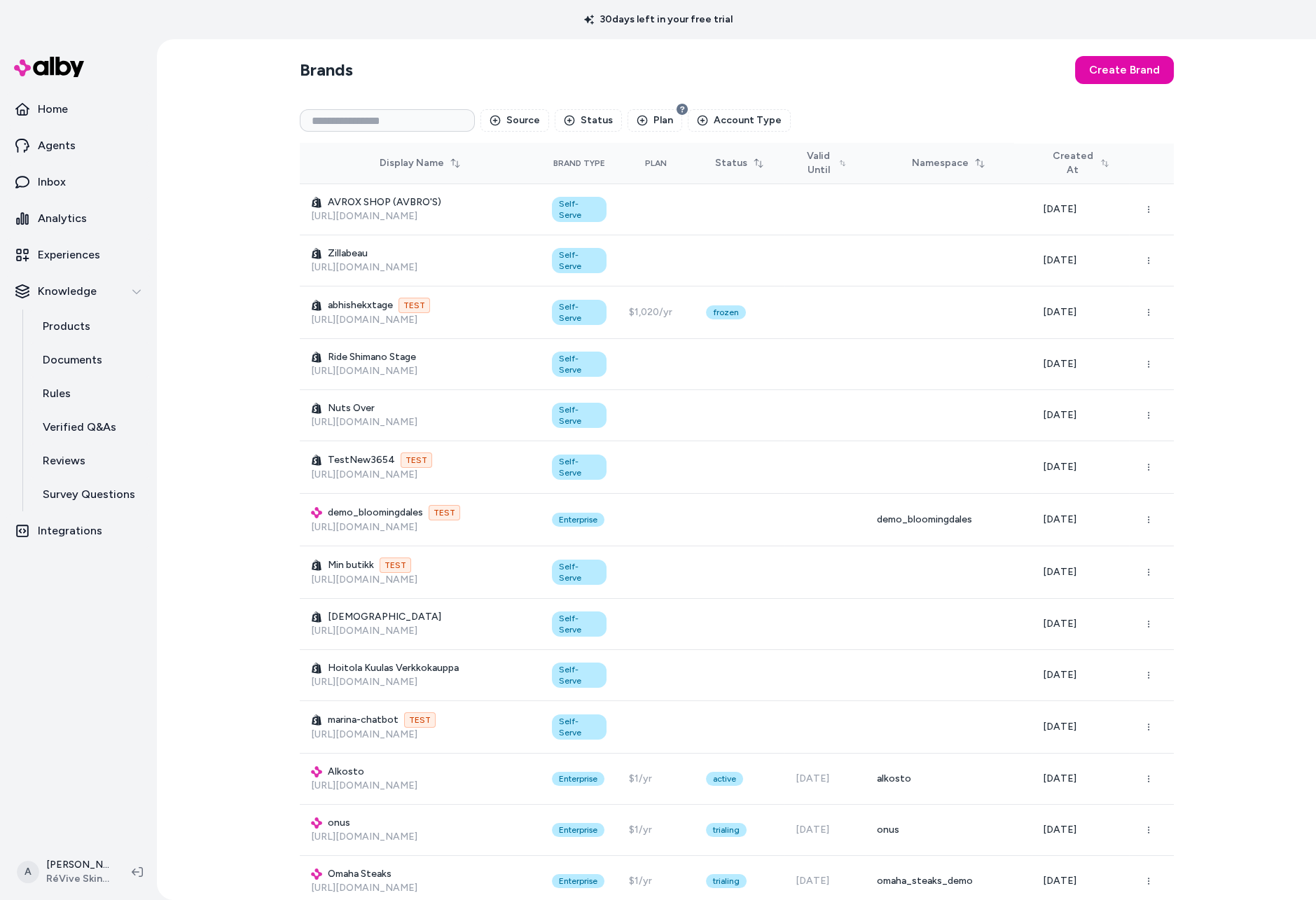
click at [94, 259] on p "Experiences" at bounding box center [69, 255] width 62 height 17
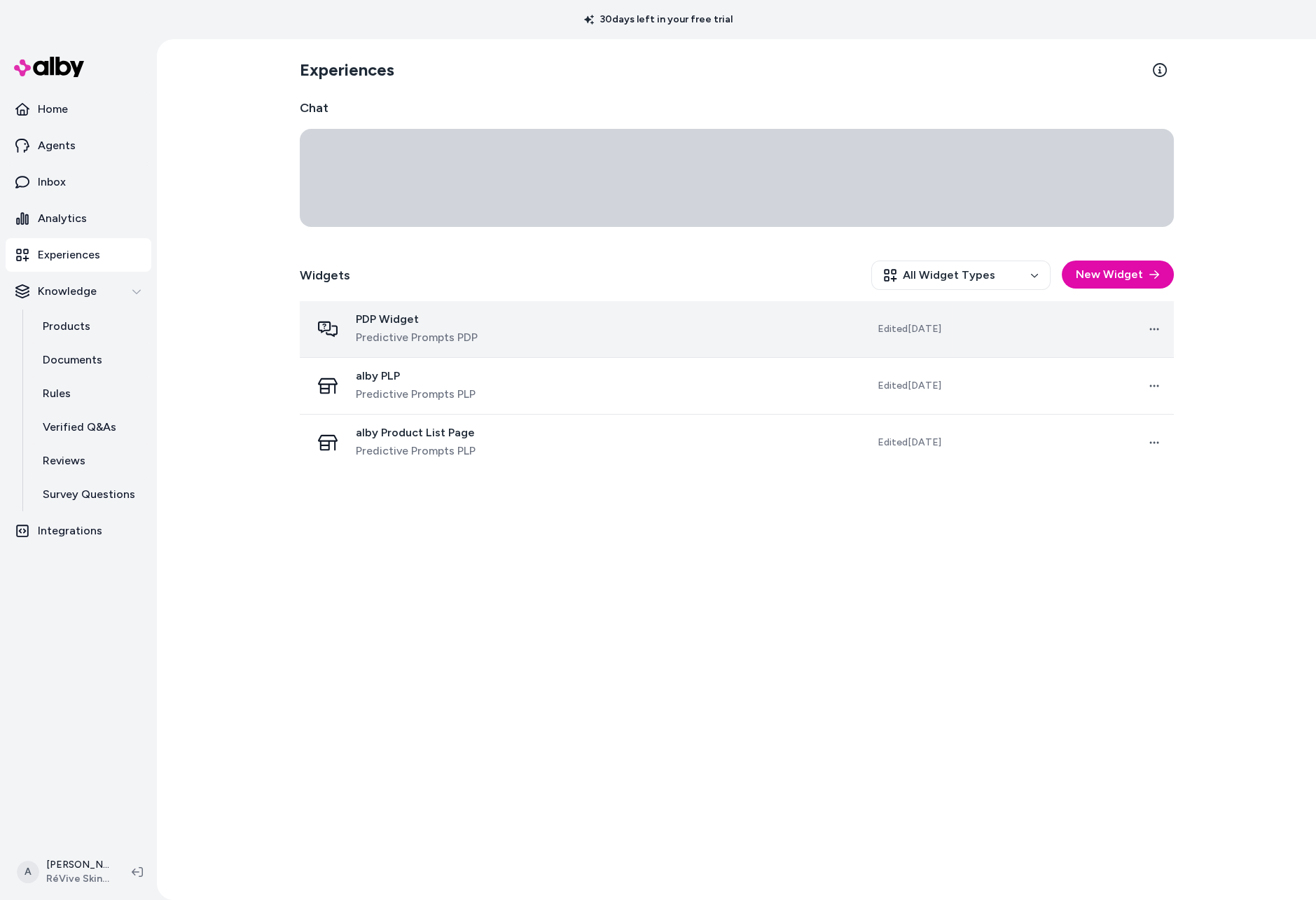
click at [382, 306] on td "PDP Widget Predictive Prompts PDP" at bounding box center [425, 329] width 251 height 56
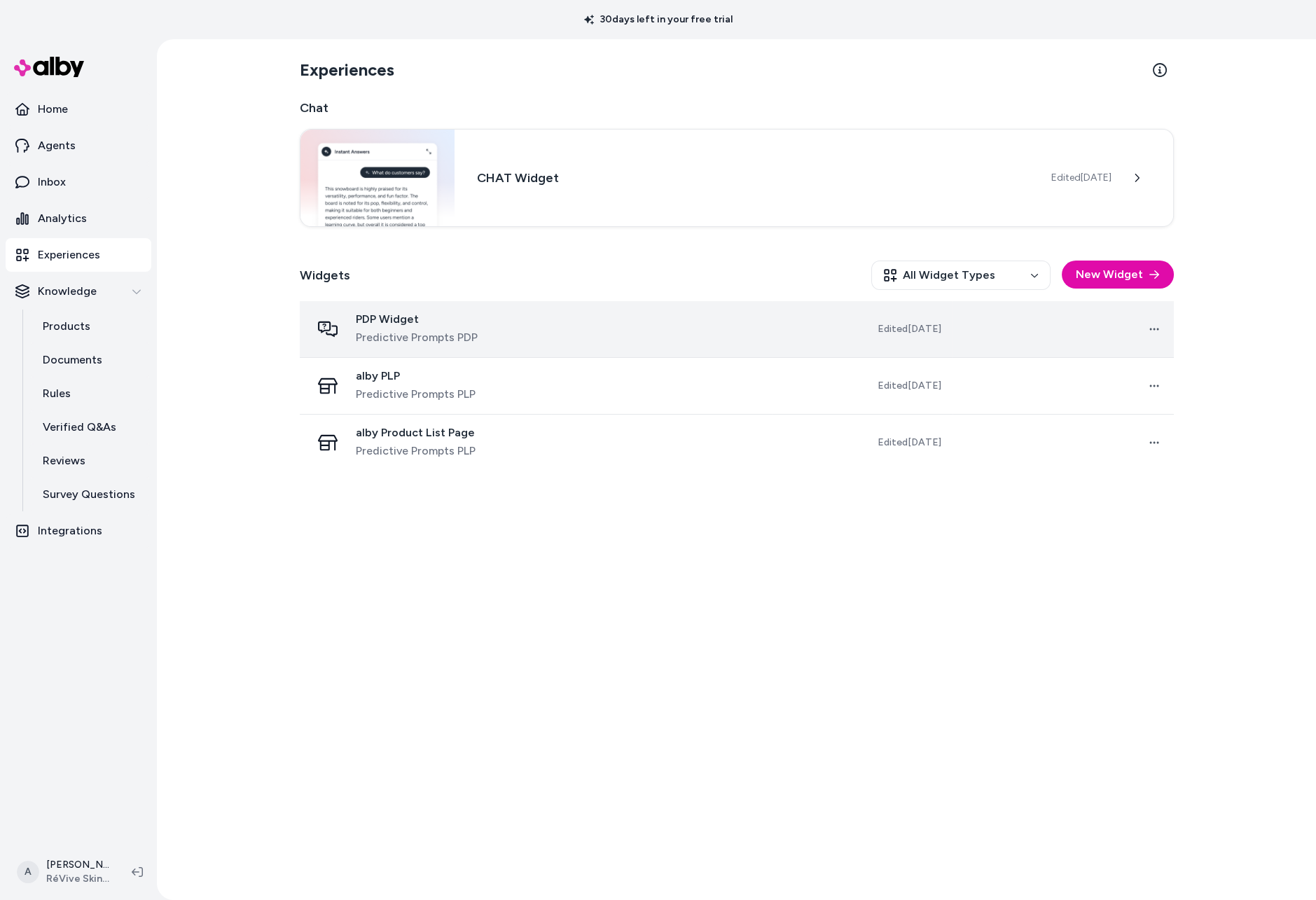
click at [382, 315] on span "PDP Widget" at bounding box center [417, 319] width 122 height 14
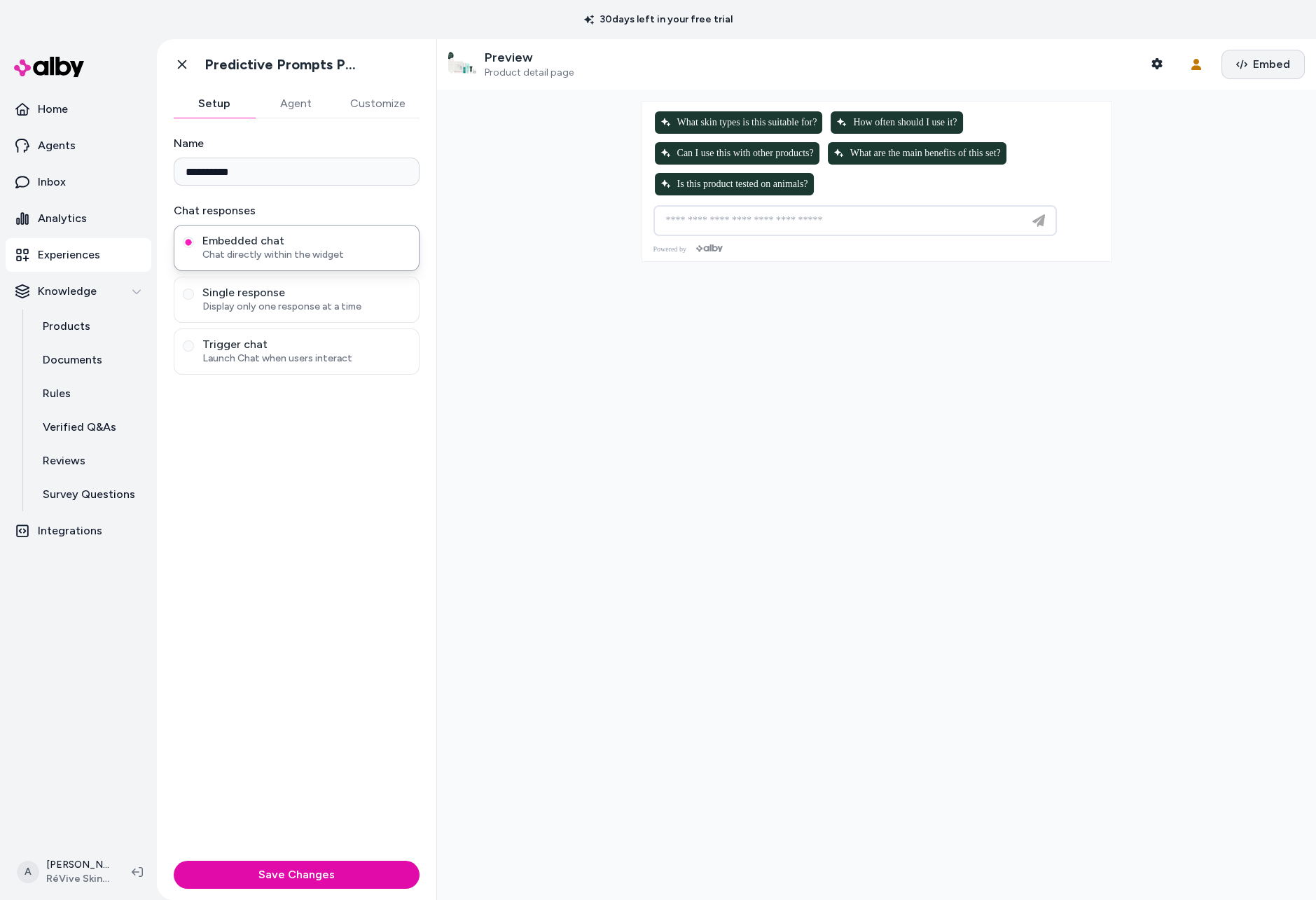
click at [1259, 65] on span "Embed" at bounding box center [1271, 65] width 37 height 17
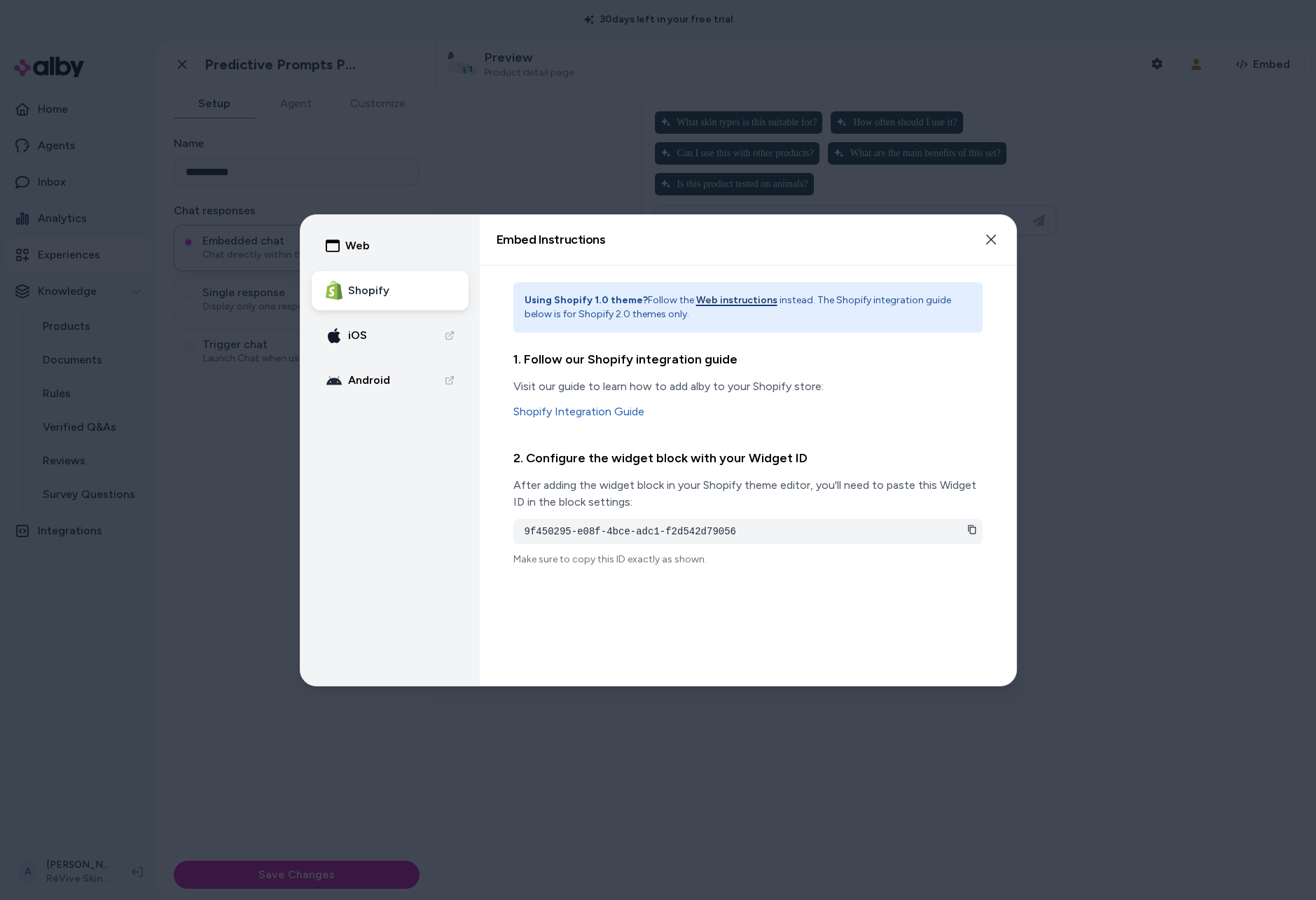
click at [973, 526] on icon at bounding box center [972, 530] width 8 height 9
click at [416, 301] on button "Shopify" at bounding box center [389, 291] width 157 height 39
click at [619, 408] on link "Shopify Integration Guide" at bounding box center [748, 412] width 469 height 17
